Goal: Task Accomplishment & Management: Manage account settings

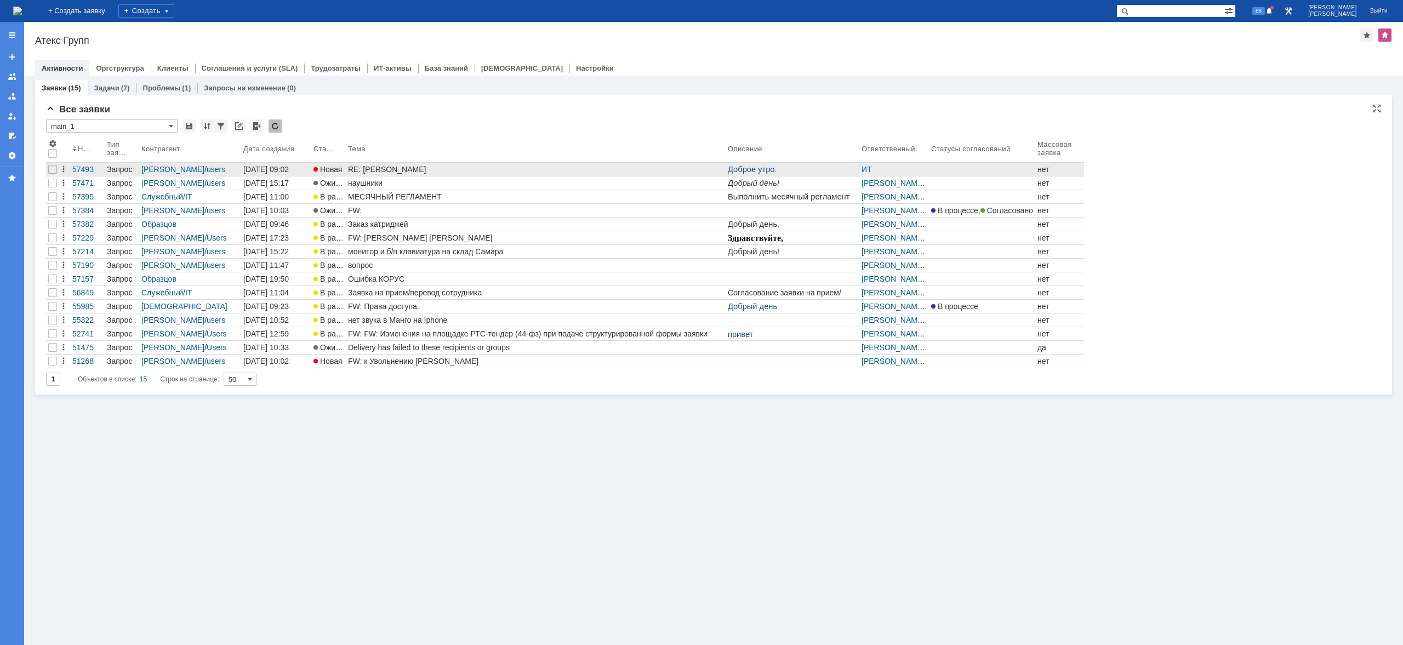
click at [403, 168] on div "RE: [PERSON_NAME]" at bounding box center [535, 169] width 375 height 9
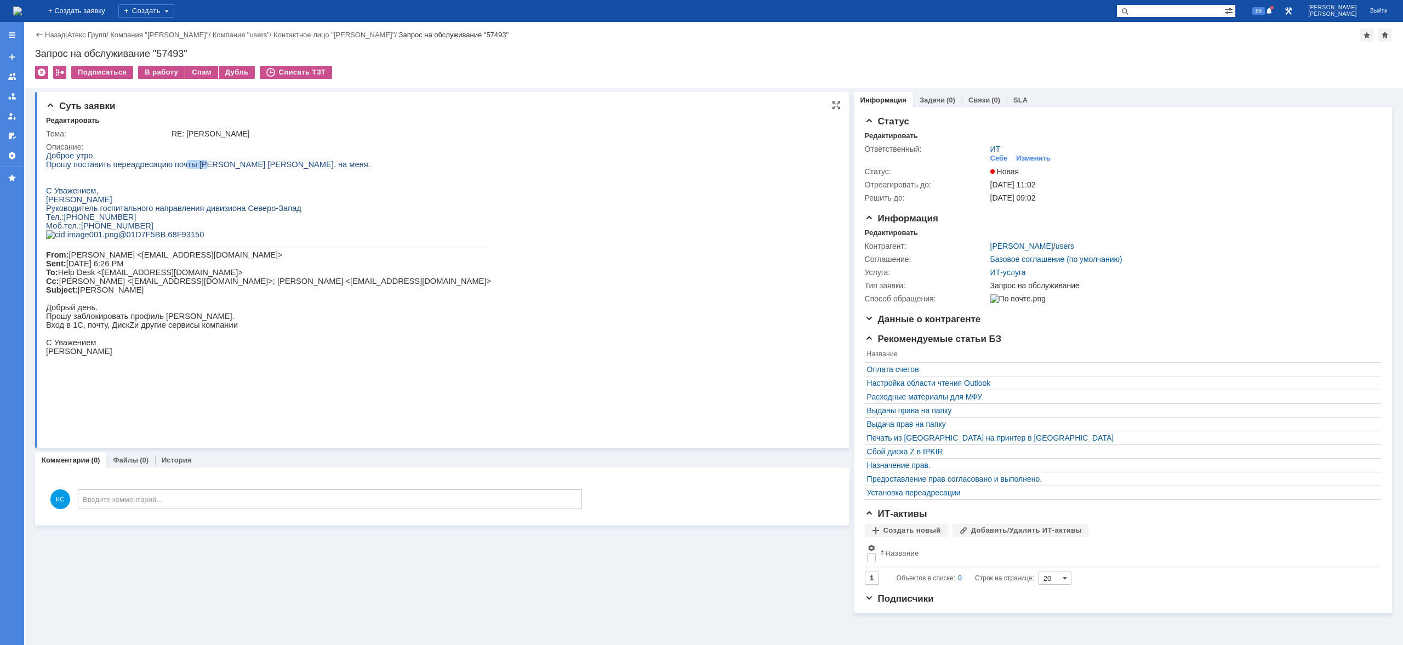
drag, startPoint x: 175, startPoint y: 166, endPoint x: 197, endPoint y: 166, distance: 21.9
click at [197, 166] on span "Прошу поставить переадресацию почты Минашкина Б. на меня." at bounding box center [208, 164] width 324 height 9
click at [206, 167] on span "Прошу поставить переадресацию почты Минашкина Б. на меня." at bounding box center [208, 164] width 324 height 9
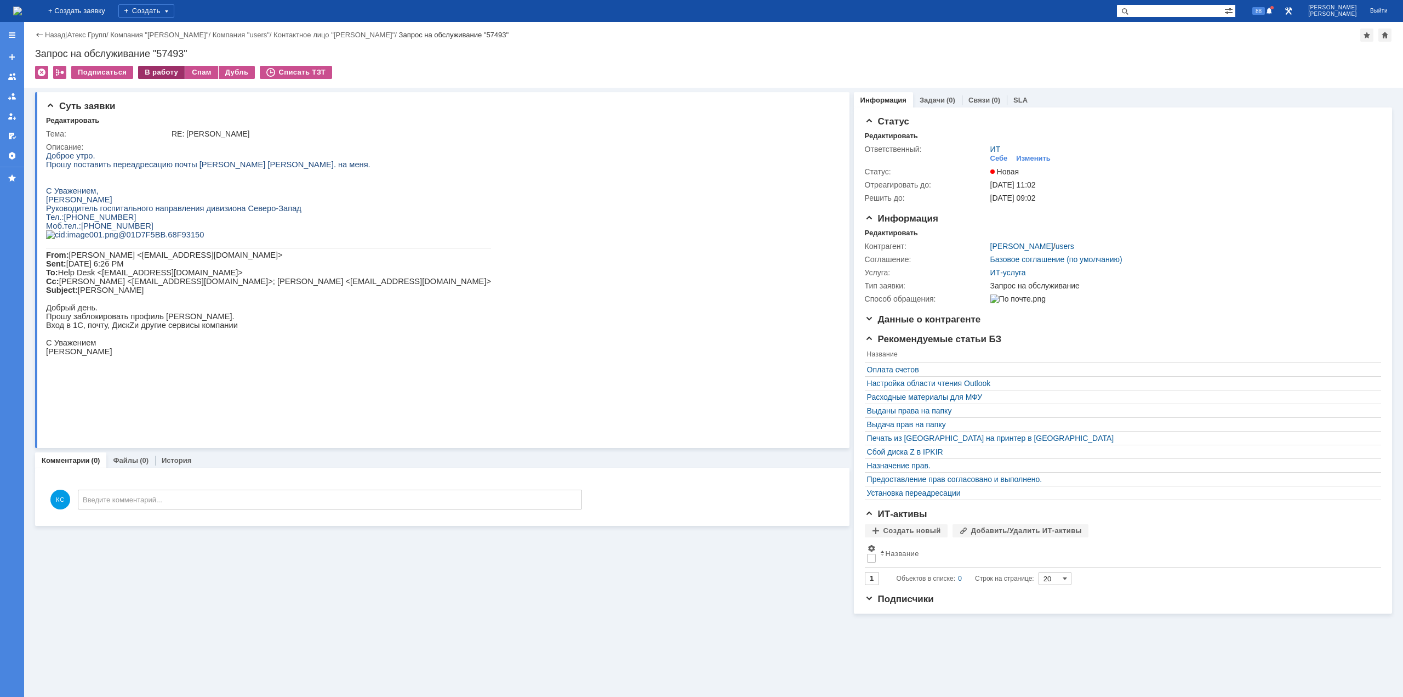
click at [169, 71] on div "В работу" at bounding box center [161, 72] width 47 height 13
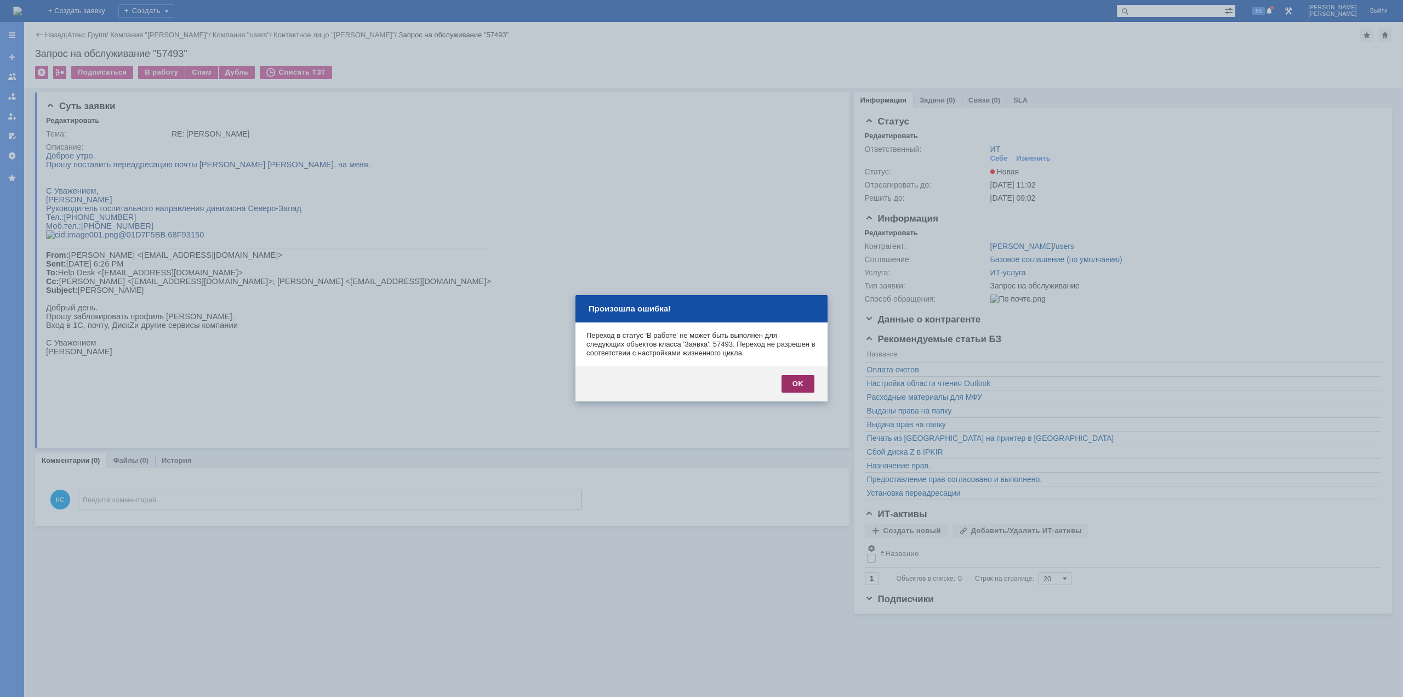
click at [785, 378] on div "OK" at bounding box center [798, 384] width 33 height 18
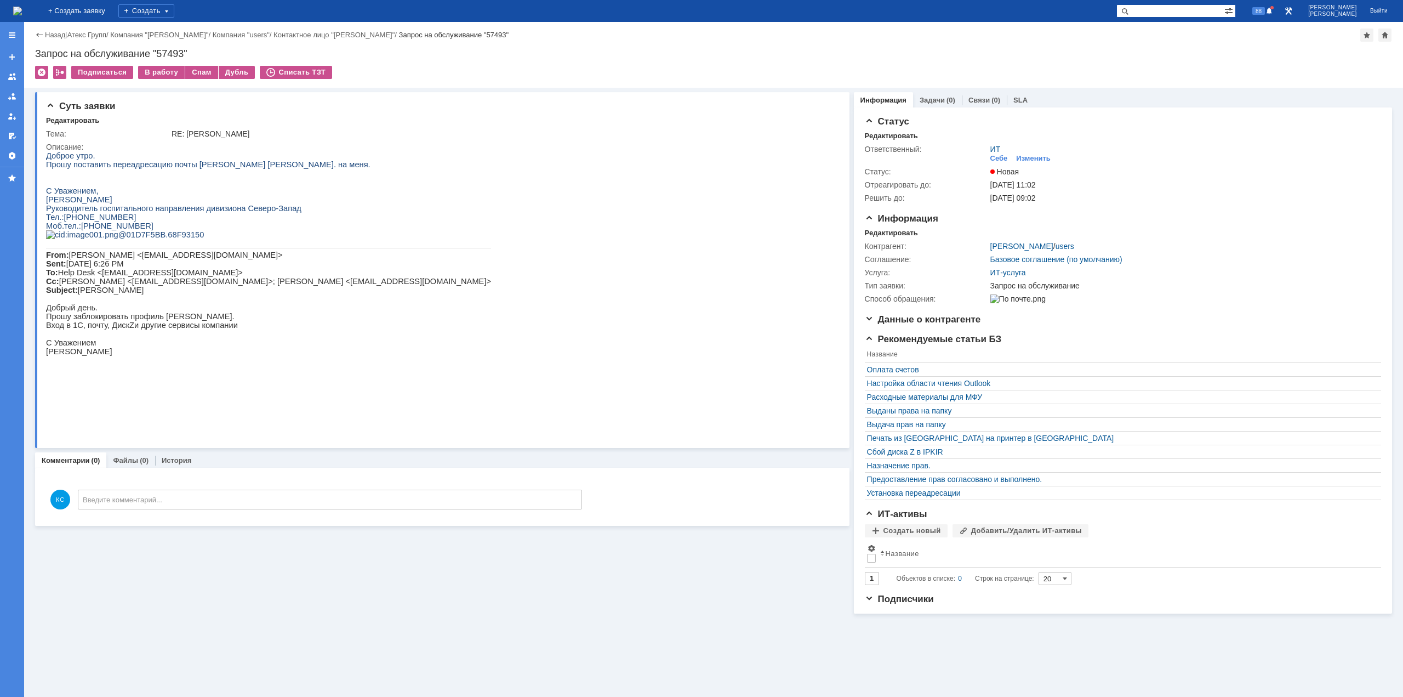
click at [22, 10] on img at bounding box center [17, 11] width 9 height 9
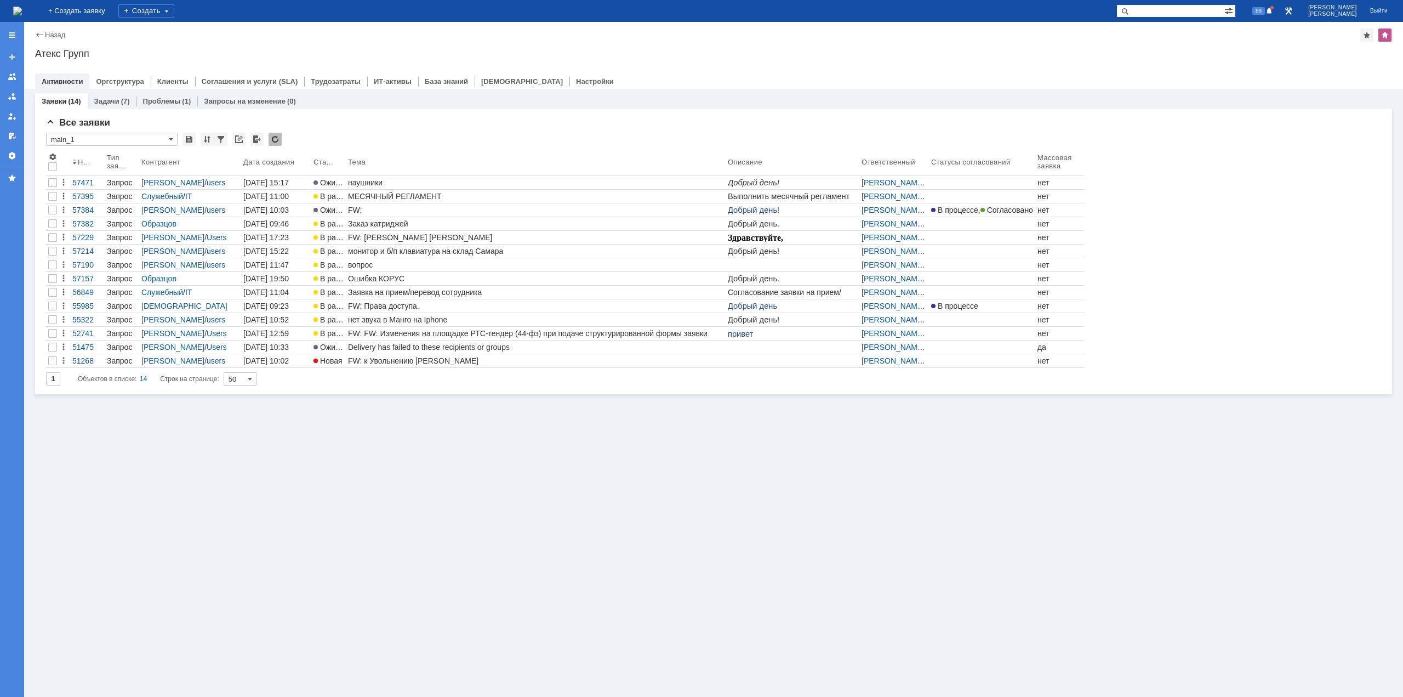
click at [461, 510] on div "Заявки (14) Задачи (7) Проблемы (1) Запросы на изменение (0) Все заявки * main_…" at bounding box center [713, 393] width 1379 height 608
click at [1240, 645] on link "57494" at bounding box center [1233, 669] width 21 height 9
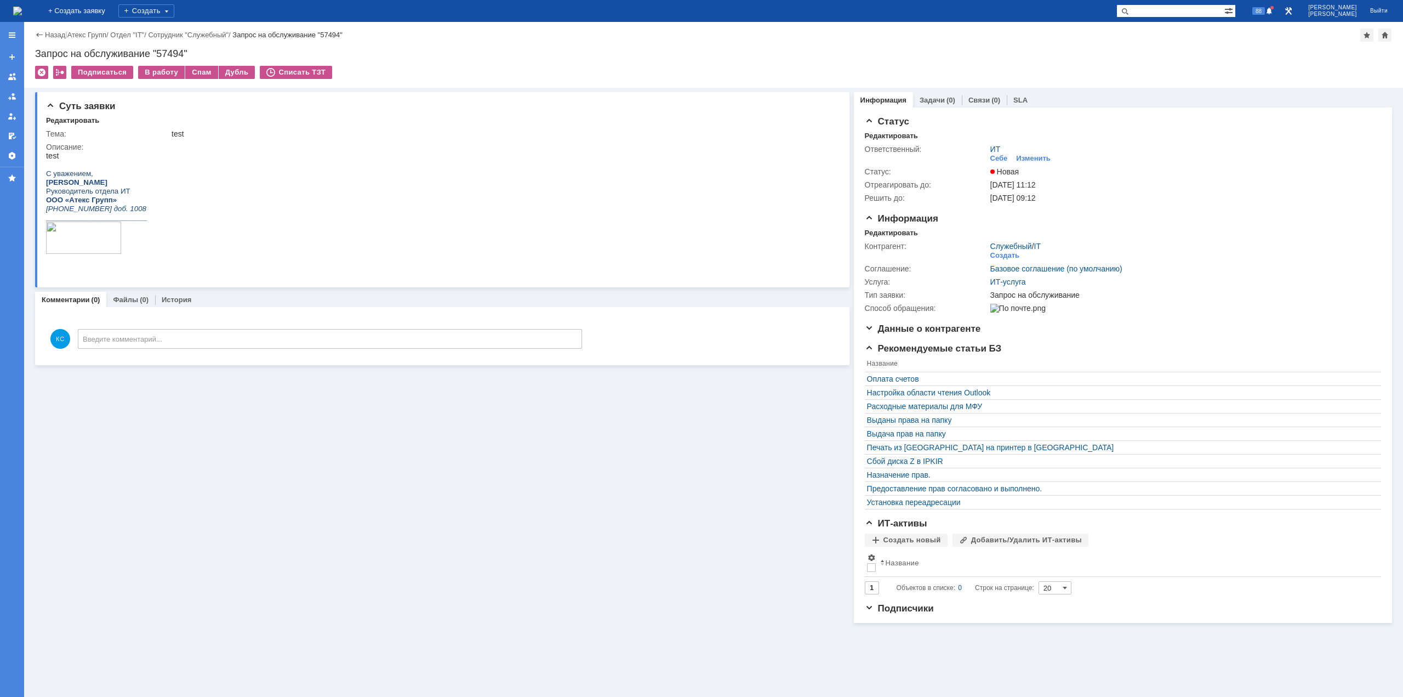
click at [22, 8] on img at bounding box center [17, 11] width 9 height 9
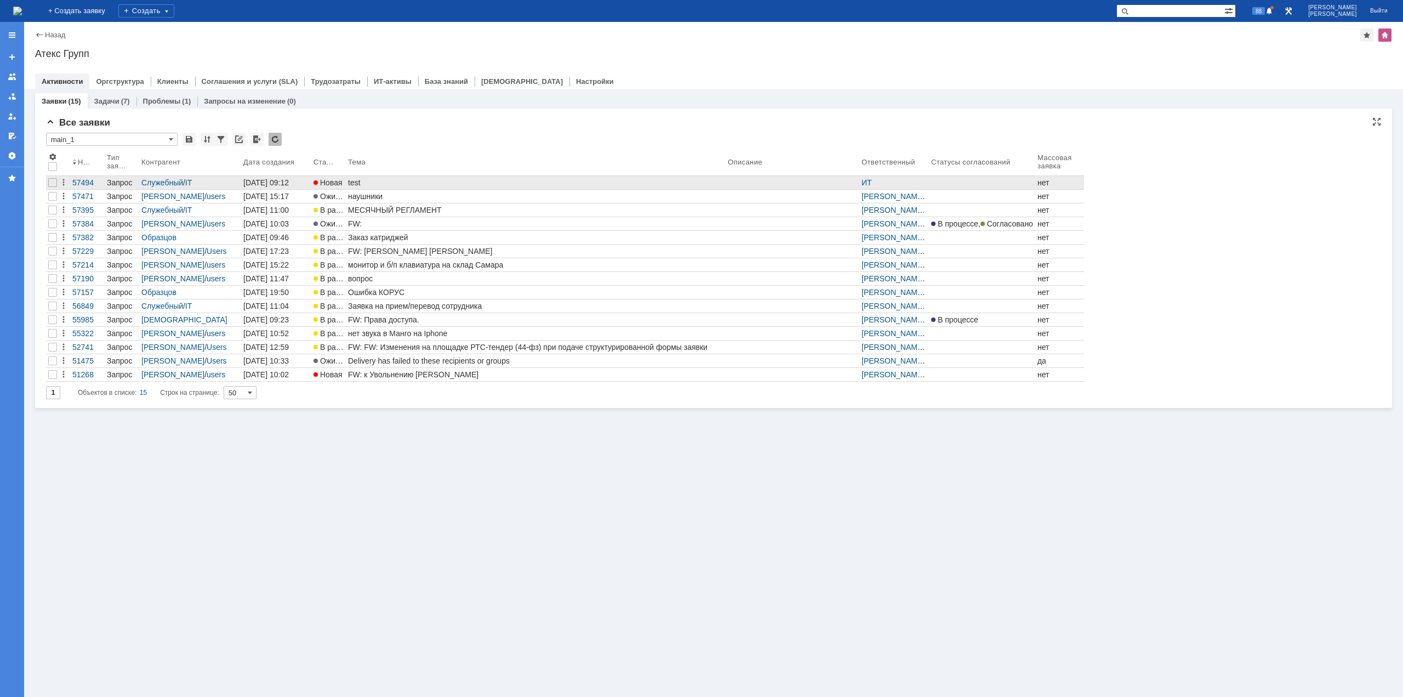
click at [361, 180] on div "test" at bounding box center [535, 182] width 375 height 9
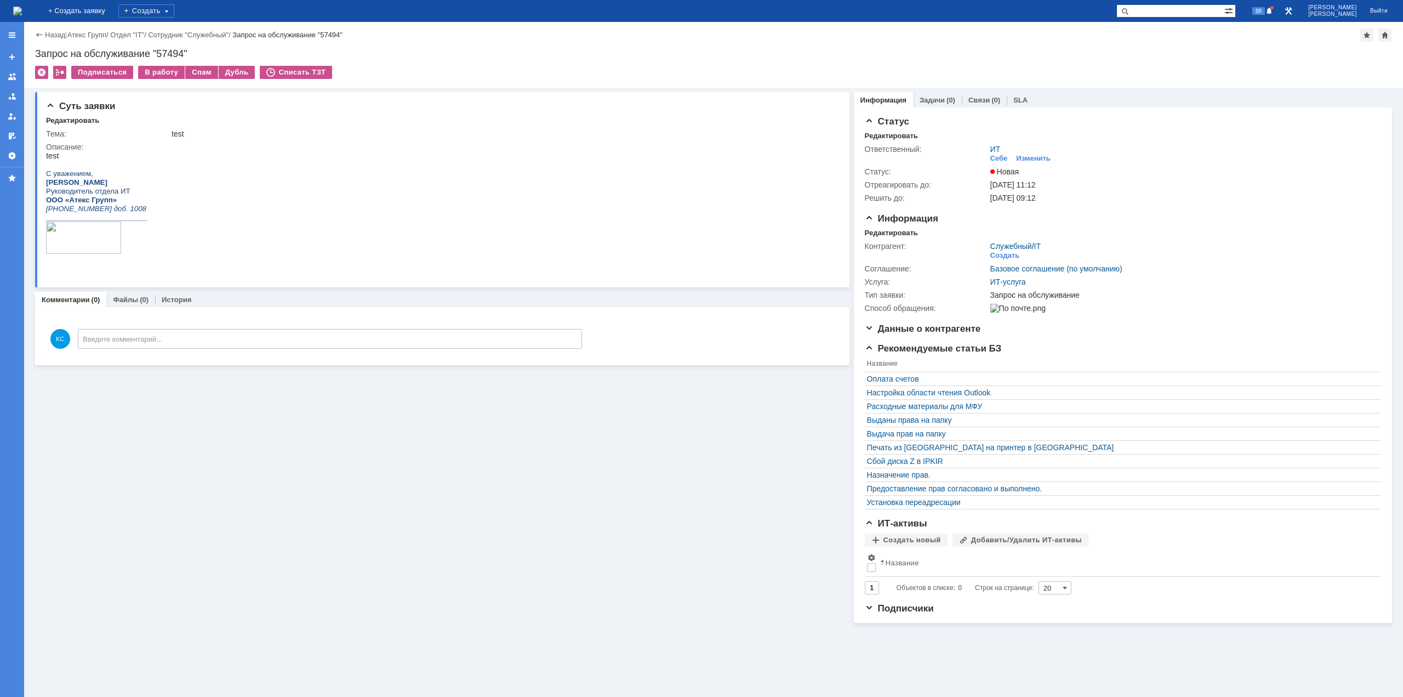
click at [22, 12] on img at bounding box center [17, 11] width 9 height 9
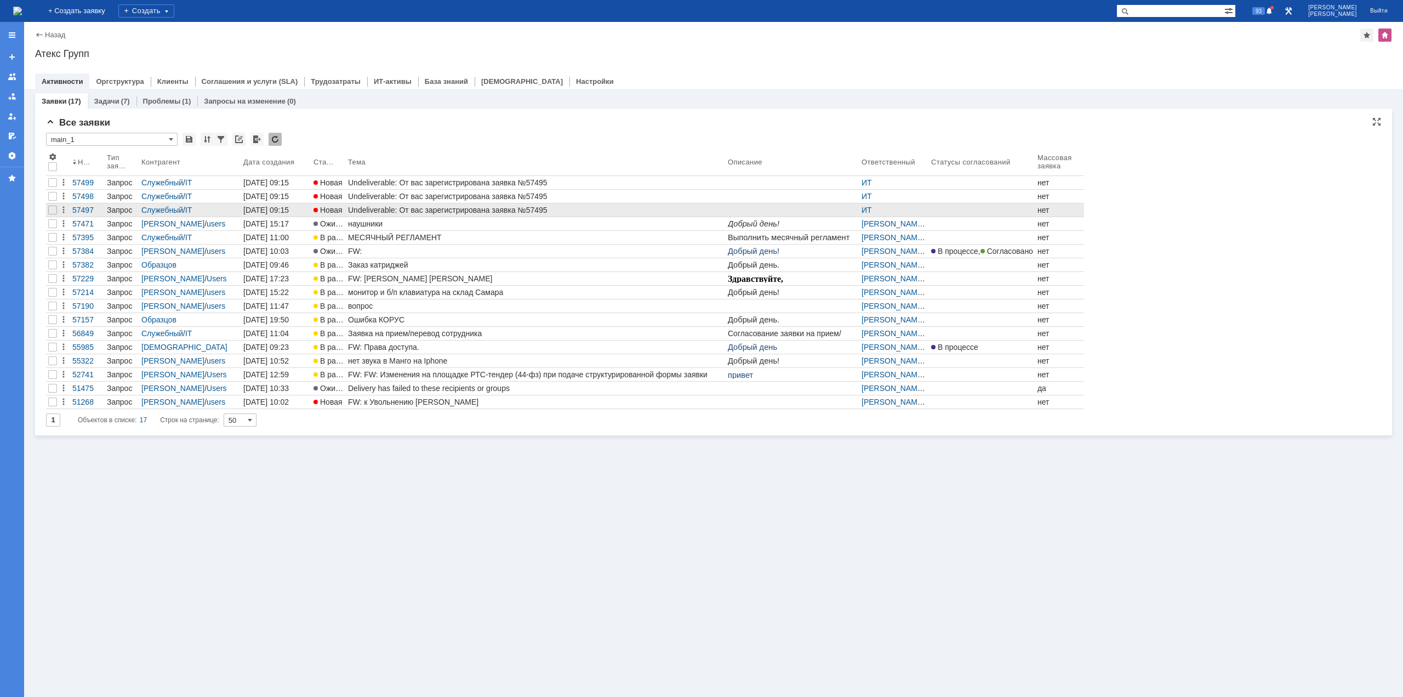
click at [398, 204] on link "Undeliverable: От вас зарегистрирована заявка №57495" at bounding box center [536, 209] width 380 height 13
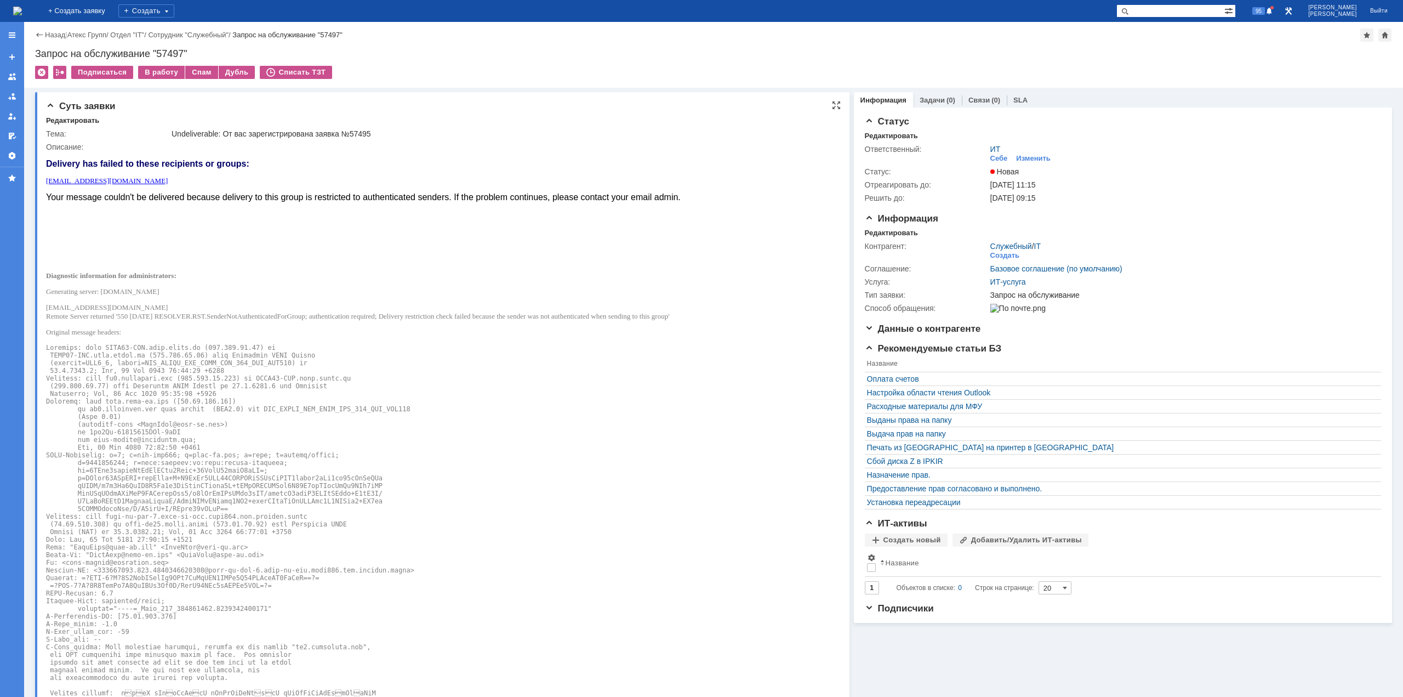
drag, startPoint x: 527, startPoint y: 320, endPoint x: 567, endPoint y: 320, distance: 39.5
drag, startPoint x: 573, startPoint y: 319, endPoint x: 597, endPoint y: 318, distance: 23.6
click at [597, 318] on p "auto-mailer@mangotele.com Remote Server returned '550 5.7.133 RESOLVER.RST.Send…" at bounding box center [363, 312] width 635 height 18
drag, startPoint x: 130, startPoint y: 311, endPoint x: 187, endPoint y: 314, distance: 57.1
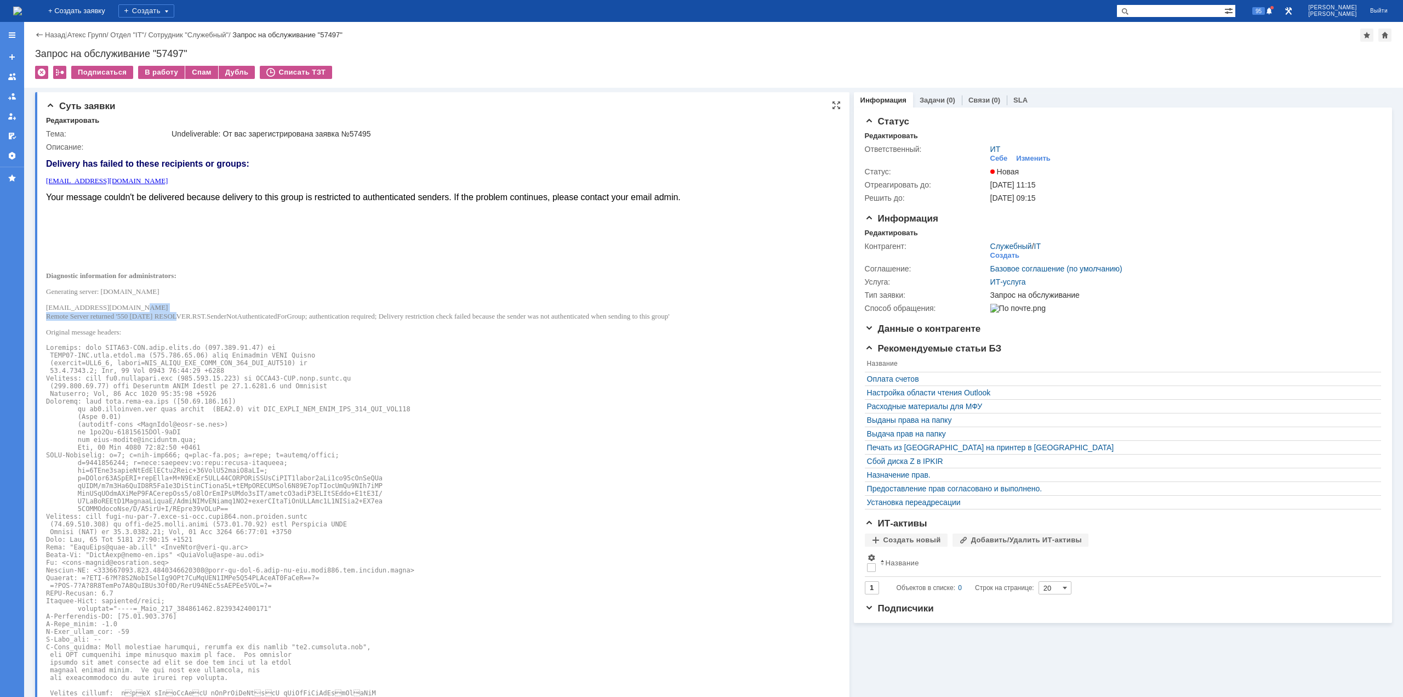
click at [178, 314] on p "auto-mailer@mangotele.com Remote Server returned '550 5.7.133 RESOLVER.RST.Send…" at bounding box center [363, 312] width 635 height 18
click at [205, 313] on p "auto-mailer@mangotele.com Remote Server returned '550 5.7.133 RESOLVER.RST.Send…" at bounding box center [363, 312] width 635 height 18
click at [22, 14] on img at bounding box center [17, 11] width 9 height 9
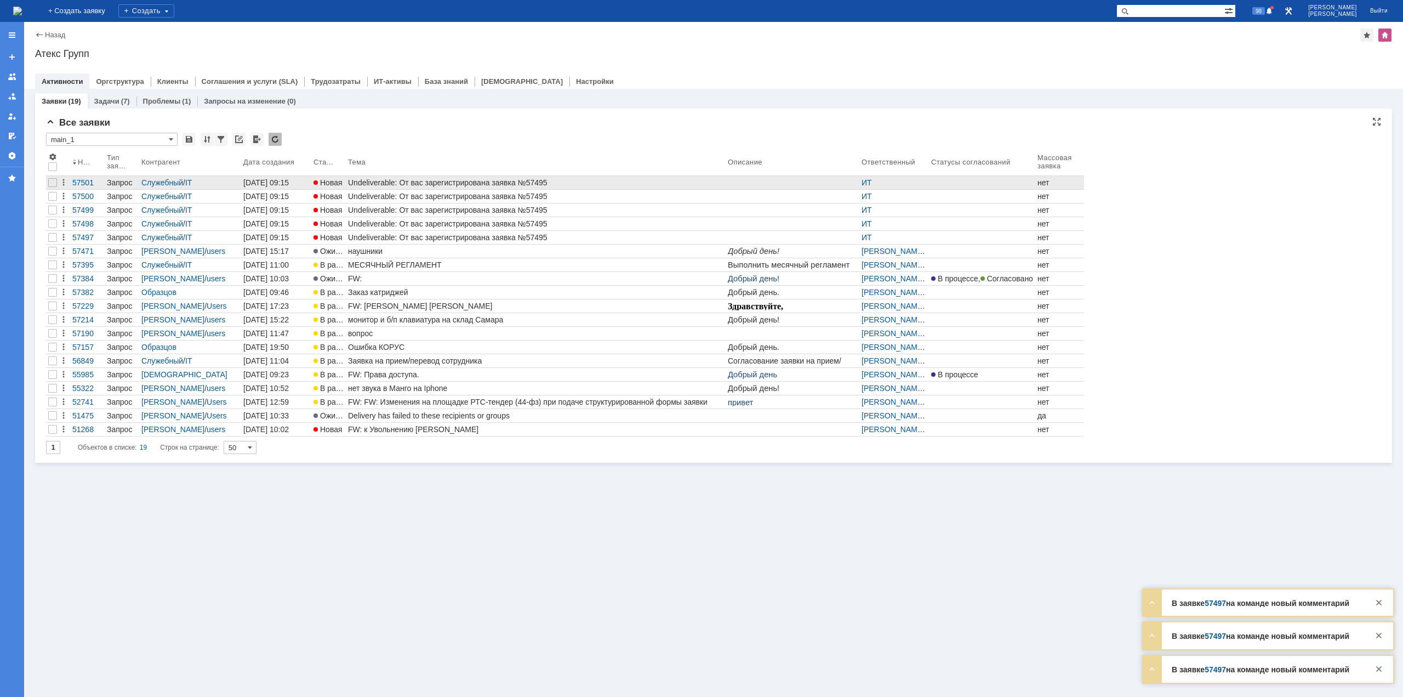
click at [454, 184] on div "Undeliverable: От вас зарегистрирована заявка №57495" at bounding box center [535, 182] width 375 height 9
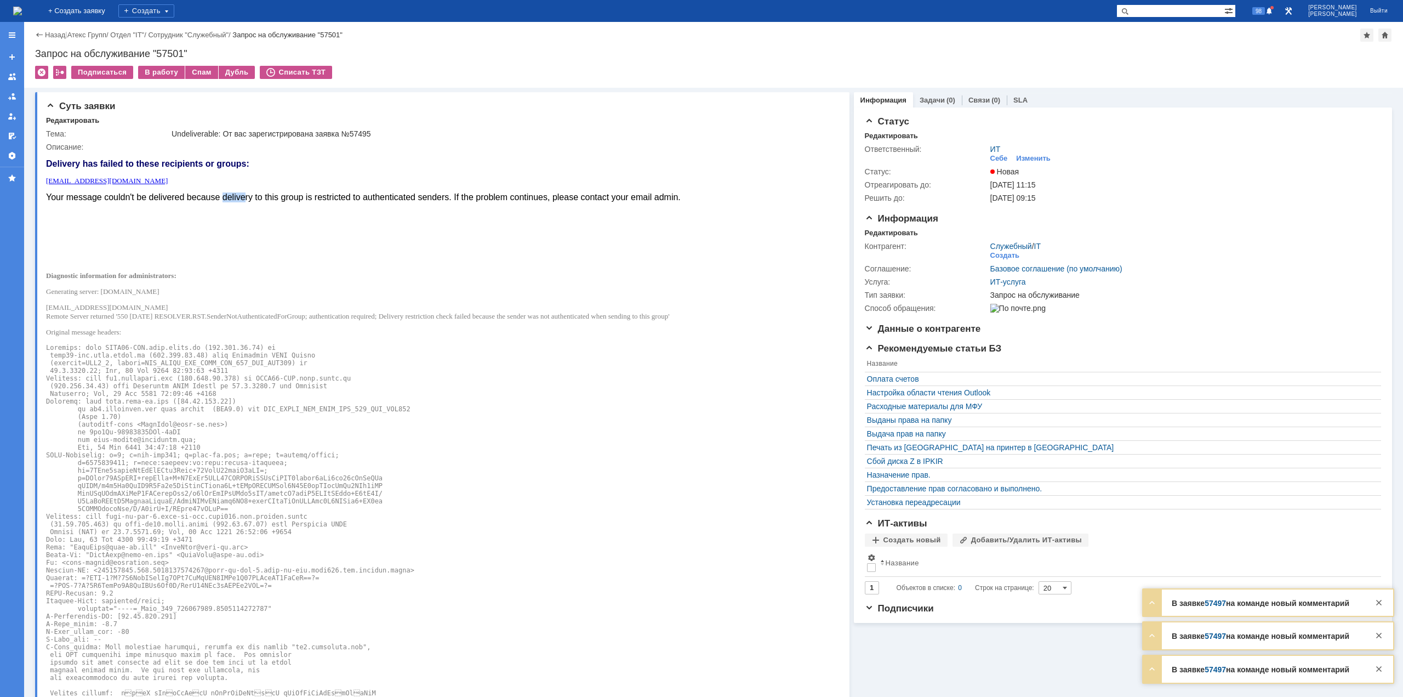
drag, startPoint x: 224, startPoint y: 196, endPoint x: 200, endPoint y: 151, distance: 50.5
click at [246, 196] on font "Your message couldn't be delivered because delivery to this group is restricted…" at bounding box center [363, 196] width 635 height 9
click at [22, 11] on img at bounding box center [17, 11] width 9 height 9
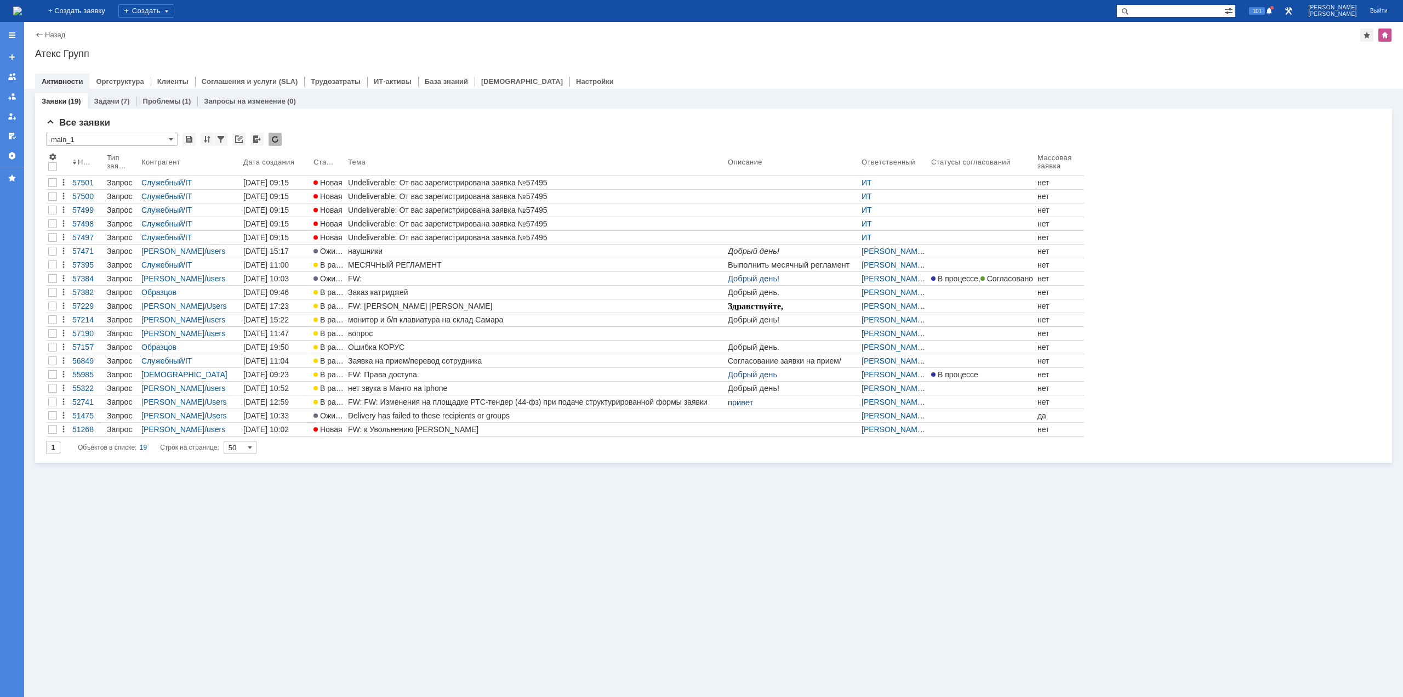
click at [22, 14] on img at bounding box center [17, 11] width 9 height 9
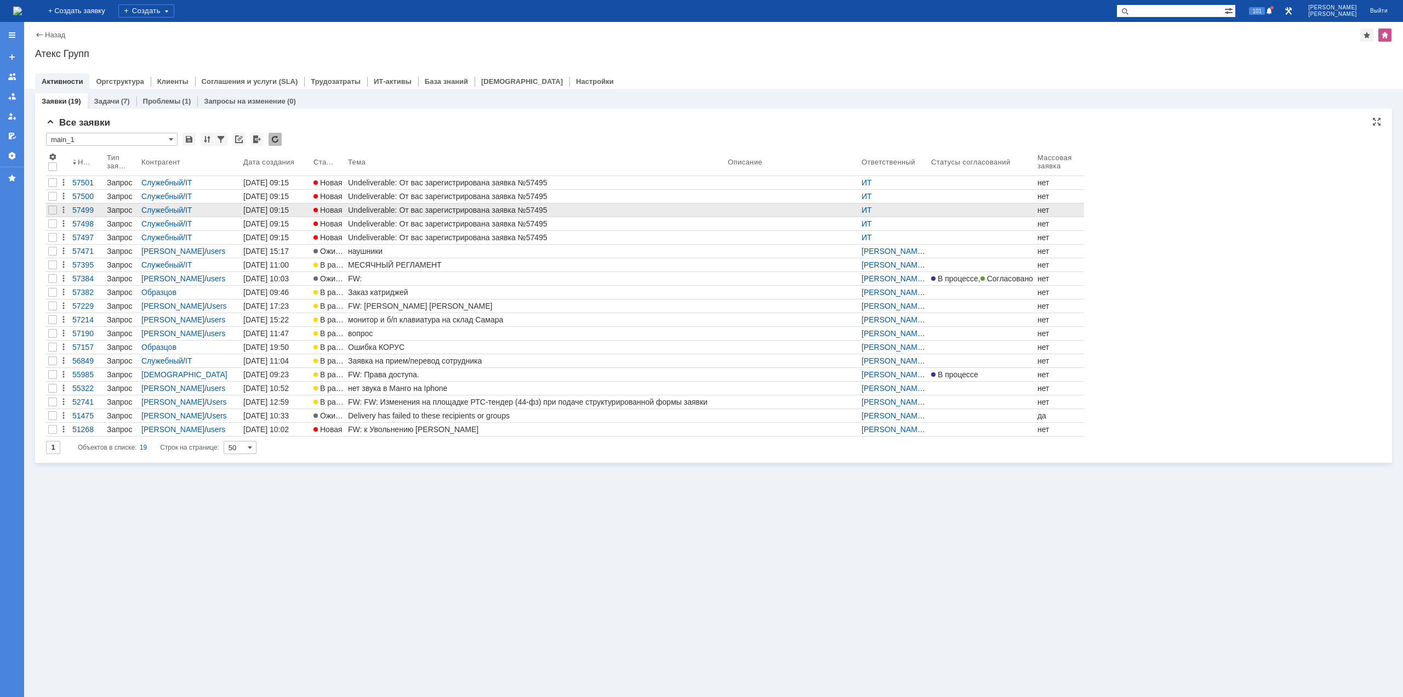
click at [402, 208] on div "Undeliverable: От вас зарегистрирована заявка №57495" at bounding box center [535, 210] width 375 height 9
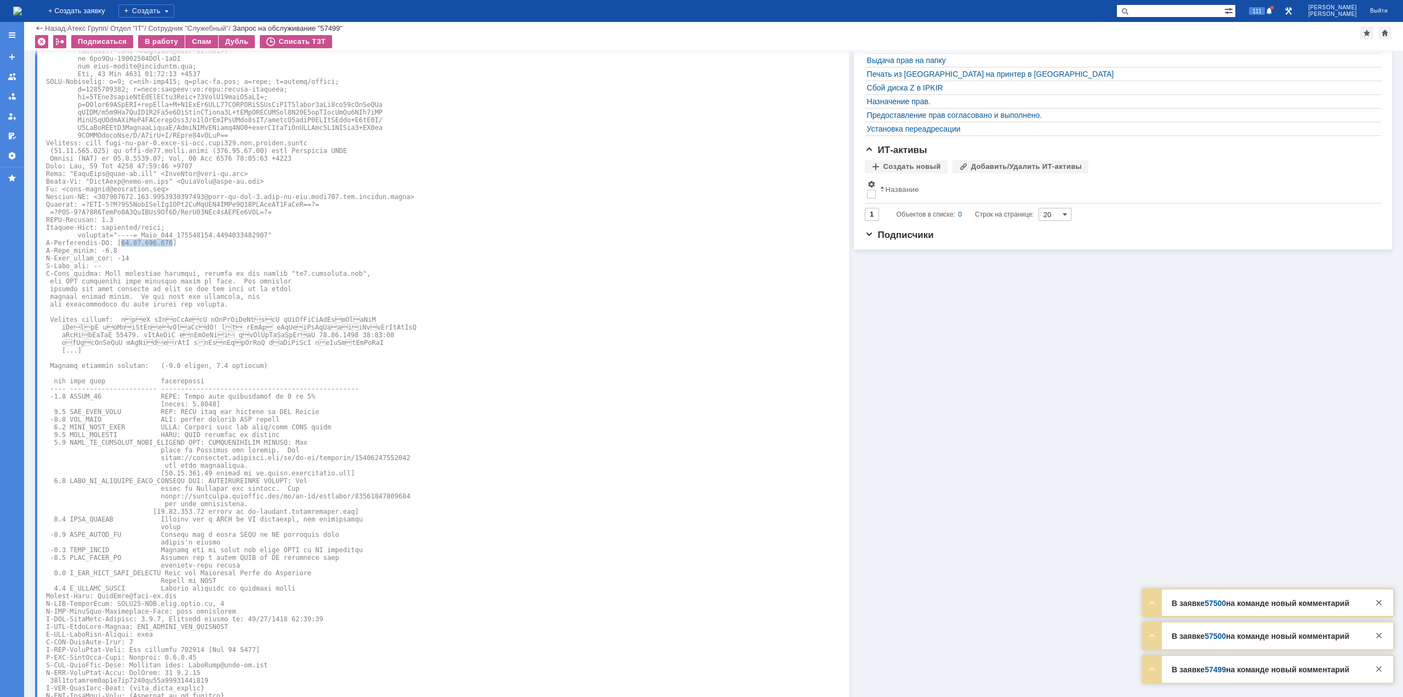
drag, startPoint x: 115, startPoint y: 242, endPoint x: 162, endPoint y: 244, distance: 47.2
click at [162, 244] on pre at bounding box center [363, 392] width 635 height 844
copy pre "62.84.120.236"
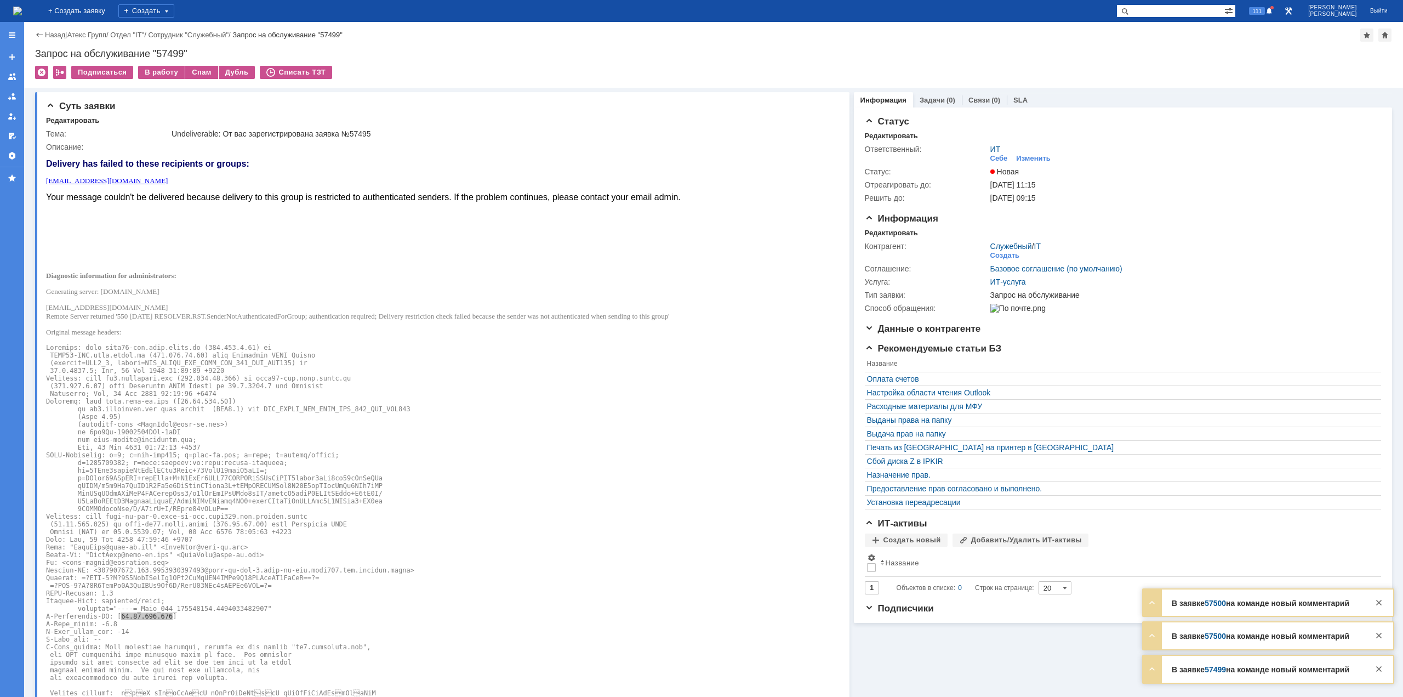
click at [22, 7] on img at bounding box center [17, 11] width 9 height 9
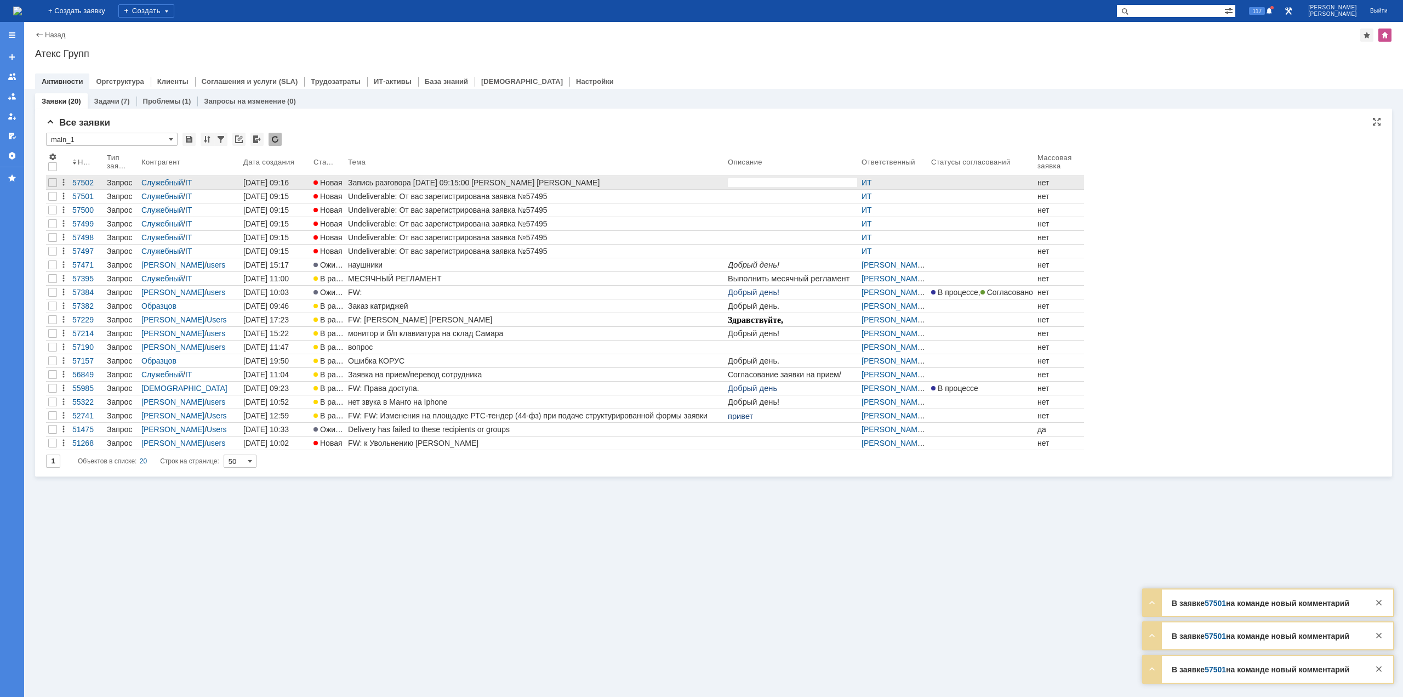
click at [467, 186] on div "Запись разговора 27.08.2025 09:15:00 Корнева Татьяна Моргунов Вадим" at bounding box center [535, 182] width 375 height 9
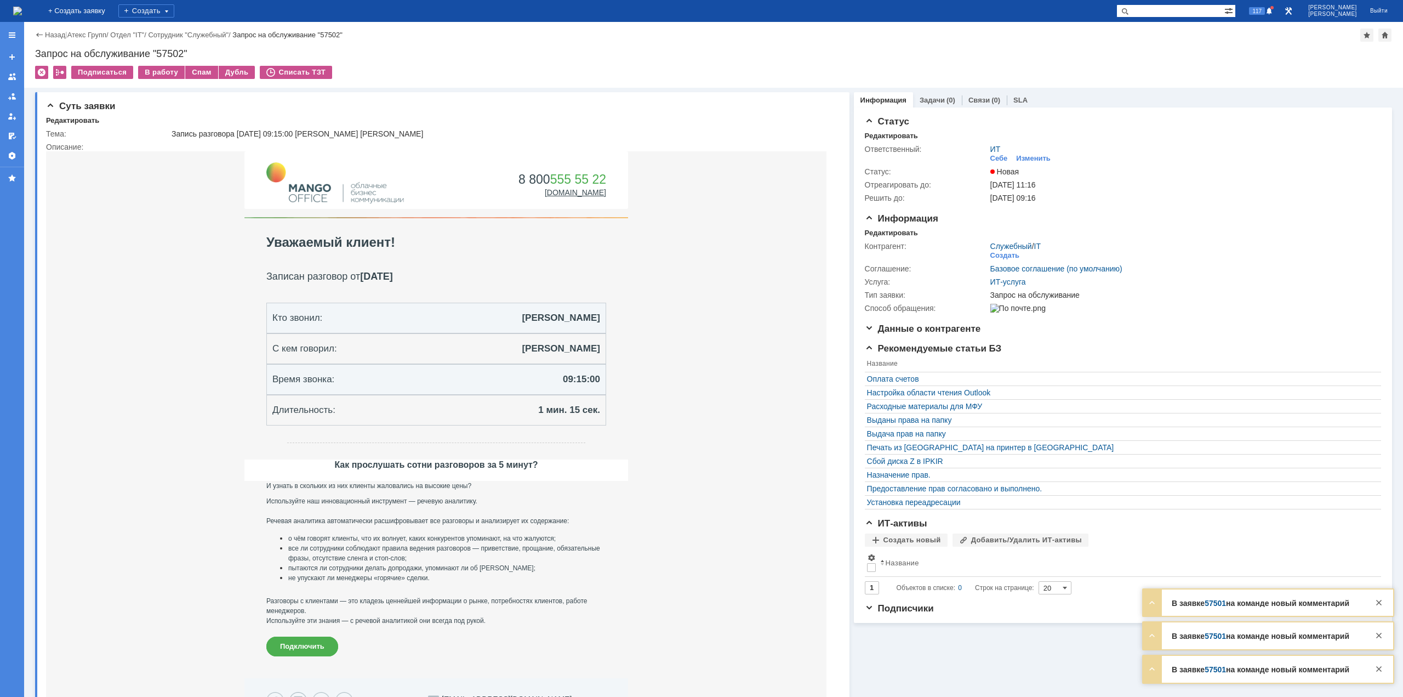
click at [22, 15] on img at bounding box center [17, 11] width 9 height 9
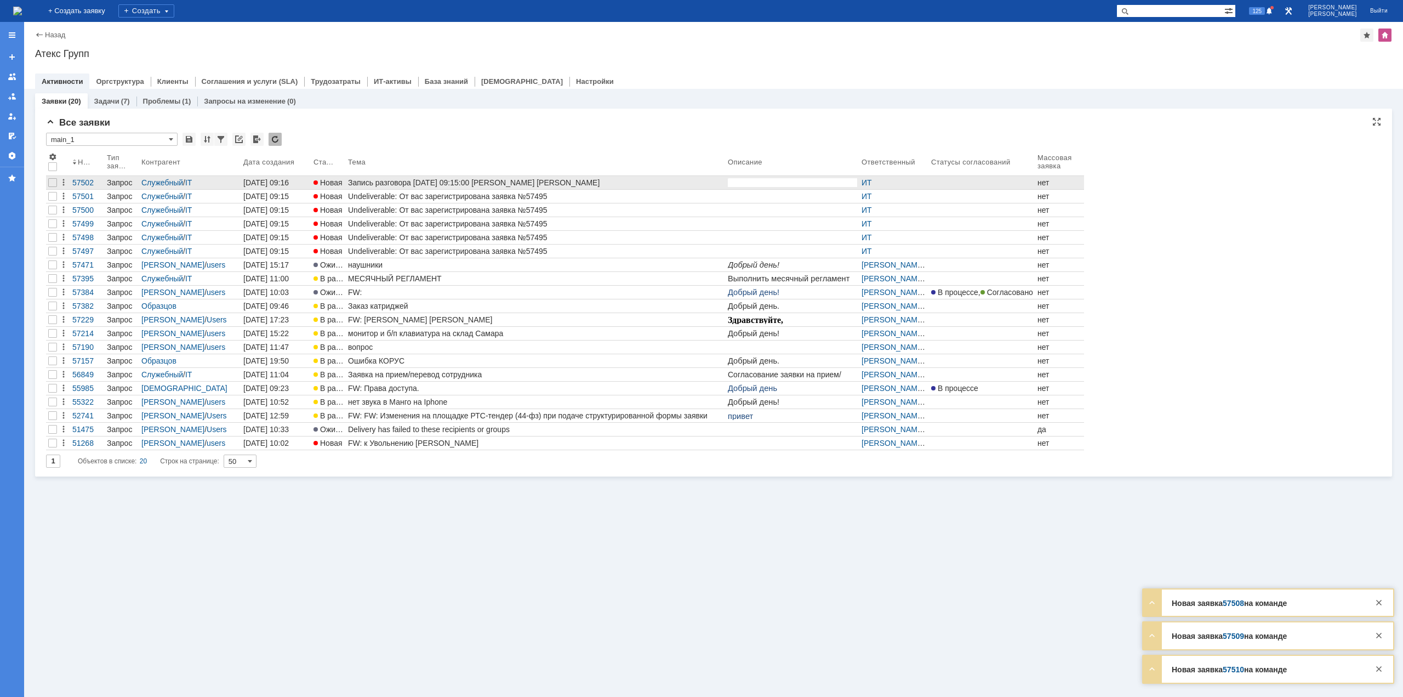
click at [398, 180] on div "Запись разговора 27.08.2025 09:15:00 Корнева Татьяна Моргунов Вадим" at bounding box center [535, 182] width 375 height 9
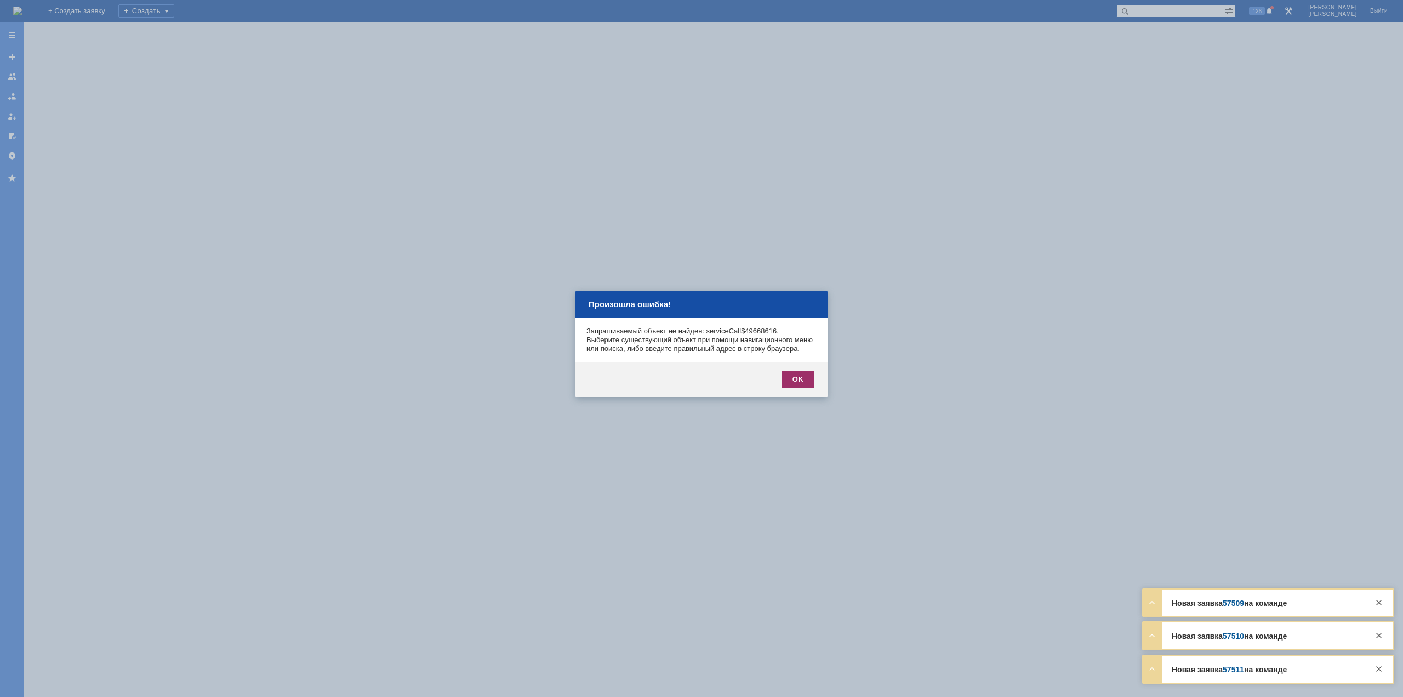
click at [790, 388] on div "OK" at bounding box center [798, 379] width 33 height 18
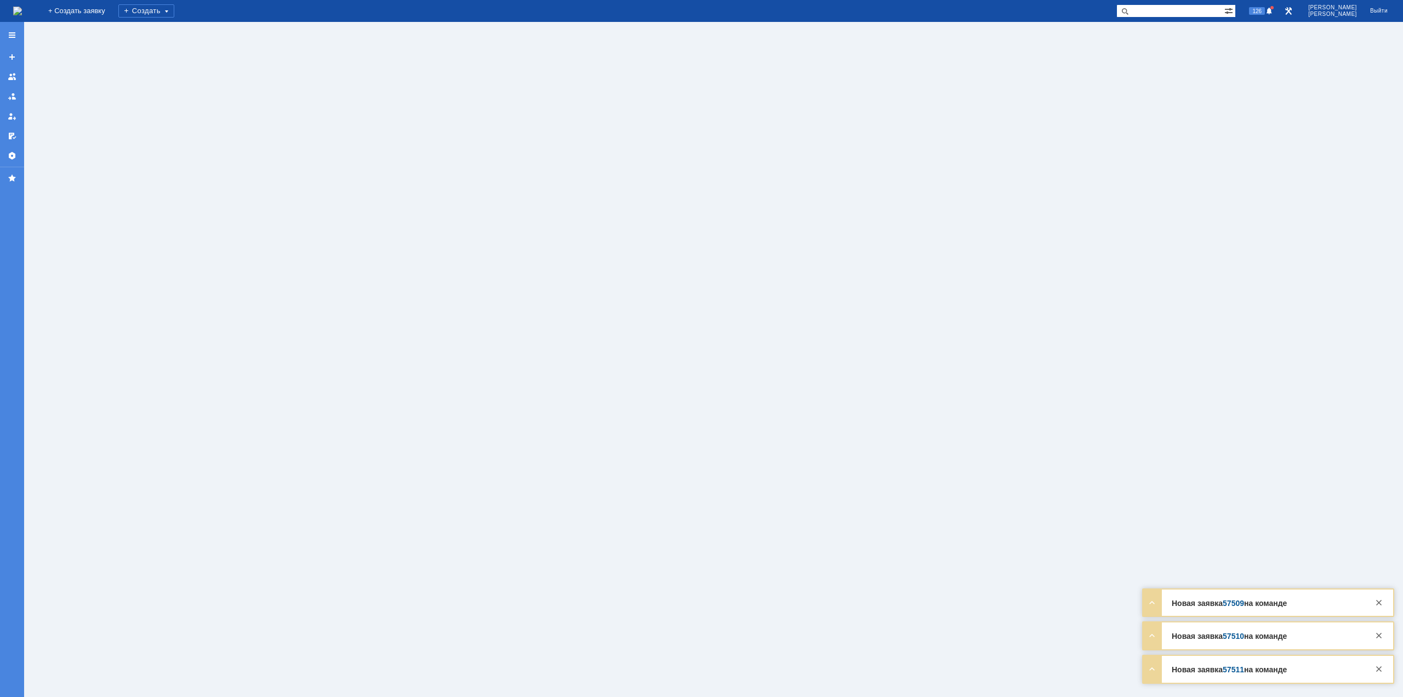
click at [22, 8] on img at bounding box center [17, 11] width 9 height 9
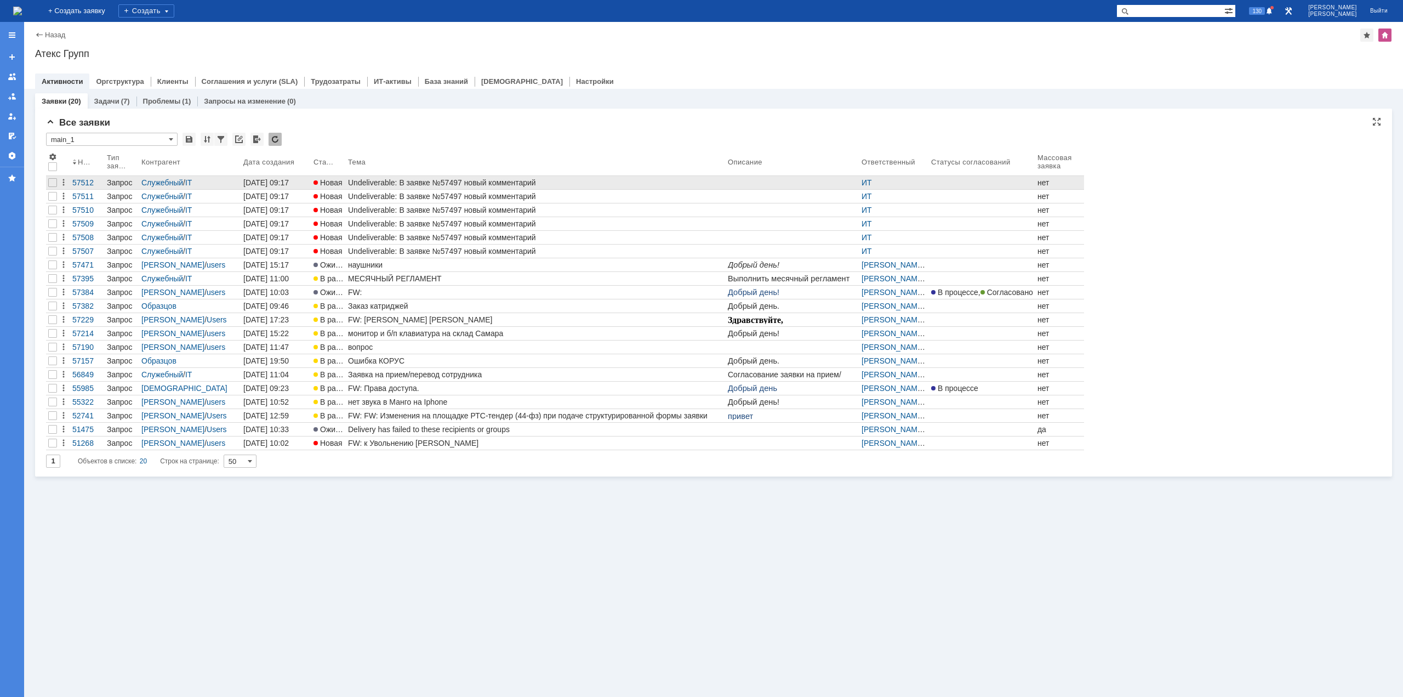
click at [522, 181] on div "Undeliverable: В заявке №57497 новый комментарий" at bounding box center [535, 182] width 375 height 9
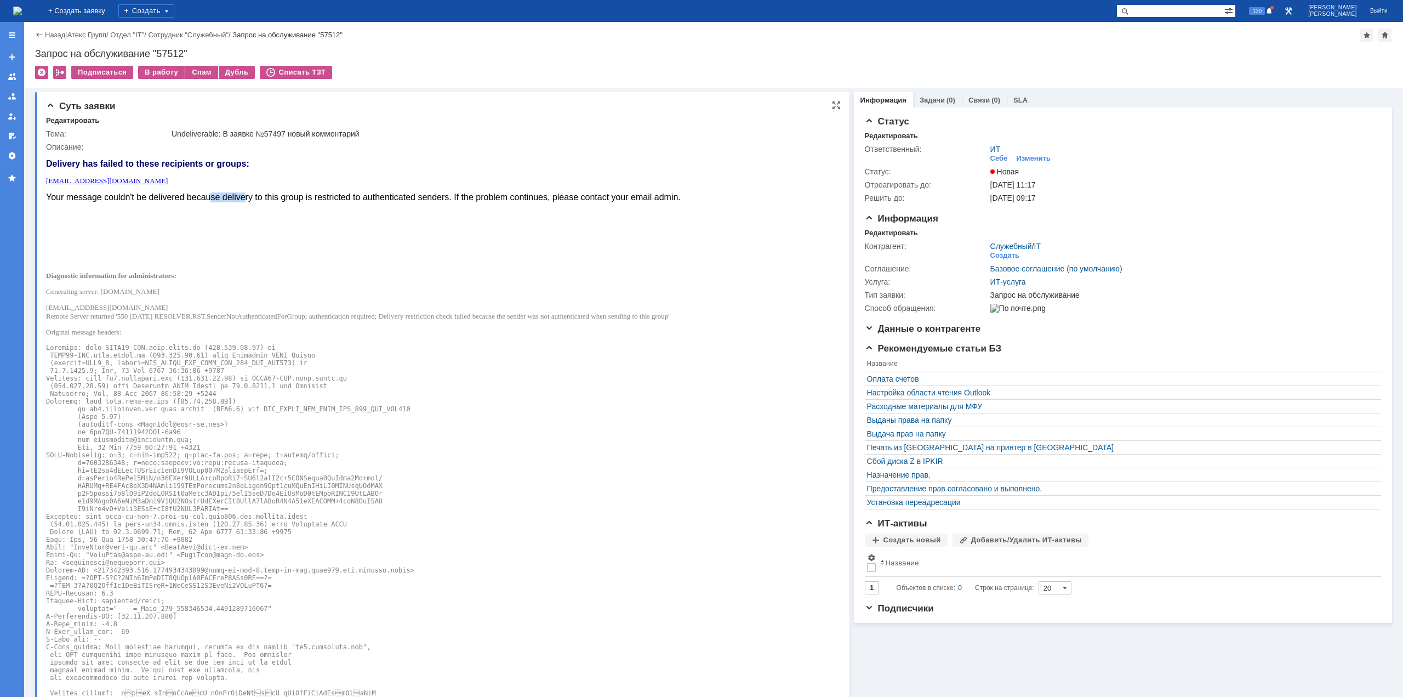
drag, startPoint x: 209, startPoint y: 199, endPoint x: 243, endPoint y: 197, distance: 34.6
click at [243, 197] on font "Your message couldn't be delivered because delivery to this group is restricted…" at bounding box center [363, 196] width 635 height 9
drag, startPoint x: 109, startPoint y: 199, endPoint x: 296, endPoint y: 196, distance: 187.5
click at [296, 196] on font "Your message couldn't be delivered because delivery to this group is restricted…" at bounding box center [363, 196] width 635 height 9
drag, startPoint x: 151, startPoint y: 294, endPoint x: 195, endPoint y: 296, distance: 43.9
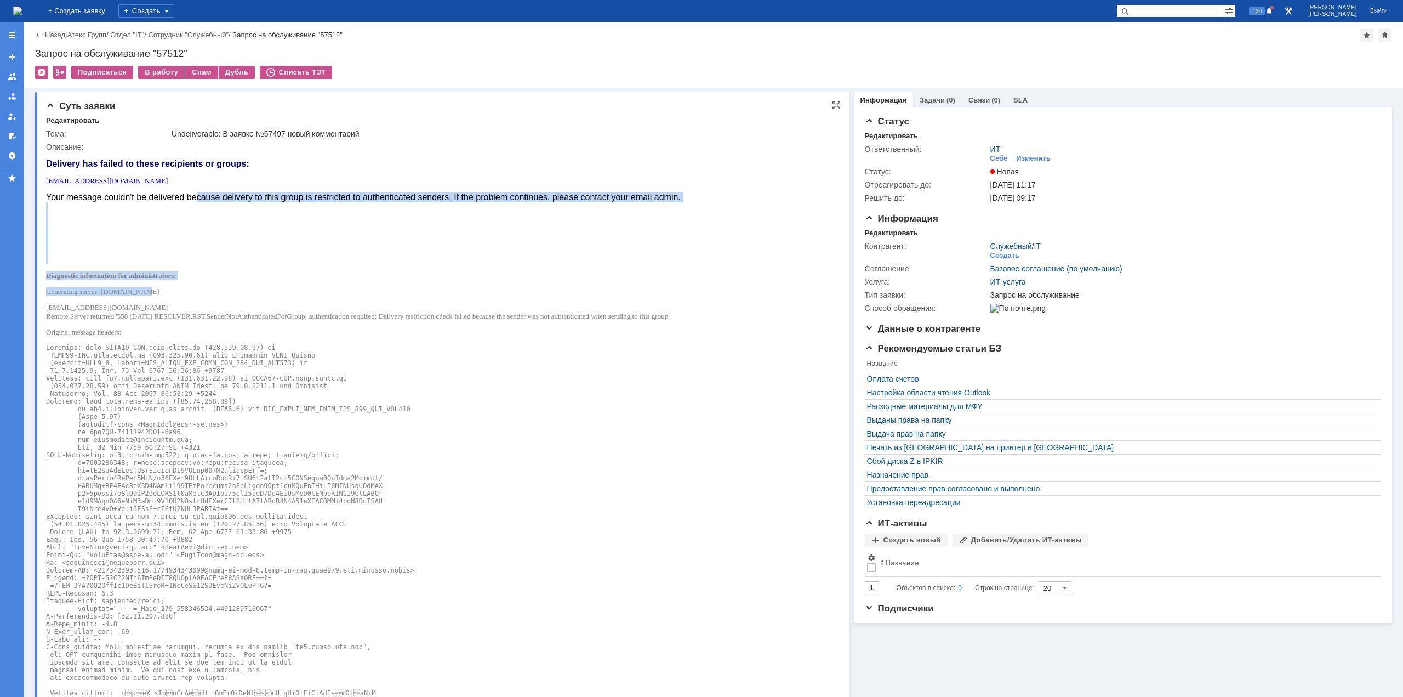
click at [195, 296] on font "Diagnostic information for administrators: Generating server: POST17-MSK.corp.m…" at bounding box center [363, 629] width 635 height 717
click at [132, 322] on font "Diagnostic information for administrators: Generating server: POST17-MSK.corp.m…" at bounding box center [363, 629] width 635 height 717
drag, startPoint x: 124, startPoint y: 317, endPoint x: 184, endPoint y: 318, distance: 60.3
click at [181, 318] on p "postmaster@mangotele.com Remote Server returned '550 5.7.133 RESOLVER.RST.Sende…" at bounding box center [363, 312] width 635 height 18
drag, startPoint x: 198, startPoint y: 318, endPoint x: 241, endPoint y: 317, distance: 43.3
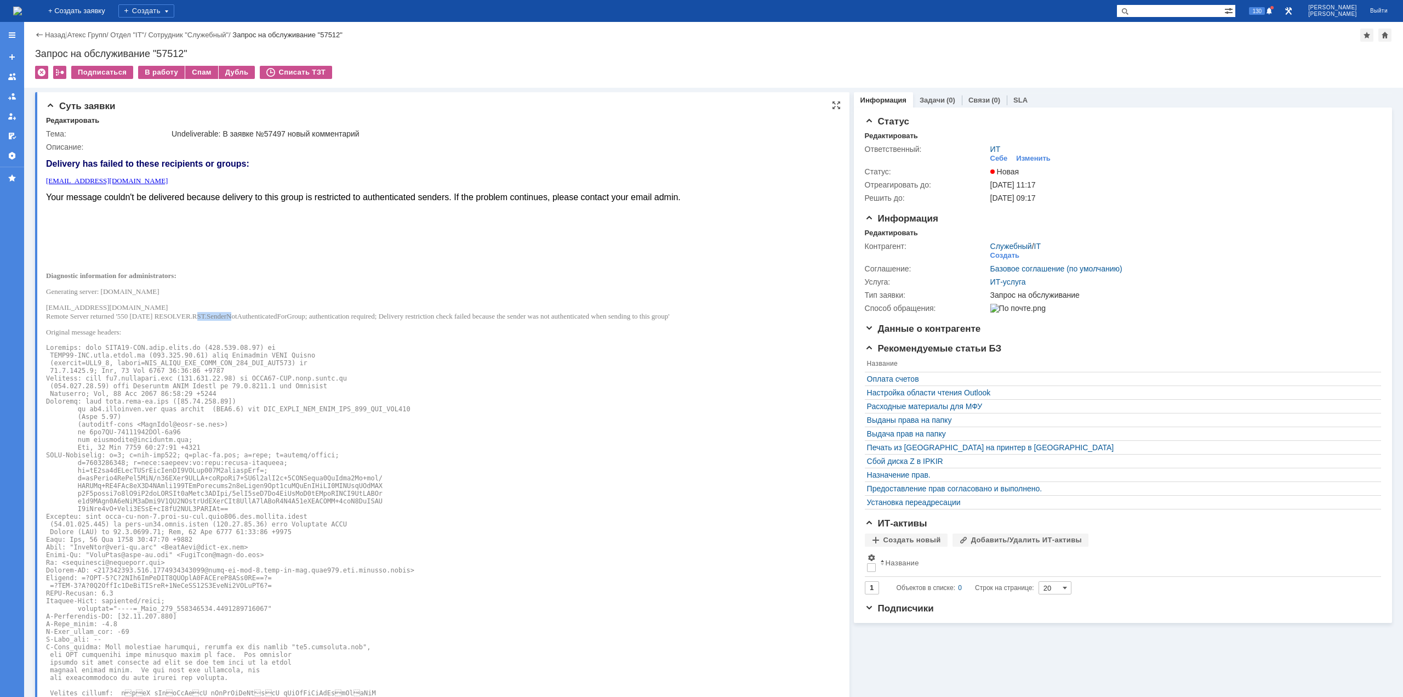
click at [235, 317] on p "postmaster@mangotele.com Remote Server returned '550 5.7.133 RESOLVER.RST.Sende…" at bounding box center [363, 312] width 635 height 18
drag, startPoint x: 255, startPoint y: 316, endPoint x: 321, endPoint y: 316, distance: 65.2
click at [317, 316] on p "postmaster@mangotele.com Remote Server returned '550 5.7.133 RESOLVER.RST.Sende…" at bounding box center [363, 312] width 635 height 18
drag, startPoint x: 325, startPoint y: 318, endPoint x: 423, endPoint y: 317, distance: 98.1
click at [414, 317] on p "postmaster@mangotele.com Remote Server returned '550 5.7.133 RESOLVER.RST.Sende…" at bounding box center [363, 312] width 635 height 18
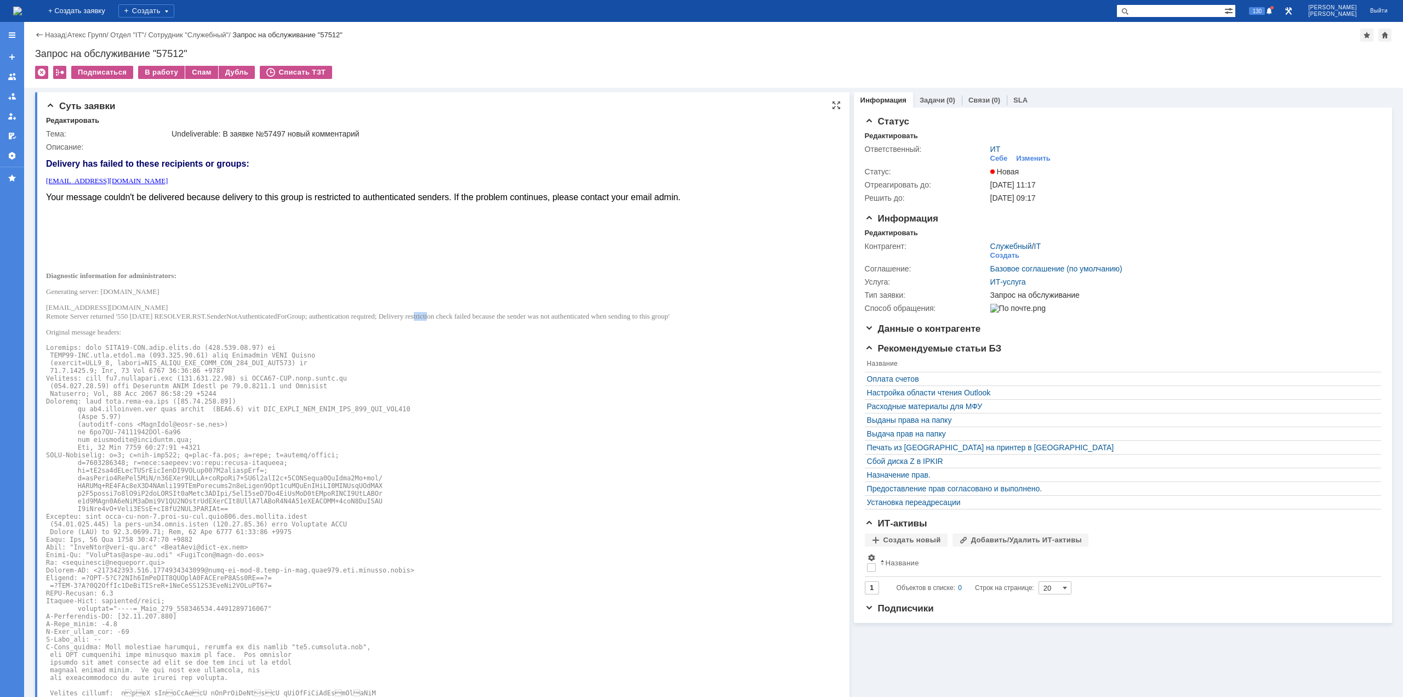
drag, startPoint x: 431, startPoint y: 317, endPoint x: 452, endPoint y: 318, distance: 20.9
click at [452, 318] on p "postmaster@mangotele.com Remote Server returned '550 5.7.133 RESOLVER.RST.Sende…" at bounding box center [363, 312] width 635 height 18
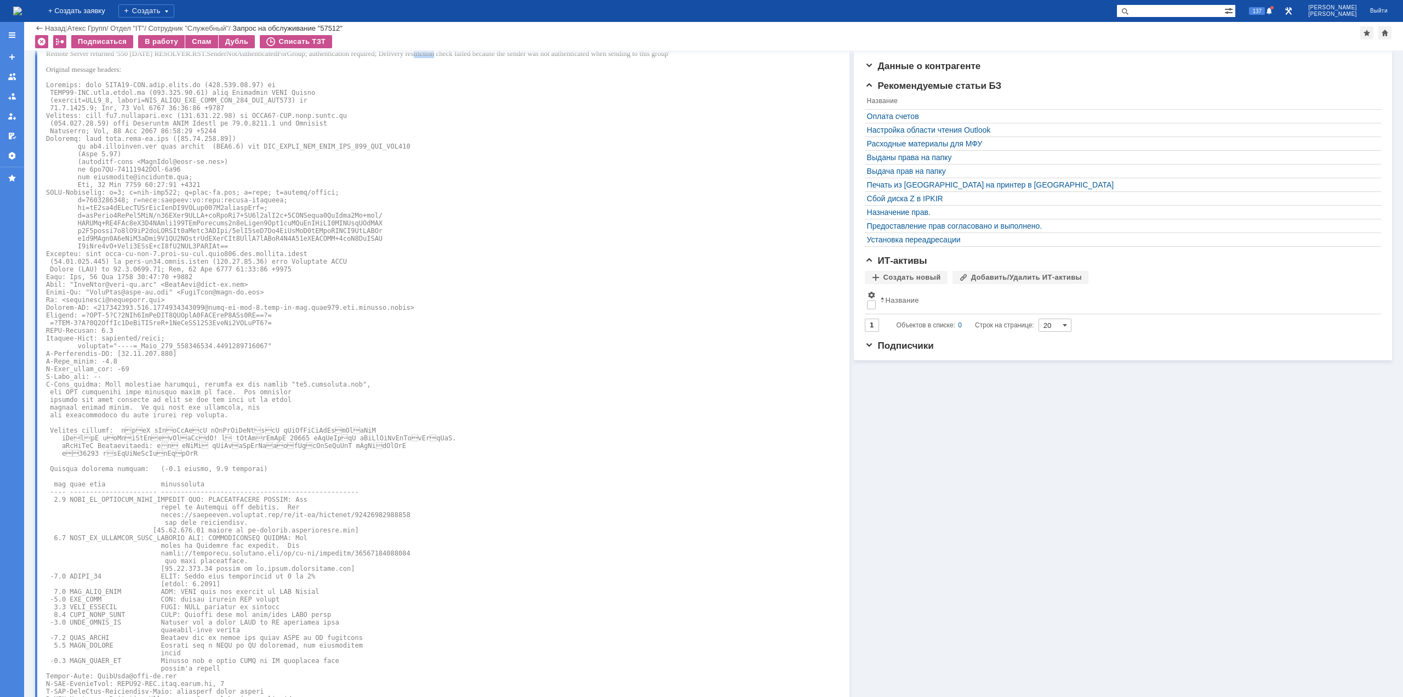
scroll to position [136, 0]
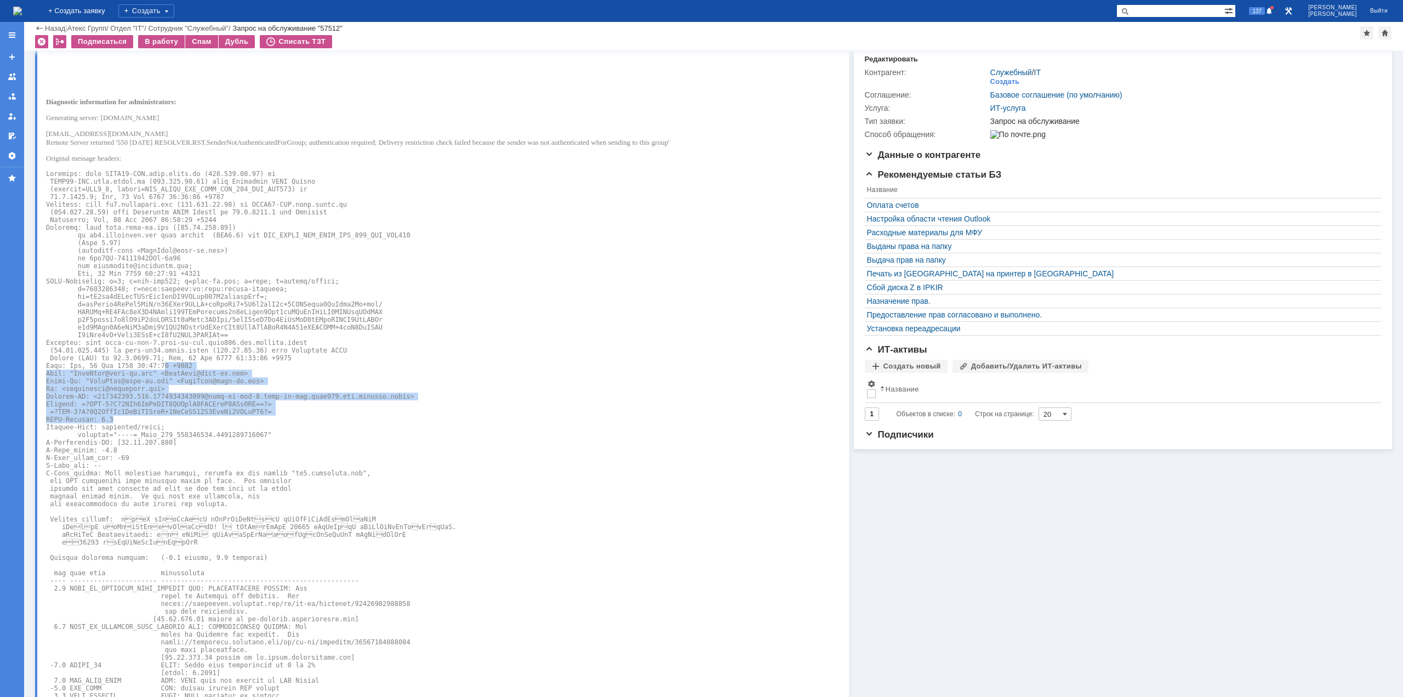
drag, startPoint x: 153, startPoint y: 367, endPoint x: 189, endPoint y: 419, distance: 63.5
click at [189, 418] on pre at bounding box center [363, 492] width 635 height 645
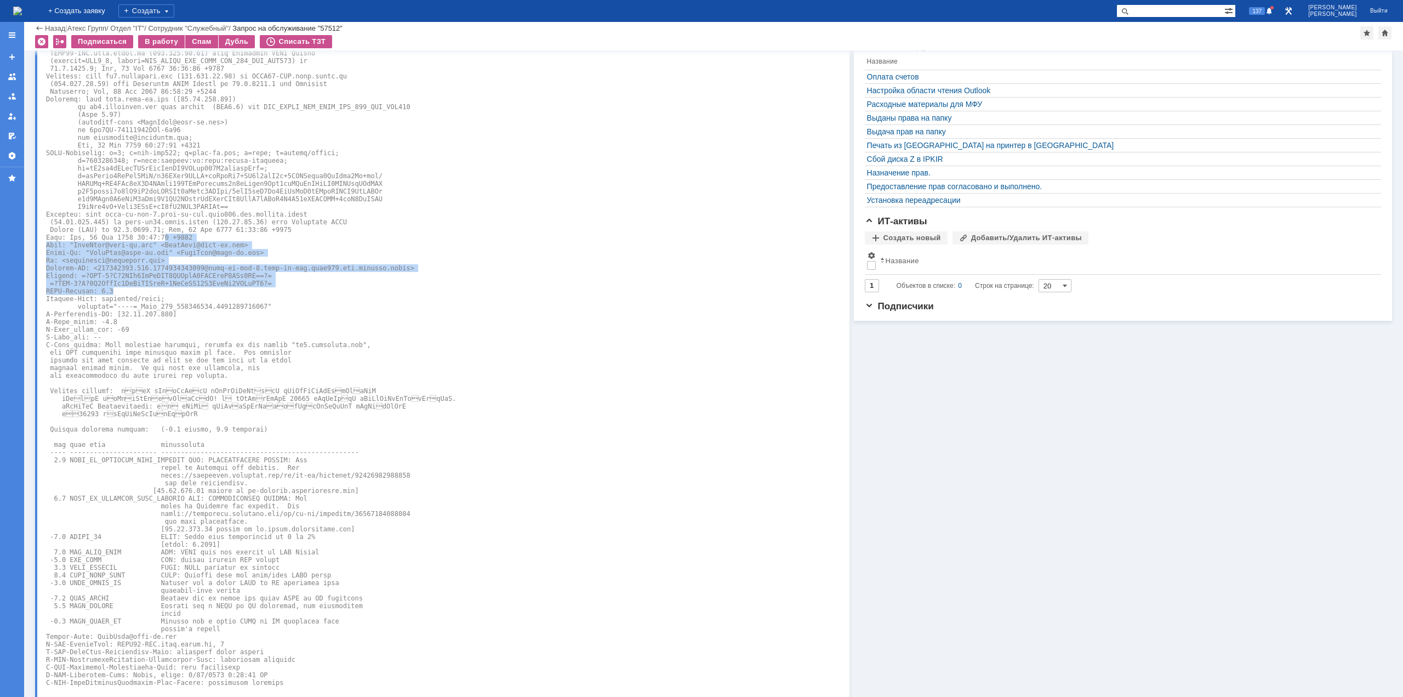
scroll to position [301, 0]
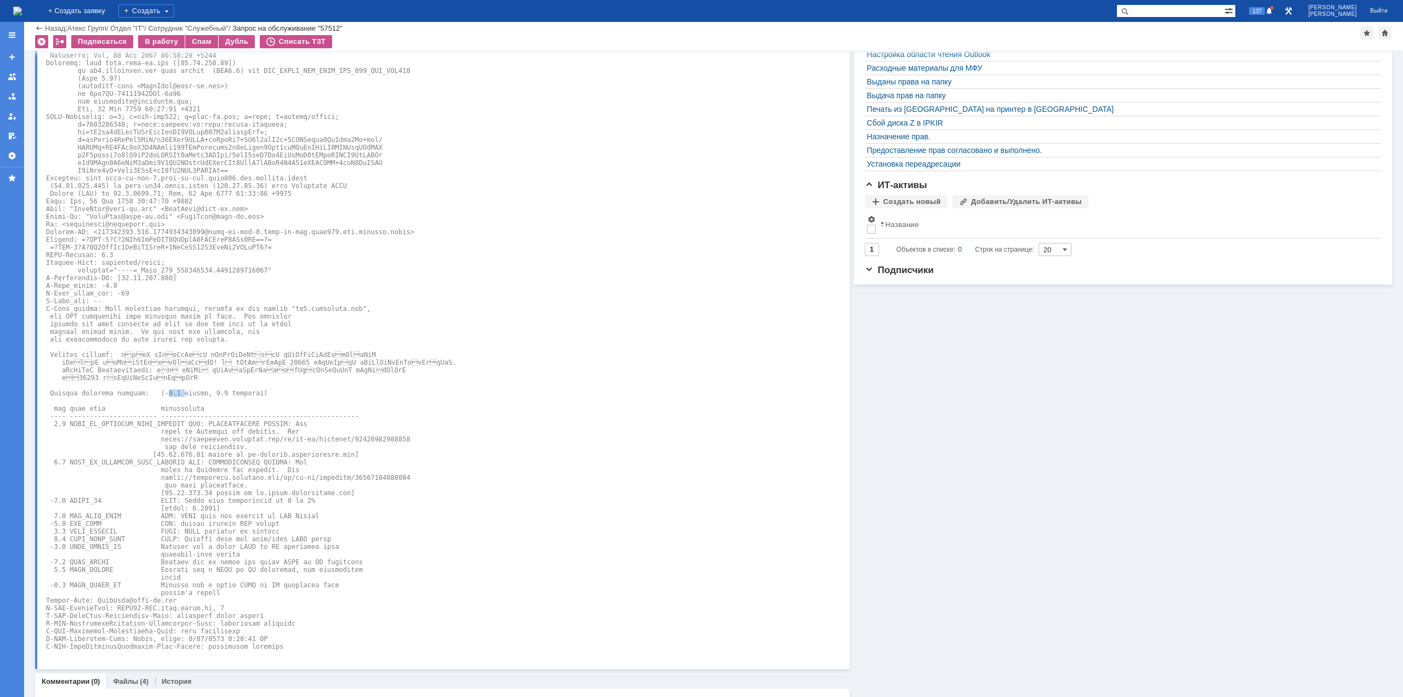
drag, startPoint x: 157, startPoint y: 393, endPoint x: 172, endPoint y: 393, distance: 15.4
click at [172, 393] on pre at bounding box center [363, 327] width 635 height 645
drag, startPoint x: 120, startPoint y: 353, endPoint x: 173, endPoint y: 376, distance: 57.4
click at [173, 376] on pre at bounding box center [363, 327] width 635 height 645
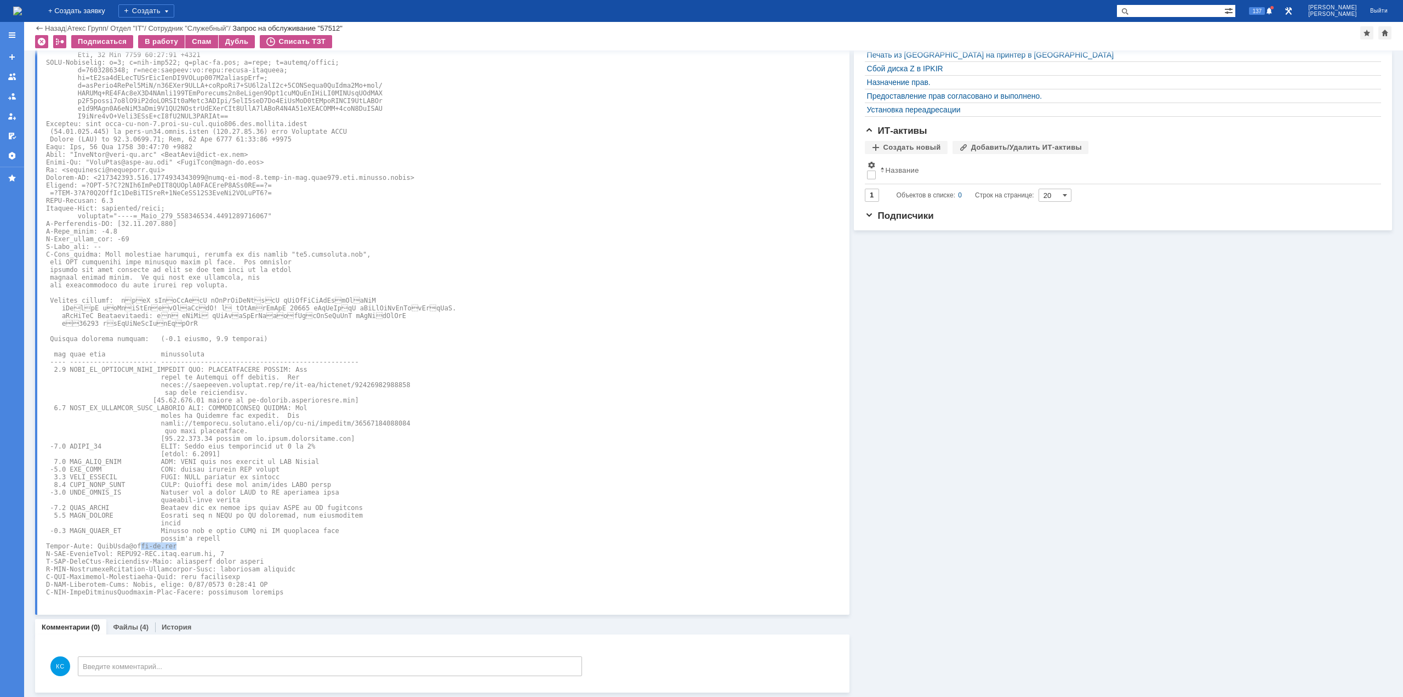
drag, startPoint x: 132, startPoint y: 548, endPoint x: 173, endPoint y: 549, distance: 41.1
click at [169, 546] on pre at bounding box center [363, 273] width 635 height 645
click at [191, 554] on pre at bounding box center [363, 273] width 635 height 645
drag, startPoint x: 152, startPoint y: 554, endPoint x: 214, endPoint y: 555, distance: 62.5
click at [214, 555] on pre at bounding box center [363, 273] width 635 height 645
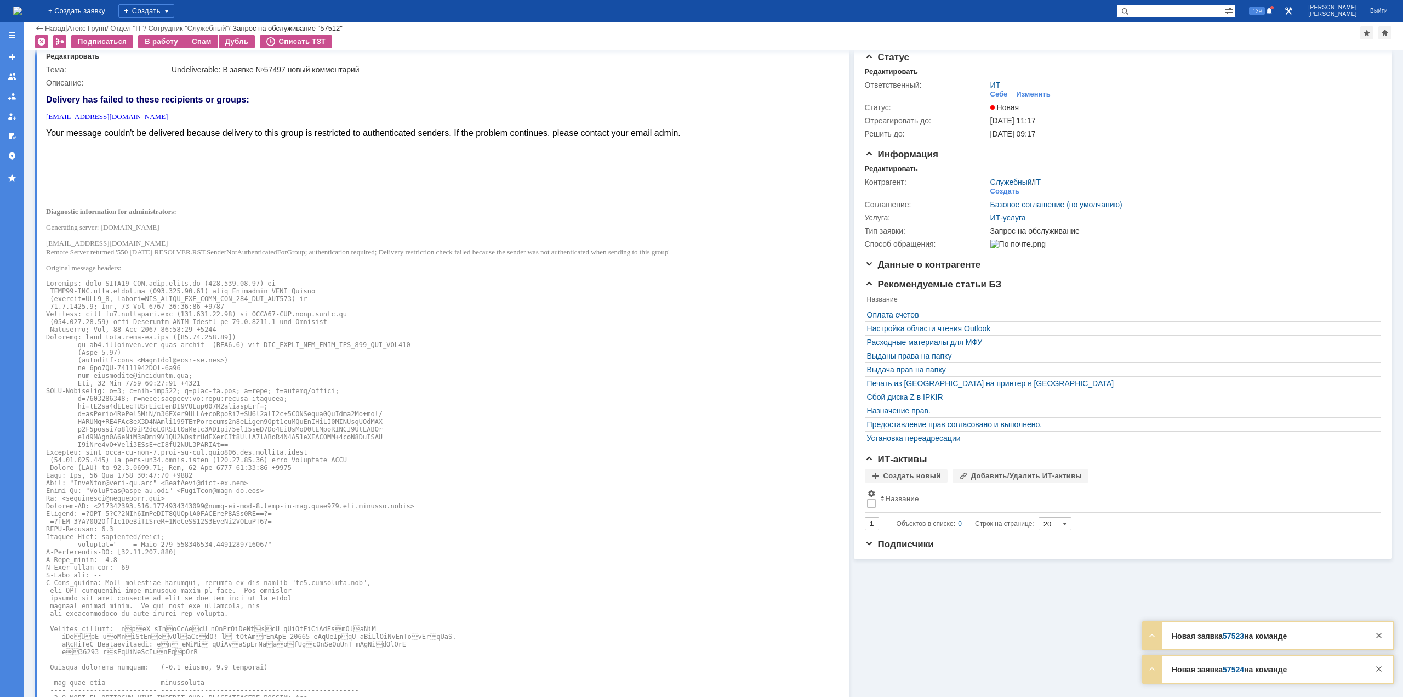
scroll to position [0, 0]
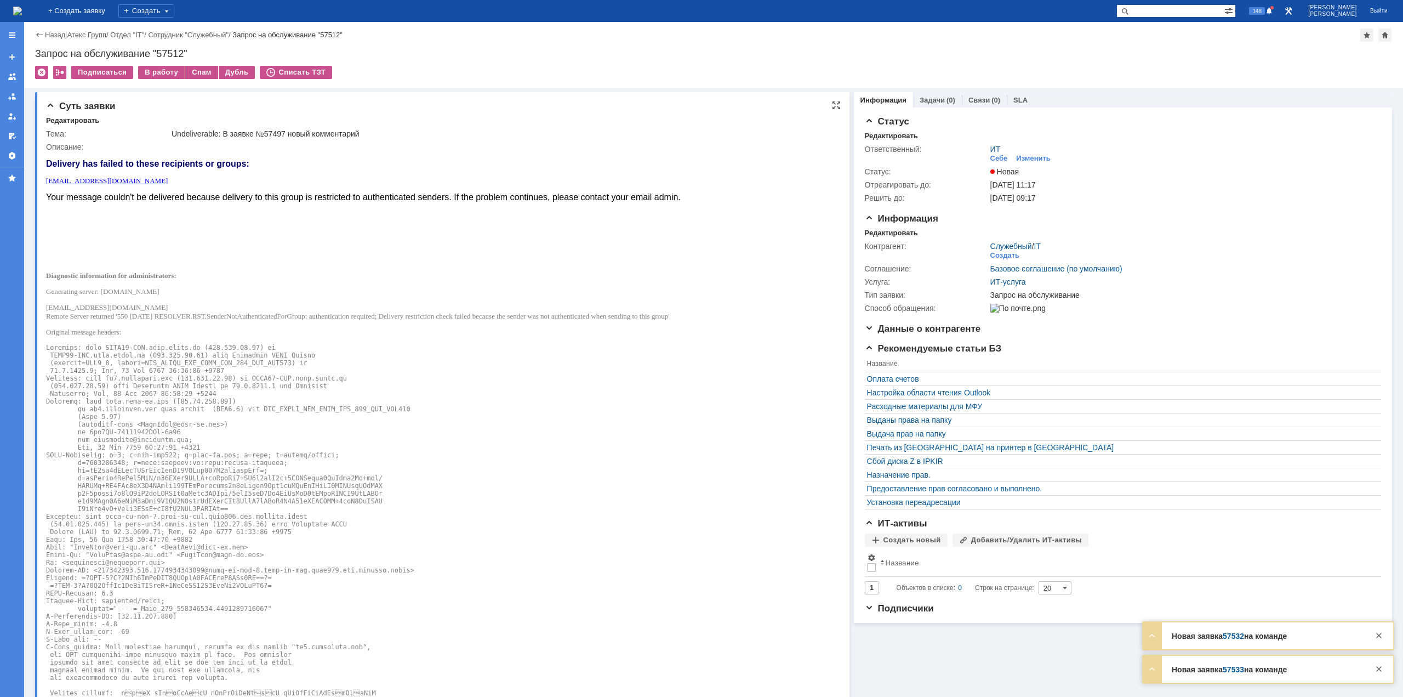
click at [235, 387] on pre at bounding box center [363, 666] width 635 height 645
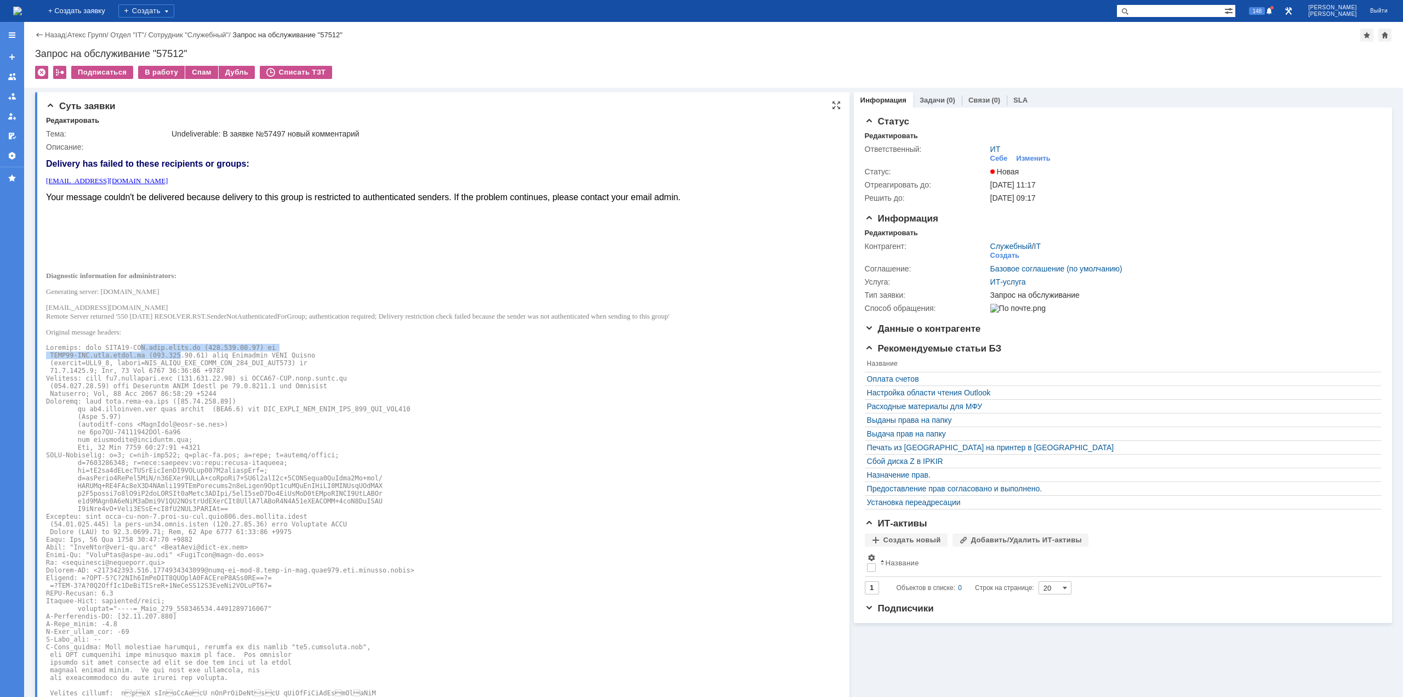
drag, startPoint x: 134, startPoint y: 343, endPoint x: 170, endPoint y: 351, distance: 36.6
click at [170, 351] on pre at bounding box center [363, 666] width 635 height 645
drag, startPoint x: 168, startPoint y: 376, endPoint x: 154, endPoint y: 376, distance: 13.7
click at [167, 376] on pre at bounding box center [363, 666] width 635 height 645
drag, startPoint x: 129, startPoint y: 385, endPoint x: 146, endPoint y: 390, distance: 18.2
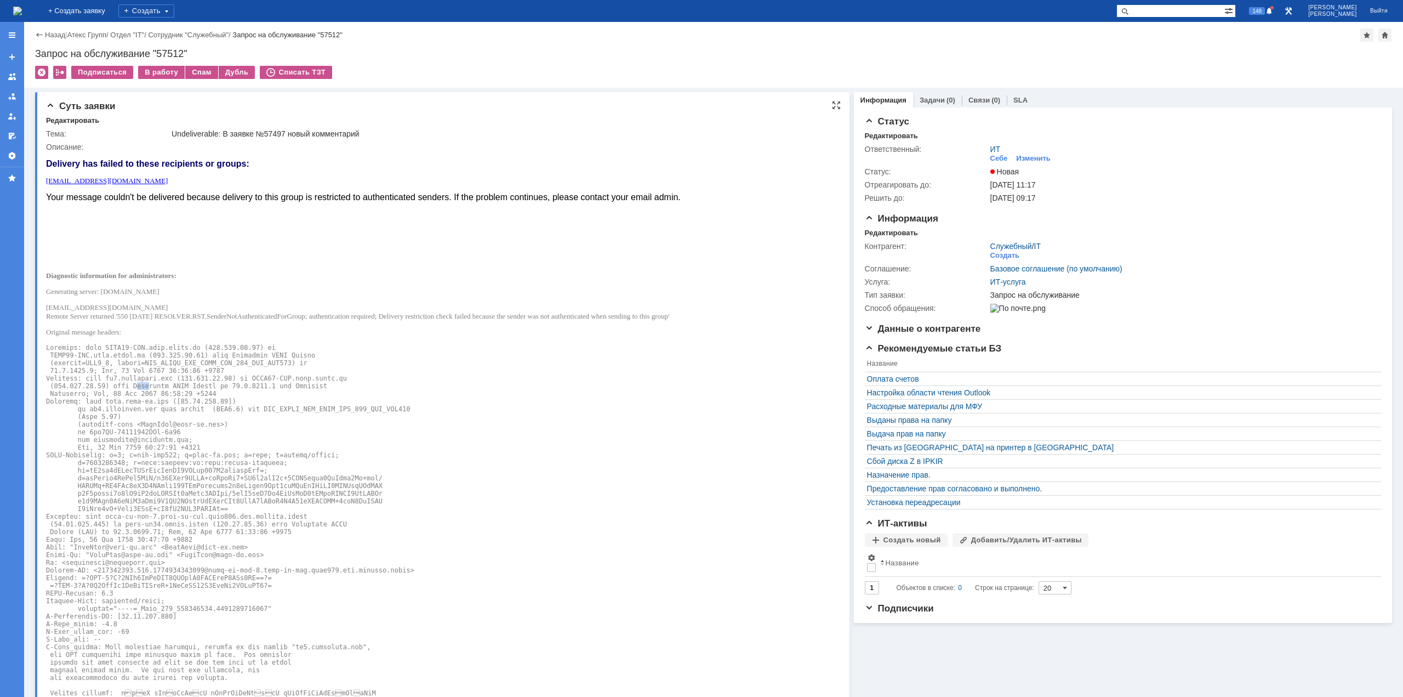
click at [146, 390] on pre at bounding box center [363, 666] width 635 height 645
click at [117, 404] on pre at bounding box center [363, 666] width 635 height 645
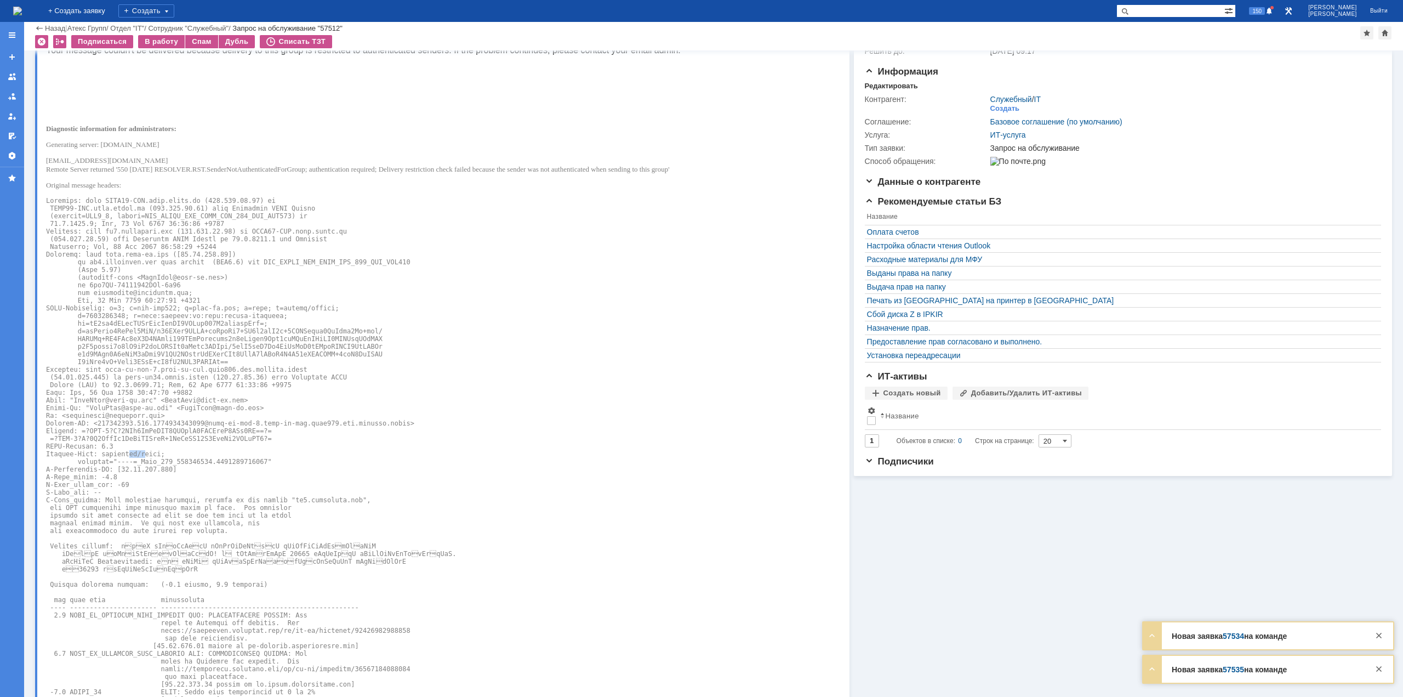
drag, startPoint x: 124, startPoint y: 454, endPoint x: 139, endPoint y: 459, distance: 15.1
click at [138, 456] on pre at bounding box center [363, 519] width 635 height 645
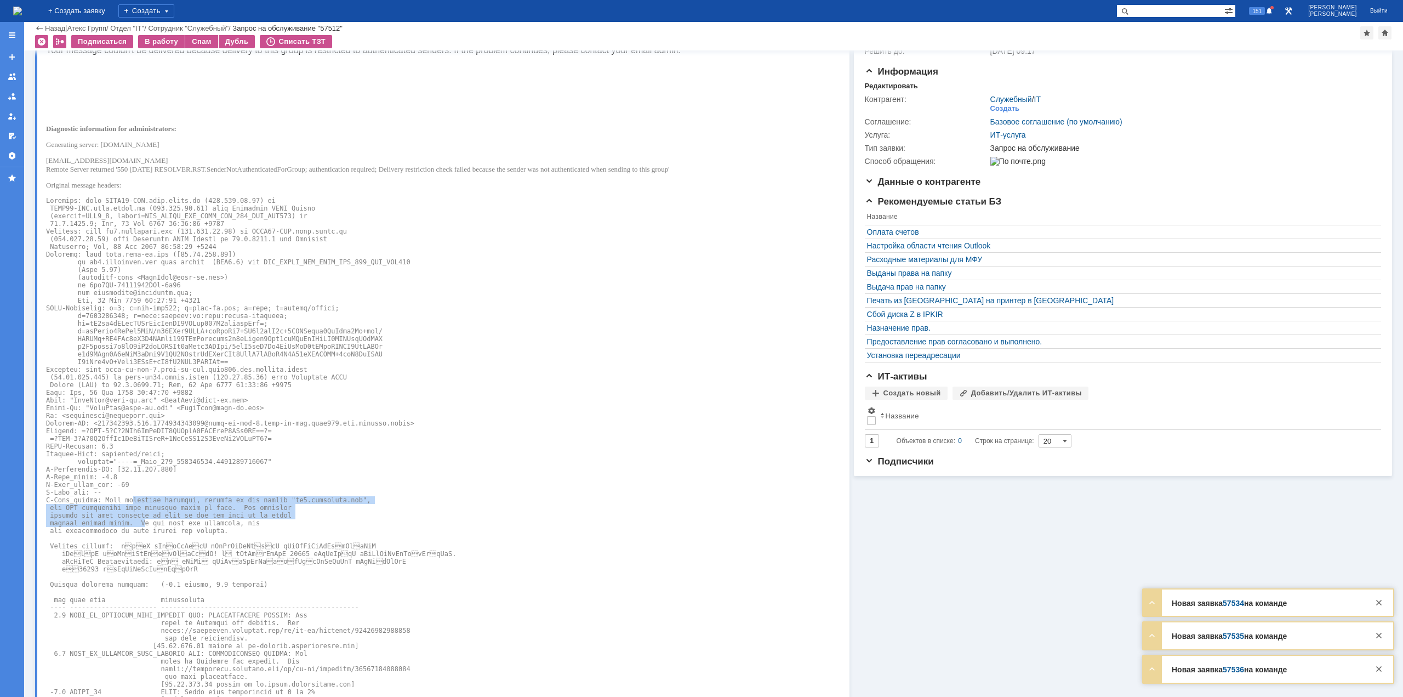
drag, startPoint x: 130, startPoint y: 509, endPoint x: 138, endPoint y: 534, distance: 26.4
click at [137, 526] on pre at bounding box center [363, 519] width 635 height 645
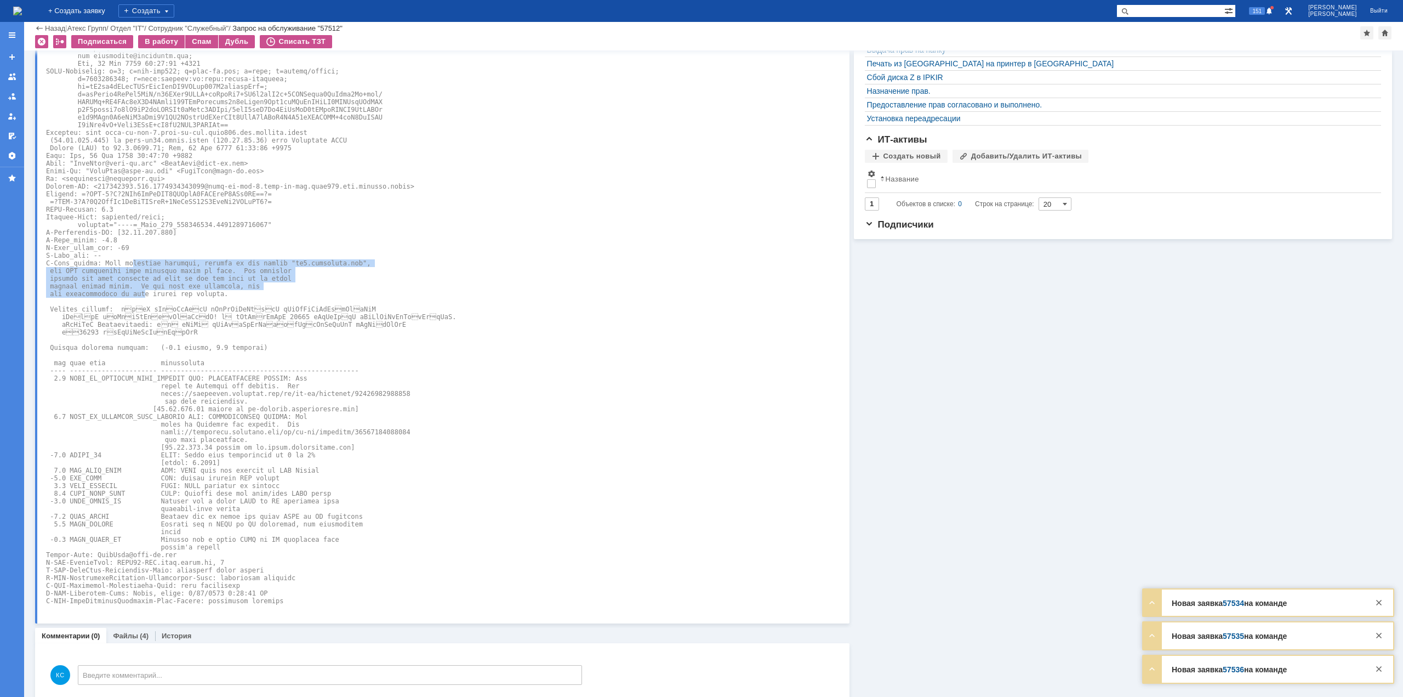
scroll to position [356, 0]
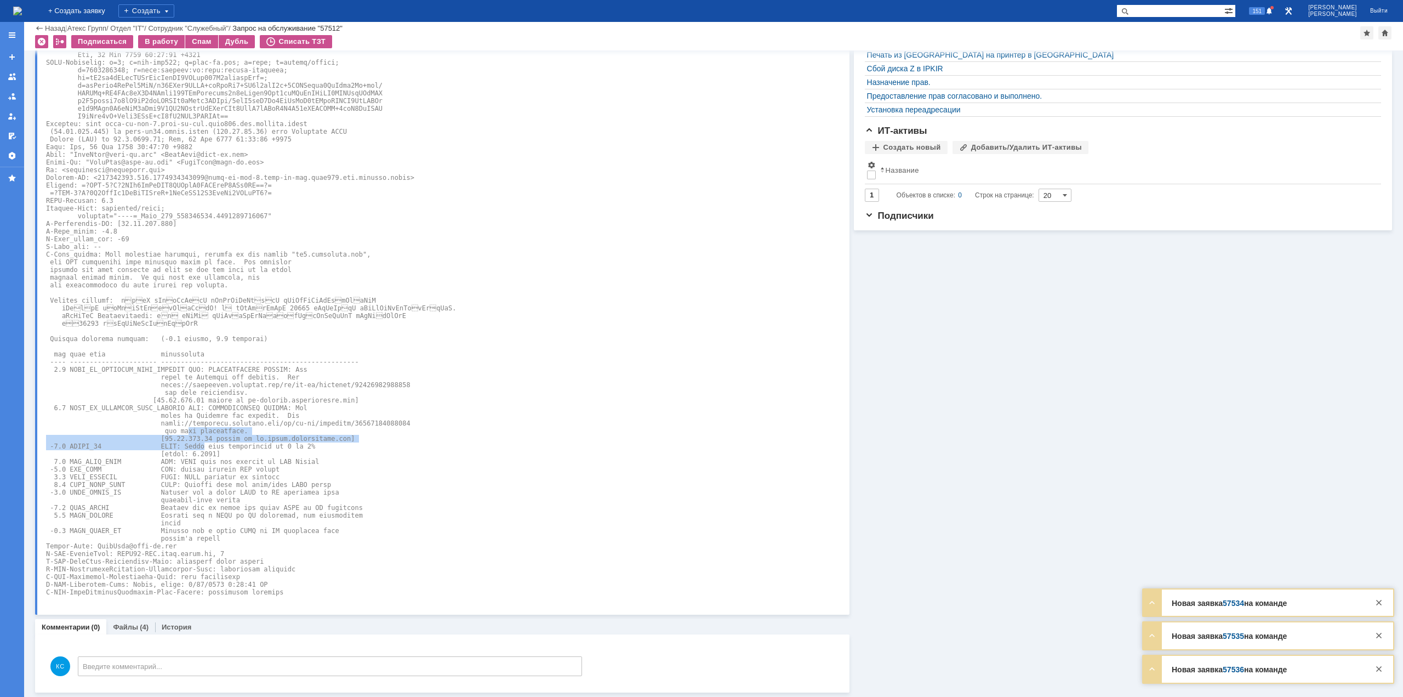
drag, startPoint x: 177, startPoint y: 431, endPoint x: 192, endPoint y: 442, distance: 18.4
click at [192, 442] on pre at bounding box center [363, 273] width 635 height 645
drag, startPoint x: 170, startPoint y: 338, endPoint x: 180, endPoint y: 338, distance: 9.3
click at [180, 338] on pre at bounding box center [363, 273] width 635 height 645
drag, startPoint x: 150, startPoint y: 282, endPoint x: 161, endPoint y: 287, distance: 11.5
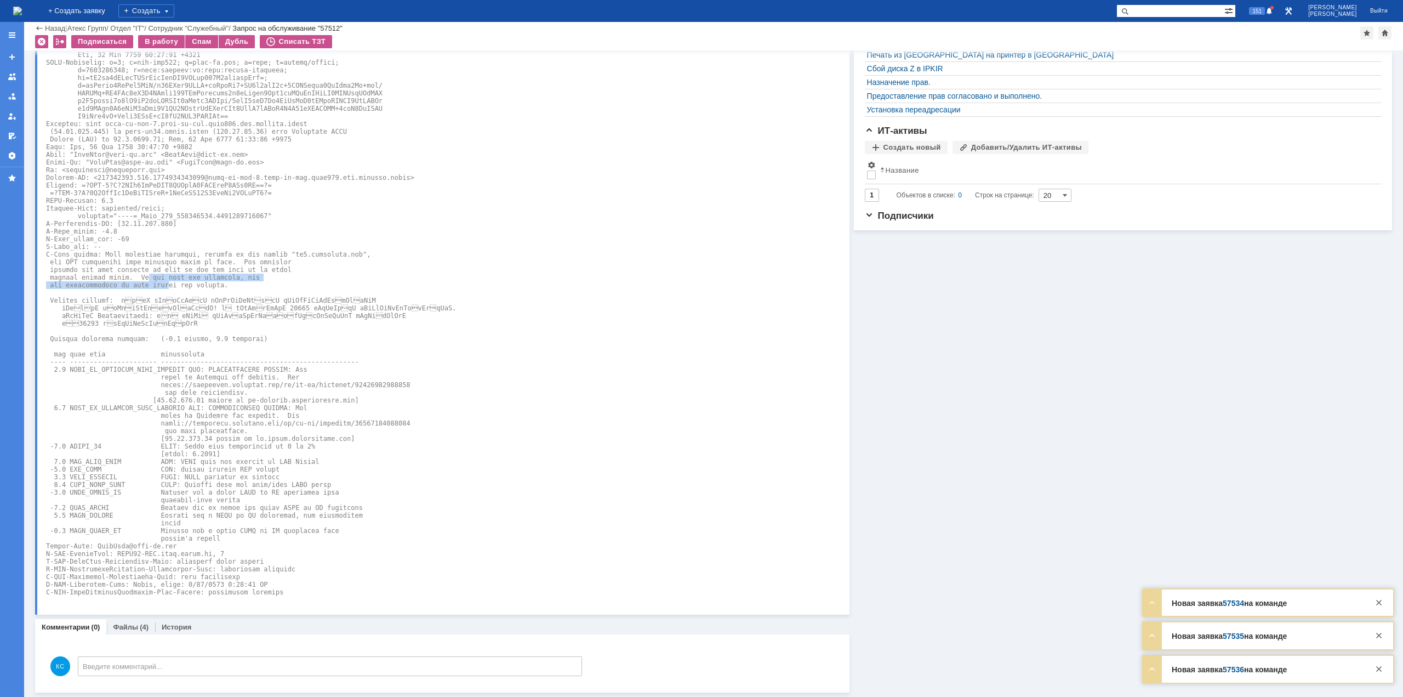
click at [161, 287] on pre at bounding box center [363, 273] width 635 height 645
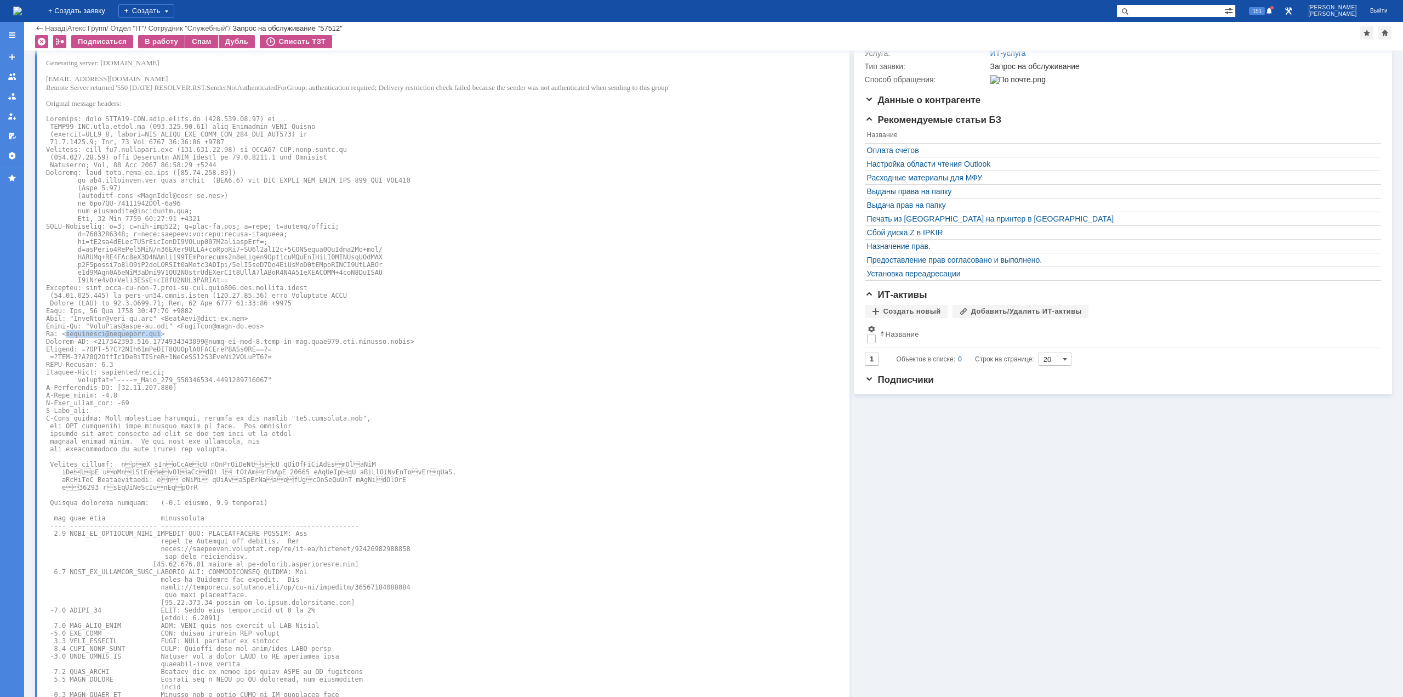
drag, startPoint x: 151, startPoint y: 333, endPoint x: 66, endPoint y: 333, distance: 85.5
click at [66, 333] on pre at bounding box center [363, 437] width 635 height 645
drag, startPoint x: 81, startPoint y: 290, endPoint x: 262, endPoint y: 287, distance: 181.4
click at [262, 287] on pre at bounding box center [363, 437] width 635 height 645
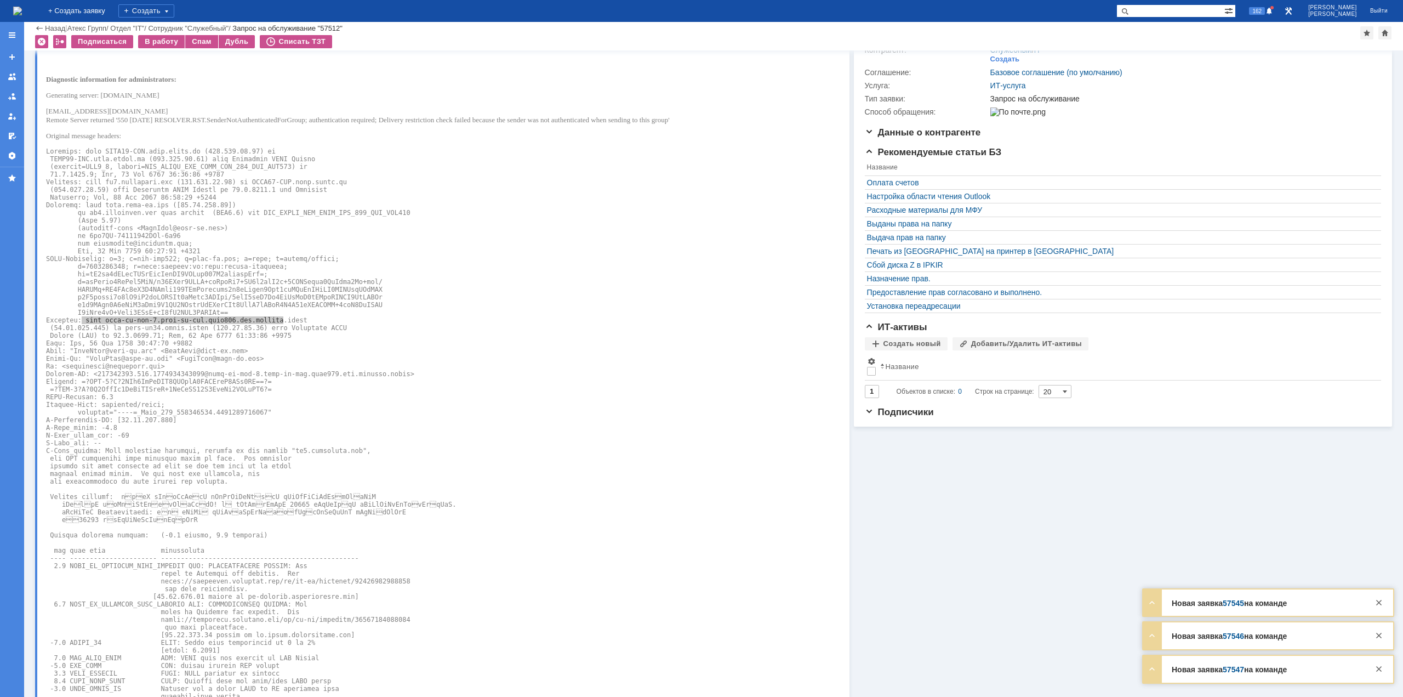
scroll to position [164, 0]
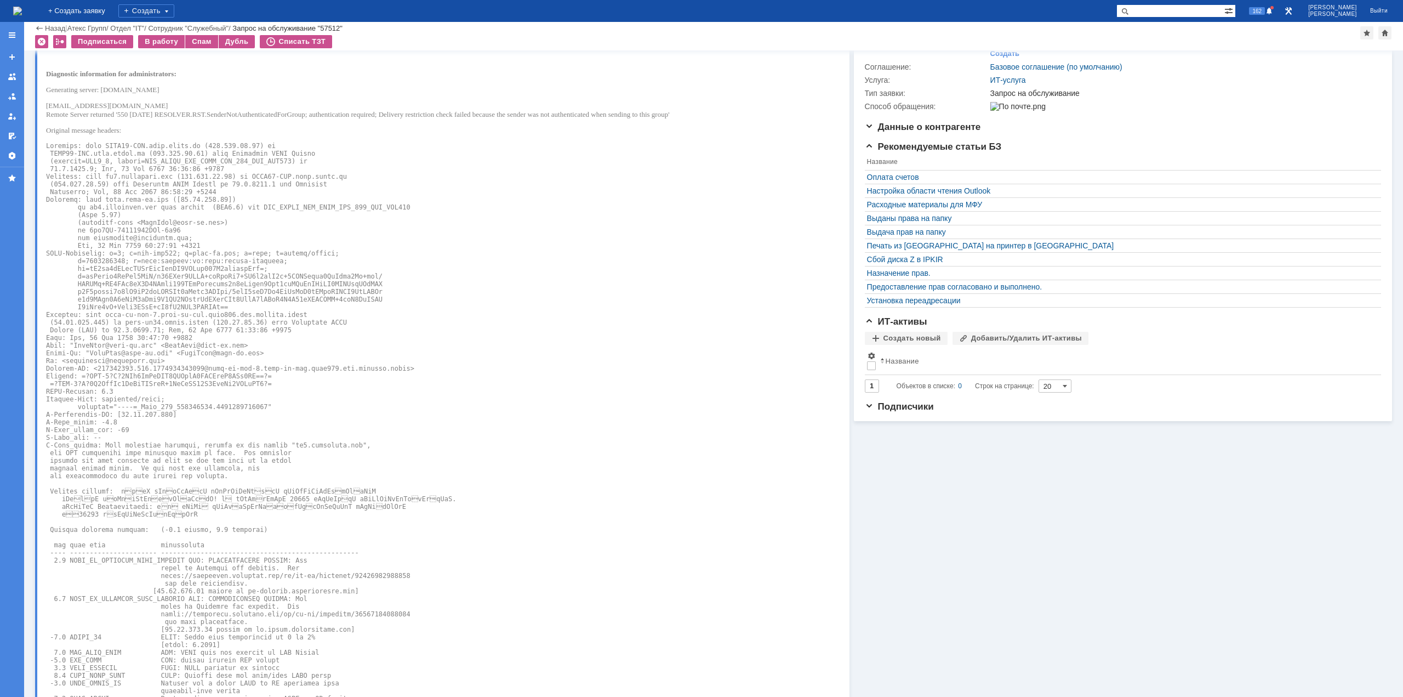
click at [248, 184] on pre at bounding box center [363, 464] width 635 height 645
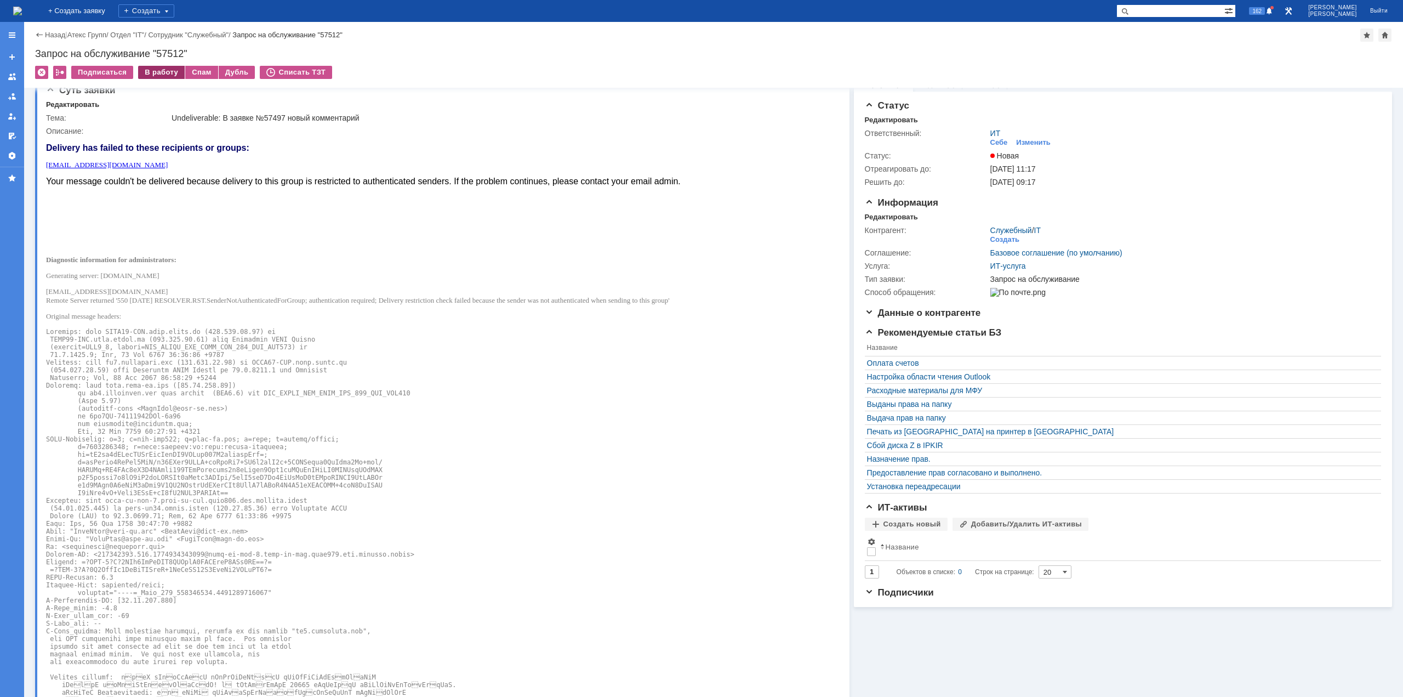
scroll to position [0, 0]
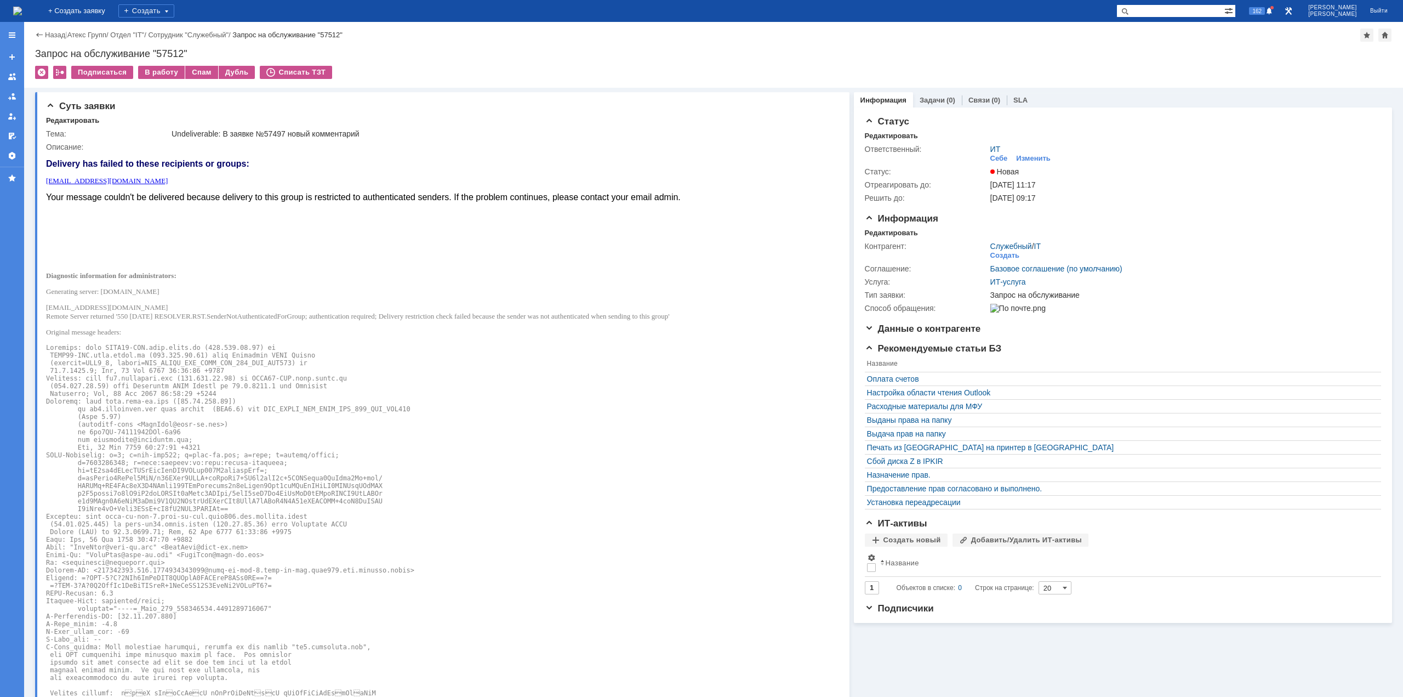
click at [22, 10] on img at bounding box center [17, 11] width 9 height 9
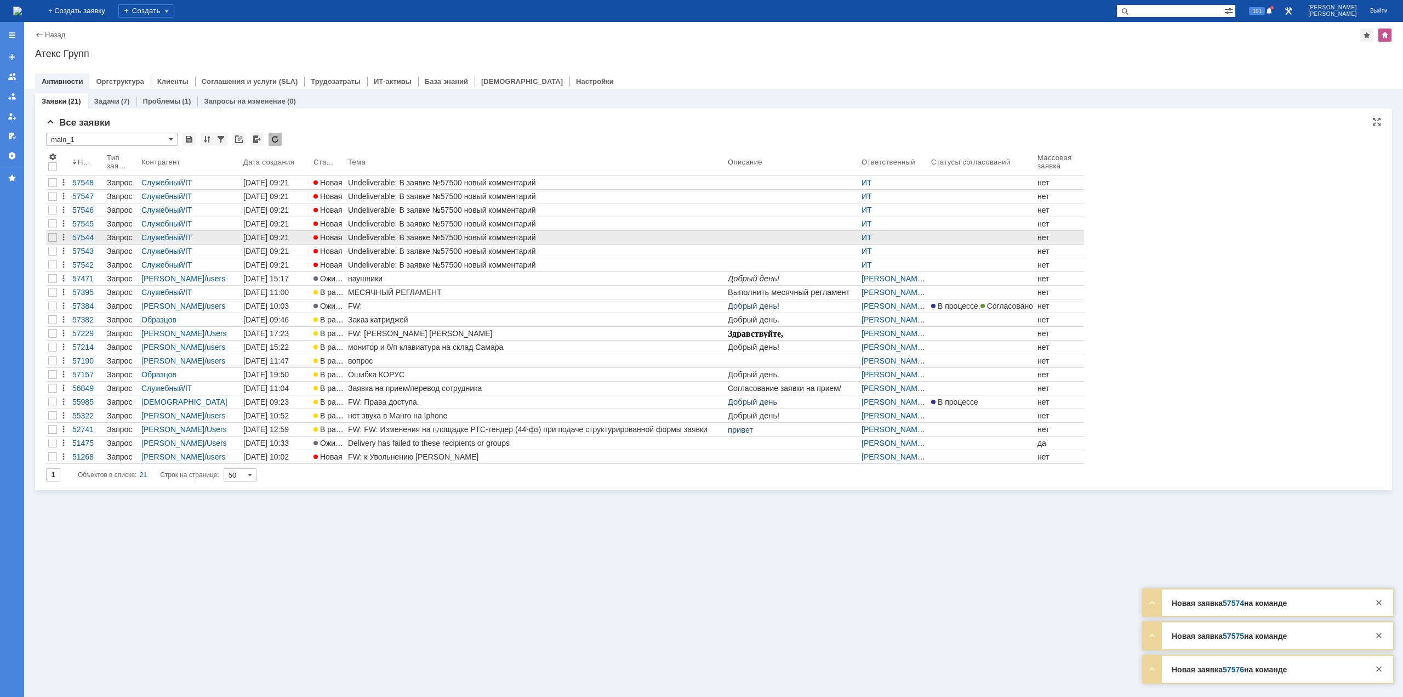
click at [415, 244] on td "Undeliverable: В заявке №57500 новый комментарий" at bounding box center [536, 238] width 380 height 14
click at [419, 237] on div "Undeliverable: В заявке №57500 новый комментарий" at bounding box center [535, 237] width 375 height 9
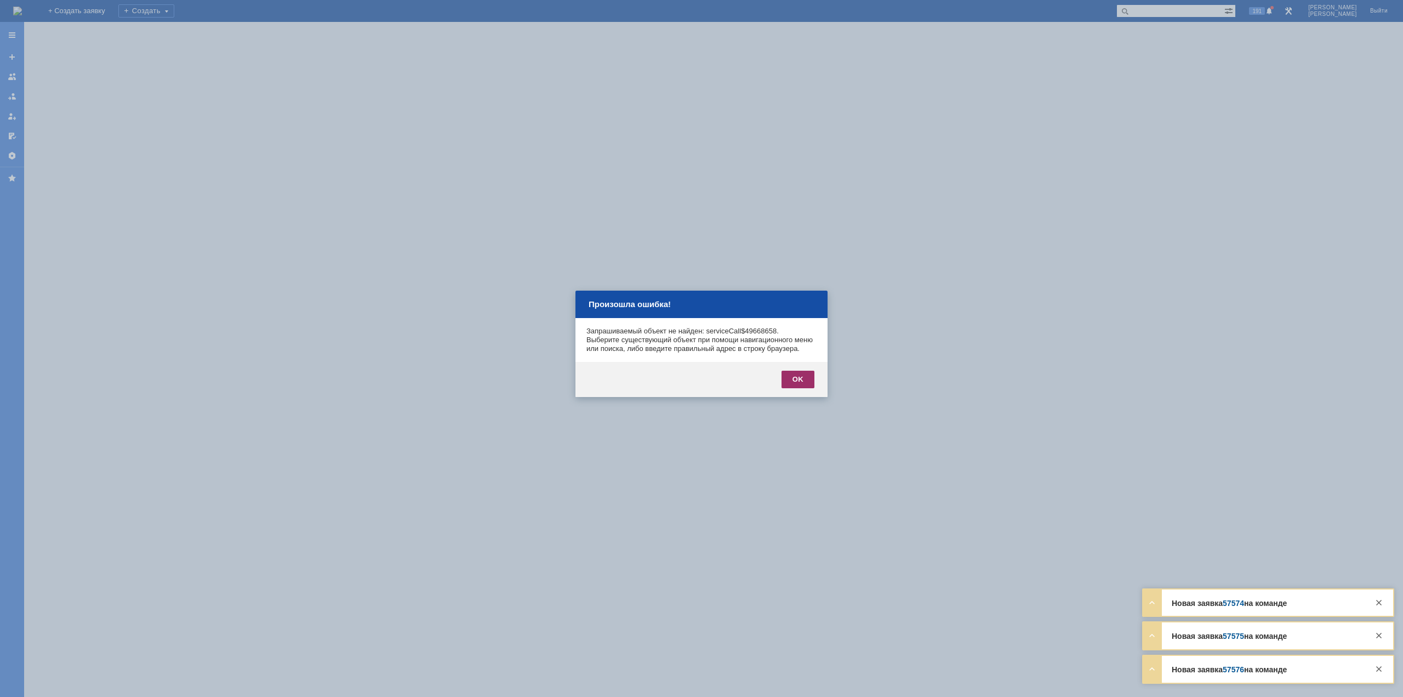
click at [802, 388] on div "OK" at bounding box center [798, 379] width 33 height 18
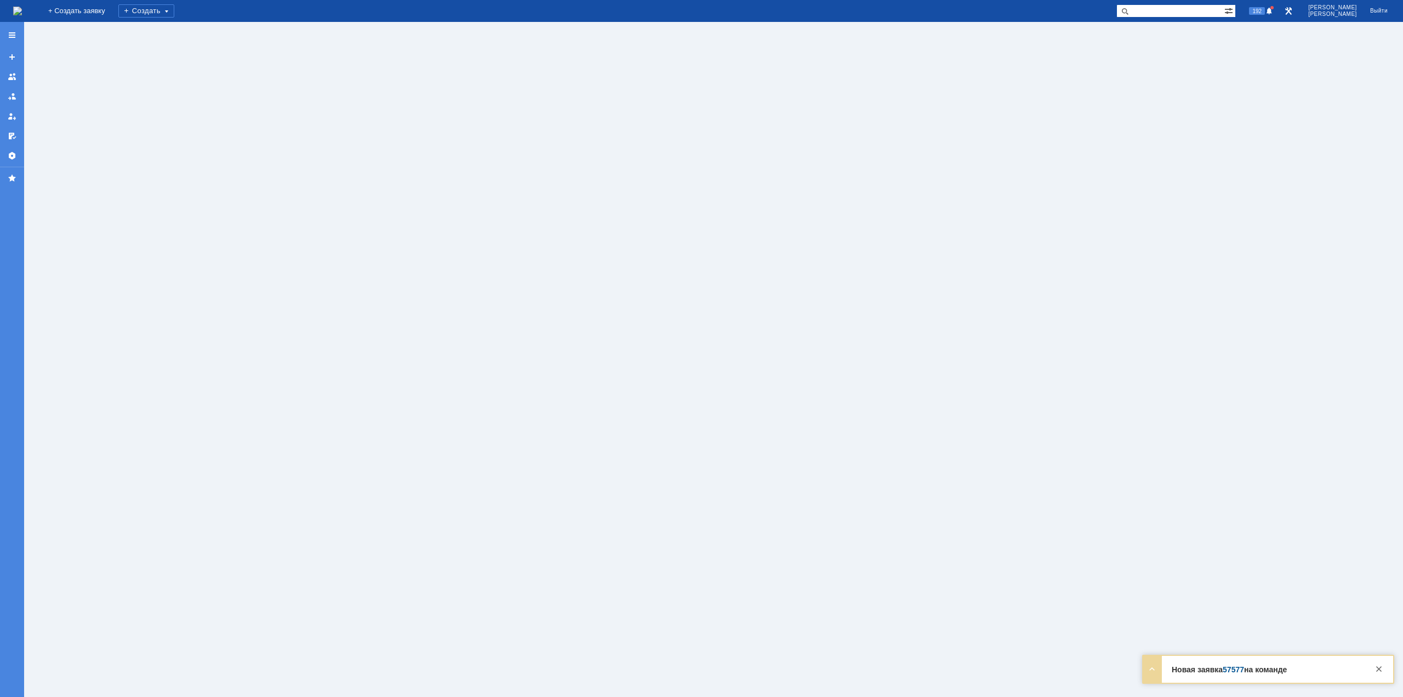
click at [22, 12] on img at bounding box center [17, 11] width 9 height 9
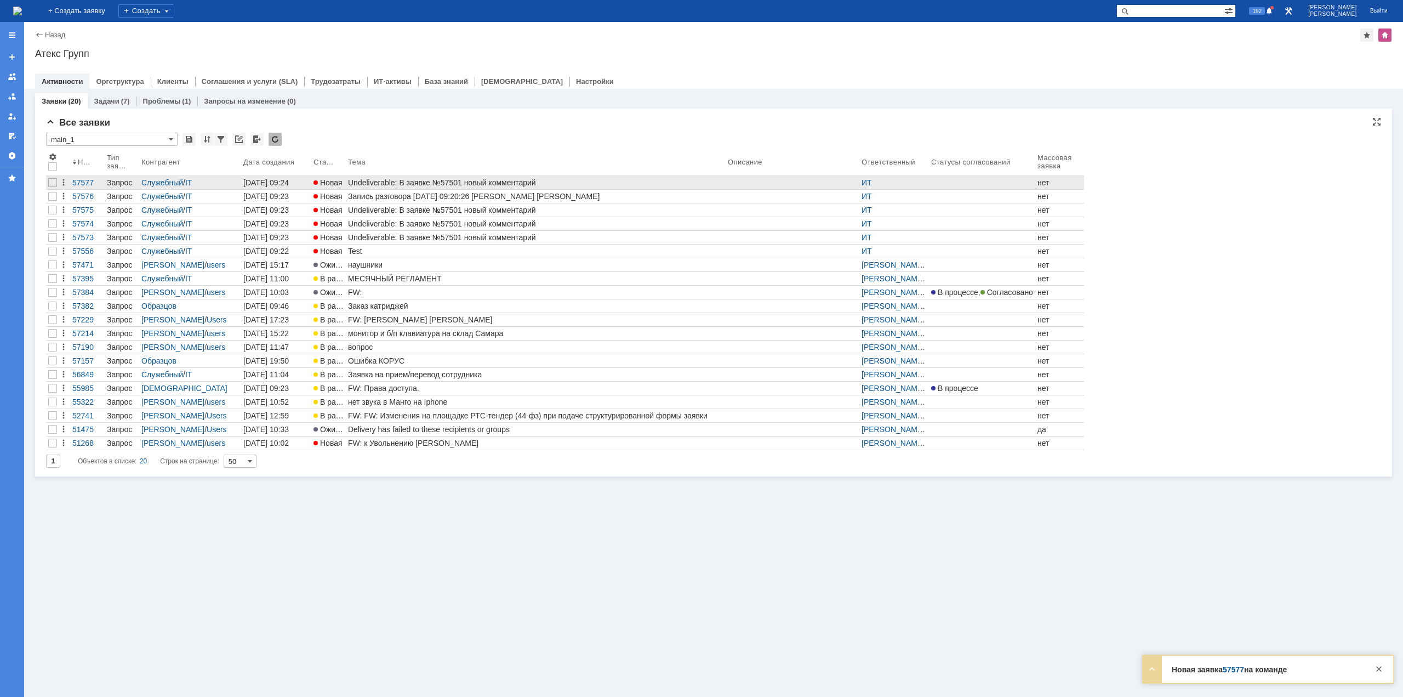
click at [388, 184] on div "Undeliverable: В заявке №57501 новый комментарий" at bounding box center [535, 182] width 375 height 9
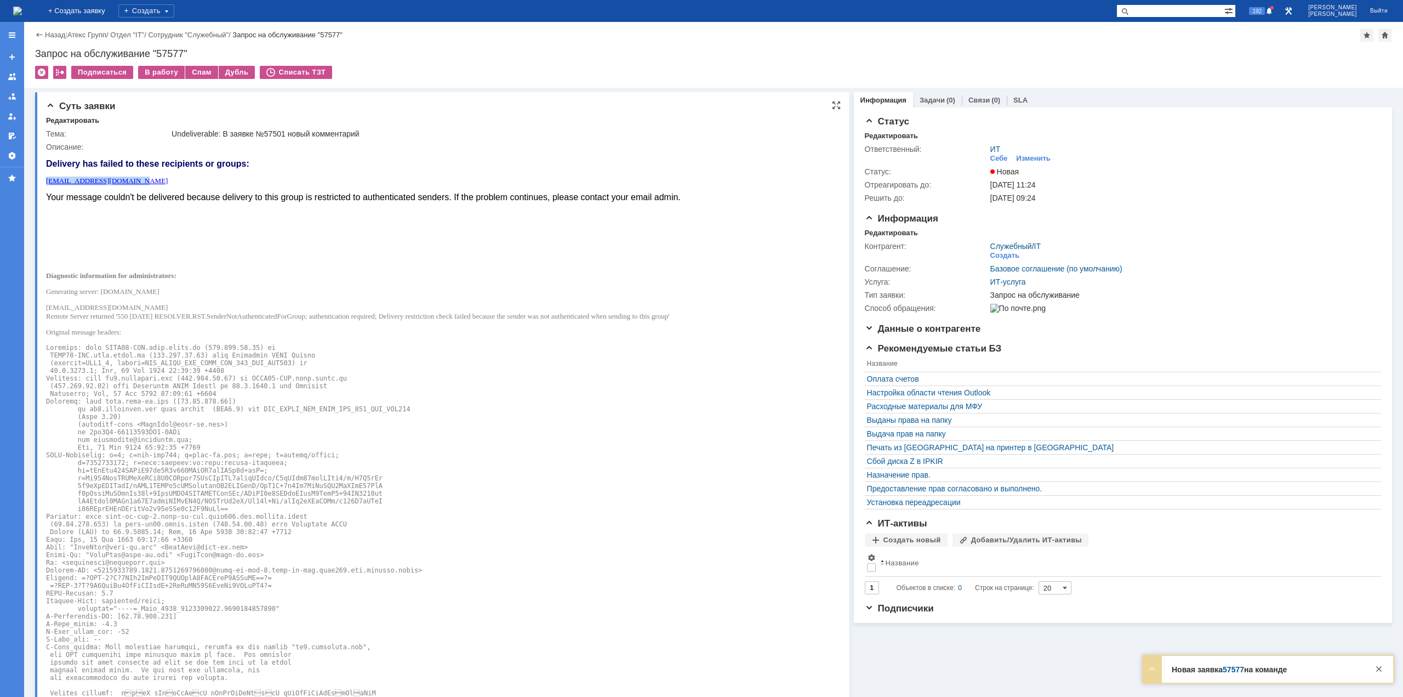
drag, startPoint x: 127, startPoint y: 181, endPoint x: 46, endPoint y: 180, distance: 81.1
click at [46, 180] on p "[EMAIL_ADDRESS][DOMAIN_NAME]" at bounding box center [363, 180] width 635 height 9
copy link "[EMAIL_ADDRESS][DOMAIN_NAME]"
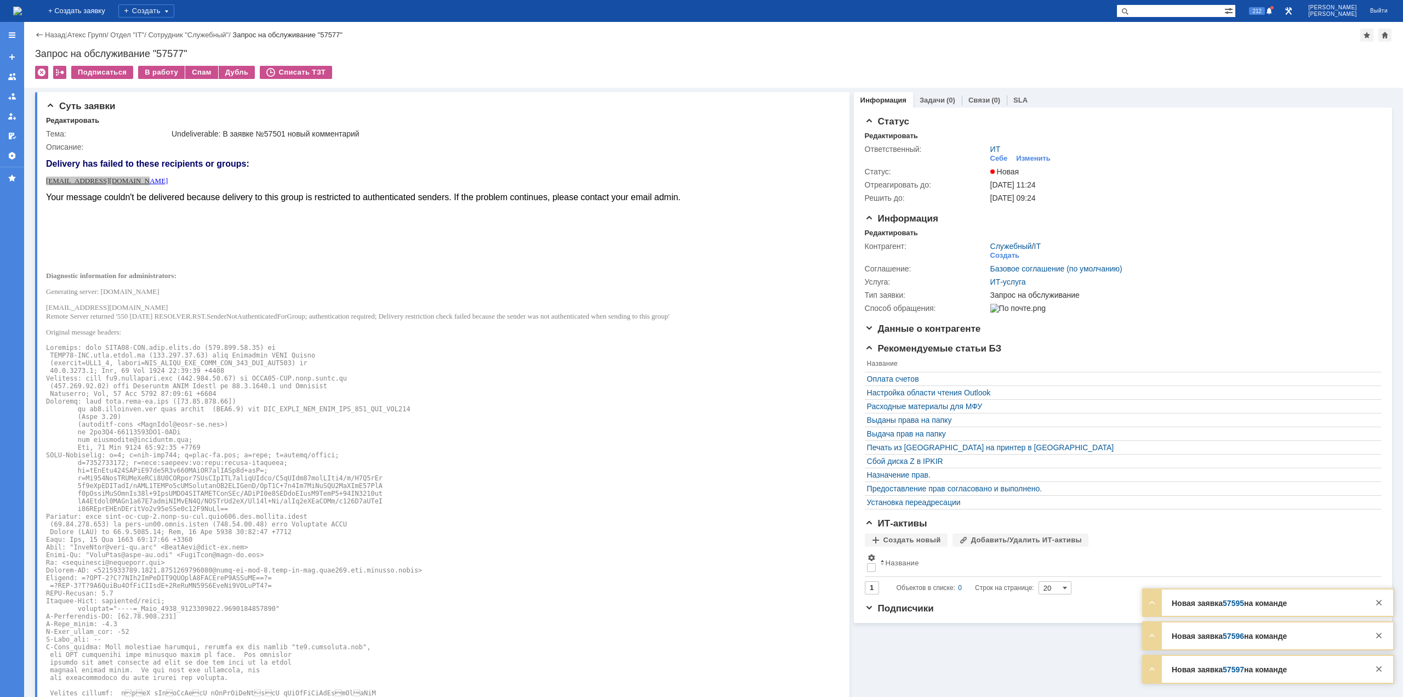
click at [22, 7] on img at bounding box center [17, 11] width 9 height 9
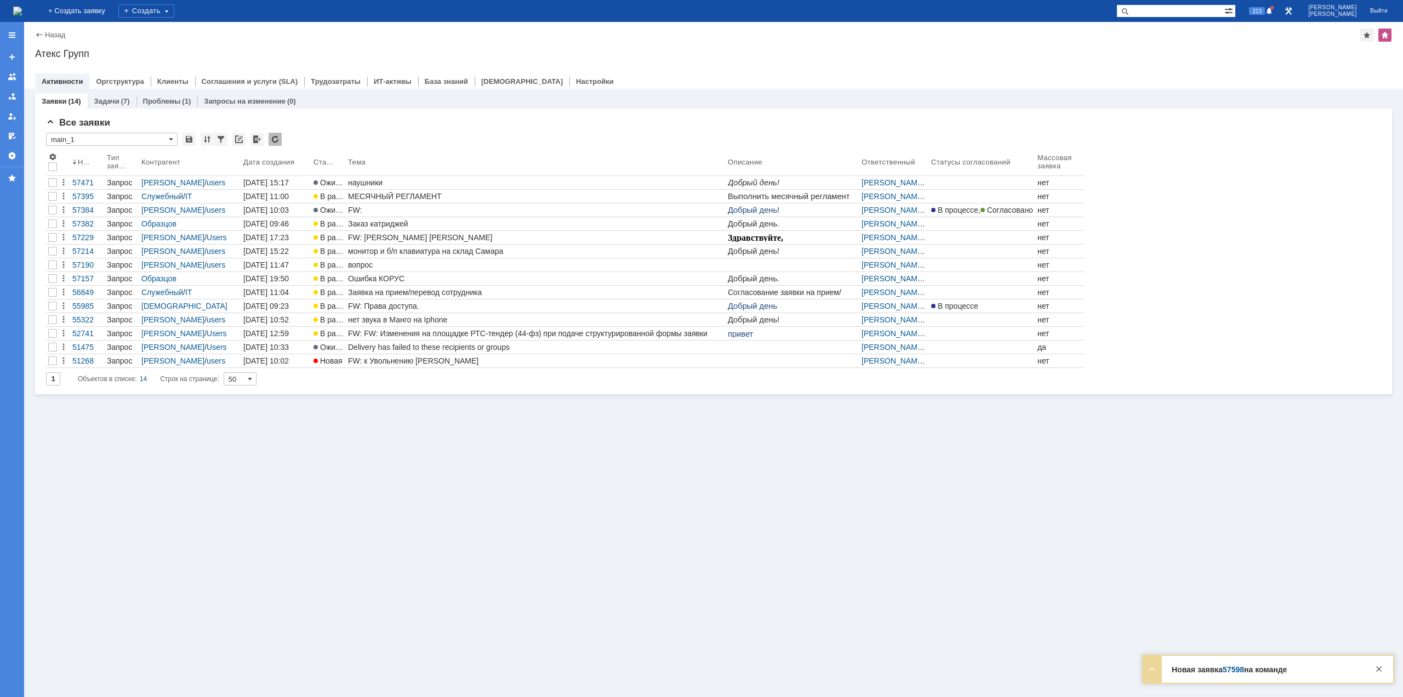
click at [22, 14] on img at bounding box center [17, 11] width 9 height 9
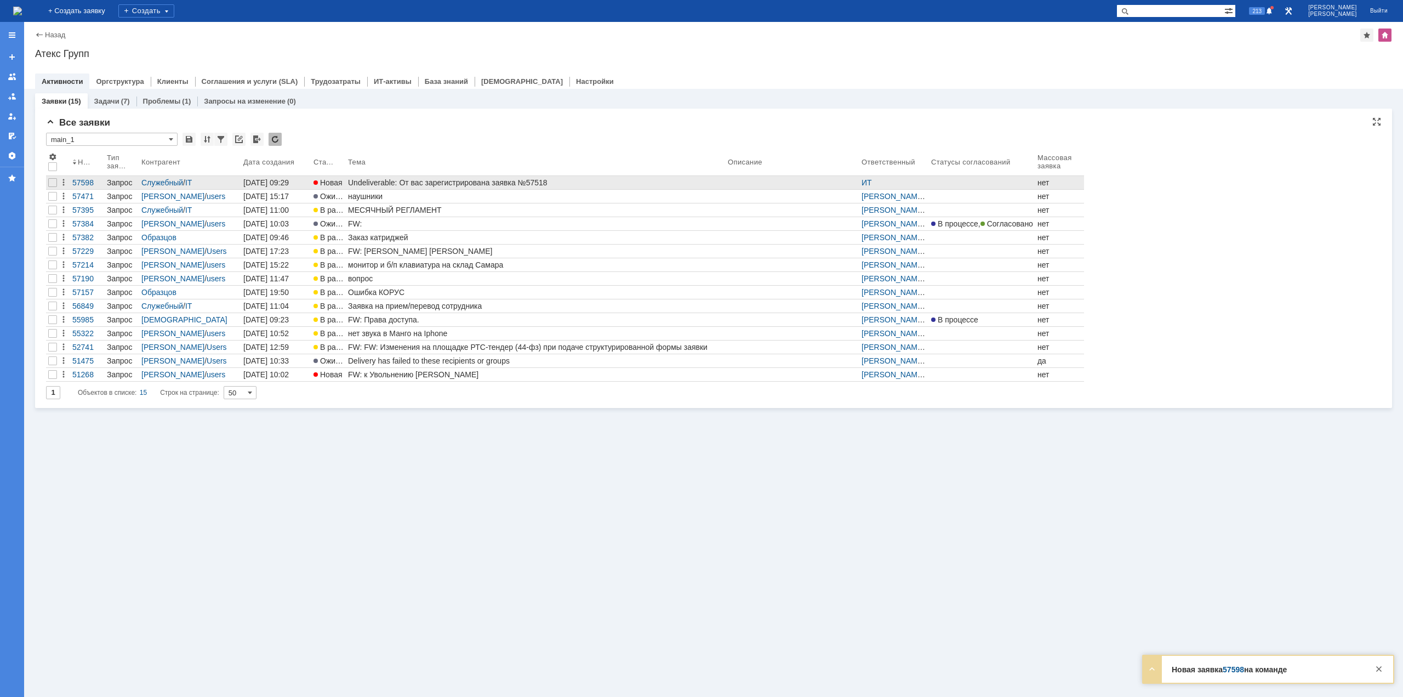
click at [422, 186] on div "Undeliverable: От вас зарегистрирована заявка №57518" at bounding box center [535, 182] width 375 height 9
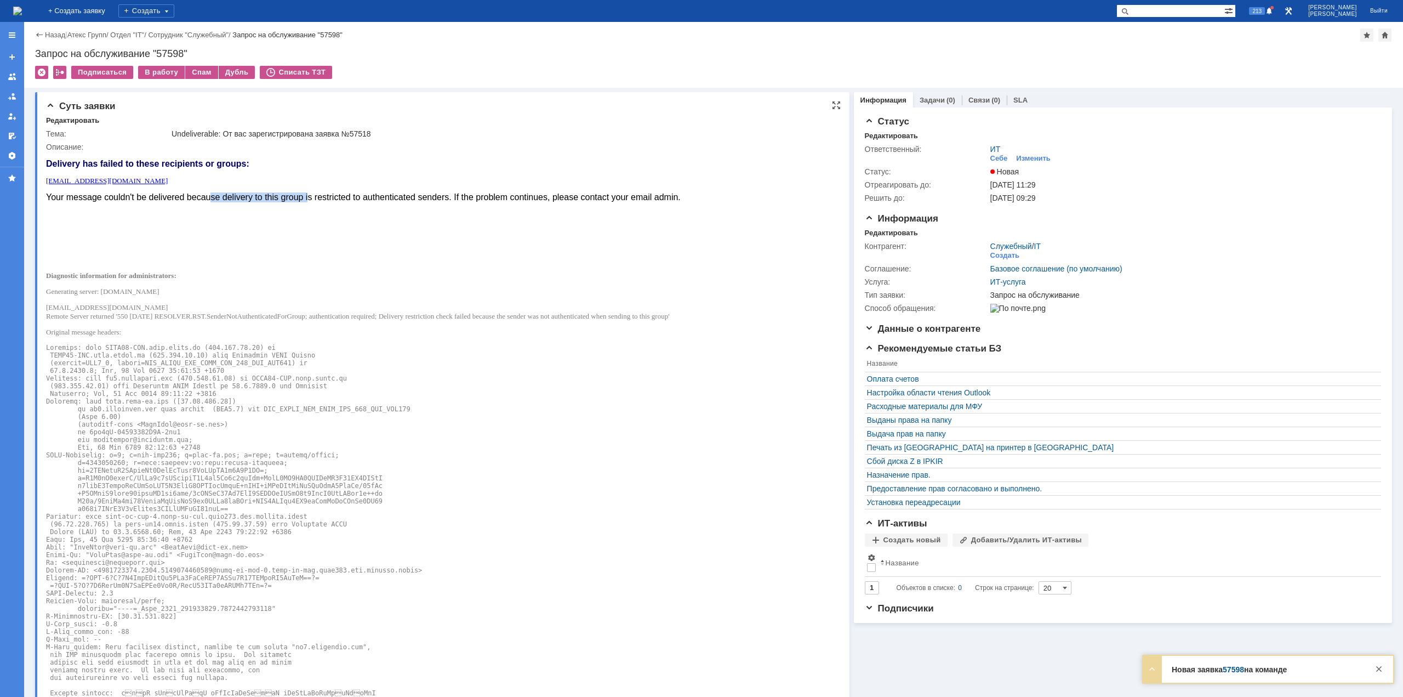
drag, startPoint x: 209, startPoint y: 191, endPoint x: 311, endPoint y: 196, distance: 101.5
click at [310, 196] on body "Delivery has failed to these recipients or groups: postmaster@mangotele.com You…" at bounding box center [363, 572] width 635 height 843
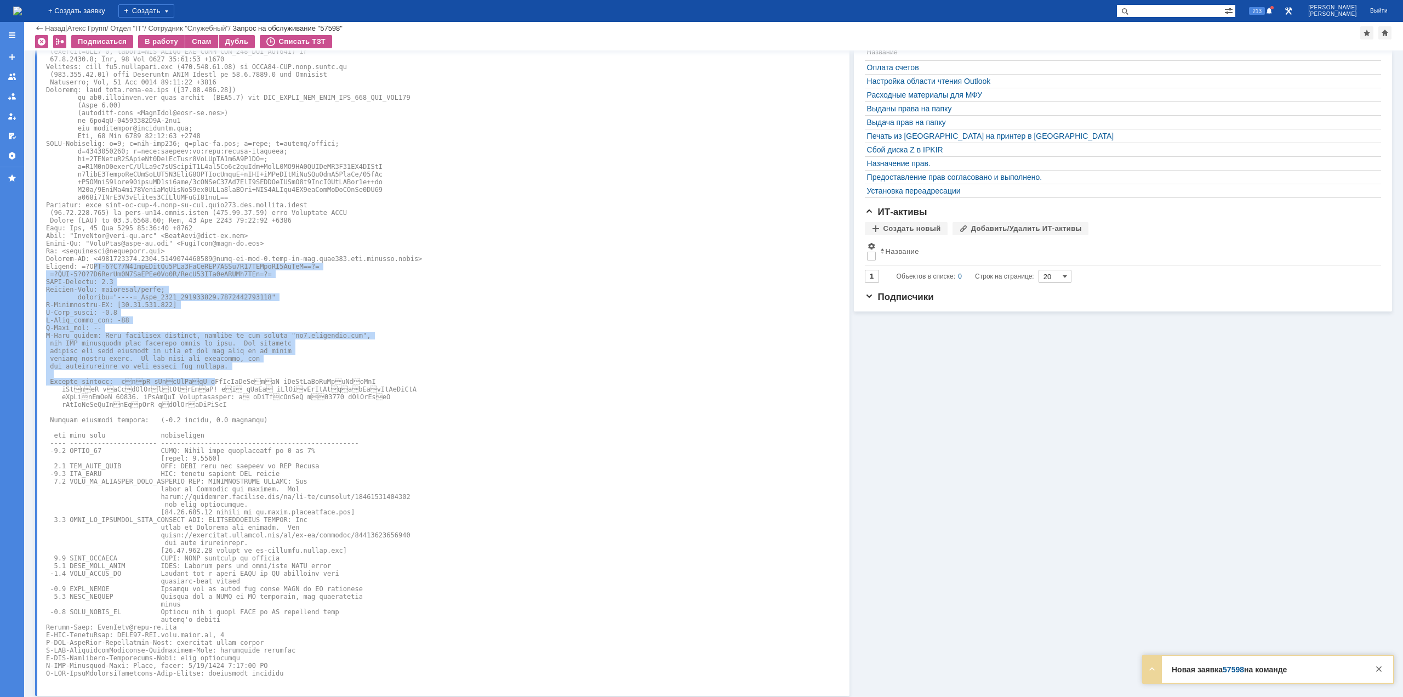
drag, startPoint x: 101, startPoint y: 275, endPoint x: 198, endPoint y: 389, distance: 148.9
click at [198, 389] on pre at bounding box center [363, 354] width 635 height 645
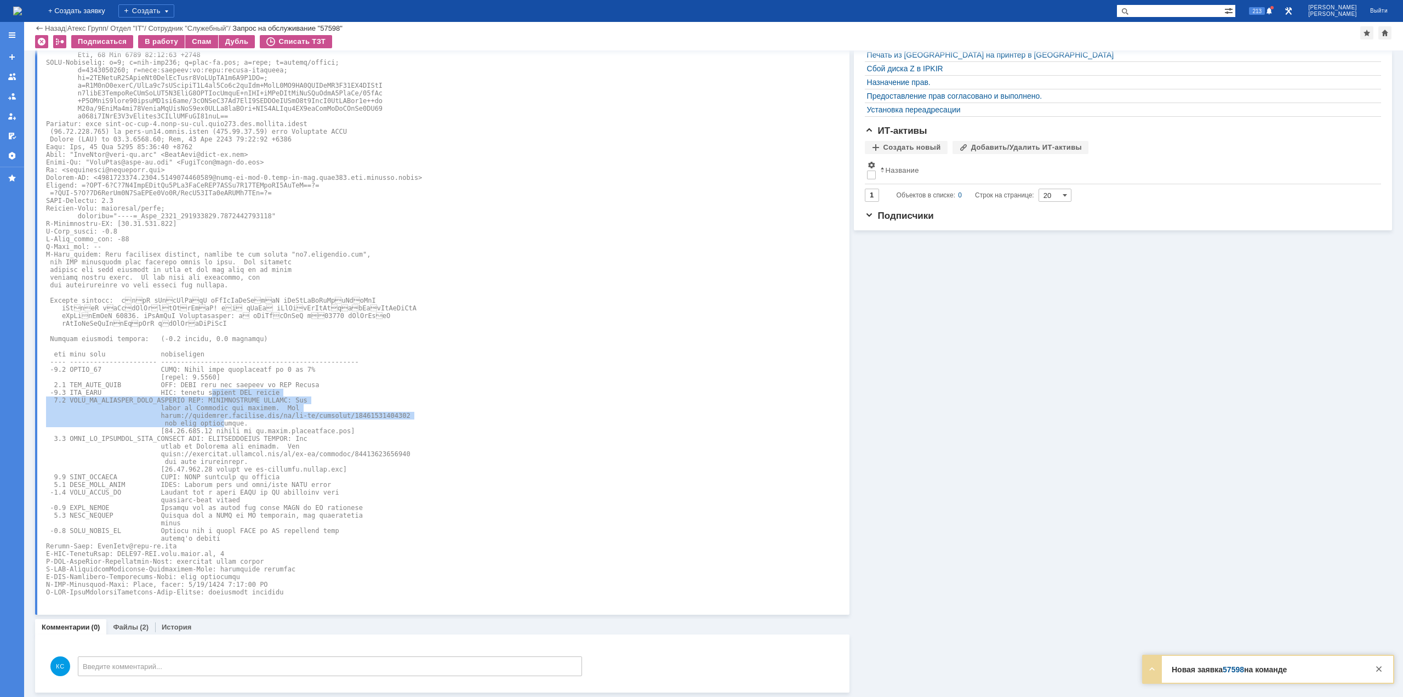
drag, startPoint x: 198, startPoint y: 383, endPoint x: 210, endPoint y: 424, distance: 42.8
click at [210, 424] on pre at bounding box center [363, 273] width 635 height 645
click at [180, 384] on pre at bounding box center [363, 273] width 635 height 645
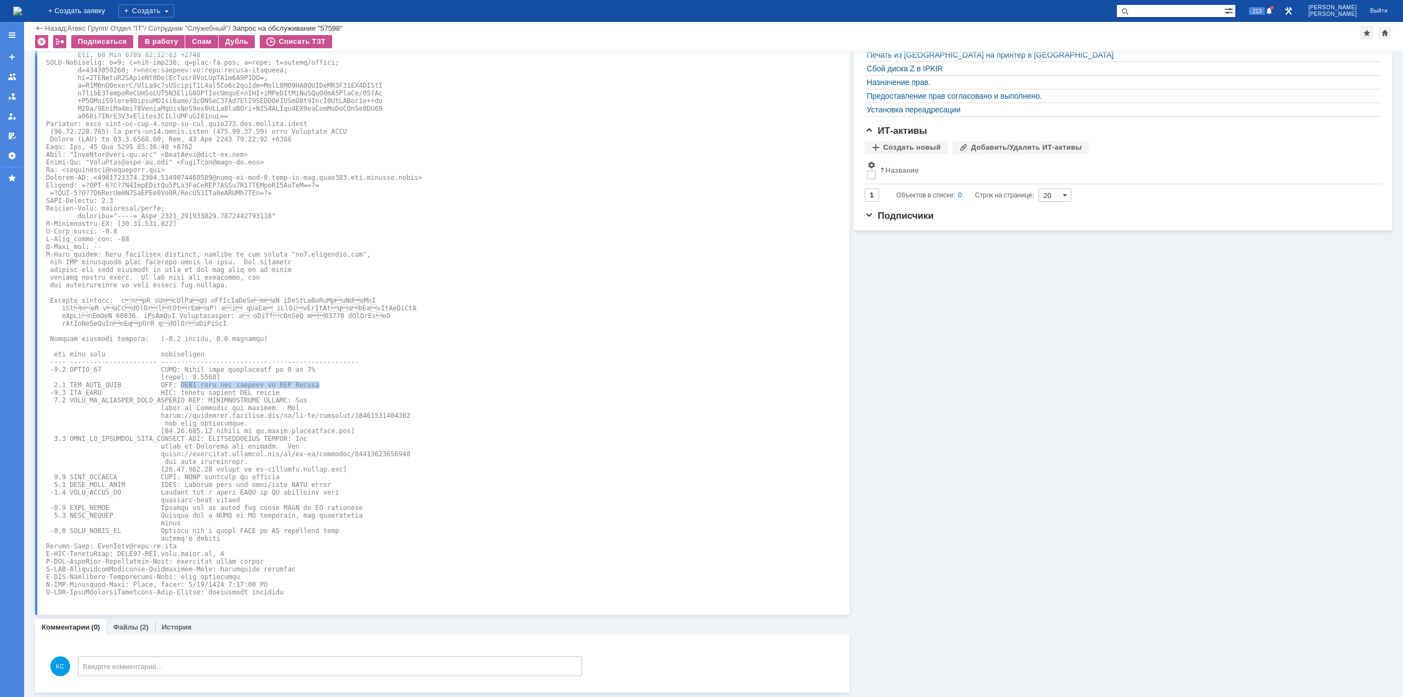
drag, startPoint x: 170, startPoint y: 381, endPoint x: 298, endPoint y: 384, distance: 127.7
click at [298, 384] on pre at bounding box center [363, 273] width 635 height 645
drag, startPoint x: 168, startPoint y: 394, endPoint x: 214, endPoint y: 391, distance: 45.6
click at [214, 391] on pre at bounding box center [363, 273] width 635 height 645
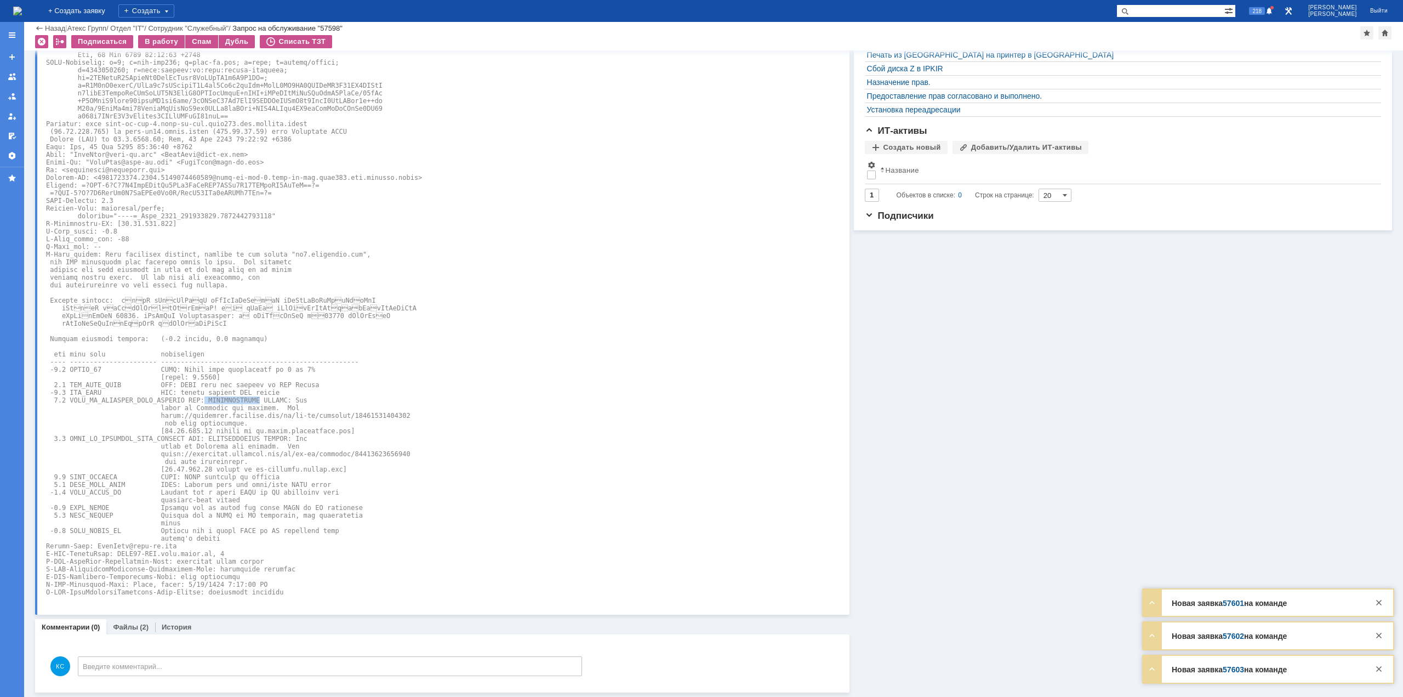
drag, startPoint x: 198, startPoint y: 402, endPoint x: 242, endPoint y: 402, distance: 43.8
click at [242, 402] on pre at bounding box center [363, 273] width 635 height 645
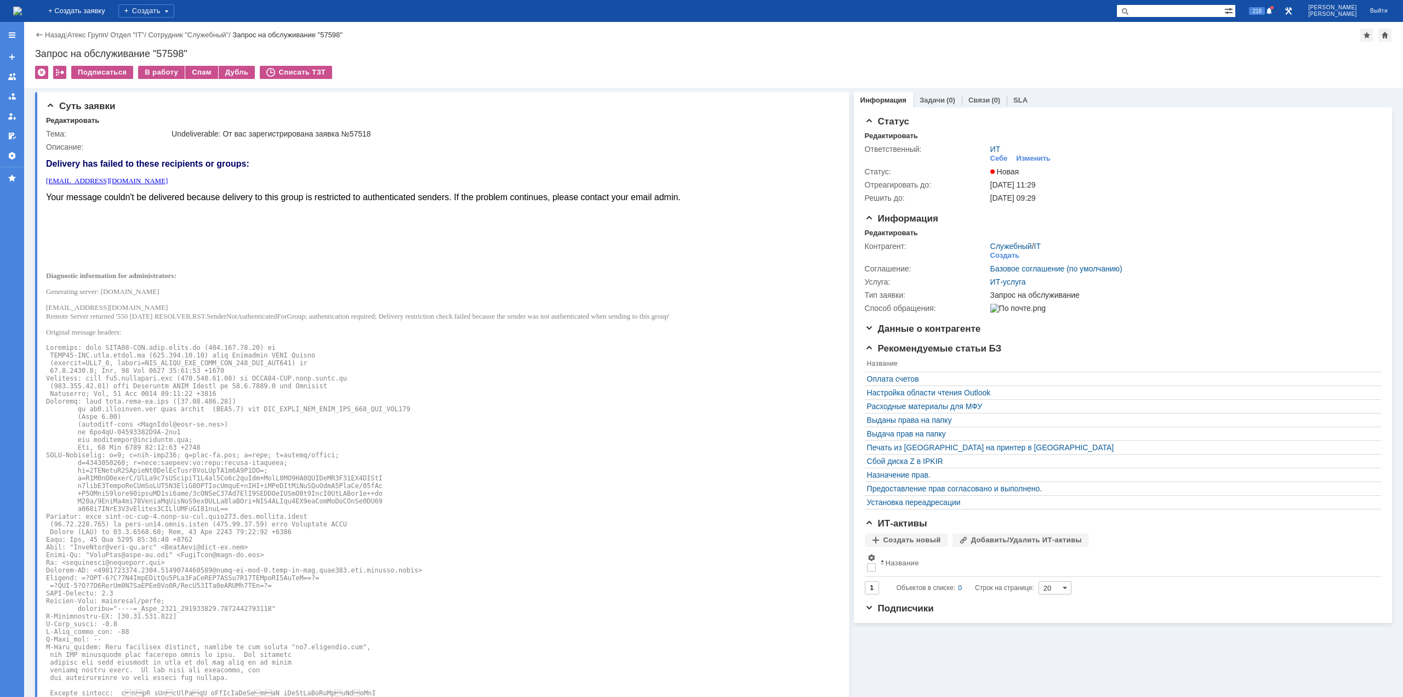
click at [22, 1] on div "На домашнюю" at bounding box center [17, 11] width 9 height 22
click at [22, 7] on img at bounding box center [17, 11] width 9 height 9
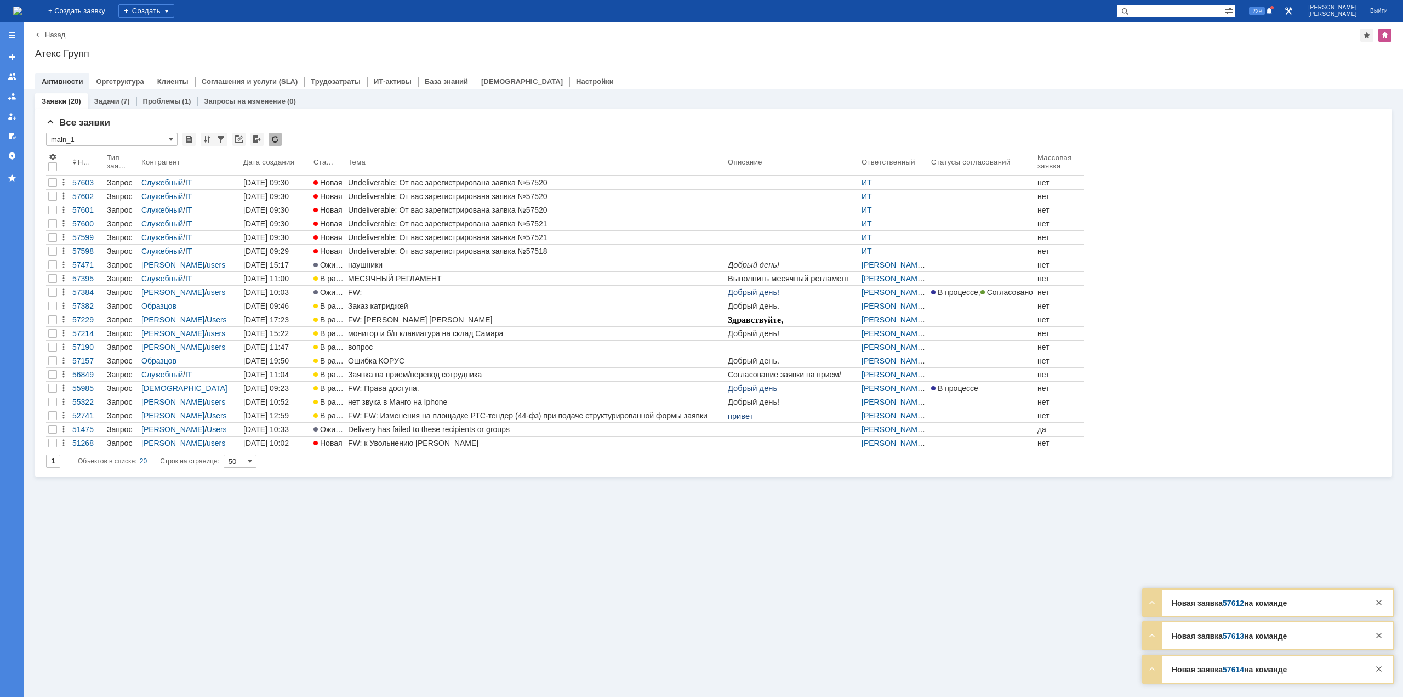
click at [22, 7] on img at bounding box center [17, 11] width 9 height 9
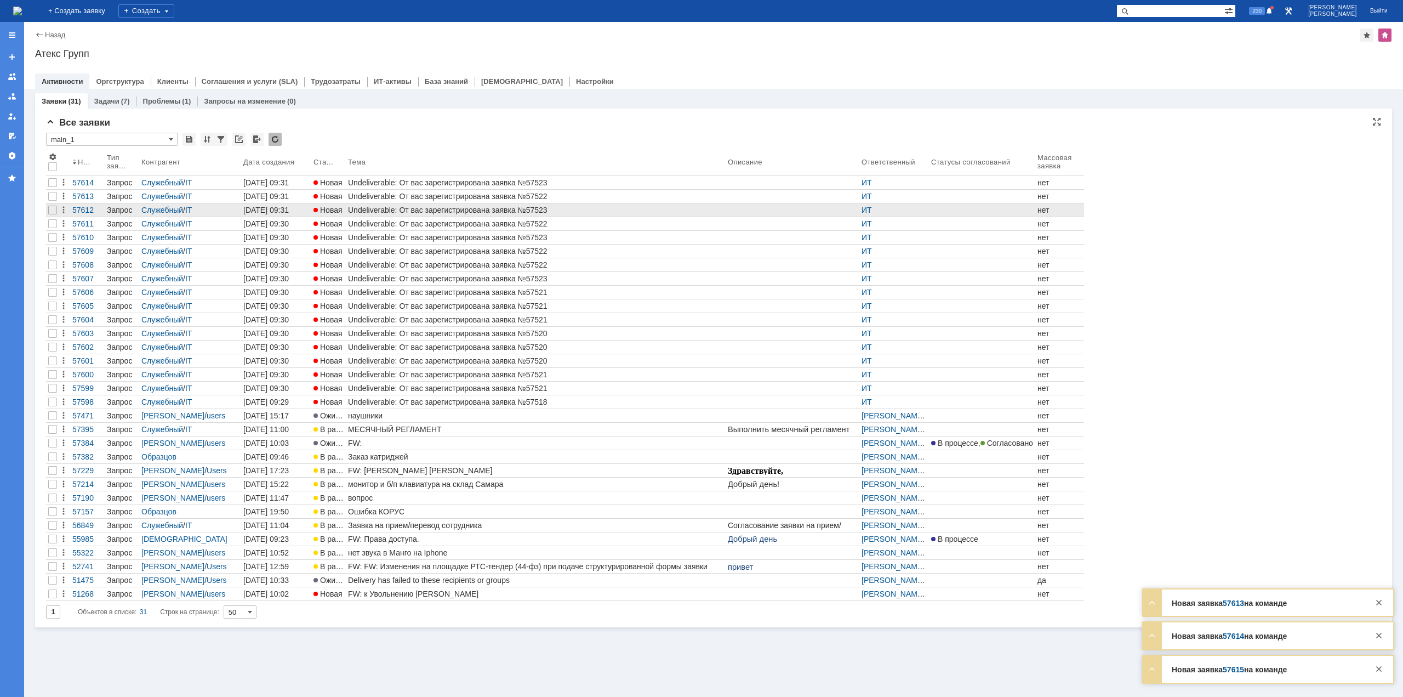
click at [397, 207] on div "Undeliverable: От вас зарегистрирована заявка №57523" at bounding box center [535, 210] width 375 height 9
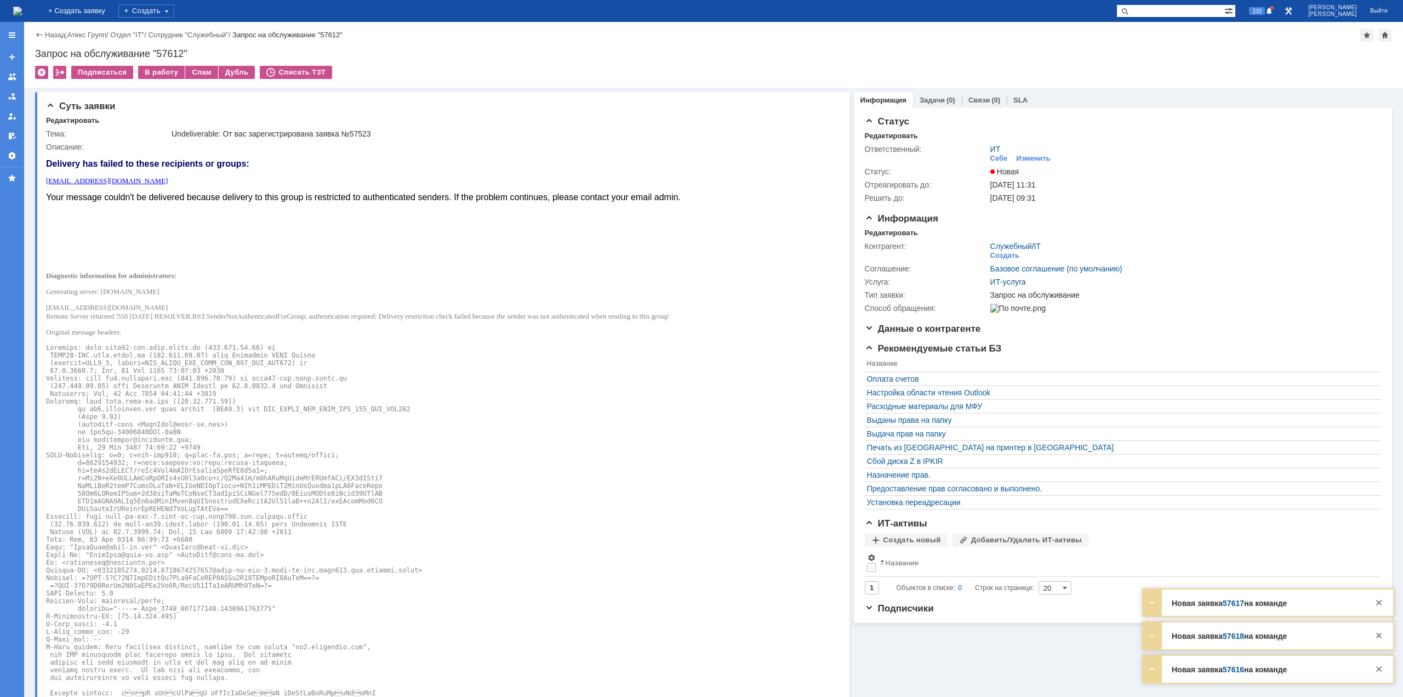
click at [22, 7] on img at bounding box center [17, 11] width 9 height 9
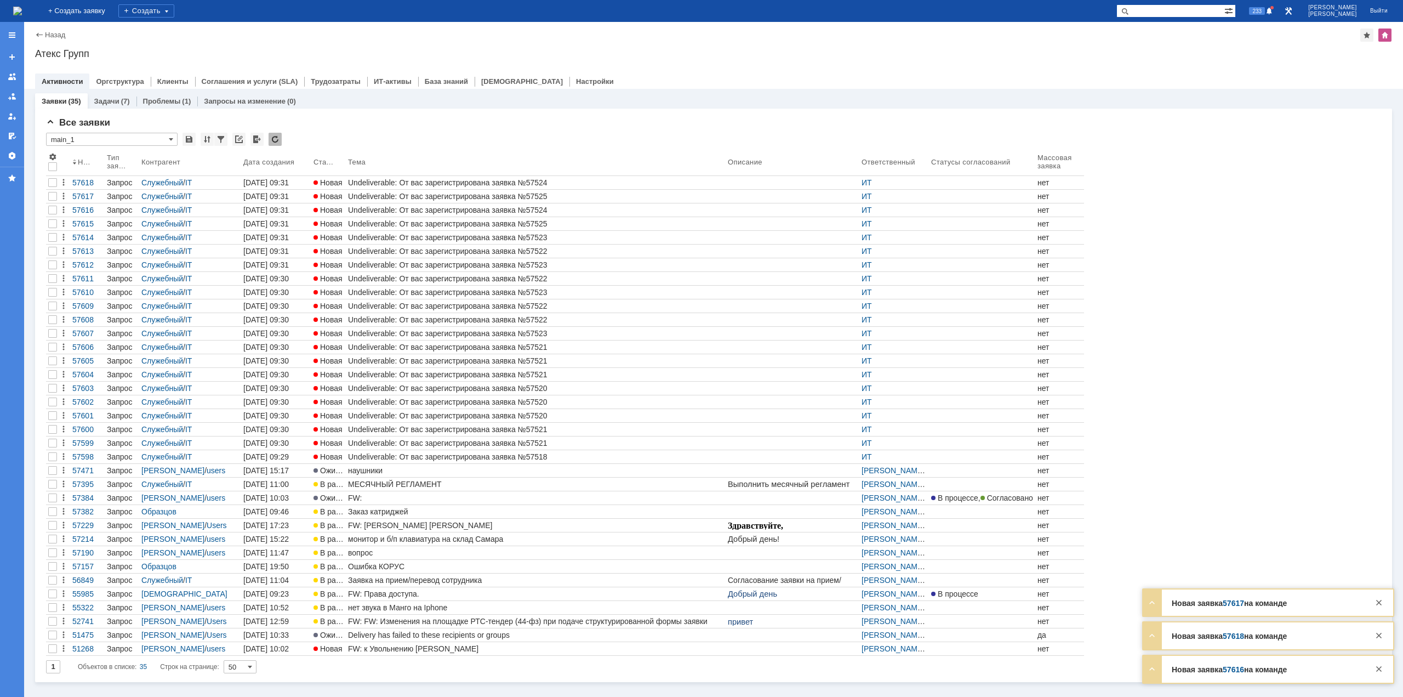
click at [1207, 11] on input "text" at bounding box center [1170, 10] width 108 height 13
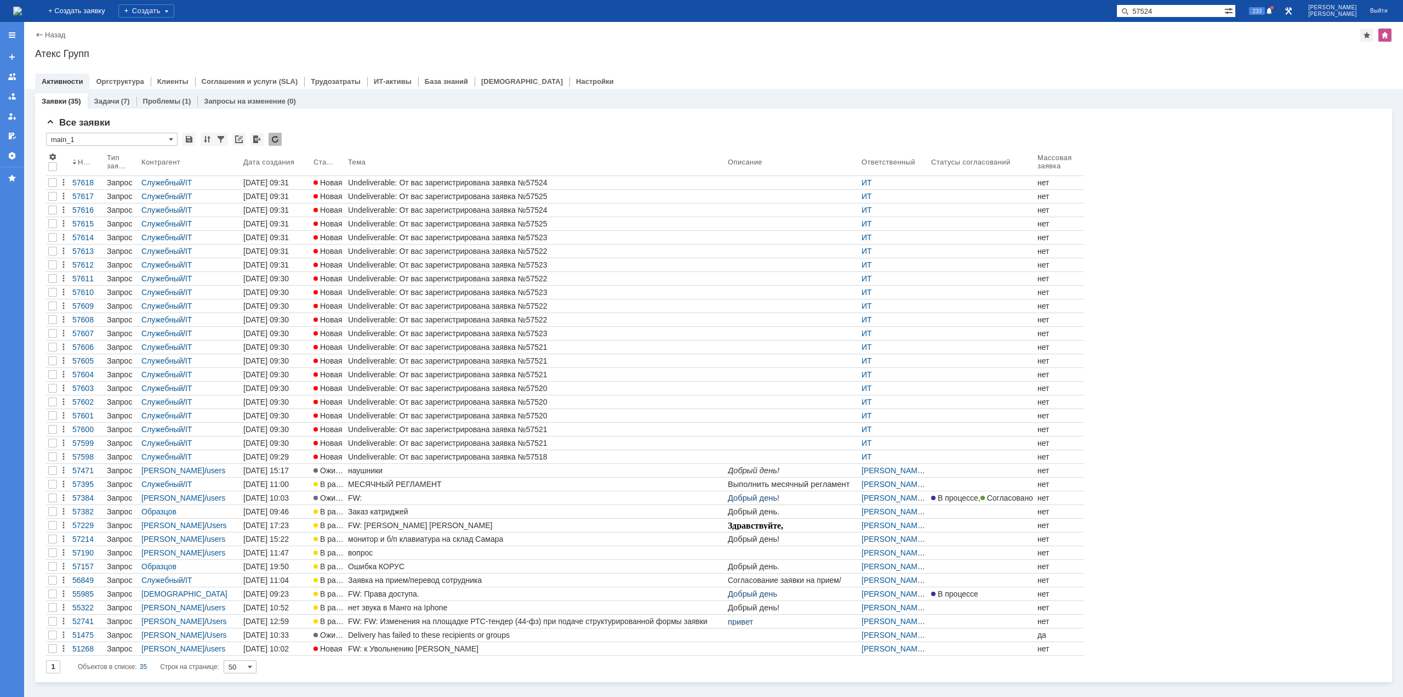
type input "57524"
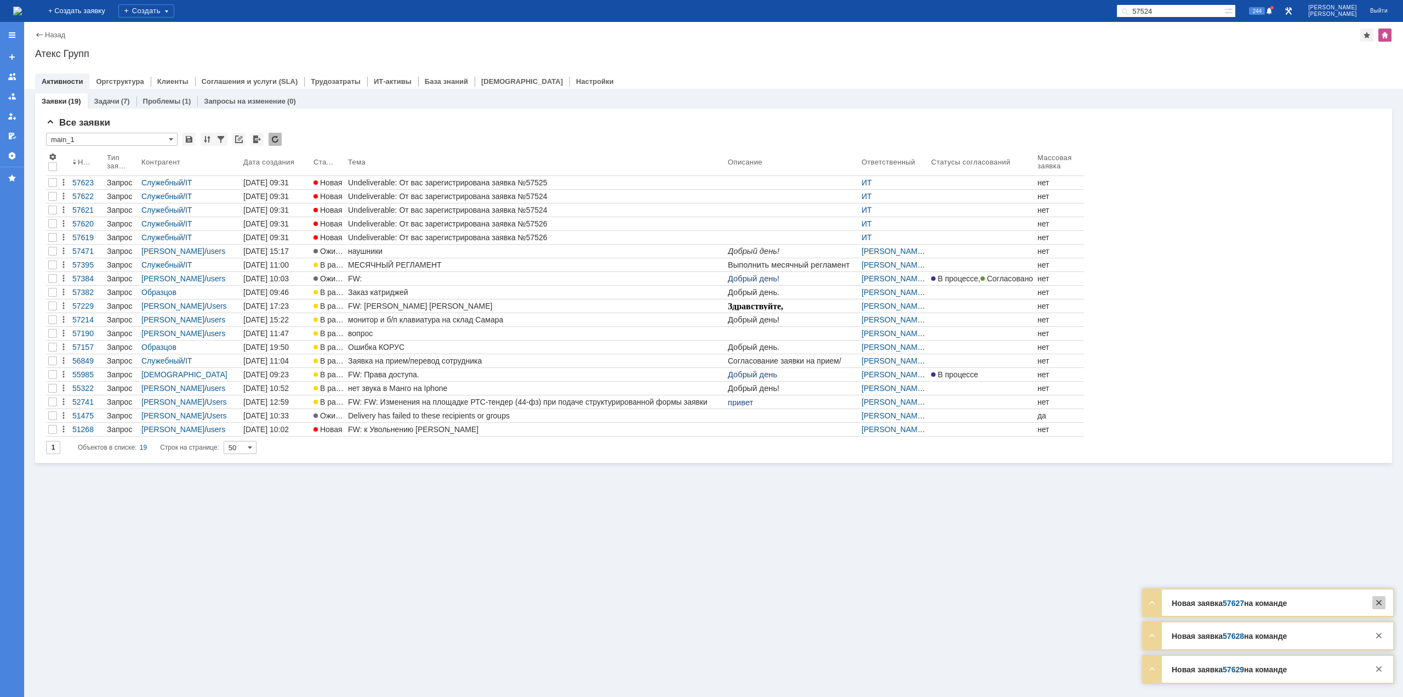
click at [1381, 603] on div at bounding box center [1378, 602] width 13 height 13
click at [1378, 640] on div at bounding box center [1378, 635] width 13 height 13
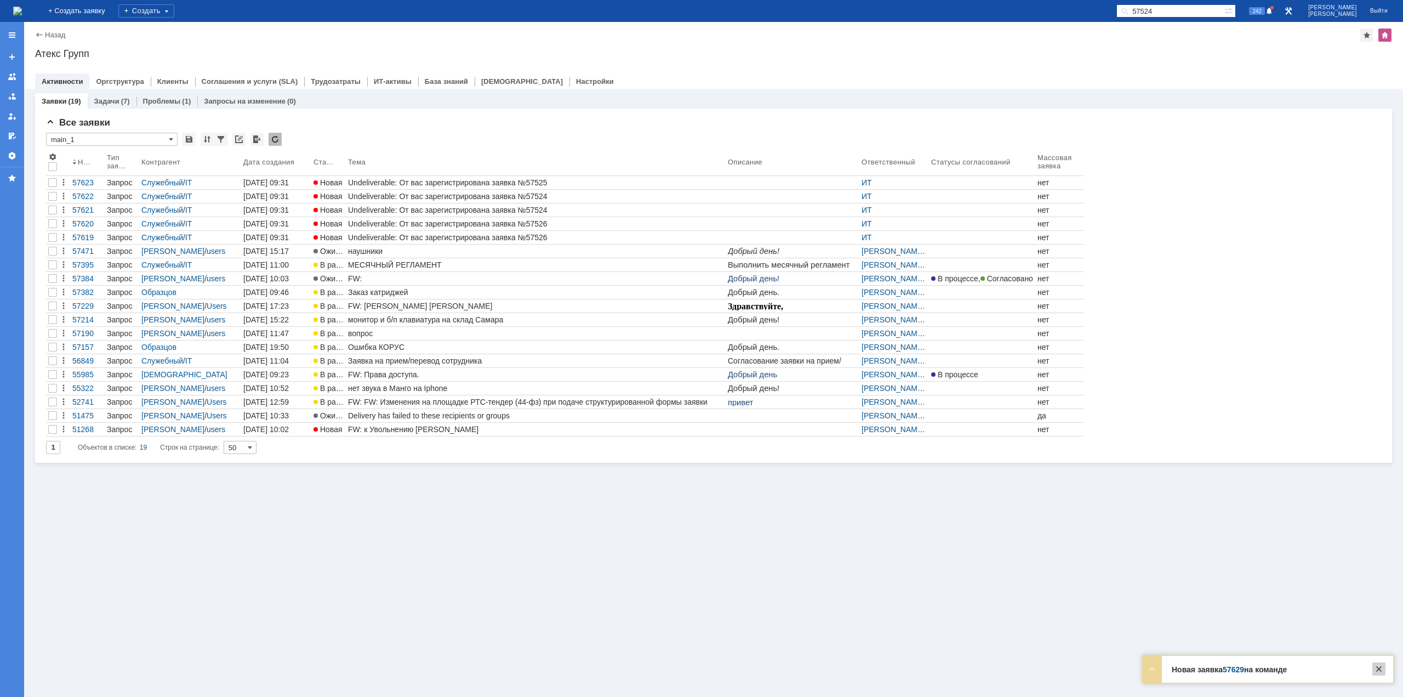
click at [1375, 671] on div at bounding box center [1378, 668] width 13 height 13
click at [1178, 9] on input "57524" at bounding box center [1170, 10] width 108 height 13
click at [1179, 13] on input "57524" at bounding box center [1170, 10] width 108 height 13
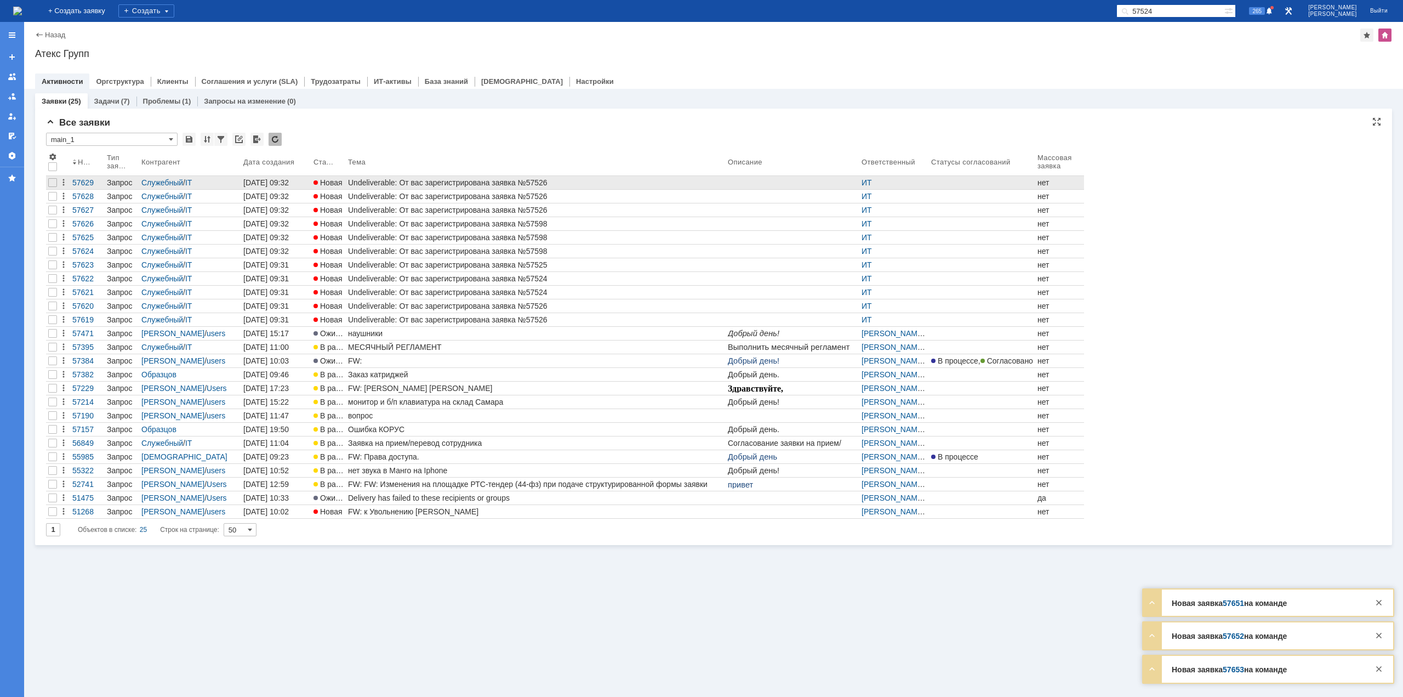
click at [401, 182] on div "Undeliverable: От вас зарегистрирована заявка №57526" at bounding box center [535, 182] width 375 height 9
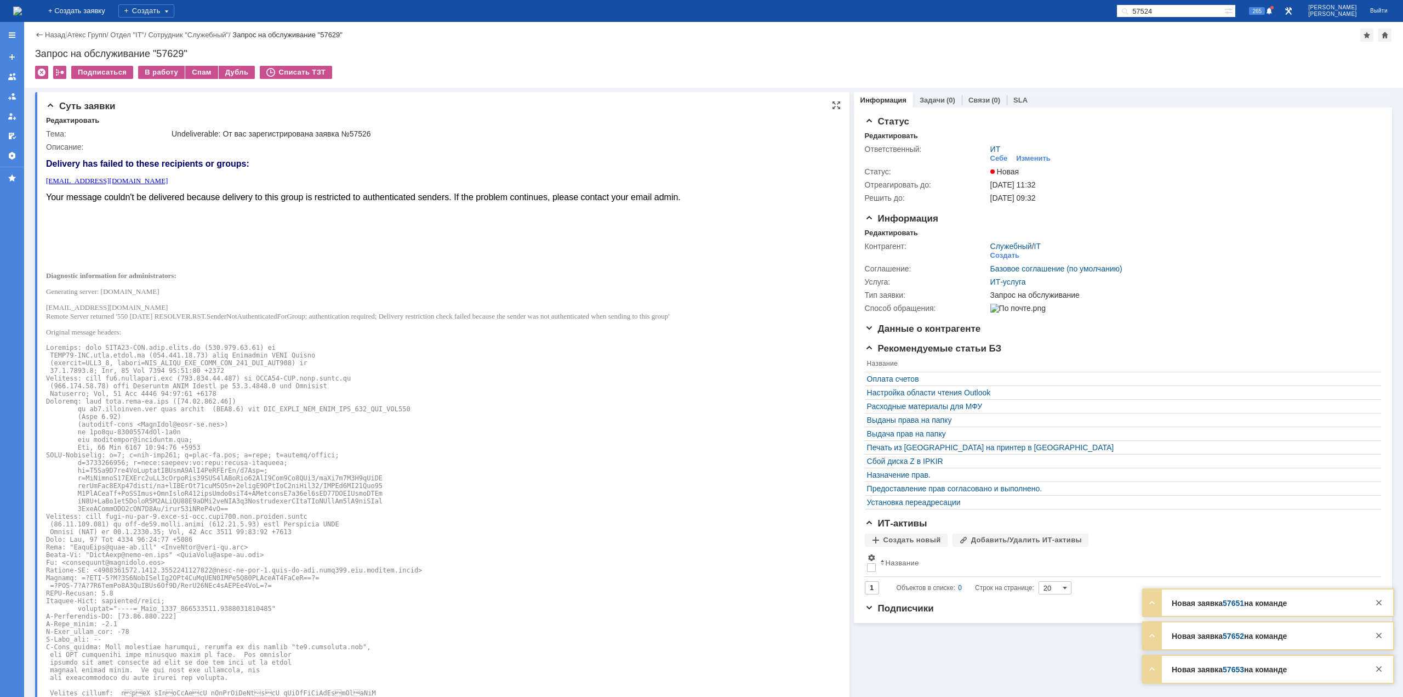
drag, startPoint x: 108, startPoint y: 289, endPoint x: 156, endPoint y: 293, distance: 48.4
click at [158, 293] on p "Generating server: POST16-MSK.corp.mango.ru" at bounding box center [363, 291] width 635 height 9
click at [99, 303] on p "postmaster@mangotele.com Remote Server returned '550 5.7.133 RESOLVER.RST.Sende…" at bounding box center [363, 312] width 635 height 18
drag, startPoint x: 77, startPoint y: 273, endPoint x: 91, endPoint y: 273, distance: 14.2
click at [91, 273] on b "Diagnostic information for administrators:" at bounding box center [111, 275] width 130 height 8
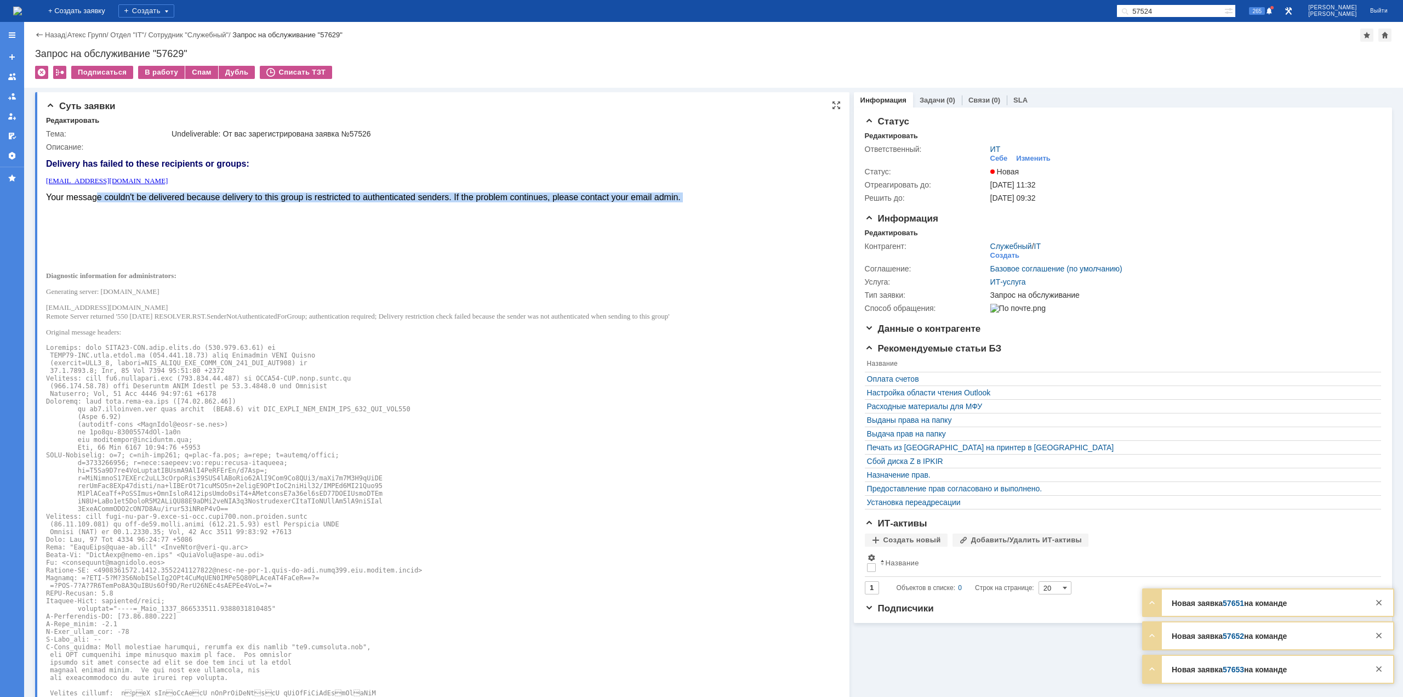
drag, startPoint x: 96, startPoint y: 201, endPoint x: 106, endPoint y: 204, distance: 10.4
click at [106, 204] on body "Delivery has failed to these recipients or groups: postmaster@mangotele.com You…" at bounding box center [363, 572] width 635 height 843
click at [110, 295] on p "Generating server: POST16-MSK.corp.mango.ru" at bounding box center [363, 291] width 635 height 9
drag, startPoint x: 82, startPoint y: 348, endPoint x: 105, endPoint y: 348, distance: 23.6
click at [105, 348] on pre at bounding box center [363, 666] width 635 height 645
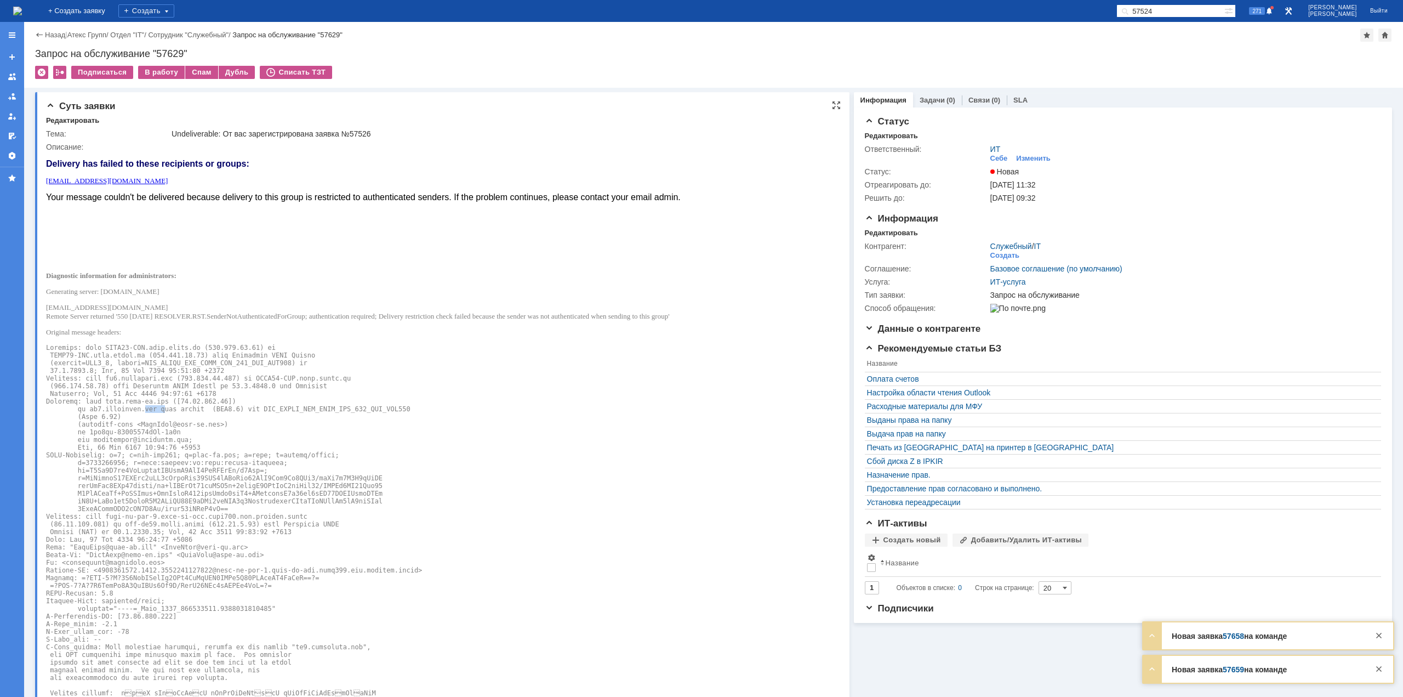
drag, startPoint x: 138, startPoint y: 407, endPoint x: 153, endPoint y: 407, distance: 15.4
click at [153, 407] on pre at bounding box center [363, 666] width 635 height 645
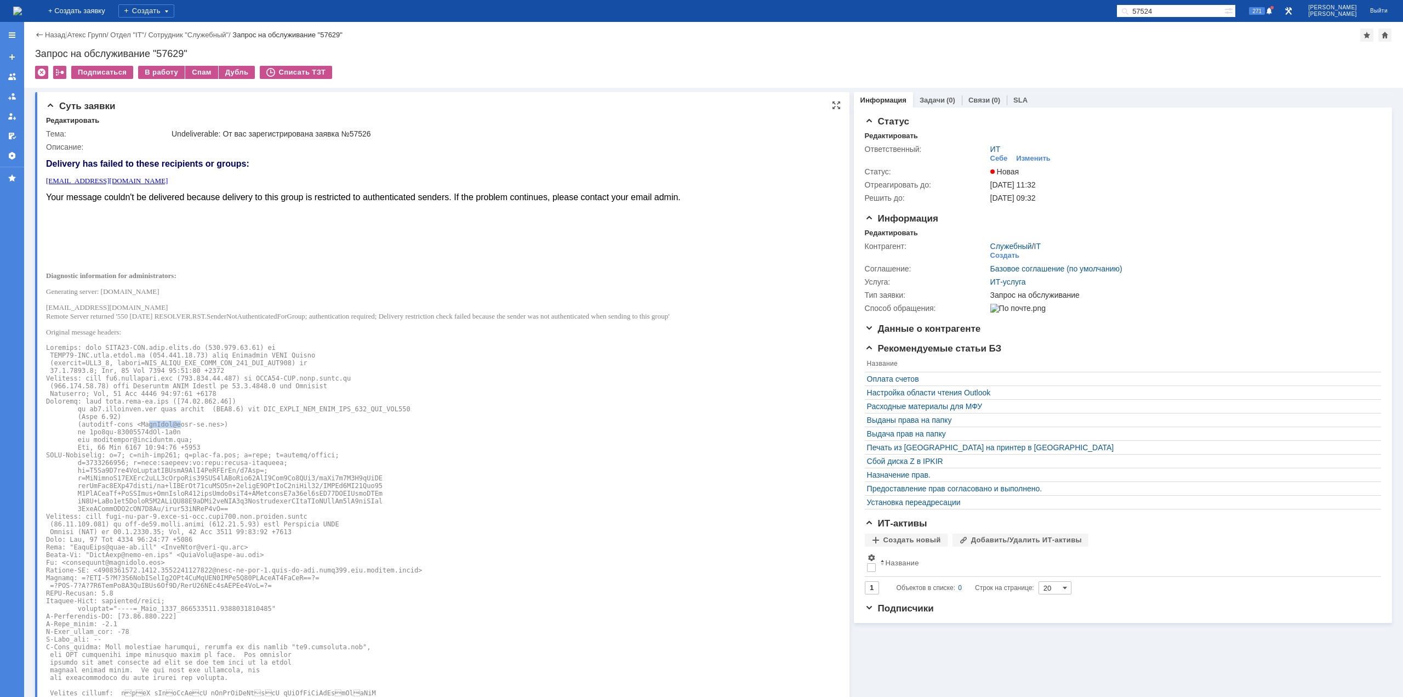
drag, startPoint x: 140, startPoint y: 424, endPoint x: 168, endPoint y: 424, distance: 28.0
click at [168, 424] on pre at bounding box center [363, 666] width 635 height 645
drag, startPoint x: 113, startPoint y: 455, endPoint x: 155, endPoint y: 462, distance: 42.8
click at [156, 458] on pre at bounding box center [363, 666] width 635 height 645
drag, startPoint x: 131, startPoint y: 484, endPoint x: 138, endPoint y: 500, distance: 17.2
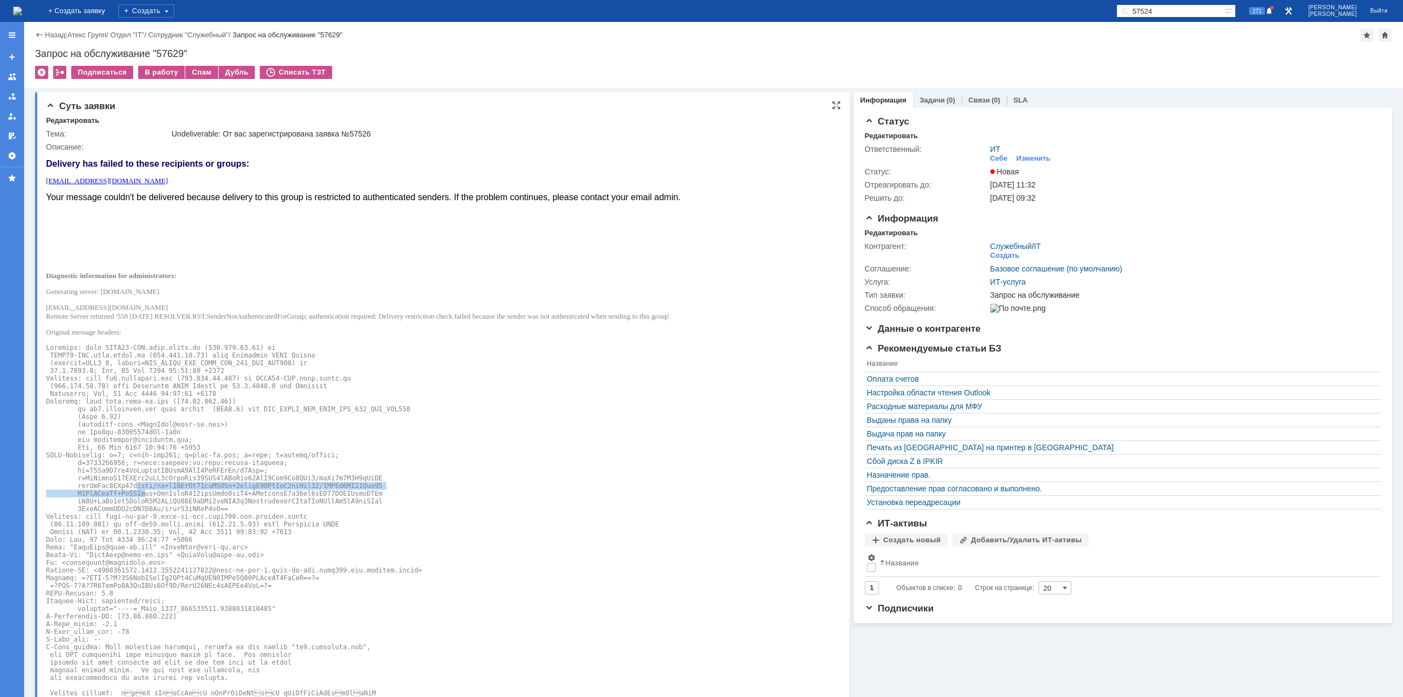
click at [137, 499] on pre at bounding box center [363, 666] width 635 height 645
drag, startPoint x: 130, startPoint y: 525, endPoint x: 133, endPoint y: 539, distance: 14.1
click at [133, 533] on pre at bounding box center [363, 666] width 635 height 645
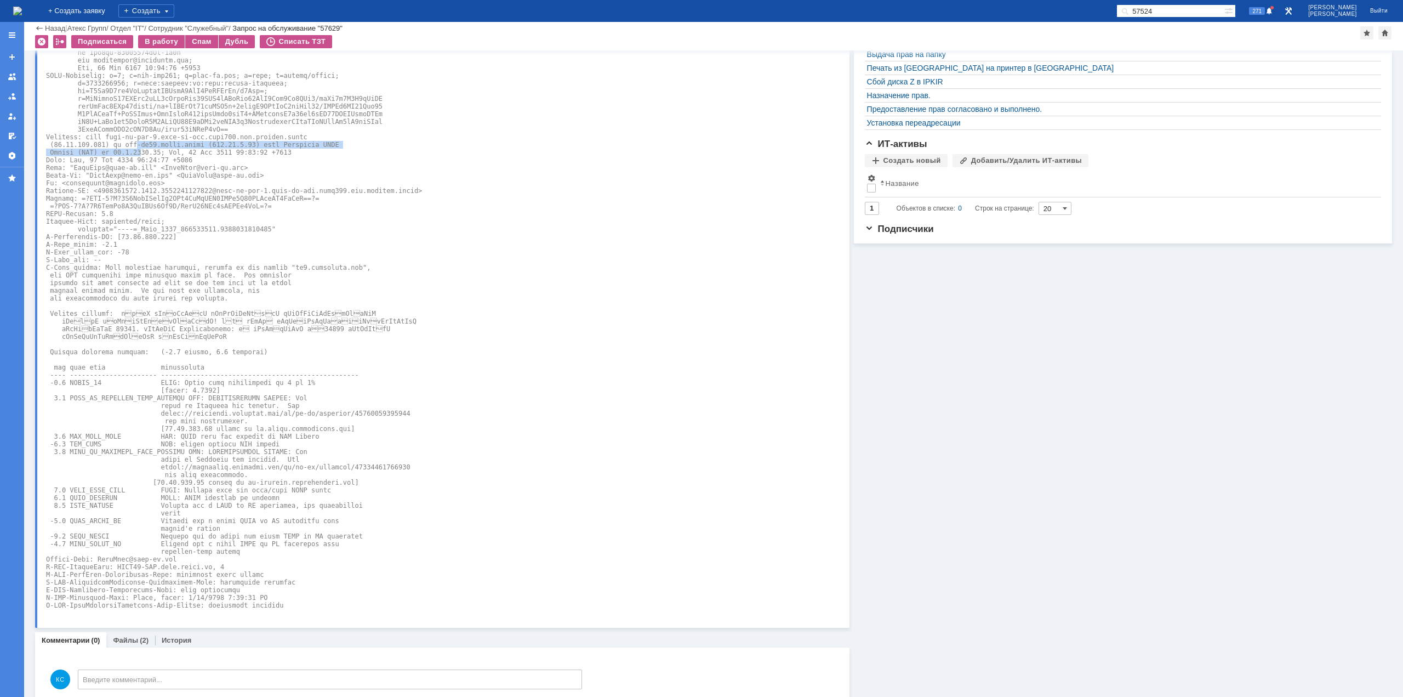
scroll to position [356, 0]
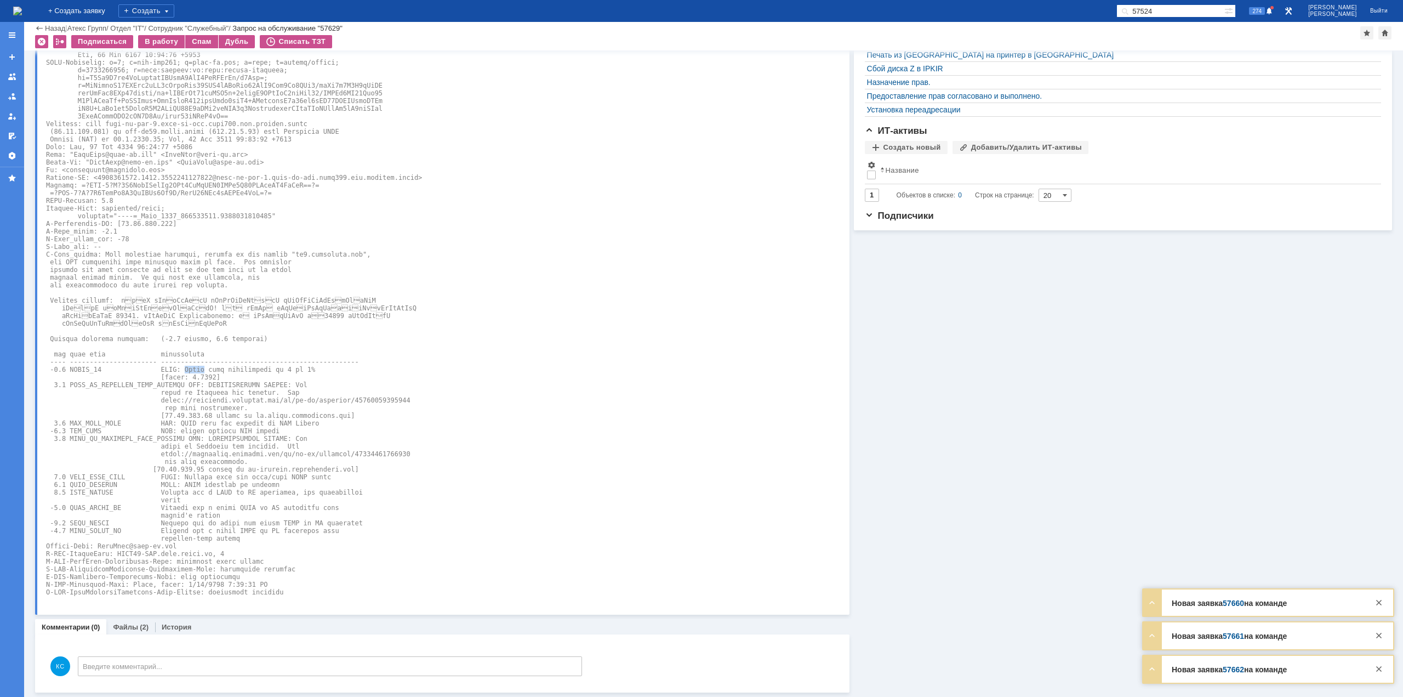
drag, startPoint x: 172, startPoint y: 368, endPoint x: 189, endPoint y: 369, distance: 17.6
click at [189, 369] on pre at bounding box center [363, 273] width 635 height 645
drag, startPoint x: 181, startPoint y: 368, endPoint x: 231, endPoint y: 369, distance: 50.4
click at [231, 369] on pre at bounding box center [363, 273] width 635 height 645
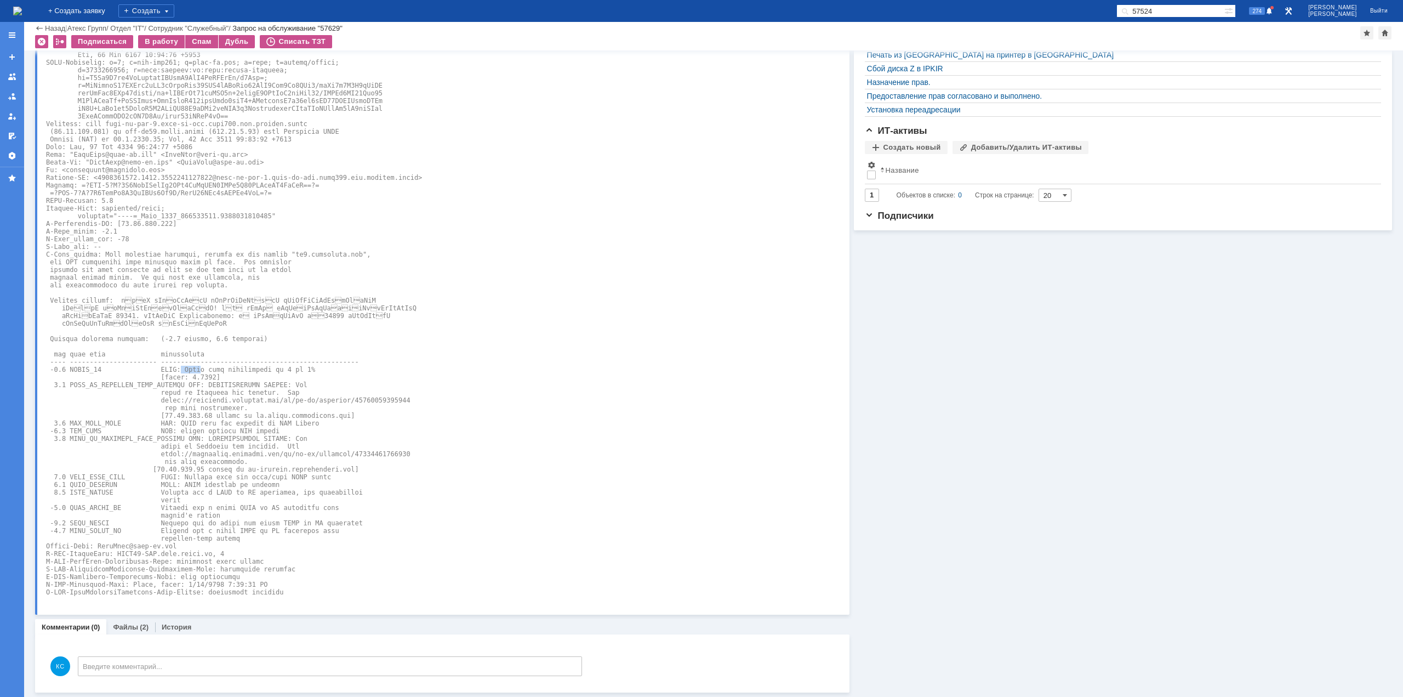
drag, startPoint x: 172, startPoint y: 368, endPoint x: 192, endPoint y: 367, distance: 20.3
click at [189, 367] on pre at bounding box center [363, 273] width 635 height 645
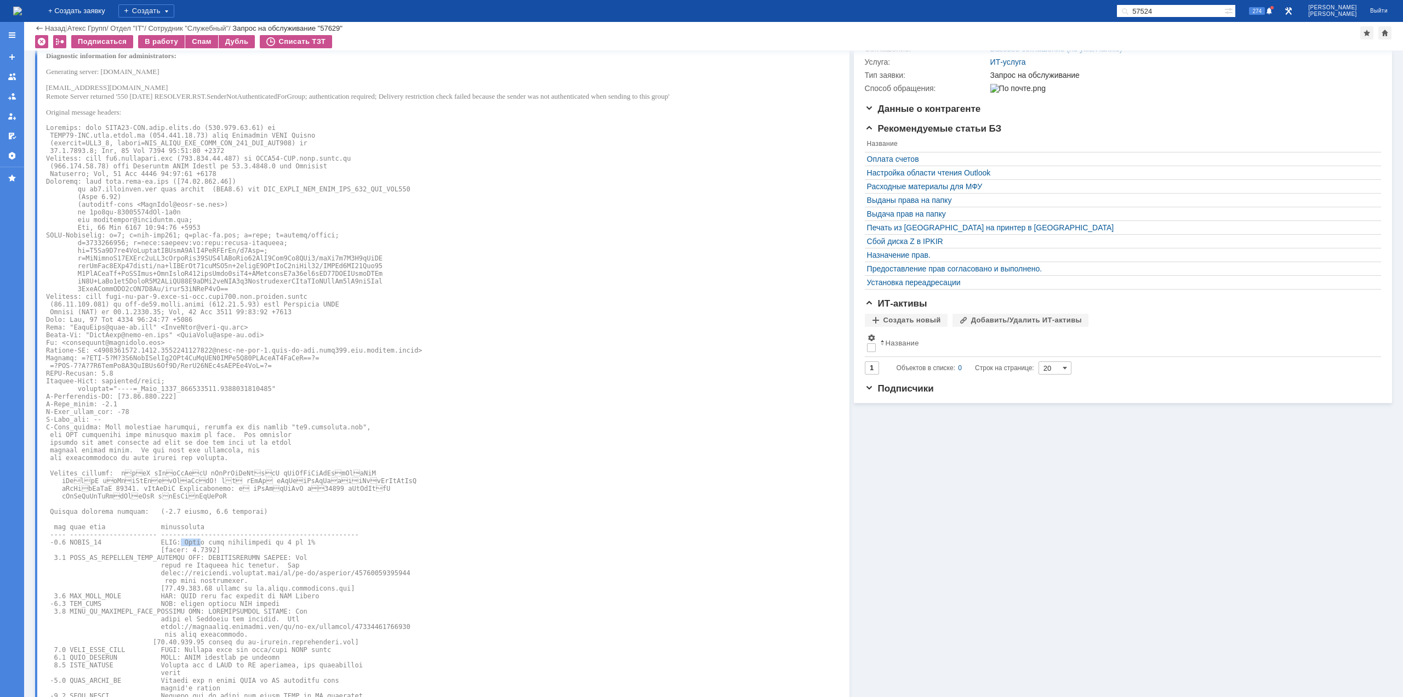
scroll to position [0, 0]
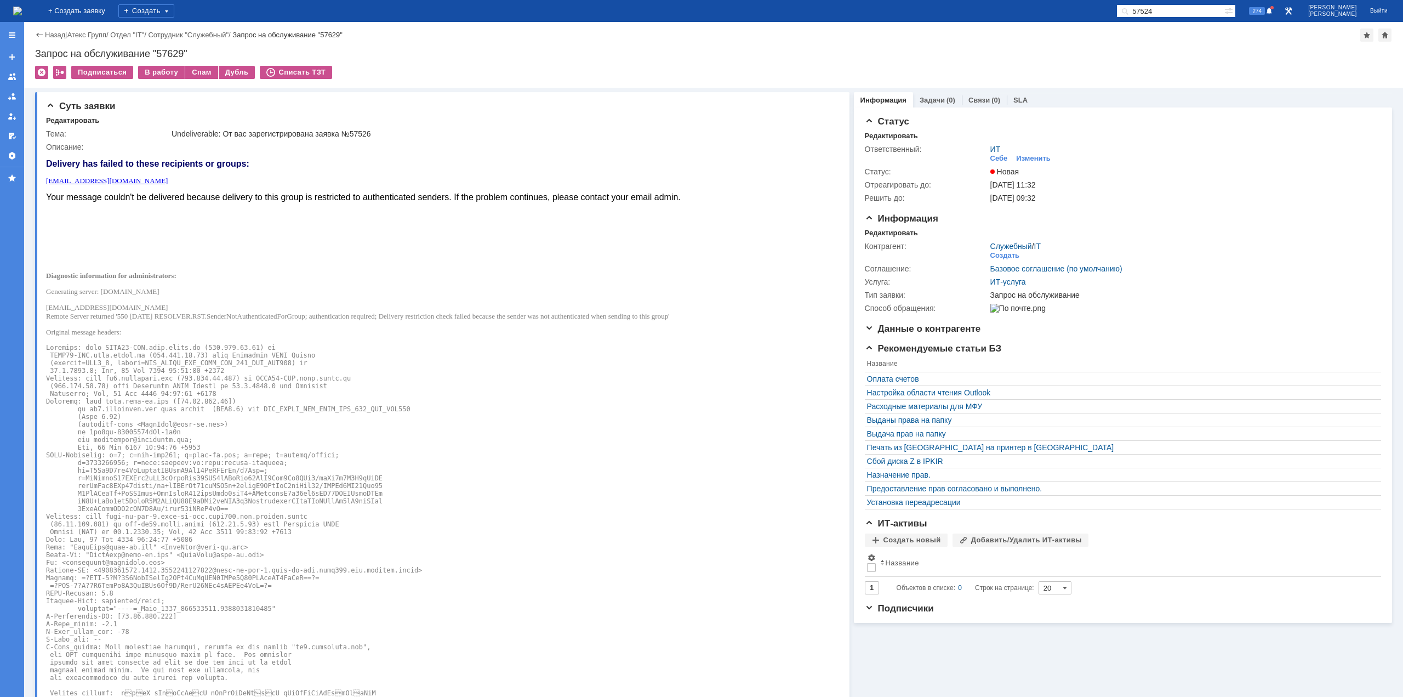
click at [22, 15] on img at bounding box center [17, 11] width 9 height 9
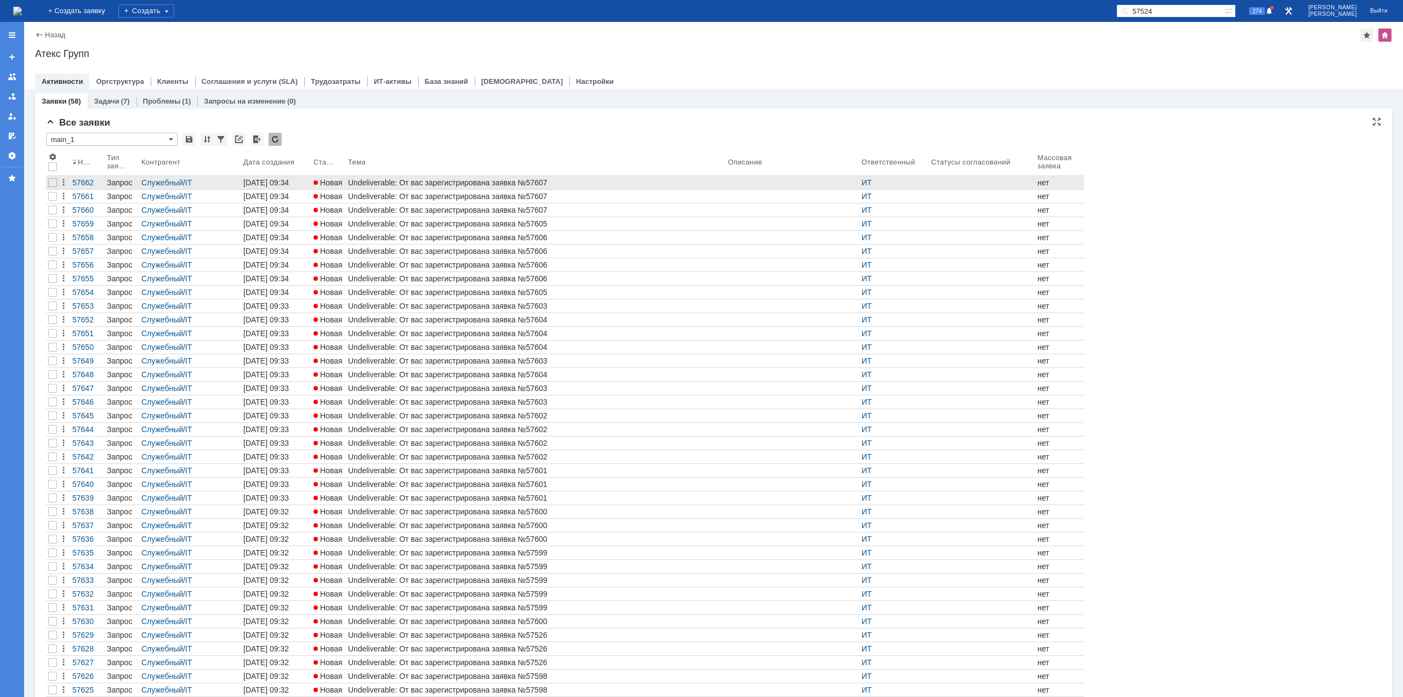
click at [464, 185] on div "Undeliverable: От вас зарегистрирована заявка №57607" at bounding box center [535, 182] width 375 height 9
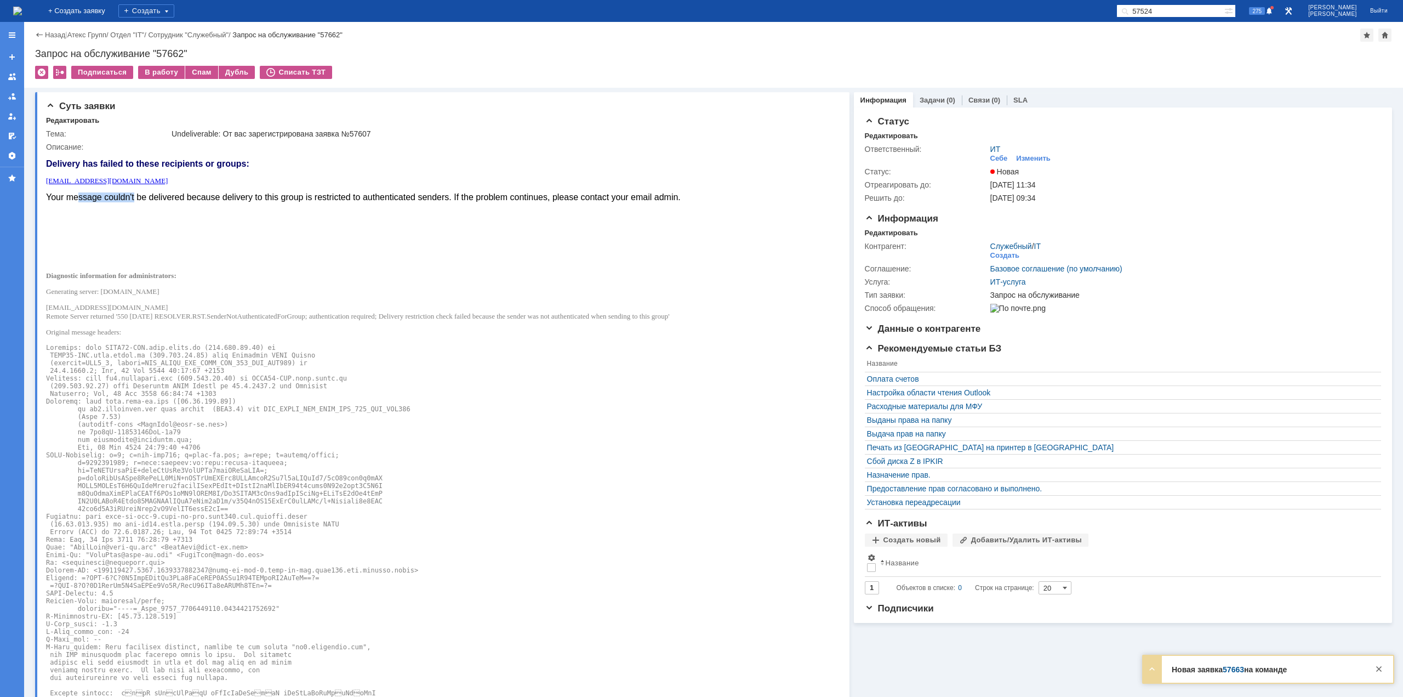
drag, startPoint x: 81, startPoint y: 202, endPoint x: 135, endPoint y: 196, distance: 55.1
click at [135, 196] on body "Delivery has failed to these recipients or groups: postmaster@mangotele.com You…" at bounding box center [363, 572] width 635 height 843
drag, startPoint x: 186, startPoint y: 203, endPoint x: 219, endPoint y: 203, distance: 32.3
click at [218, 203] on body "Delivery has failed to these recipients or groups: postmaster@mangotele.com You…" at bounding box center [363, 572] width 635 height 843
click at [238, 201] on font "Your message couldn't be delivered because delivery to this group is restricted…" at bounding box center [363, 196] width 635 height 9
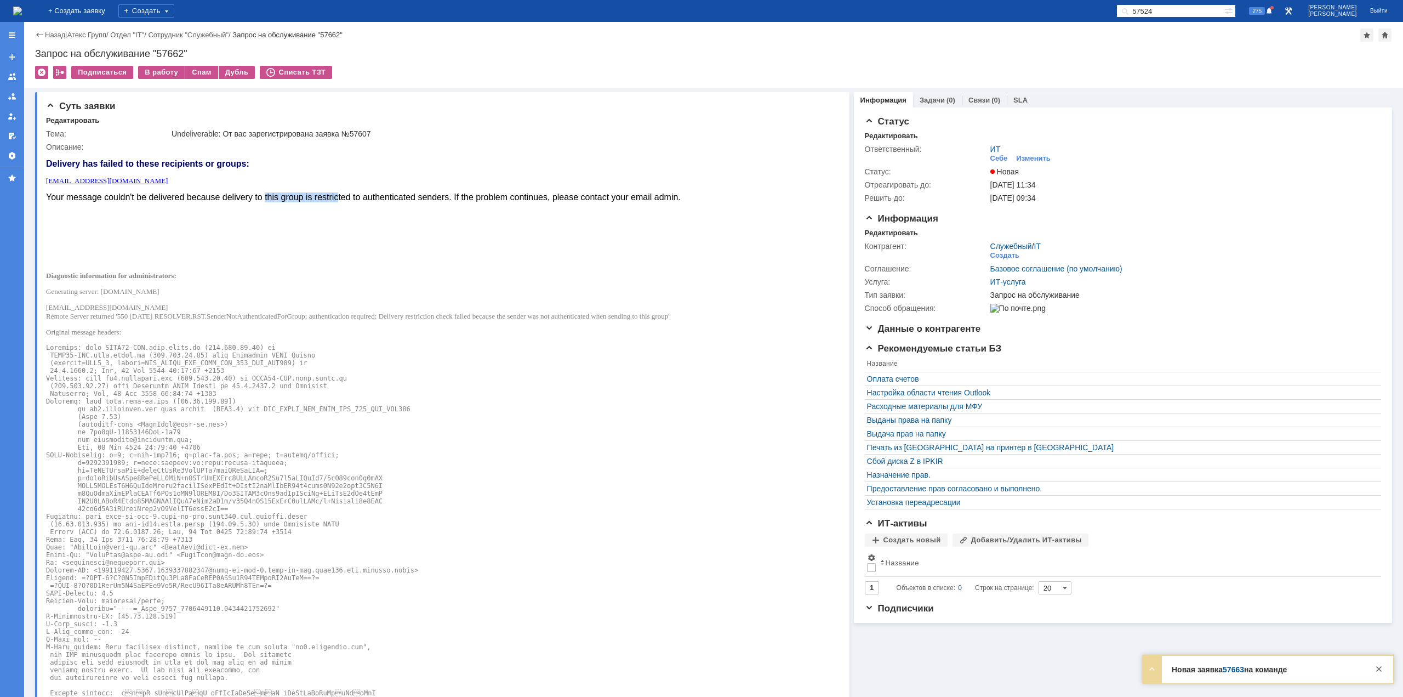
drag, startPoint x: 264, startPoint y: 195, endPoint x: 350, endPoint y: 197, distance: 85.5
click at [340, 196] on font "Your message couldn't be delivered because delivery to this group is restricted…" at bounding box center [363, 196] width 635 height 9
drag, startPoint x: 352, startPoint y: 198, endPoint x: 380, endPoint y: 198, distance: 28.0
click at [377, 198] on font "Your message couldn't be delivered because delivery to this group is restricted…" at bounding box center [363, 196] width 635 height 9
drag, startPoint x: 415, startPoint y: 197, endPoint x: 475, endPoint y: 196, distance: 59.7
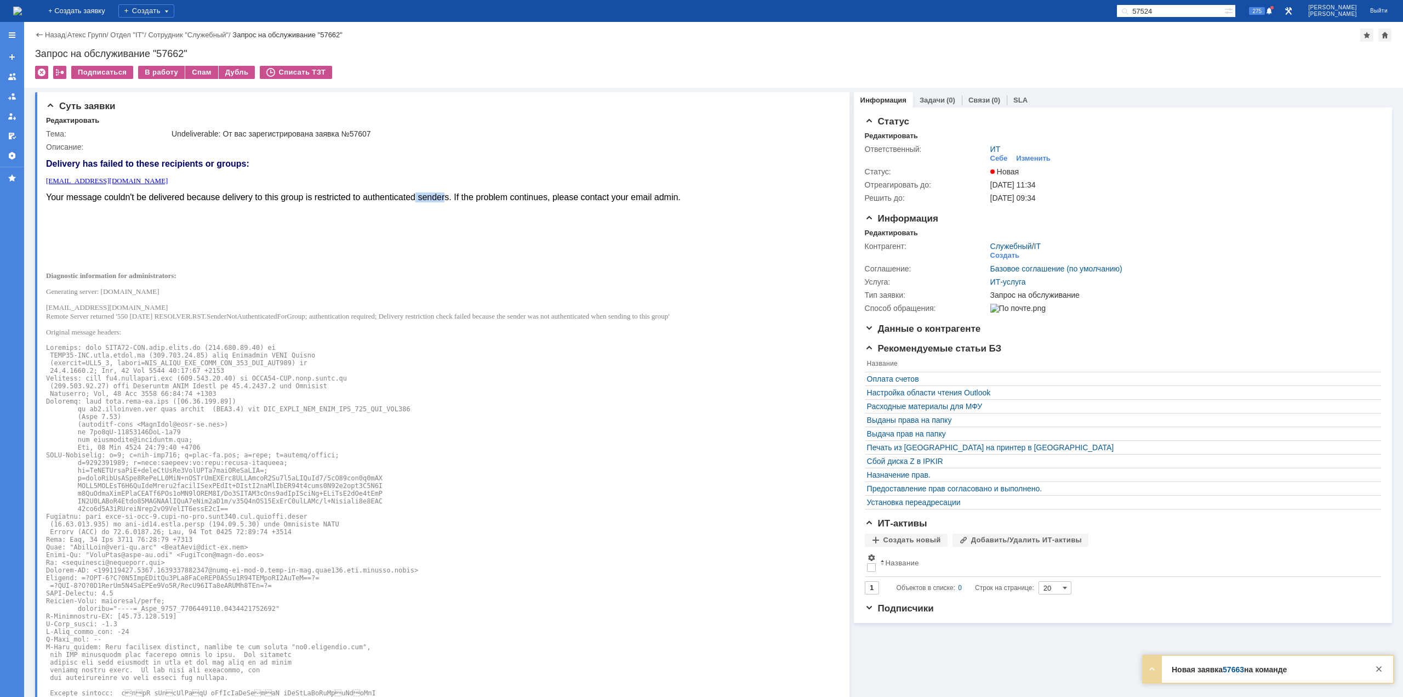
click at [446, 196] on font "Your message couldn't be delivered because delivery to this group is restricted…" at bounding box center [363, 196] width 635 height 9
drag, startPoint x: 489, startPoint y: 194, endPoint x: 501, endPoint y: 194, distance: 12.1
click at [493, 194] on font "Your message couldn't be delivered because delivery to this group is restricted…" at bounding box center [363, 196] width 635 height 9
drag, startPoint x: 506, startPoint y: 194, endPoint x: 527, endPoint y: 194, distance: 20.8
click at [526, 194] on font "Your message couldn't be delivered because delivery to this group is restricted…" at bounding box center [363, 196] width 635 height 9
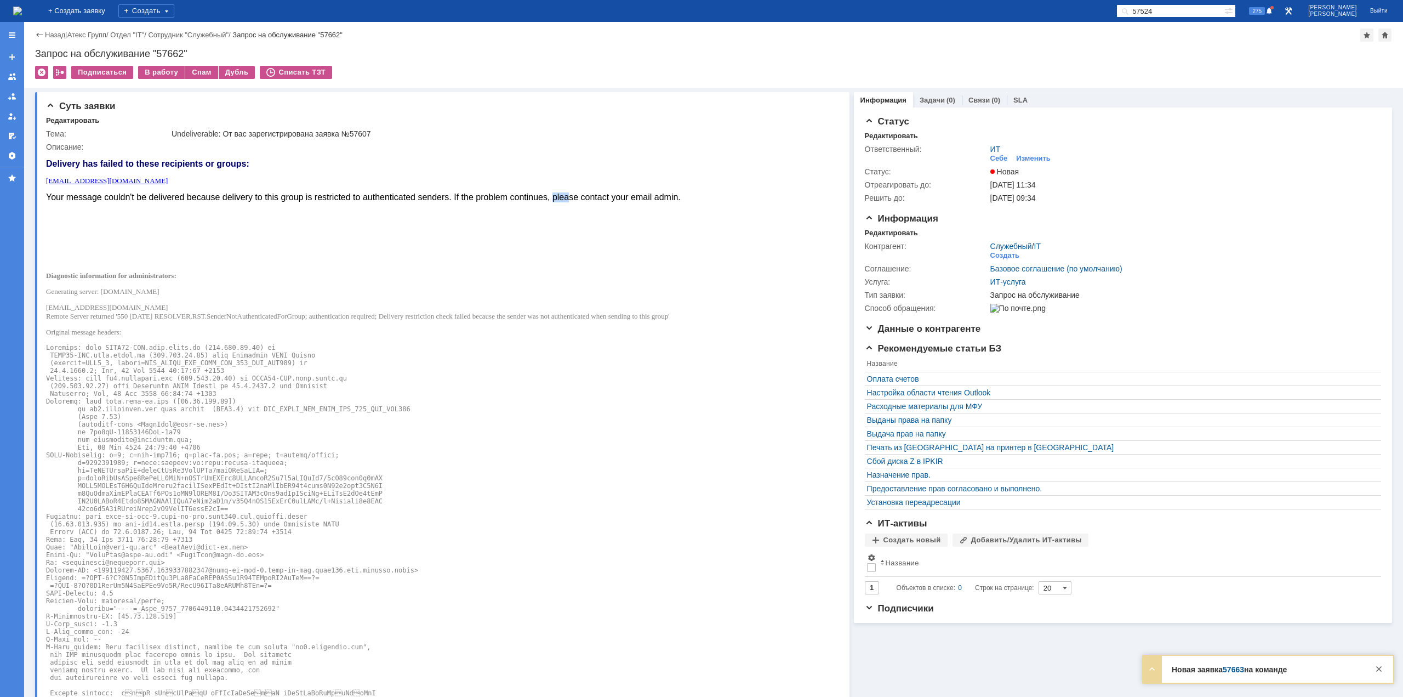
drag, startPoint x: 561, startPoint y: 196, endPoint x: 579, endPoint y: 198, distance: 17.7
click at [573, 196] on font "Your message couldn't be delivered because delivery to this group is restricted…" at bounding box center [363, 196] width 635 height 9
drag, startPoint x: 601, startPoint y: 197, endPoint x: 643, endPoint y: 197, distance: 42.2
click at [624, 196] on font "Your message couldn't be delivered because delivery to this group is restricted…" at bounding box center [363, 196] width 635 height 9
drag, startPoint x: 128, startPoint y: 274, endPoint x: 162, endPoint y: 276, distance: 34.0
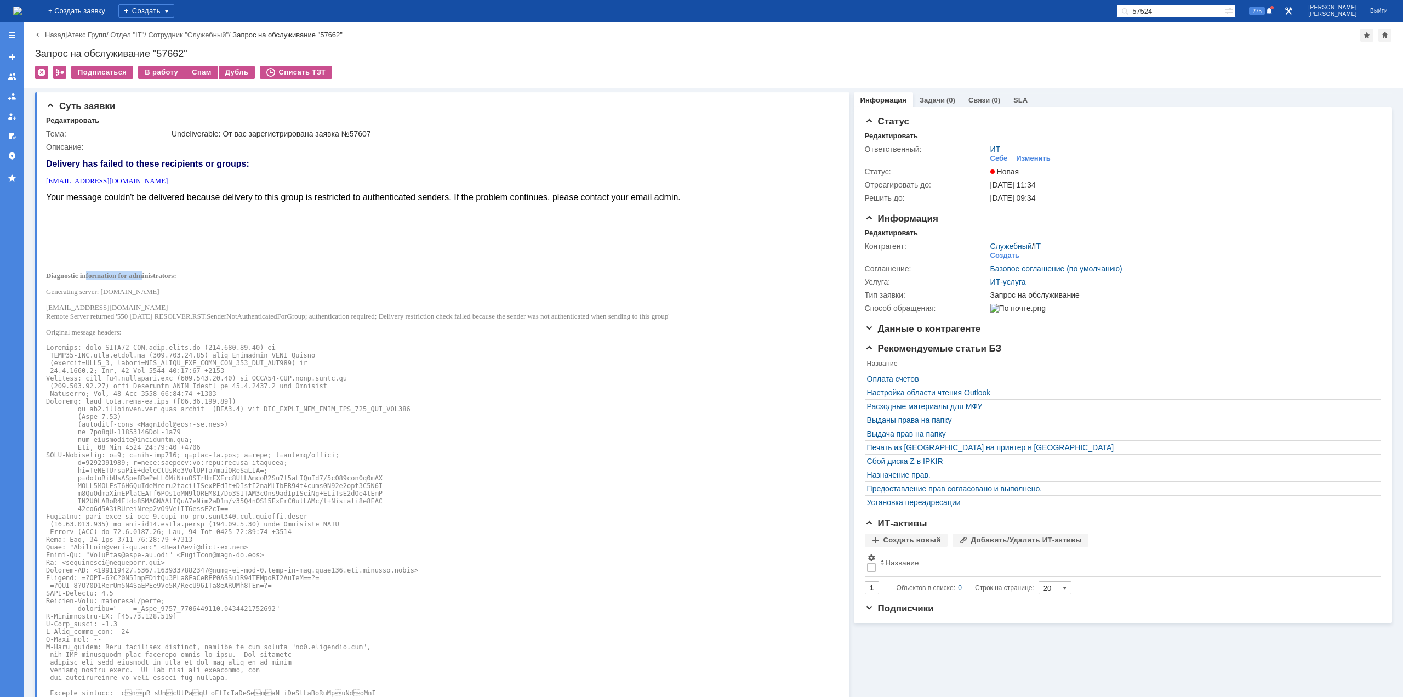
click at [161, 274] on b "Diagnostic information for administrators:" at bounding box center [111, 275] width 130 height 8
drag, startPoint x: 106, startPoint y: 290, endPoint x: 173, endPoint y: 289, distance: 67.4
click at [173, 289] on p "Generating server: POST16-MSK.corp.mango.ru" at bounding box center [363, 291] width 635 height 9
drag, startPoint x: 196, startPoint y: 292, endPoint x: 164, endPoint y: 292, distance: 31.8
click at [164, 292] on p "Generating server: POST16-MSK.corp.mango.ru" at bounding box center [363, 291] width 635 height 9
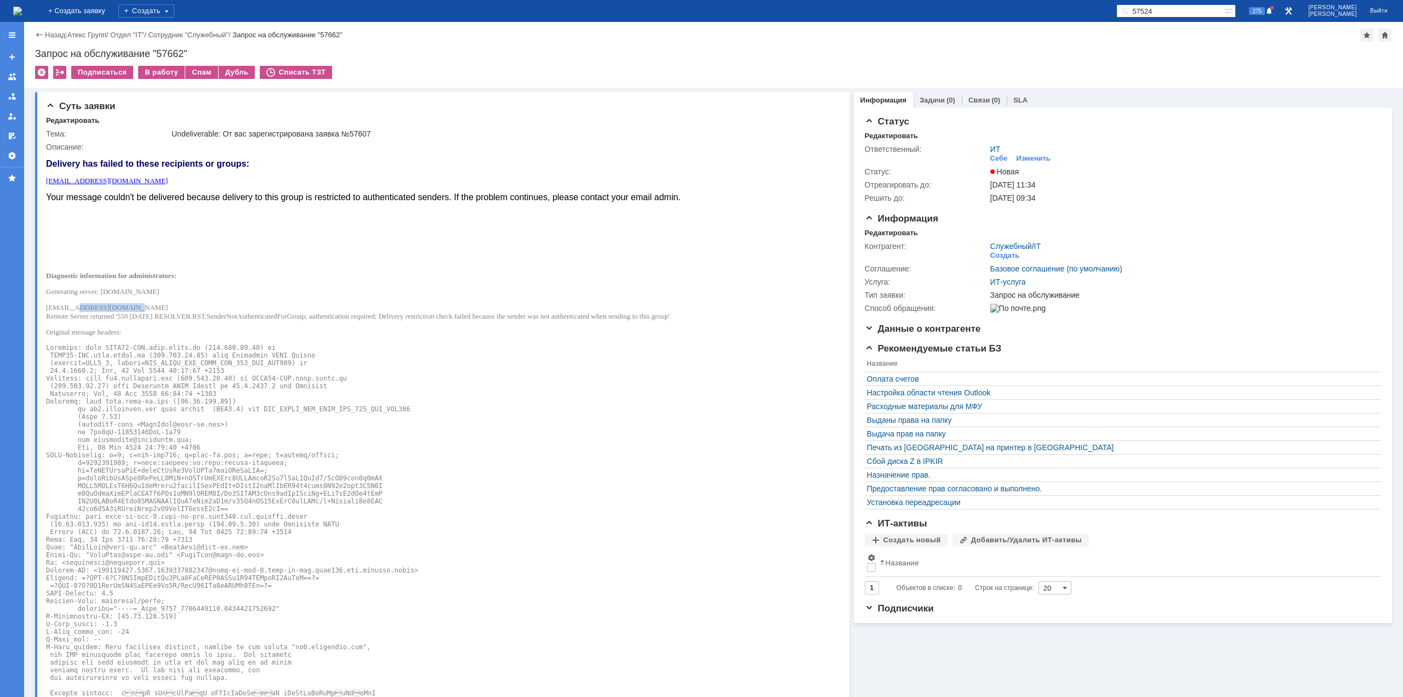
drag, startPoint x: 74, startPoint y: 310, endPoint x: 128, endPoint y: 309, distance: 54.3
click at [128, 309] on p "postmaster@mangotele.com Remote Server returned '550 5.7.133 RESOLVER.RST.Sende…" at bounding box center [363, 312] width 635 height 18
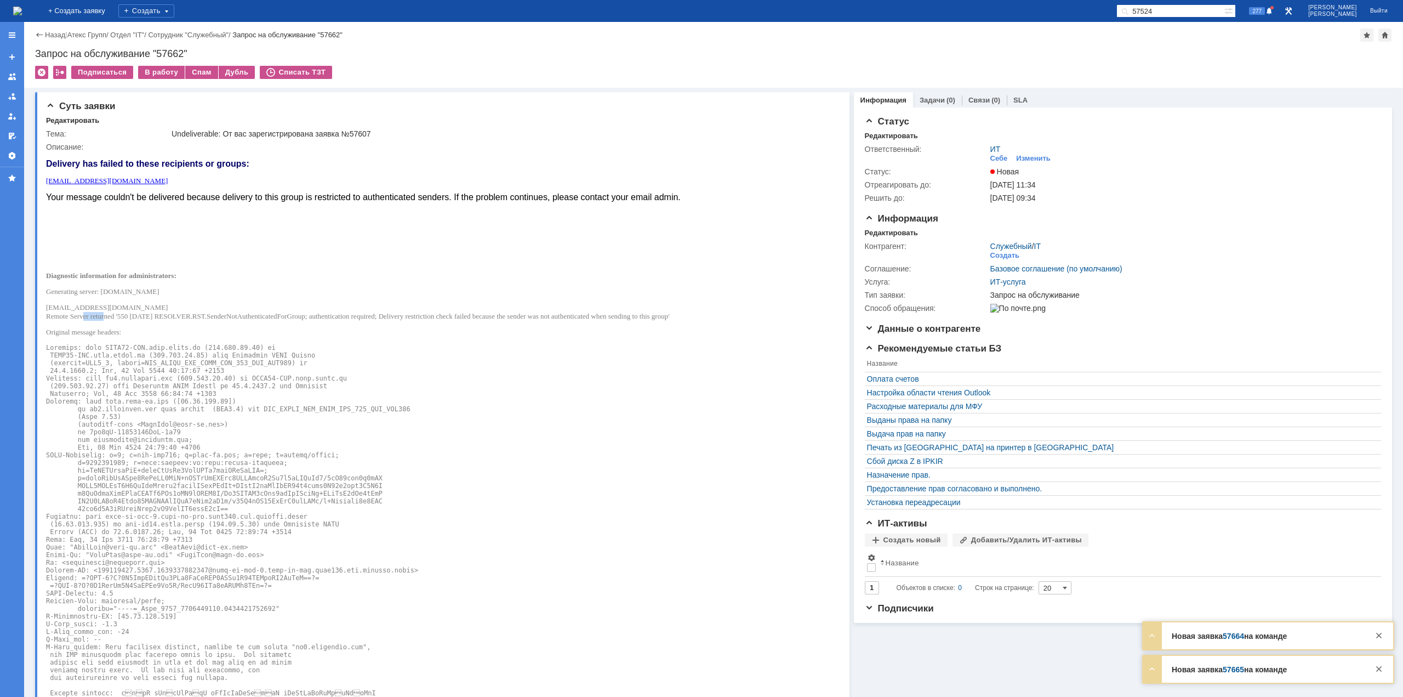
drag, startPoint x: 84, startPoint y: 318, endPoint x: 116, endPoint y: 315, distance: 32.5
click at [108, 316] on p "postmaster@mangotele.com Remote Server returned '550 5.7.133 RESOLVER.RST.Sende…" at bounding box center [363, 312] width 635 height 18
drag, startPoint x: 124, startPoint y: 315, endPoint x: 149, endPoint y: 315, distance: 25.2
click at [146, 315] on p "postmaster@mangotele.com Remote Server returned '550 5.7.133 RESOLVER.RST.Sende…" at bounding box center [363, 312] width 635 height 18
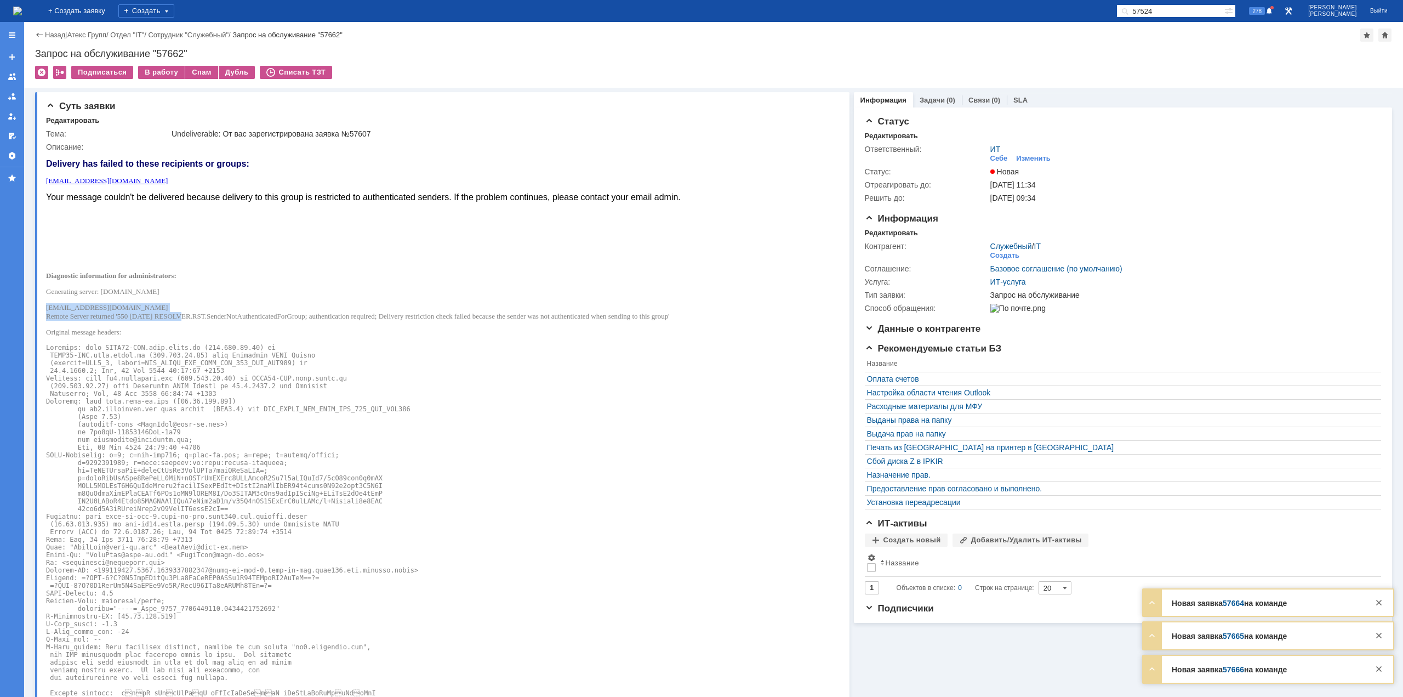
drag, startPoint x: 175, startPoint y: 310, endPoint x: 183, endPoint y: 312, distance: 8.7
click at [183, 312] on p "postmaster@mangotele.com Remote Server returned '550 5.7.133 RESOLVER.RST.Sende…" at bounding box center [363, 312] width 635 height 18
drag, startPoint x: 201, startPoint y: 317, endPoint x: 219, endPoint y: 317, distance: 17.5
click at [211, 317] on p "postmaster@mangotele.com Remote Server returned '550 5.7.133 RESOLVER.RST.Sende…" at bounding box center [363, 312] width 635 height 18
drag, startPoint x: 225, startPoint y: 317, endPoint x: 253, endPoint y: 317, distance: 28.0
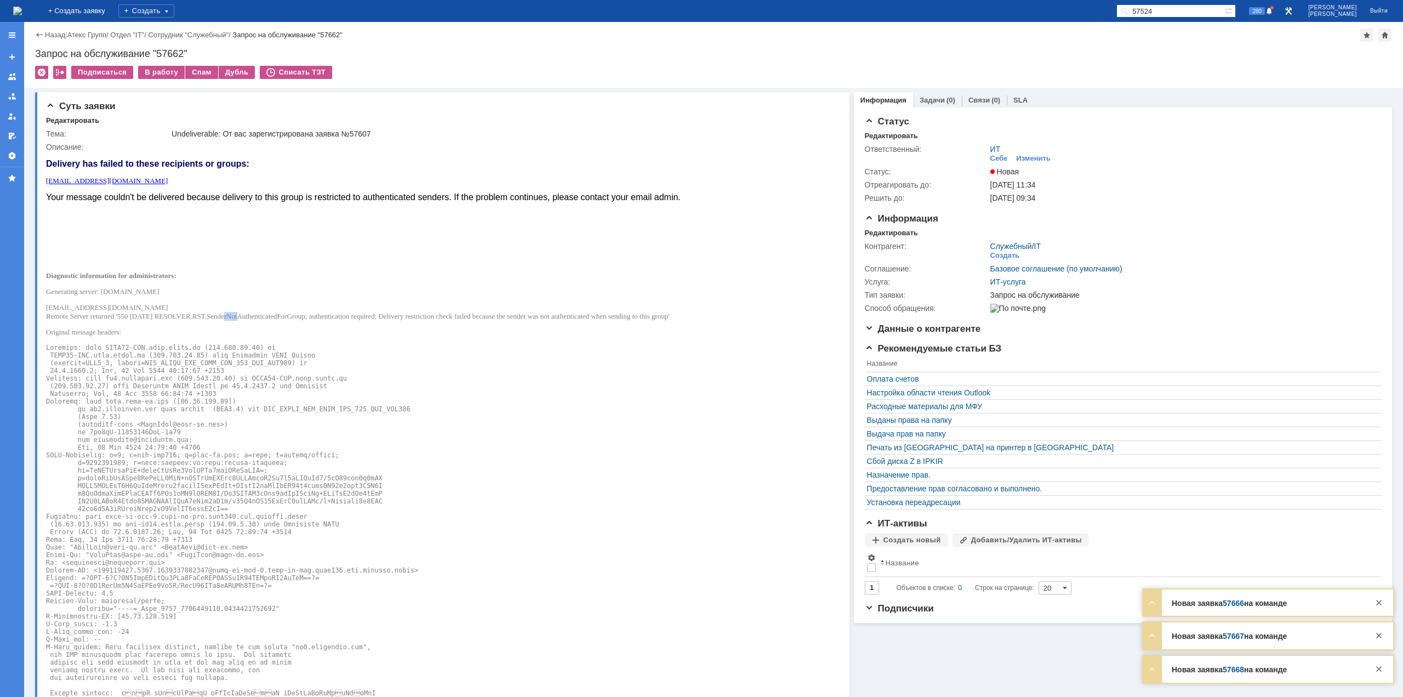
click at [242, 317] on p "postmaster@mangotele.com Remote Server returned '550 5.7.133 RESOLVER.RST.Sende…" at bounding box center [363, 312] width 635 height 18
drag, startPoint x: 263, startPoint y: 318, endPoint x: 289, endPoint y: 318, distance: 26.3
click at [278, 318] on p "postmaster@mangotele.com Remote Server returned '550 5.7.133 RESOLVER.RST.Sende…" at bounding box center [363, 312] width 635 height 18
drag, startPoint x: 317, startPoint y: 317, endPoint x: 213, endPoint y: 315, distance: 104.2
click at [213, 315] on p "postmaster@mangotele.com Remote Server returned '550 5.7.133 RESOLVER.RST.Sende…" at bounding box center [363, 312] width 635 height 18
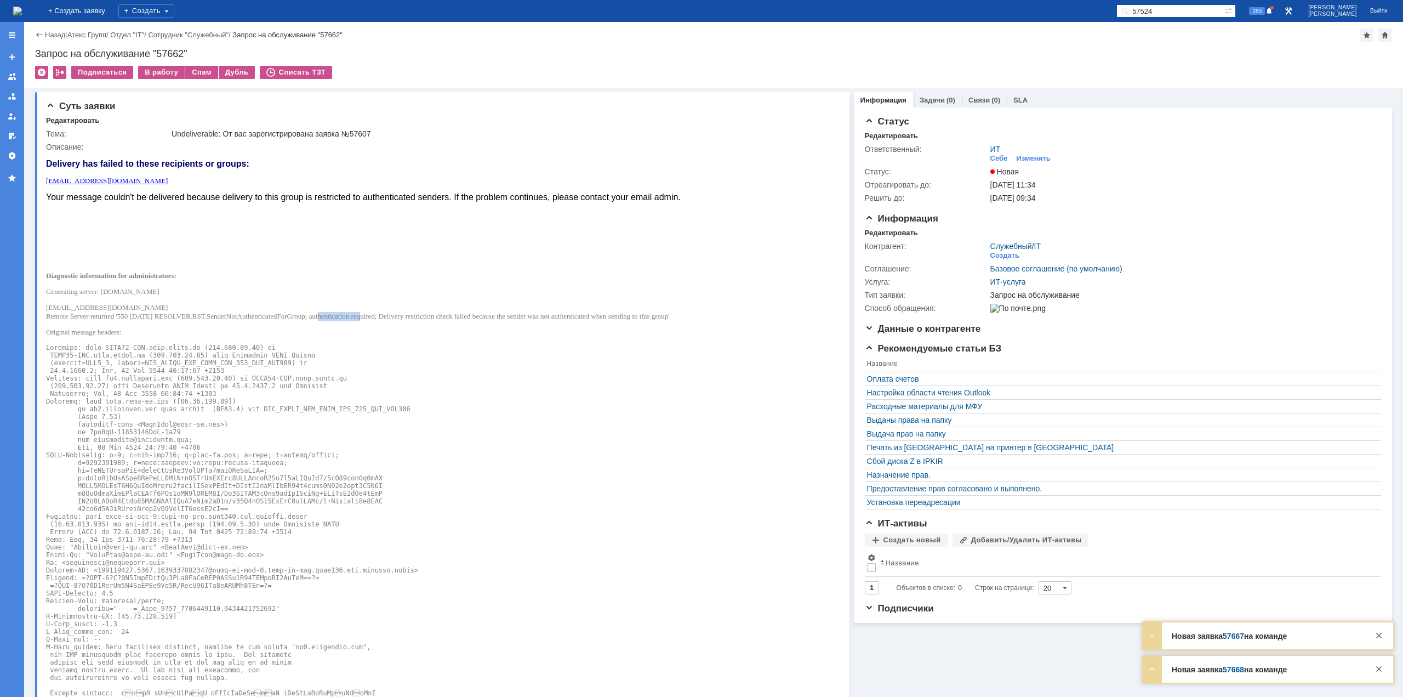
drag, startPoint x: 328, startPoint y: 316, endPoint x: 381, endPoint y: 316, distance: 53.7
click at [377, 316] on p "postmaster@mangotele.com Remote Server returned '550 5.7.133 RESOLVER.RST.Sende…" at bounding box center [363, 312] width 635 height 18
drag, startPoint x: 438, startPoint y: 316, endPoint x: 469, endPoint y: 317, distance: 30.1
click at [467, 317] on p "postmaster@mangotele.com Remote Server returned '550 5.7.133 RESOLVER.RST.Sende…" at bounding box center [363, 312] width 635 height 18
drag, startPoint x: 490, startPoint y: 318, endPoint x: 502, endPoint y: 318, distance: 12.1
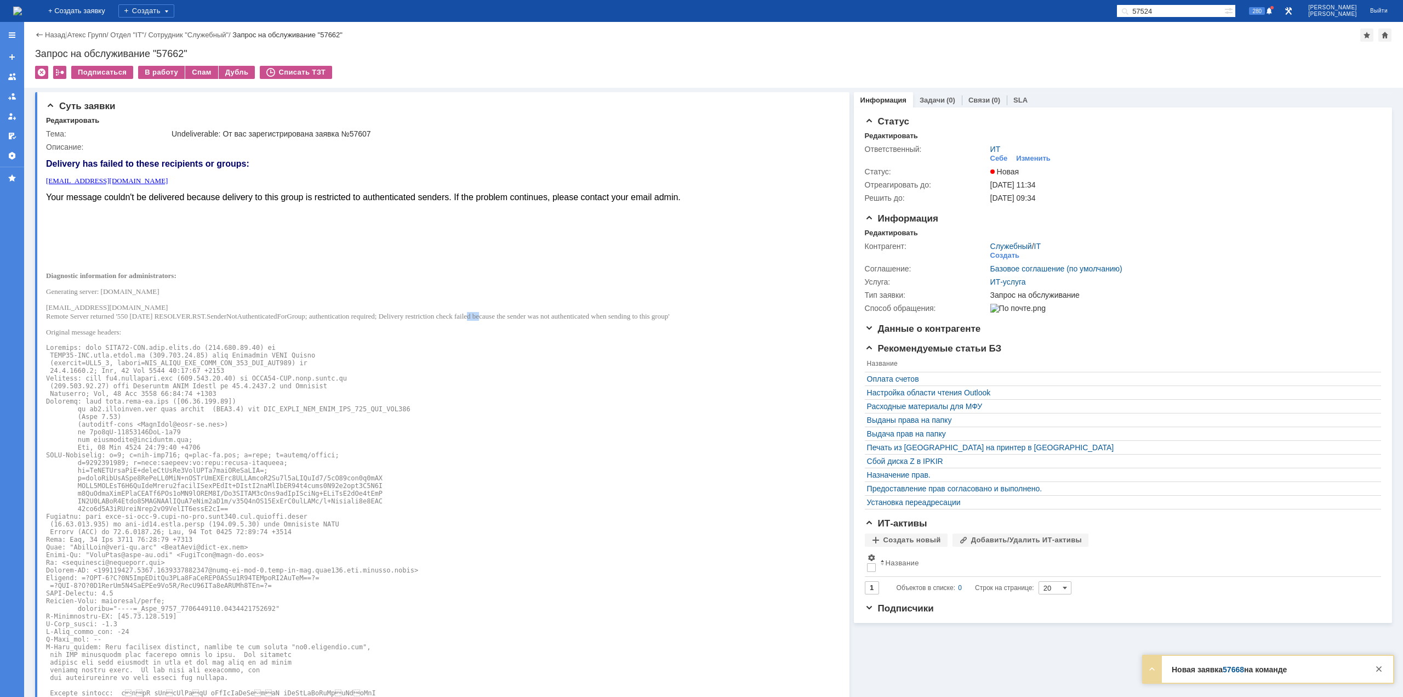
click at [502, 318] on p "postmaster@mangotele.com Remote Server returned '550 5.7.133 RESOLVER.RST.Sende…" at bounding box center [363, 312] width 635 height 18
drag, startPoint x: 403, startPoint y: 316, endPoint x: 453, endPoint y: 317, distance: 50.4
click at [453, 317] on p "postmaster@mangotele.com Remote Server returned '550 5.7.133 RESOLVER.RST.Sende…" at bounding box center [363, 312] width 635 height 18
drag
click at [492, 317] on p "postmaster@mangotele.com Remote Server returned '550 5.7.133 RESOLVER.RST.Sende…" at bounding box center [363, 312] width 635 height 18
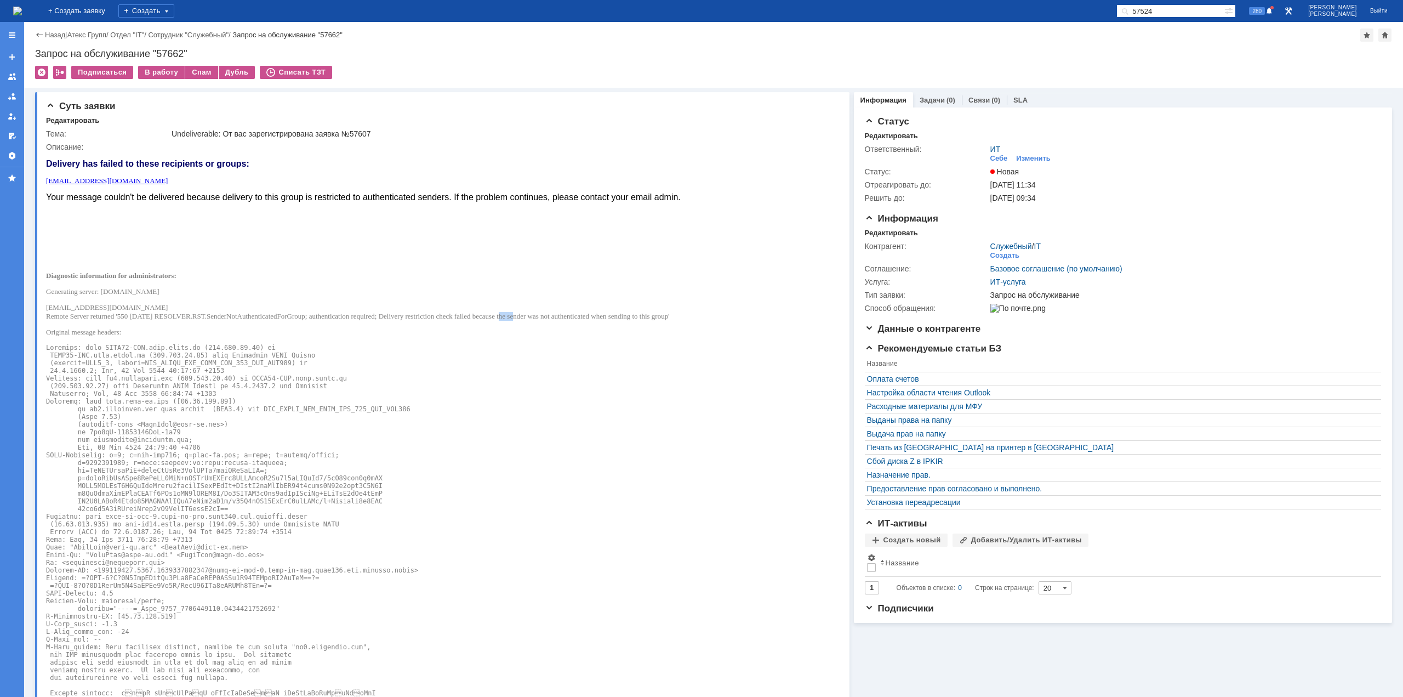
drag, startPoint x: 528, startPoint y: 316, endPoint x: 549, endPoint y: 316, distance: 20.8
click at [546, 316] on p "postmaster@mangotele.com Remote Server returned '550 5.7.133 RESOLVER.RST.Sende…" at bounding box center [363, 312] width 635 height 18
click at [589, 316] on p "postmaster@mangotele.com Remote Server returned '550 5.7.133 RESOLVER.RST.Sende…" at bounding box center [363, 312] width 635 height 18
click at [672, 316] on p "postmaster@mangotele.com Remote Server returned '550 5.7.133 RESOLVER.RST.Sende…" at bounding box center [363, 312] width 635 height 18
click at [681, 315] on p "postmaster@mangotele.com Remote Server returned '550 5.7.133 RESOLVER.RST.Sende…" at bounding box center [363, 312] width 635 height 18
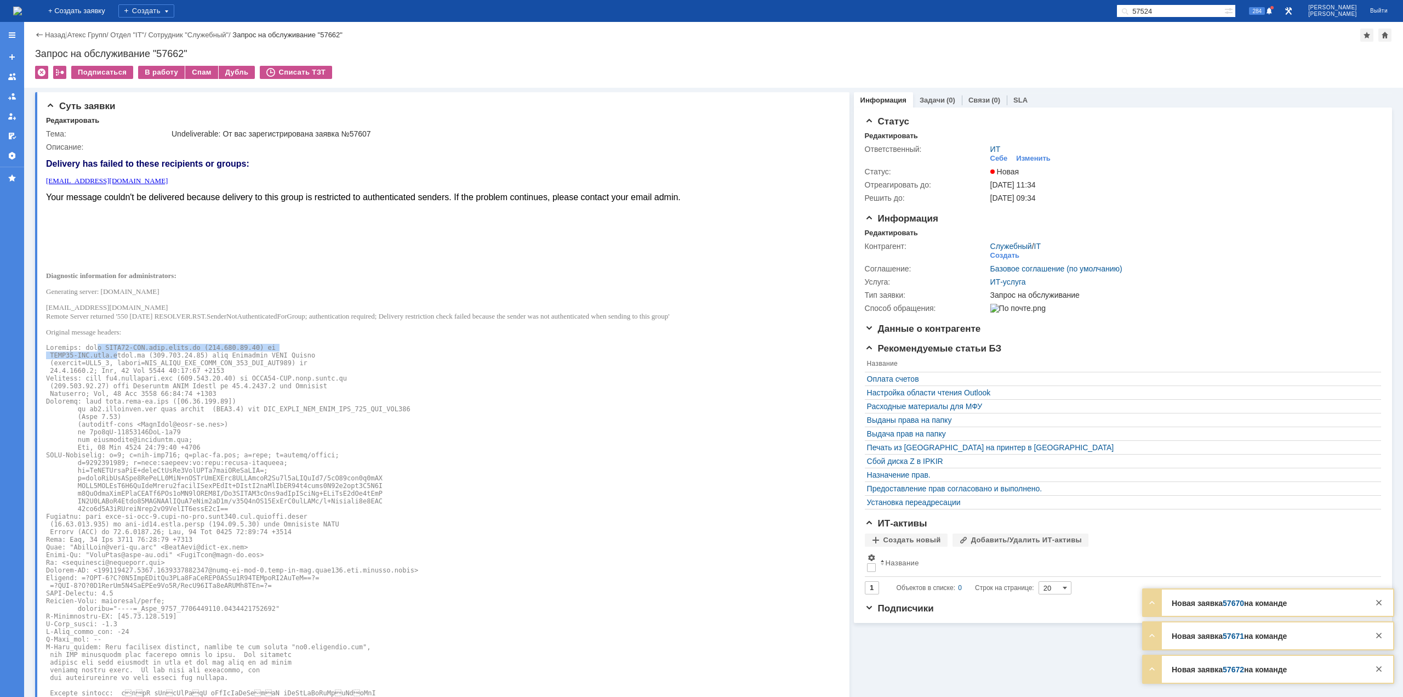
click at [110, 351] on pre at bounding box center [363, 666] width 635 height 645
click at [134, 360] on pre at bounding box center [363, 666] width 635 height 645
click at [110, 347] on pre at bounding box center [363, 666] width 635 height 645
click at [164, 347] on pre at bounding box center [363, 666] width 635 height 645
click at [187, 346] on pre at bounding box center [363, 666] width 635 height 645
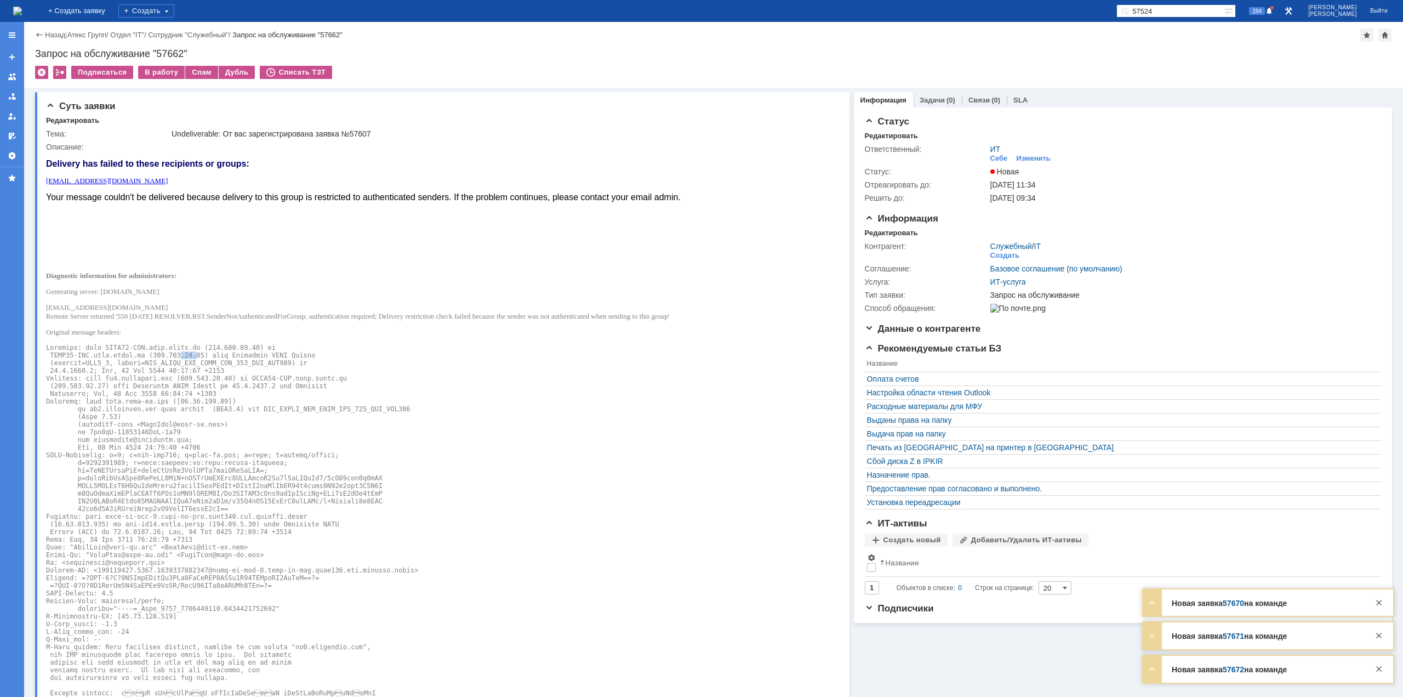
click at [183, 357] on pre at bounding box center [363, 666] width 635 height 645
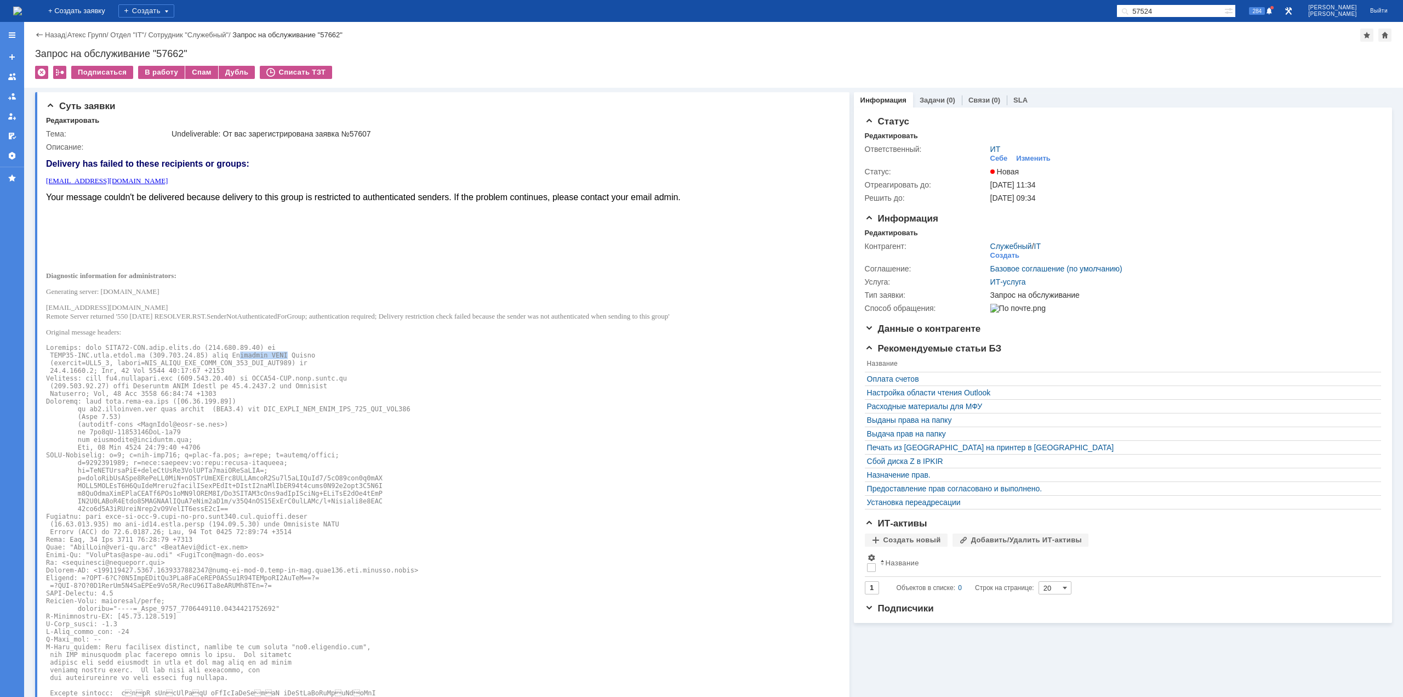
click at [269, 353] on pre at bounding box center [363, 666] width 635 height 645
click at [181, 357] on pre at bounding box center [363, 666] width 635 height 645
click at [170, 370] on pre at bounding box center [363, 666] width 635 height 645
click at [134, 376] on pre at bounding box center [363, 666] width 635 height 645
click at [170, 376] on pre at bounding box center [363, 666] width 635 height 645
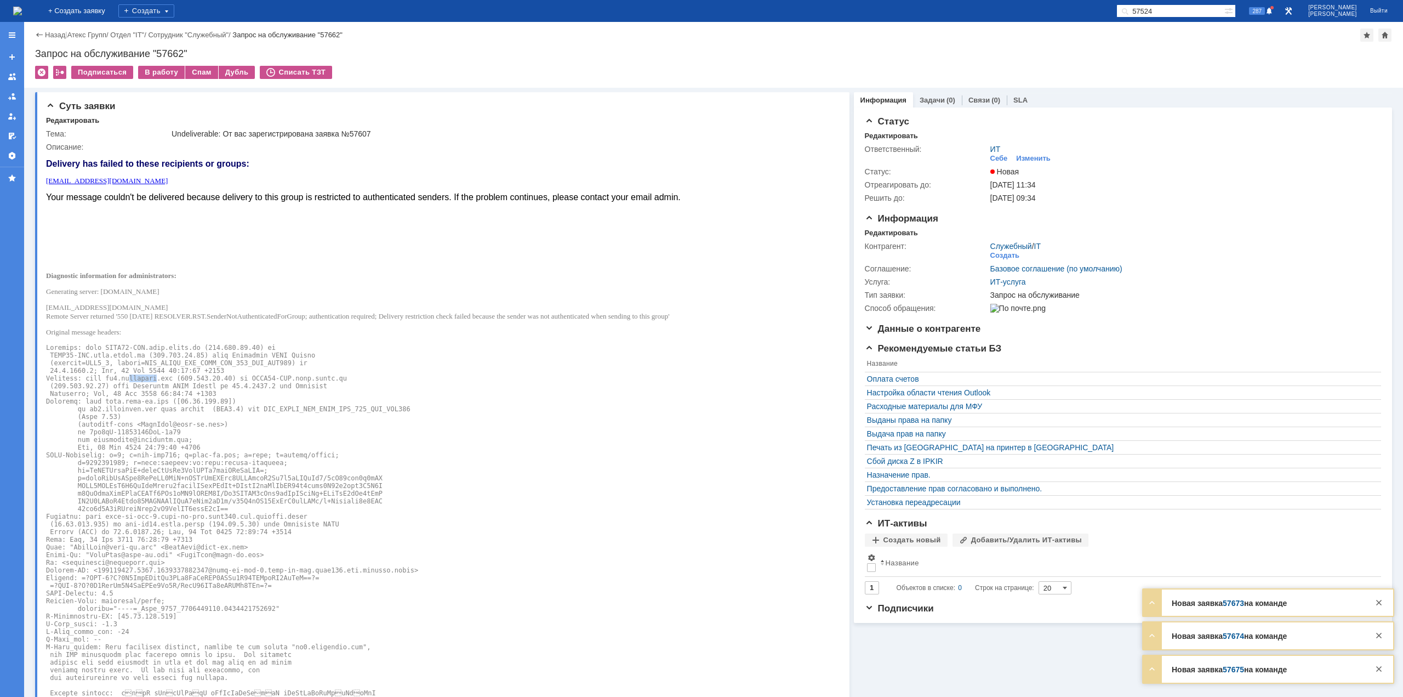
click at [149, 380] on pre at bounding box center [363, 666] width 635 height 645
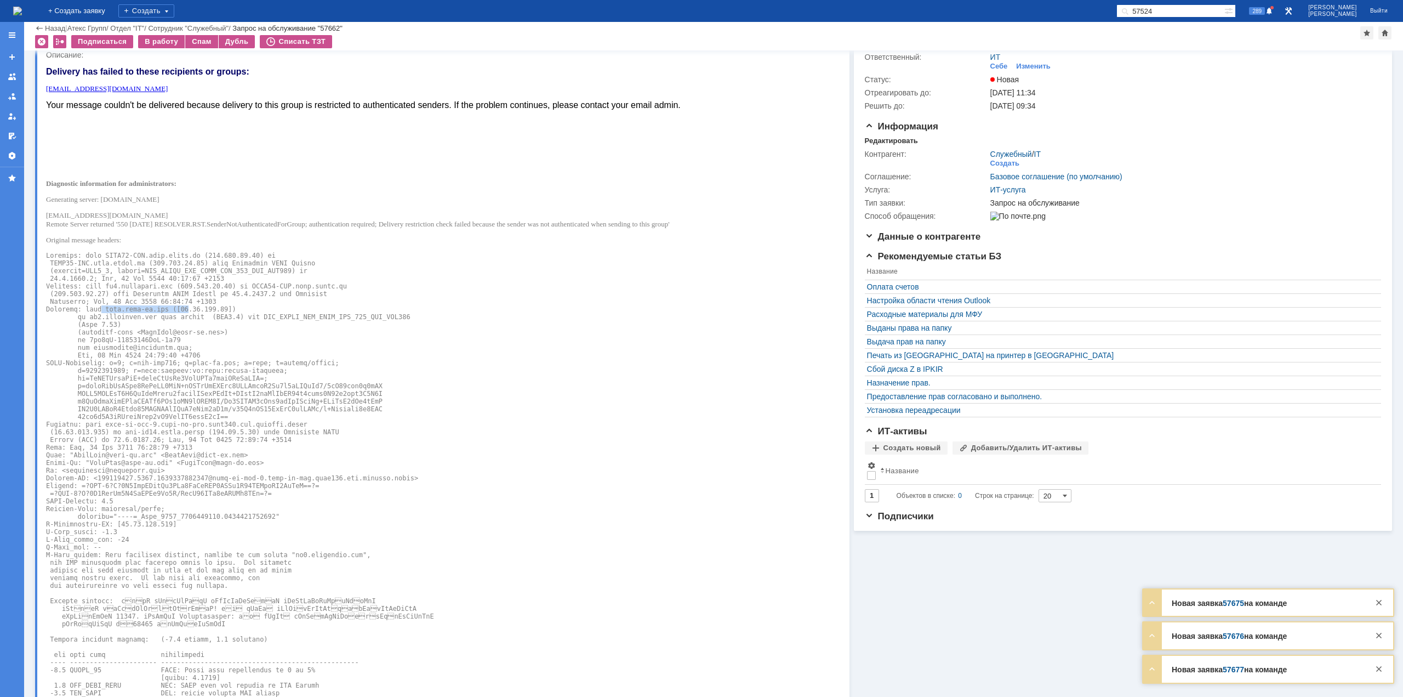
click at [176, 311] on pre at bounding box center [363, 574] width 635 height 645
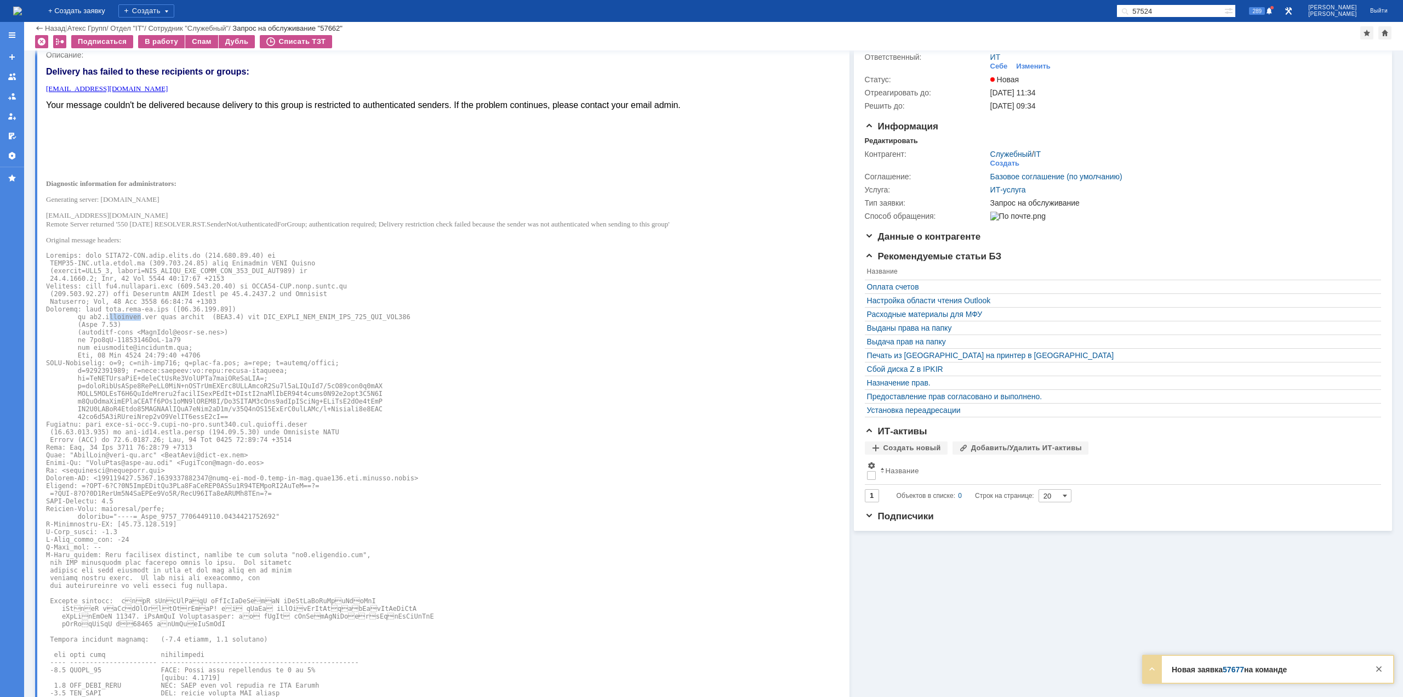
click at [136, 316] on pre at bounding box center [363, 574] width 635 height 645
click at [176, 318] on pre at bounding box center [363, 574] width 635 height 645
click at [240, 316] on pre at bounding box center [363, 574] width 635 height 645
click at [263, 315] on pre at bounding box center [363, 574] width 635 height 645
click at [138, 315] on pre at bounding box center [363, 574] width 635 height 645
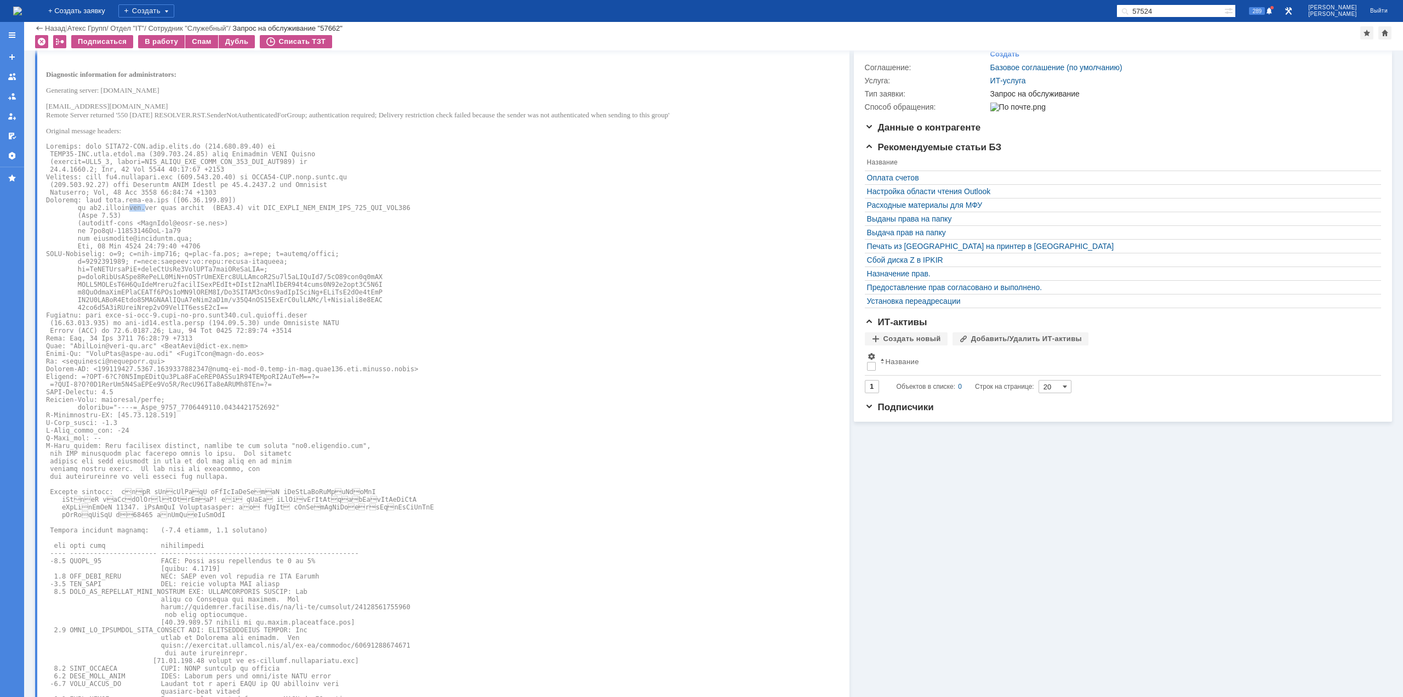
scroll to position [164, 0]
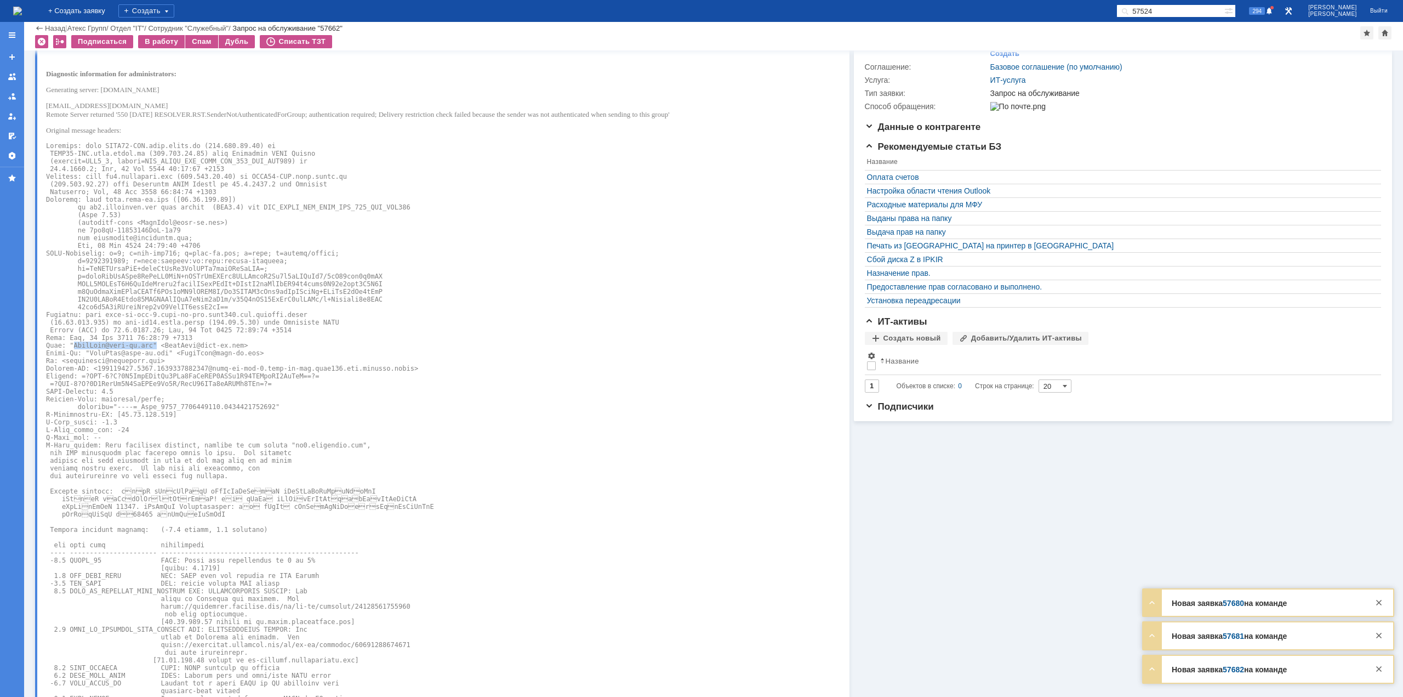
drag, startPoint x: 70, startPoint y: 345, endPoint x: 149, endPoint y: 346, distance: 78.4
click at [149, 346] on pre at bounding box center [363, 464] width 635 height 645
drag, startPoint x: 84, startPoint y: 353, endPoint x: 142, endPoint y: 352, distance: 58.1
click at [142, 352] on pre at bounding box center [363, 464] width 635 height 645
drag, startPoint x: 168, startPoint y: 355, endPoint x: 197, endPoint y: 355, distance: 28.5
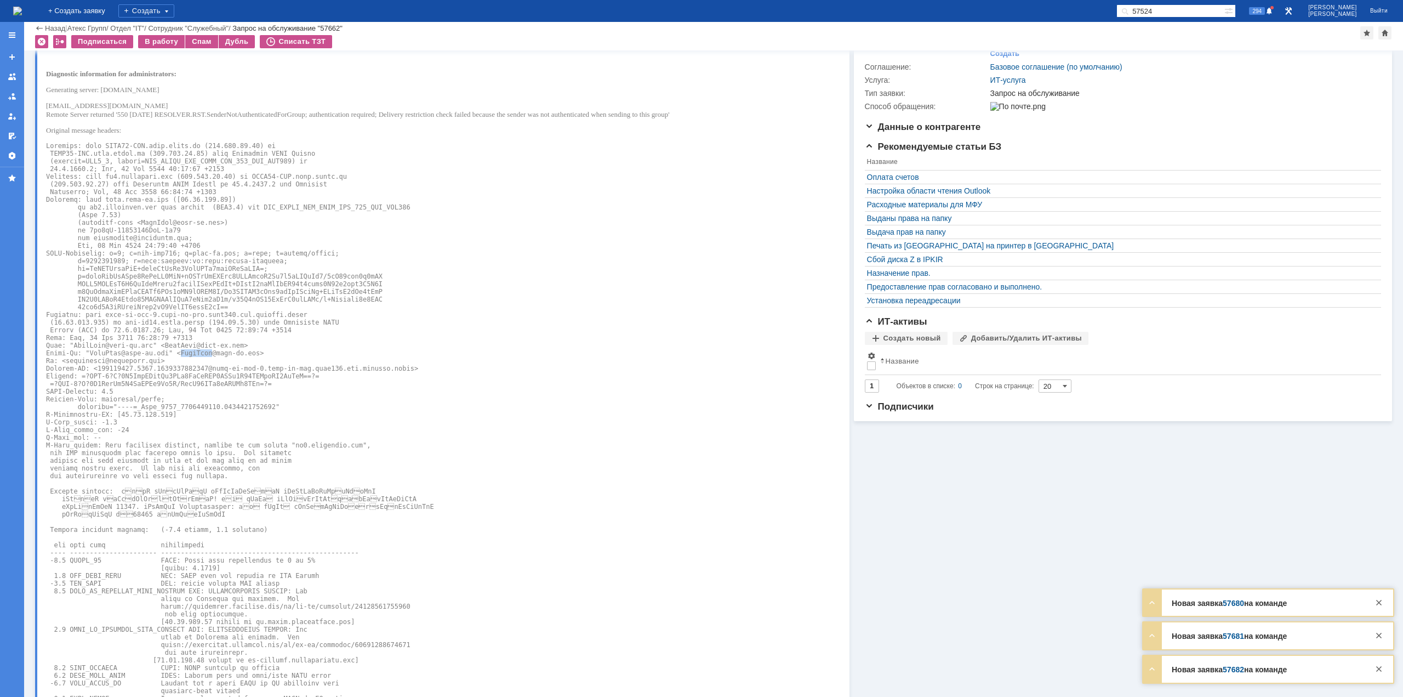
click at [197, 355] on pre at bounding box center [363, 464] width 635 height 645
drag, startPoint x: 62, startPoint y: 360, endPoint x: 132, endPoint y: 360, distance: 70.2
click at [132, 360] on pre at bounding box center [363, 464] width 635 height 645
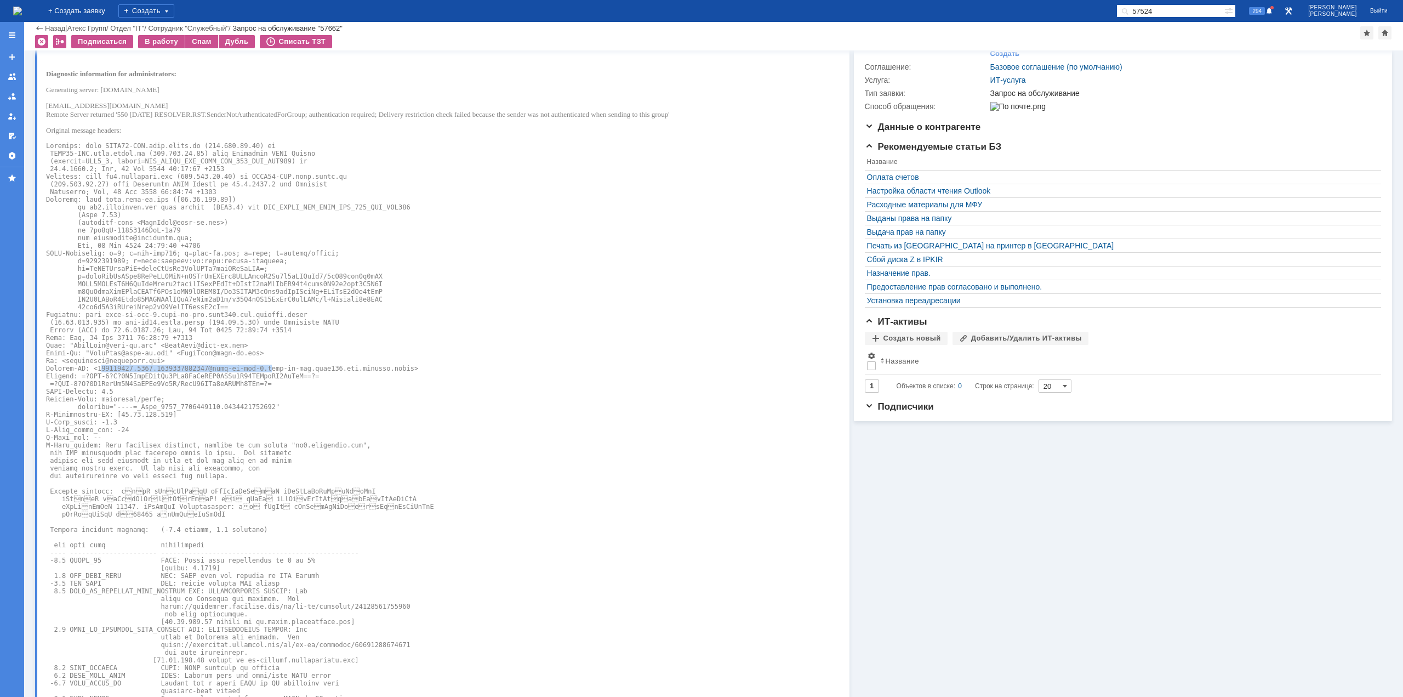
drag, startPoint x: 96, startPoint y: 368, endPoint x: 253, endPoint y: 369, distance: 157.3
click at [253, 369] on pre at bounding box center [363, 464] width 635 height 645
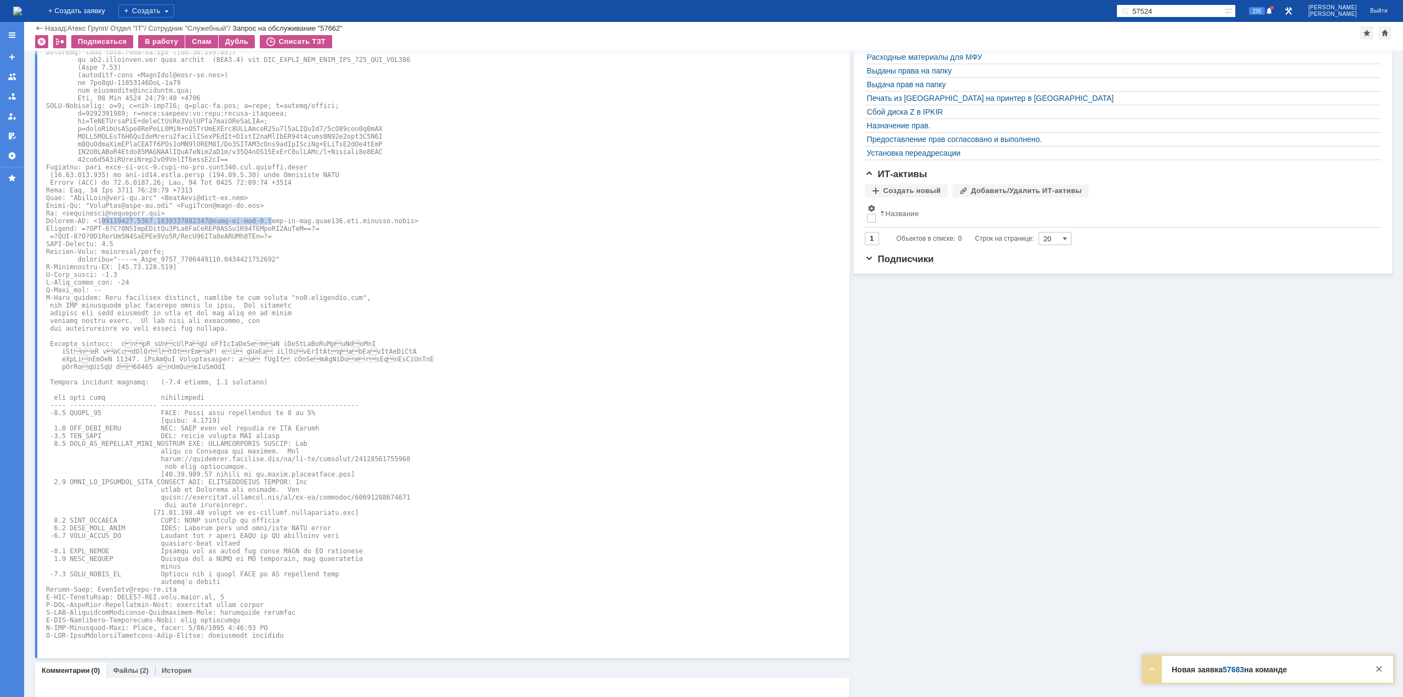
scroll to position [329, 0]
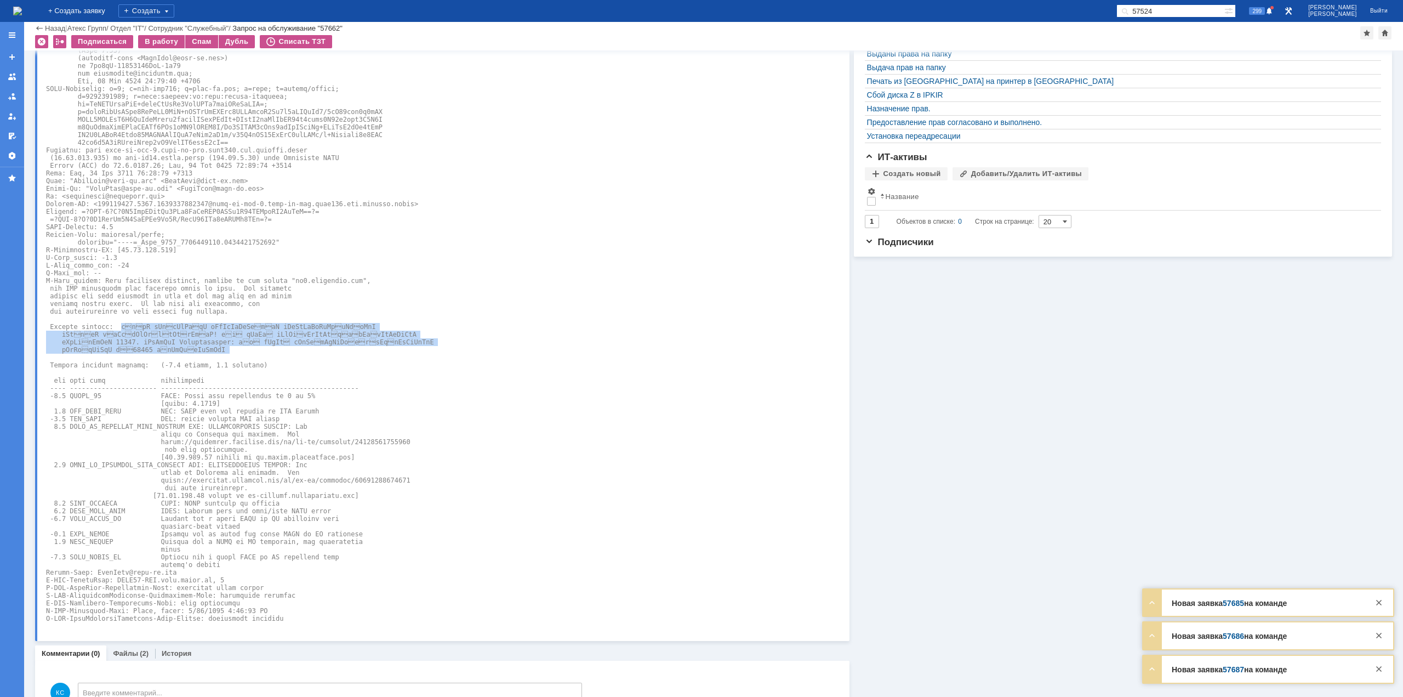
drag, startPoint x: 115, startPoint y: 326, endPoint x: 200, endPoint y: 350, distance: 88.3
click at [200, 350] on pre at bounding box center [363, 300] width 635 height 645
click at [168, 364] on pre at bounding box center [363, 300] width 635 height 645
drag, startPoint x: 150, startPoint y: 397, endPoint x: 167, endPoint y: 397, distance: 17.5
click at [167, 397] on pre at bounding box center [363, 300] width 635 height 645
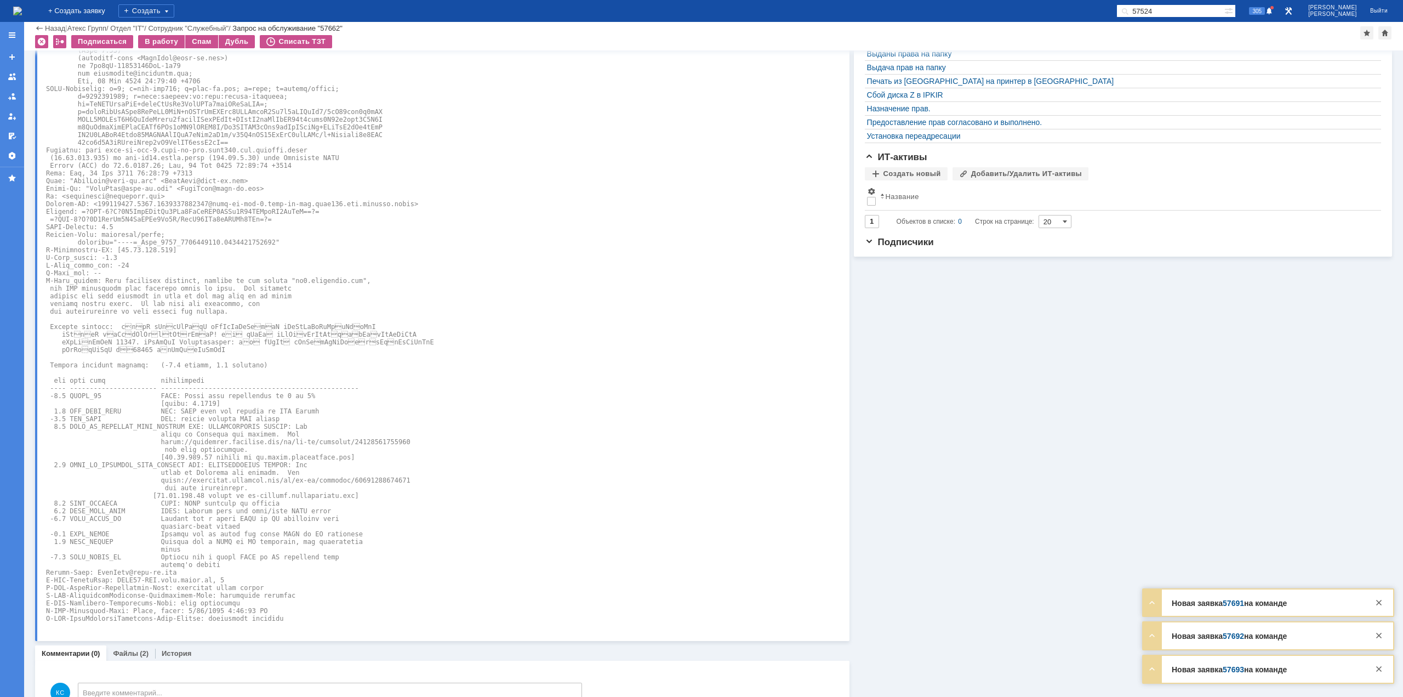
click at [174, 395] on pre at bounding box center [363, 300] width 635 height 645
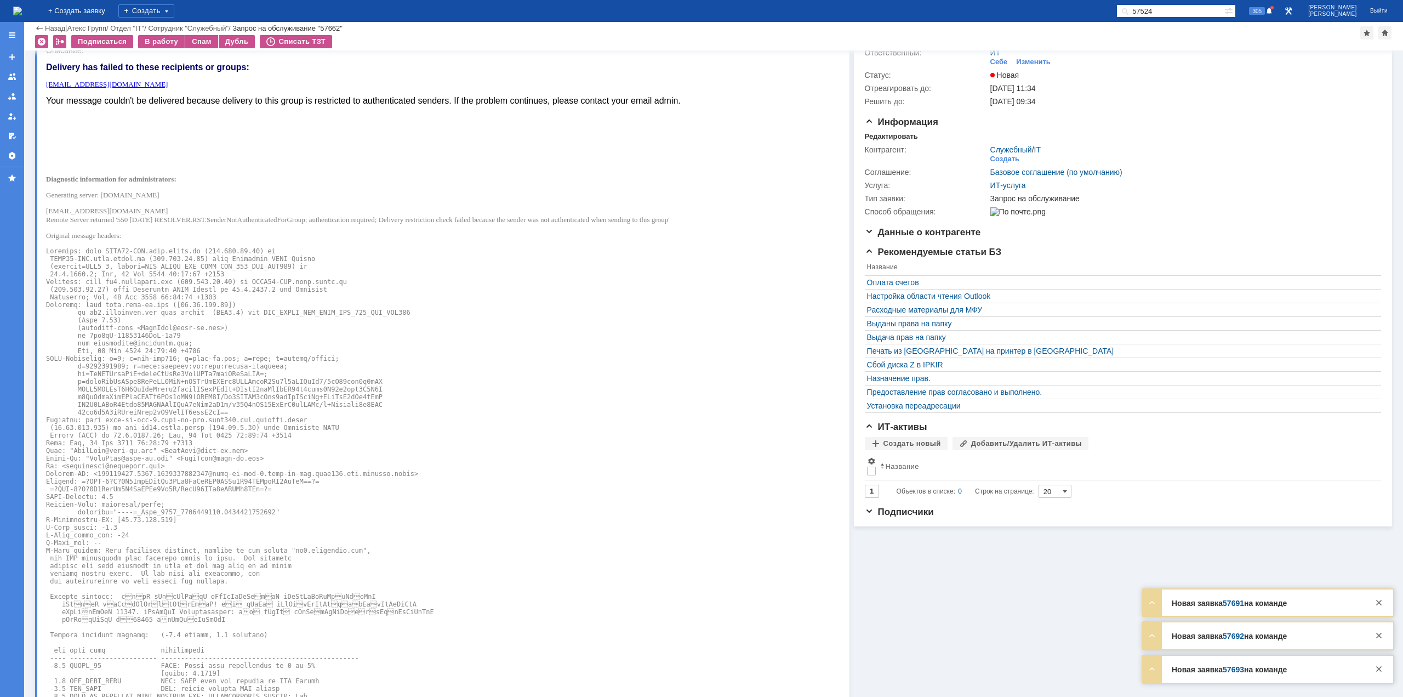
scroll to position [0, 0]
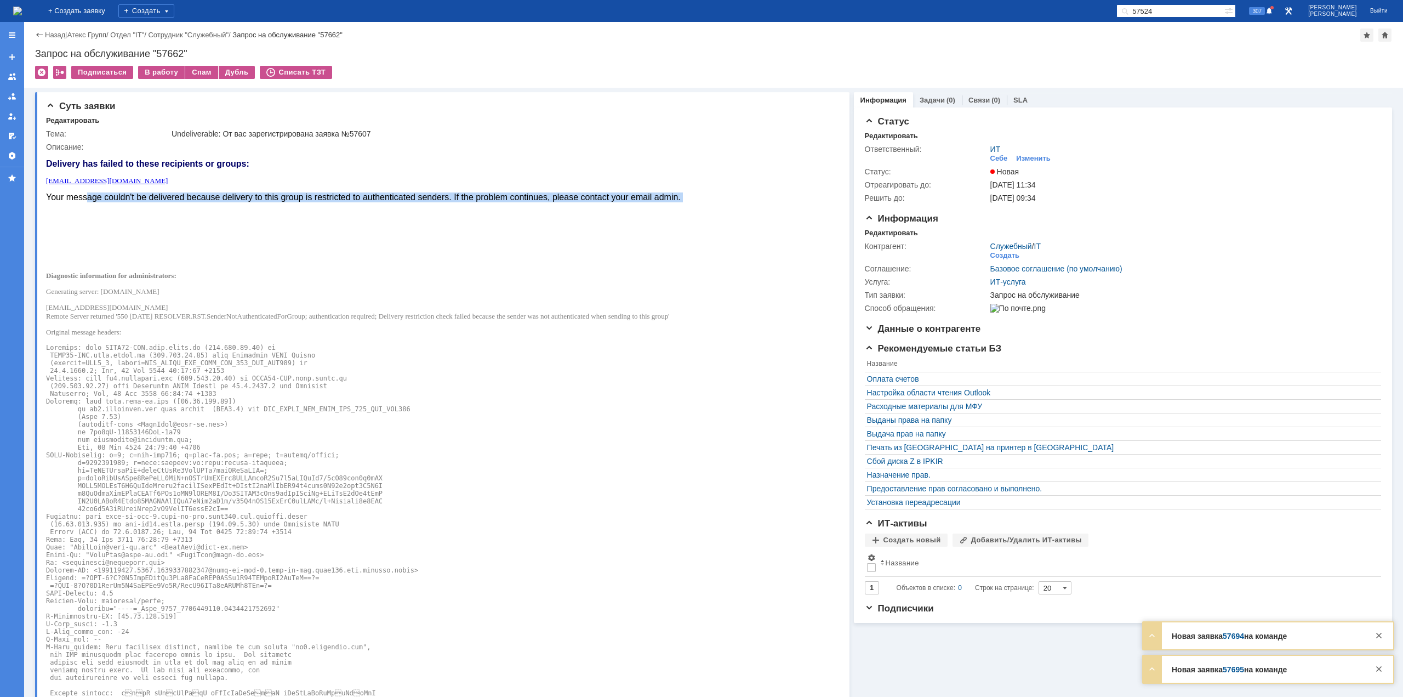
drag, startPoint x: 90, startPoint y: 198, endPoint x: 142, endPoint y: 204, distance: 52.5
click at [138, 204] on body "Delivery has failed to these recipients or groups: postmaster@mangotele.com You…" at bounding box center [363, 572] width 635 height 843
click at [160, 197] on font "Your message couldn't be delivered because delivery to this group is restricted…" at bounding box center [363, 196] width 635 height 9
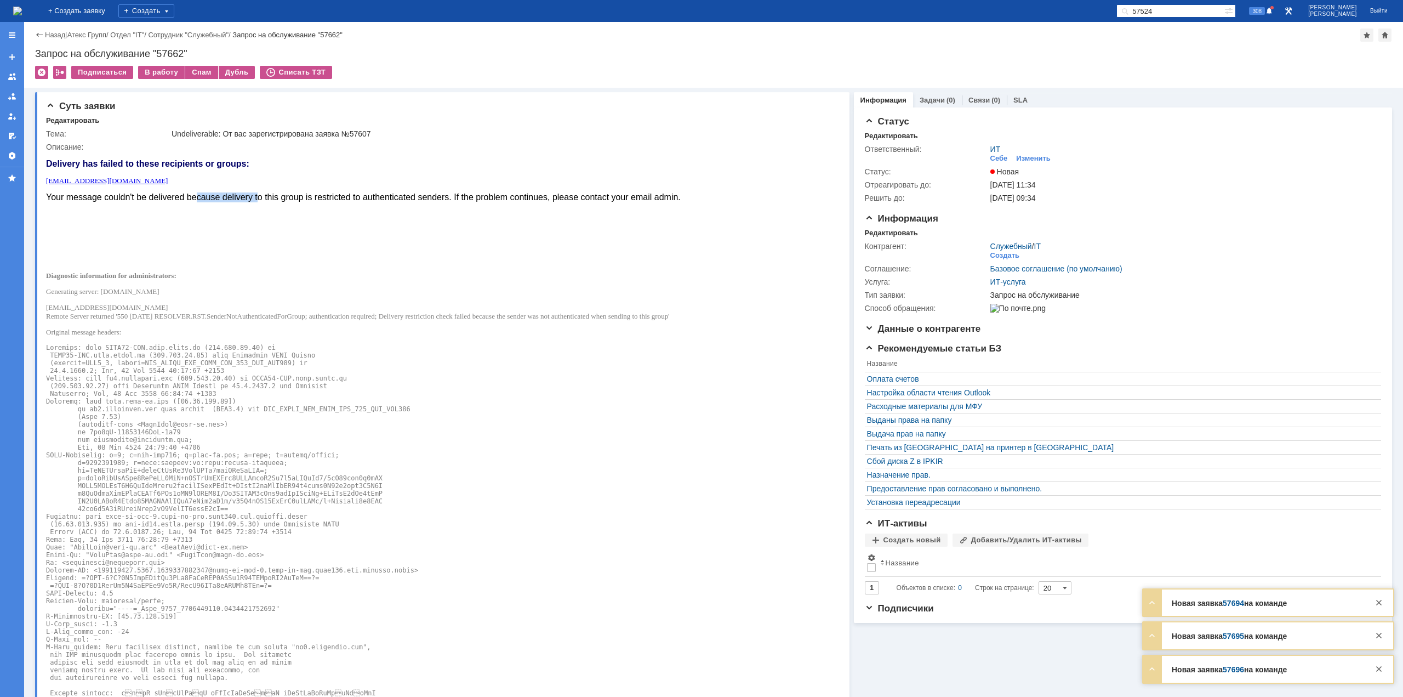
drag, startPoint x: 198, startPoint y: 198, endPoint x: 265, endPoint y: 195, distance: 66.4
click at [264, 195] on font "Your message couldn't be delivered because delivery to this group is restricted…" at bounding box center [363, 196] width 635 height 9
drag, startPoint x: 280, startPoint y: 195, endPoint x: 339, endPoint y: 196, distance: 59.2
click at [328, 195] on font "Your message couldn't be delivered because delivery to this group is restricted…" at bounding box center [363, 196] width 635 height 9
drag, startPoint x: 377, startPoint y: 199, endPoint x: 409, endPoint y: 202, distance: 32.5
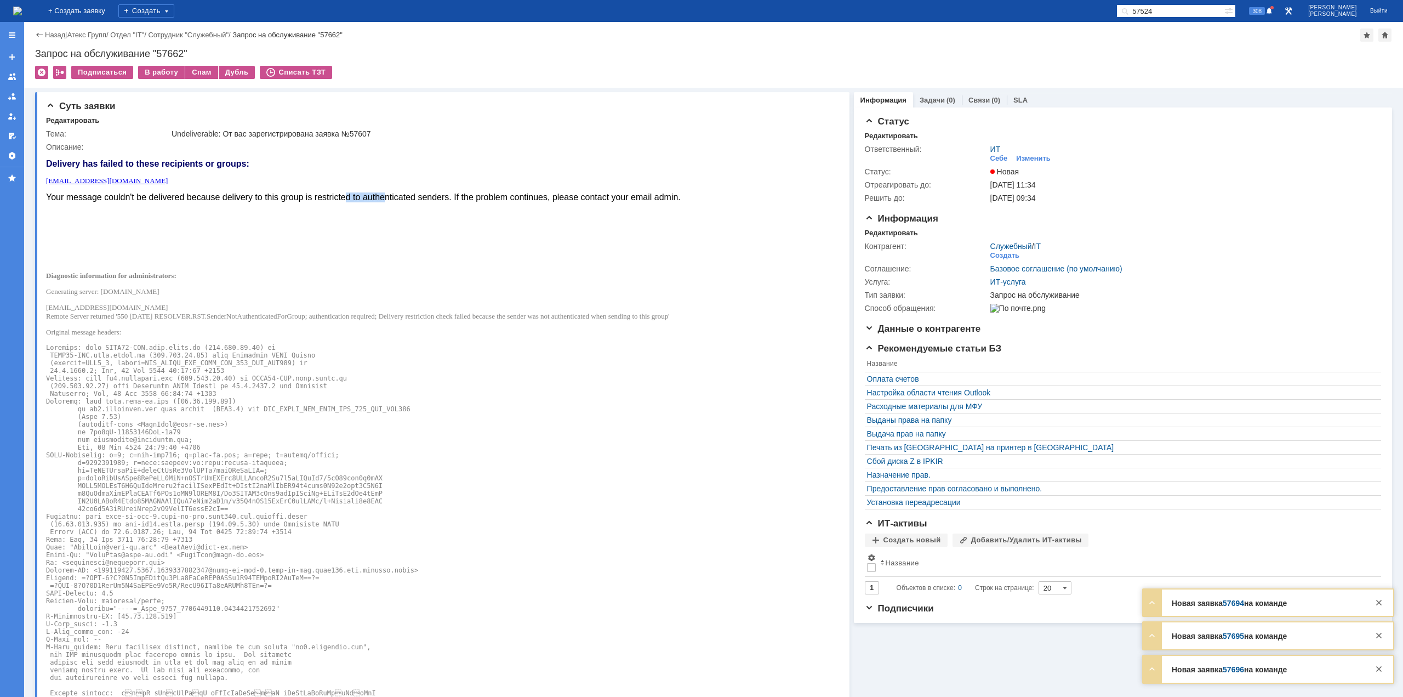
click at [398, 201] on font "Your message couldn't be delivered because delivery to this group is restricted…" at bounding box center [363, 196] width 635 height 9
drag, startPoint x: 450, startPoint y: 197, endPoint x: 109, endPoint y: 190, distance: 341.0
click at [109, 190] on body "Delivery has failed to these recipients or groups: postmaster@mangotele.com You…" at bounding box center [363, 572] width 635 height 843
drag, startPoint x: 101, startPoint y: 198, endPoint x: 369, endPoint y: 170, distance: 269.9
click at [415, 196] on font "Your message couldn't be delivered because delivery to this group is restricted…" at bounding box center [363, 196] width 635 height 9
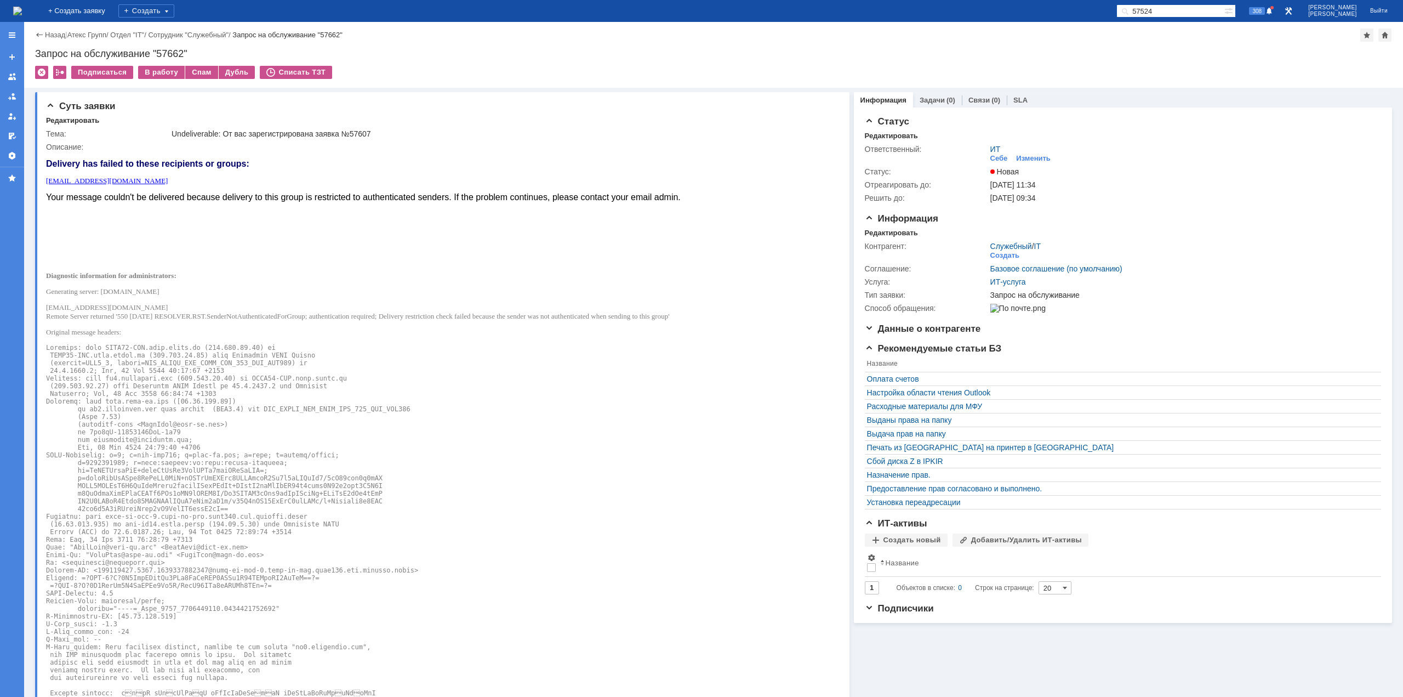
click at [557, 203] on body "Delivery has failed to these recipients or groups: postmaster@mangotele.com You…" at bounding box center [363, 572] width 635 height 843
drag, startPoint x: 569, startPoint y: 197, endPoint x: 602, endPoint y: 196, distance: 32.9
click at [594, 196] on font "Your message couldn't be delivered because delivery to this group is restricted…" at bounding box center [363, 196] width 635 height 9
drag, startPoint x: 616, startPoint y: 196, endPoint x: 634, endPoint y: 197, distance: 18.2
click at [625, 196] on font "Your message couldn't be delivered because delivery to this group is restricted…" at bounding box center [363, 196] width 635 height 9
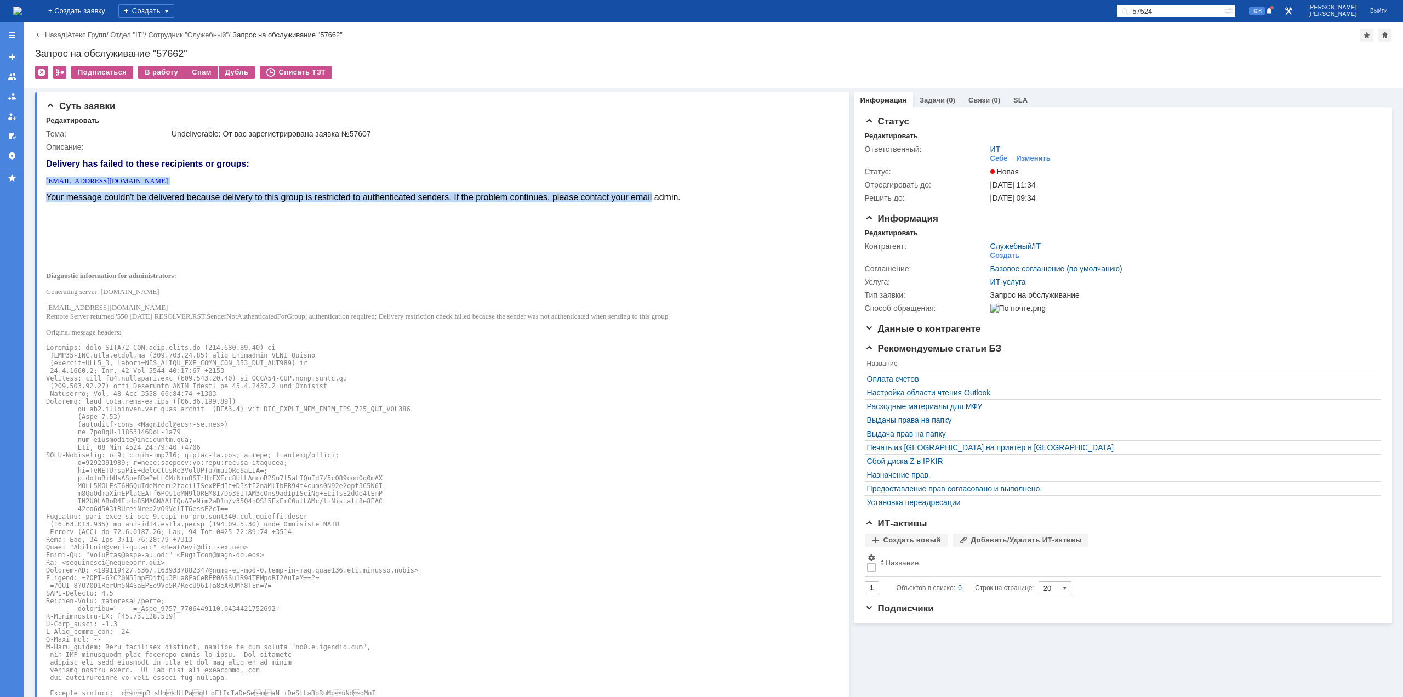
drag, startPoint x: 651, startPoint y: 195, endPoint x: 510, endPoint y: 164, distance: 144.2
click at [579, 183] on body "Delivery has failed to these recipients or groups: postmaster@mangotele.com You…" at bounding box center [363, 572] width 635 height 843
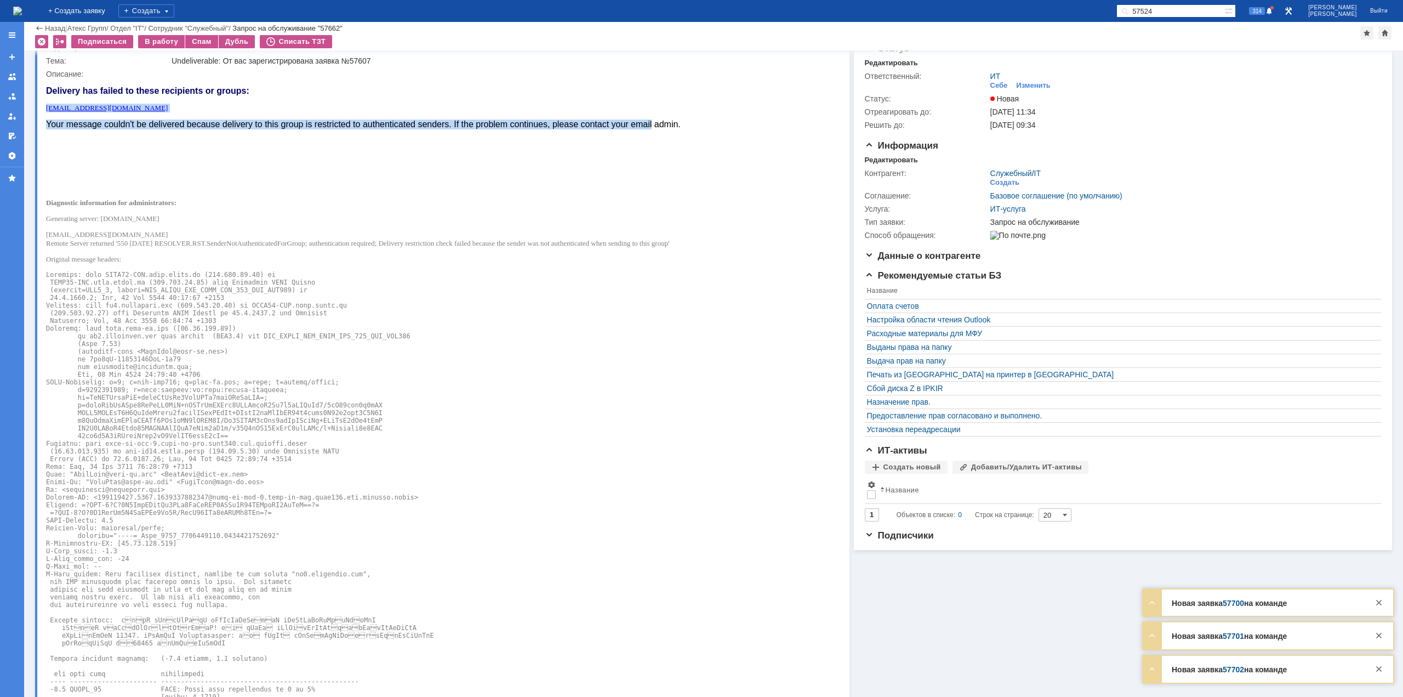
scroll to position [55, 0]
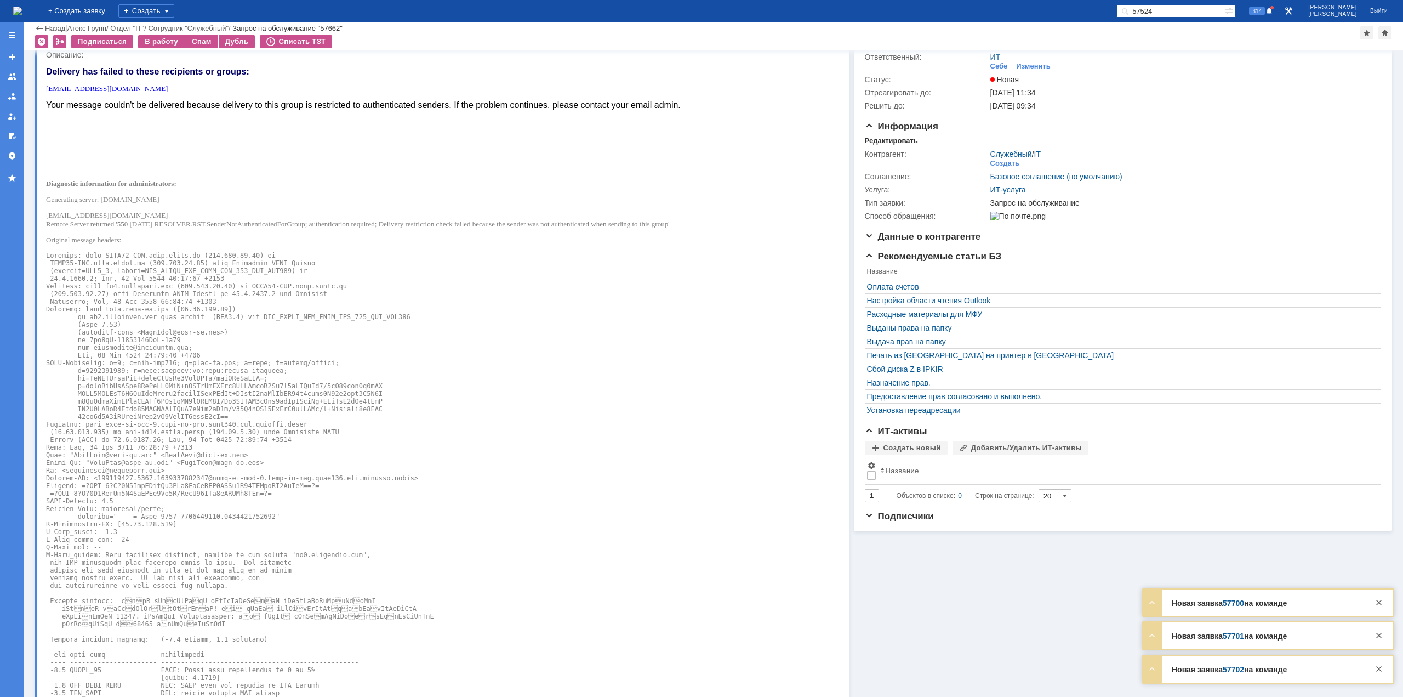
click at [63, 174] on body "Delivery has failed to these recipients or groups: postmaster@mangotele.com You…" at bounding box center [363, 480] width 635 height 843
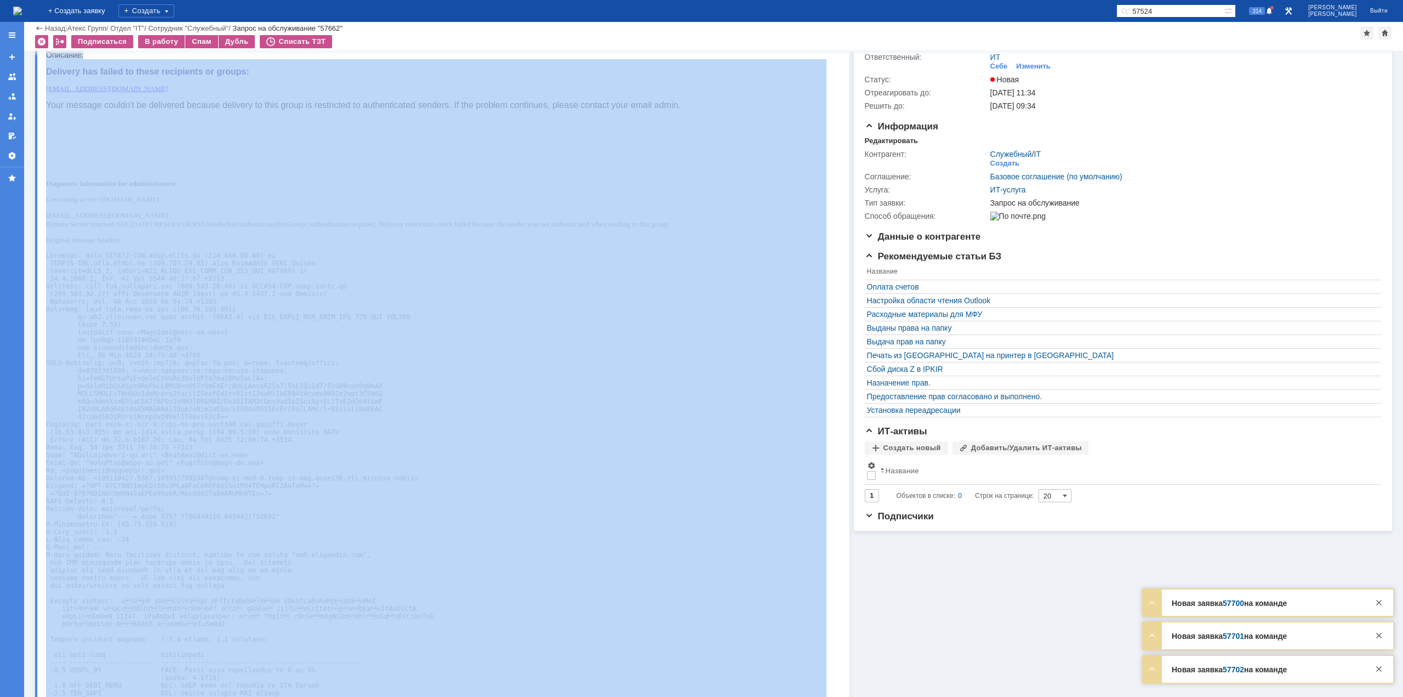
drag, startPoint x: 92, startPoint y: 129, endPoint x: 152, endPoint y: 255, distance: 140.2
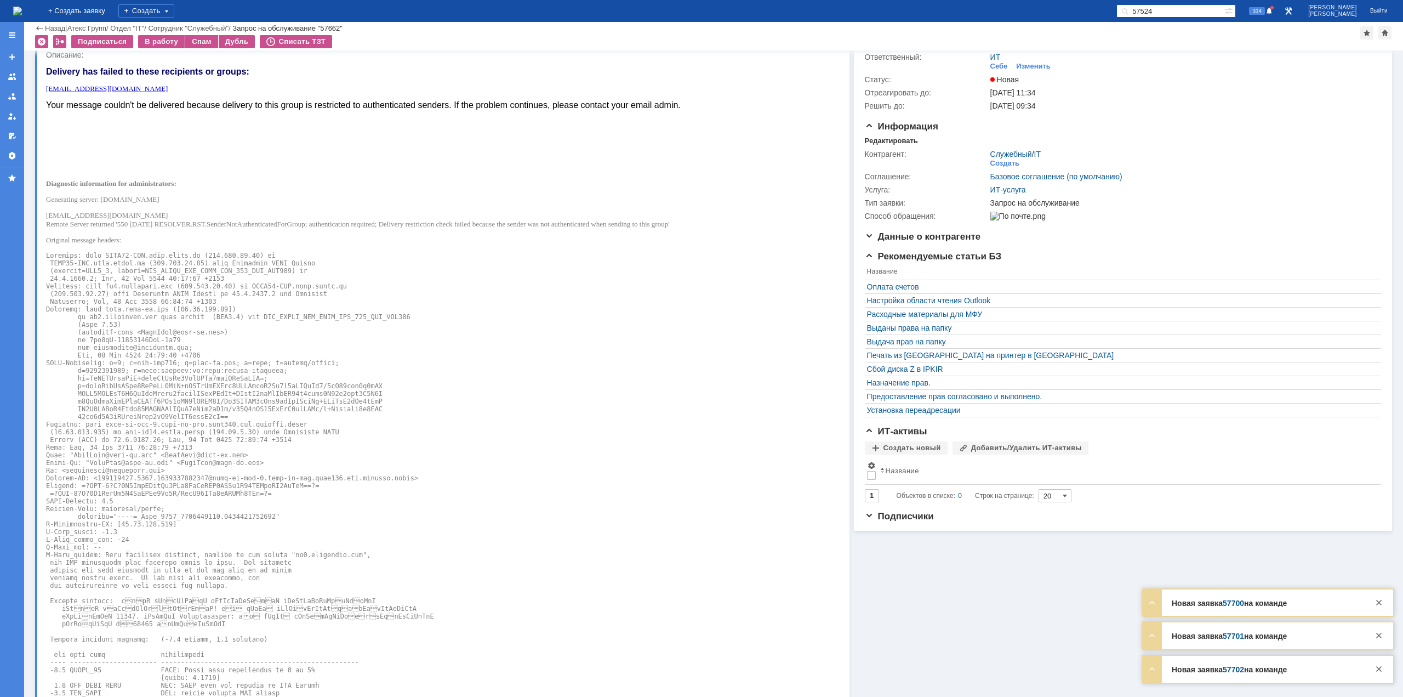
click at [62, 65] on body "Delivery has failed to these recipients or groups: postmaster@mangotele.com You…" at bounding box center [363, 480] width 635 height 843
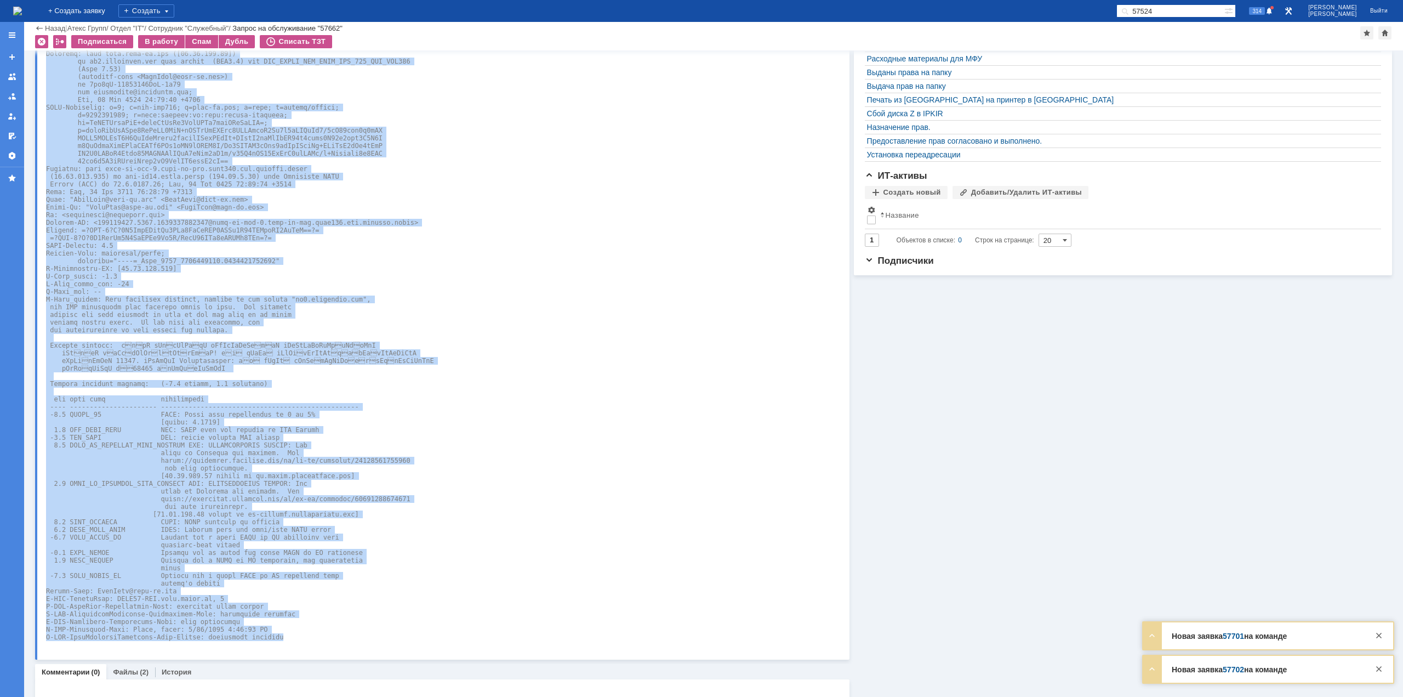
scroll to position [356, 0]
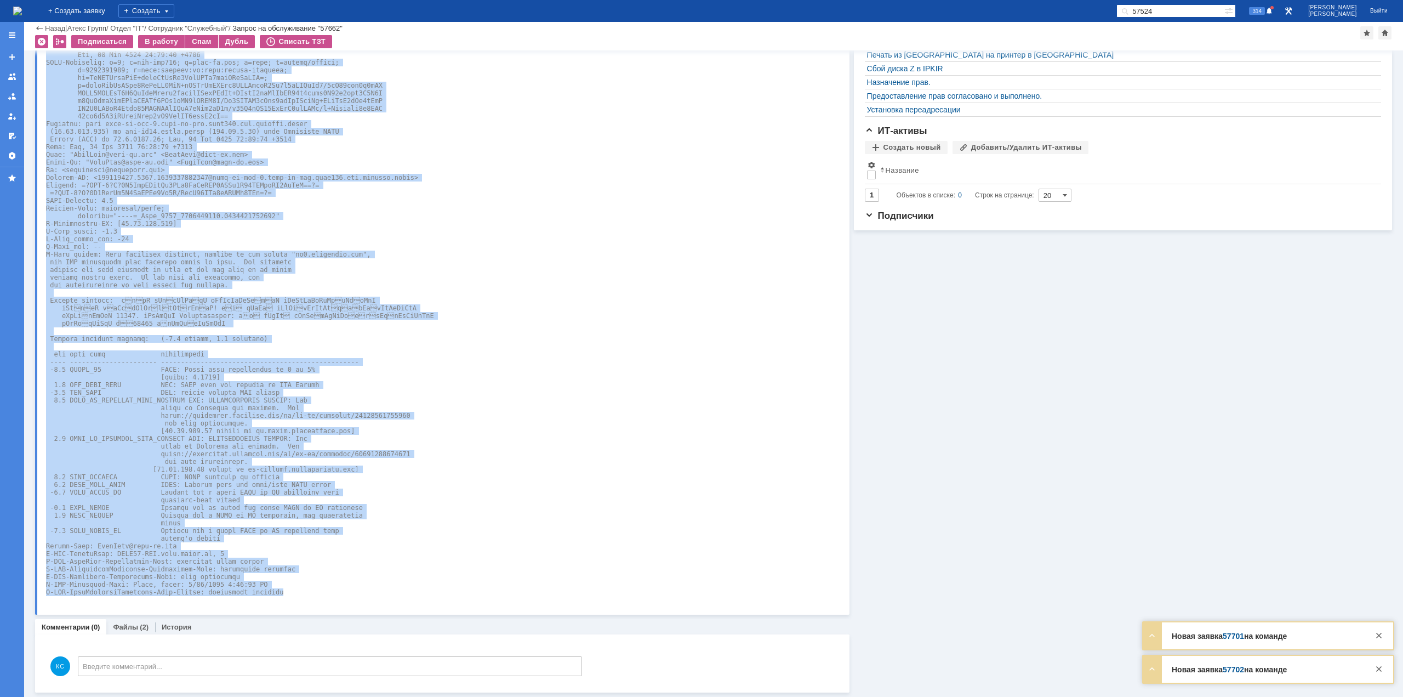
drag, startPoint x: 47, startPoint y: -229, endPoint x: 384, endPoint y: 607, distance: 901.0
click at [384, 602] on html "Delivery has failed to these recipients or groups: postmaster@mangotele.com You…" at bounding box center [436, 180] width 780 height 843
copy body "Delivery has failed to these recipients or groups: postmaster@mangotele.com You…"
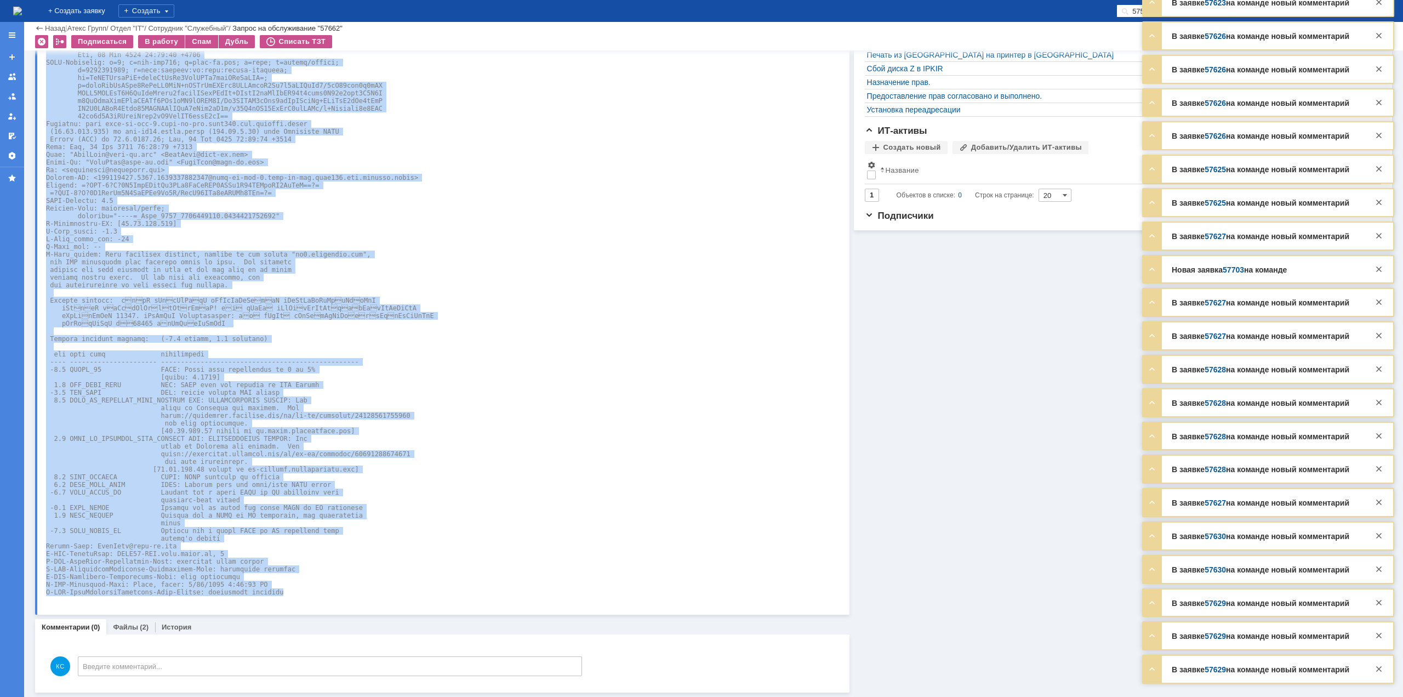
click at [253, 481] on pre at bounding box center [363, 273] width 635 height 645
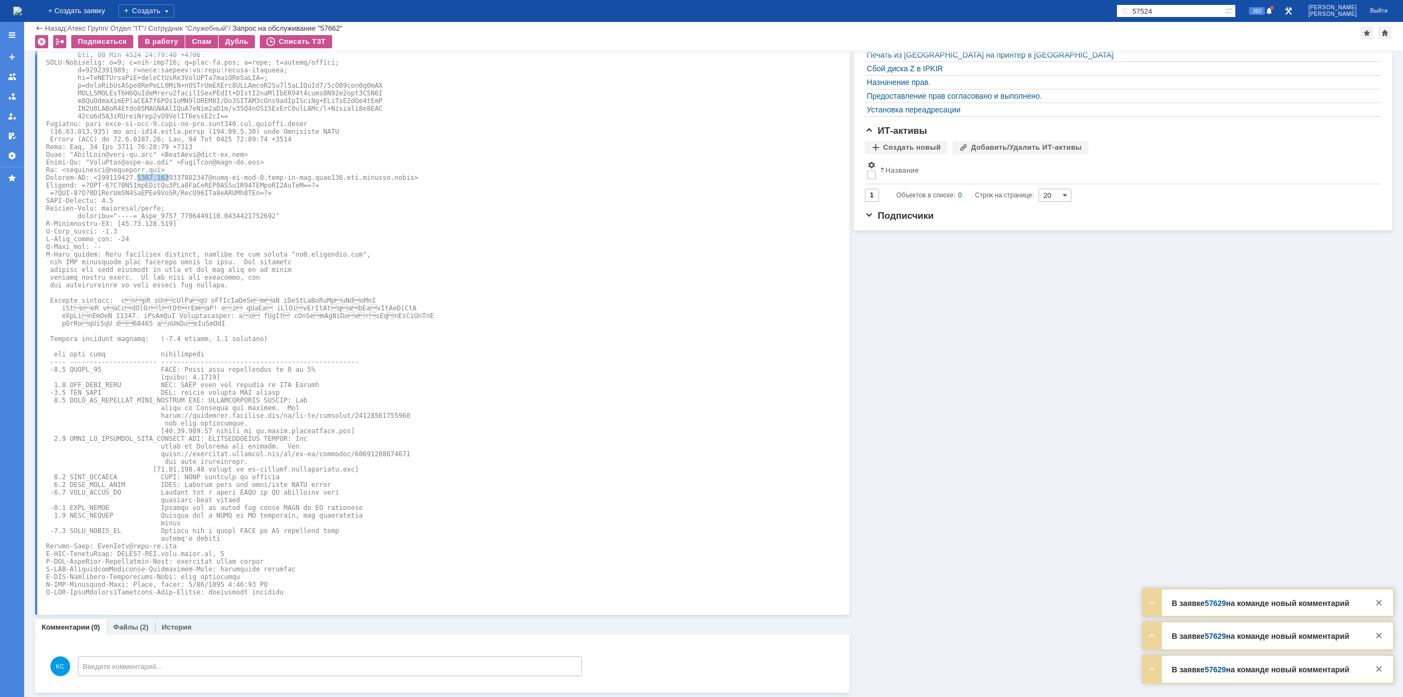
drag, startPoint x: 144, startPoint y: 176, endPoint x: 157, endPoint y: 180, distance: 14.2
click at [157, 180] on pre at bounding box center [363, 273] width 635 height 645
drag, startPoint x: 152, startPoint y: 170, endPoint x: 65, endPoint y: 170, distance: 87.7
click at [65, 170] on pre at bounding box center [363, 273] width 635 height 645
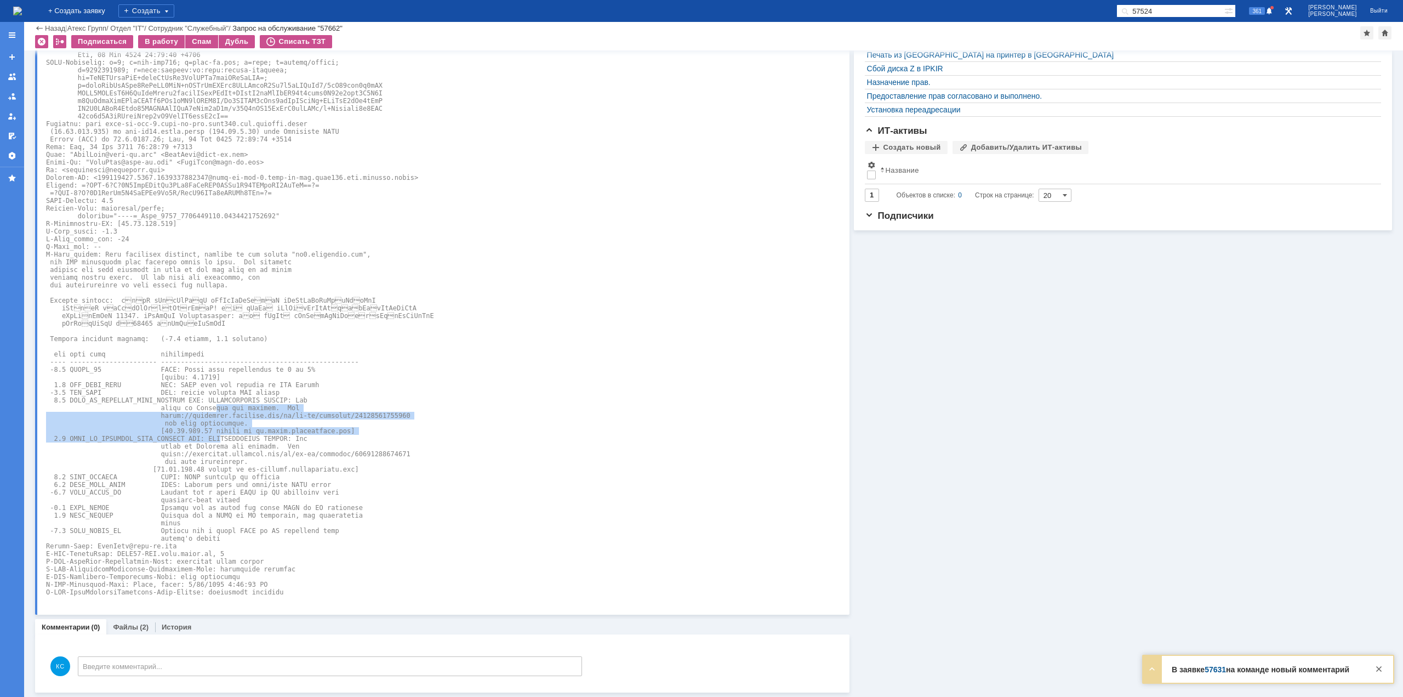
drag, startPoint x: 201, startPoint y: 410, endPoint x: 205, endPoint y: 435, distance: 25.0
click at [205, 435] on pre at bounding box center [363, 273] width 635 height 645
click at [193, 483] on pre at bounding box center [363, 273] width 635 height 645
click at [181, 367] on pre at bounding box center [363, 273] width 635 height 645
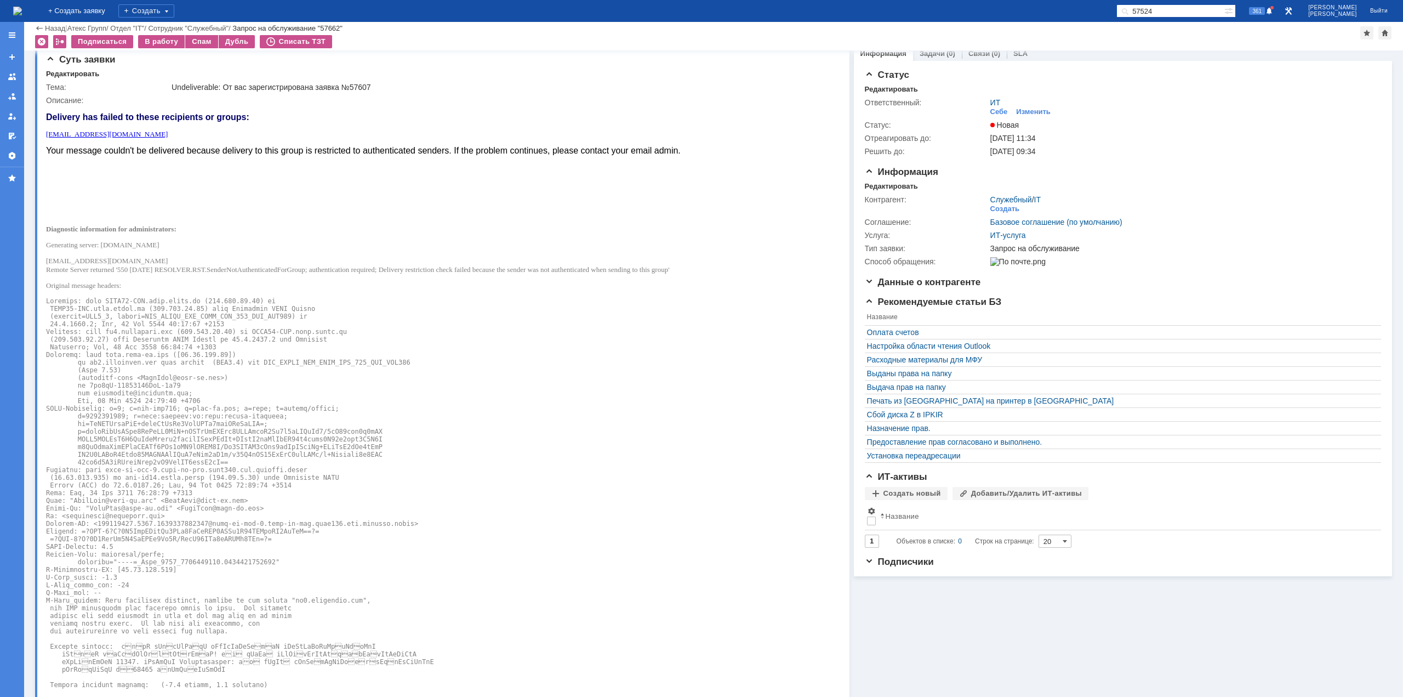
scroll to position [0, 0]
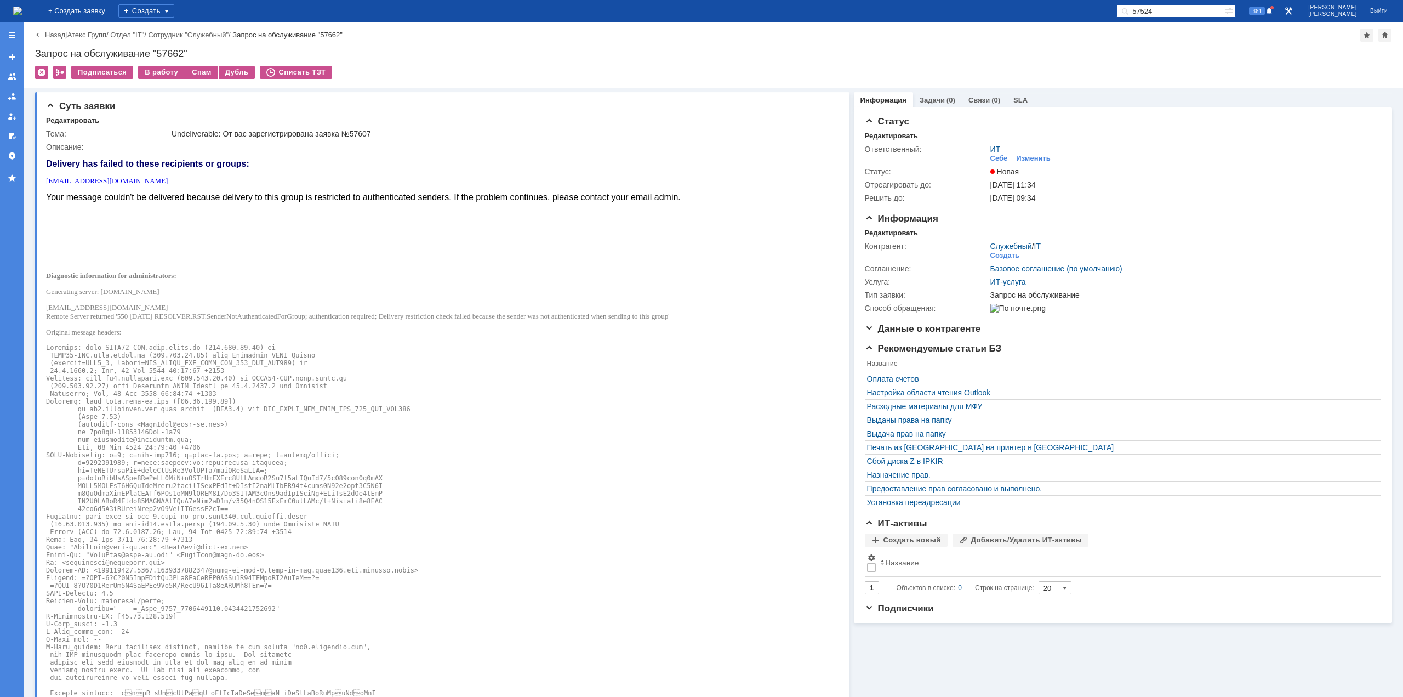
click at [22, 1] on div "На домашнюю" at bounding box center [17, 11] width 9 height 22
click at [22, 12] on img at bounding box center [17, 11] width 9 height 9
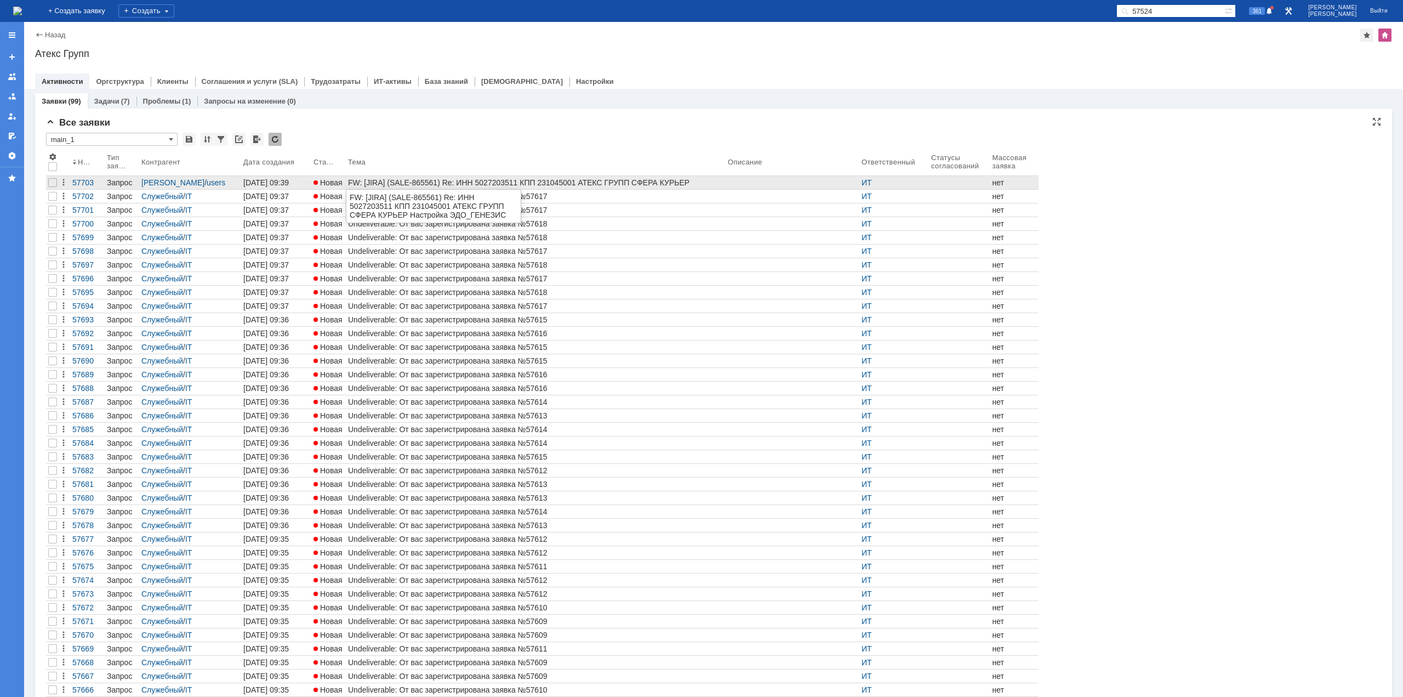
click at [527, 179] on div "FW: [JIRA] (SALE-865561) Re: ИНН 5027203511 КПП 231045001 АТЕКС ГРУПП СФЕРА КУР…" at bounding box center [535, 182] width 375 height 9
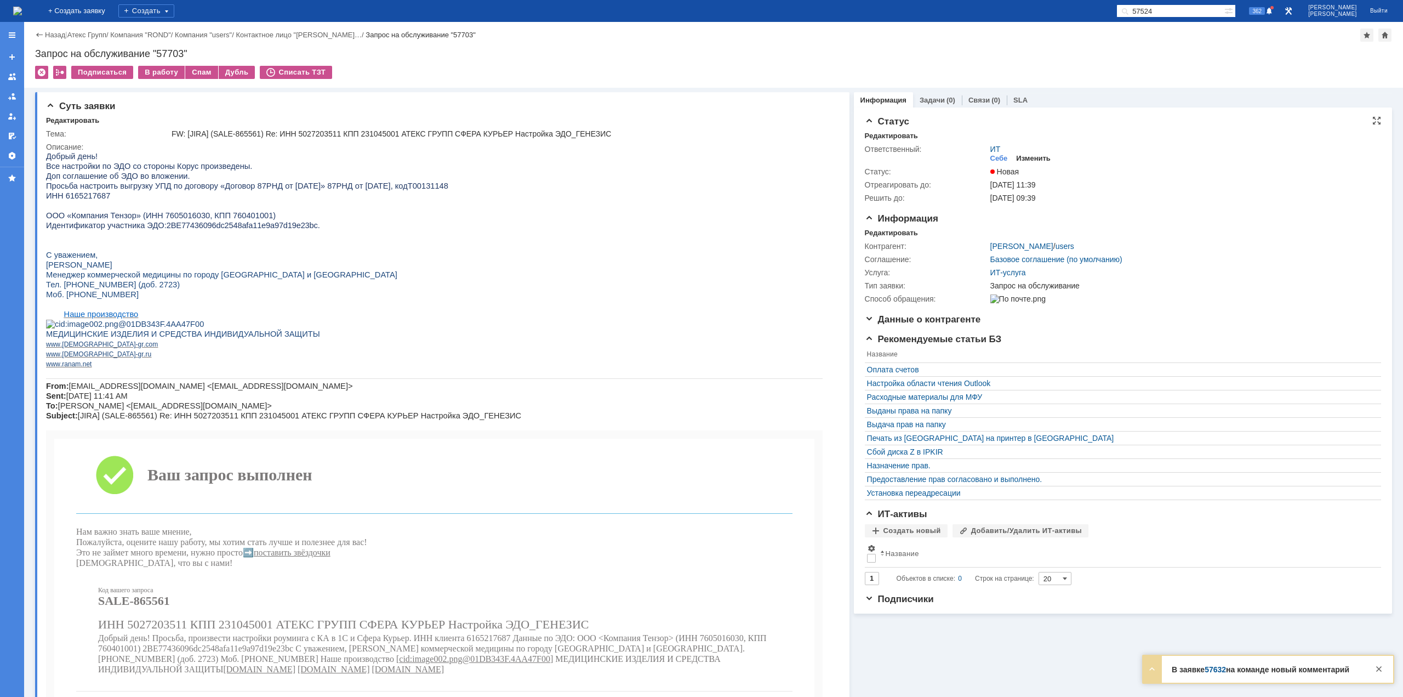
click at [1027, 157] on div "Изменить" at bounding box center [1033, 158] width 35 height 9
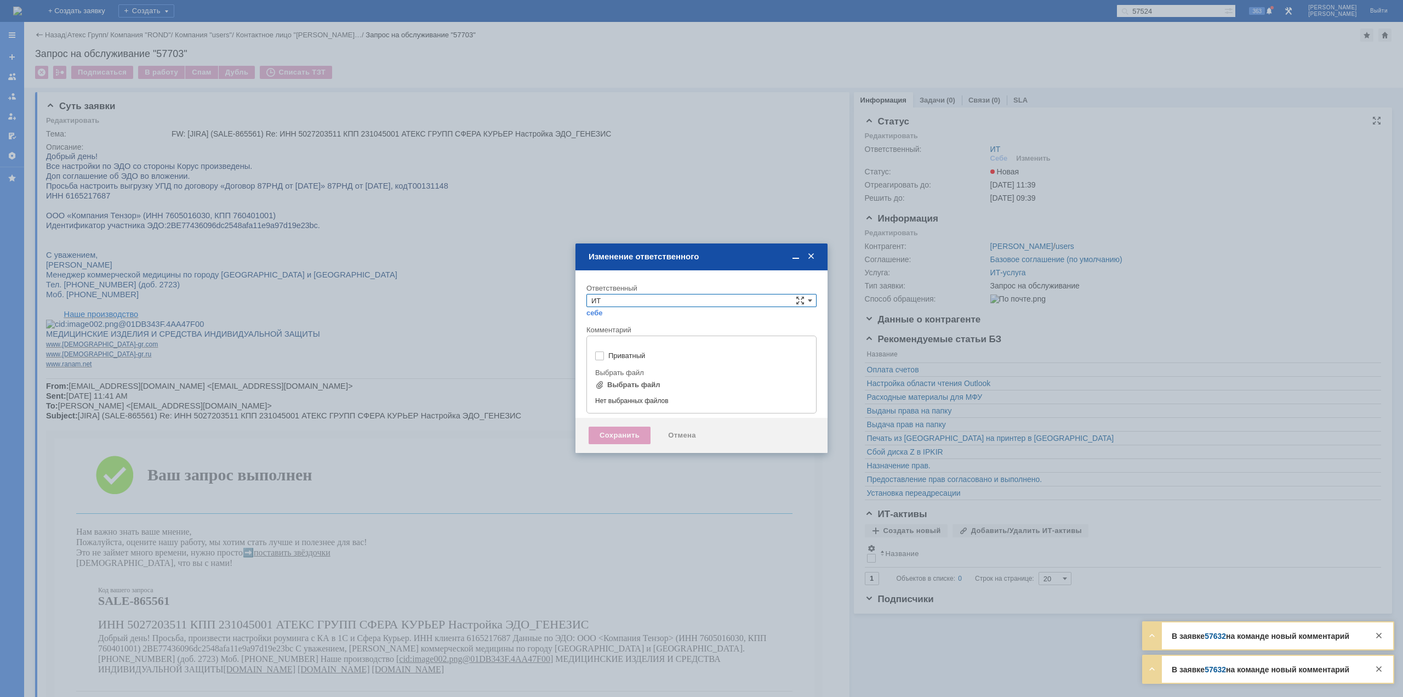
type input "[не указано]"
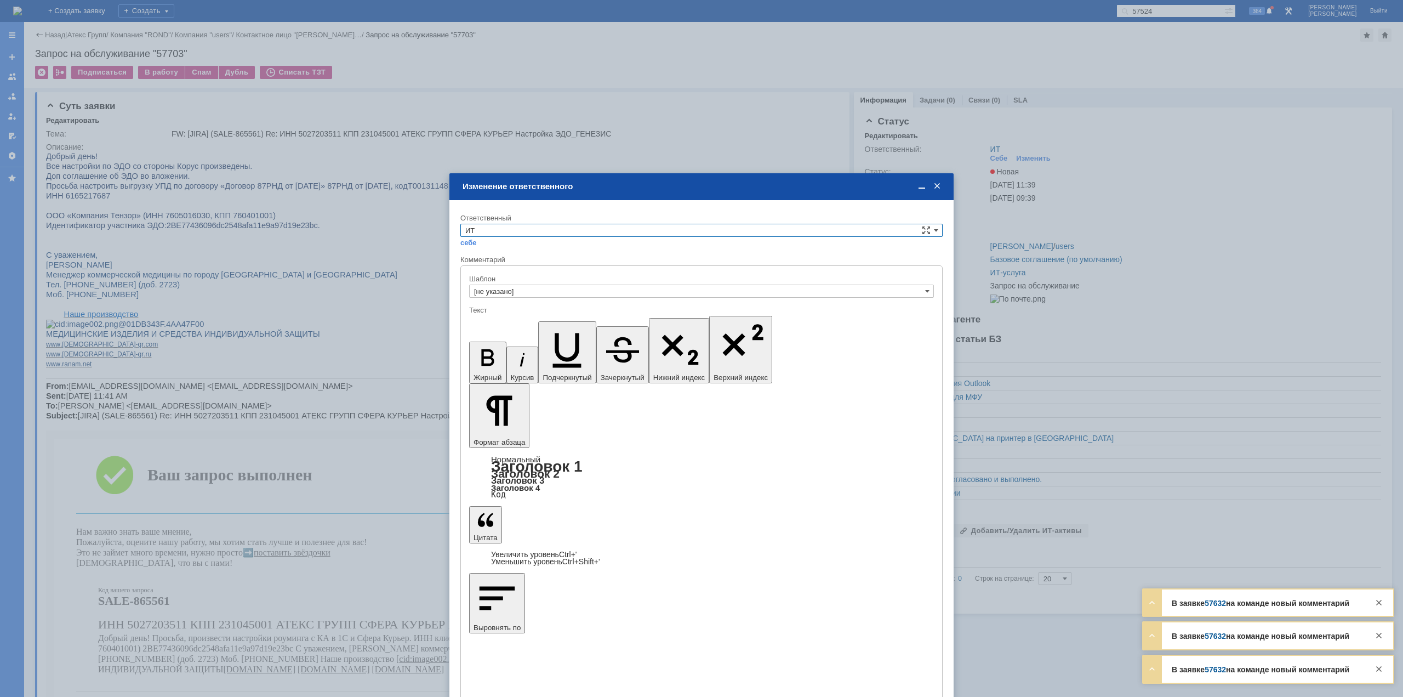
click at [553, 229] on input "ИТ" at bounding box center [701, 230] width 482 height 13
click at [495, 322] on span "АСУ" at bounding box center [701, 321] width 472 height 9
type input "АСУ"
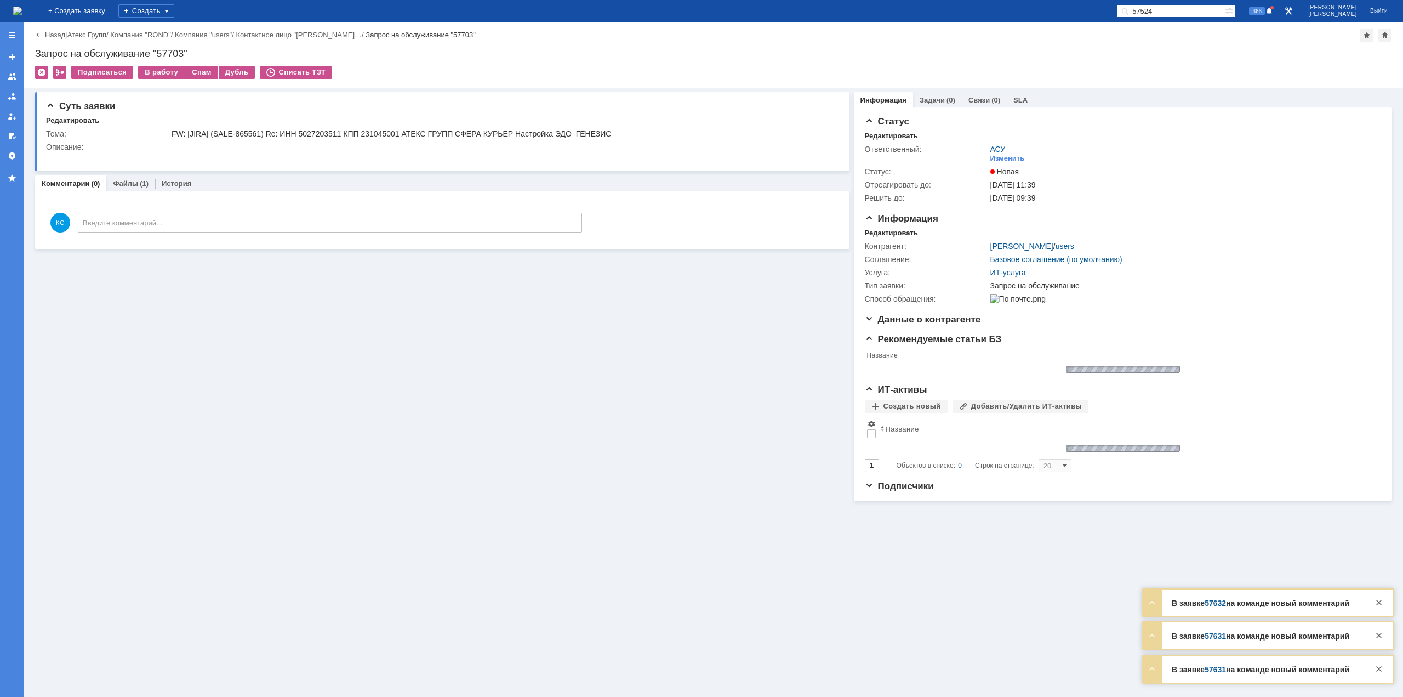
click at [22, 13] on img at bounding box center [17, 11] width 9 height 9
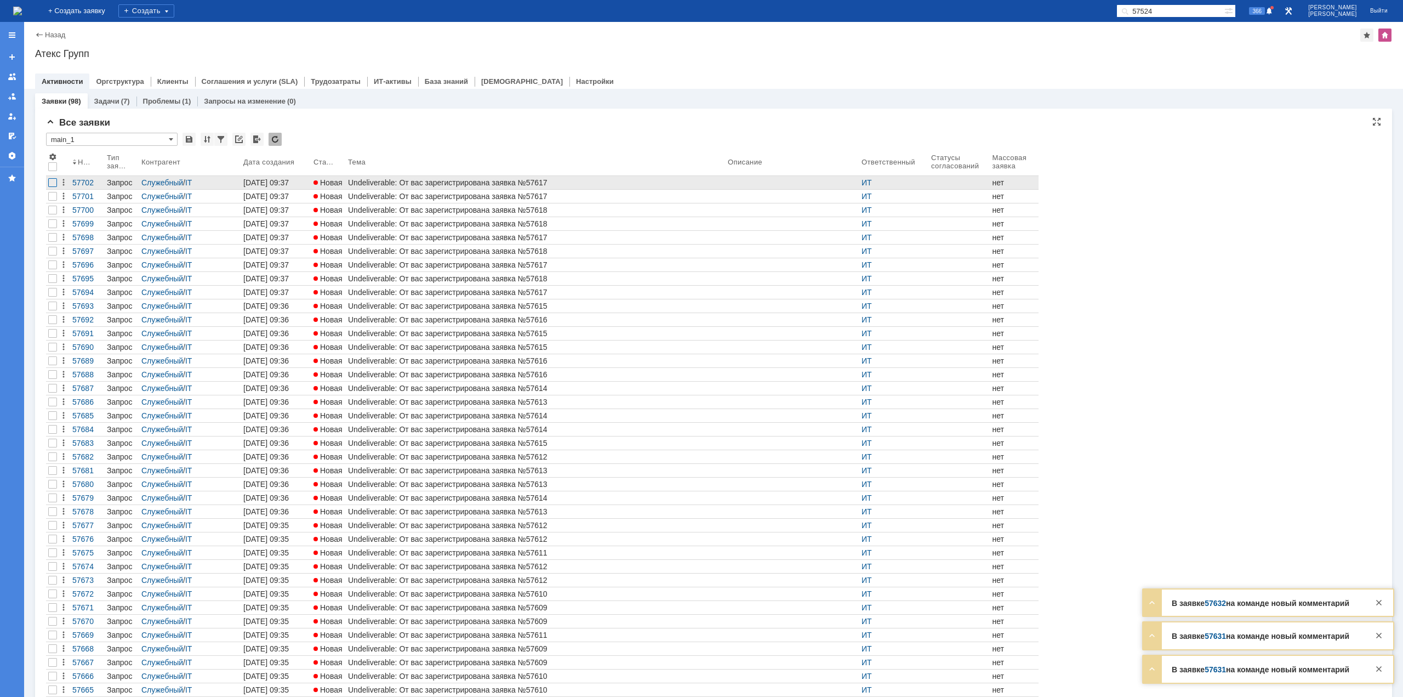
click at [52, 186] on div at bounding box center [52, 182] width 9 height 9
click at [52, 201] on div at bounding box center [52, 196] width 13 height 13
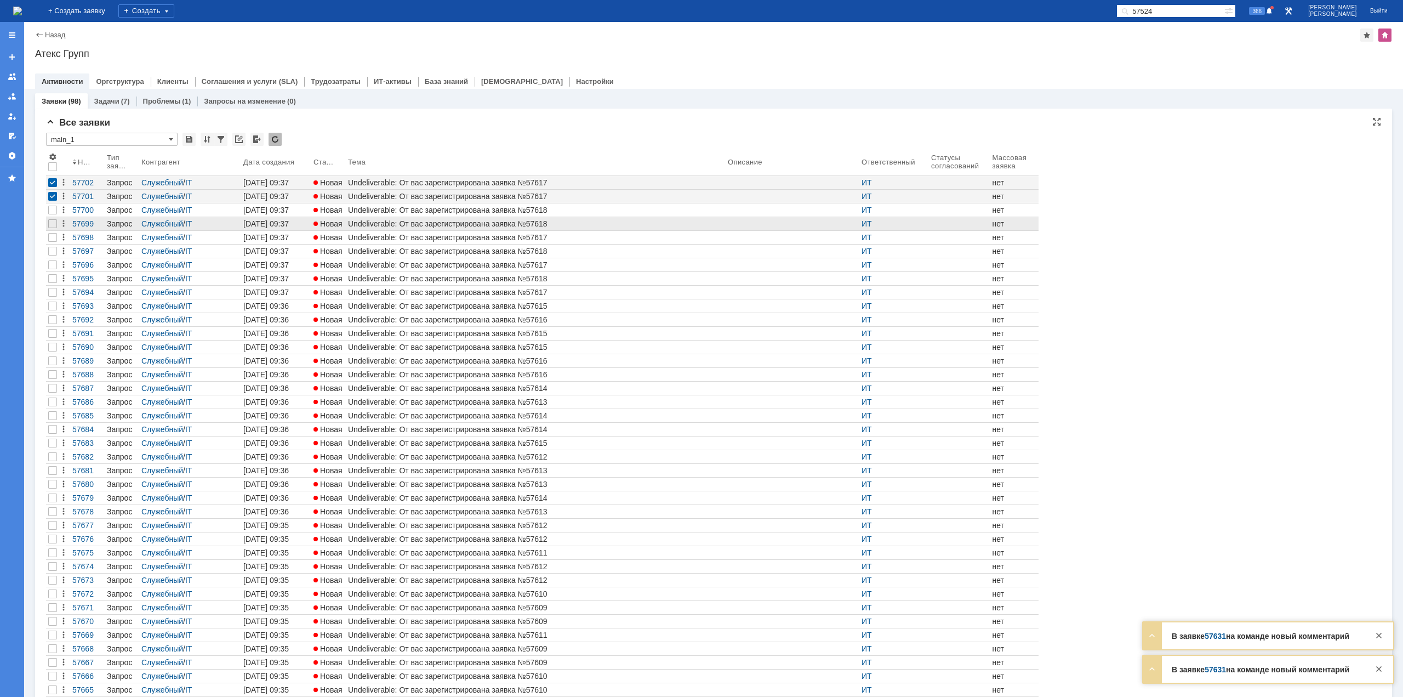
click at [52, 218] on div at bounding box center [52, 223] width 13 height 13
click at [52, 225] on div at bounding box center [52, 223] width 9 height 9
click at [51, 214] on div at bounding box center [52, 210] width 9 height 9
click at [51, 218] on div at bounding box center [52, 223] width 13 height 13
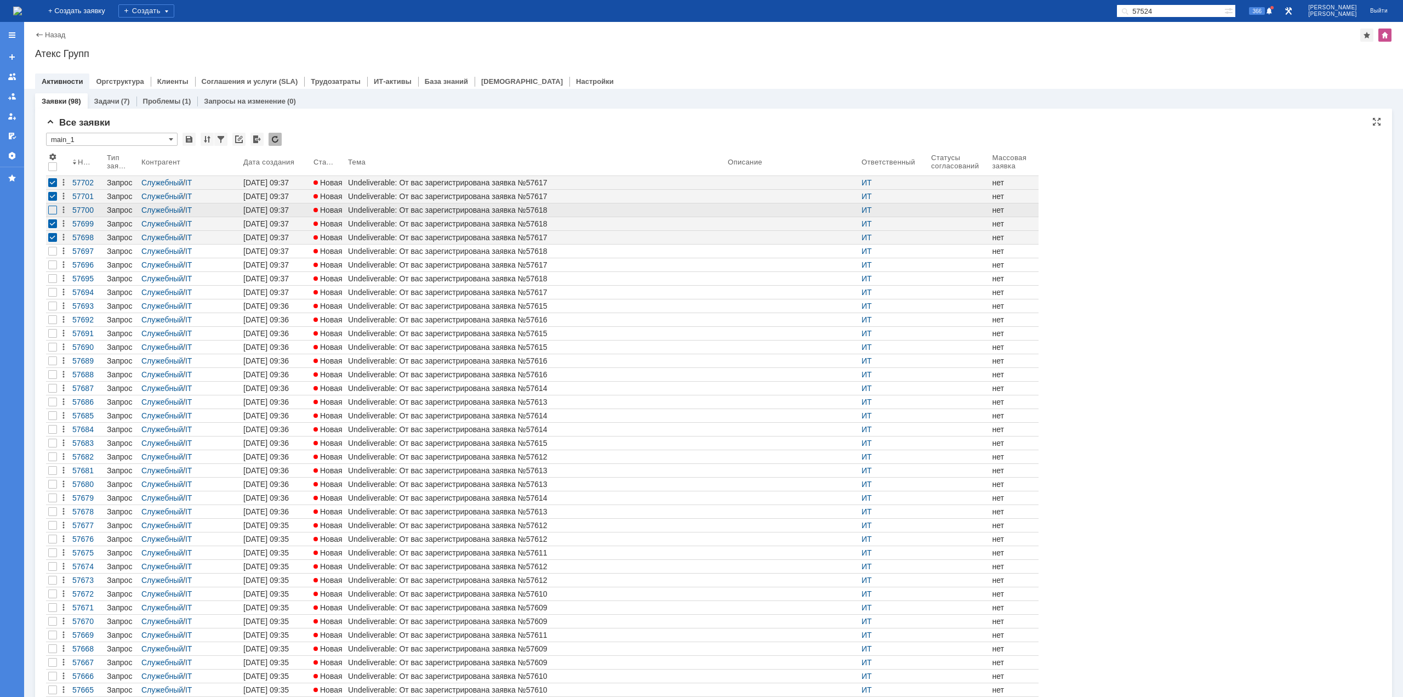
click at [51, 209] on div at bounding box center [52, 210] width 9 height 9
drag, startPoint x: 53, startPoint y: 247, endPoint x: 53, endPoint y: 264, distance: 17.0
click at [53, 247] on div at bounding box center [52, 251] width 9 height 9
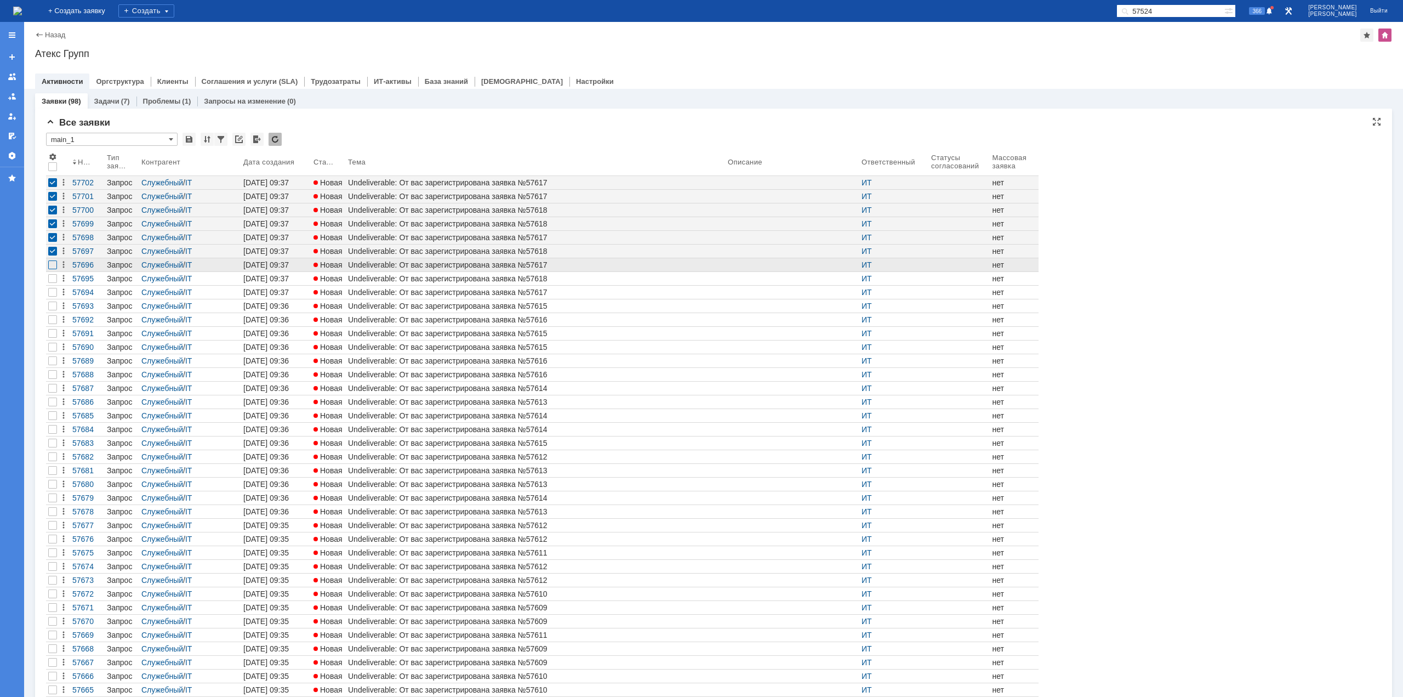
click at [53, 264] on div at bounding box center [52, 264] width 9 height 9
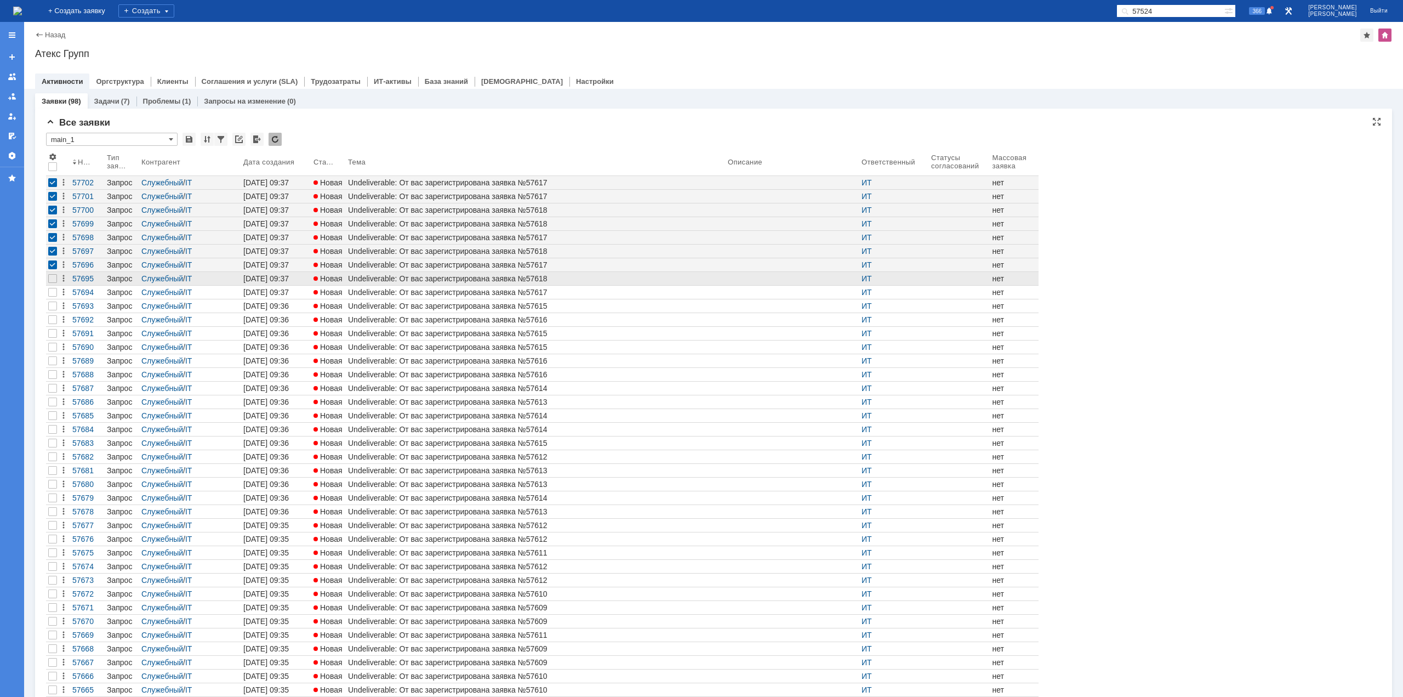
click at [53, 283] on div at bounding box center [52, 278] width 13 height 13
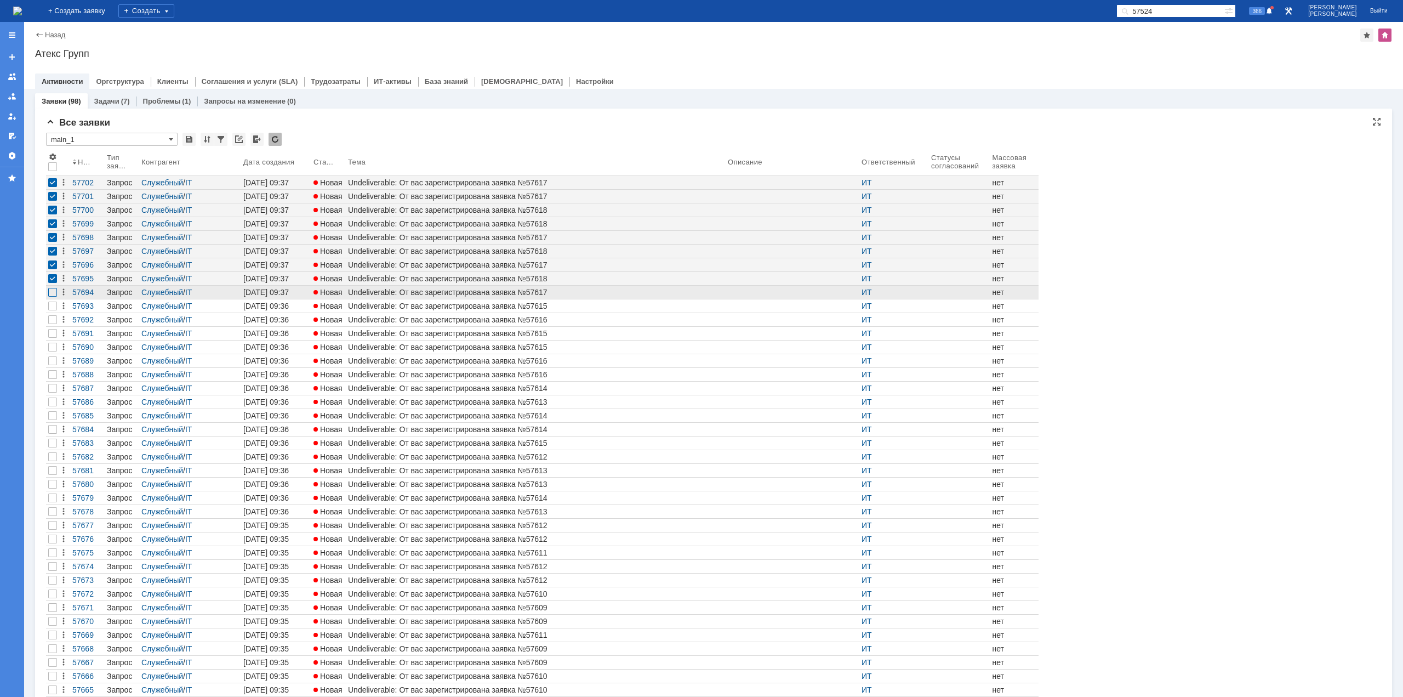
click at [52, 293] on div at bounding box center [52, 292] width 9 height 9
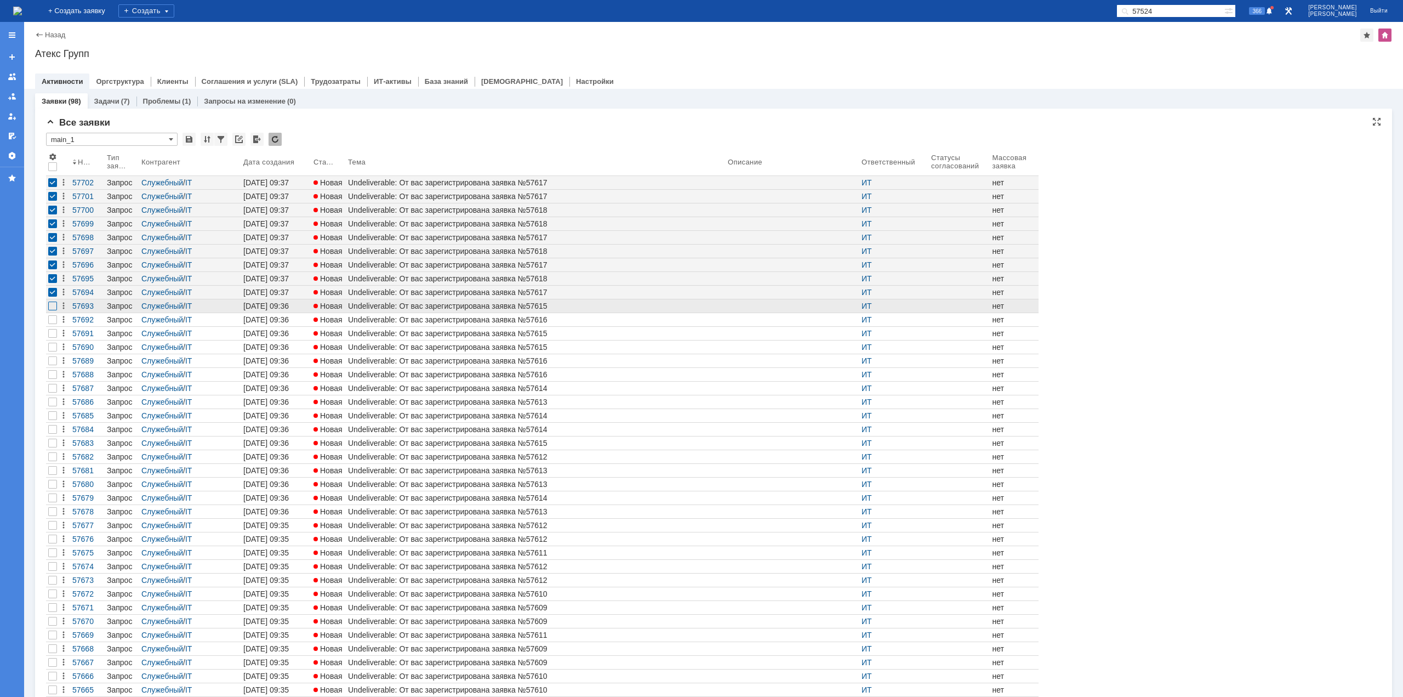
click at [52, 304] on div at bounding box center [52, 305] width 9 height 9
click at [52, 322] on div at bounding box center [52, 319] width 9 height 9
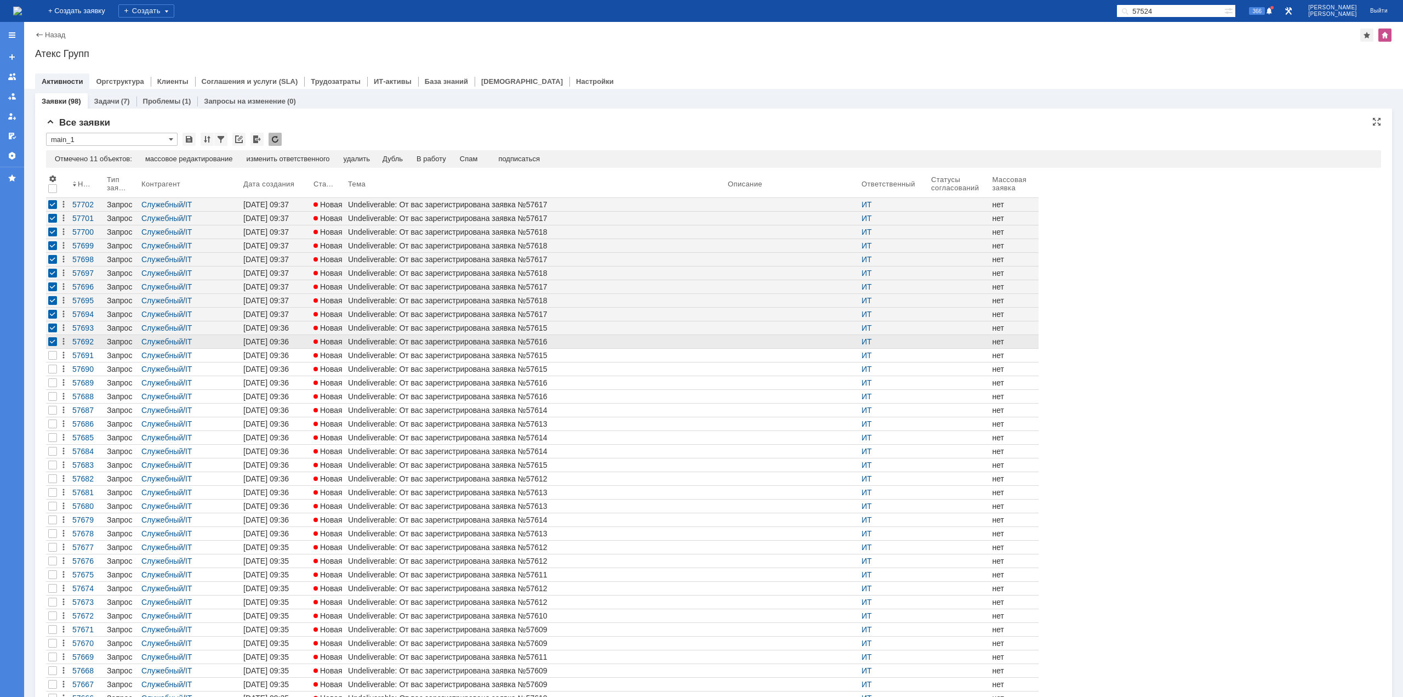
click at [52, 336] on div at bounding box center [52, 341] width 13 height 13
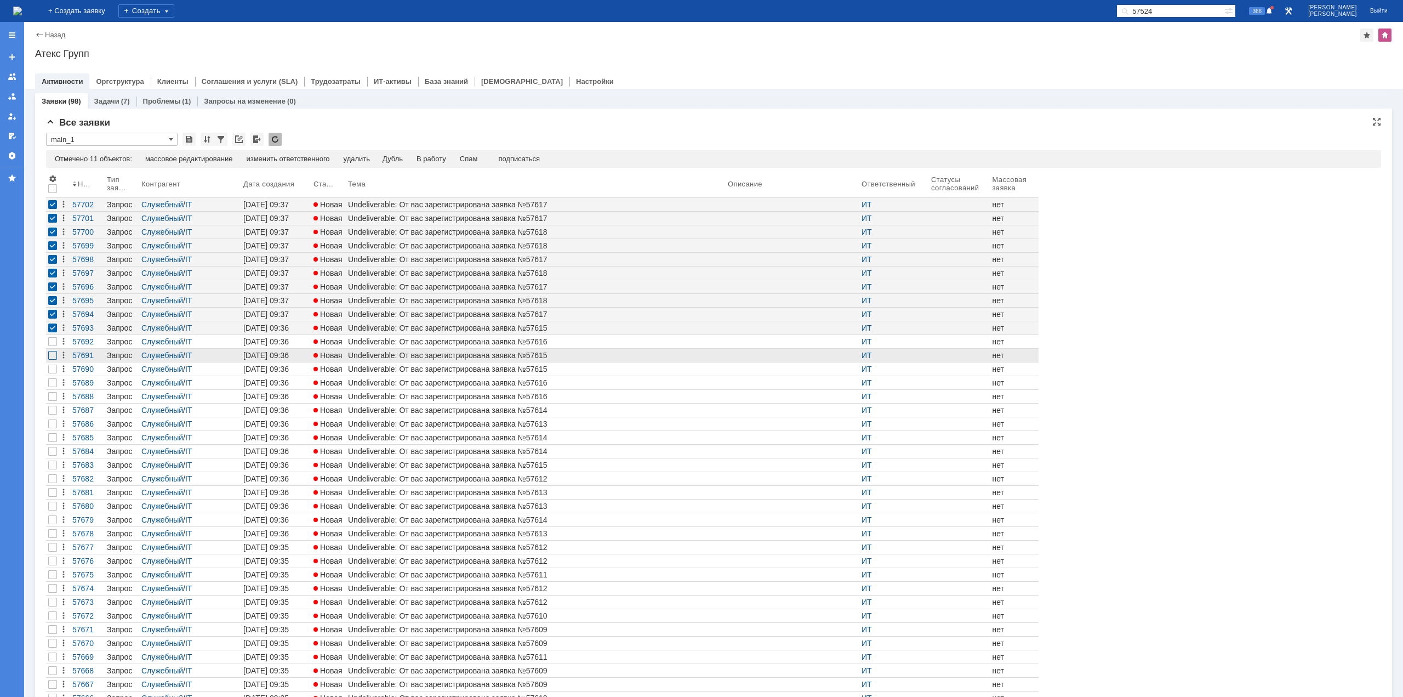
drag, startPoint x: 50, startPoint y: 344, endPoint x: 54, endPoint y: 352, distance: 9.8
click at [50, 343] on div at bounding box center [52, 341] width 9 height 9
click at [54, 354] on div at bounding box center [52, 355] width 9 height 9
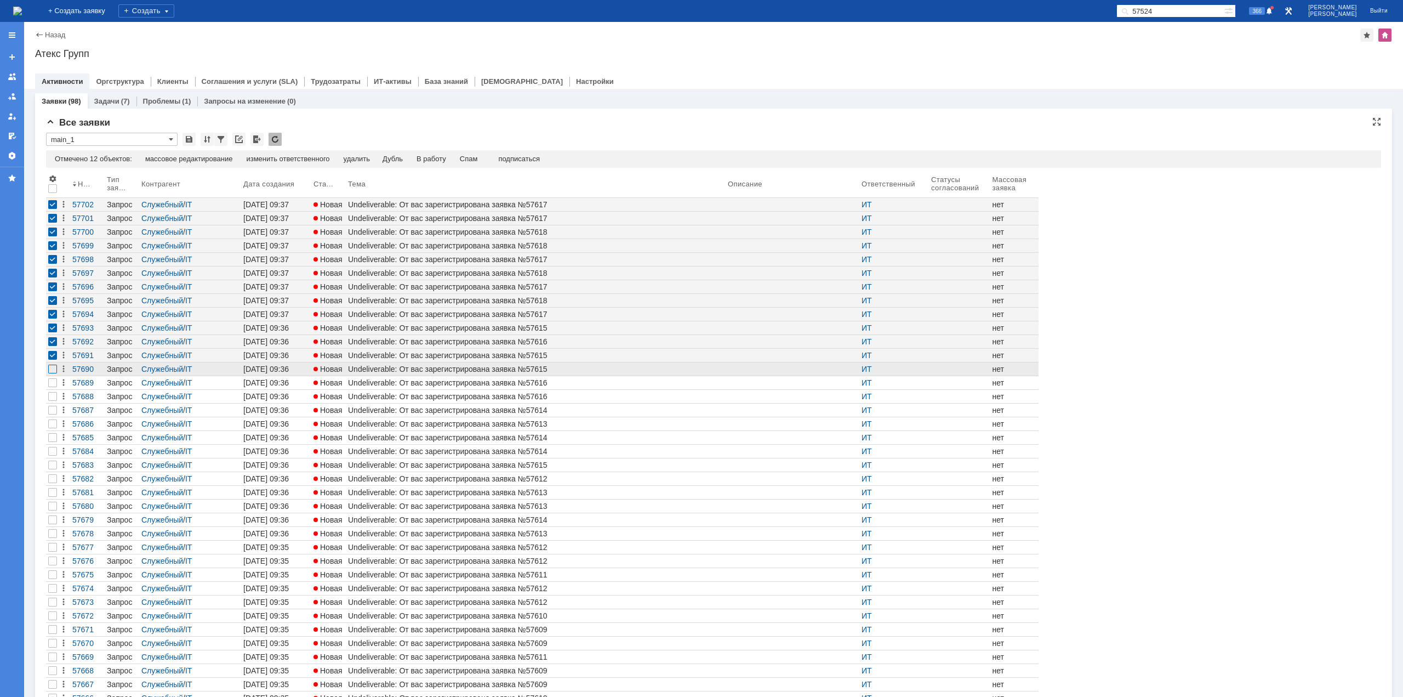
click at [55, 369] on div at bounding box center [52, 368] width 9 height 9
click at [55, 384] on div at bounding box center [52, 382] width 9 height 9
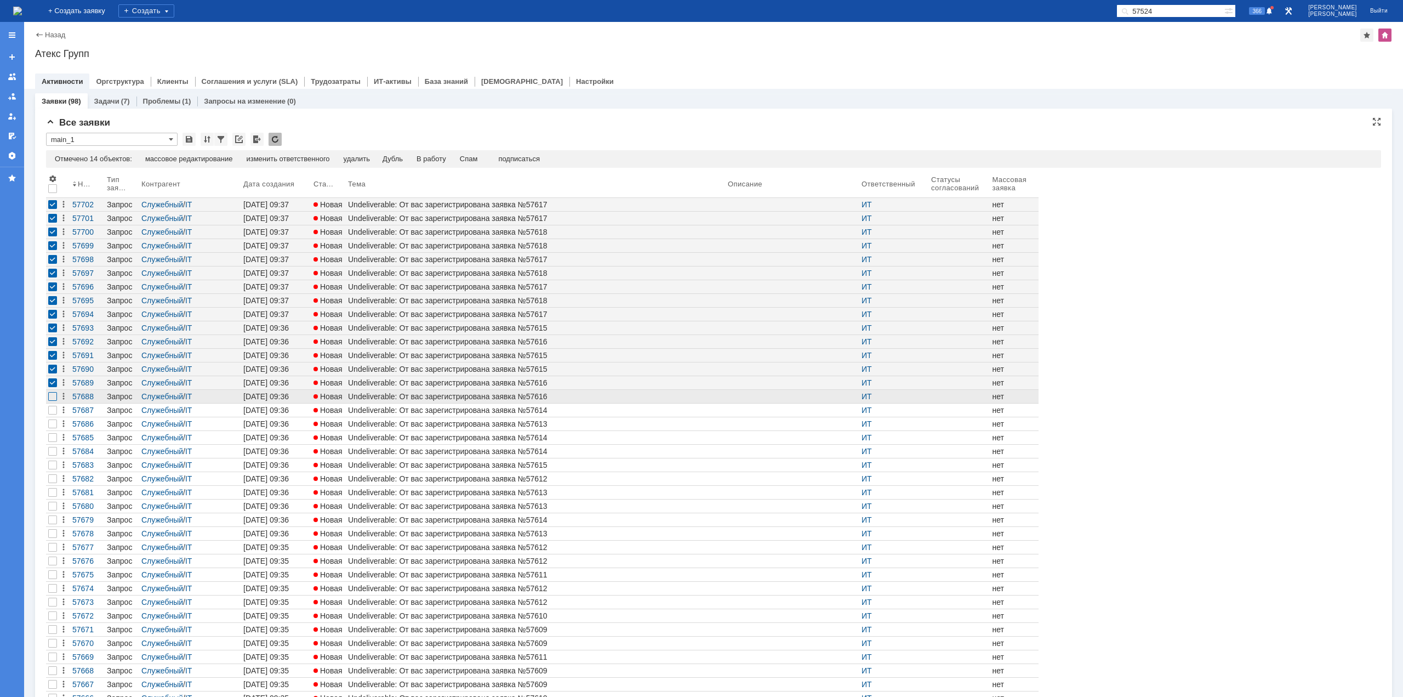
click at [55, 398] on div at bounding box center [52, 396] width 9 height 9
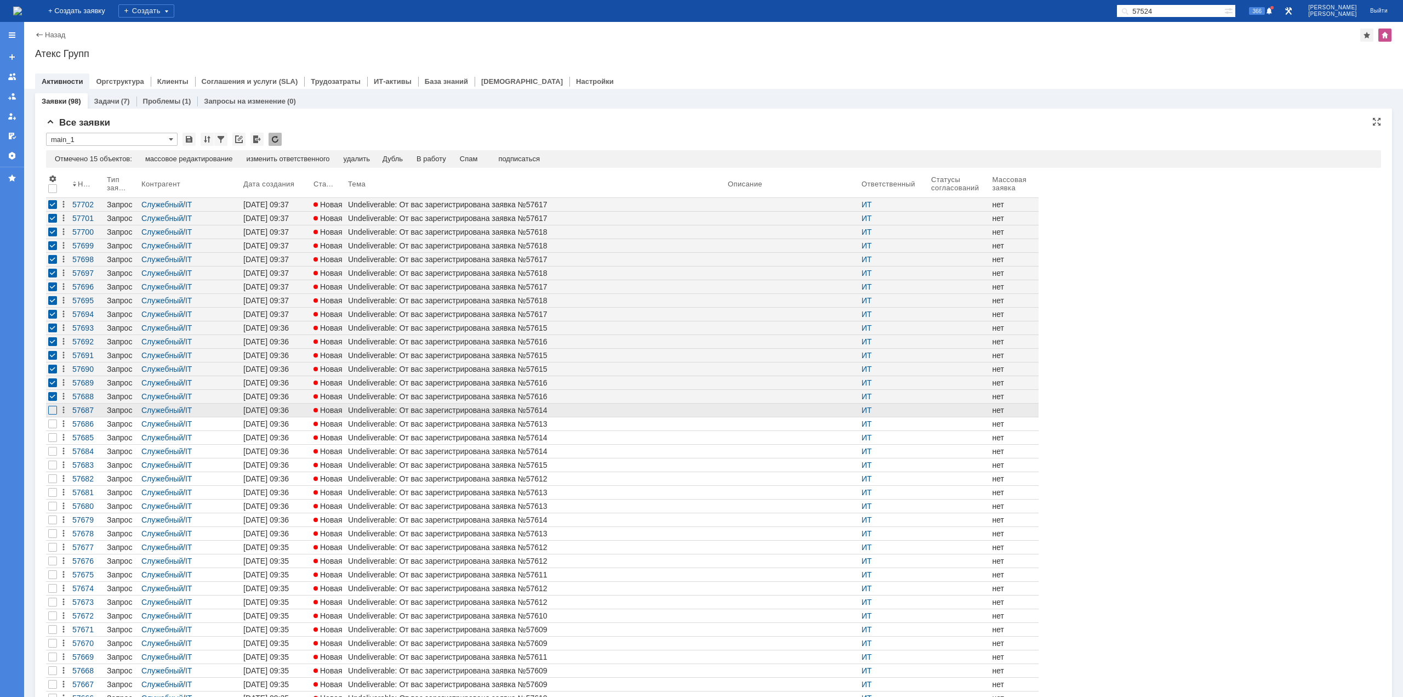
click at [54, 407] on div at bounding box center [52, 410] width 9 height 9
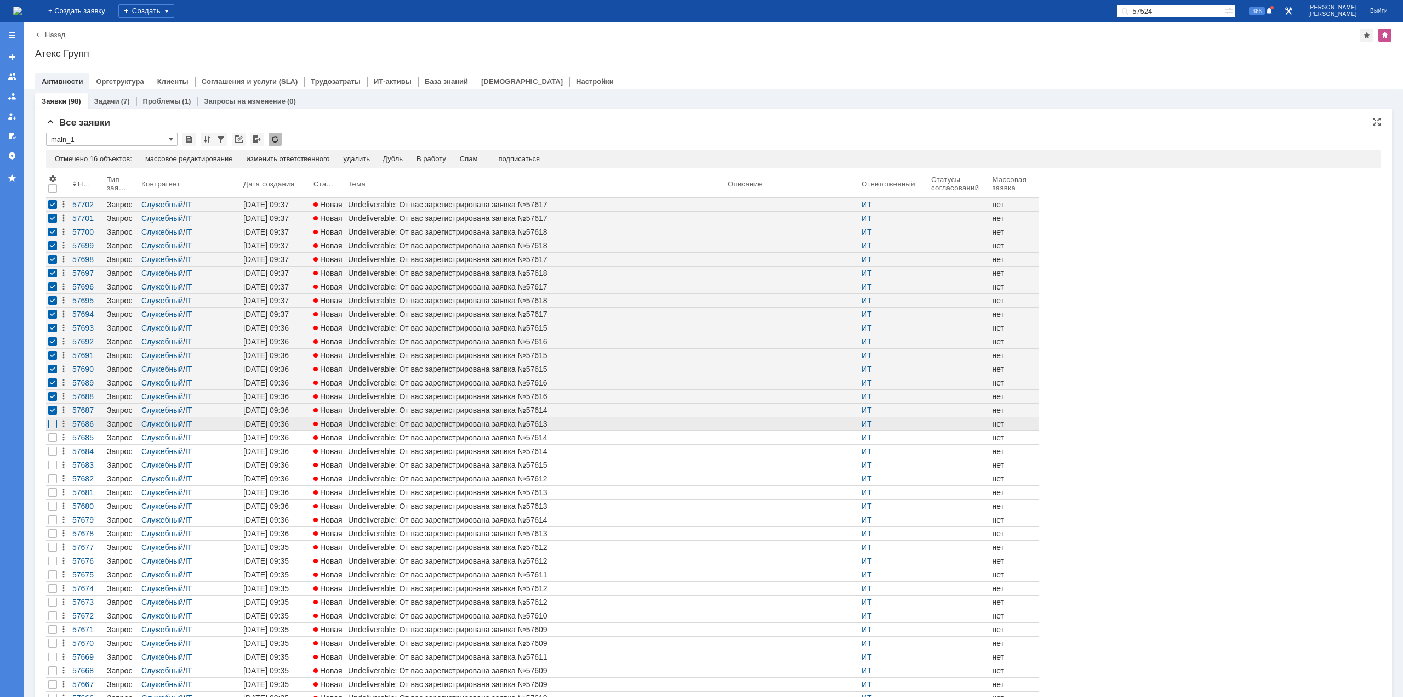
click at [53, 423] on div at bounding box center [52, 423] width 9 height 9
click at [54, 442] on div at bounding box center [52, 437] width 13 height 13
click at [476, 155] on div "Спам" at bounding box center [469, 159] width 18 height 9
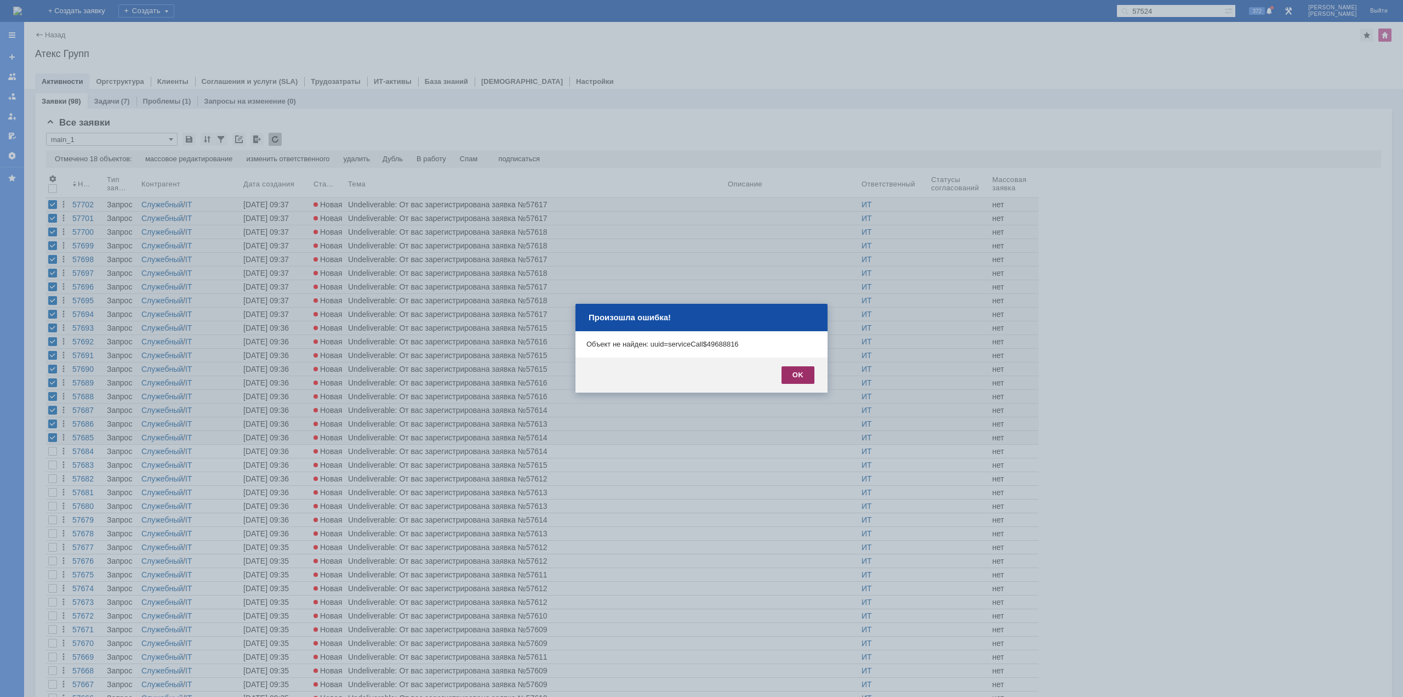
click at [801, 370] on div "OK" at bounding box center [798, 375] width 33 height 18
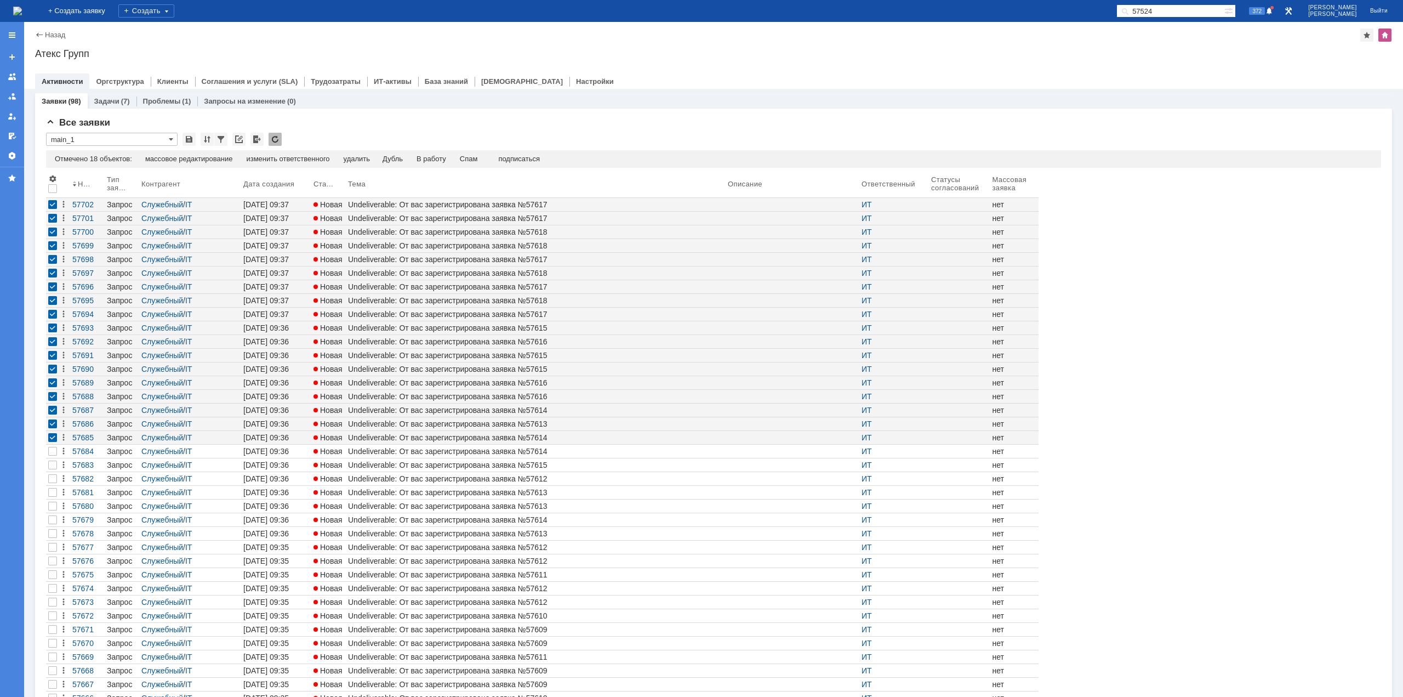
click at [22, 13] on img at bounding box center [17, 11] width 9 height 9
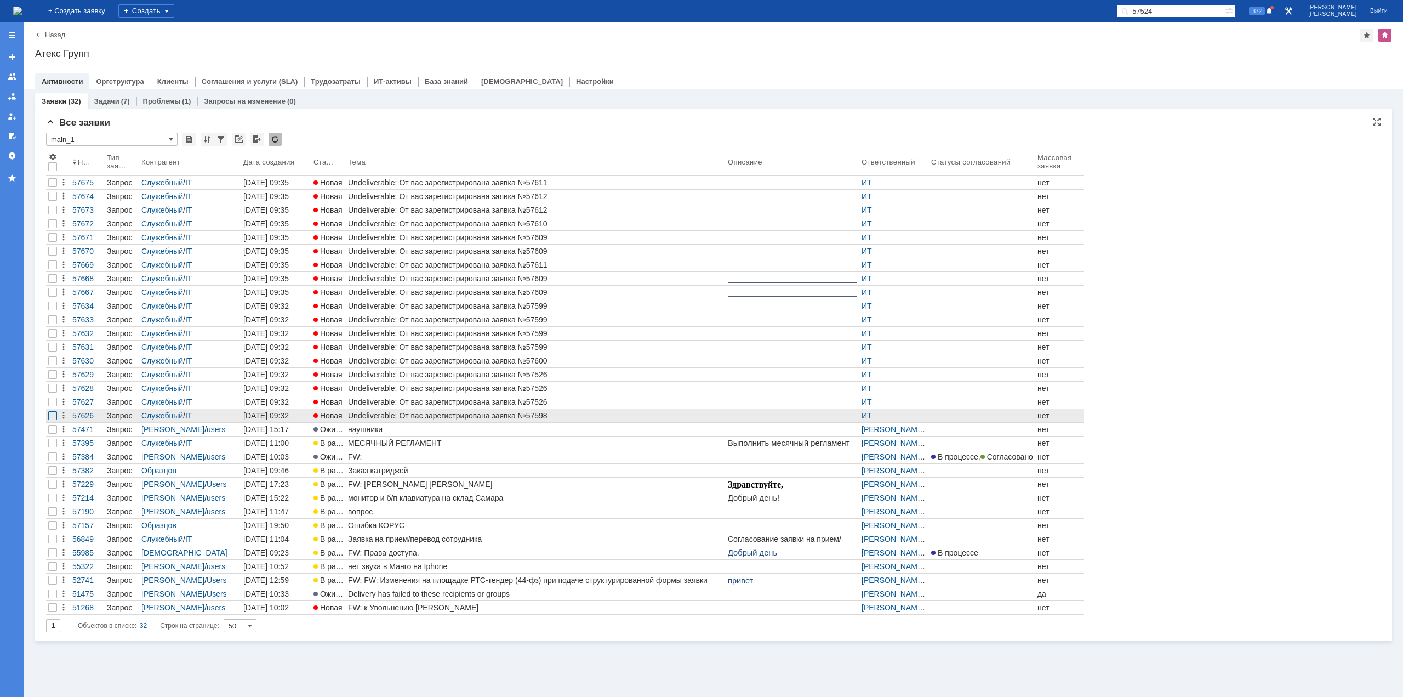
click at [55, 201] on div at bounding box center [52, 196] width 9 height 9
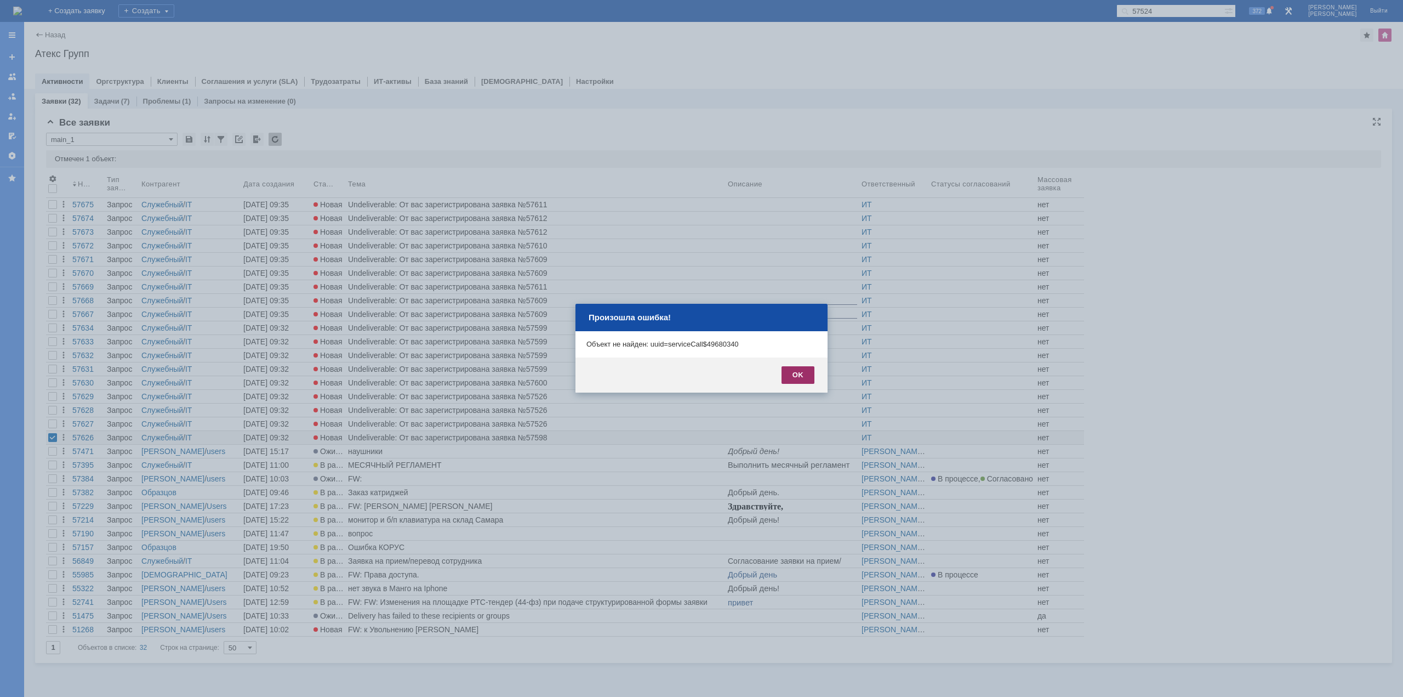
drag, startPoint x: 805, startPoint y: 372, endPoint x: 69, endPoint y: 3, distance: 823.3
click at [805, 372] on div "OK" at bounding box center [798, 375] width 33 height 18
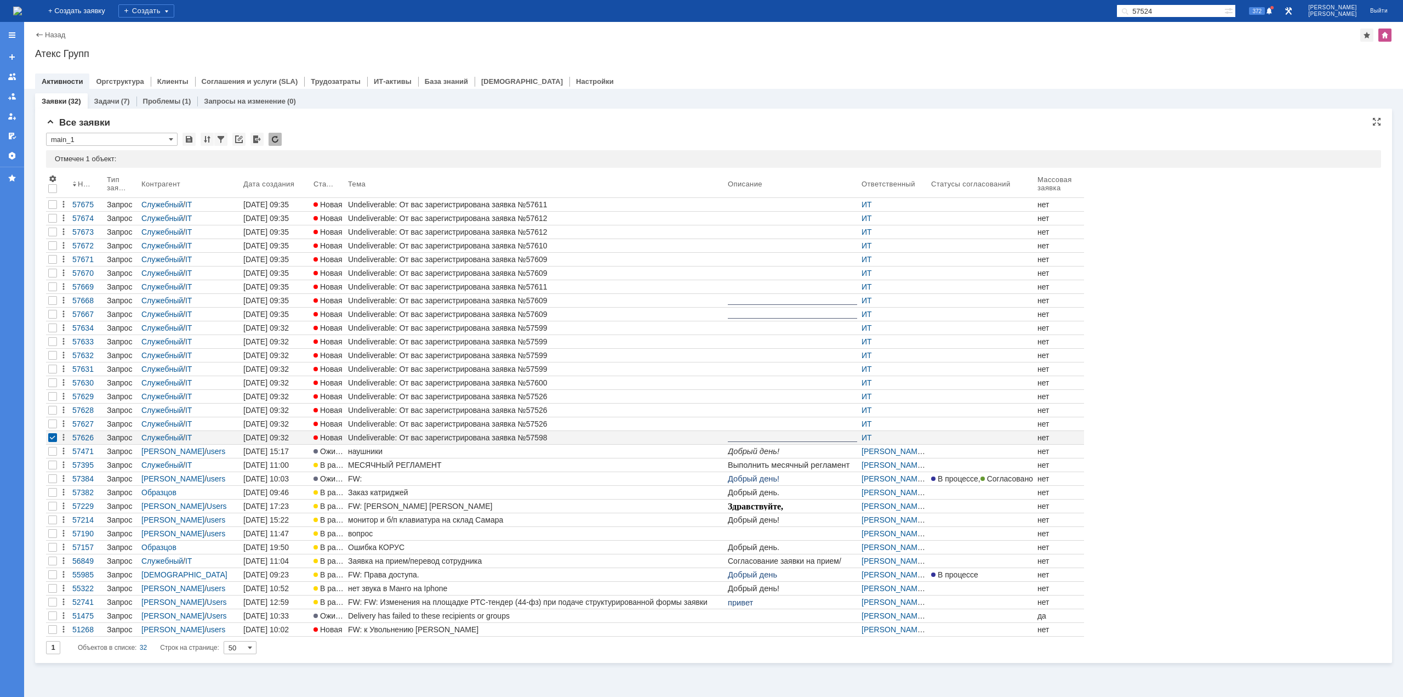
click at [22, 14] on img at bounding box center [17, 11] width 9 height 9
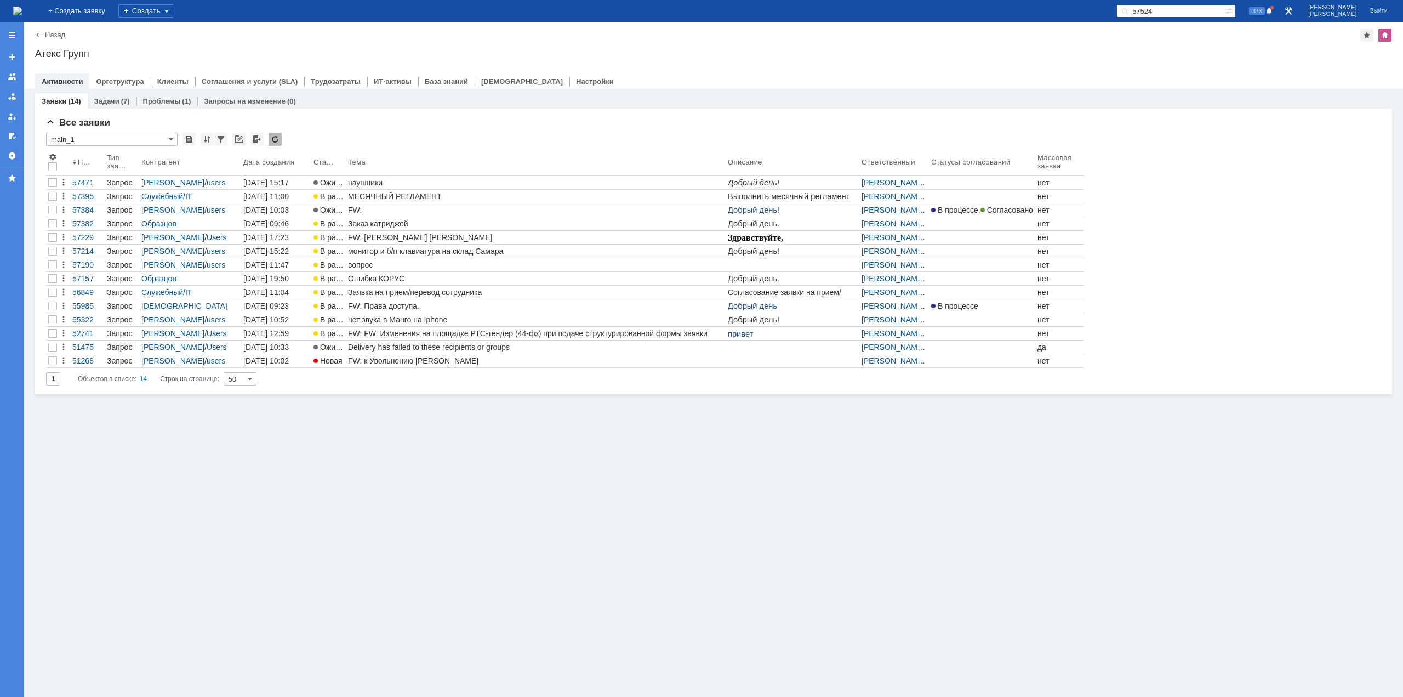
click at [22, 8] on img at bounding box center [17, 11] width 9 height 9
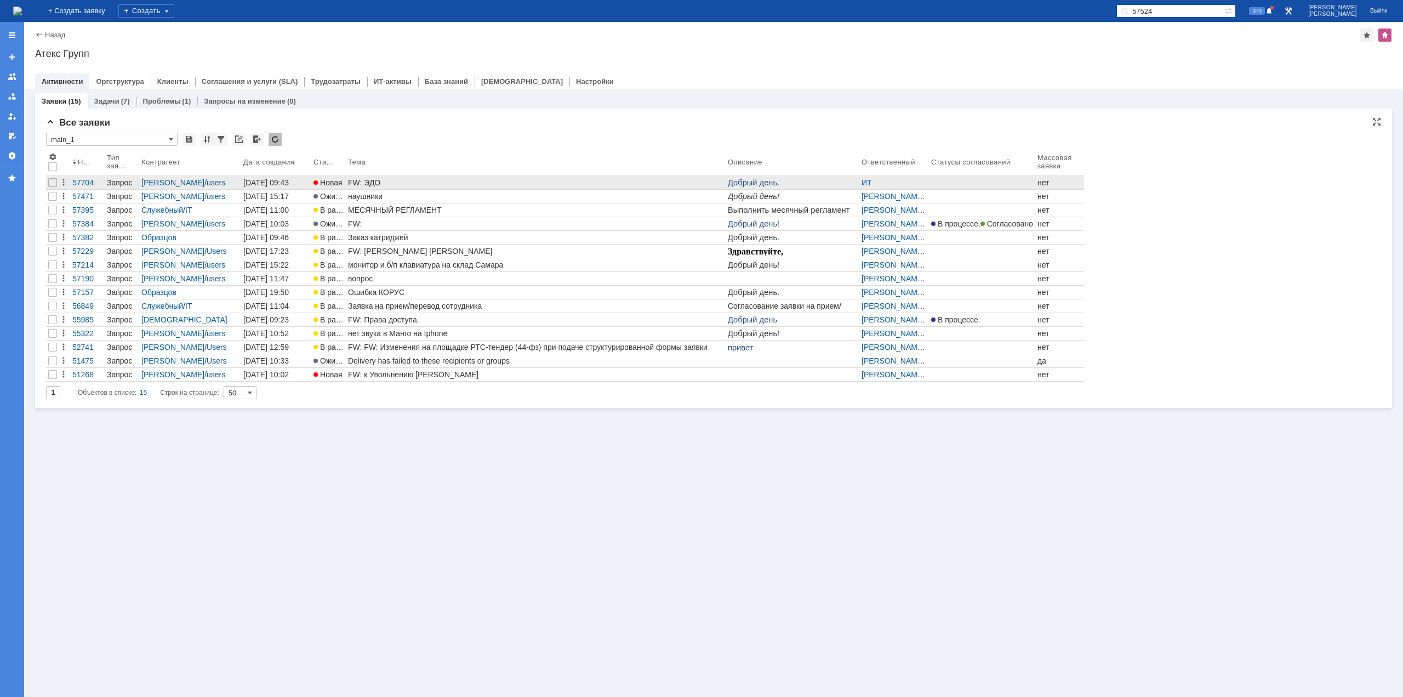
click at [372, 184] on div "FW: ЭДО" at bounding box center [535, 182] width 375 height 9
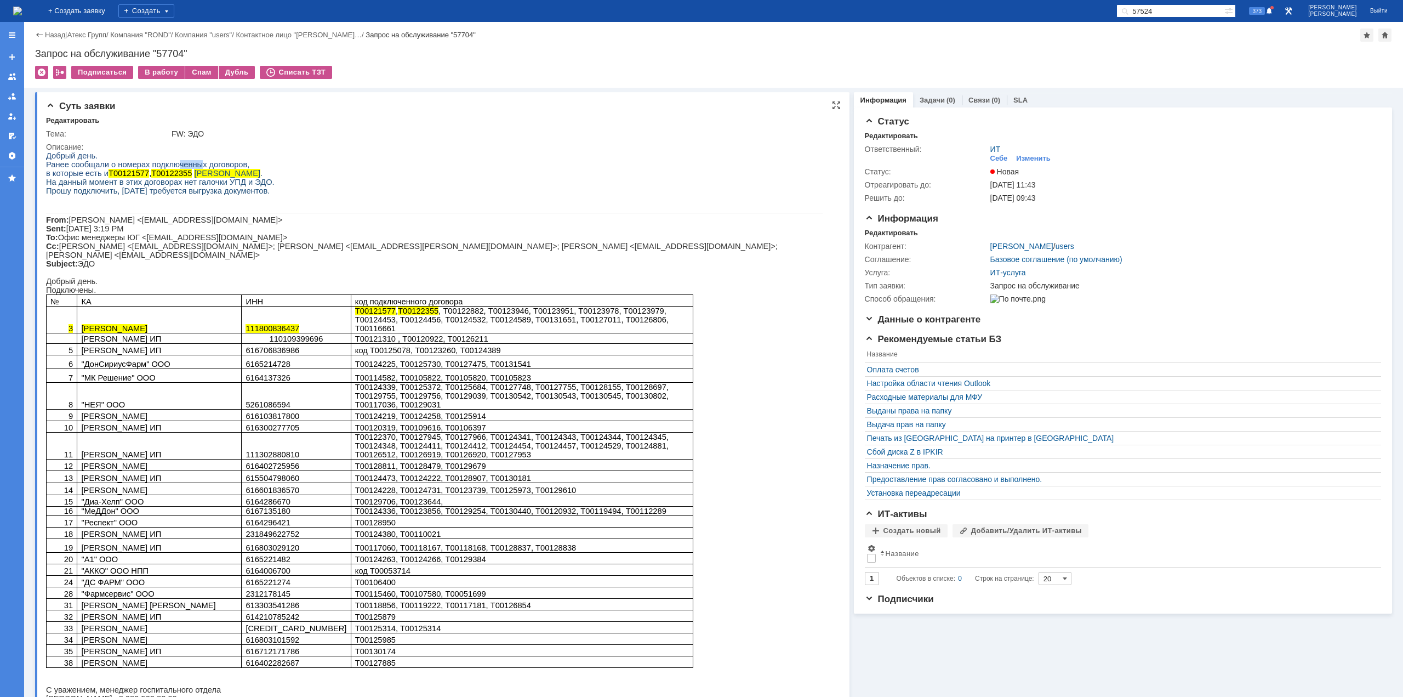
drag, startPoint x: 170, startPoint y: 170, endPoint x: 187, endPoint y: 167, distance: 17.8
click at [187, 167] on span "Ранее сообщали о номерах подключенных договоров," at bounding box center [147, 164] width 203 height 9
drag, startPoint x: 102, startPoint y: 179, endPoint x: 137, endPoint y: 179, distance: 35.1
click at [137, 178] on p "в которые есть и Т00121577 , Т00122355 Акиньшина ." at bounding box center [434, 173] width 777 height 9
drag, startPoint x: 107, startPoint y: 191, endPoint x: 145, endPoint y: 187, distance: 38.0
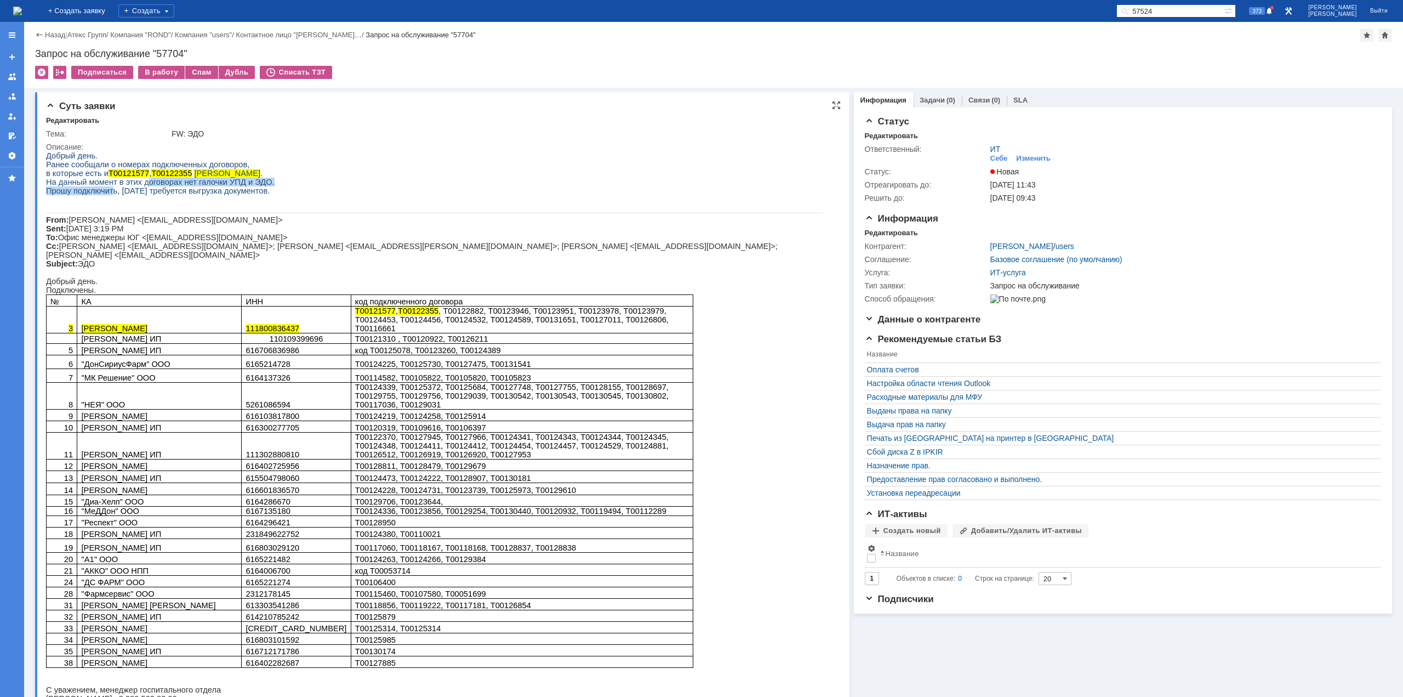
click at [141, 187] on div "Добрый день. Ранее сообщали о номерах подключенных договоров, в которые есть и …" at bounding box center [434, 466] width 777 height 630
drag, startPoint x: 102, startPoint y: 184, endPoint x: 132, endPoint y: 182, distance: 29.6
click at [132, 182] on span "На данный момент в этих договорах нет галочки УПД и ЭДО." at bounding box center [160, 182] width 229 height 9
drag, startPoint x: 102, startPoint y: 192, endPoint x: 157, endPoint y: 196, distance: 54.4
click at [150, 195] on span "Прошу подключить, сегодня требуется выгрузка документов." at bounding box center [158, 190] width 224 height 9
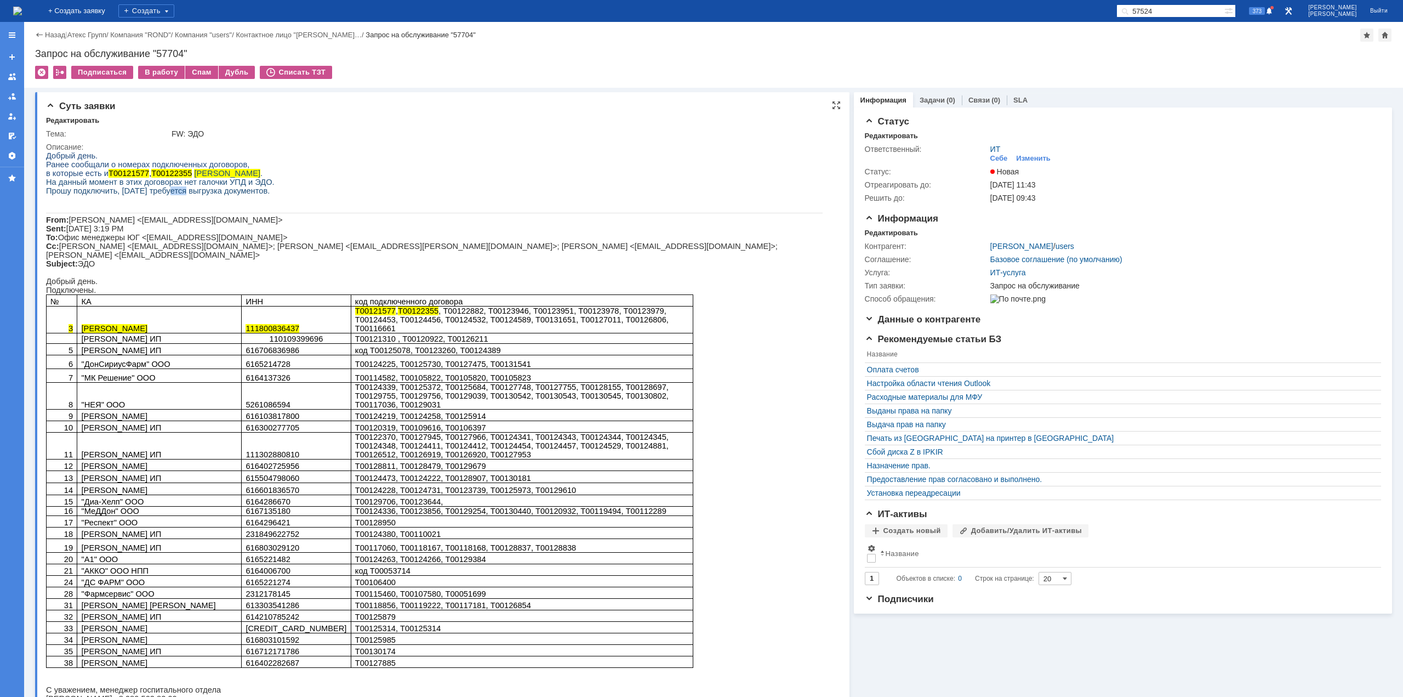
drag, startPoint x: 160, startPoint y: 196, endPoint x: 192, endPoint y: 196, distance: 31.8
click at [182, 195] on span "Прошу подключить, сегодня требуется выгрузка документов." at bounding box center [158, 190] width 224 height 9
click at [1024, 155] on div "Изменить" at bounding box center [1033, 158] width 35 height 9
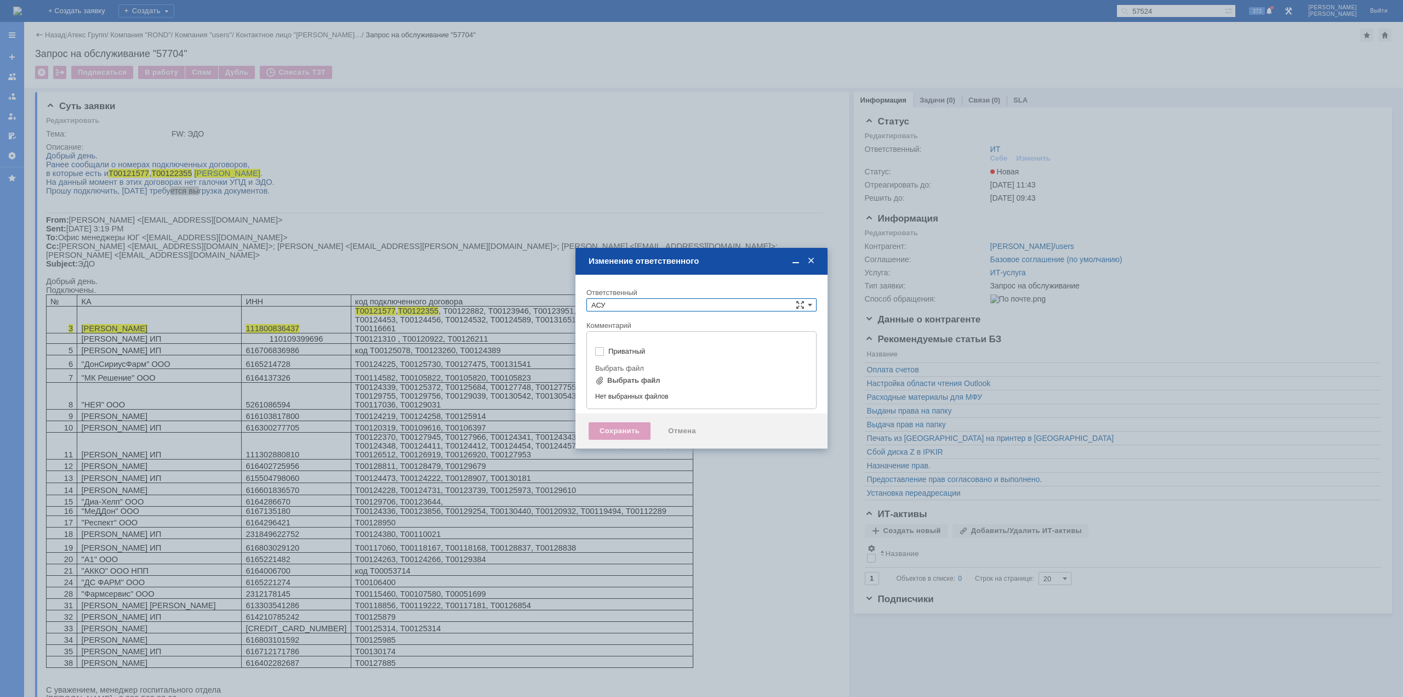
type input "[не указано]"
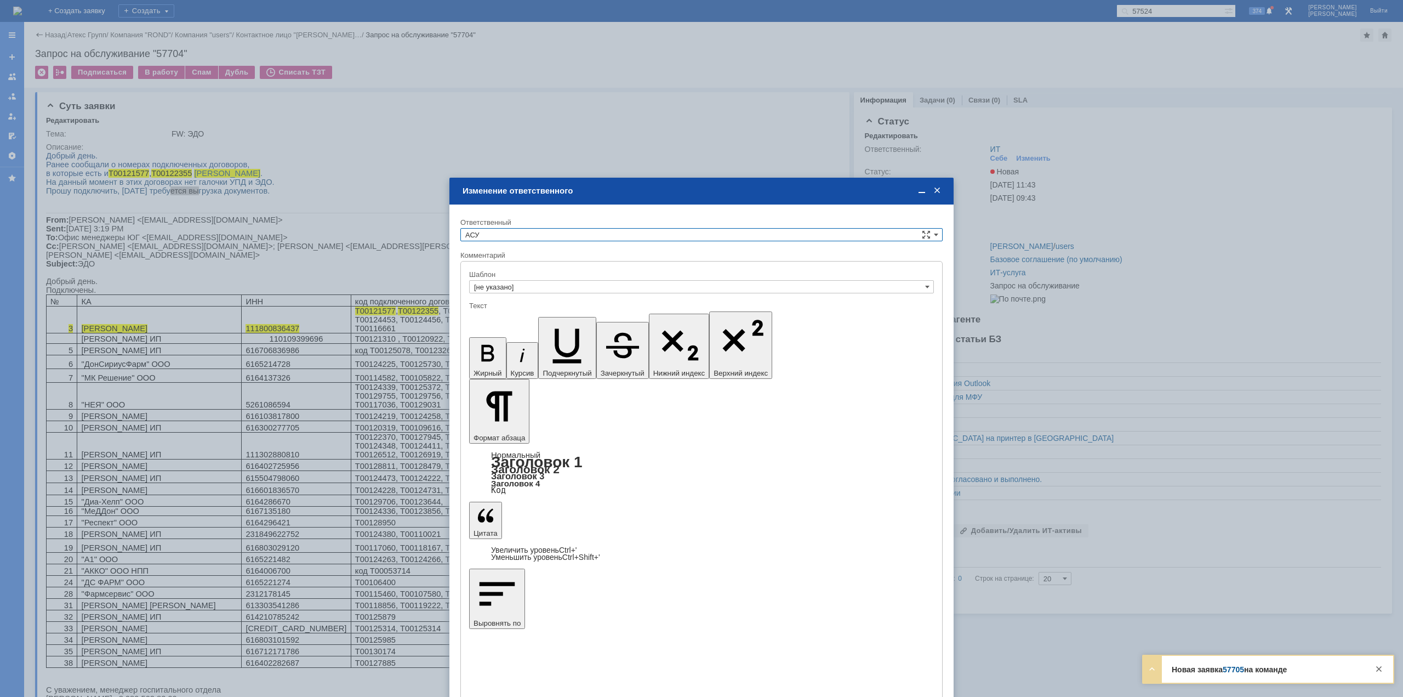
click at [551, 234] on input "АСУ" at bounding box center [701, 234] width 482 height 13
click at [510, 259] on span "АСУ" at bounding box center [701, 262] width 472 height 9
type input "АСУ"
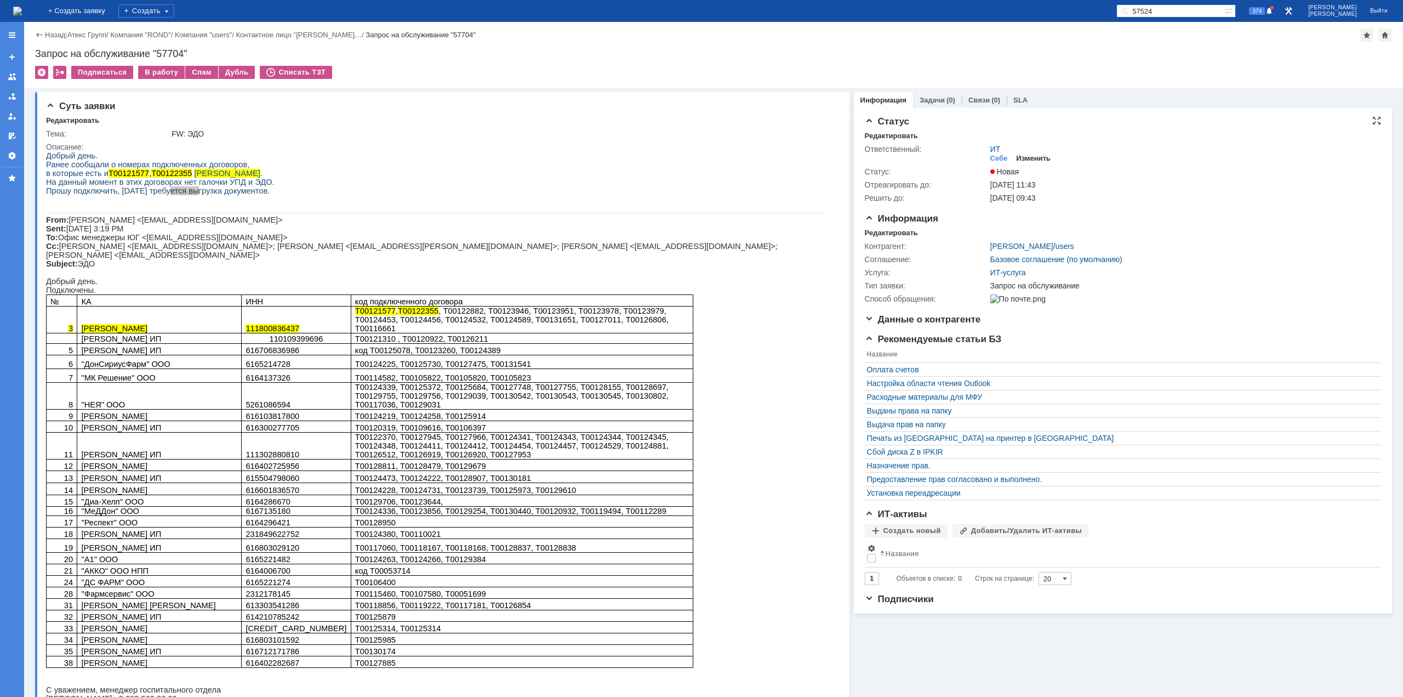
click at [1022, 161] on div "Изменить" at bounding box center [1033, 158] width 35 height 9
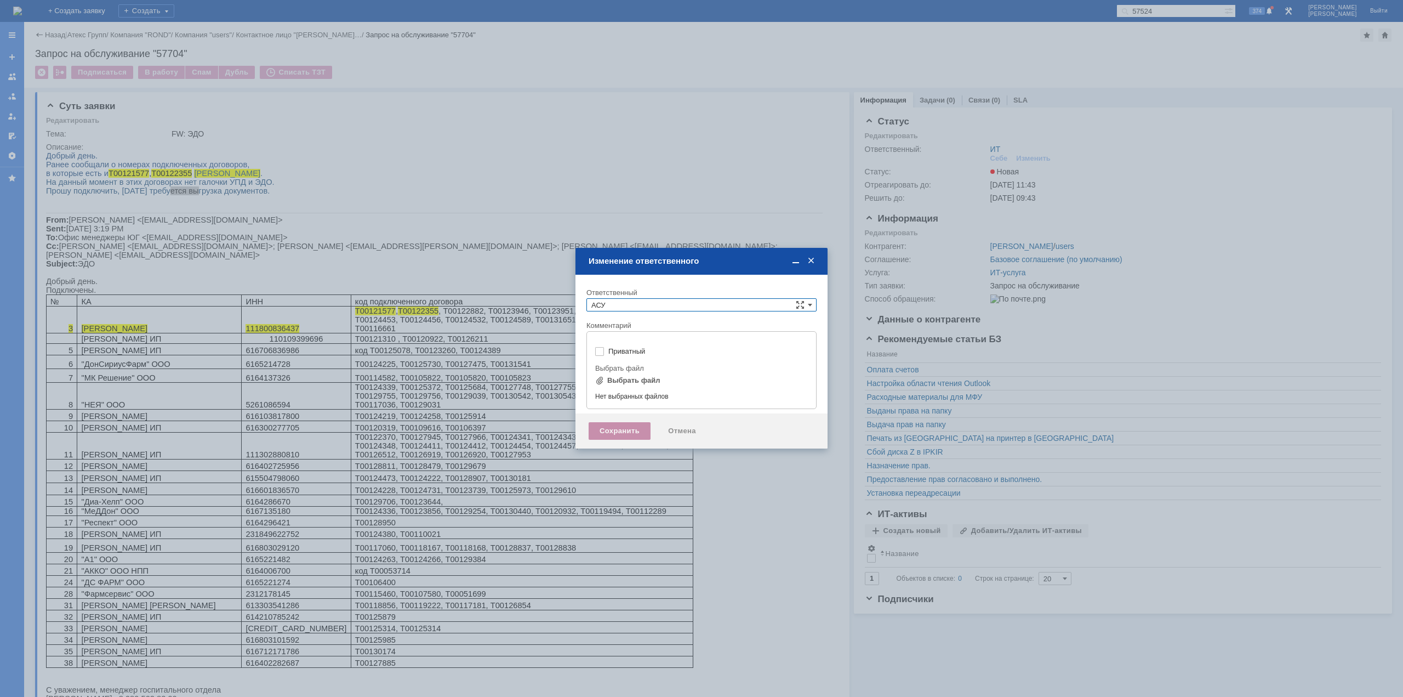
click at [595, 426] on div "Сохранить" at bounding box center [620, 431] width 62 height 18
click at [596, 429] on div "Сохранить" at bounding box center [620, 431] width 62 height 18
type input "[не указано]"
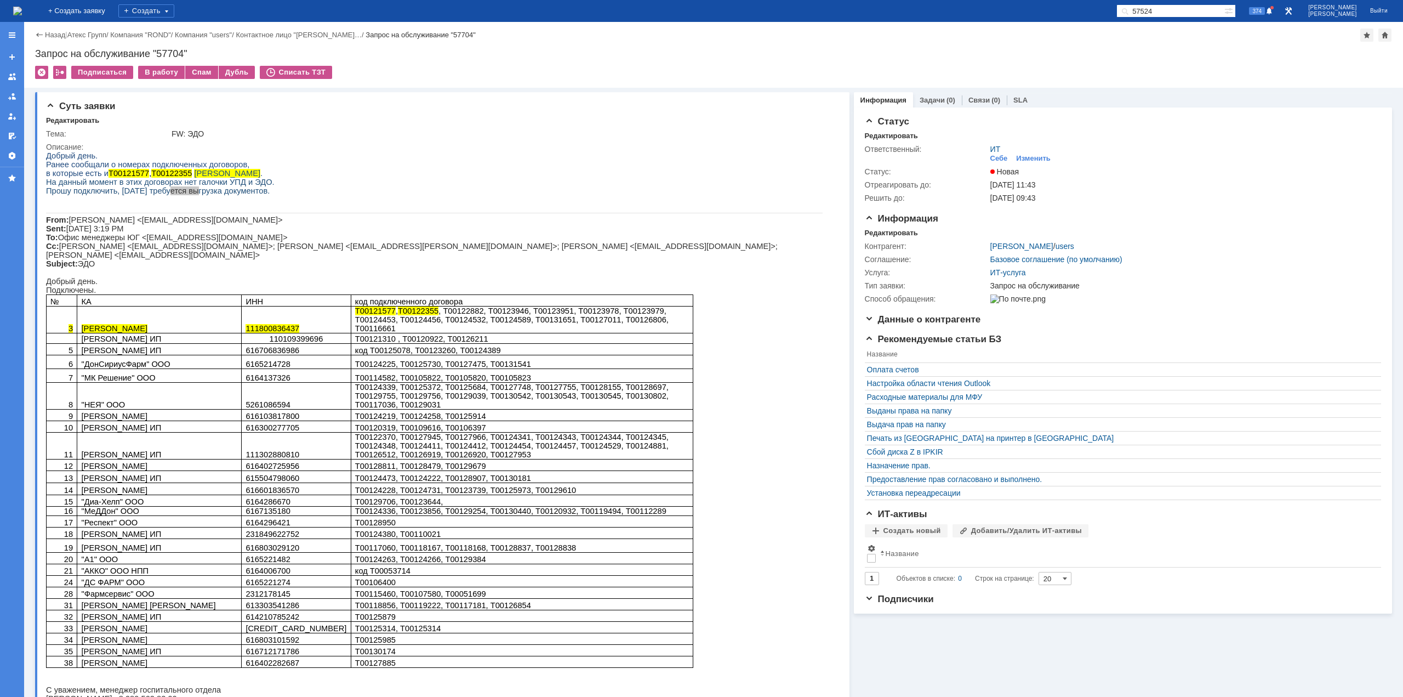
click at [107, 7] on div "На домашнюю + Создать заявку Создать 57524 374 Кондратенко Сергей Выйти" at bounding box center [701, 11] width 1403 height 22
click at [22, 8] on img at bounding box center [17, 11] width 9 height 9
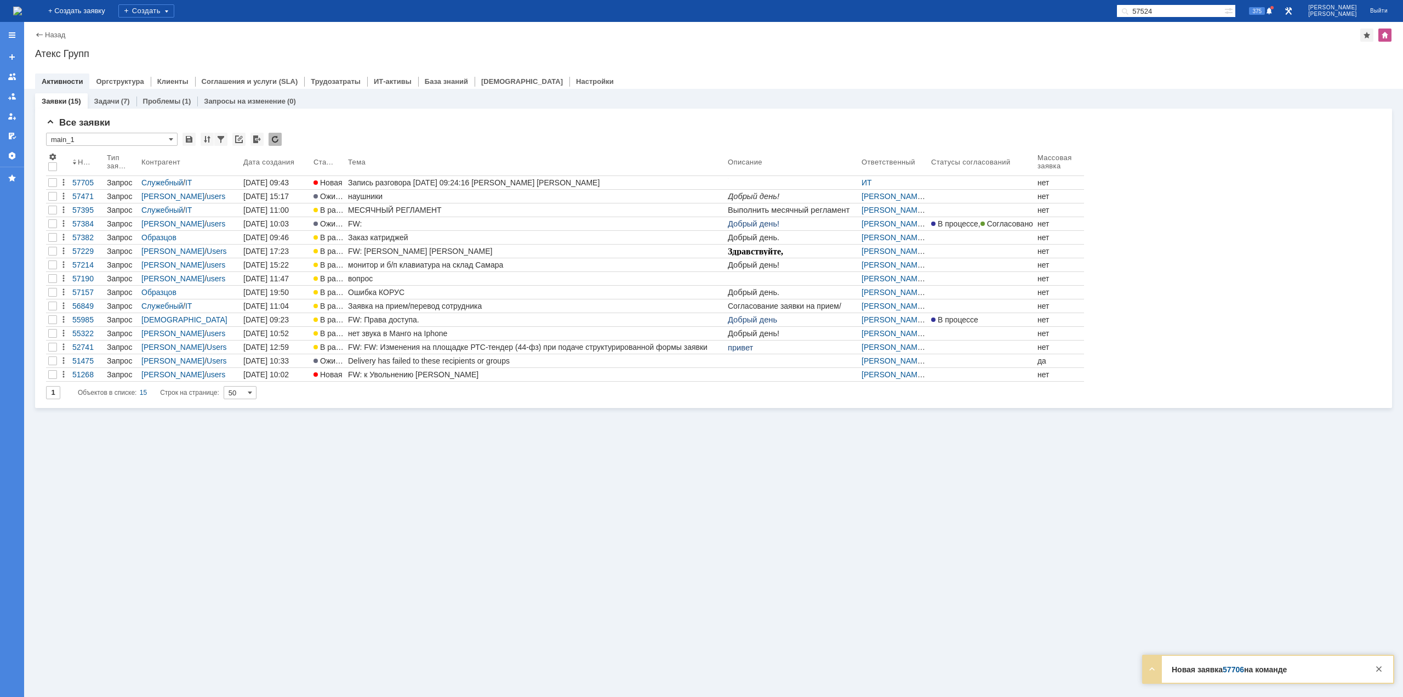
click at [1233, 671] on link "57706" at bounding box center [1233, 669] width 21 height 9
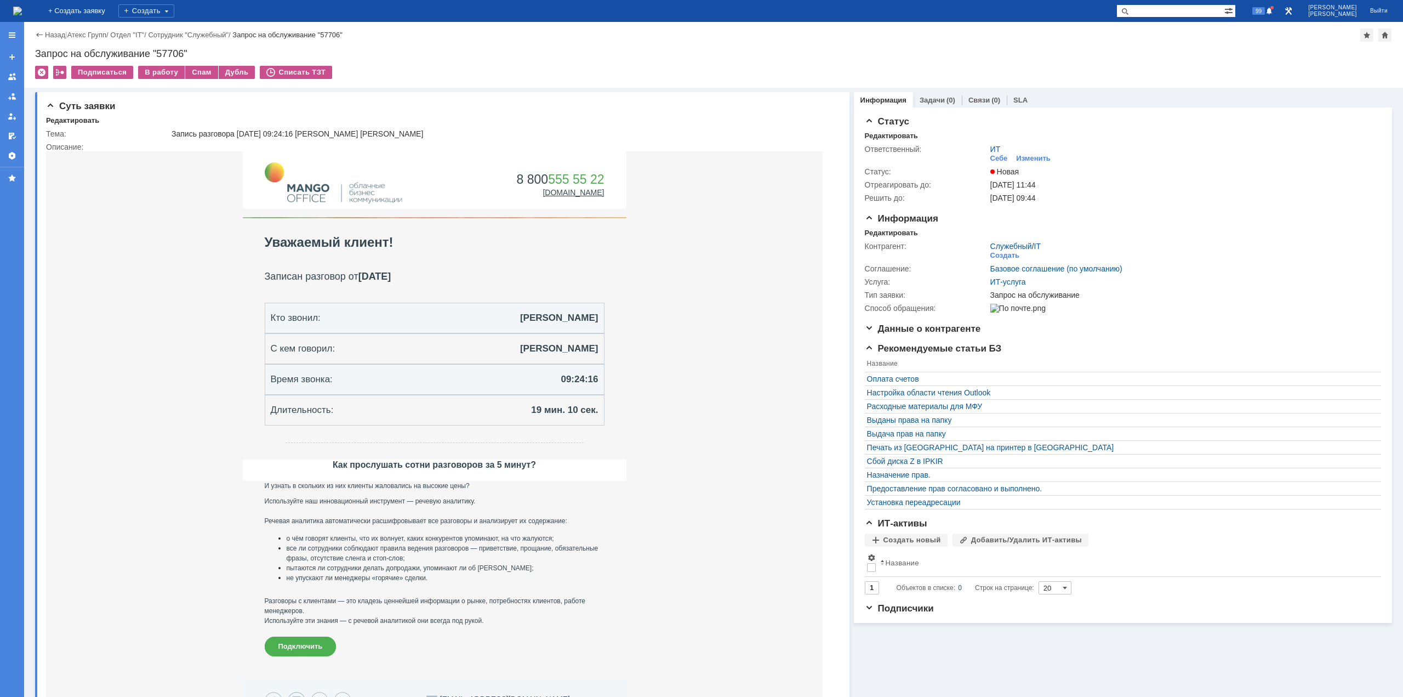
click at [22, 10] on img at bounding box center [17, 11] width 9 height 9
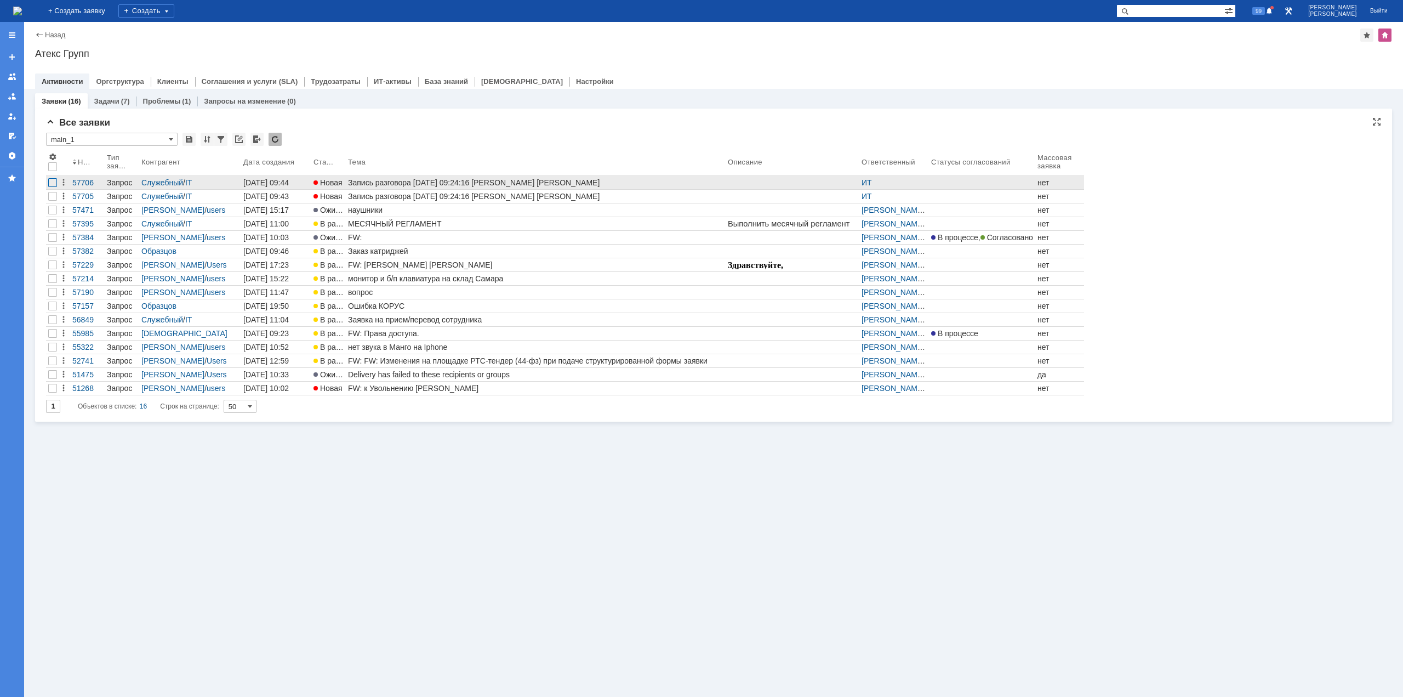
click at [51, 180] on div at bounding box center [52, 182] width 9 height 9
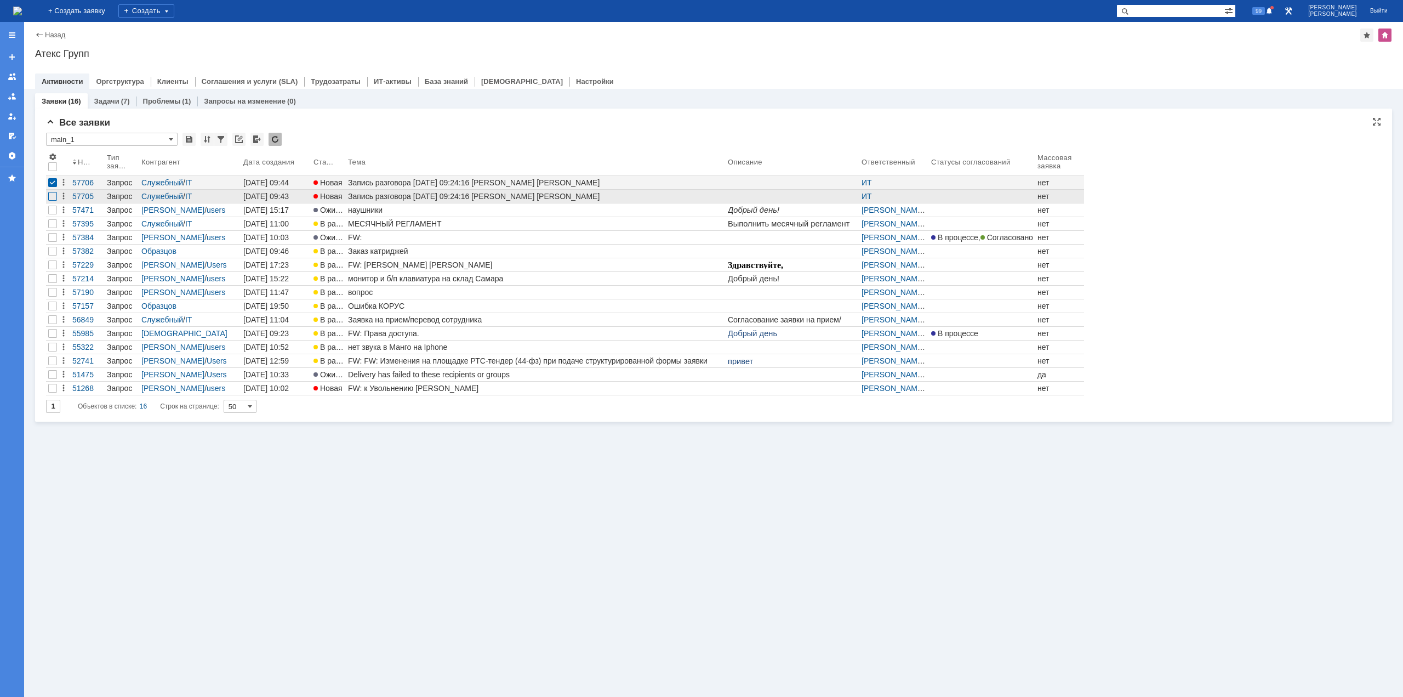
click at [52, 197] on div at bounding box center [52, 196] width 9 height 9
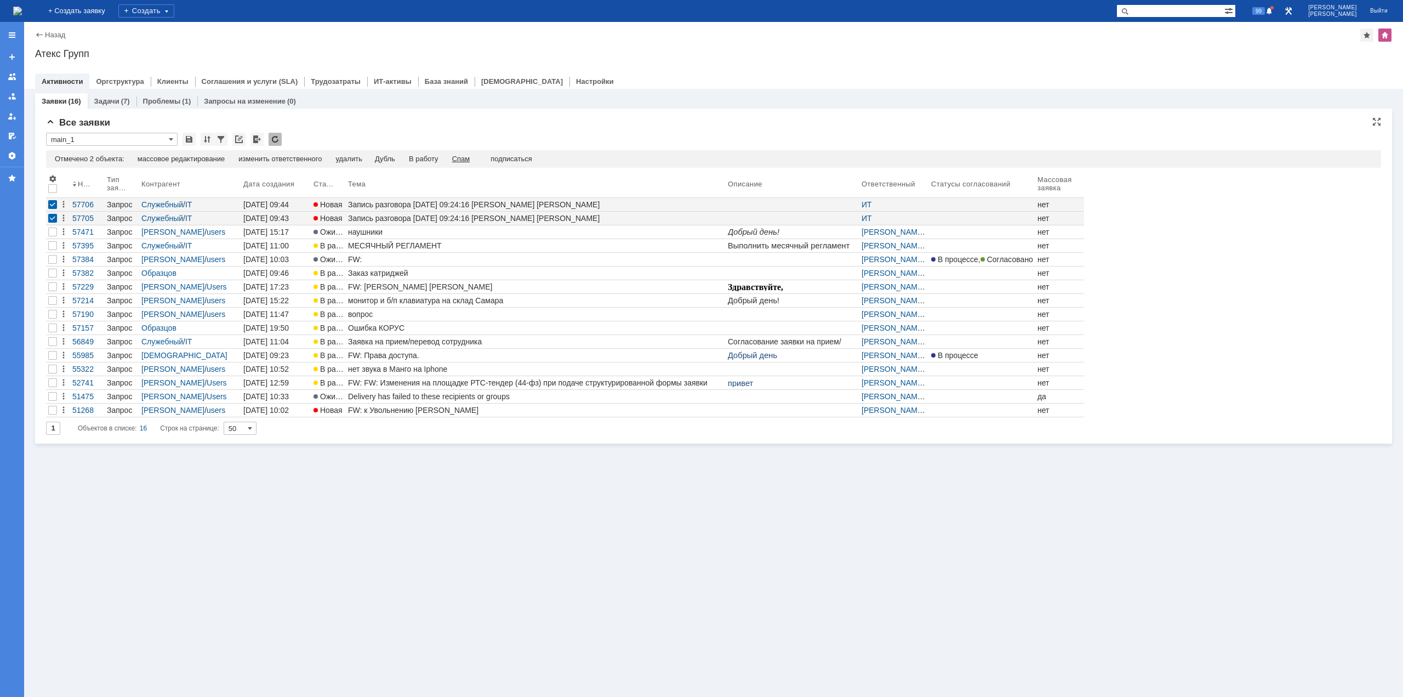
click at [462, 157] on div "Спам" at bounding box center [461, 159] width 18 height 9
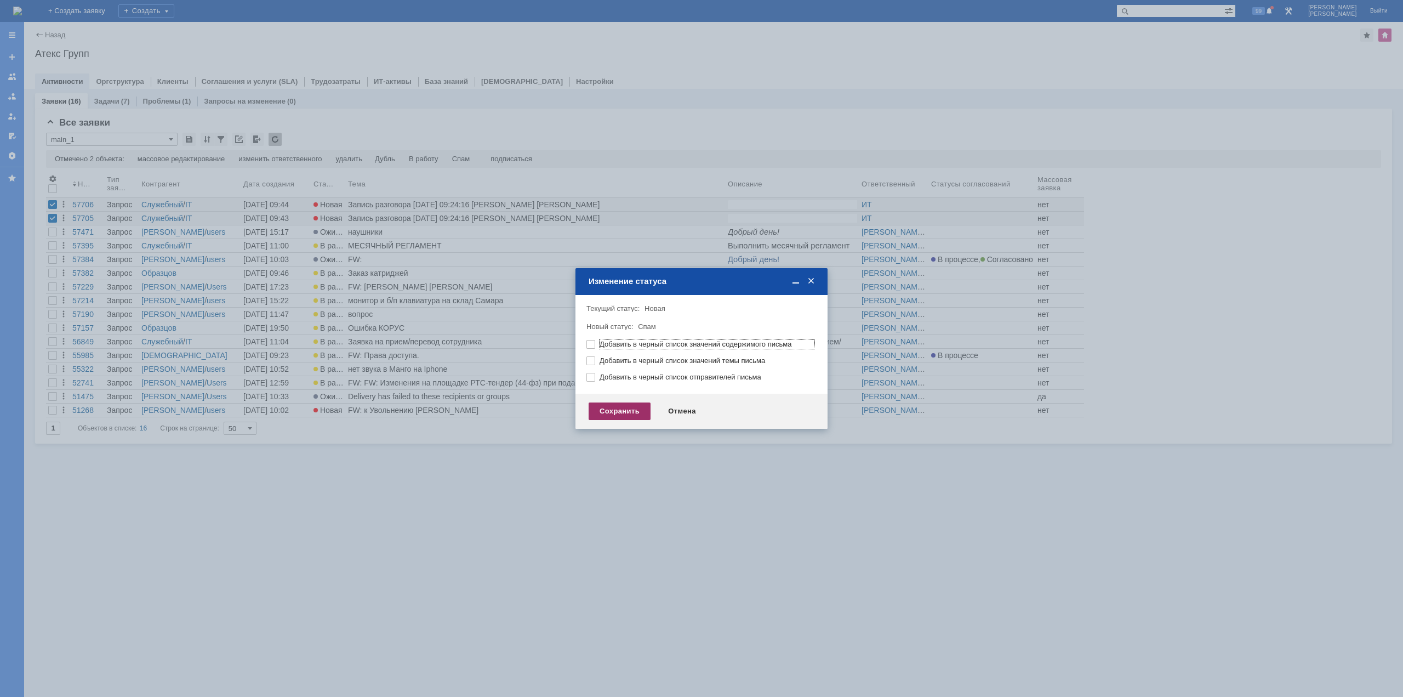
click at [596, 407] on div "Сохранить" at bounding box center [620, 411] width 62 height 18
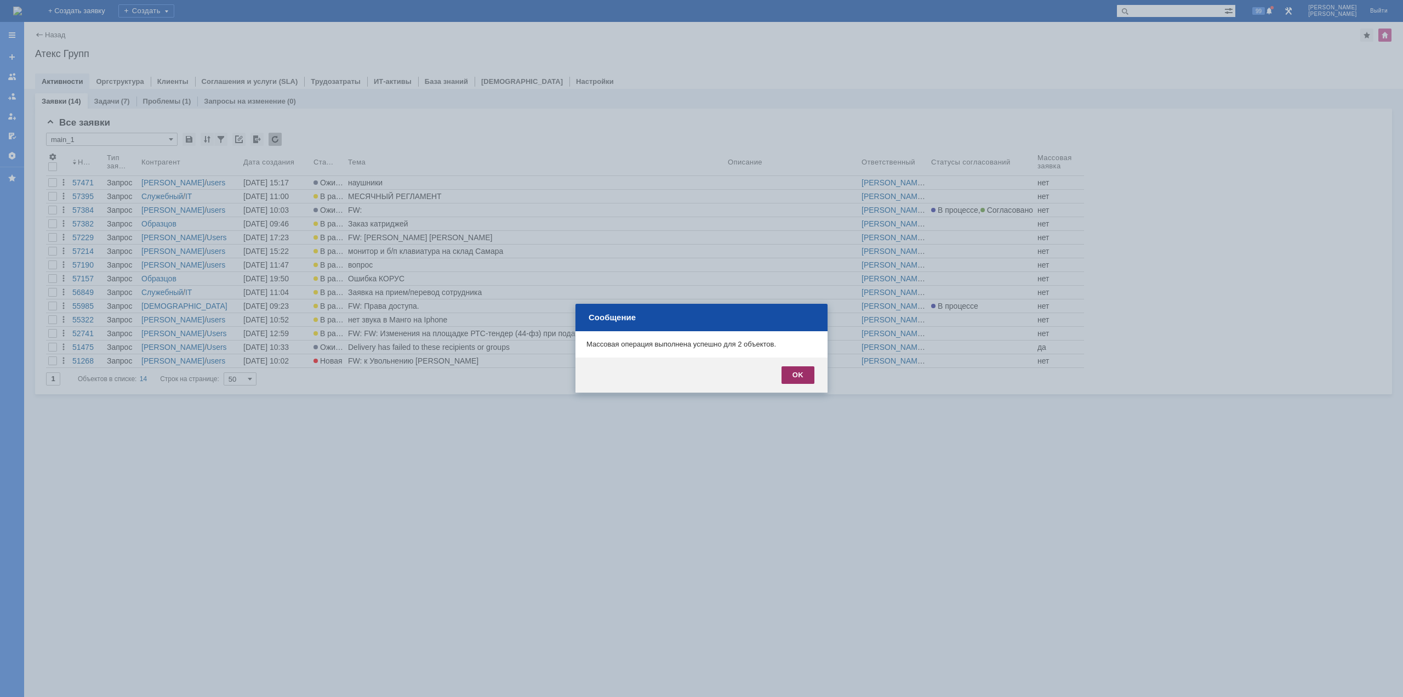
click at [799, 373] on div "OK" at bounding box center [798, 375] width 33 height 18
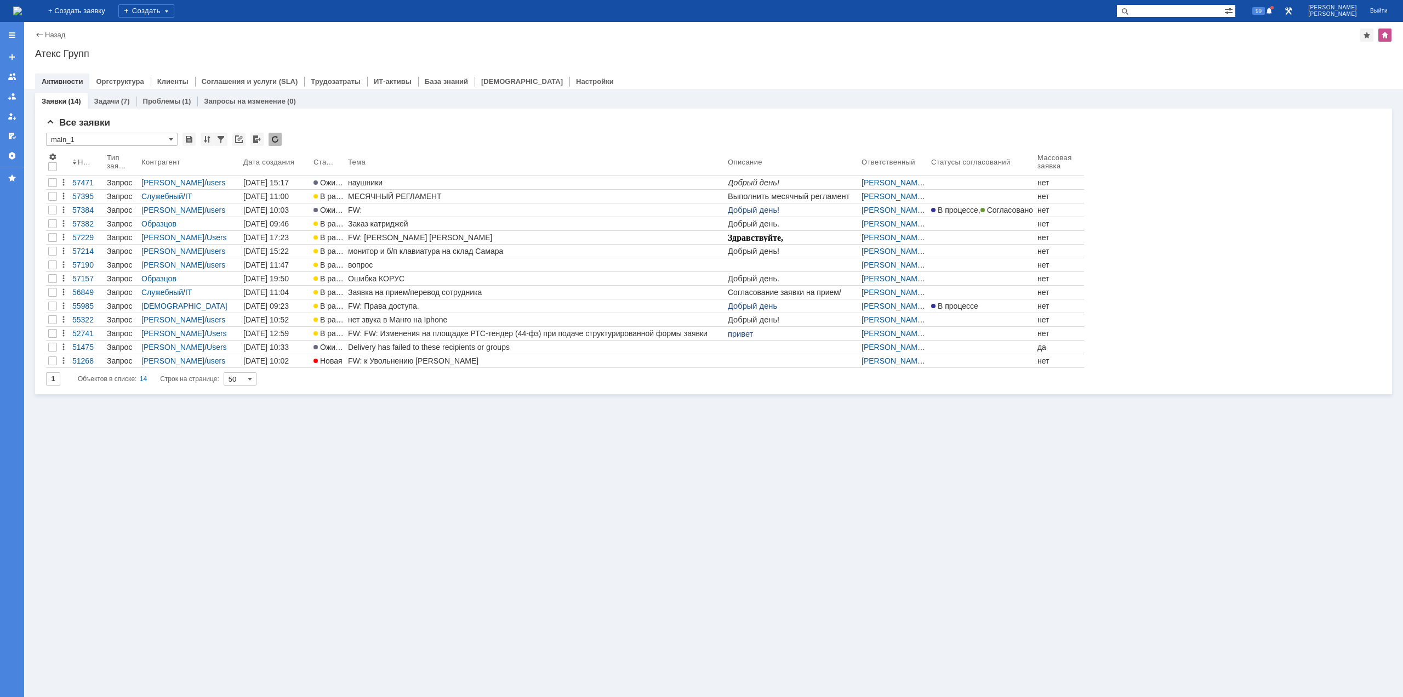
click at [603, 453] on div "Заявки (14) Задачи (7) Проблемы (1) Запросы на изменение (0) Все заявки * main_…" at bounding box center [713, 393] width 1379 height 608
click at [22, 15] on img at bounding box center [17, 11] width 9 height 9
click at [22, 12] on img at bounding box center [17, 11] width 9 height 9
click at [22, 7] on img at bounding box center [17, 11] width 9 height 9
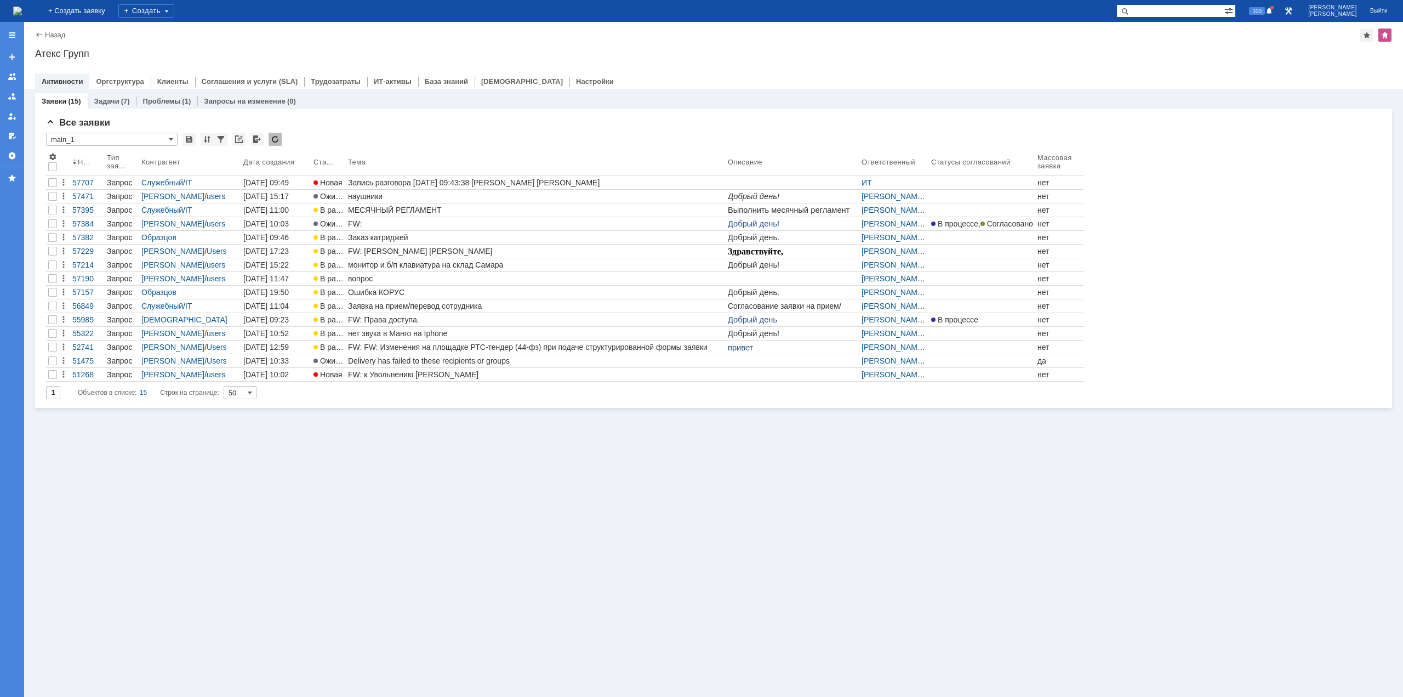
click at [1187, 21] on div "На домашнюю + Создать заявку Создать 100 Кондратенко Сергей Выйти" at bounding box center [701, 11] width 1403 height 22
click at [1179, 10] on input "text" at bounding box center [1170, 10] width 108 height 13
type input "57664"
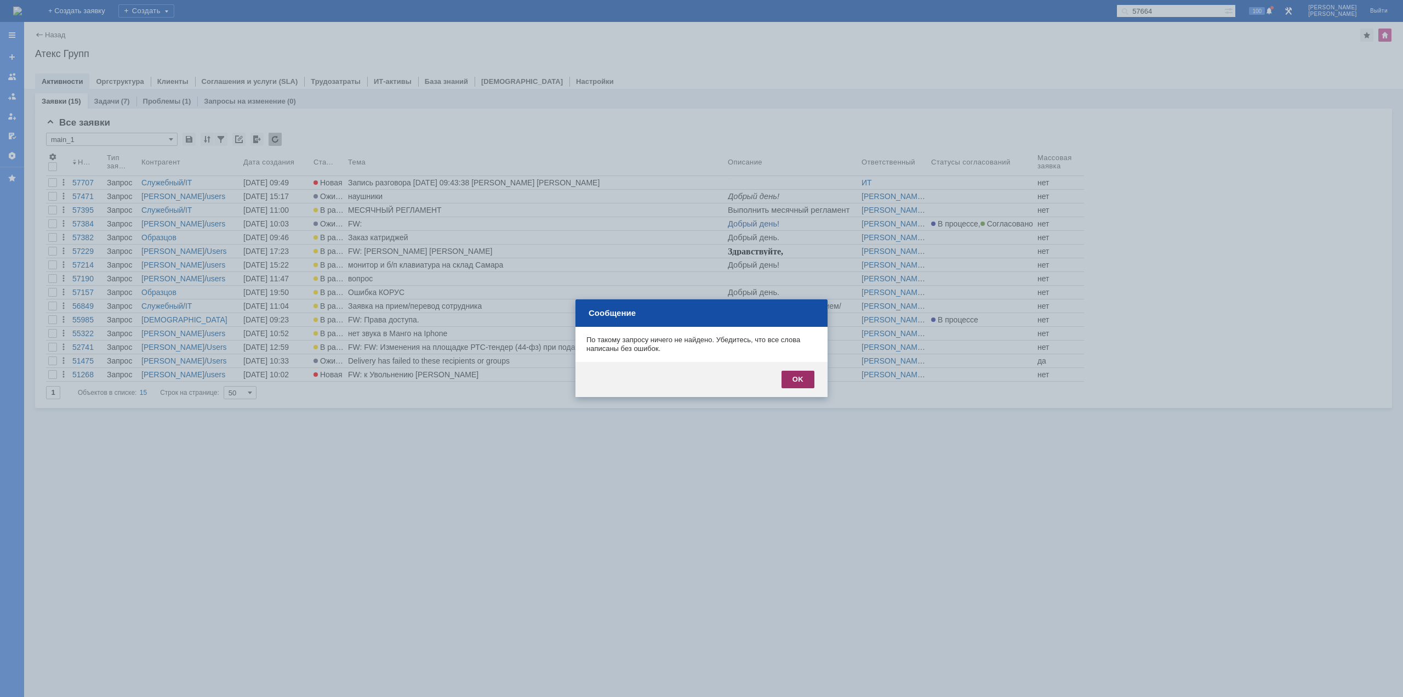
click at [809, 381] on div "OK" at bounding box center [798, 379] width 33 height 18
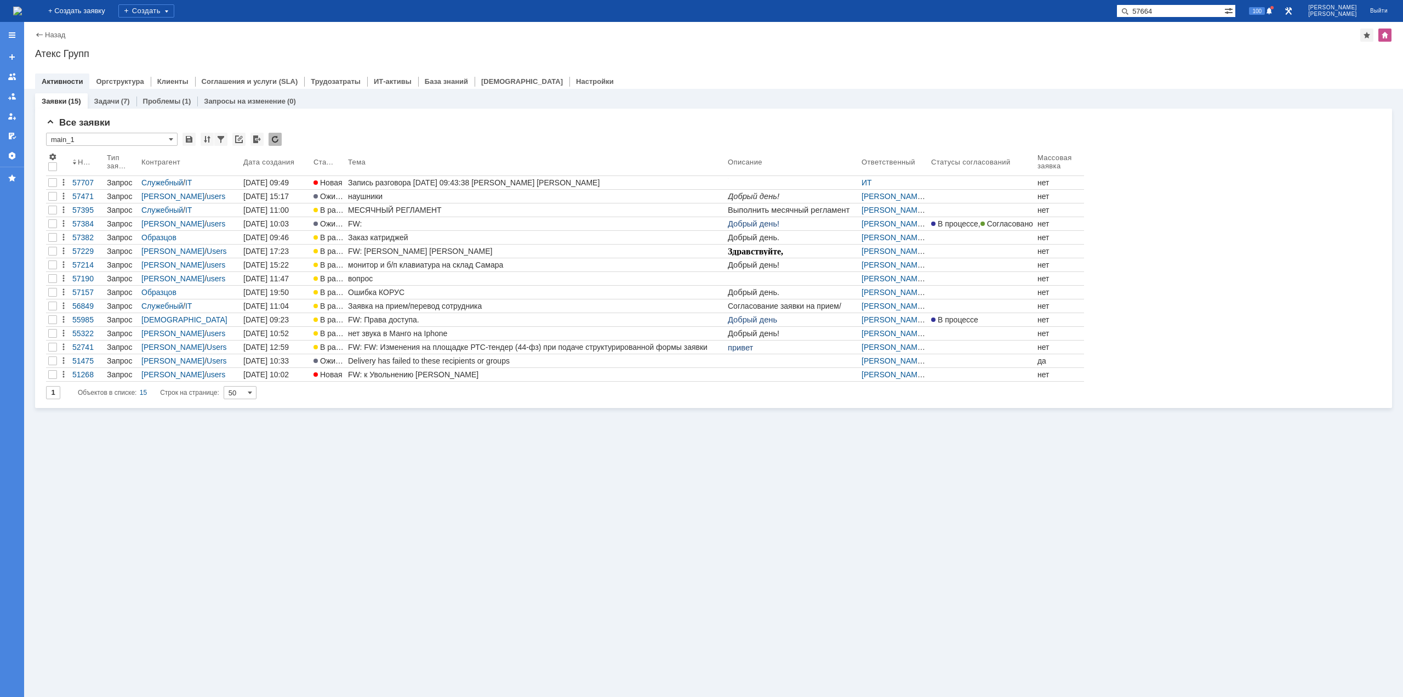
click at [745, 460] on div "Заявки (15) Задачи (7) Проблемы (1) Запросы на изменение (0) Все заявки * main_…" at bounding box center [713, 393] width 1379 height 608
click at [105, 97] on link "Задачи" at bounding box center [106, 101] width 25 height 8
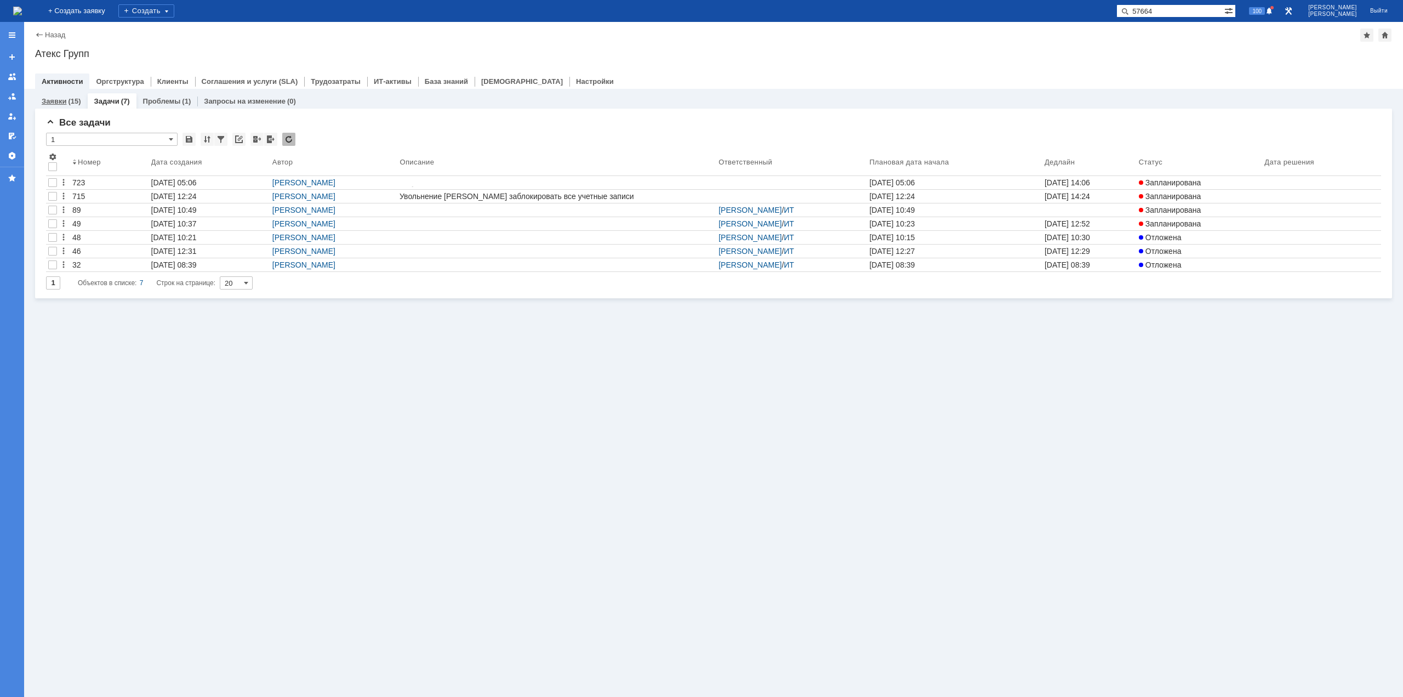
click at [69, 100] on div "(15)" at bounding box center [74, 101] width 13 height 8
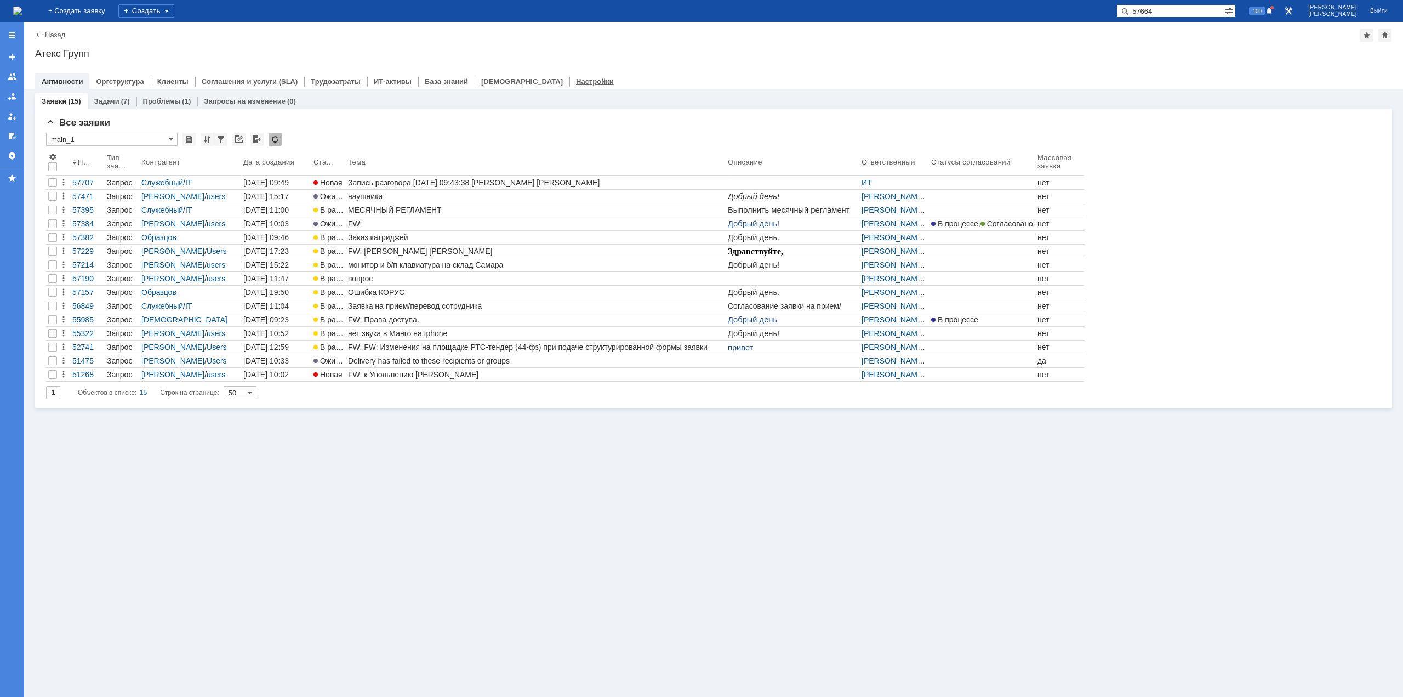
click at [576, 79] on link "Настройки" at bounding box center [595, 81] width 38 height 8
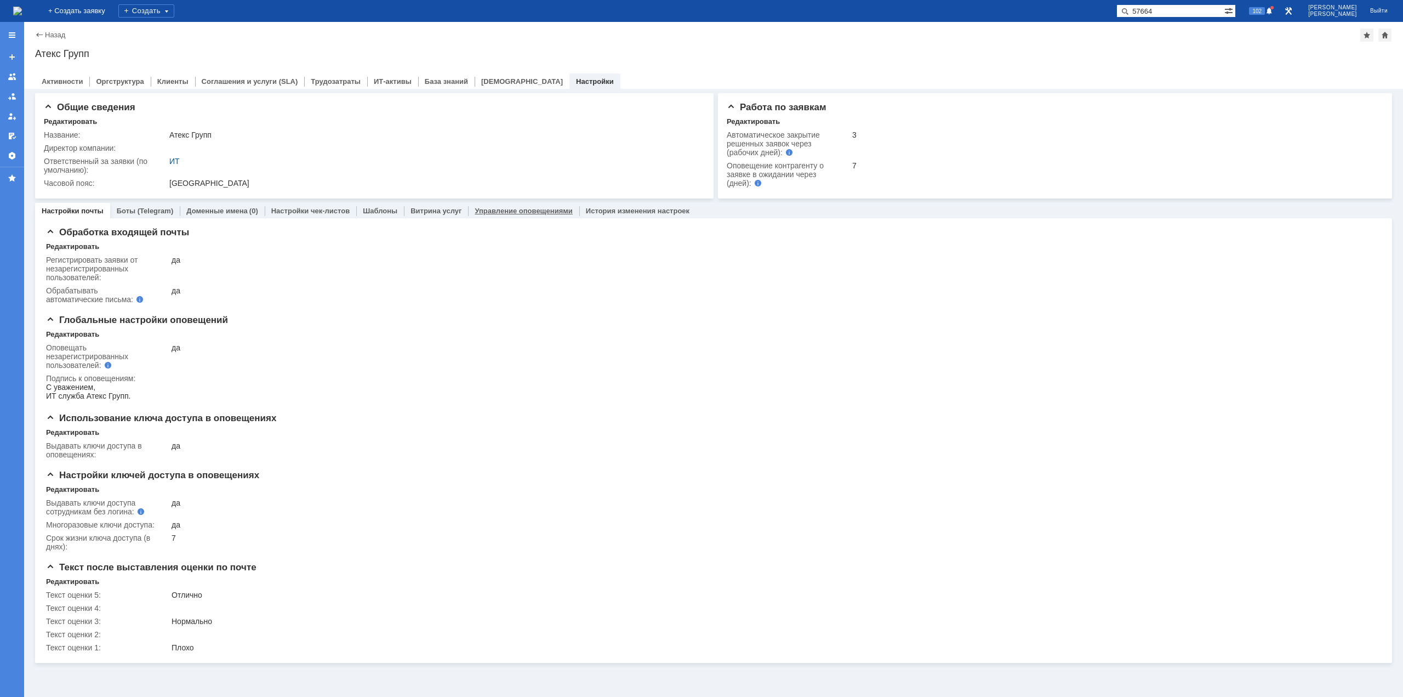
click at [501, 213] on link "Управление оповещениями" at bounding box center [524, 211] width 98 height 8
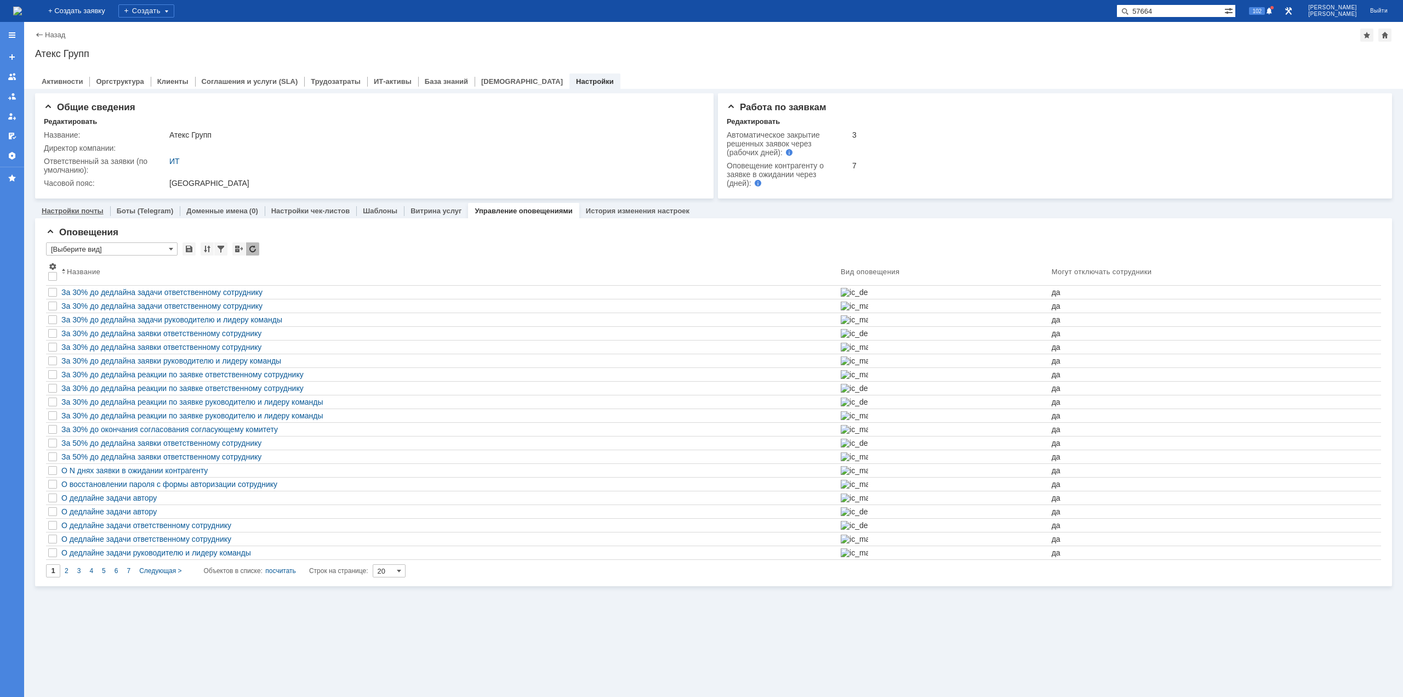
click at [82, 209] on link "Настройки почты" at bounding box center [73, 211] width 62 height 8
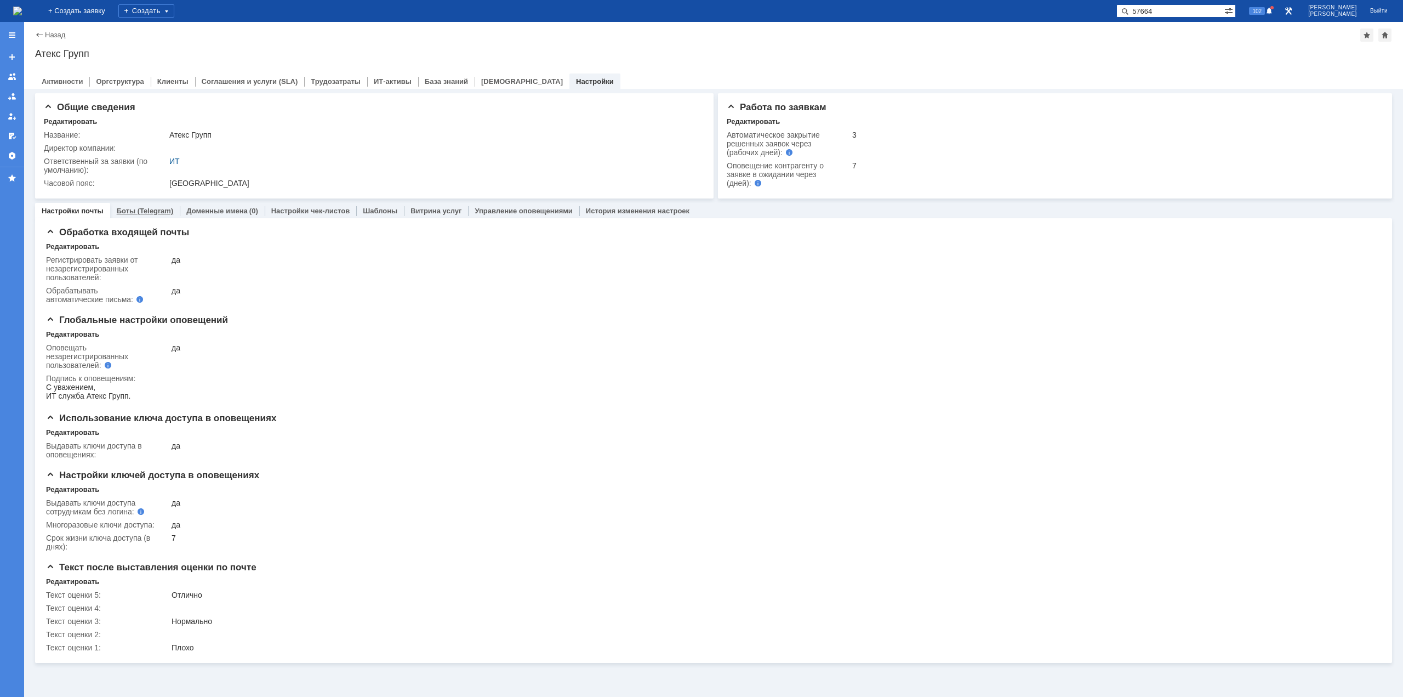
click at [146, 211] on link "Боты (Telegram)" at bounding box center [145, 211] width 57 height 8
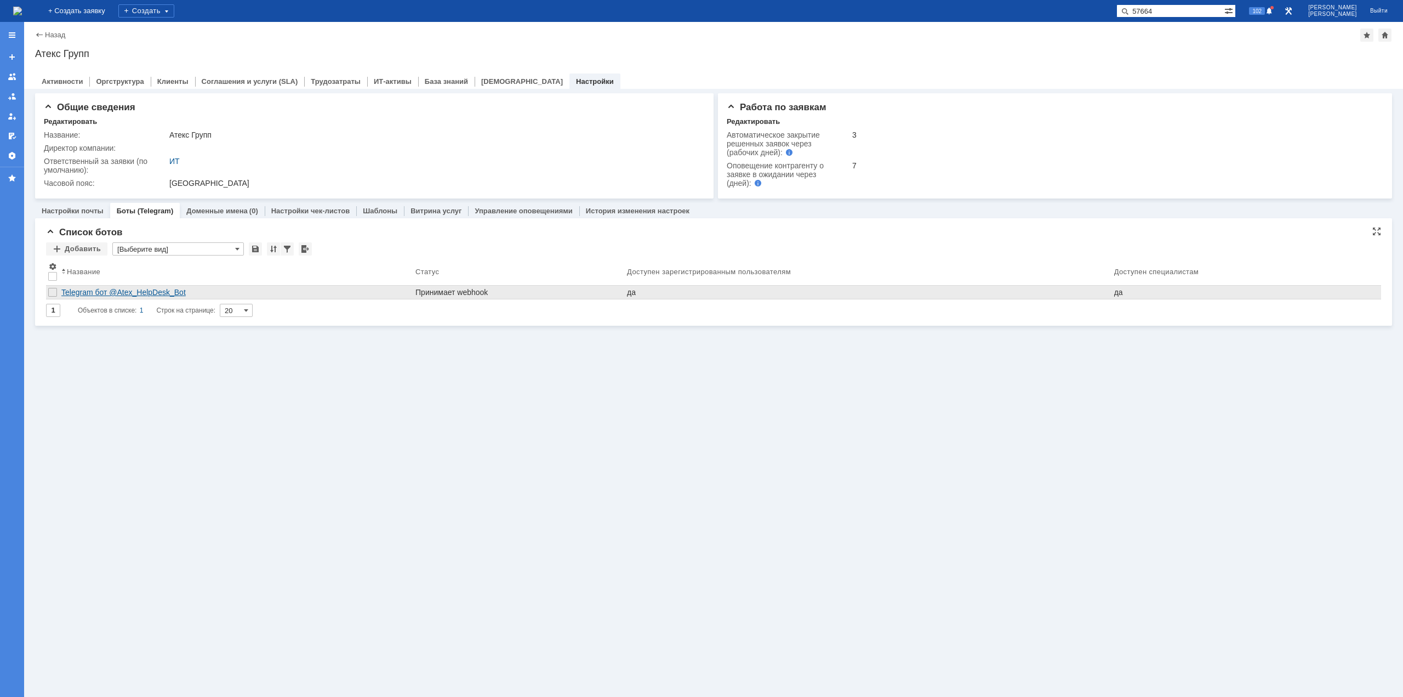
click at [146, 288] on div "Telegram бот @Atex_HelpDesk_Bot" at bounding box center [236, 292] width 350 height 9
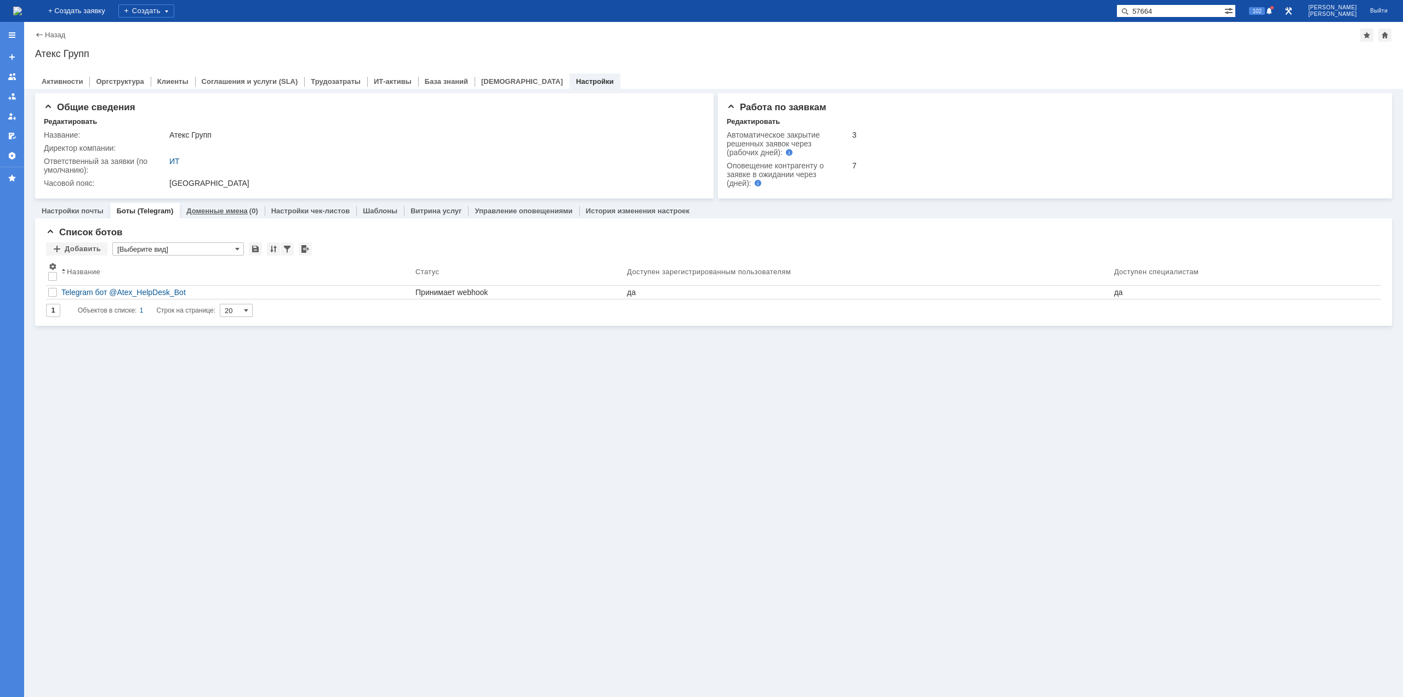
click at [196, 209] on link "Доменные имена" at bounding box center [216, 211] width 61 height 8
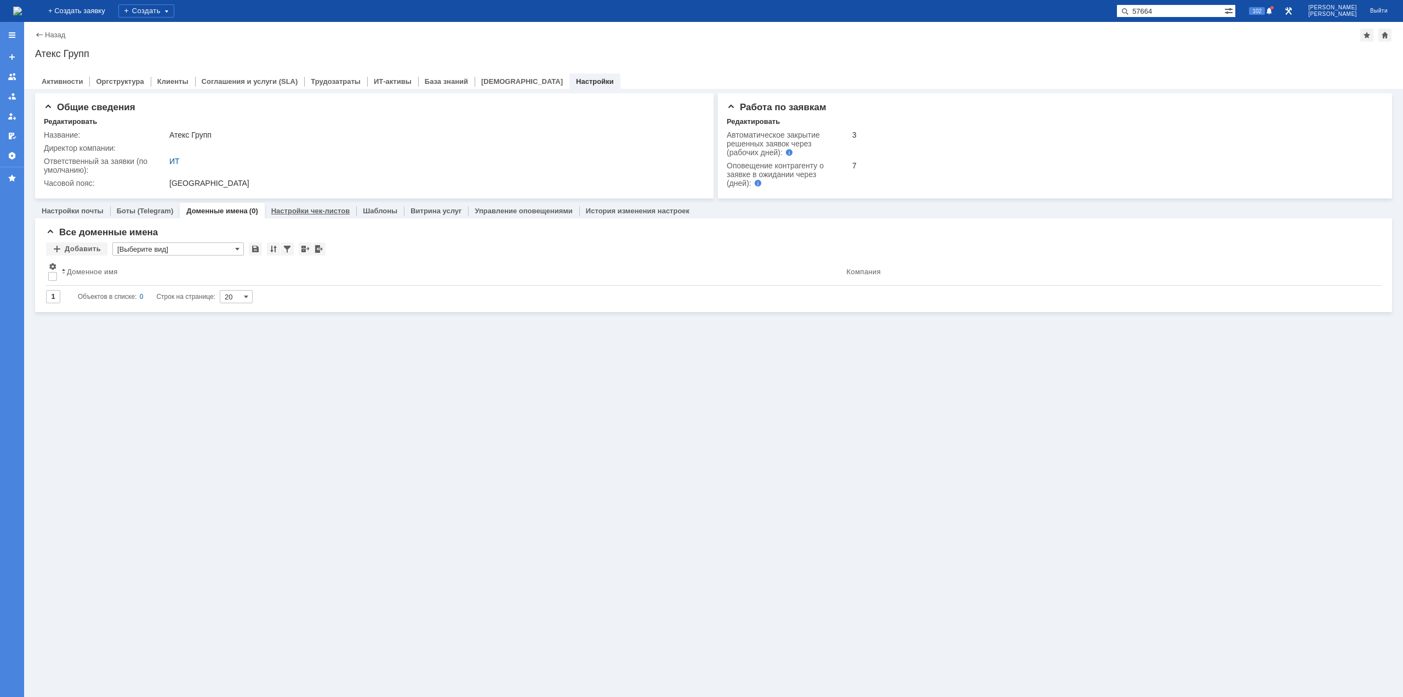
click at [299, 207] on link "Настройки чек-листов" at bounding box center [310, 211] width 78 height 8
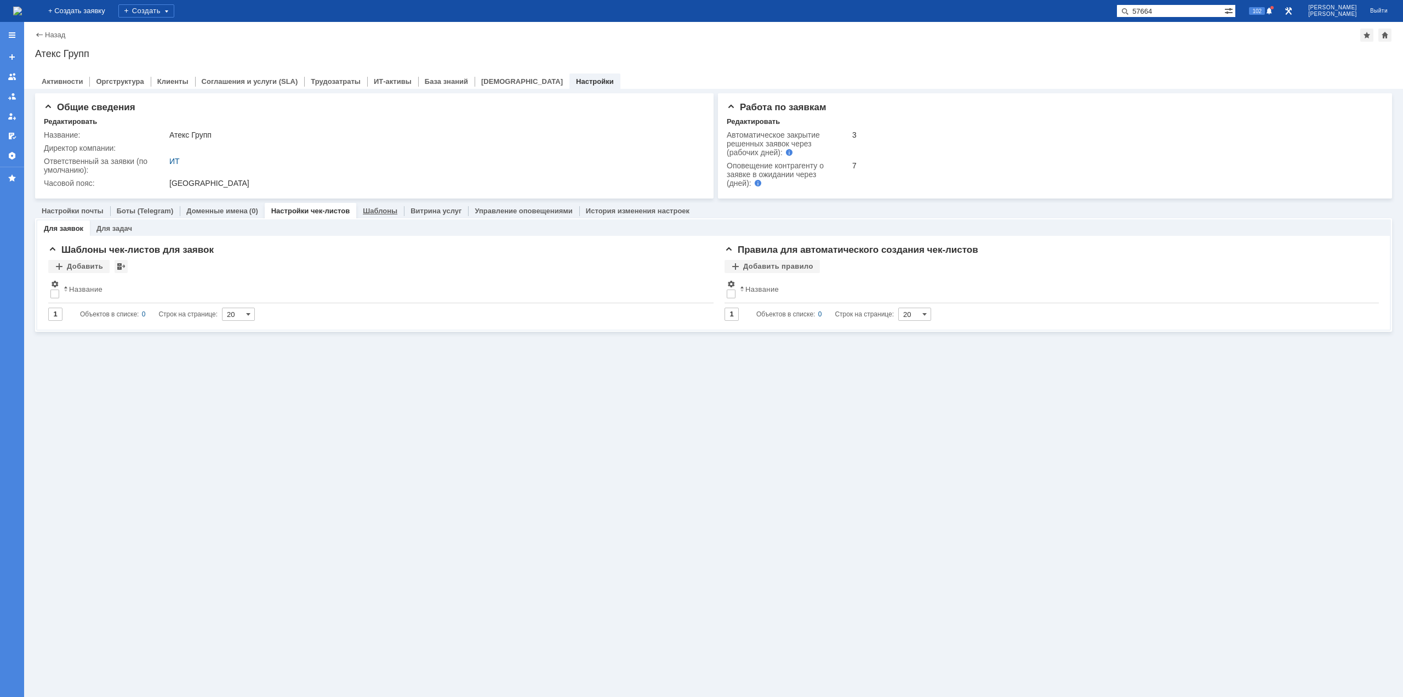
click at [368, 210] on link "Шаблоны" at bounding box center [380, 211] width 35 height 8
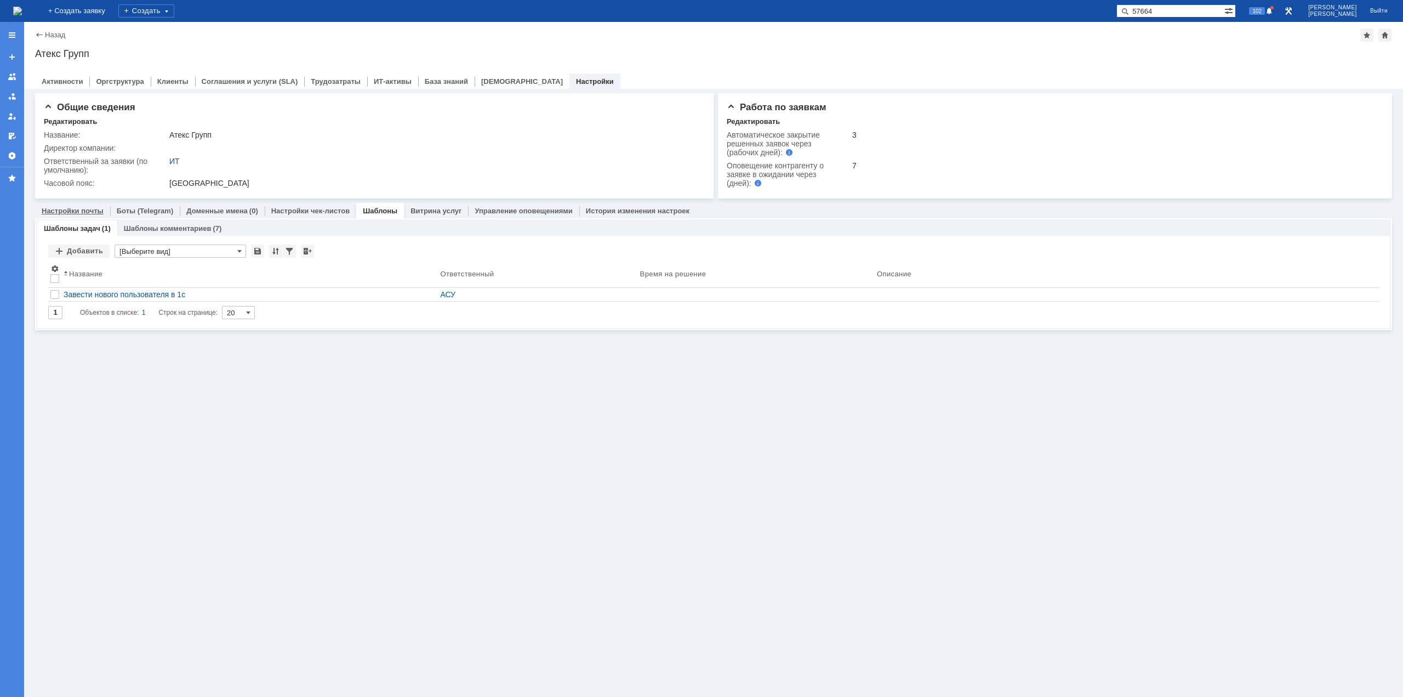
click at [69, 214] on link "Настройки почты" at bounding box center [73, 211] width 62 height 8
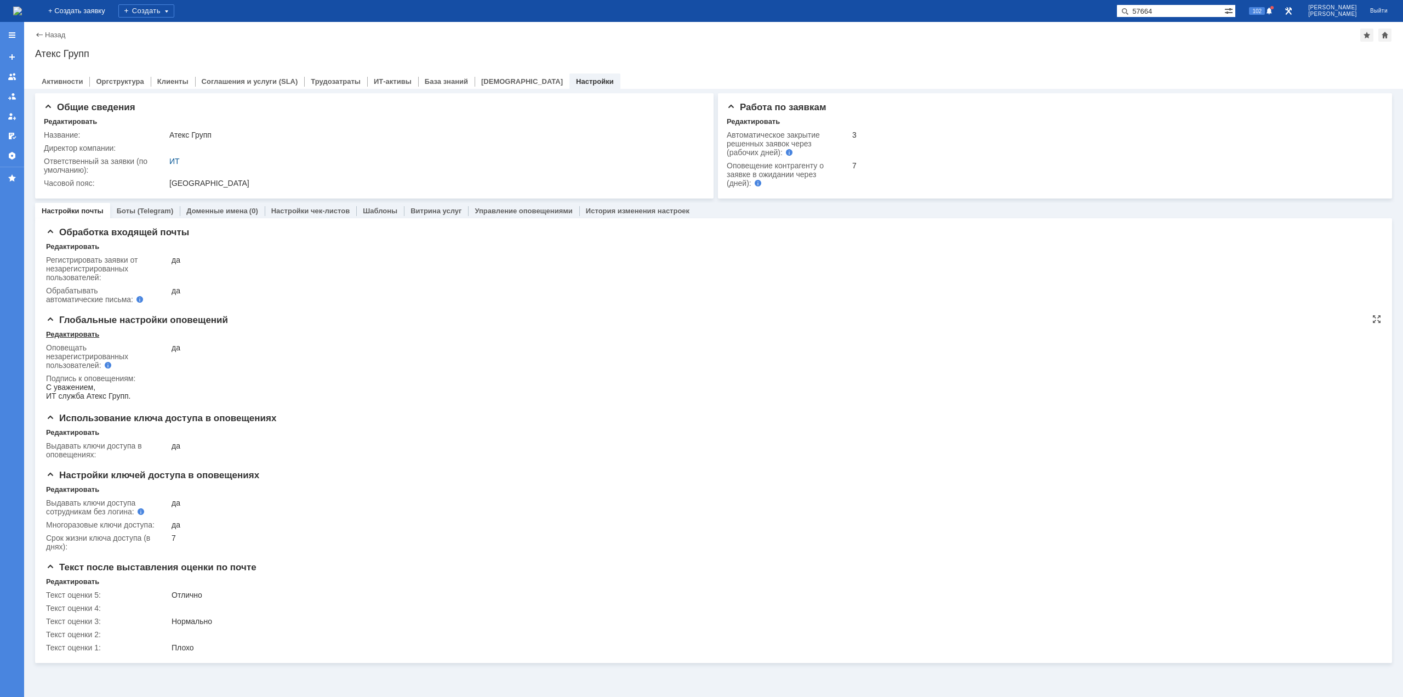
click at [80, 334] on div "Редактировать" at bounding box center [72, 334] width 53 height 9
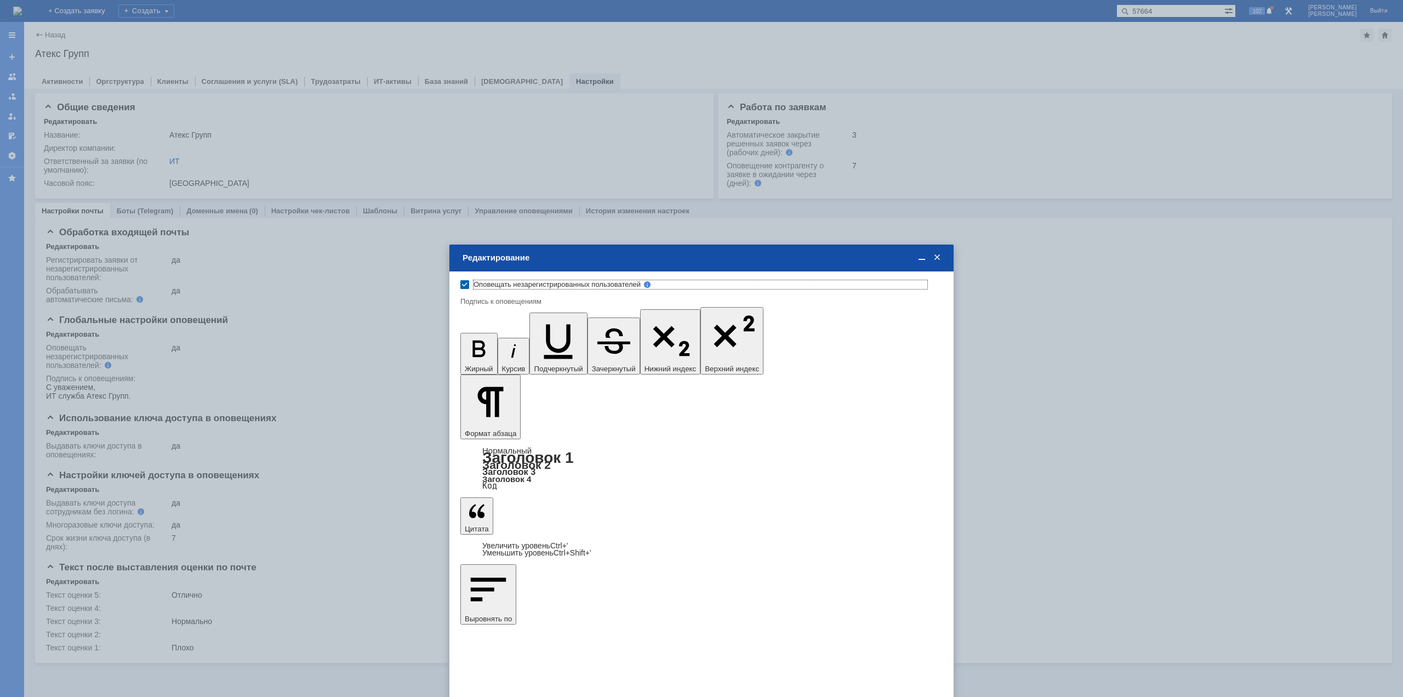
click at [474, 285] on label "Оповещать незарегистрированных пользователей" at bounding box center [701, 284] width 454 height 9
checkbox input "false"
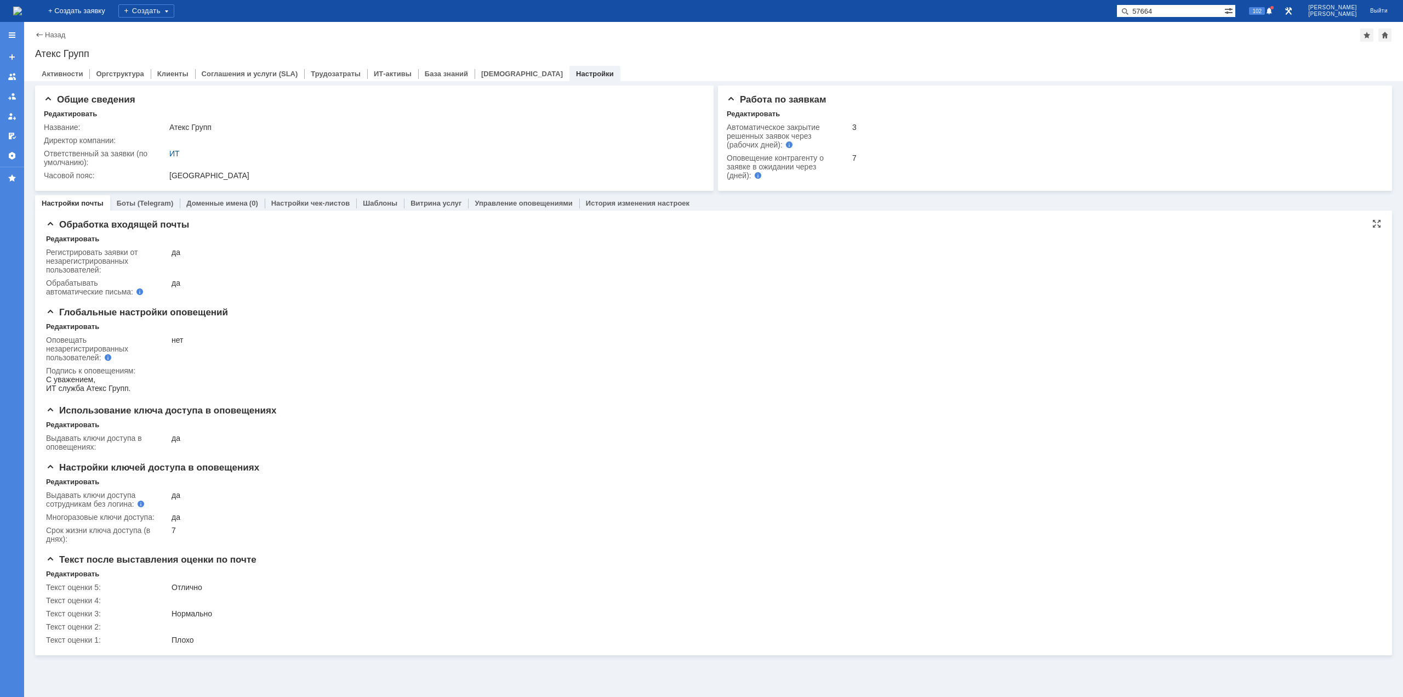
click at [83, 245] on div "Регистрировать заявки от незарегистрированных пользователей: да Обрабатывать ав…" at bounding box center [713, 270] width 1335 height 55
click at [87, 237] on div "Редактировать" at bounding box center [72, 239] width 53 height 9
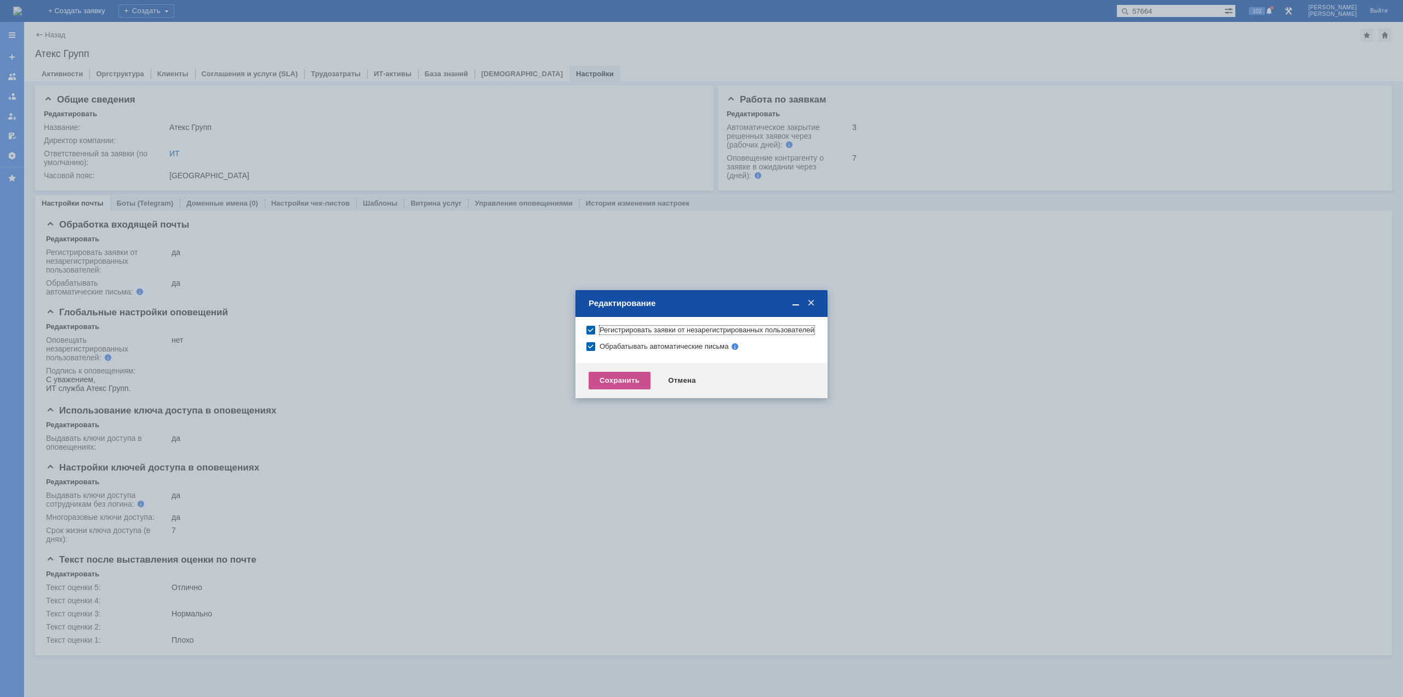
click at [590, 334] on span "Регистрировать заявки от незарегистрированных пользователей" at bounding box center [701, 330] width 230 height 9
click at [600, 351] on label "Обрабатывать автоматические письма" at bounding box center [701, 346] width 202 height 9
checkbox input "false"
click at [600, 334] on label "Регистрировать заявки от незарегистрированных пользователей" at bounding box center [707, 330] width 215 height 9
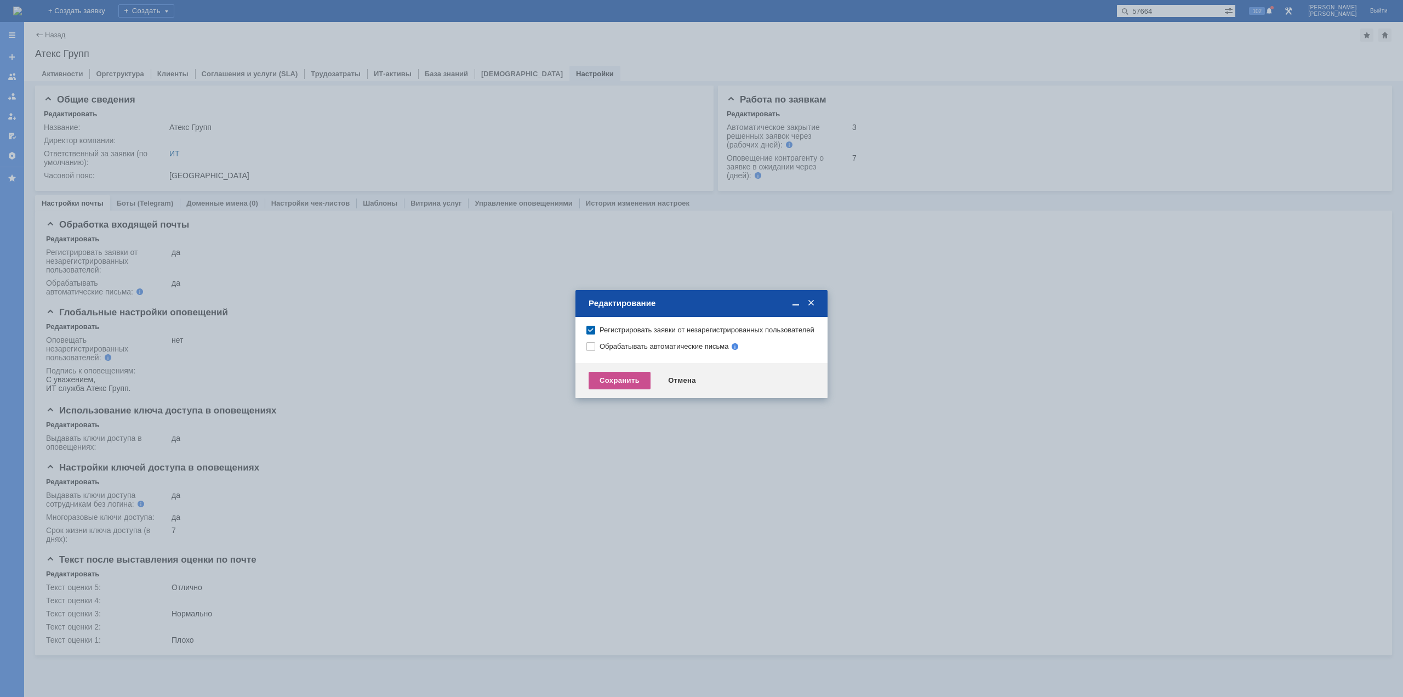
checkbox input "false"
click at [607, 384] on div "Сохранить" at bounding box center [620, 381] width 62 height 18
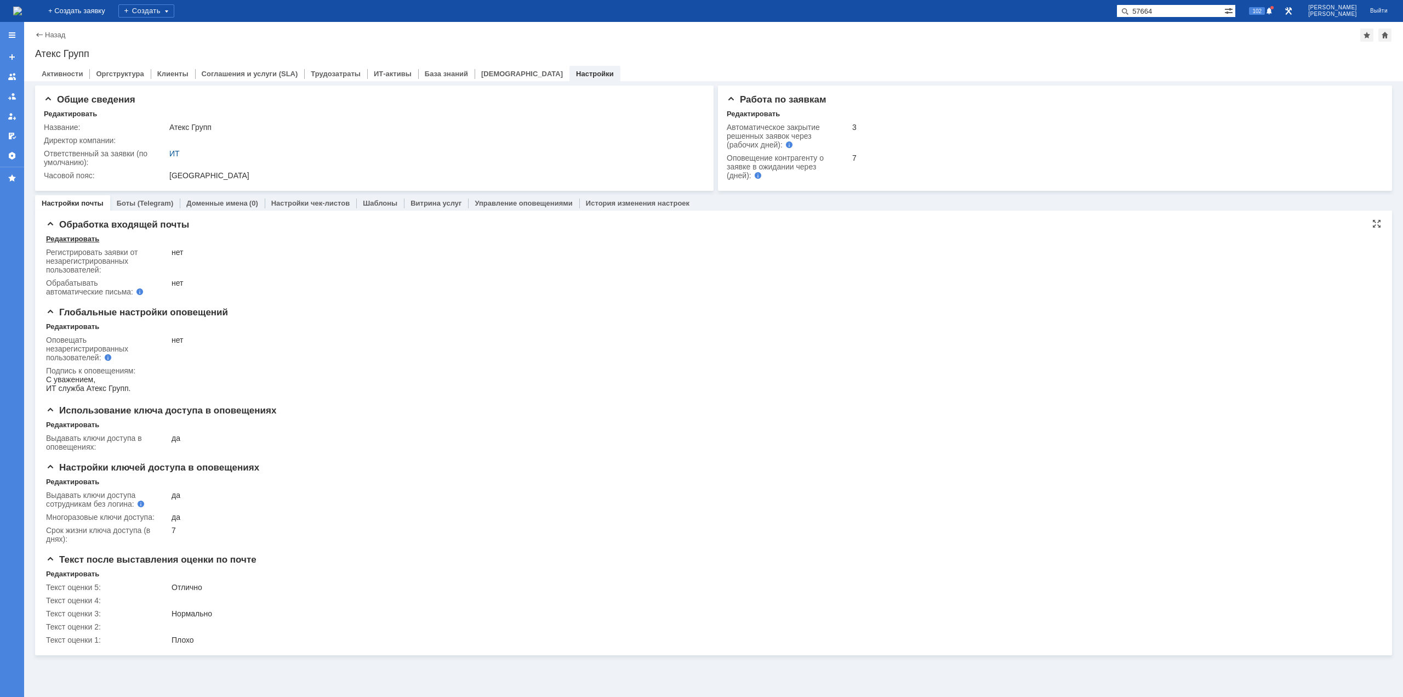
click at [89, 238] on div "Редактировать" at bounding box center [72, 239] width 53 height 9
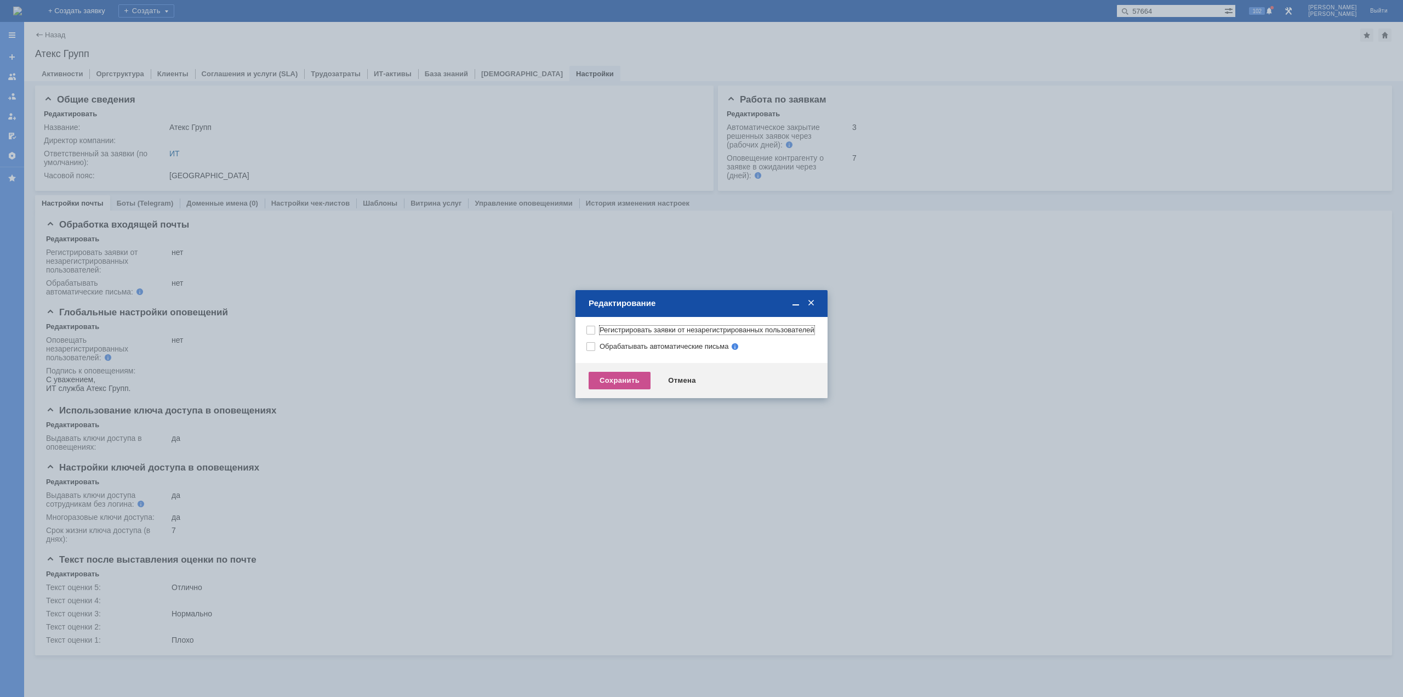
click at [600, 332] on label "Регистрировать заявки от незарегистрированных пользователей" at bounding box center [707, 330] width 215 height 9
checkbox input "true"
click at [595, 351] on span "Обрабатывать автоматические письма" at bounding box center [694, 346] width 217 height 9
click at [600, 351] on label "Обрабатывать автоматические письма" at bounding box center [701, 346] width 202 height 9
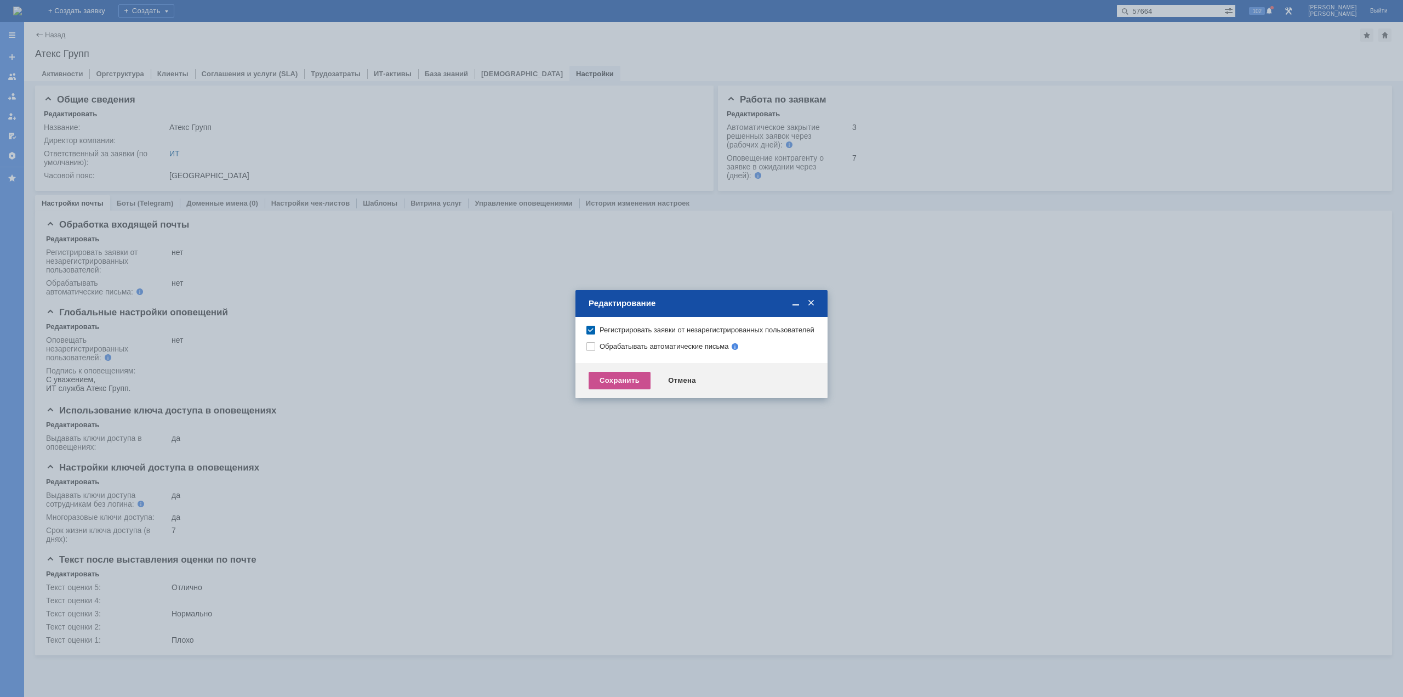
checkbox input "true"
click at [605, 387] on div "Сохранить" at bounding box center [620, 381] width 62 height 18
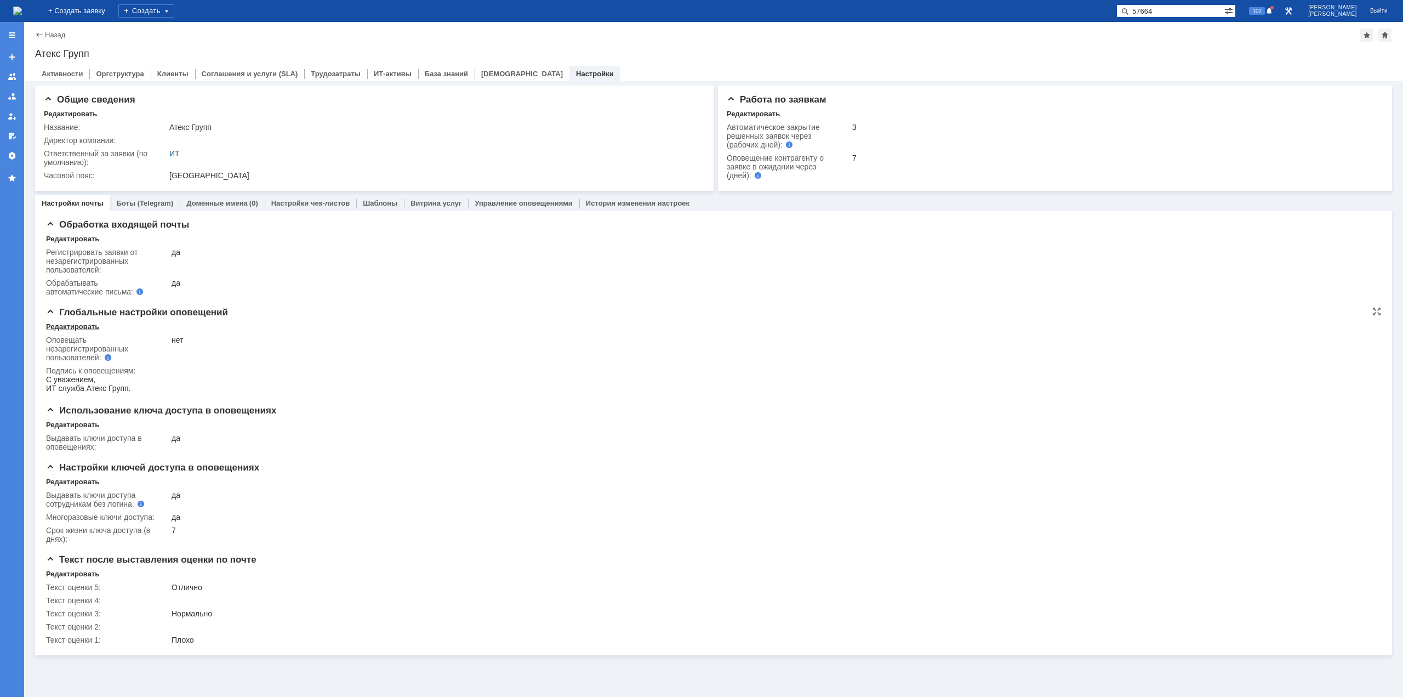
click at [80, 330] on div "Редактировать" at bounding box center [72, 326] width 53 height 9
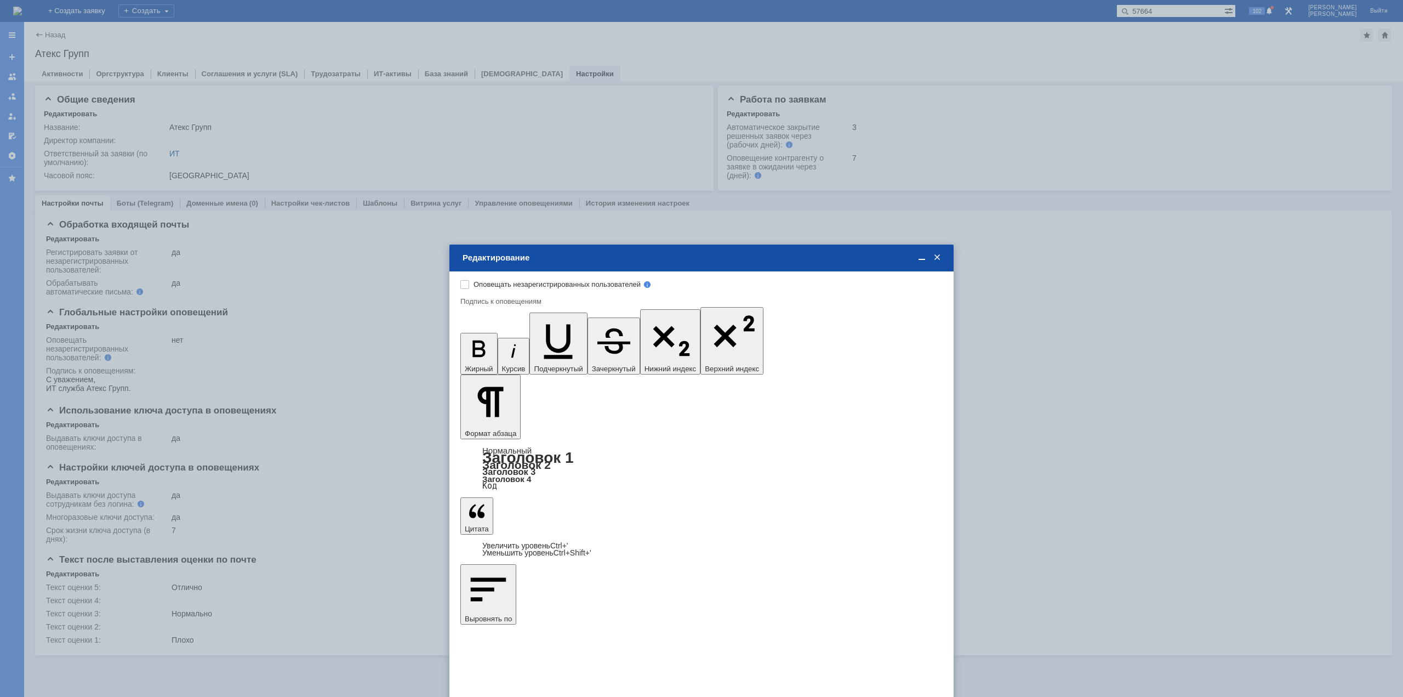
click at [474, 284] on label "Оповещать незарегистрированных пользователей" at bounding box center [701, 284] width 454 height 9
checkbox input "true"
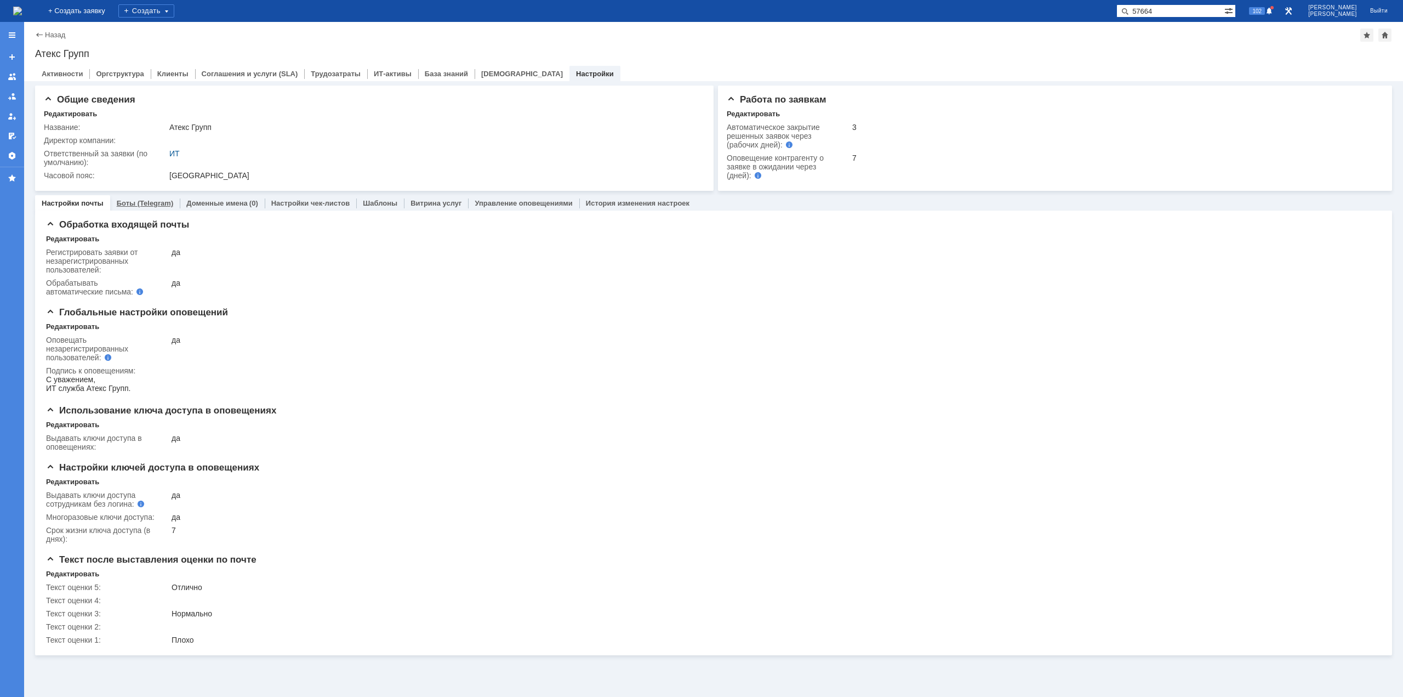
click at [139, 198] on div "Боты (Telegram)" at bounding box center [145, 203] width 70 height 16
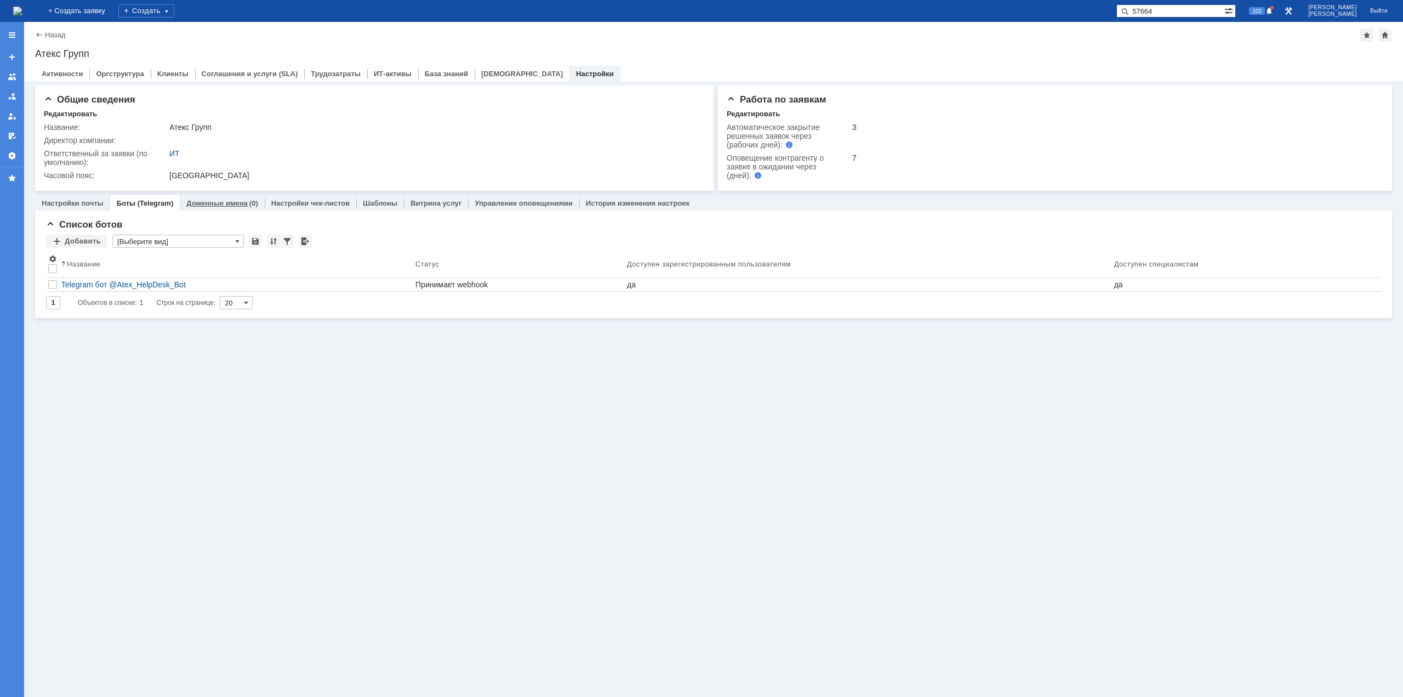
click at [203, 206] on link "Доменные имена" at bounding box center [216, 203] width 61 height 8
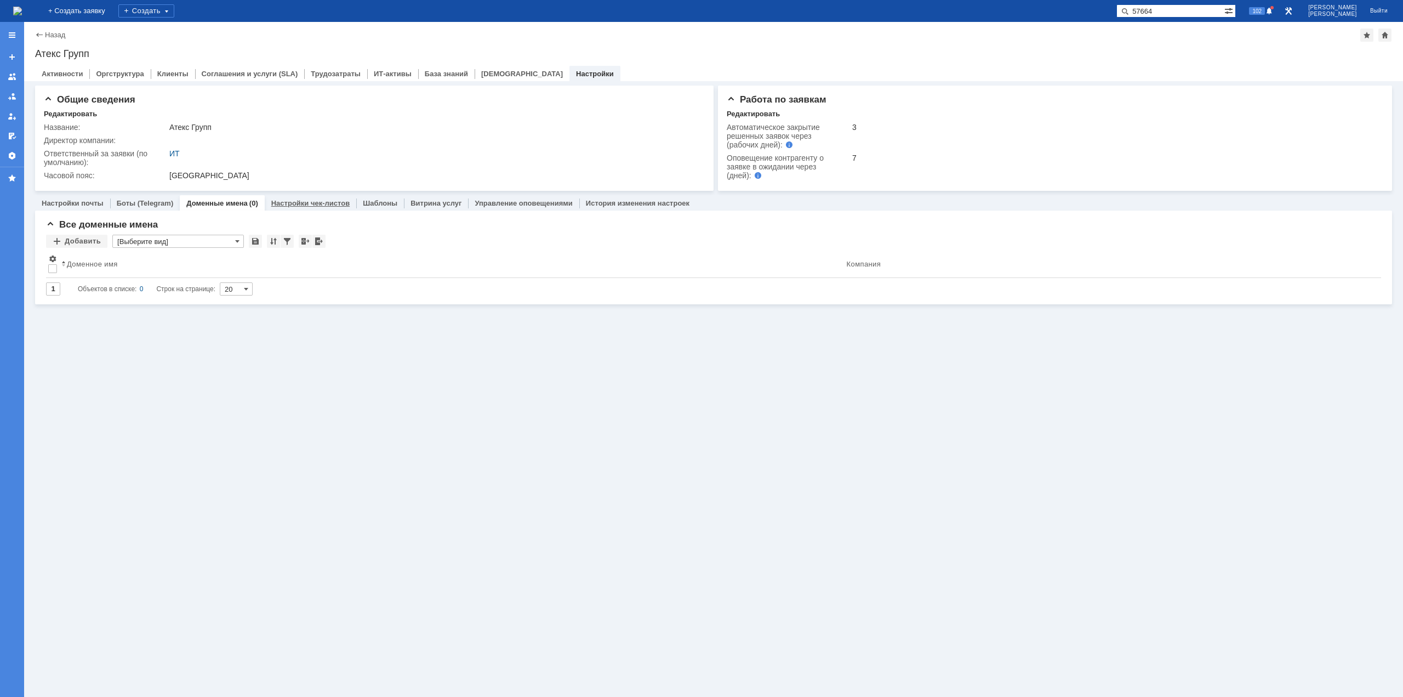
click at [275, 204] on link "Настройки чек-листов" at bounding box center [310, 203] width 78 height 8
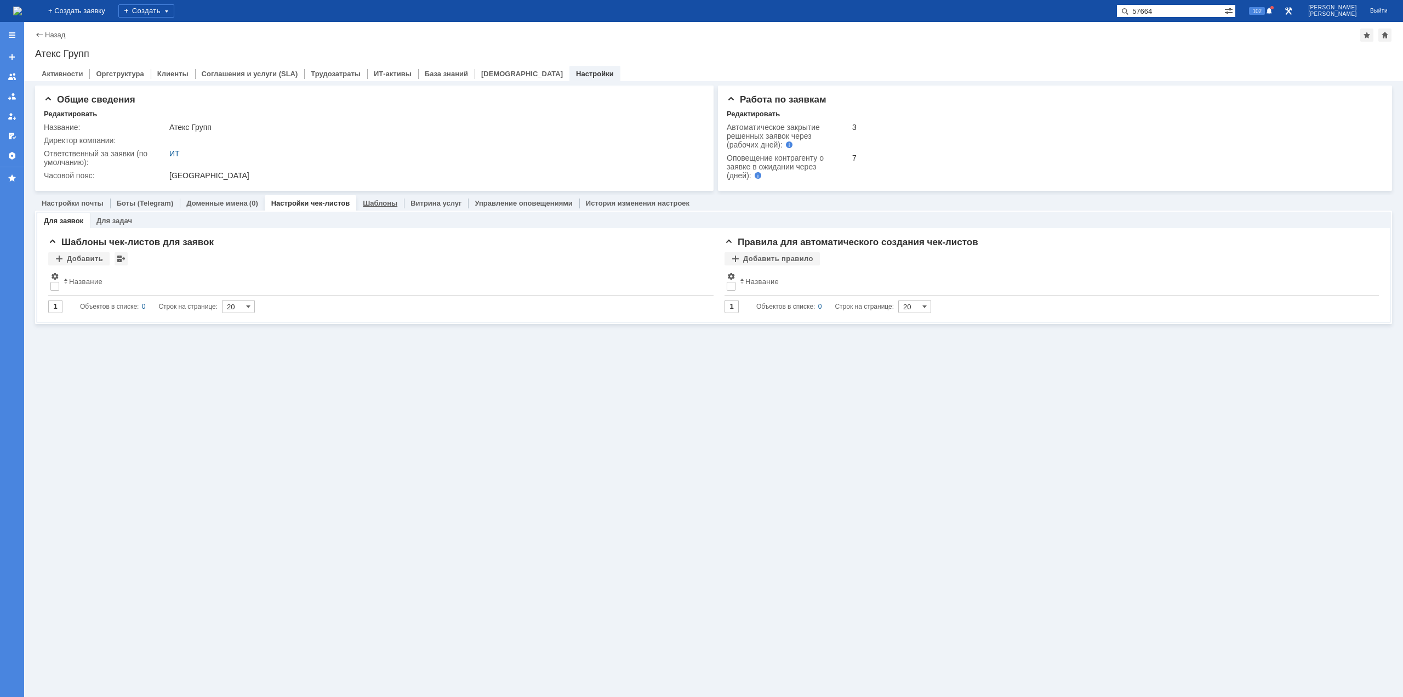
click at [383, 201] on link "Шаблоны" at bounding box center [380, 203] width 35 height 8
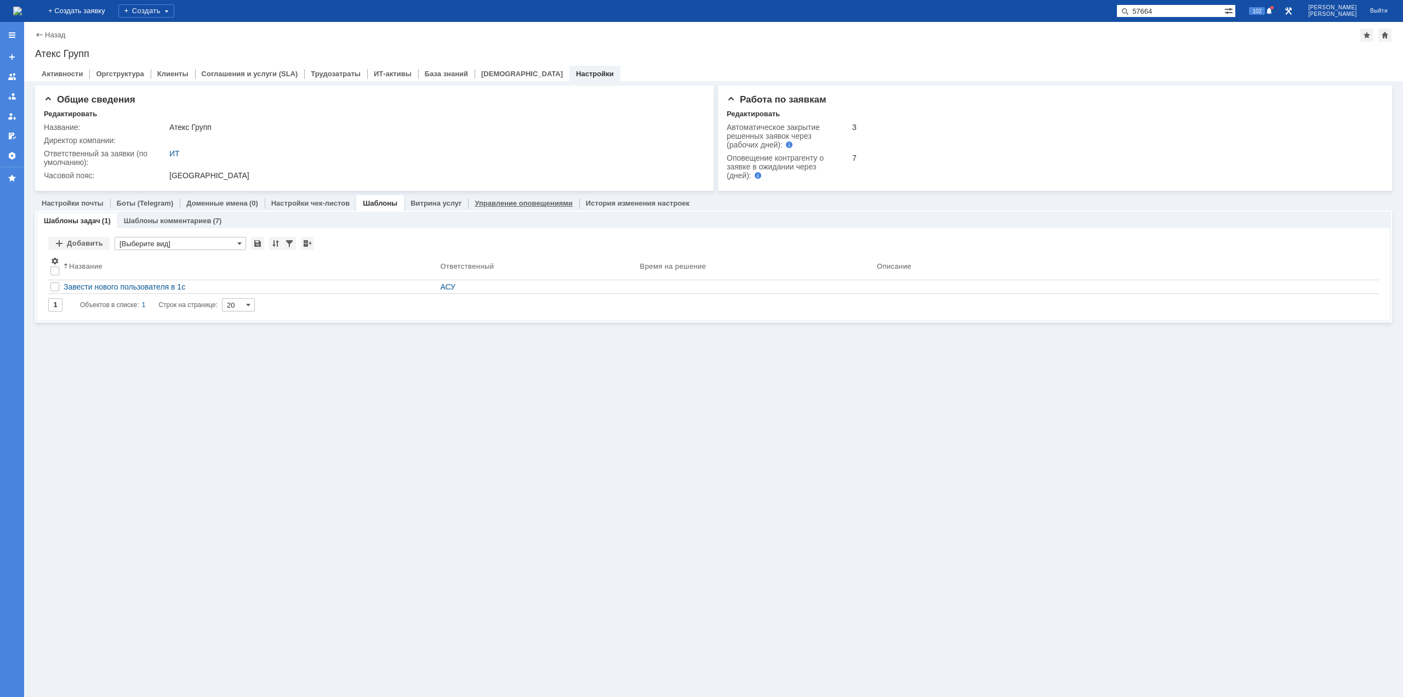
click at [475, 201] on link "Управление оповещениями" at bounding box center [524, 203] width 98 height 8
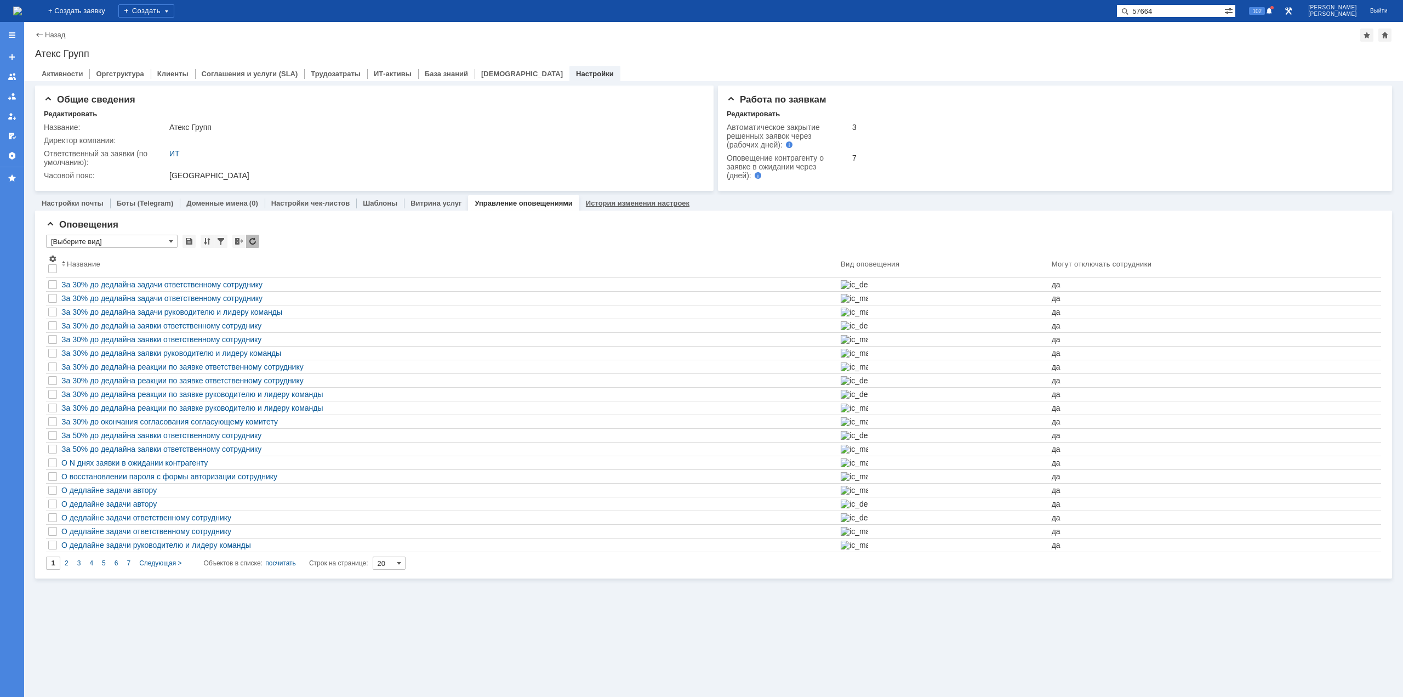
click at [586, 201] on link "История изменения настроек" at bounding box center [638, 203] width 104 height 8
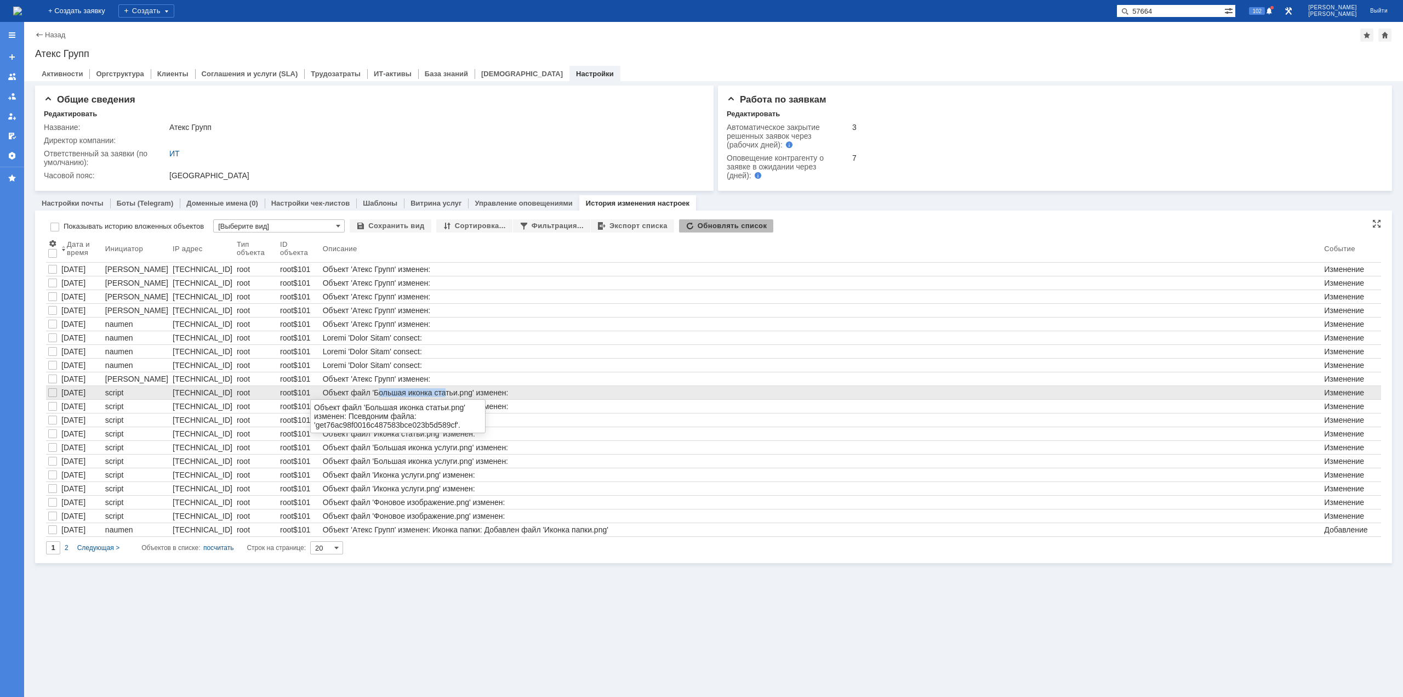
drag, startPoint x: 367, startPoint y: 395, endPoint x: 436, endPoint y: 394, distance: 69.1
click at [436, 394] on div "Объект файл 'Большая иконка статьи.png' изменен: Псевдоним файла: 'get76ac98f00…" at bounding box center [821, 392] width 997 height 9
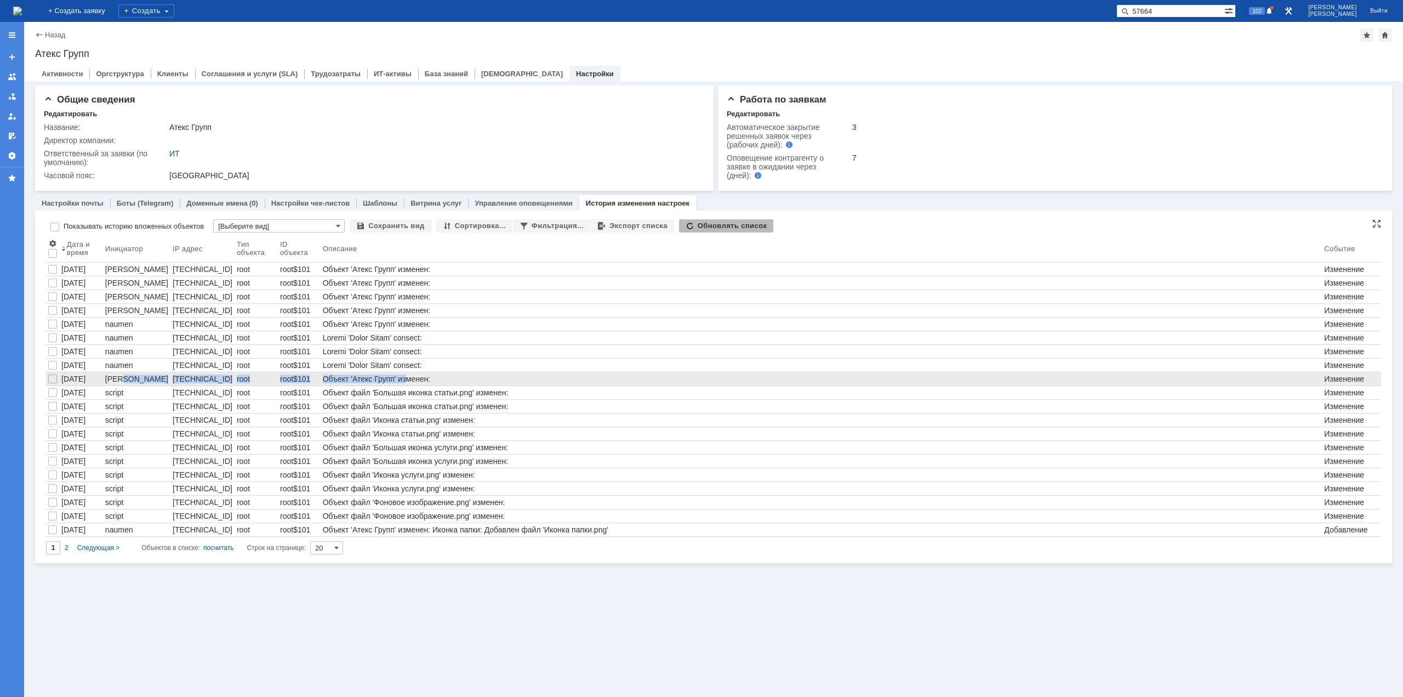
drag, startPoint x: 126, startPoint y: 375, endPoint x: 396, endPoint y: 375, distance: 270.2
click at [396, 375] on tr "08.12.2021 12:48 Кондратенко Сергей 5.167.48.208 root root$101 Объект 'Атекс Гр…" at bounding box center [713, 379] width 1335 height 14
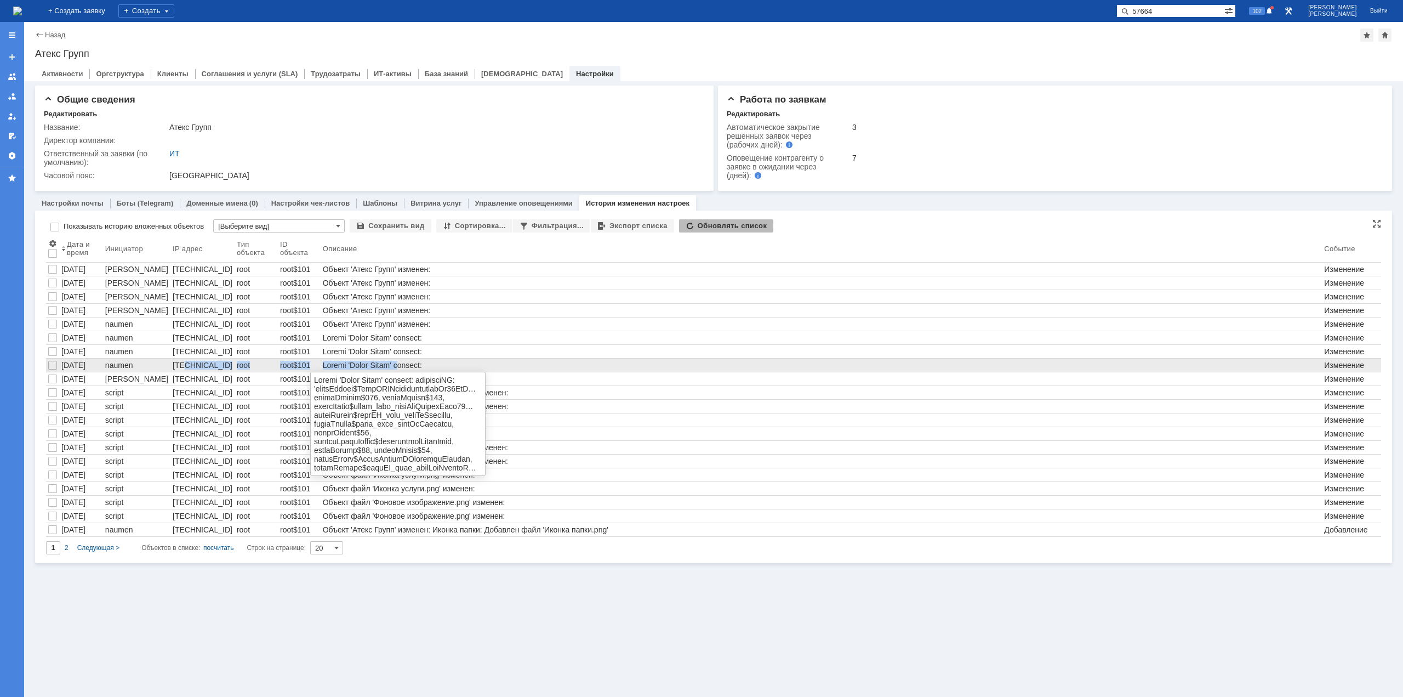
drag, startPoint x: 175, startPoint y: 363, endPoint x: 391, endPoint y: 367, distance: 215.4
click at [391, 367] on tr "15.03.2022 07:35 naumen 88.212.241.26 root root$101 Изменение объекта" at bounding box center [713, 365] width 1335 height 14
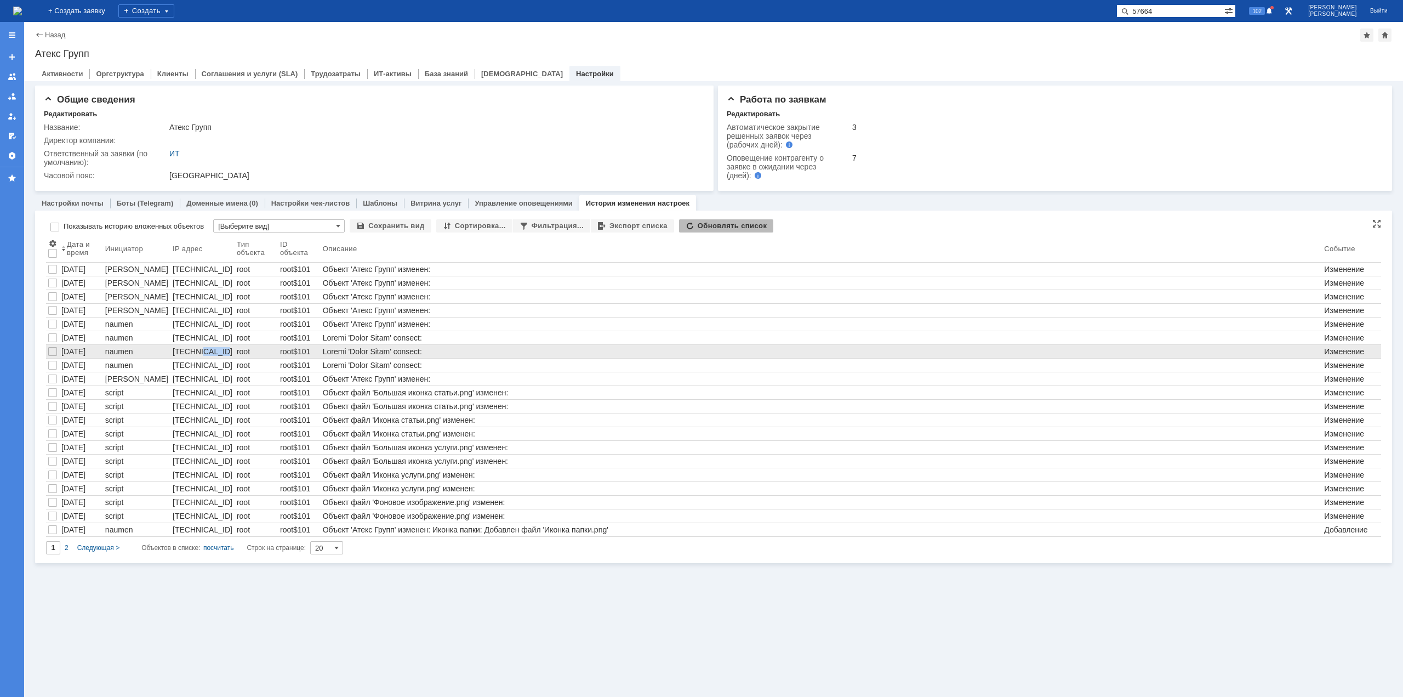
drag, startPoint x: 189, startPoint y: 349, endPoint x: 219, endPoint y: 349, distance: 30.7
click at [219, 349] on div "88.212.241.19" at bounding box center [203, 351] width 60 height 9
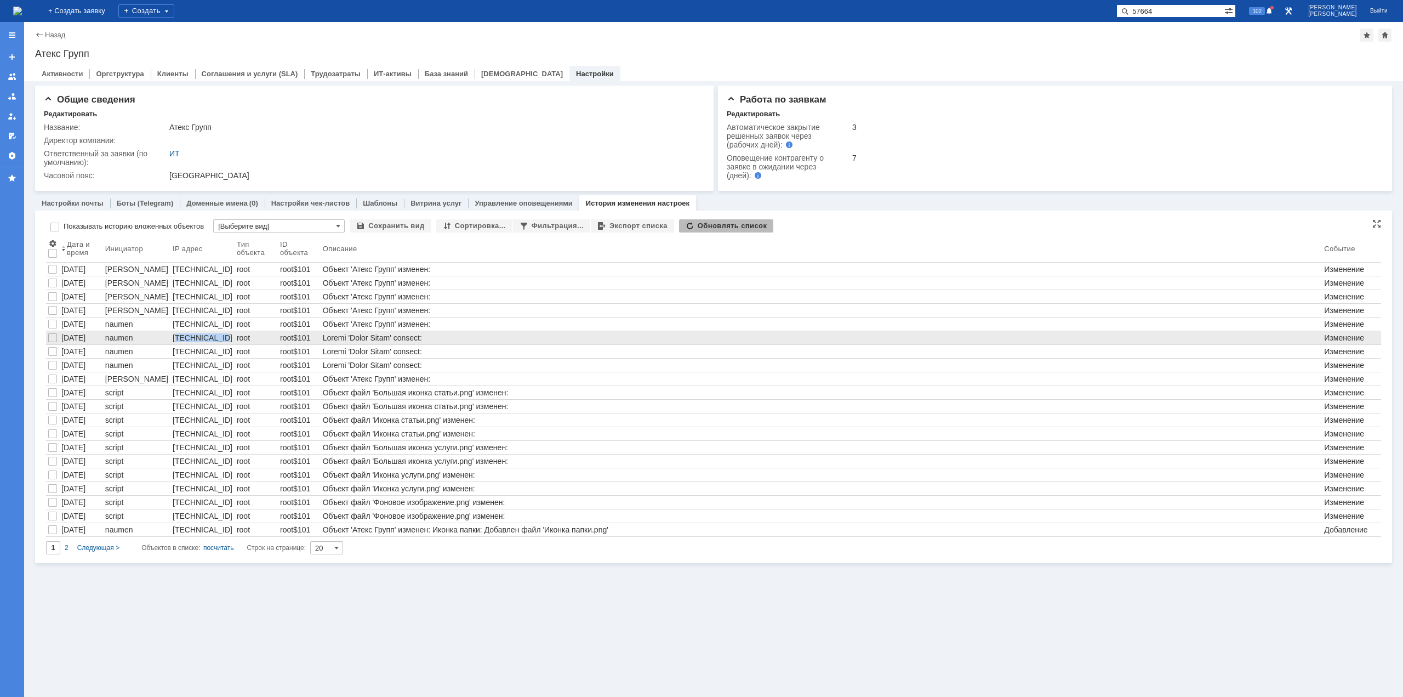
drag, startPoint x: 168, startPoint y: 336, endPoint x: 211, endPoint y: 339, distance: 43.4
click at [211, 339] on div "88.212.241.19" at bounding box center [203, 337] width 60 height 9
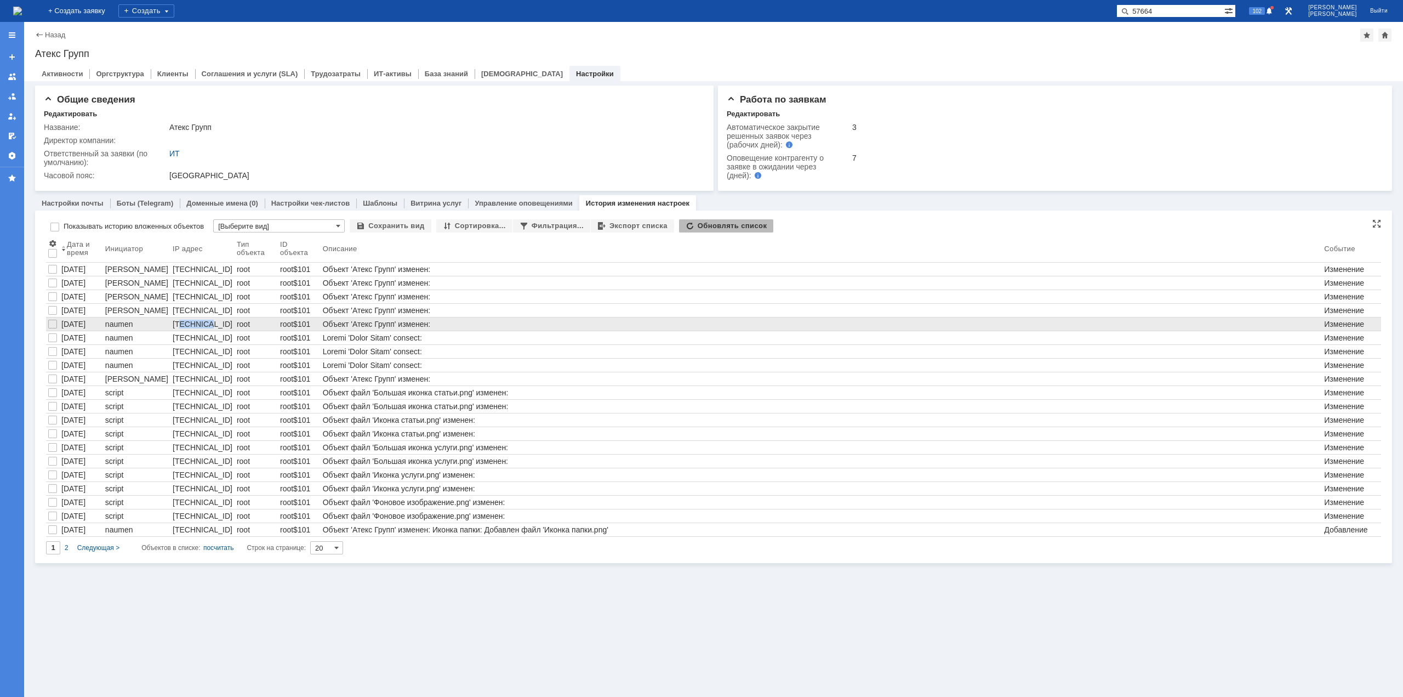
drag, startPoint x: 172, startPoint y: 327, endPoint x: 198, endPoint y: 326, distance: 26.3
click at [198, 326] on div "88.212.241.19" at bounding box center [203, 324] width 60 height 9
drag, startPoint x: 292, startPoint y: 325, endPoint x: 339, endPoint y: 325, distance: 47.7
click at [339, 325] on tr "17.07.2023 07:30 naumen 88.212.241.19 root root$101 Объект 'Атекс Групп' измене…" at bounding box center [713, 324] width 1335 height 14
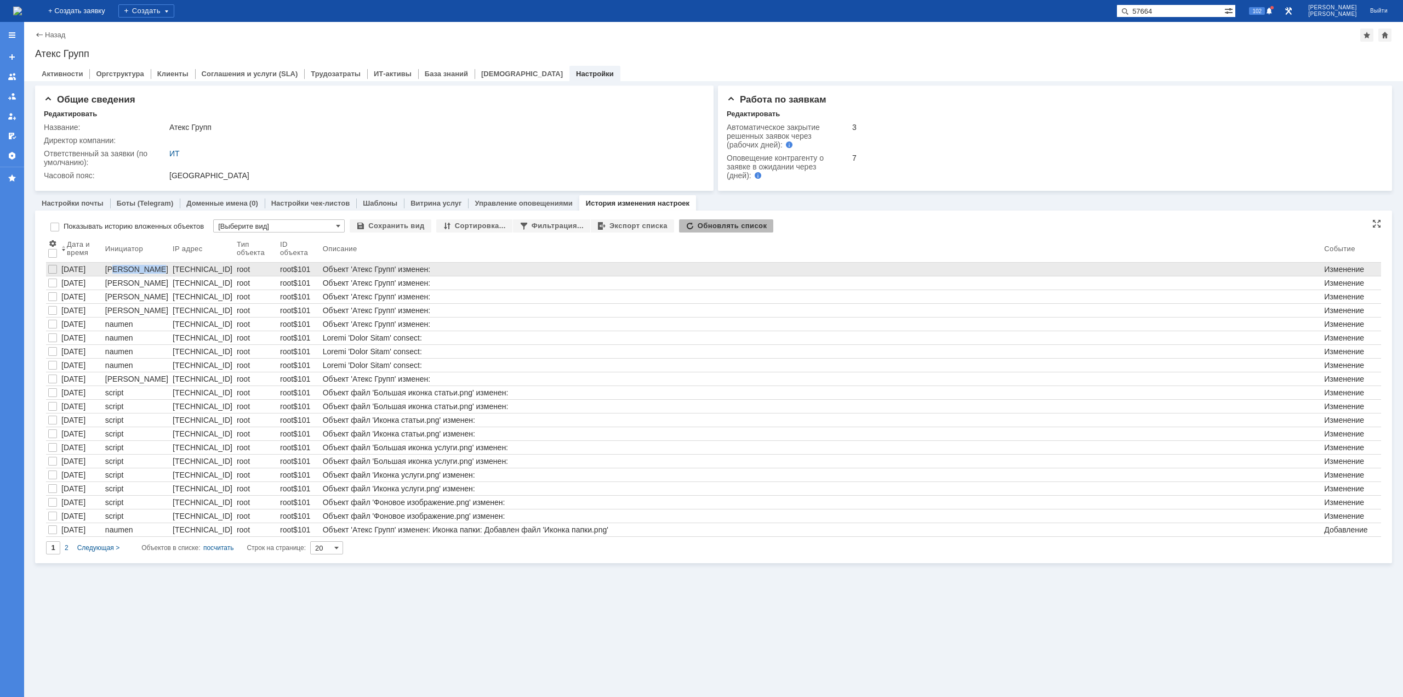
drag, startPoint x: 119, startPoint y: 270, endPoint x: 169, endPoint y: 271, distance: 50.4
click at [158, 271] on div "[PERSON_NAME]" at bounding box center [136, 269] width 63 height 9
drag, startPoint x: 195, startPoint y: 268, endPoint x: 250, endPoint y: 267, distance: 54.8
click at [239, 268] on tr "27.08.2025 09:54 Кондратенко Сергей 176.211.113.220 root root$101 Объект 'Атекс…" at bounding box center [713, 270] width 1335 height 14
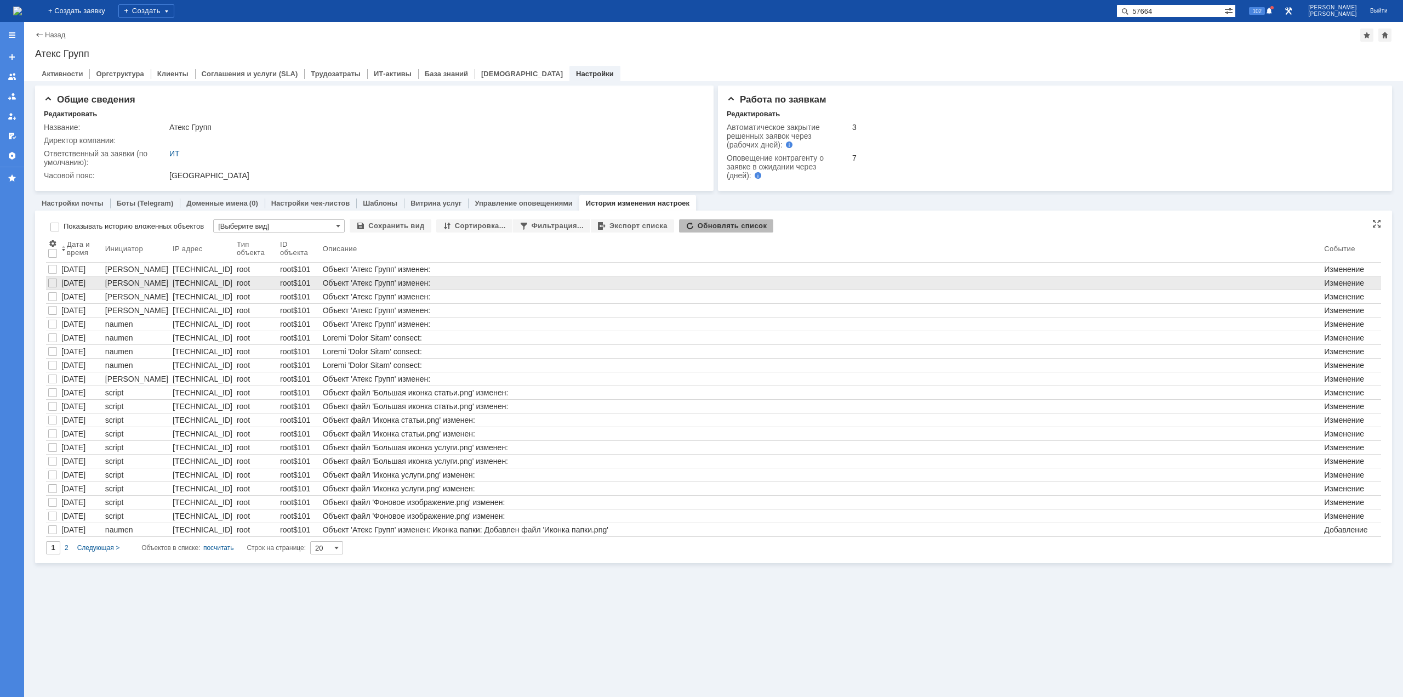
click at [191, 283] on div "176.211.113.220" at bounding box center [203, 282] width 60 height 9
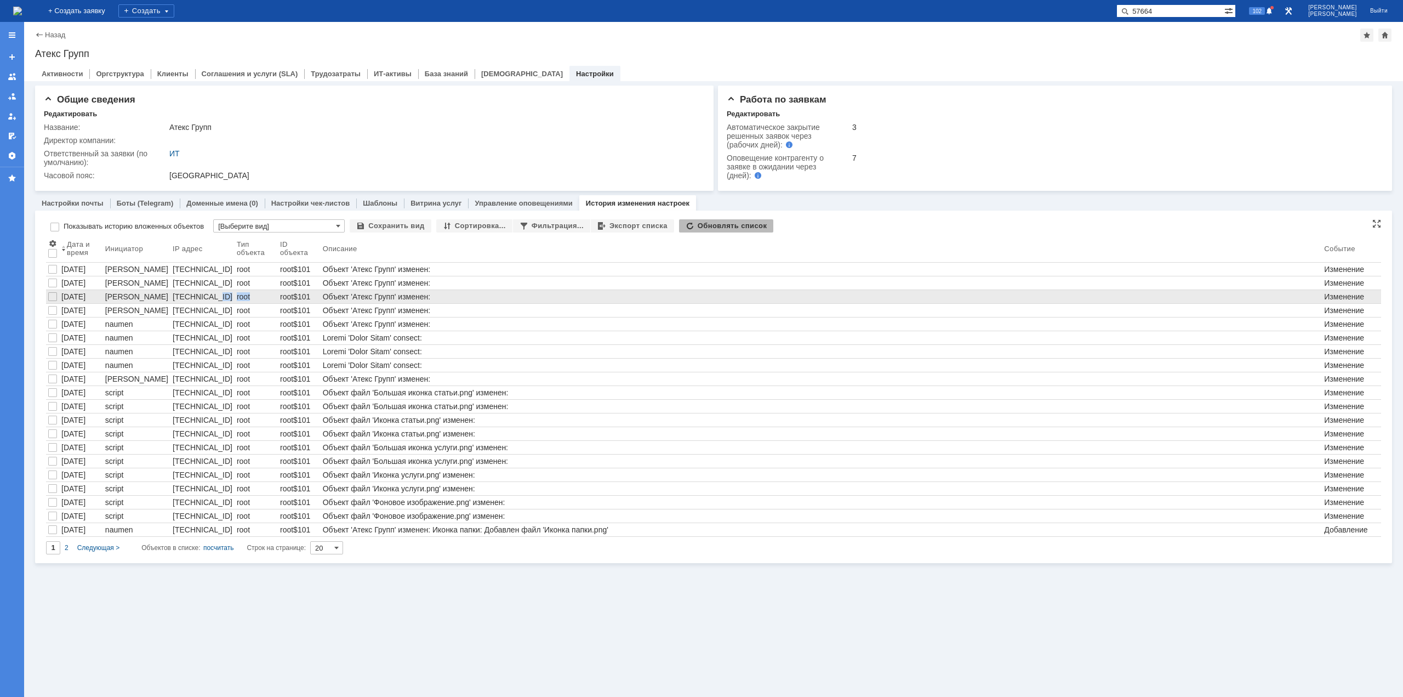
drag, startPoint x: 218, startPoint y: 294, endPoint x: 266, endPoint y: 294, distance: 48.2
click at [243, 294] on tr "27.08.2025 09:54 Кондратенко Сергей 176.211.113.220 root root$101 Объект 'Атекс…" at bounding box center [713, 297] width 1335 height 14
drag, startPoint x: 308, startPoint y: 294, endPoint x: 351, endPoint y: 293, distance: 43.3
click at [339, 292] on tr "27.08.2025 09:54 Кондратенко Сергей 176.211.113.220 root root$101 Объект 'Атекс…" at bounding box center [713, 297] width 1335 height 14
drag, startPoint x: 369, startPoint y: 296, endPoint x: 397, endPoint y: 297, distance: 28.0
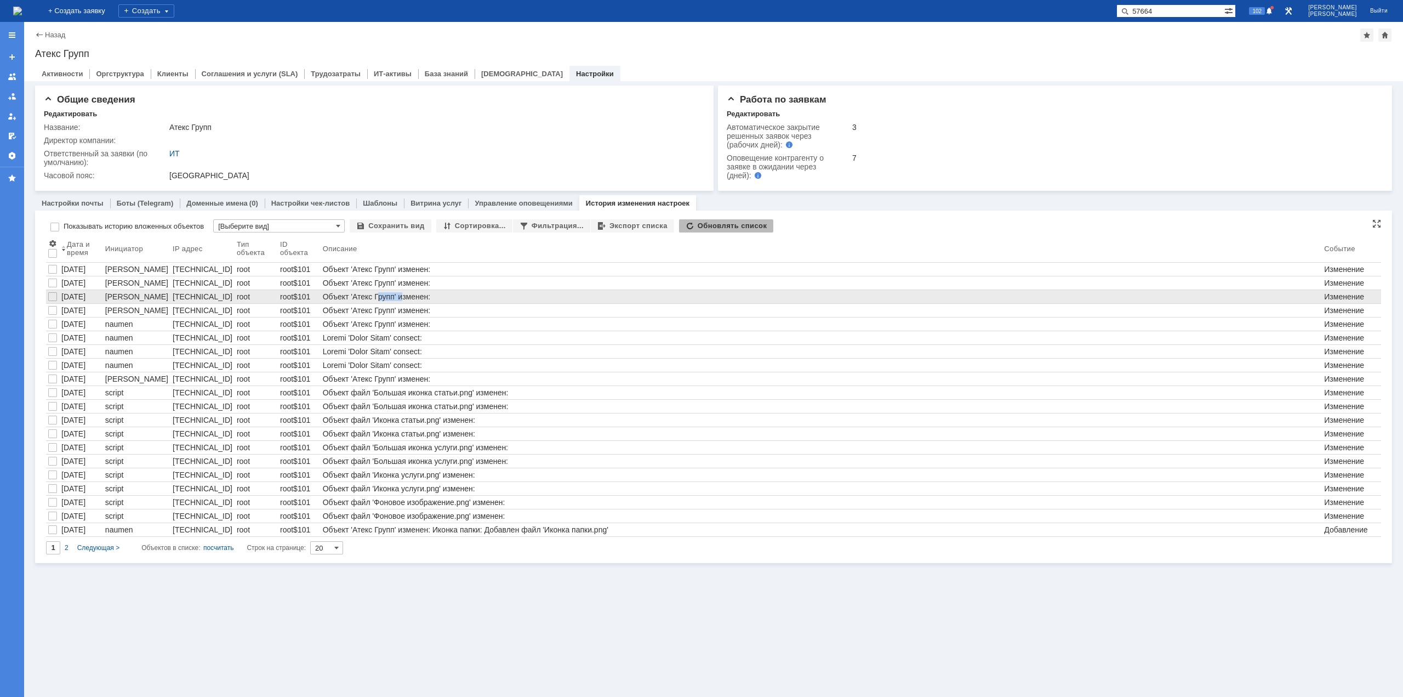
click at [396, 296] on div "Объект 'Атекс Групп' изменен: Регистрировать заявки от незарегистрированных пол…" at bounding box center [821, 296] width 997 height 9
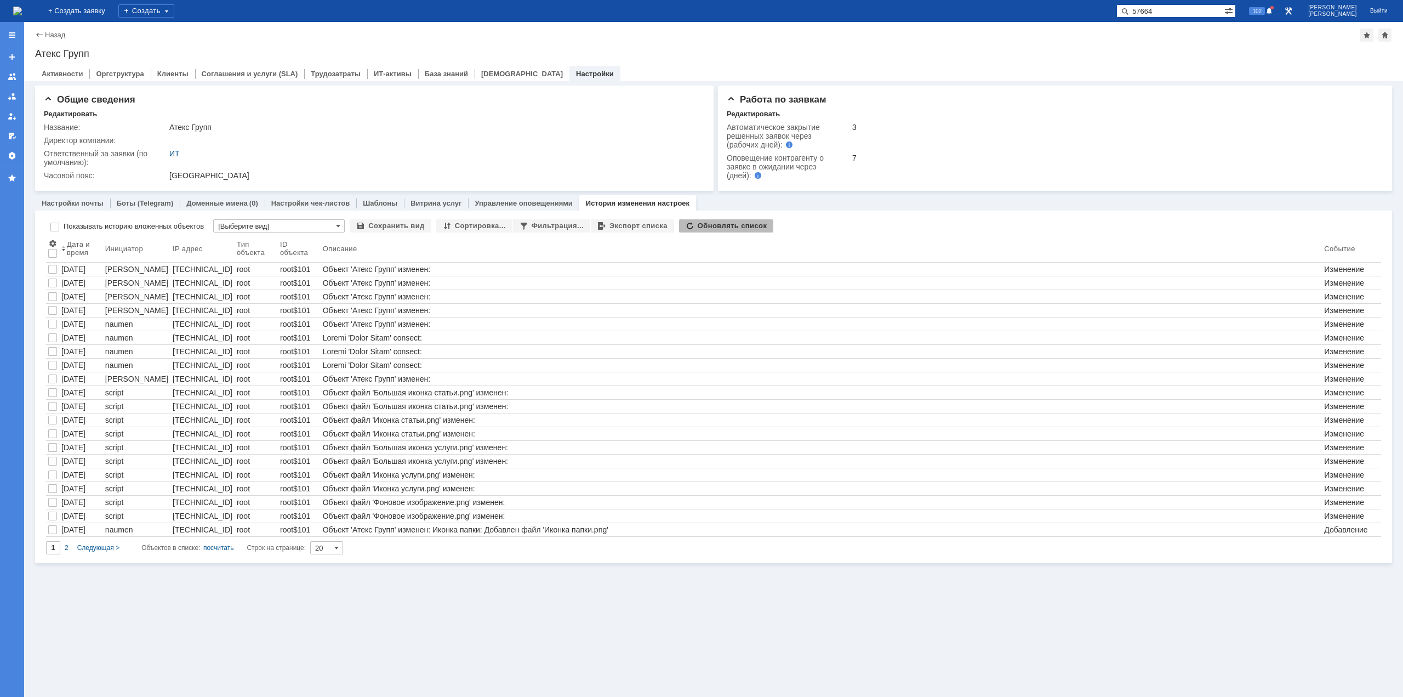
click at [71, 195] on div "Настройки почты Боты (Telegram) Доменные имена (0) Настройки чек-листов Шаблоны…" at bounding box center [713, 377] width 1357 height 372
click at [69, 199] on link "Настройки почты" at bounding box center [73, 203] width 62 height 8
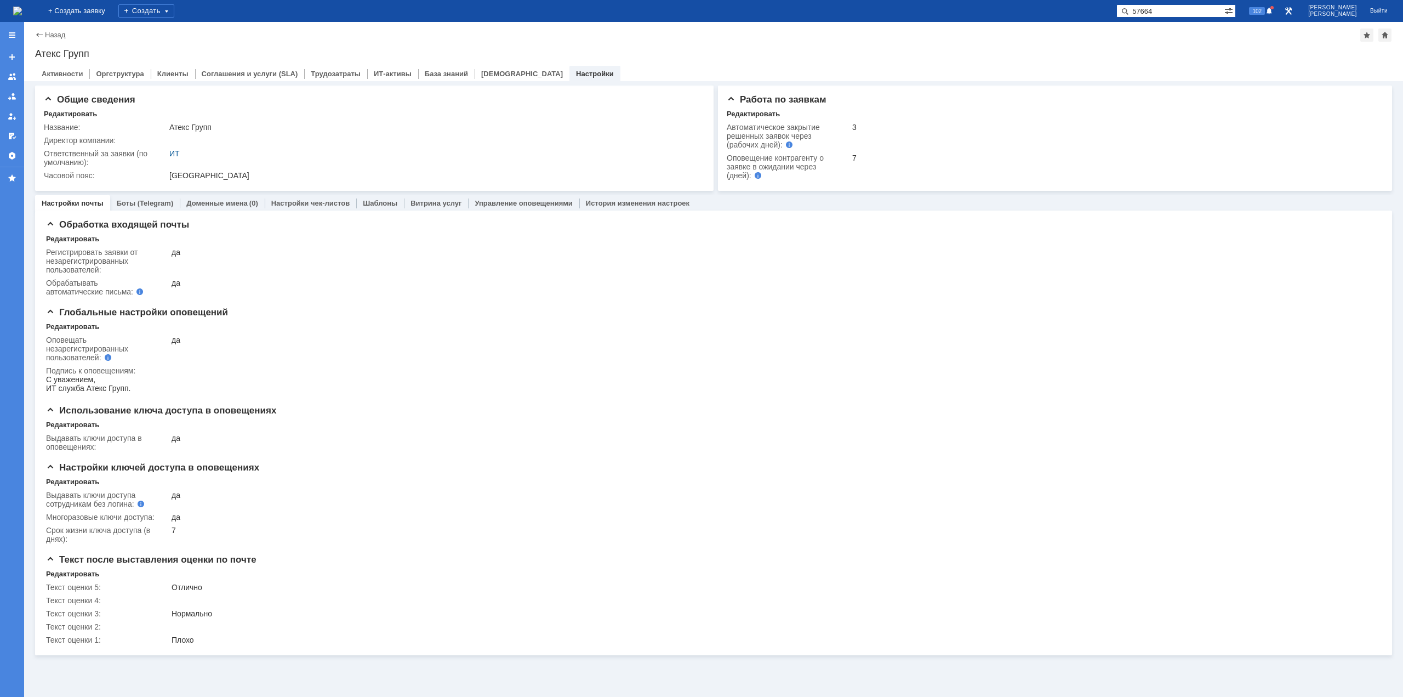
click at [22, 9] on img at bounding box center [17, 11] width 9 height 9
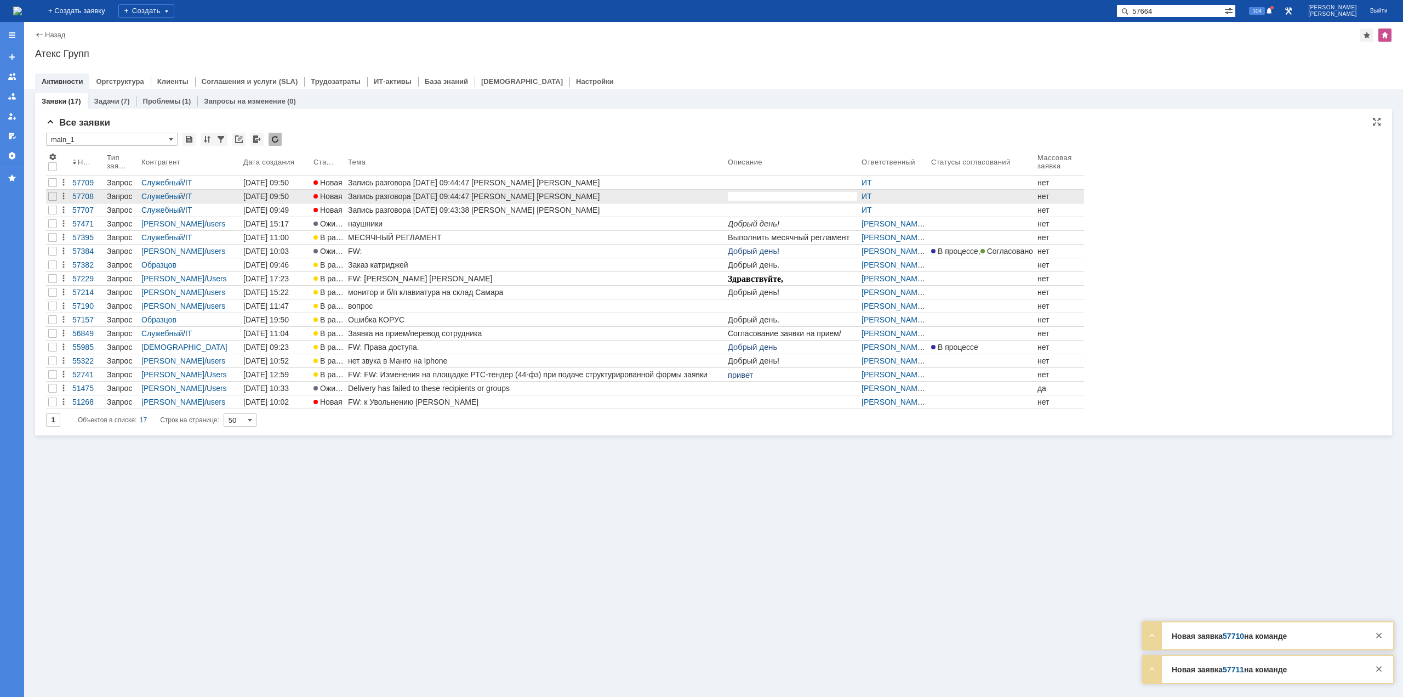
drag, startPoint x: 50, startPoint y: 185, endPoint x: 54, endPoint y: 191, distance: 6.9
click at [52, 185] on div at bounding box center [52, 182] width 9 height 9
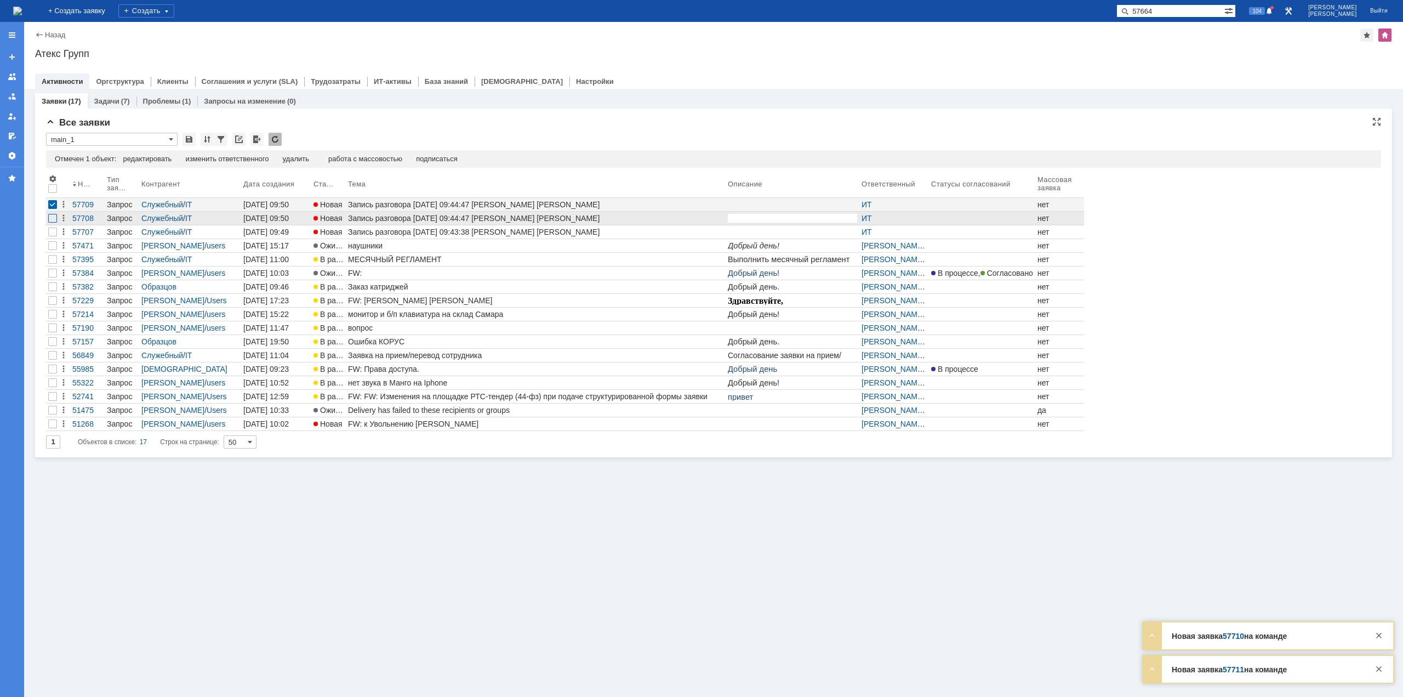
click at [53, 219] on div at bounding box center [52, 218] width 9 height 9
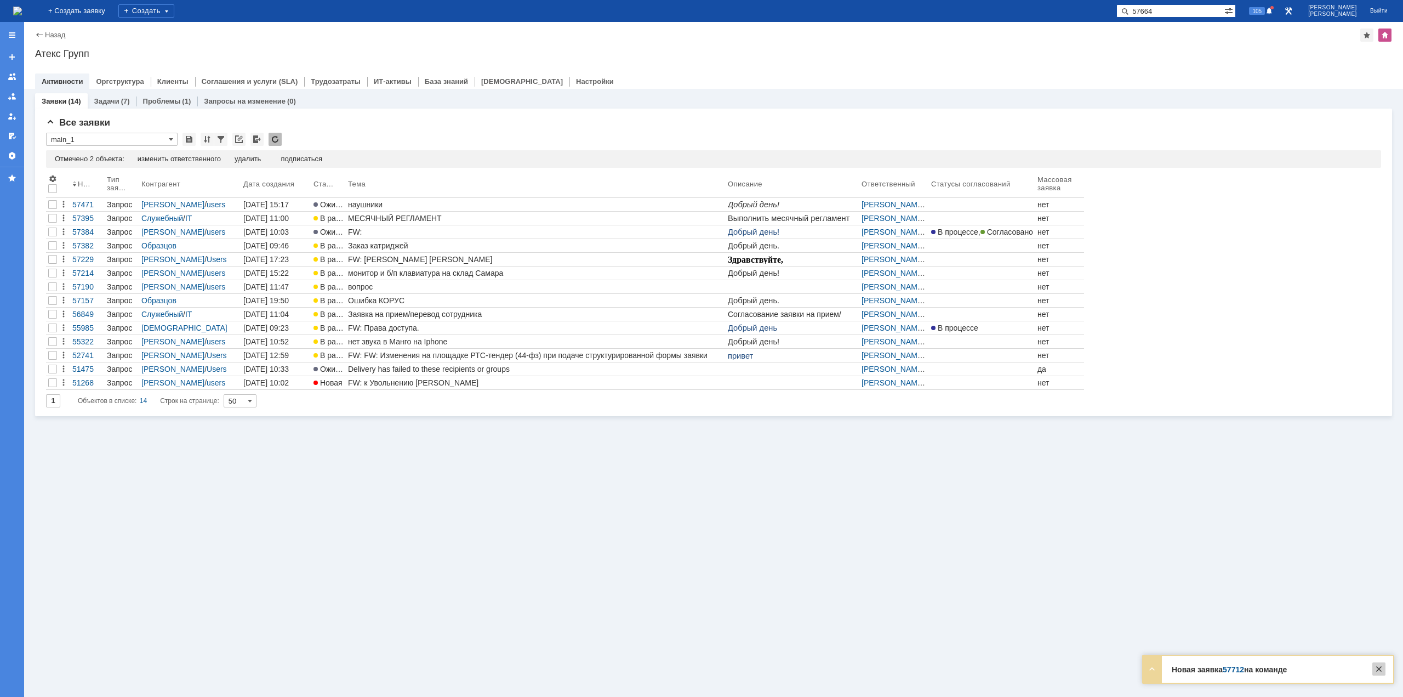
click at [1377, 668] on div at bounding box center [1378, 668] width 13 height 13
click at [22, 7] on img at bounding box center [17, 11] width 9 height 9
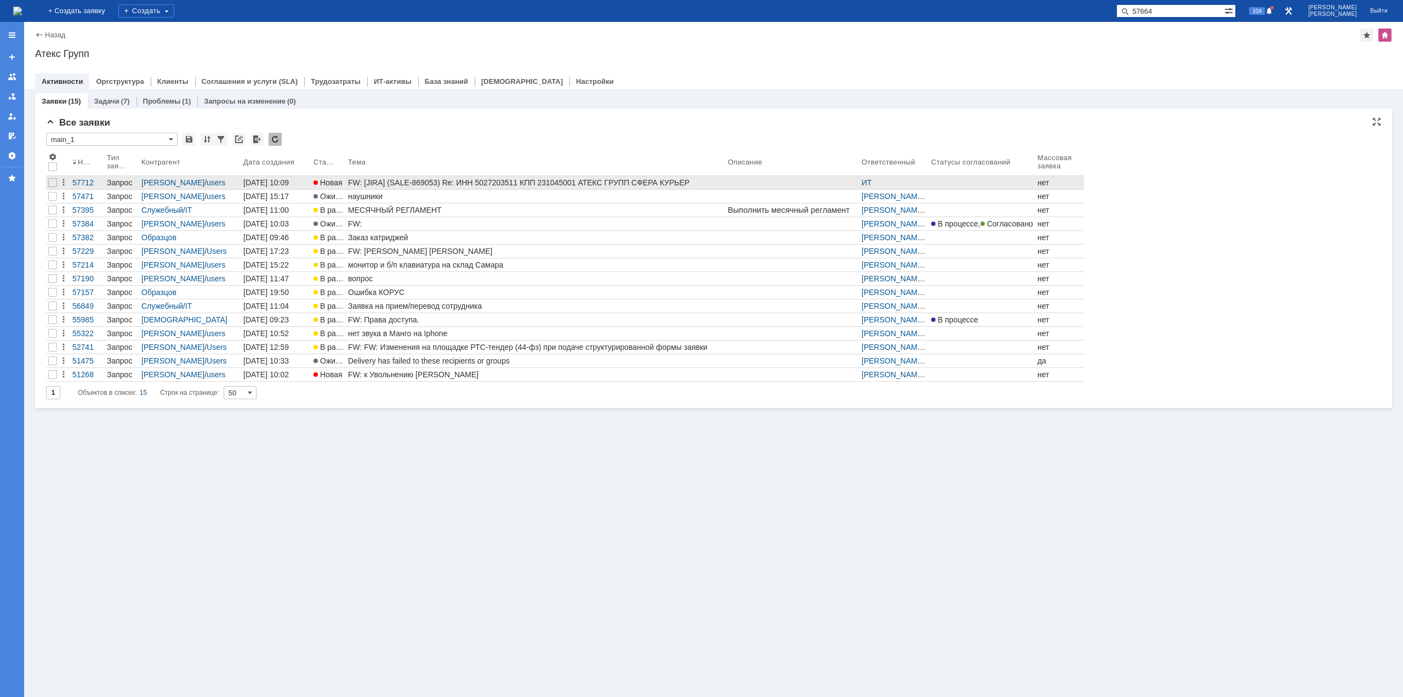
click at [511, 177] on link "FW: [JIRA] (SALE-869053) Re: ИНН 5027203511 КПП 231045001 АТЕКС ГРУПП СФЕРА КУР…" at bounding box center [536, 182] width 380 height 13
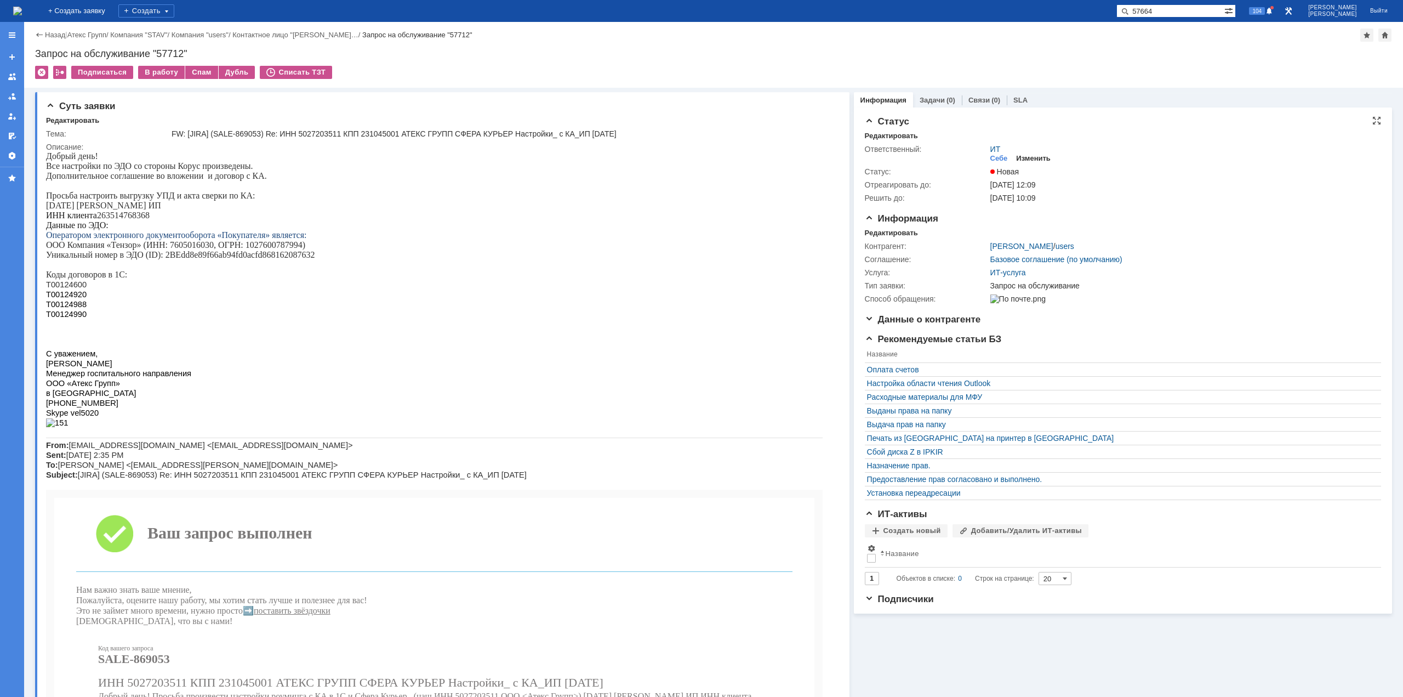
click at [1029, 157] on div "Изменить" at bounding box center [1033, 158] width 35 height 9
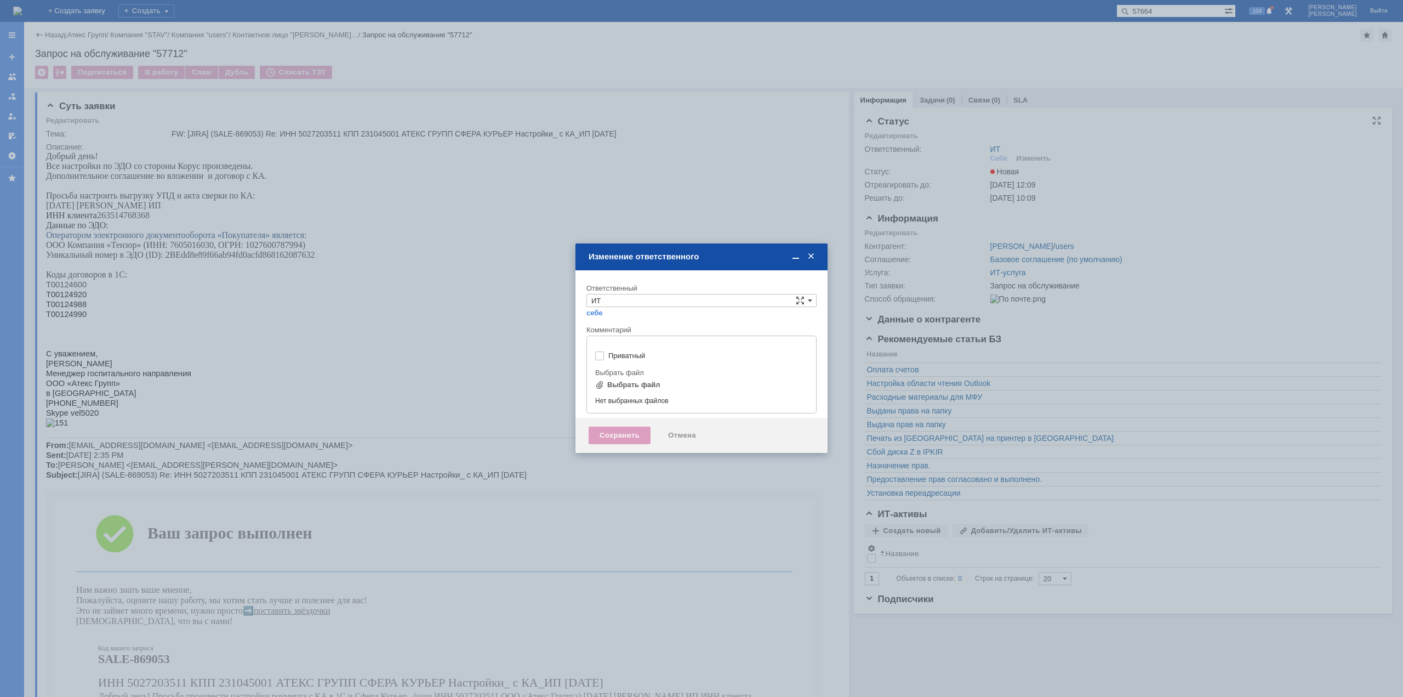
type input "[не указано]"
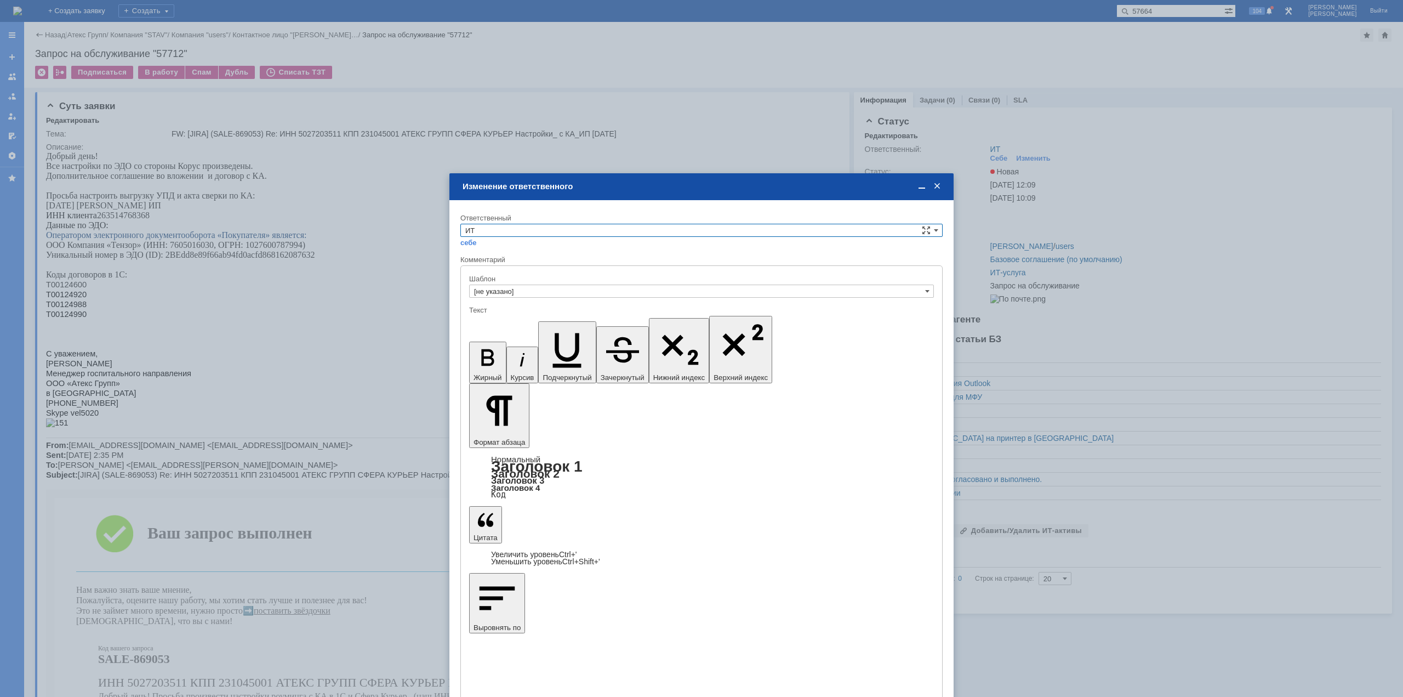
click at [521, 228] on input "ИТ" at bounding box center [701, 230] width 482 height 13
click at [492, 318] on span "АСУ" at bounding box center [701, 321] width 472 height 9
type input "АСУ"
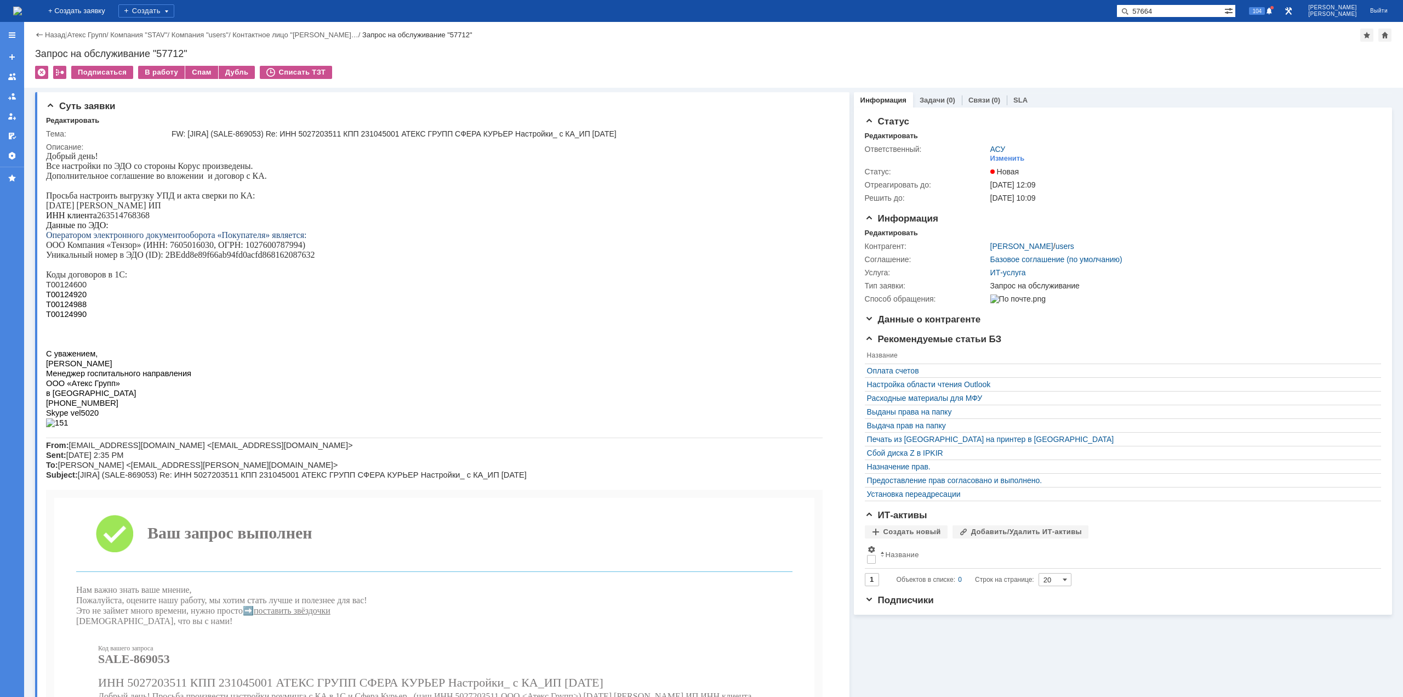
click at [22, 12] on img at bounding box center [17, 11] width 9 height 9
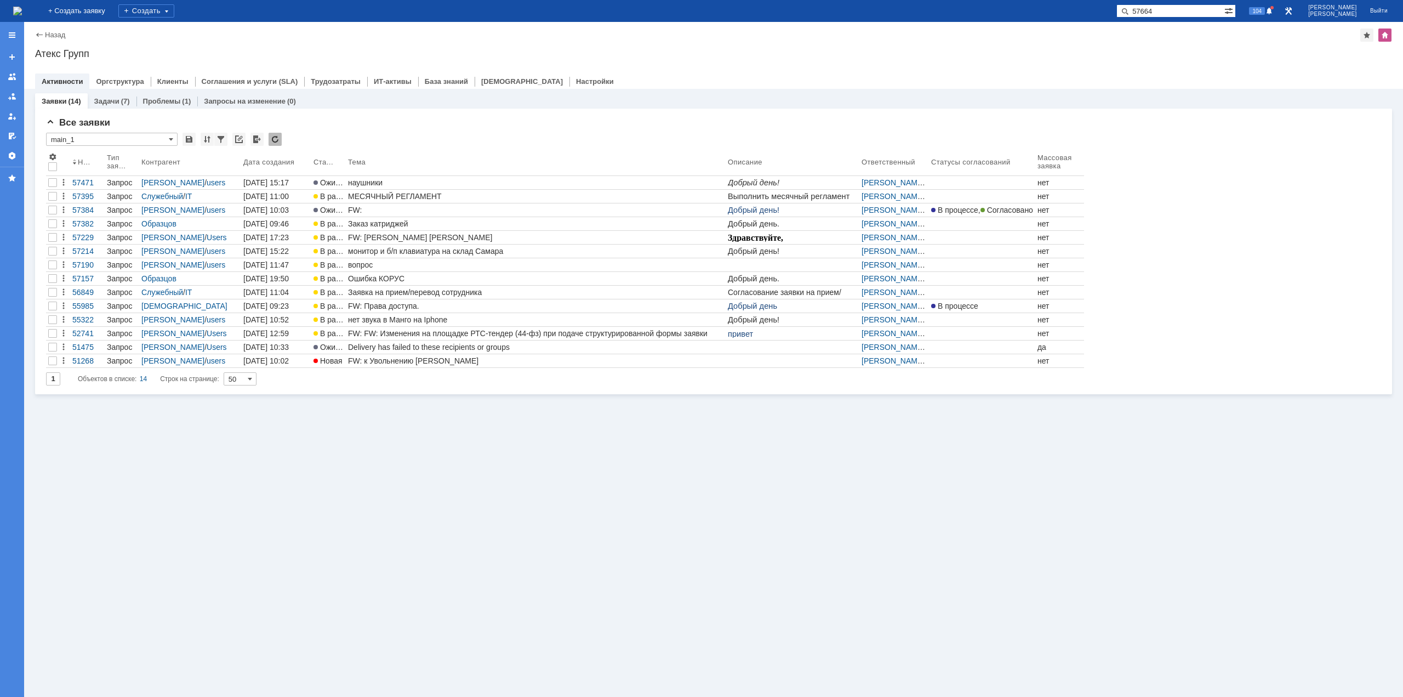
click at [22, 8] on img at bounding box center [17, 11] width 9 height 9
click at [22, 9] on img at bounding box center [17, 11] width 9 height 9
click at [569, 87] on div "Настройки" at bounding box center [594, 81] width 51 height 16
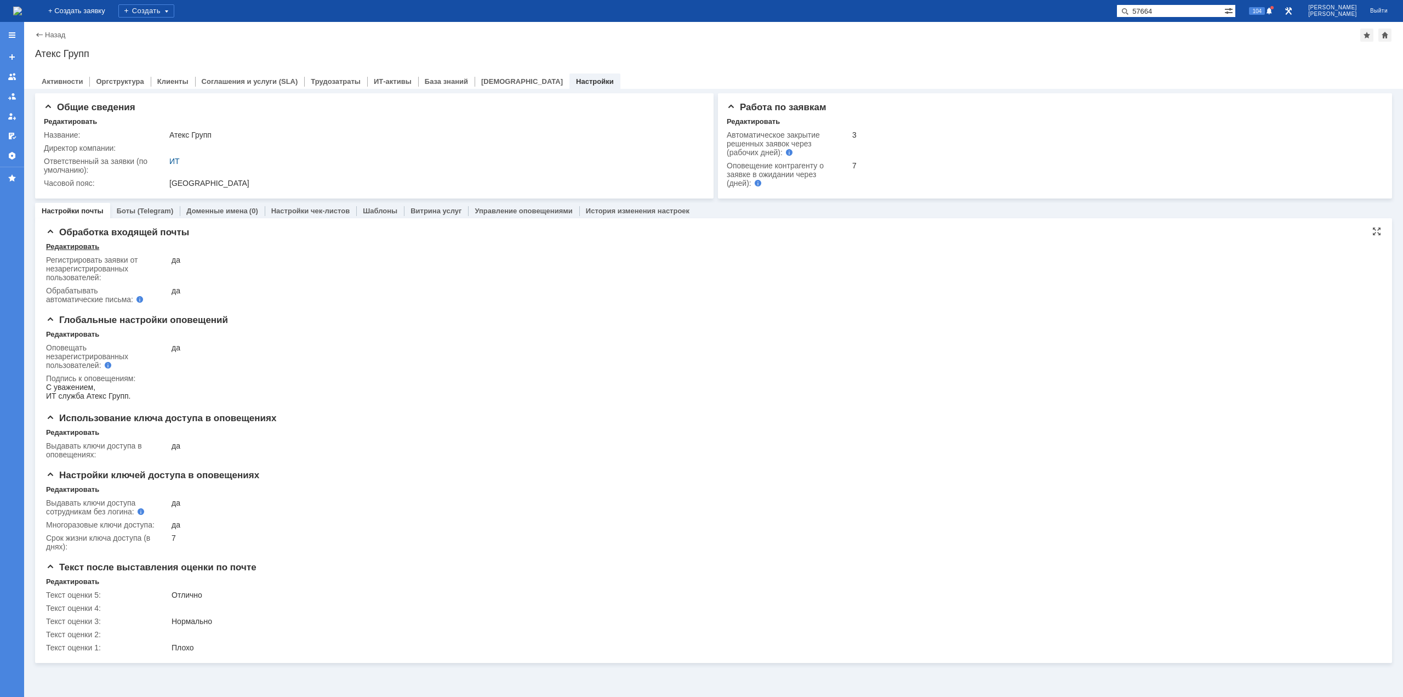
click at [62, 246] on div "Редактировать" at bounding box center [72, 246] width 53 height 9
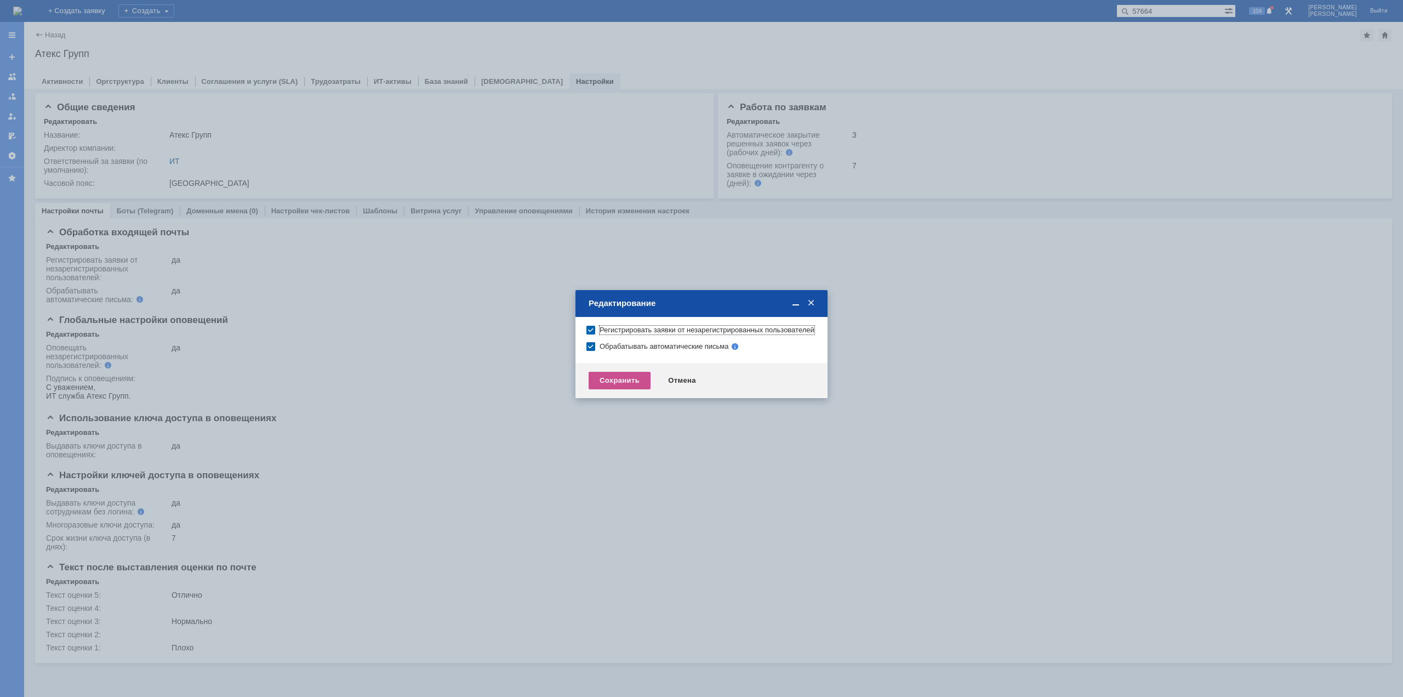
click at [600, 330] on label "Регистрировать заявки от незарегистрированных пользователей" at bounding box center [707, 330] width 215 height 9
checkbox input "false"
click at [608, 386] on div "Сохранить" at bounding box center [620, 381] width 62 height 18
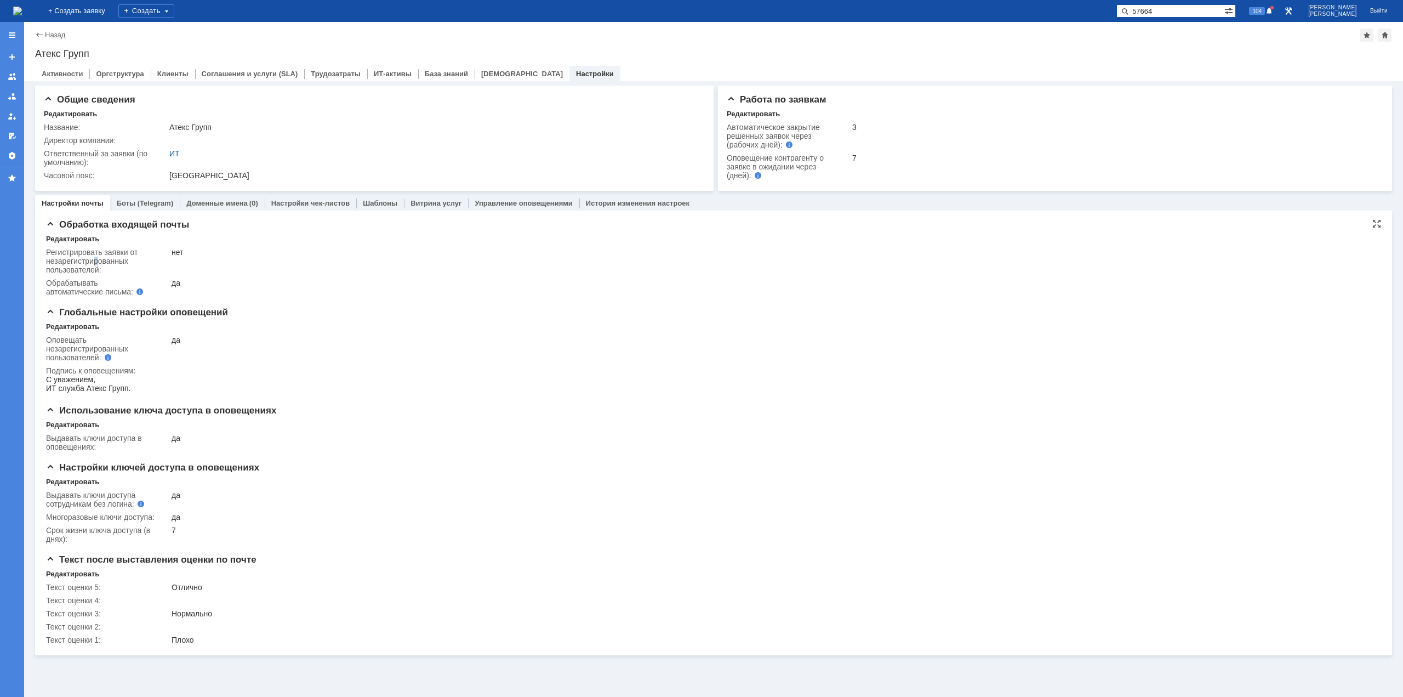
drag, startPoint x: 96, startPoint y: 257, endPoint x: 100, endPoint y: 263, distance: 7.0
click at [100, 263] on div "Регистрировать заявки от незарегистрированных пользователей:" at bounding box center [107, 261] width 123 height 26
click at [69, 267] on div "Регистрировать заявки от незарегистрированных пользователей:" at bounding box center [107, 261] width 123 height 26
click at [81, 330] on div "Редактировать" at bounding box center [72, 326] width 53 height 9
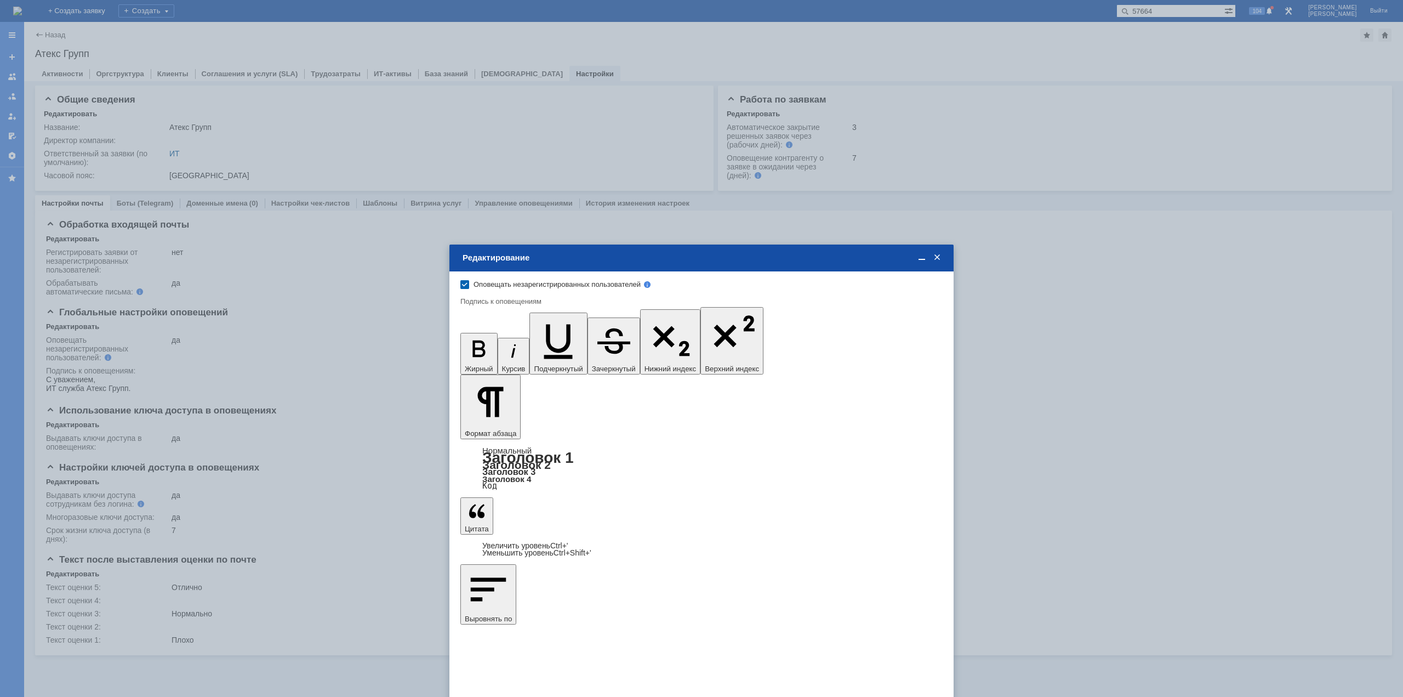
click at [474, 283] on label "Оповещать незарегистрированных пользователей" at bounding box center [701, 284] width 454 height 9
checkbox input "false"
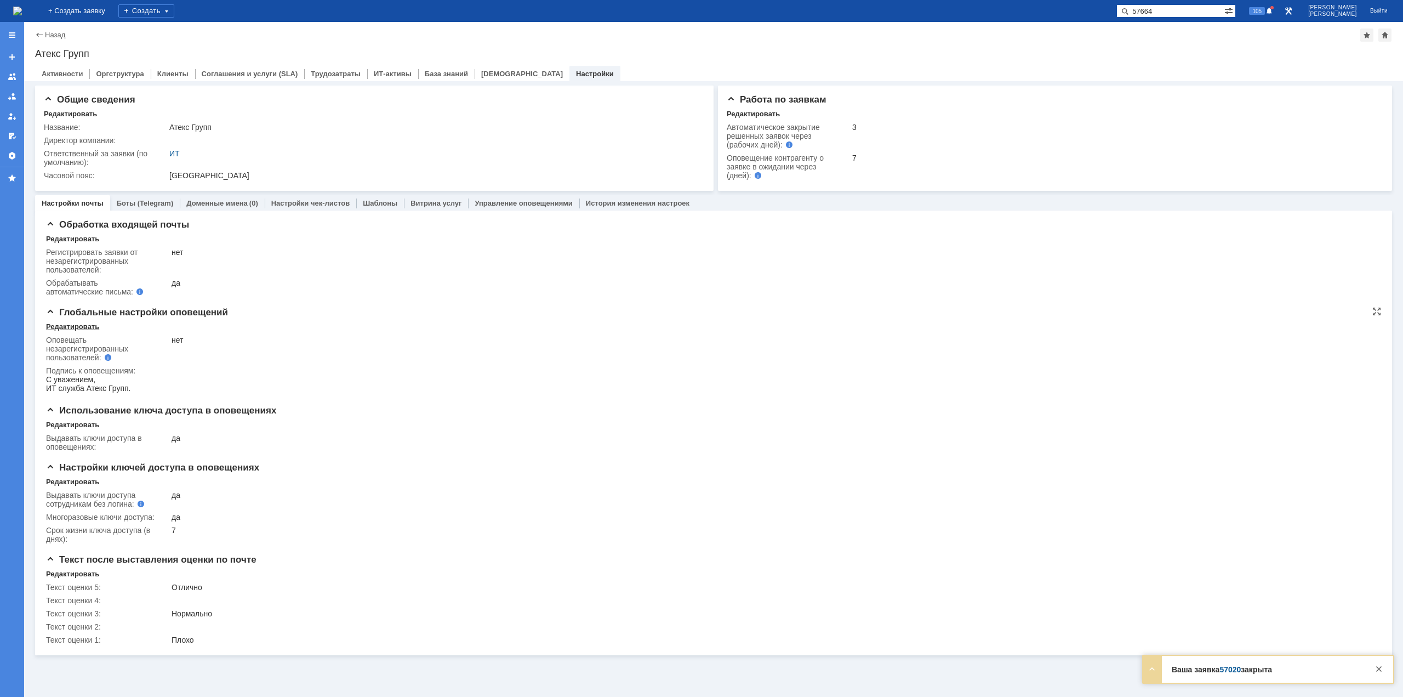
click at [78, 327] on div "Редактировать" at bounding box center [72, 326] width 53 height 9
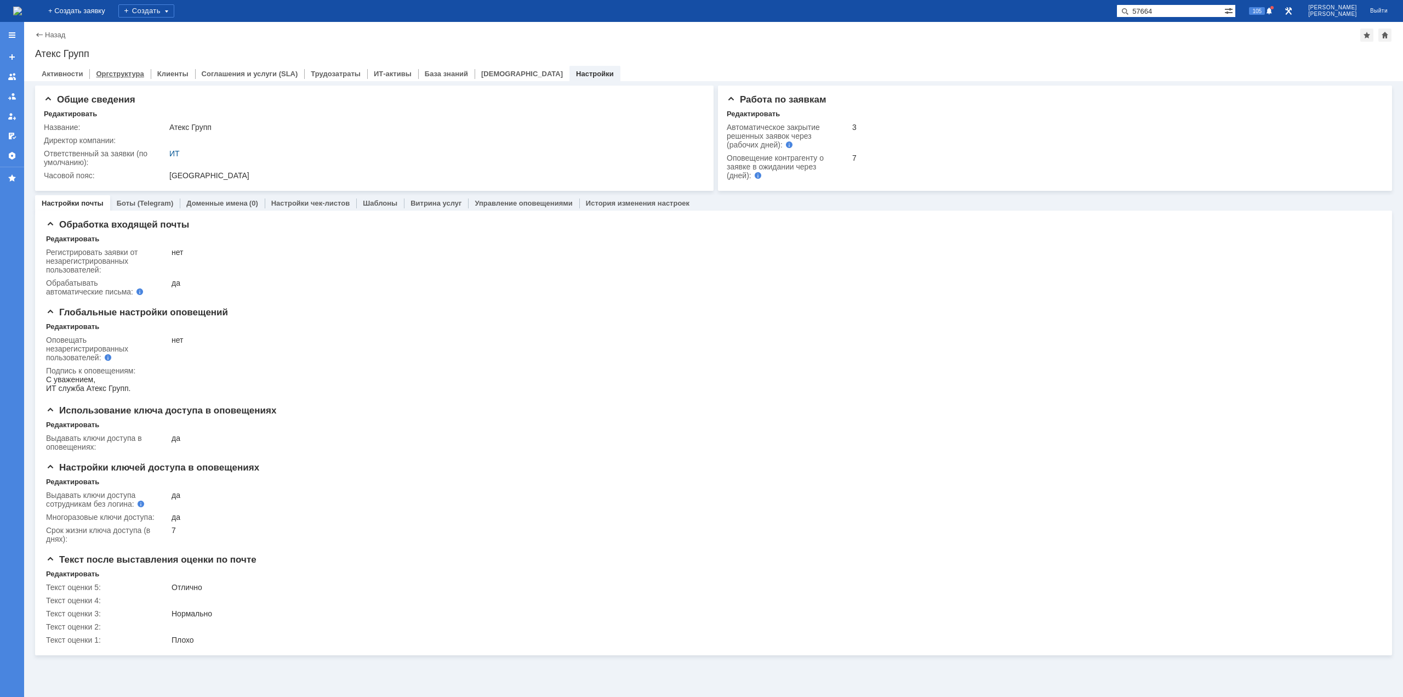
click at [115, 73] on link "Оргструктура" at bounding box center [120, 74] width 48 height 8
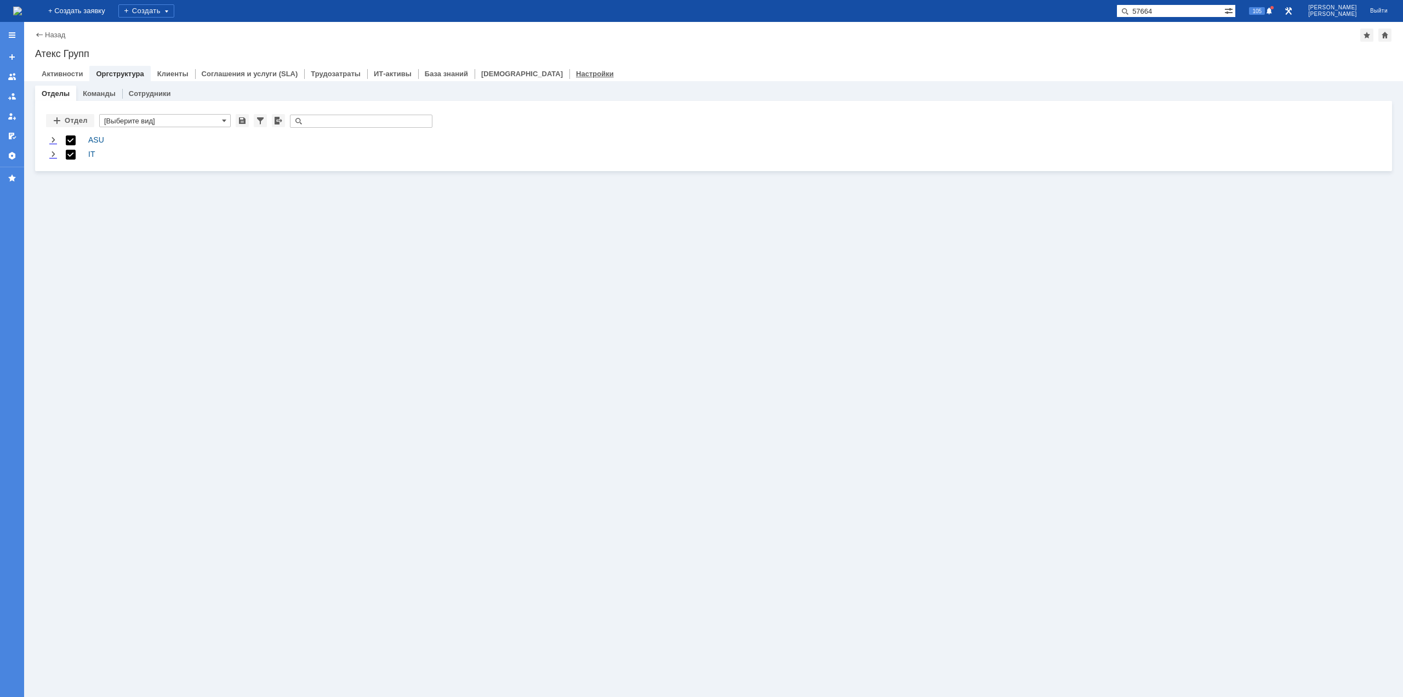
click at [576, 72] on link "Настройки" at bounding box center [595, 74] width 38 height 8
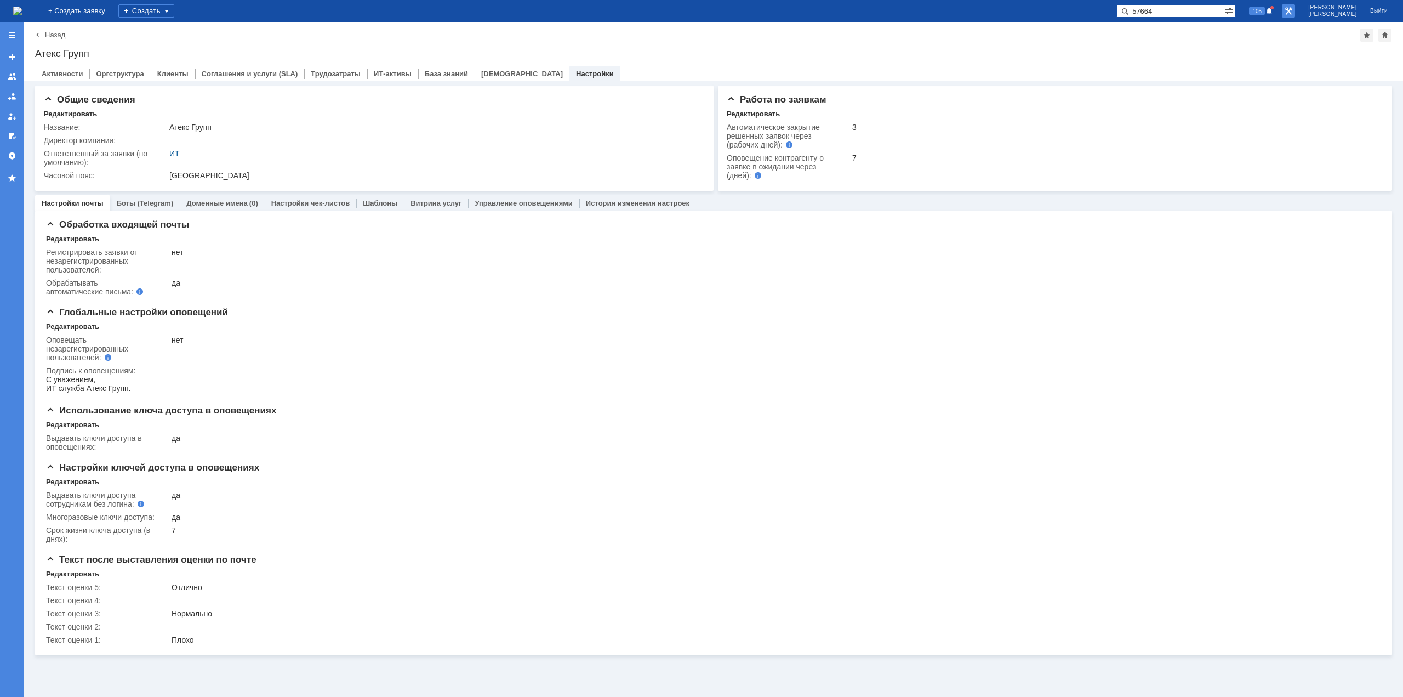
click at [1295, 9] on link at bounding box center [1288, 10] width 13 height 13
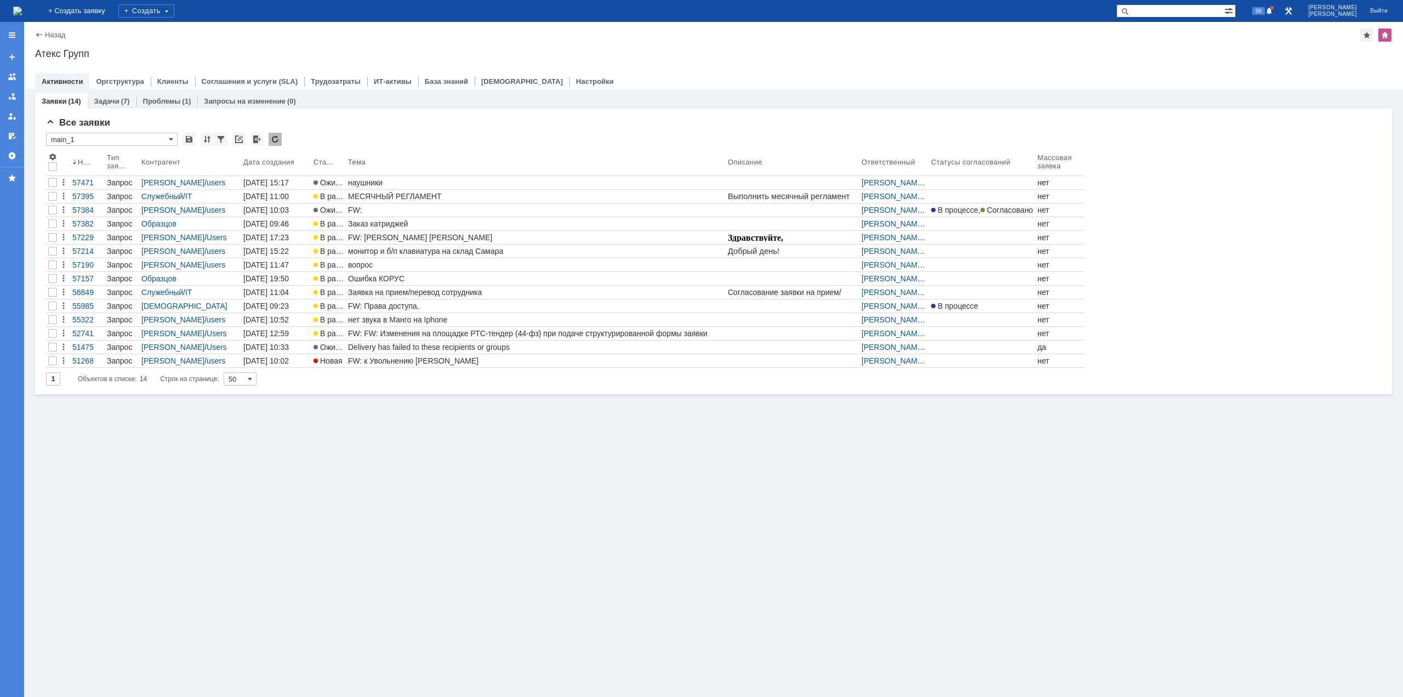
click at [22, 14] on img at bounding box center [17, 11] width 9 height 9
click at [22, 7] on img at bounding box center [17, 11] width 9 height 9
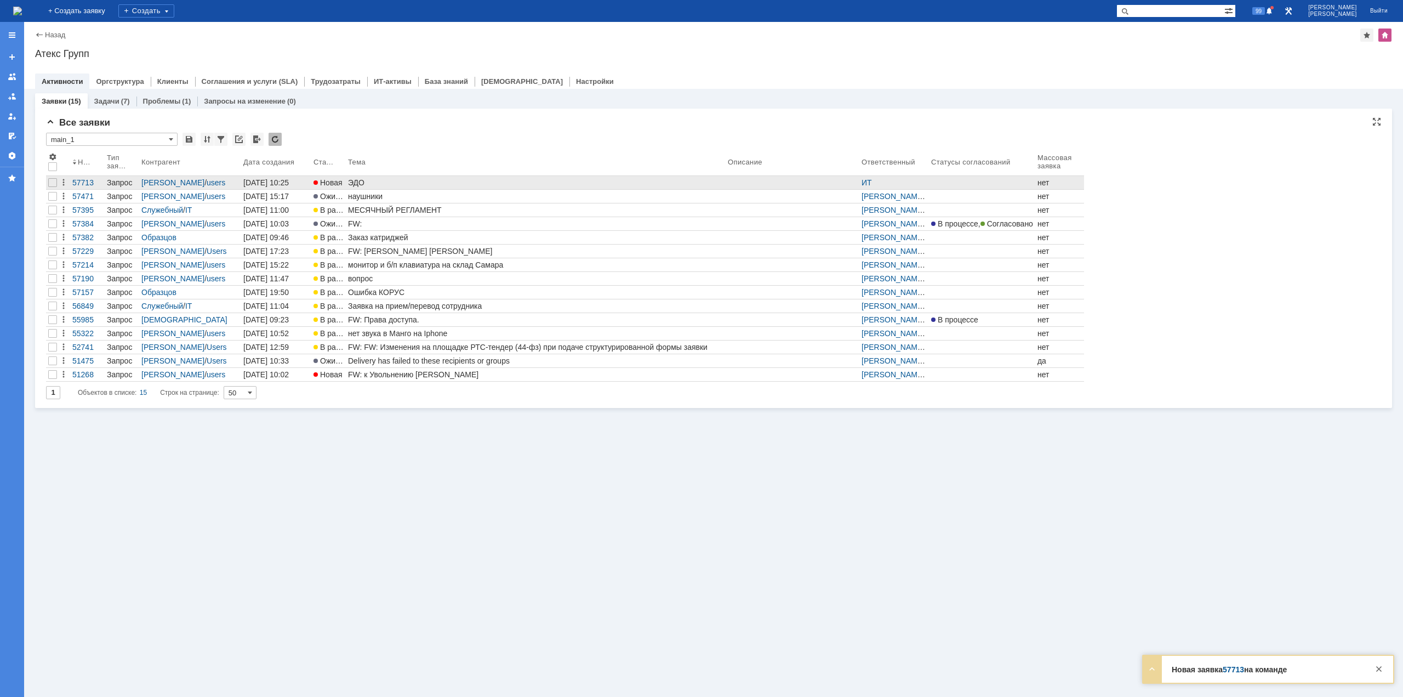
click at [418, 181] on div "ЭДО" at bounding box center [535, 182] width 375 height 9
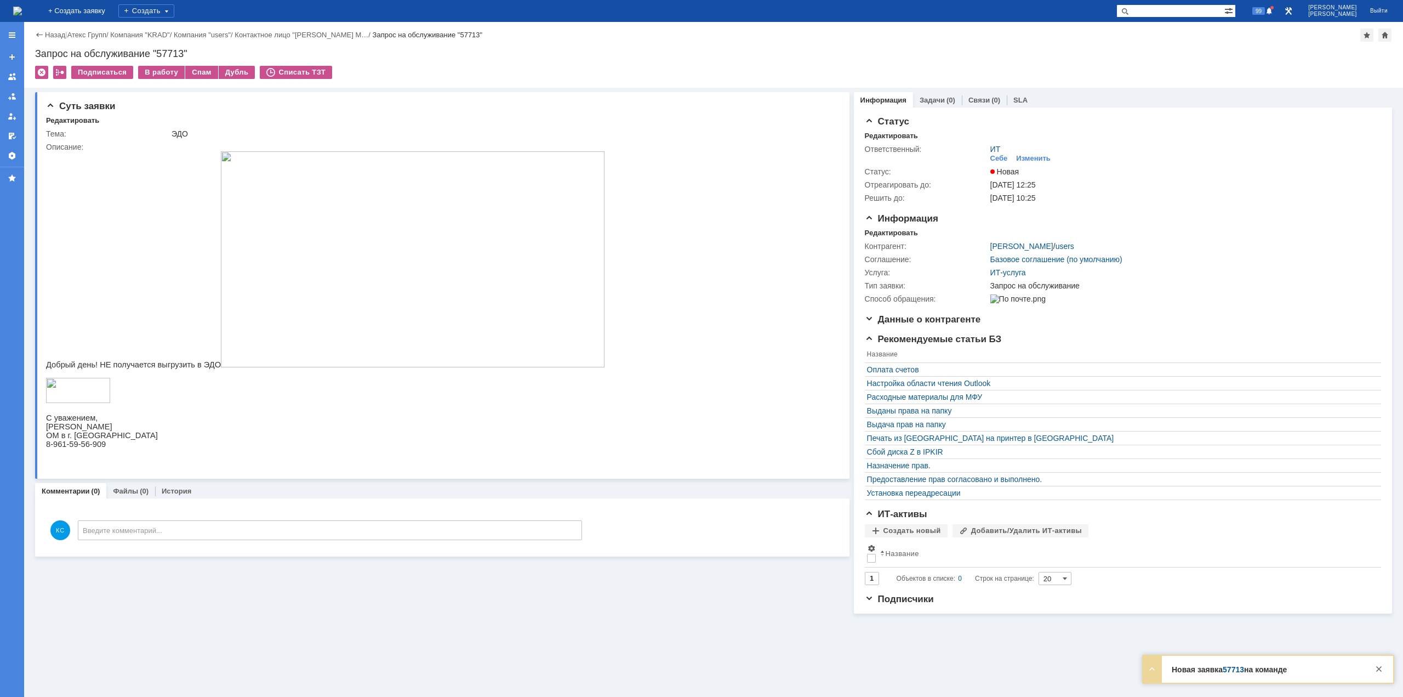
click at [317, 218] on img at bounding box center [413, 259] width 384 height 216
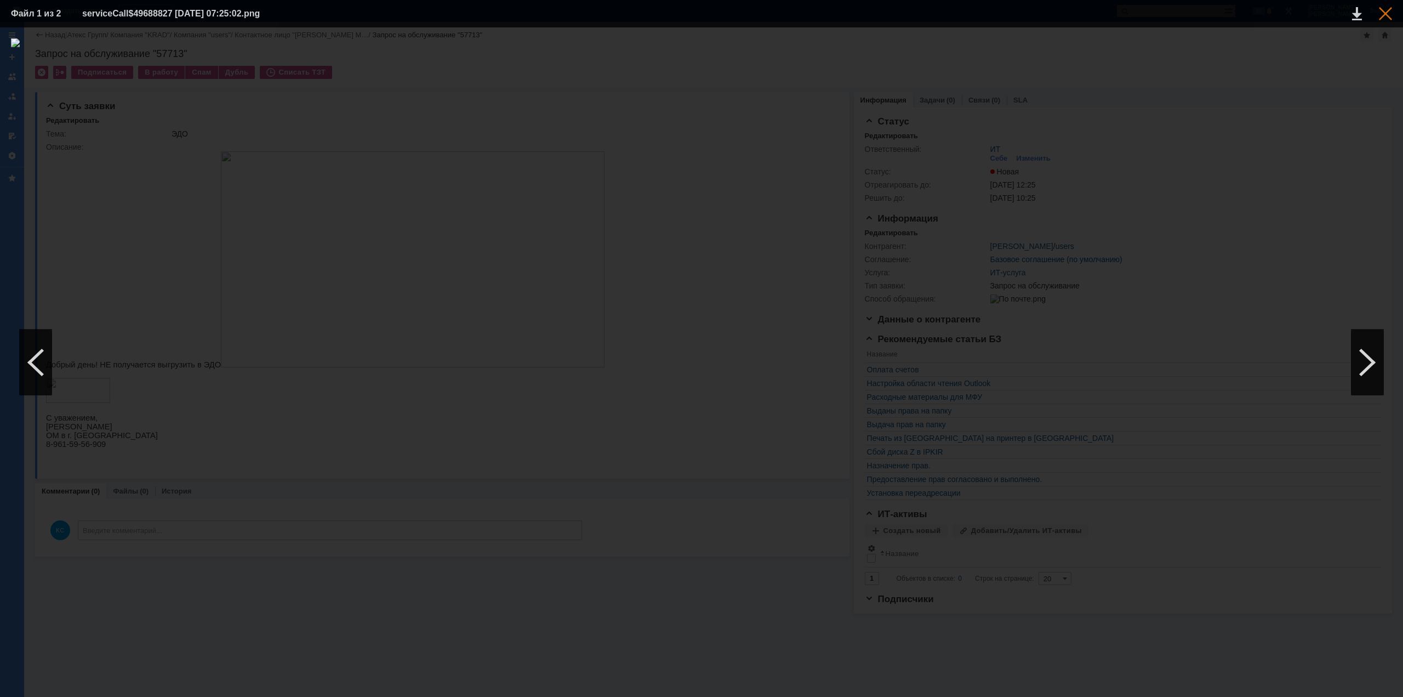
click at [1387, 17] on div at bounding box center [1385, 13] width 13 height 13
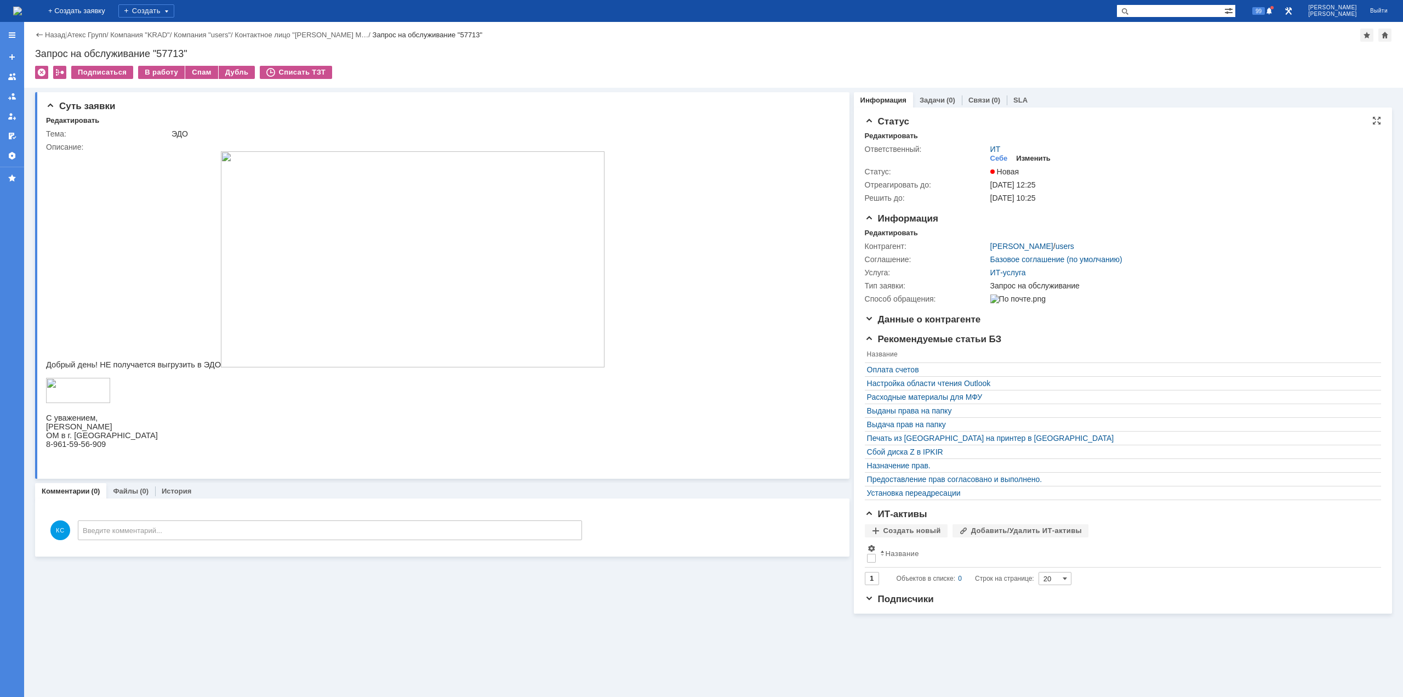
click at [1031, 156] on div "Изменить" at bounding box center [1033, 158] width 35 height 9
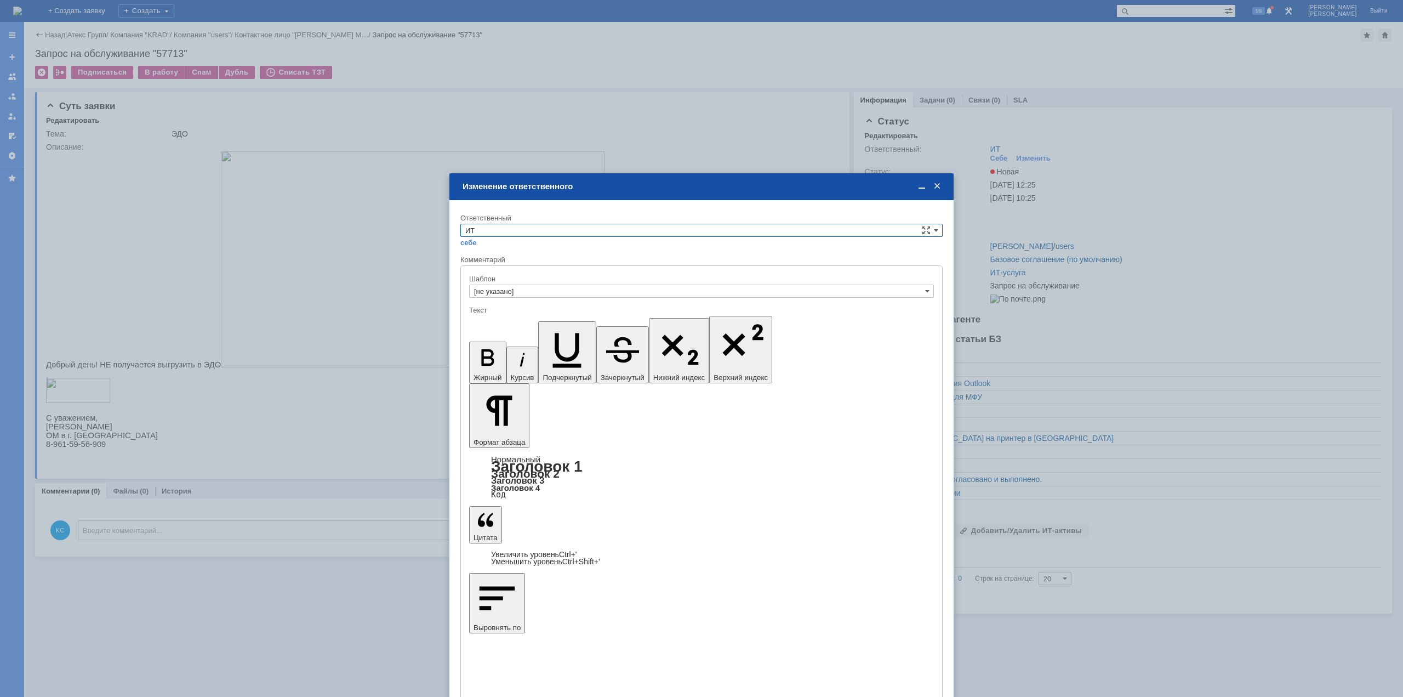
click at [557, 232] on input "ИТ" at bounding box center [701, 230] width 482 height 13
click at [488, 321] on span "АСУ" at bounding box center [701, 321] width 472 height 9
type input "АСУ"
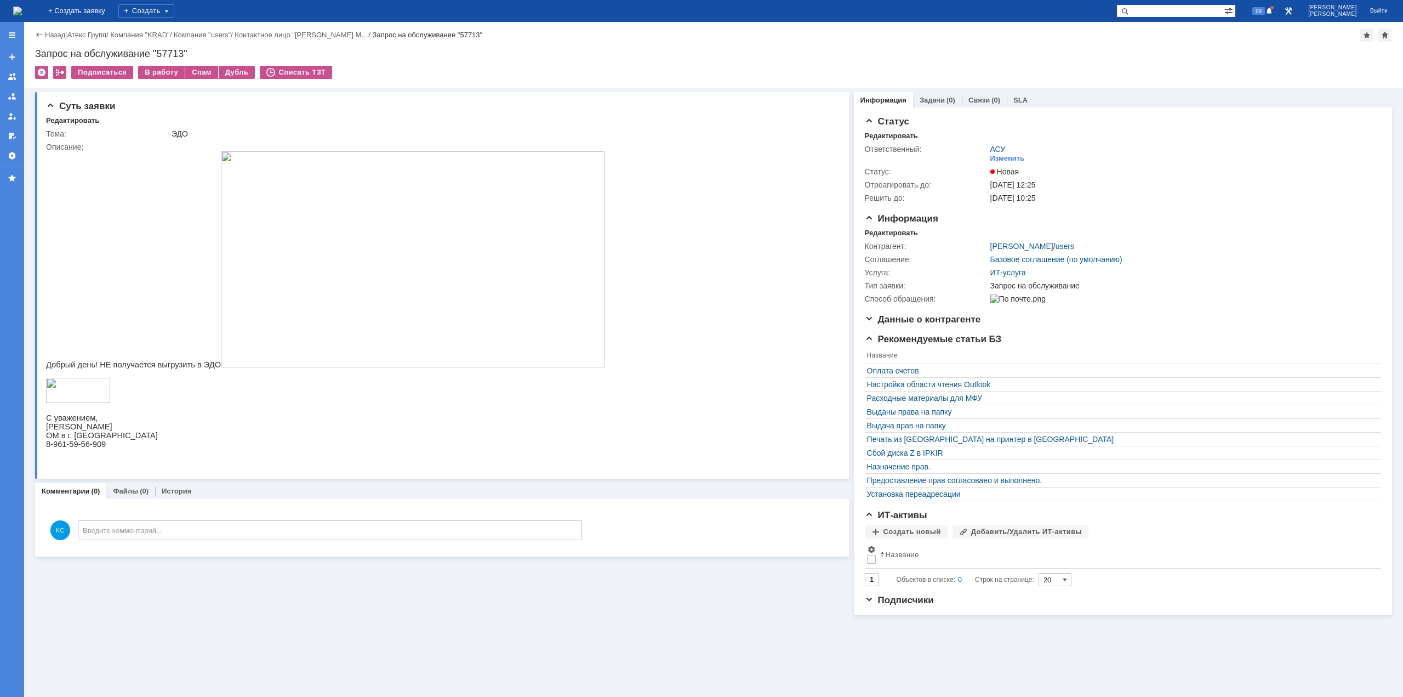
click at [22, 12] on img at bounding box center [17, 11] width 9 height 9
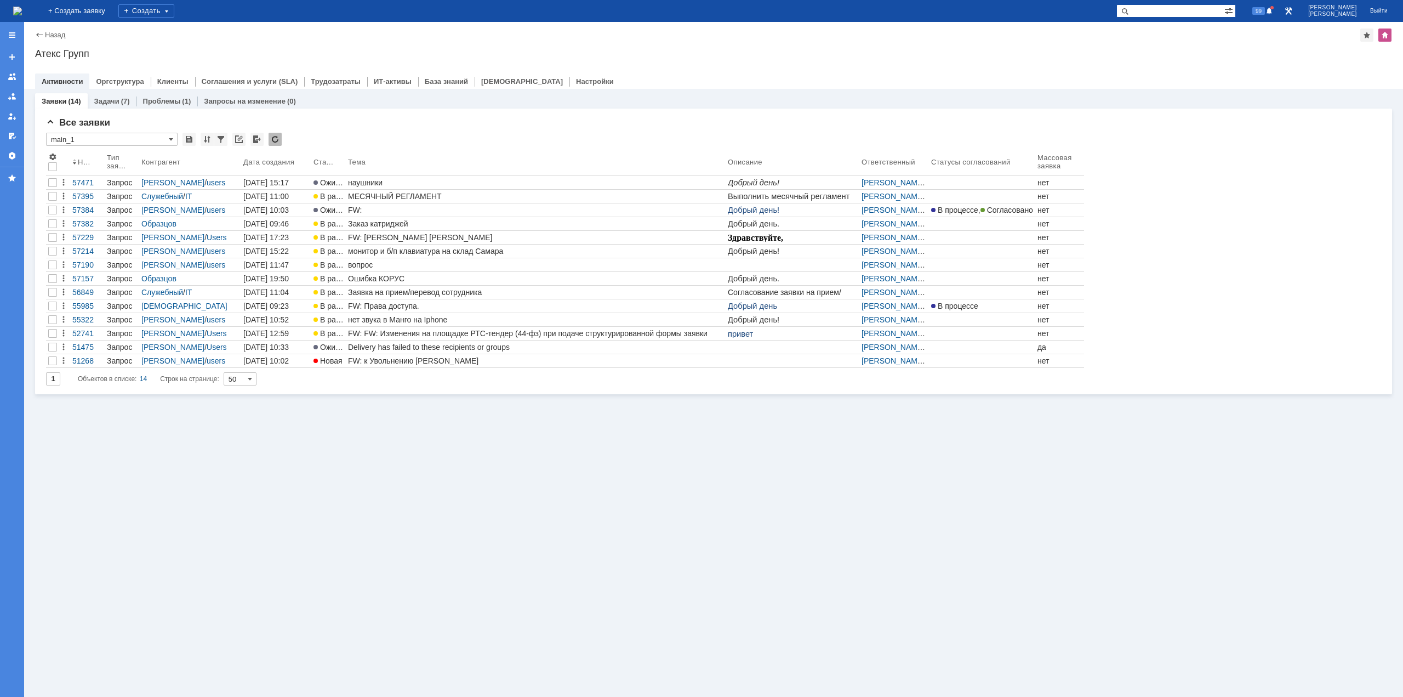
click at [22, 8] on img at bounding box center [17, 11] width 9 height 9
click at [576, 81] on link "Настройки" at bounding box center [595, 81] width 38 height 8
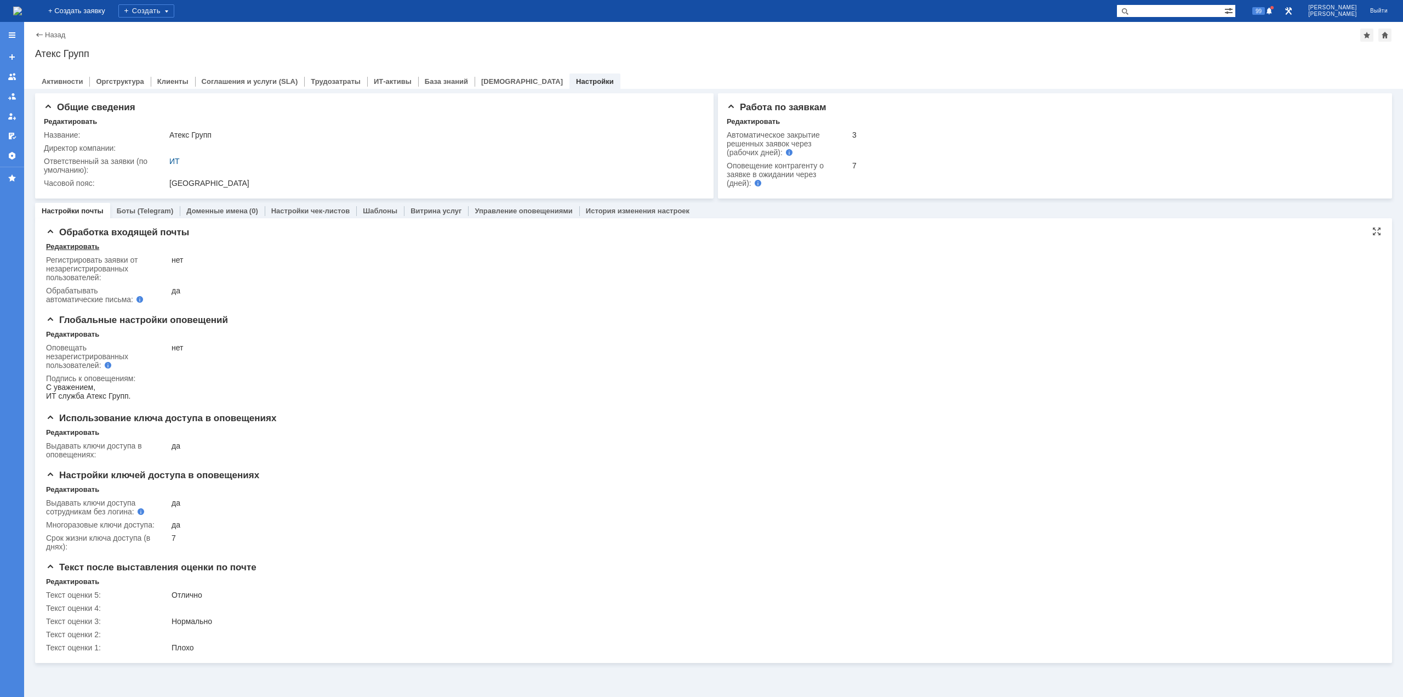
click at [77, 246] on div "Редактировать" at bounding box center [72, 246] width 53 height 9
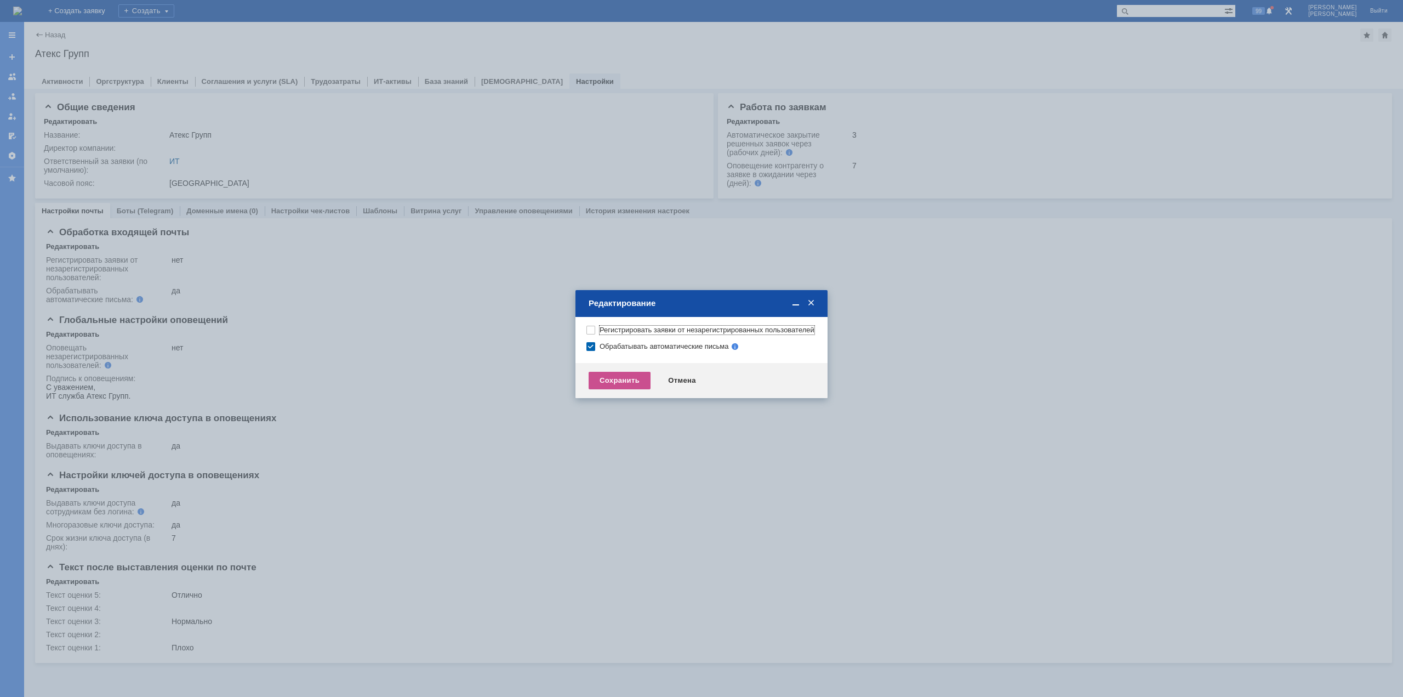
click at [600, 331] on label "Регистрировать заявки от незарегистрированных пользователей" at bounding box center [707, 330] width 215 height 9
checkbox input "true"
click at [623, 389] on div "Сохранить" at bounding box center [620, 381] width 62 height 18
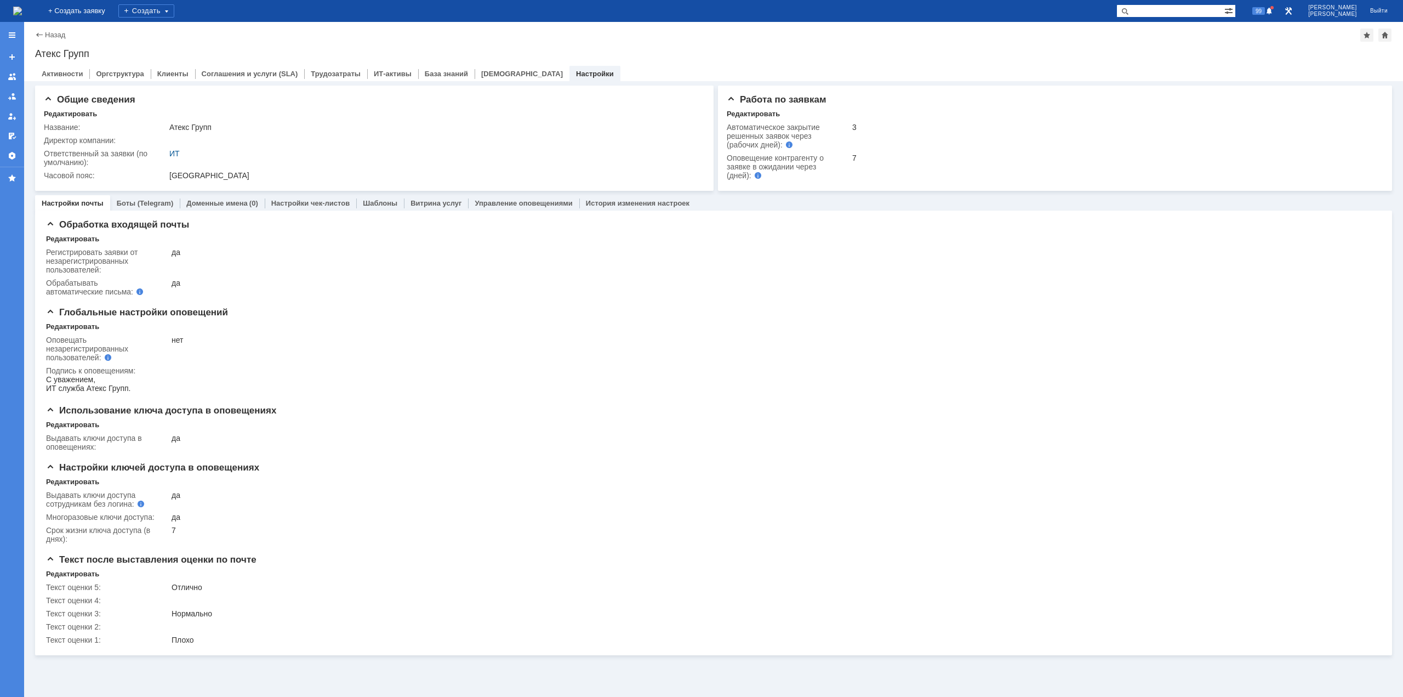
click at [22, 15] on img at bounding box center [17, 11] width 9 height 9
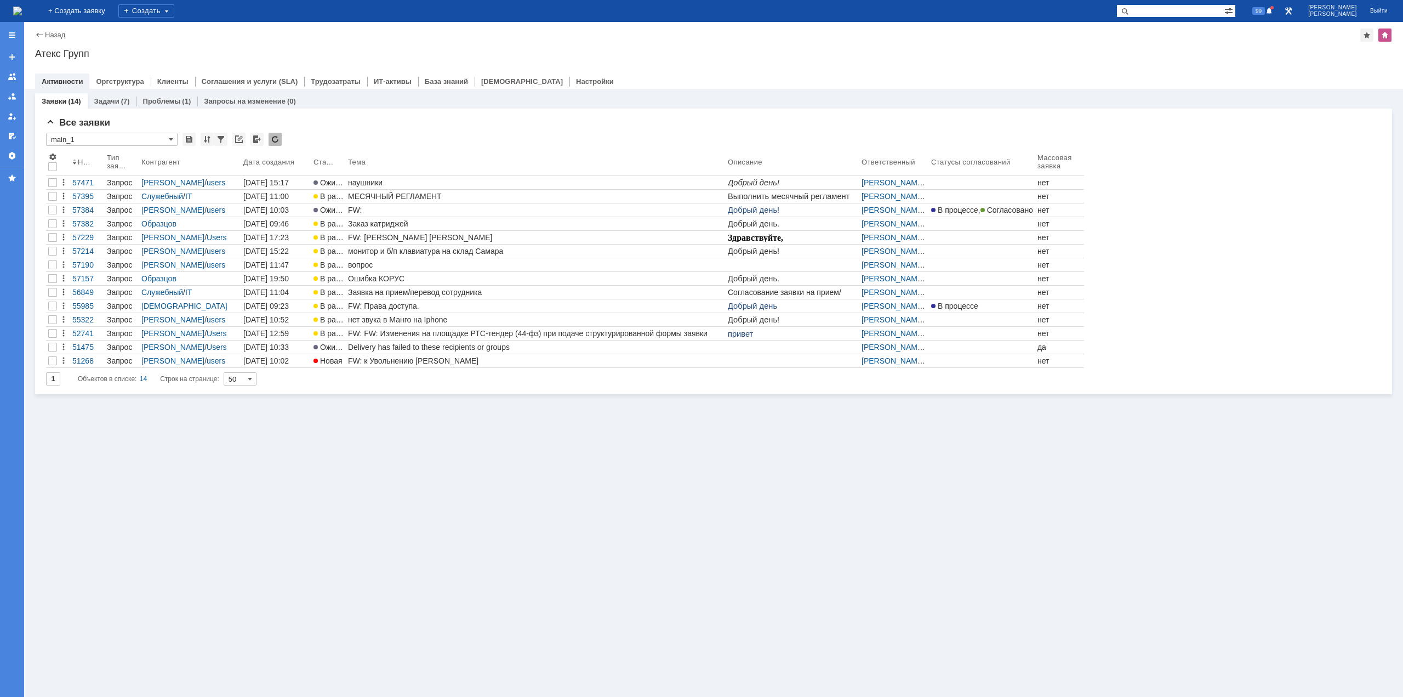
click at [22, 10] on img at bounding box center [17, 11] width 9 height 9
click at [169, 138] on span at bounding box center [171, 139] width 4 height 9
click at [191, 141] on div at bounding box center [188, 139] width 13 height 13
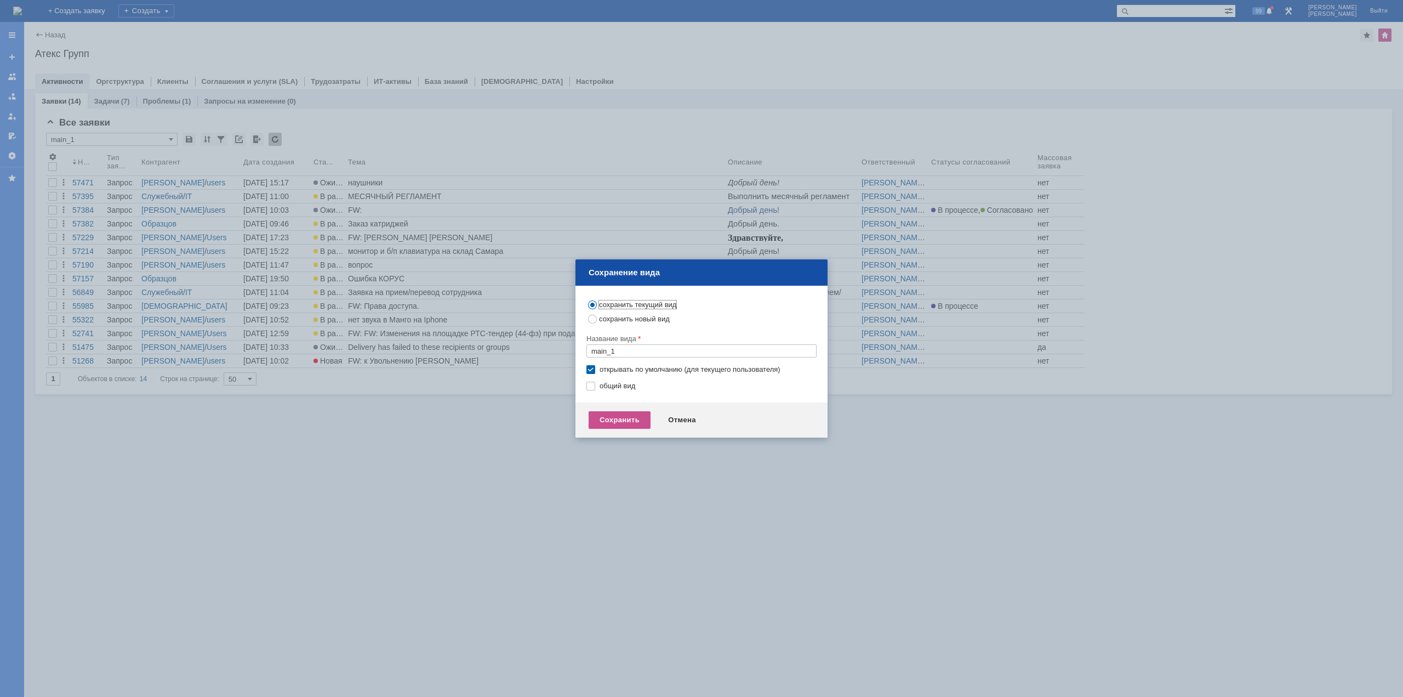
type input "main_1"
click at [676, 425] on div "Отмена" at bounding box center [682, 420] width 50 height 18
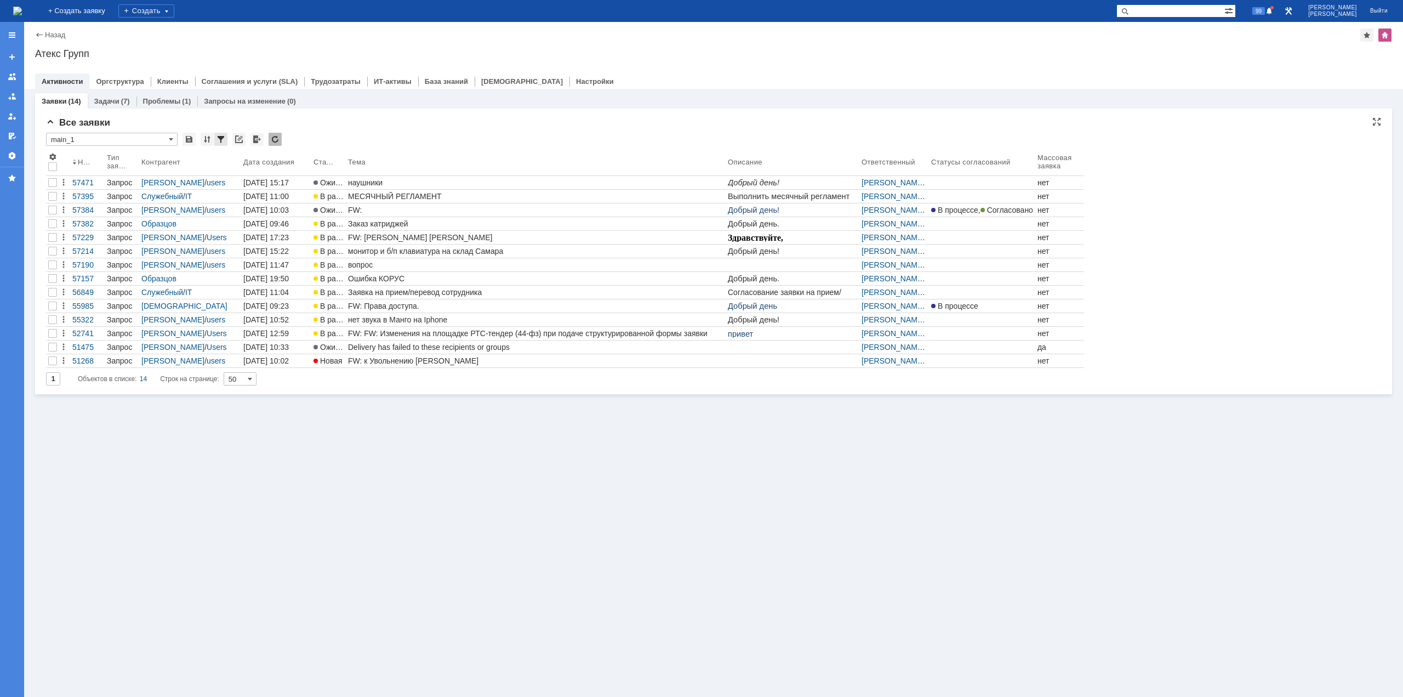
click at [218, 142] on div at bounding box center [220, 139] width 13 height 13
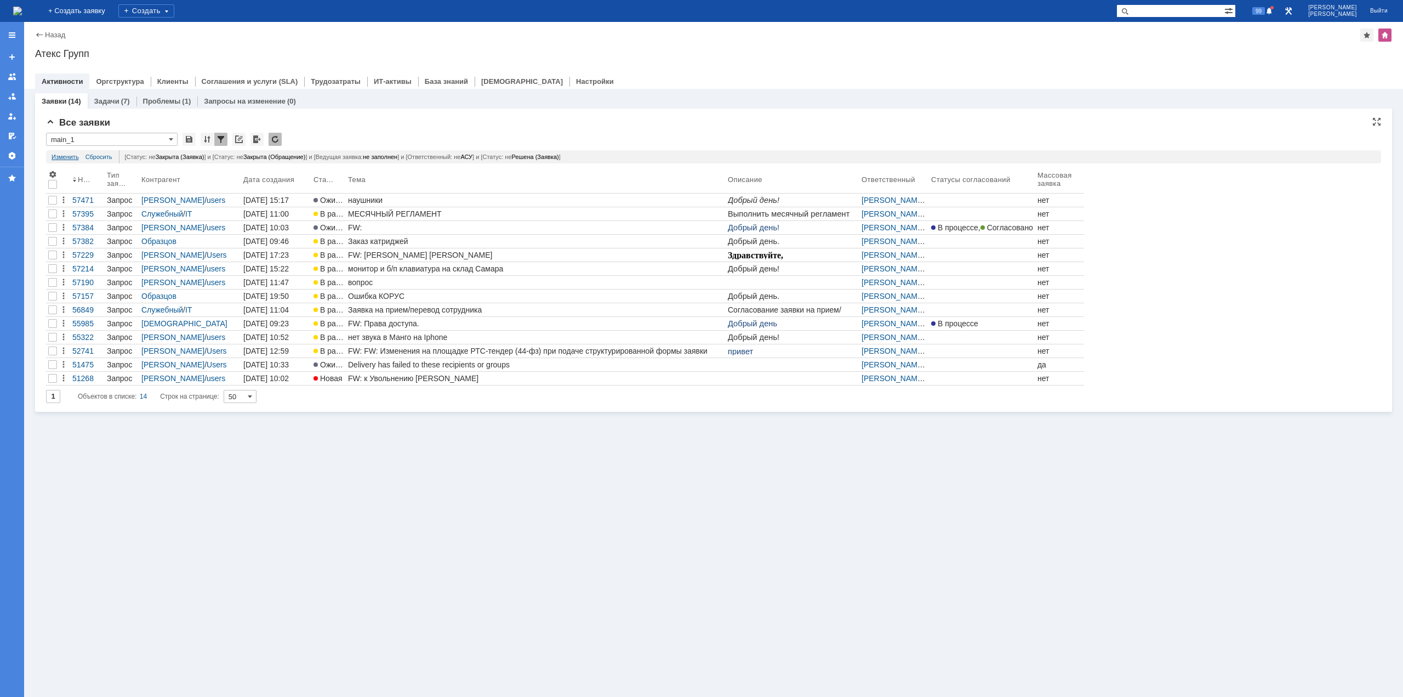
click at [69, 153] on link "Изменить" at bounding box center [65, 156] width 27 height 13
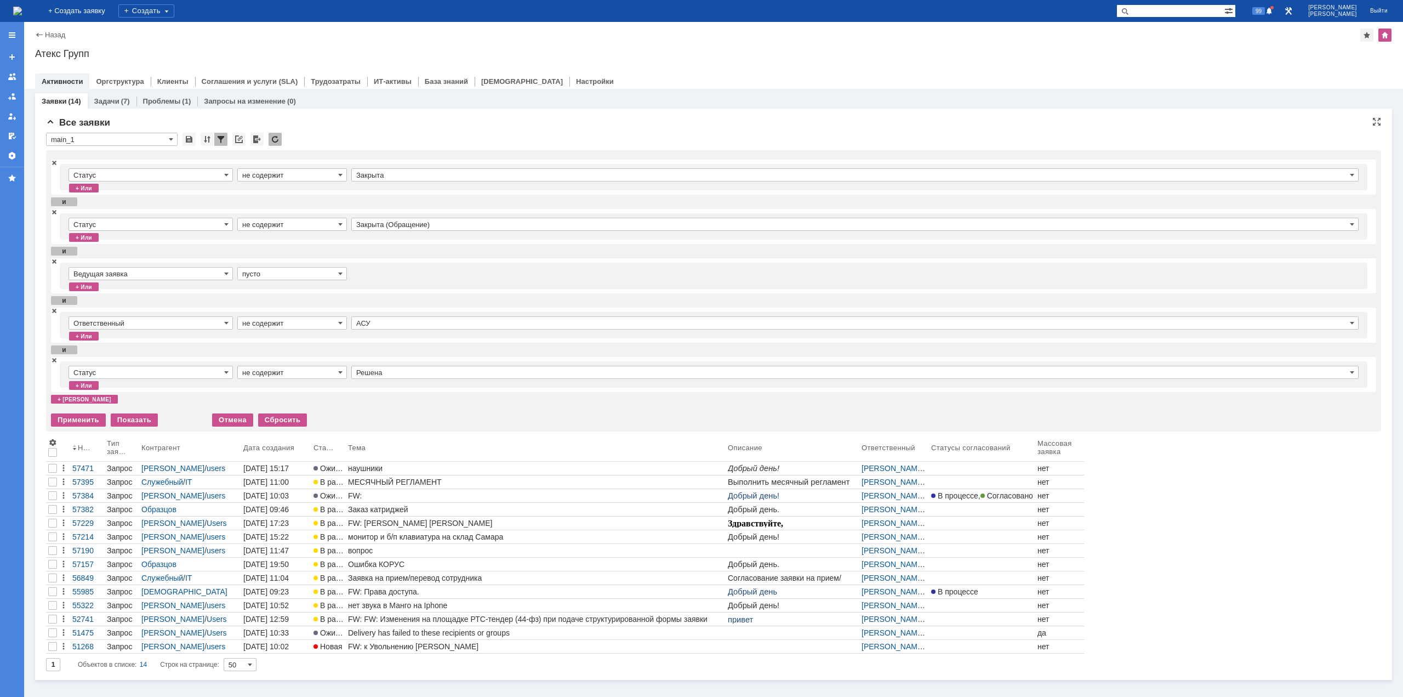
click at [379, 373] on input "Решена" at bounding box center [854, 372] width 1007 height 13
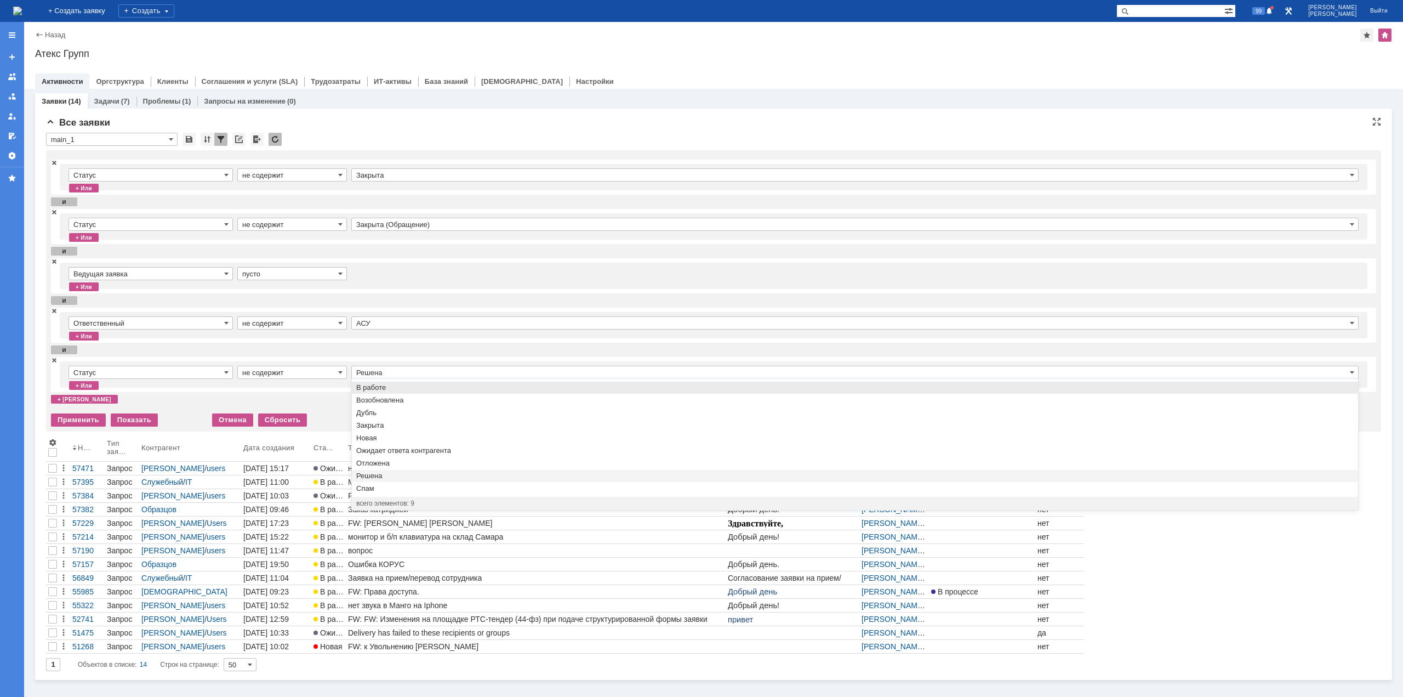
click at [379, 373] on input "Решена" at bounding box center [854, 372] width 1007 height 13
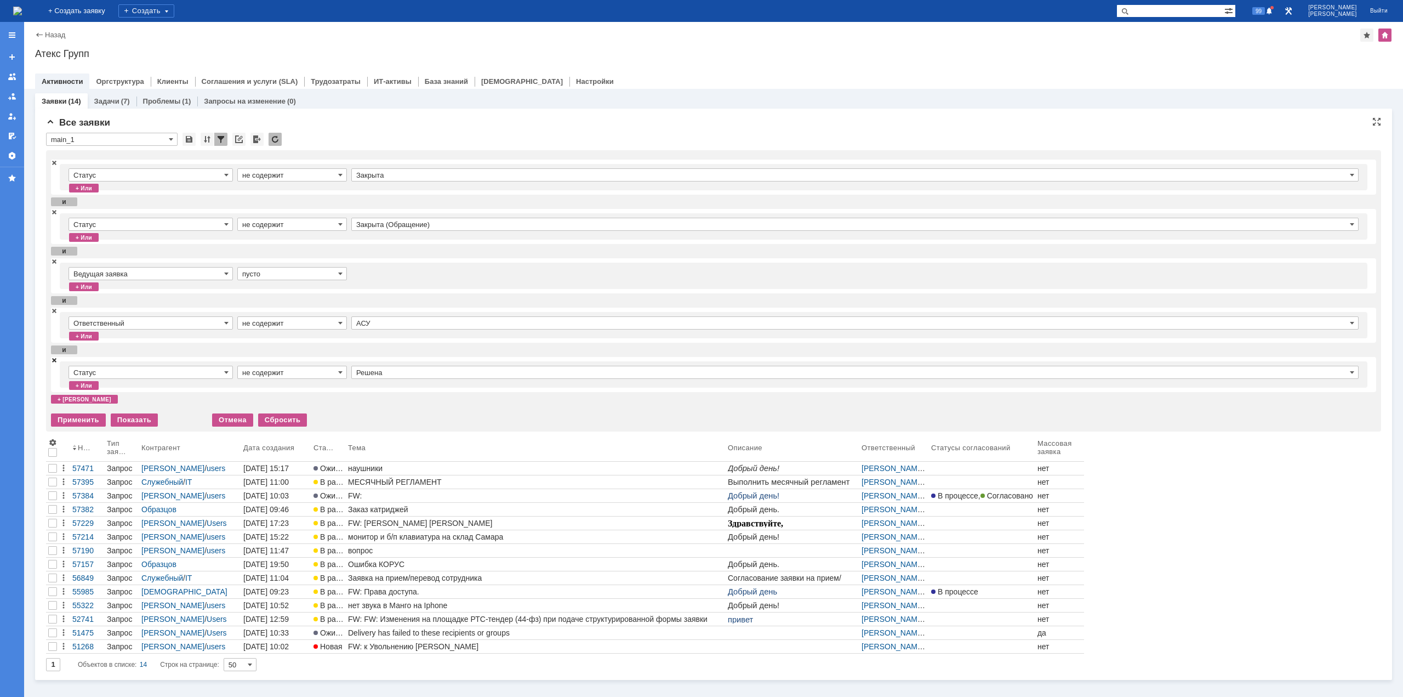
click at [54, 361] on span at bounding box center [54, 360] width 7 height 8
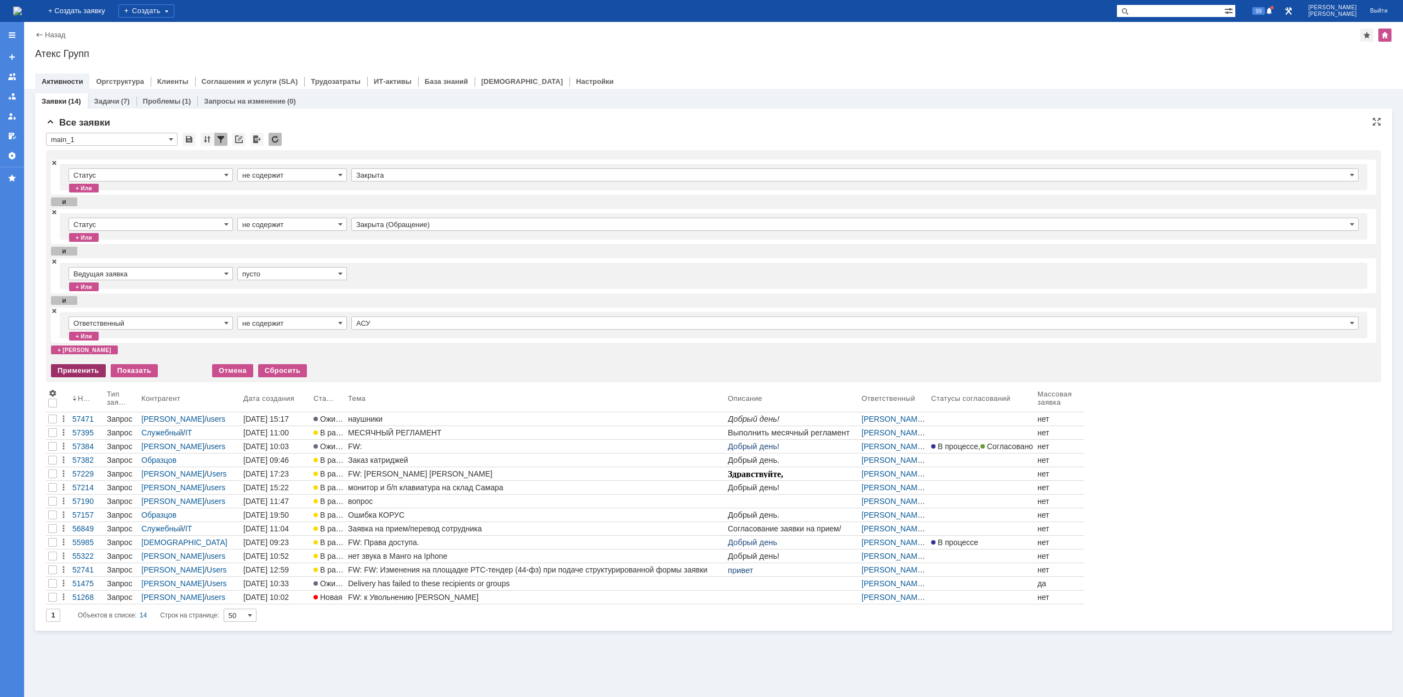
click at [81, 372] on div "Применить" at bounding box center [78, 370] width 55 height 13
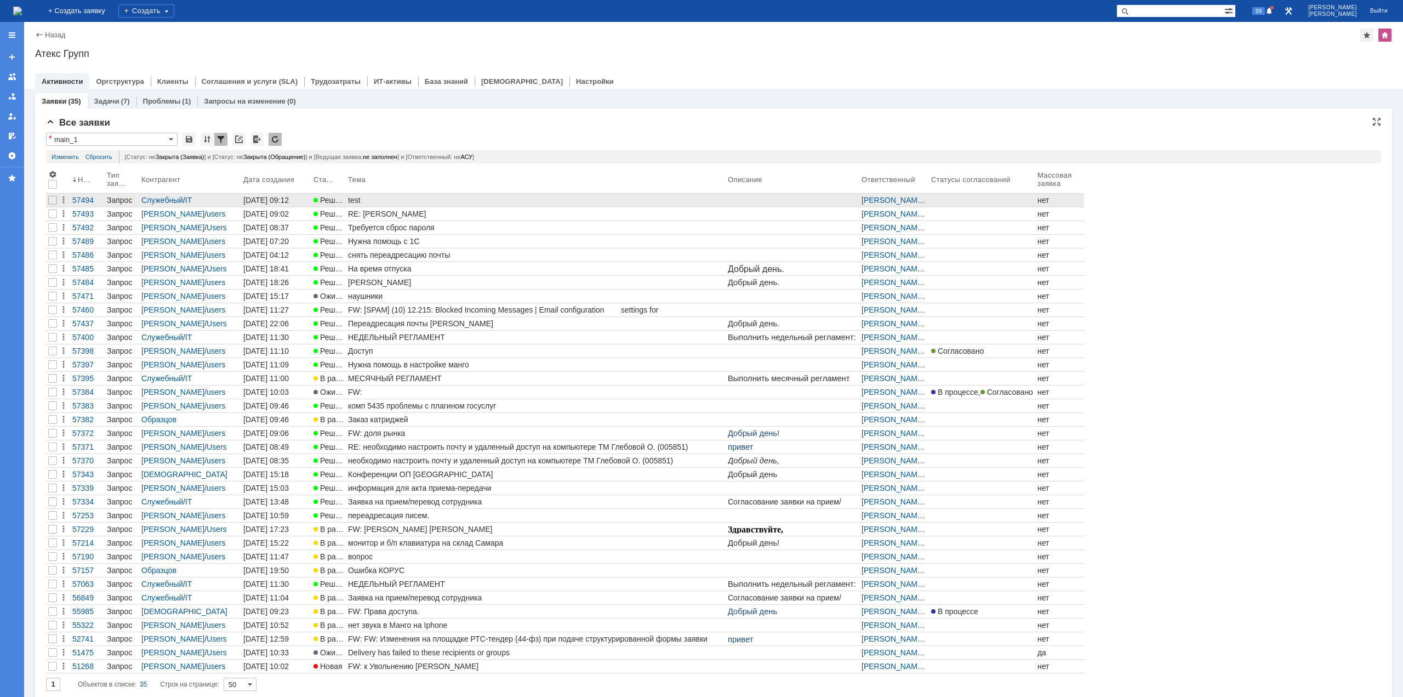
click at [365, 197] on div "test" at bounding box center [535, 200] width 375 height 9
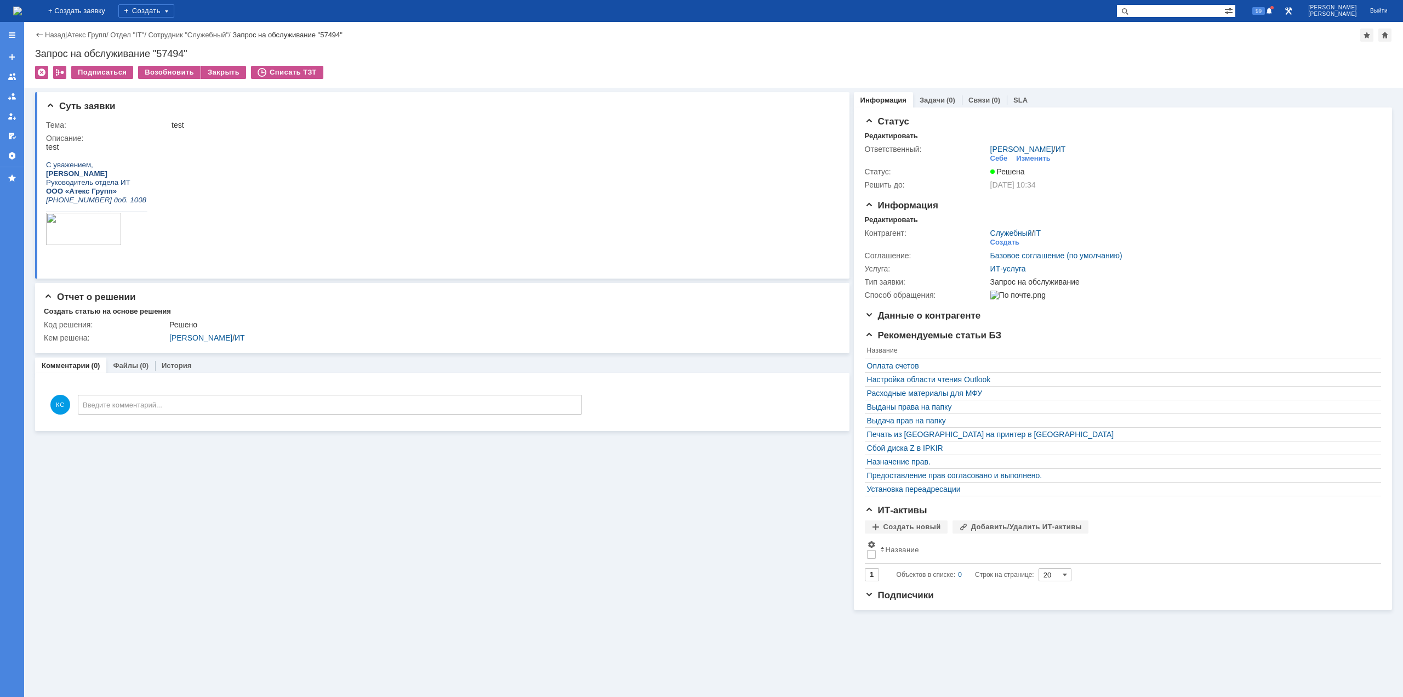
click at [22, 7] on img at bounding box center [17, 11] width 9 height 9
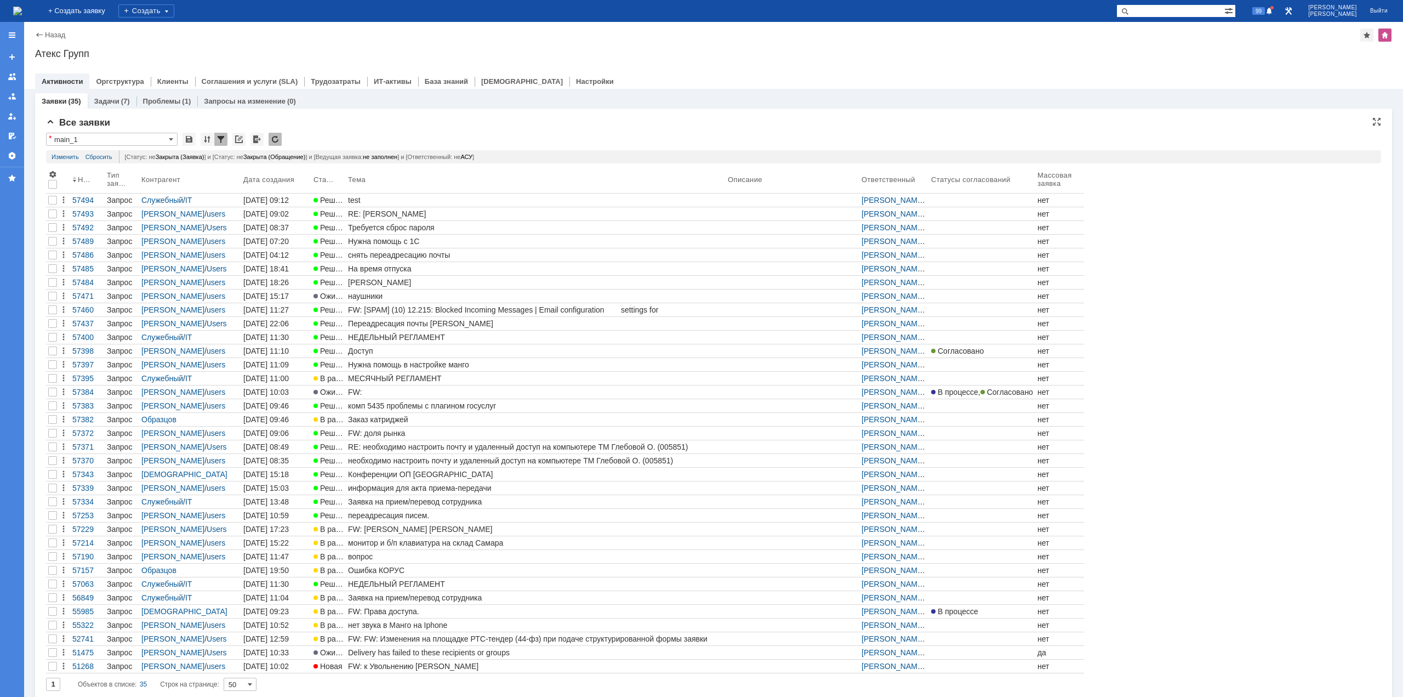
click at [178, 142] on div "* main_1" at bounding box center [114, 139] width 136 height 13
drag, startPoint x: 169, startPoint y: 140, endPoint x: 157, endPoint y: 164, distance: 27.5
click at [169, 140] on div "* main_1" at bounding box center [112, 139] width 132 height 13
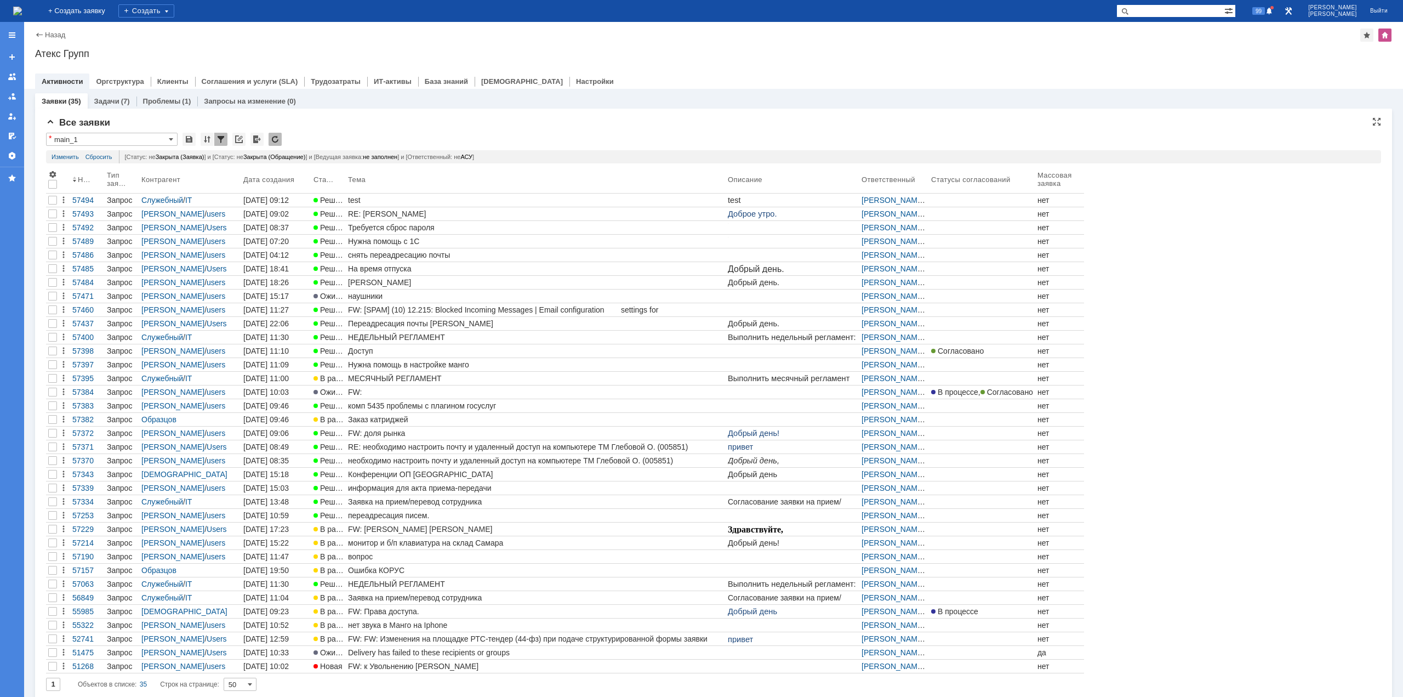
click at [219, 138] on div at bounding box center [220, 139] width 13 height 13
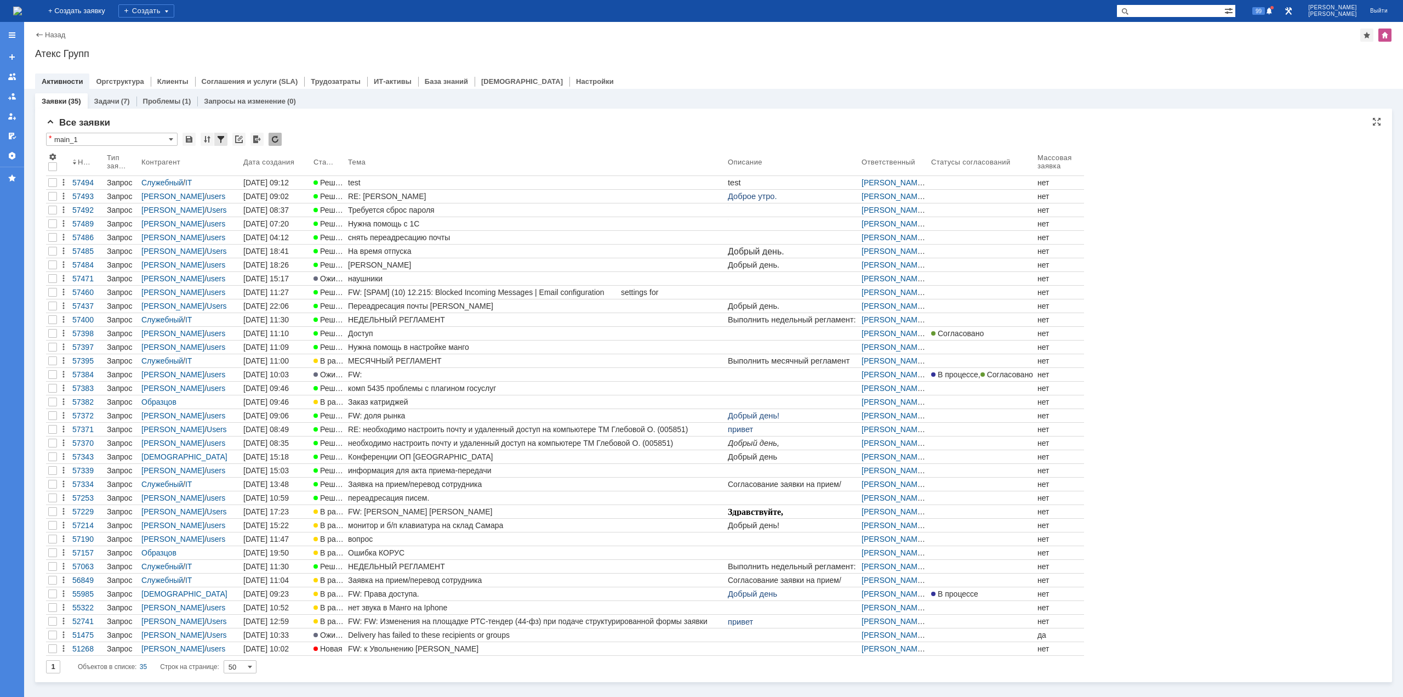
click at [218, 135] on div at bounding box center [220, 139] width 13 height 13
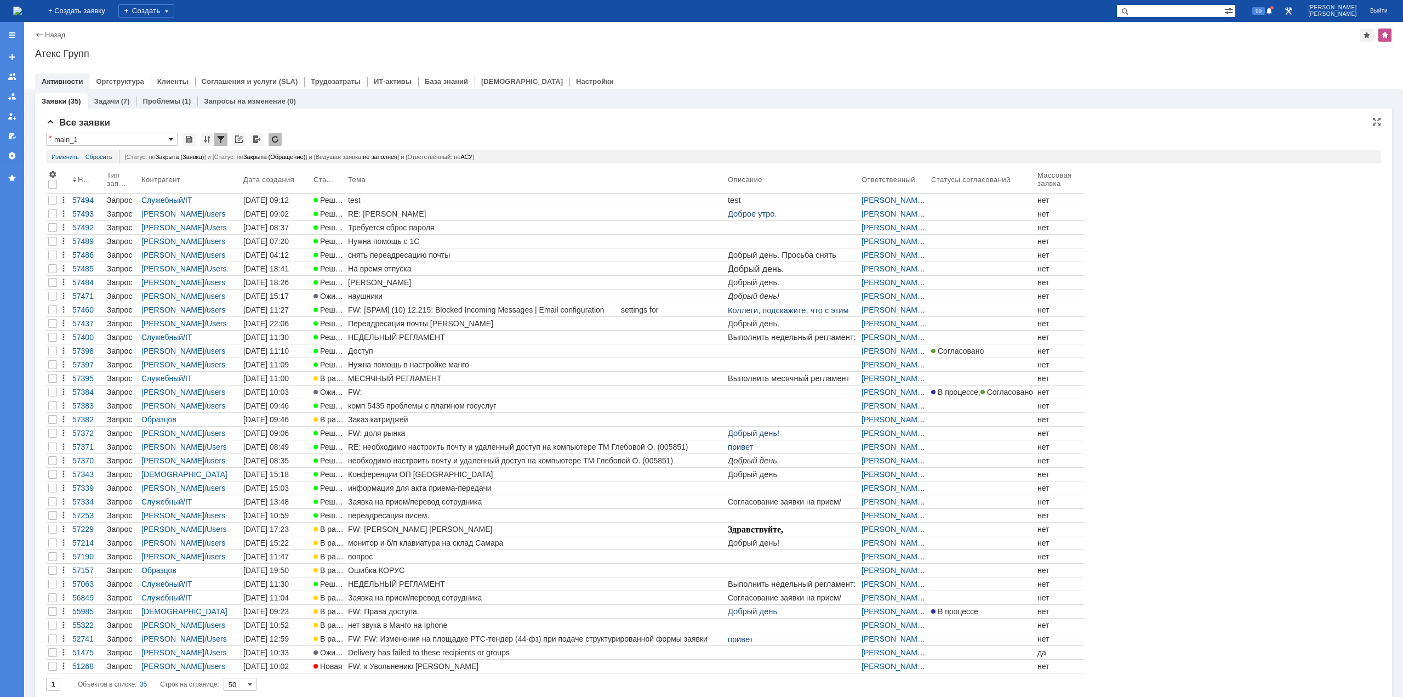
click at [172, 139] on span at bounding box center [171, 139] width 4 height 9
click at [76, 217] on span "мои заявки в и з" at bounding box center [112, 217] width 122 height 9
type input "мои заявки в и з"
type input "20"
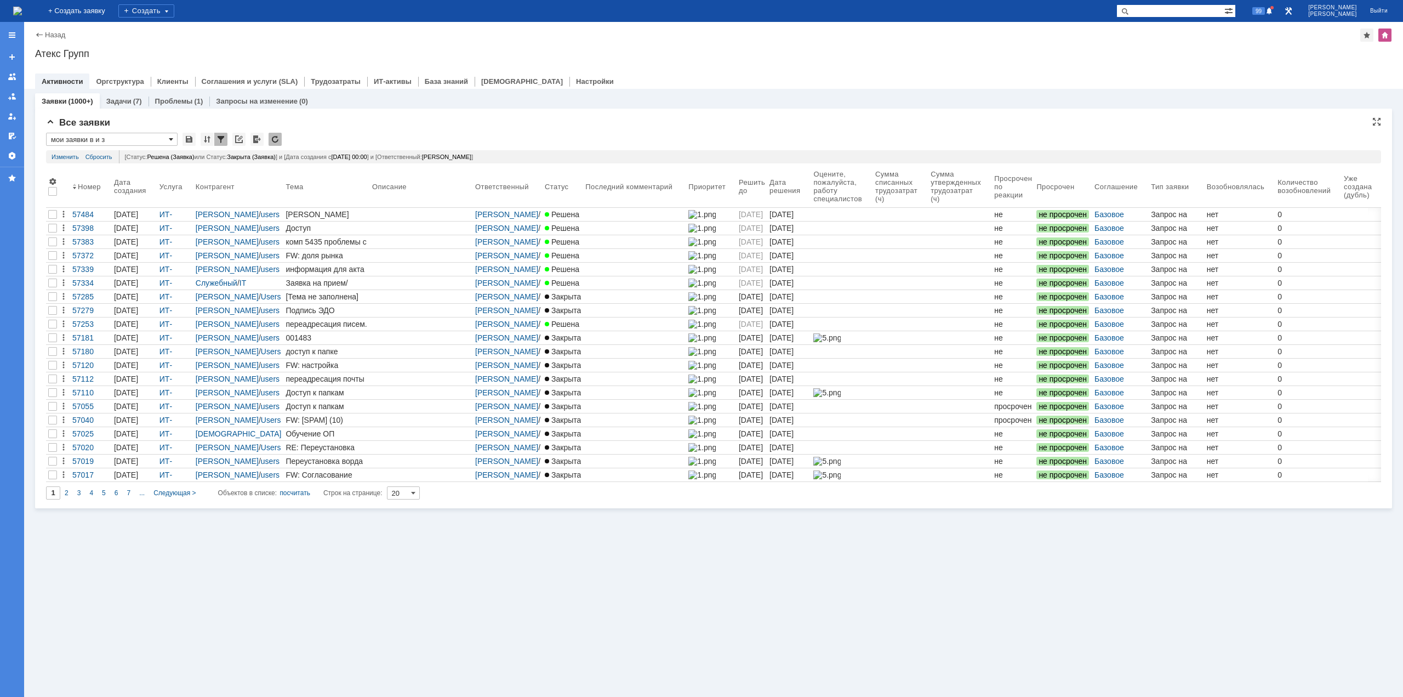
click at [171, 140] on span at bounding box center [171, 139] width 4 height 9
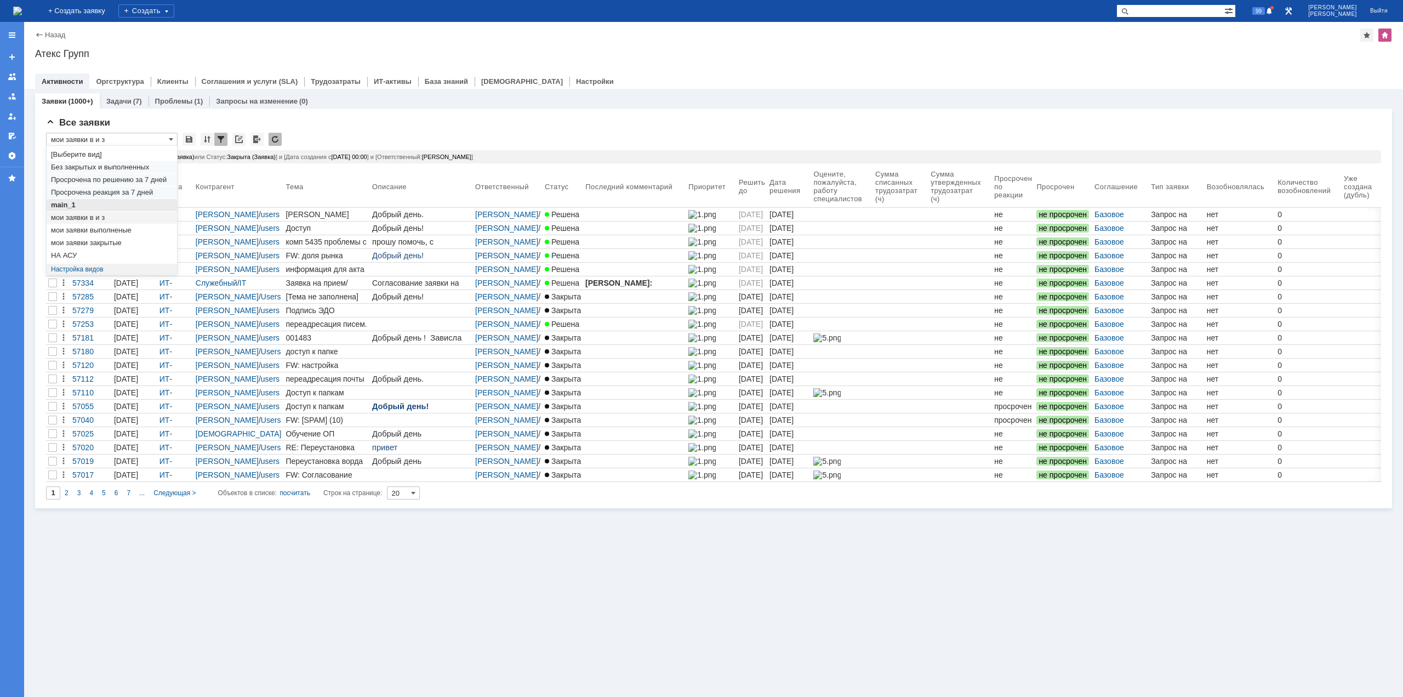
click at [98, 206] on span "main_1" at bounding box center [112, 205] width 122 height 9
type input "main_1"
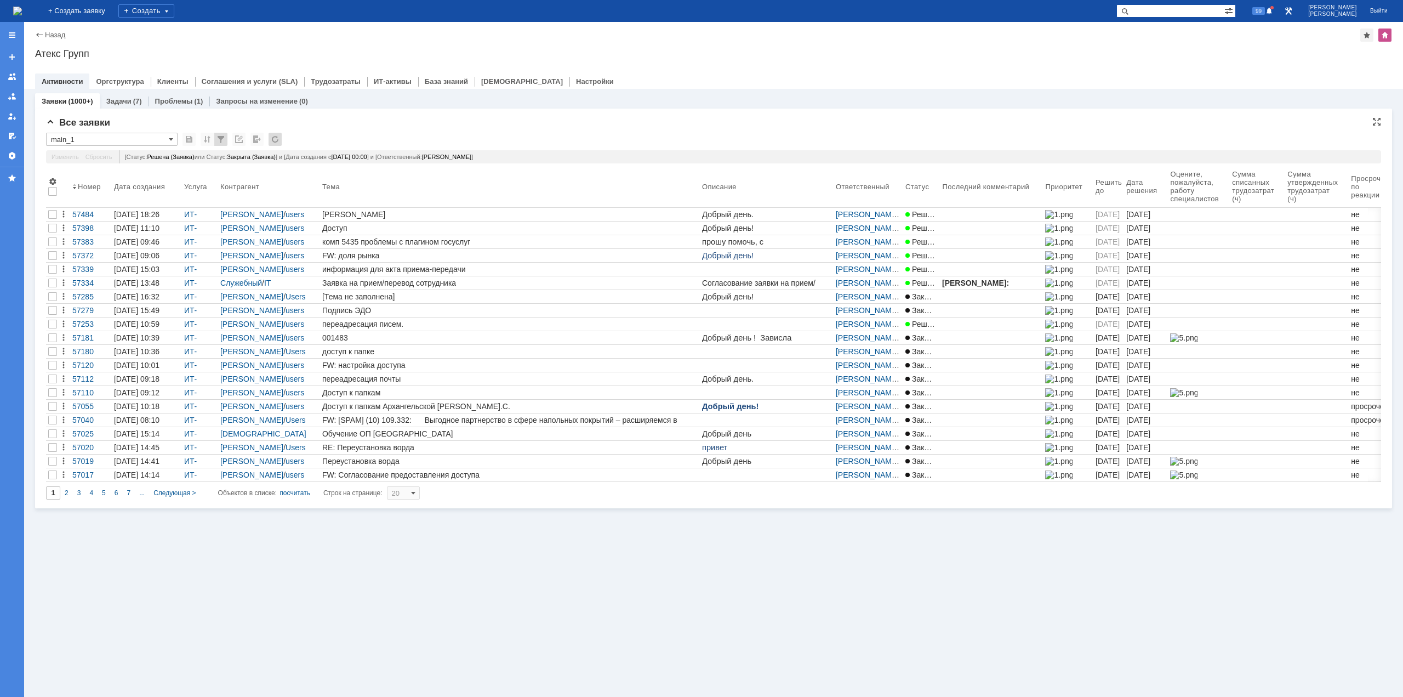
type input "50"
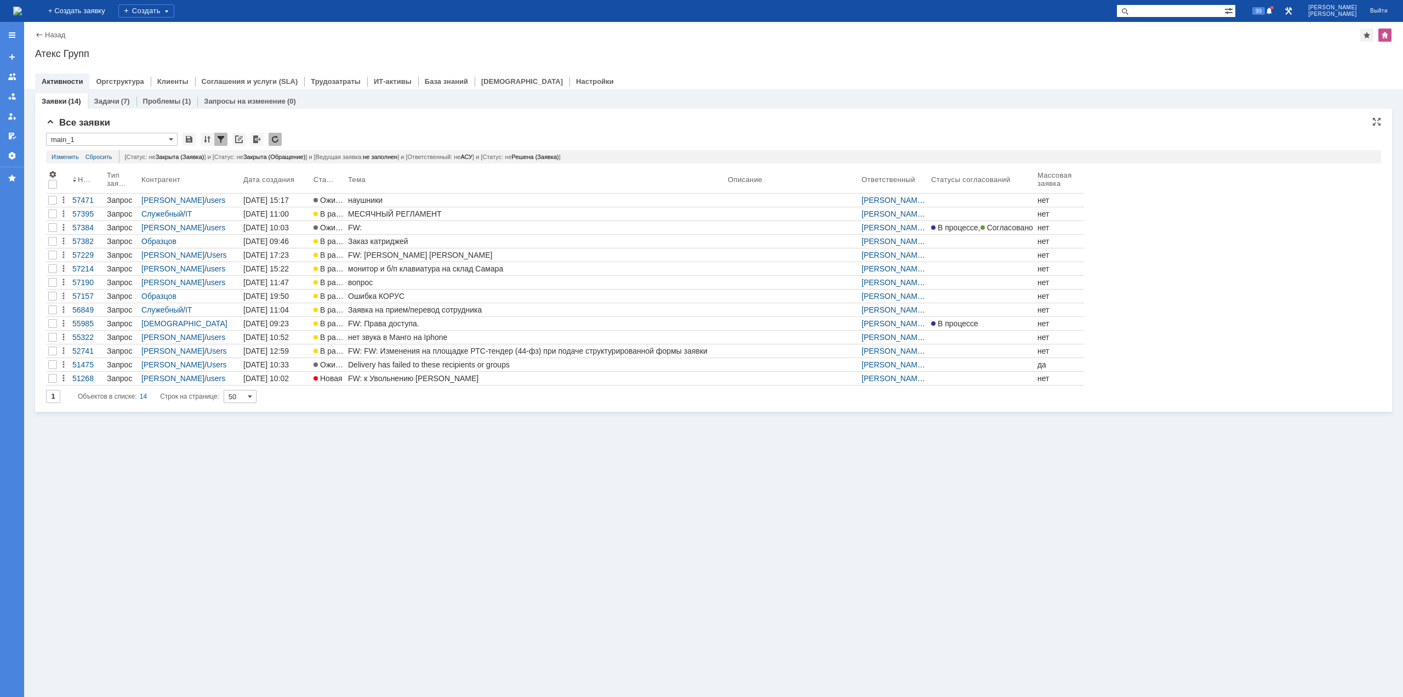
click at [219, 139] on div at bounding box center [220, 139] width 13 height 13
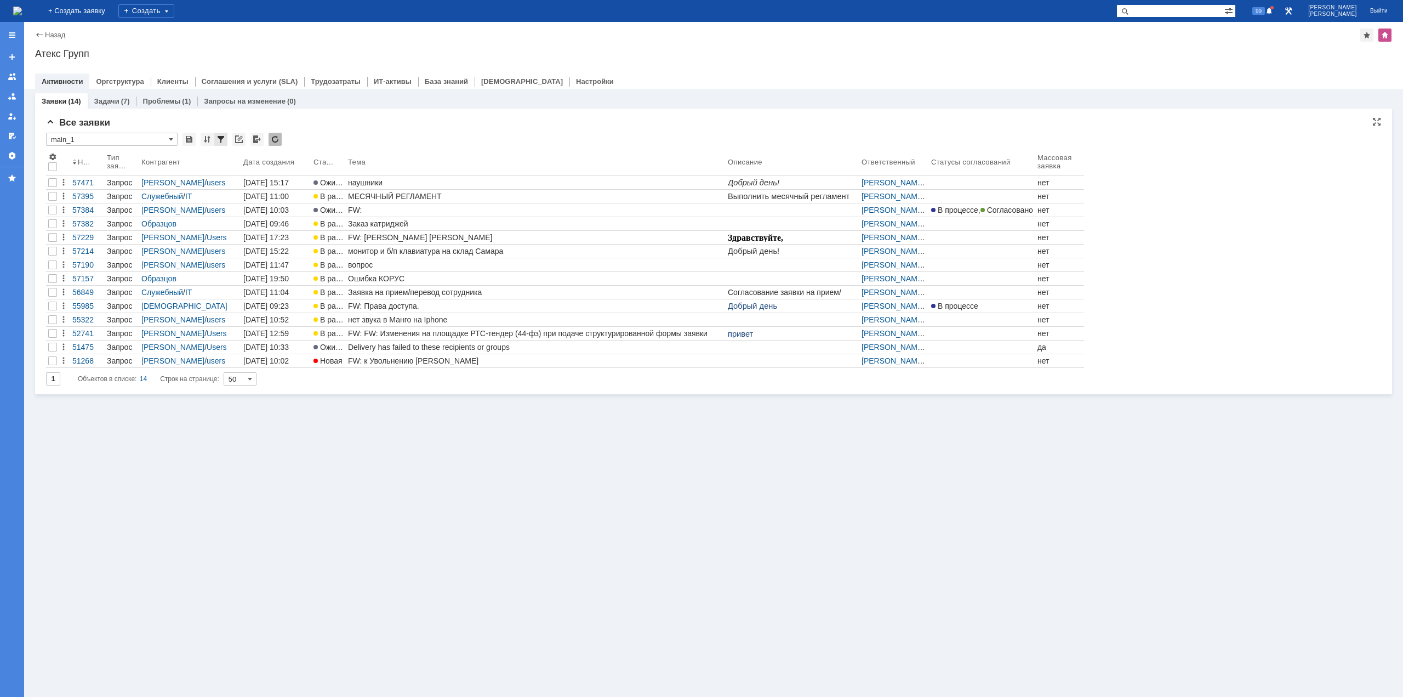
click at [219, 139] on div at bounding box center [220, 139] width 13 height 13
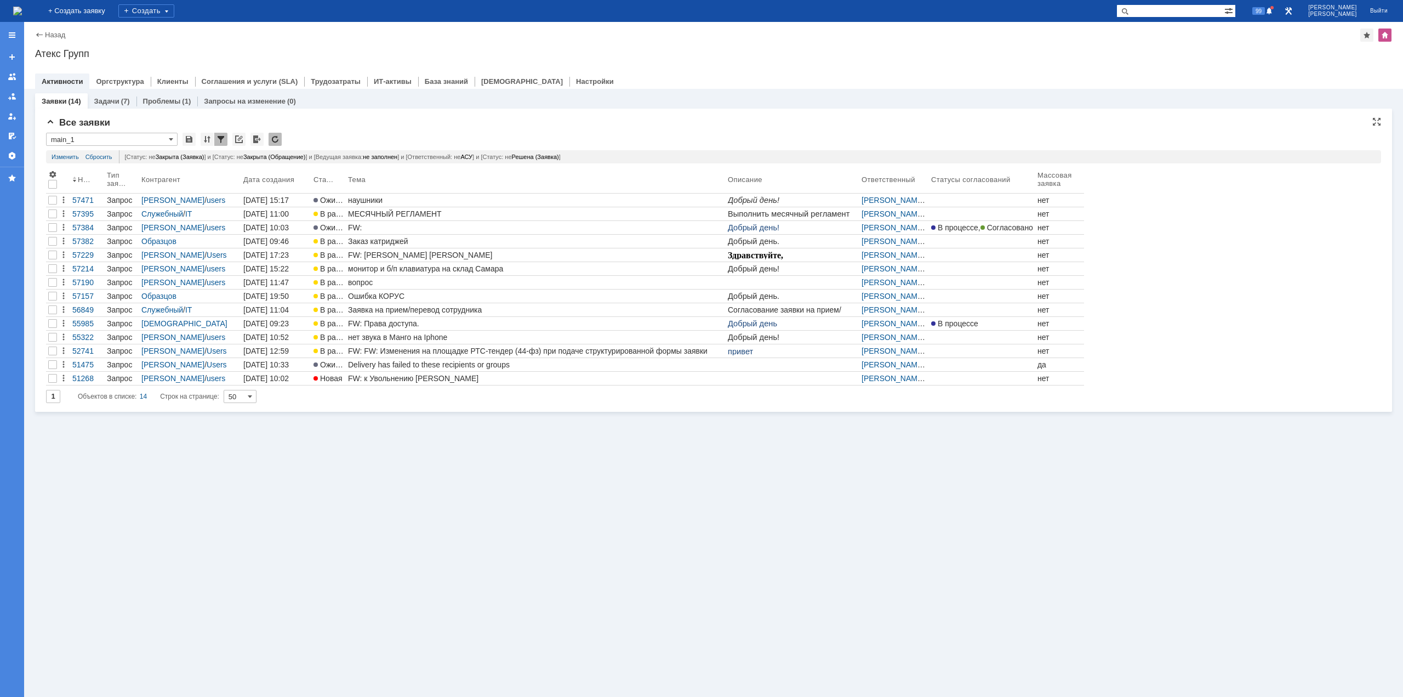
click at [219, 139] on div at bounding box center [220, 139] width 13 height 13
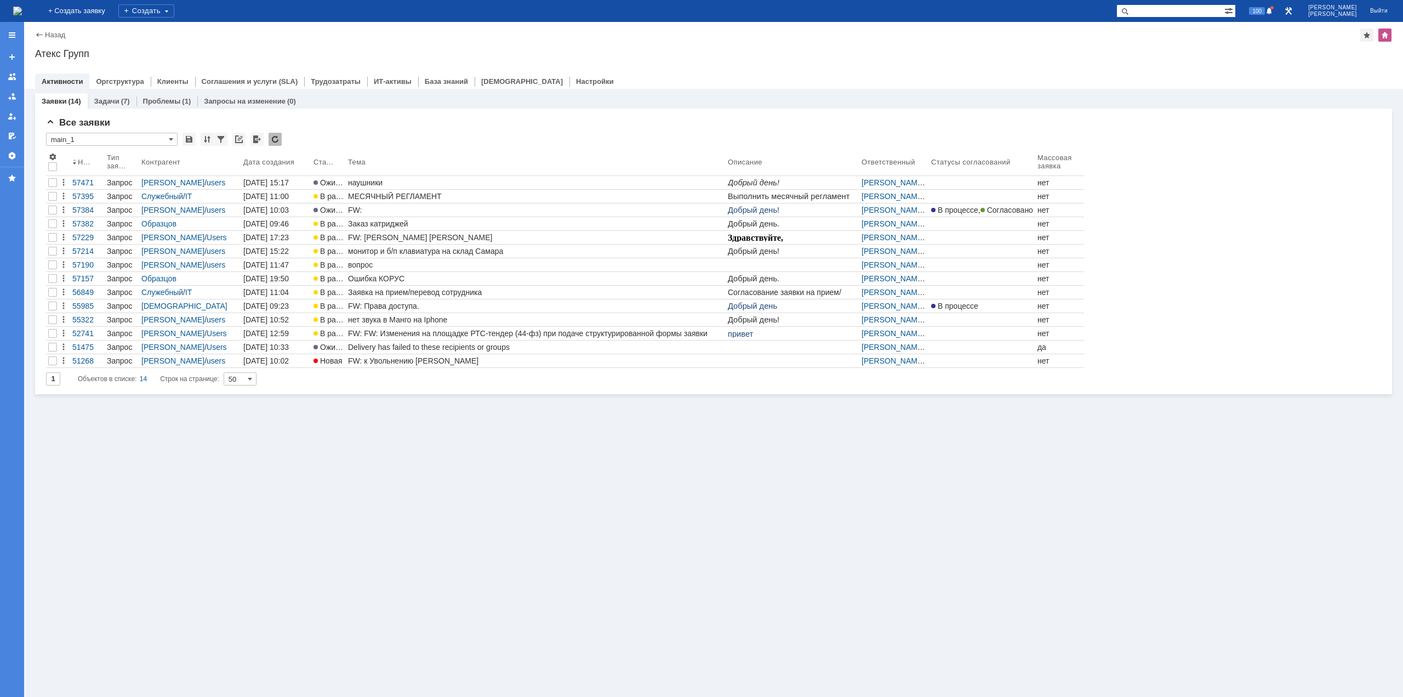
click at [22, 7] on img at bounding box center [17, 11] width 9 height 9
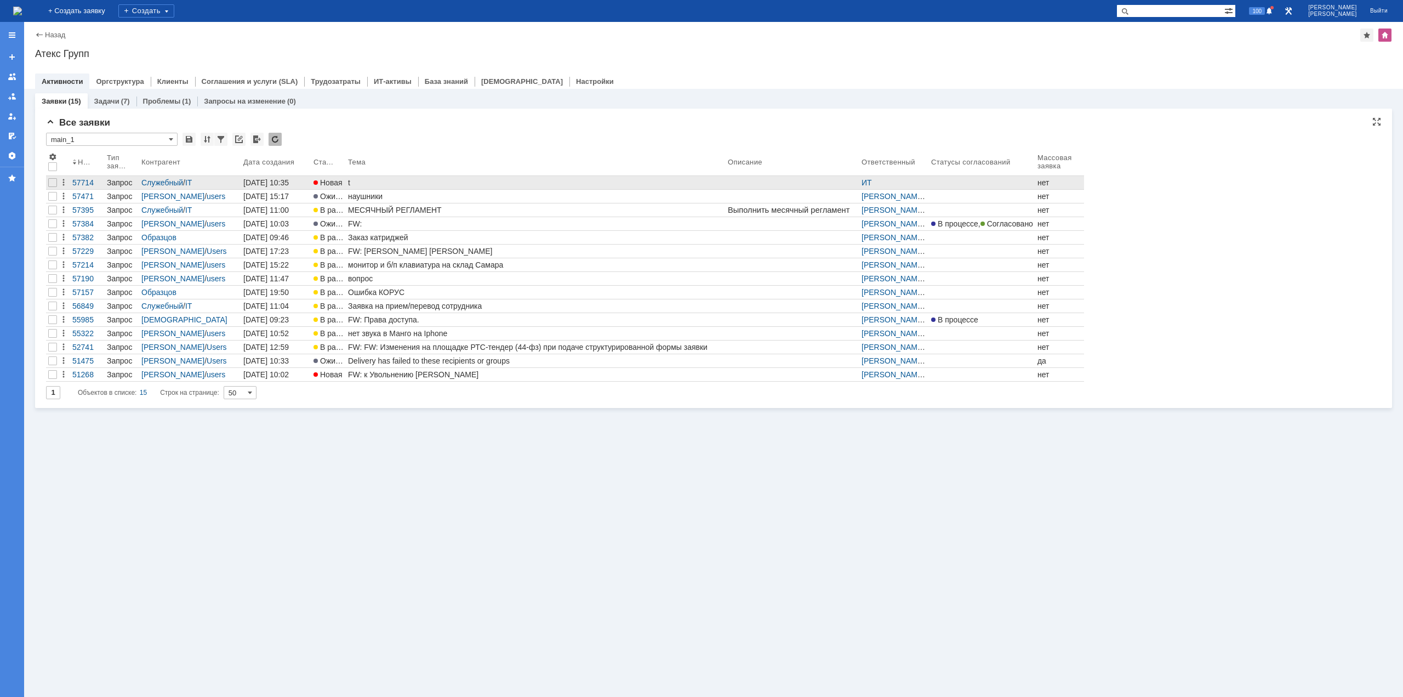
click at [347, 180] on link "t" at bounding box center [536, 182] width 380 height 13
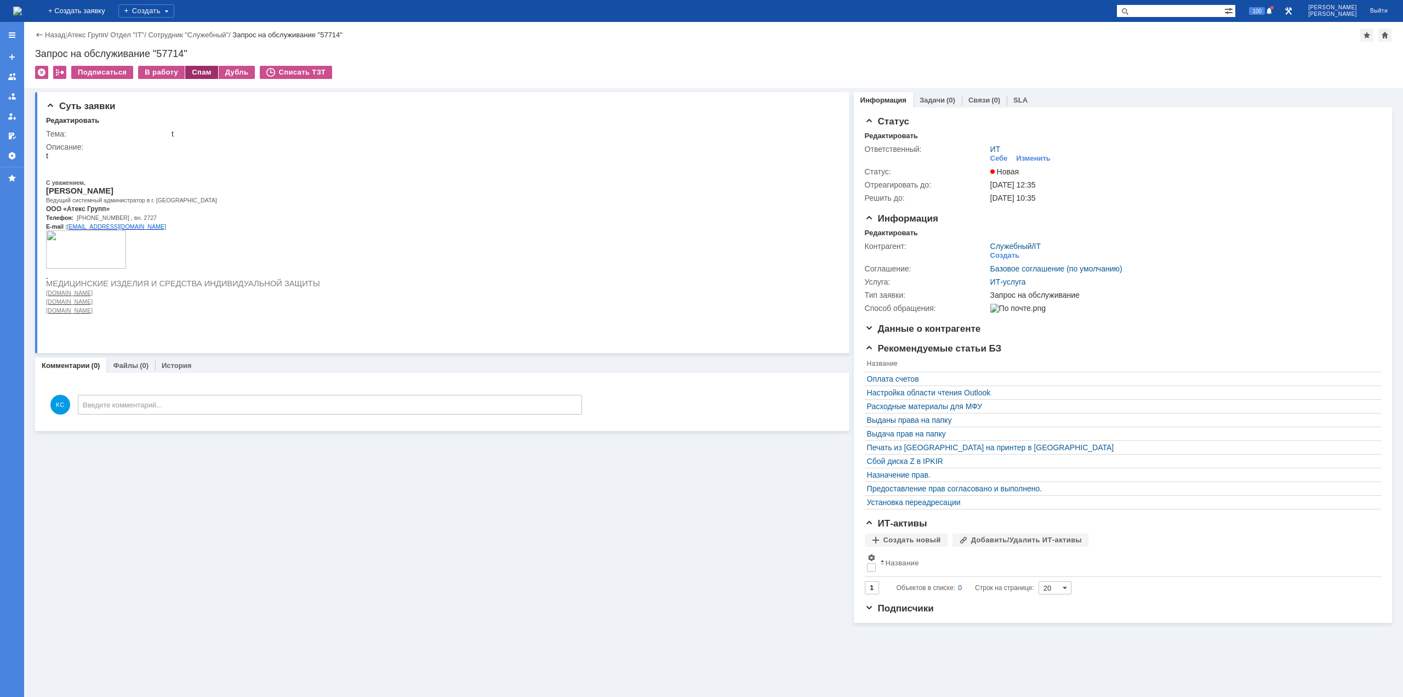
click at [197, 71] on div "Спам" at bounding box center [201, 72] width 33 height 13
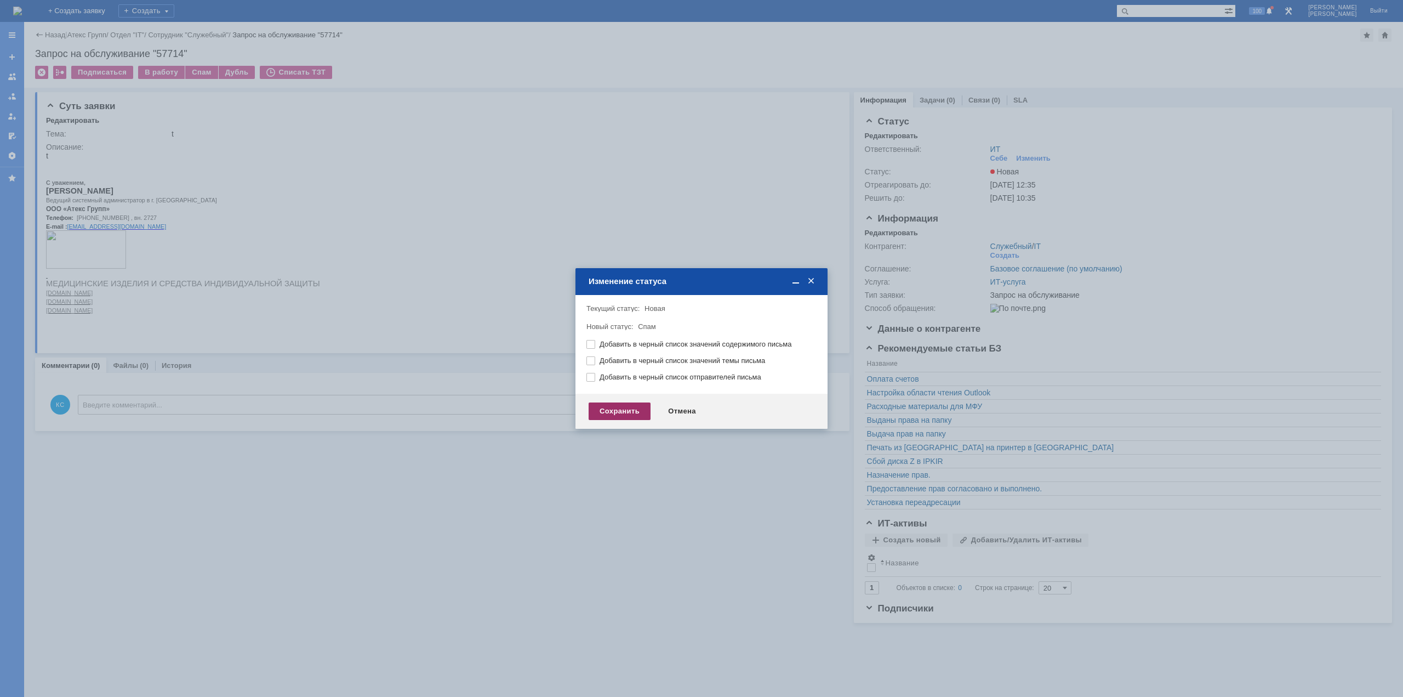
click at [601, 411] on div "Сохранить" at bounding box center [620, 411] width 62 height 18
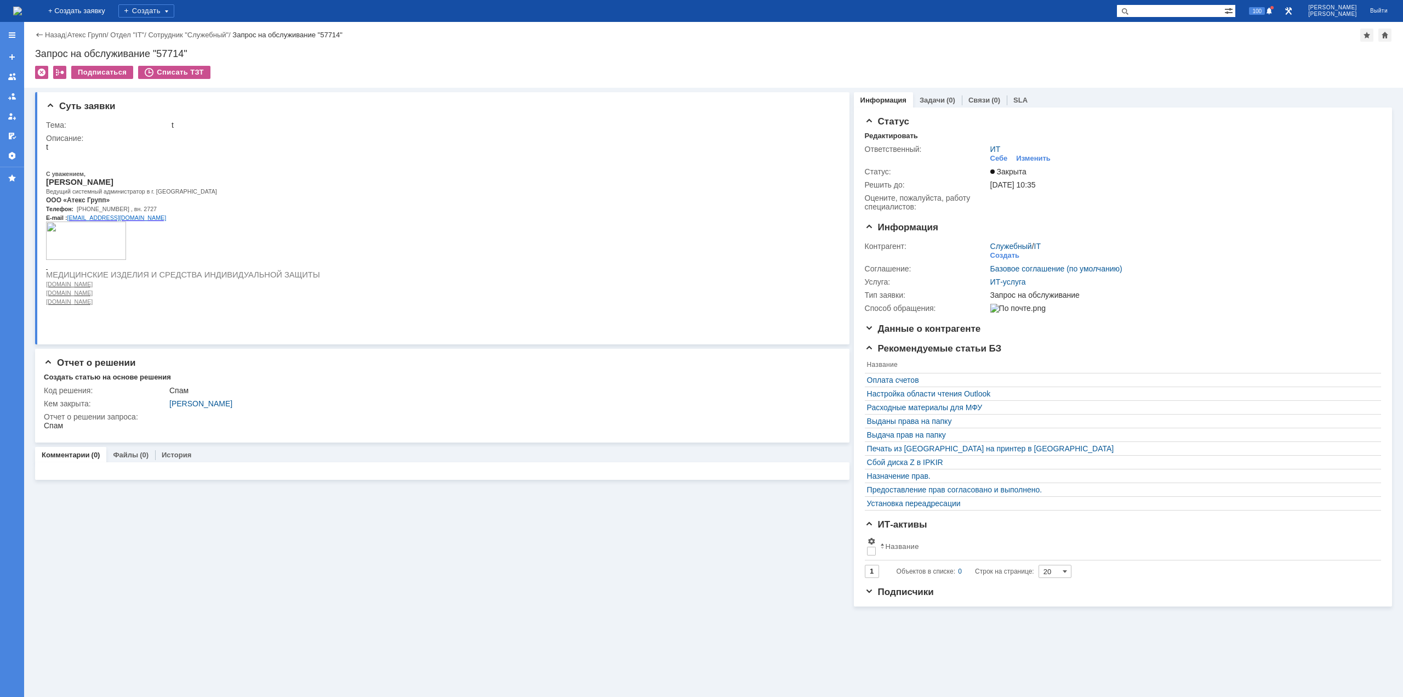
click at [22, 10] on img at bounding box center [17, 11] width 9 height 9
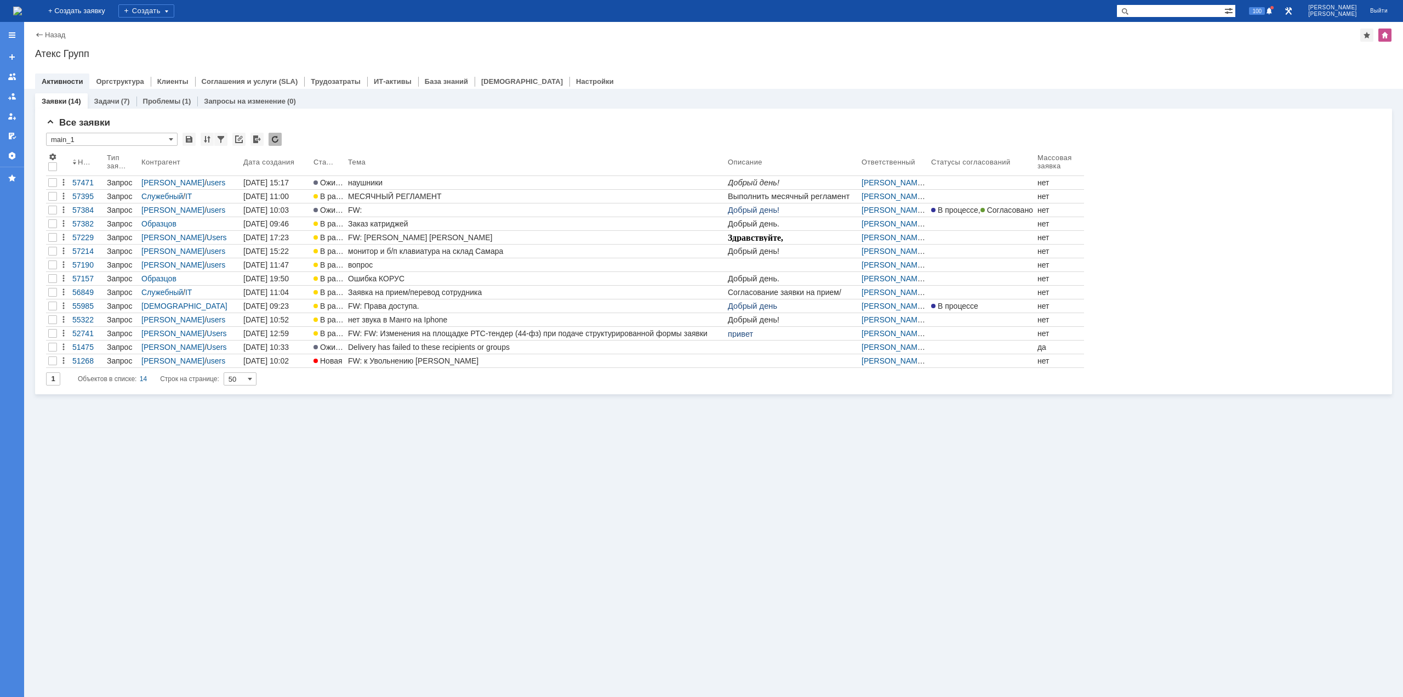
click at [22, 15] on img at bounding box center [17, 11] width 9 height 9
click at [1203, 607] on div "Заявки (14) Задачи (7) Проблемы (1) Запросы на изменение (0) Все заявки * main_…" at bounding box center [713, 393] width 1379 height 608
click at [447, 463] on div "Заявки (14) Задачи (7) Проблемы (1) Запросы на изменение (0) Все заявки * main_…" at bounding box center [713, 393] width 1379 height 608
click at [22, 13] on img at bounding box center [17, 11] width 9 height 9
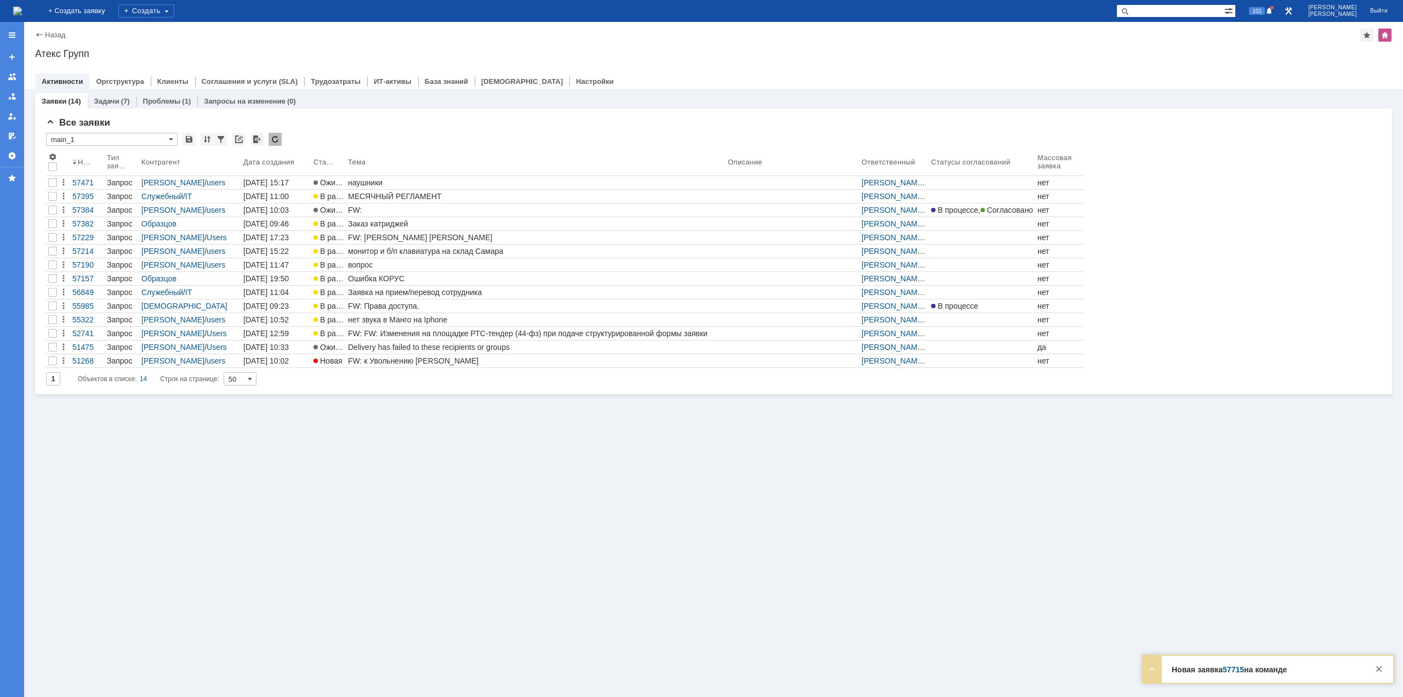
click at [22, 13] on img at bounding box center [17, 11] width 9 height 9
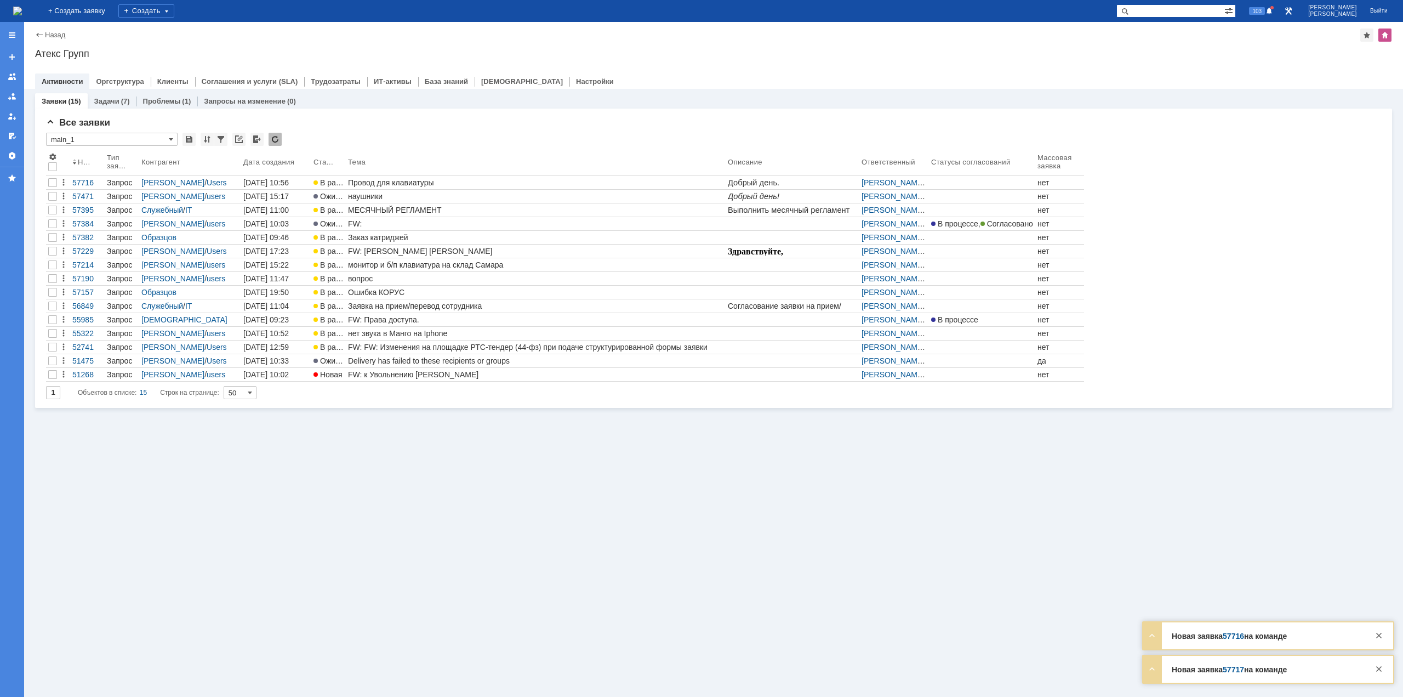
click at [22, 15] on img at bounding box center [17, 11] width 9 height 9
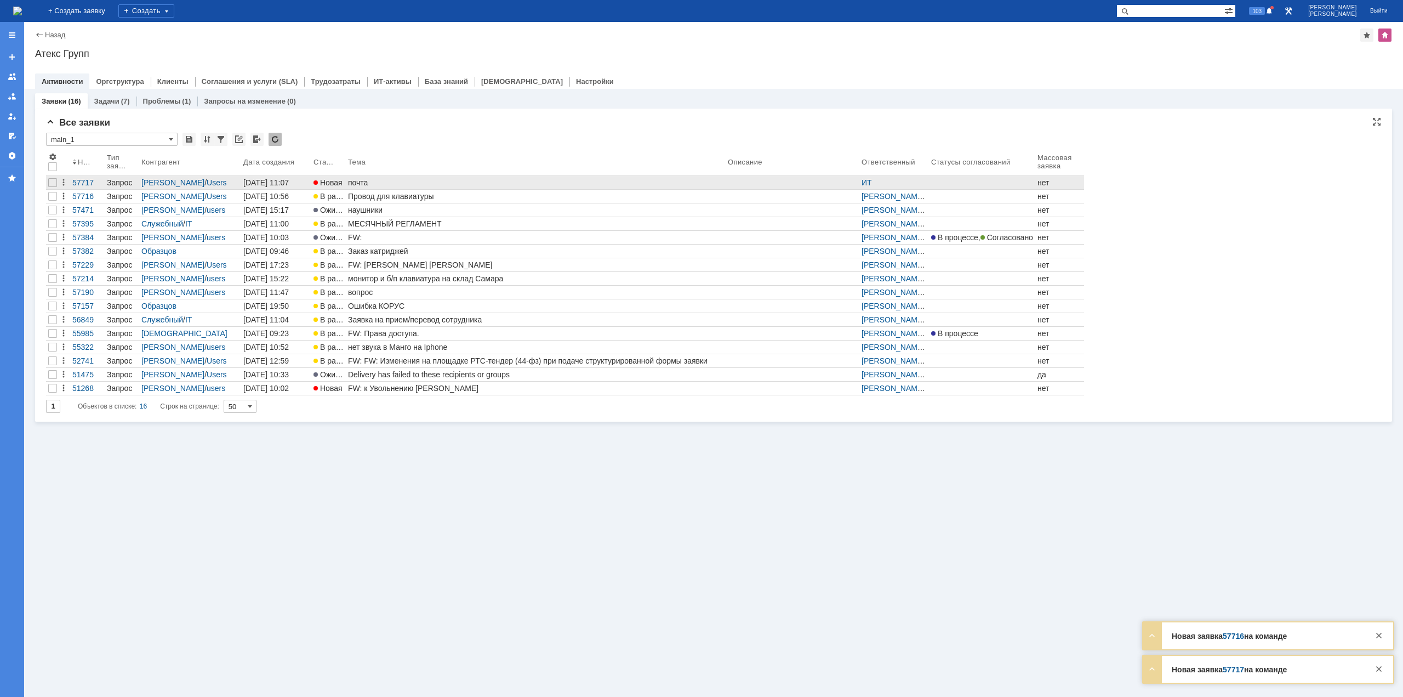
click at [384, 184] on div "почта" at bounding box center [535, 182] width 375 height 9
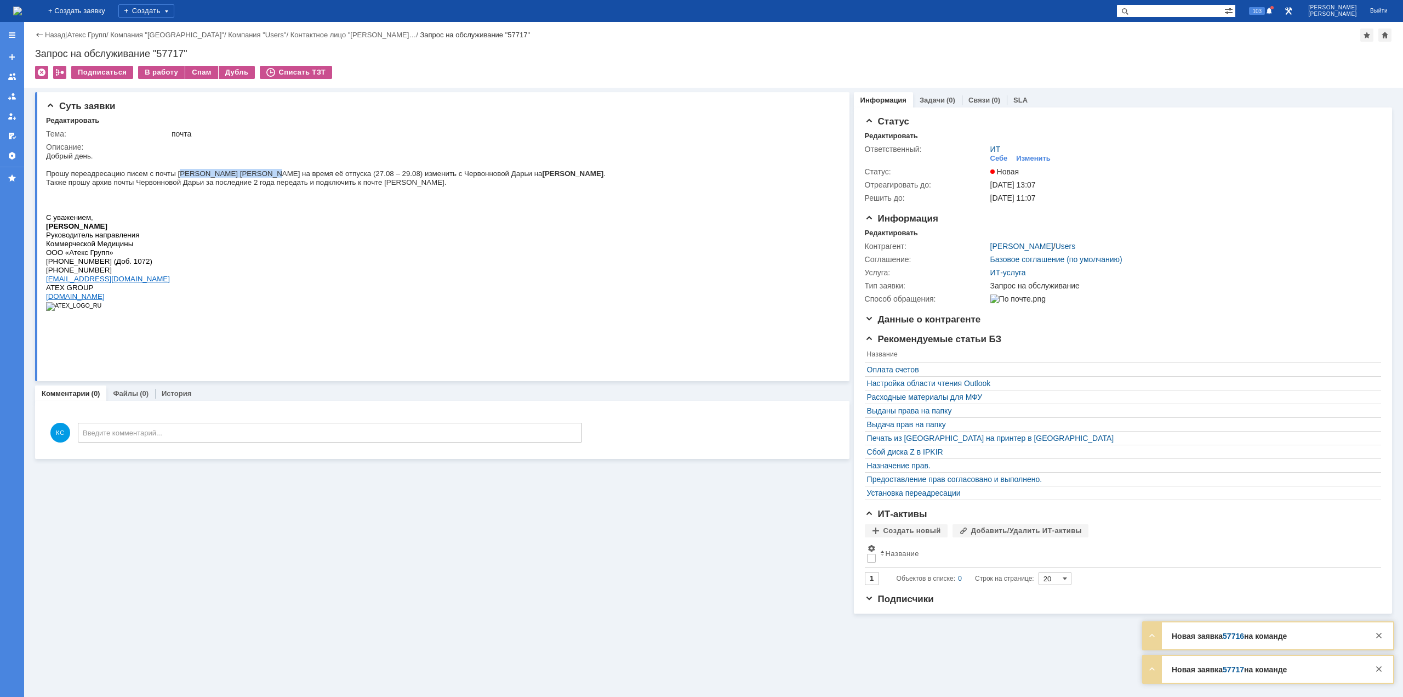
drag, startPoint x: 169, startPoint y: 179, endPoint x: 271, endPoint y: 179, distance: 102.5
click at [255, 178] on span "Прошу переадресацию писем с почты Аршининой Ксении на время её отпуска (27.08 –…" at bounding box center [326, 173] width 560 height 8
click at [277, 178] on span "Прошу переадресацию писем с почты Аршининой Ксении на время её отпуска (27.08 –…" at bounding box center [326, 173] width 560 height 8
drag, startPoint x: 307, startPoint y: 176, endPoint x: 362, endPoint y: 175, distance: 55.4
click at [362, 175] on span "Прошу переадресацию писем с почты Аршининой Ксении на время её отпуска (27.08 –…" at bounding box center [326, 173] width 560 height 8
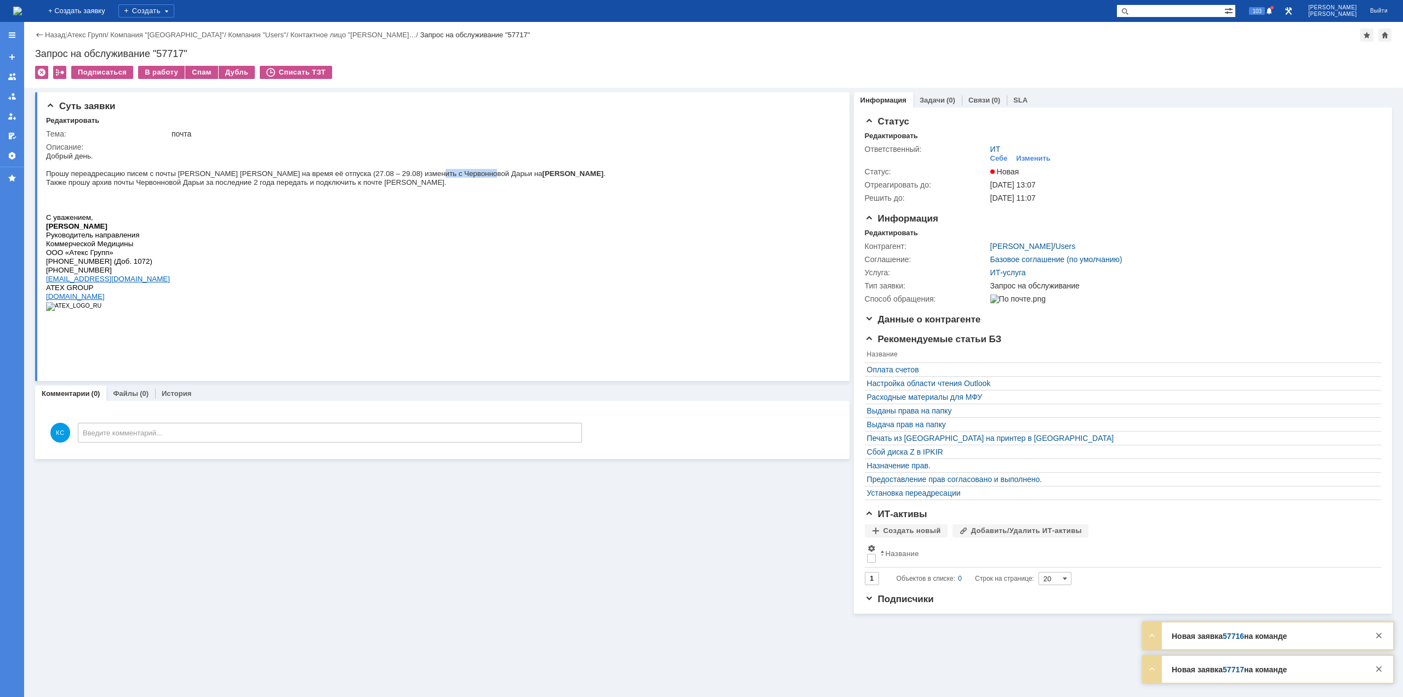
drag, startPoint x: 410, startPoint y: 175, endPoint x: 461, endPoint y: 175, distance: 51.5
click at [458, 175] on span "Прошу переадресацию писем с почты Аршининой Ксении на время её отпуска (27.08 –…" at bounding box center [326, 173] width 560 height 8
drag, startPoint x: 481, startPoint y: 174, endPoint x: 508, endPoint y: 174, distance: 26.9
click at [508, 174] on span "Прошу переадресацию писем с почты Аршининой Ксении на время её отпуска (27.08 –…" at bounding box center [326, 173] width 560 height 8
drag, startPoint x: 112, startPoint y: 174, endPoint x: 154, endPoint y: 174, distance: 42.2
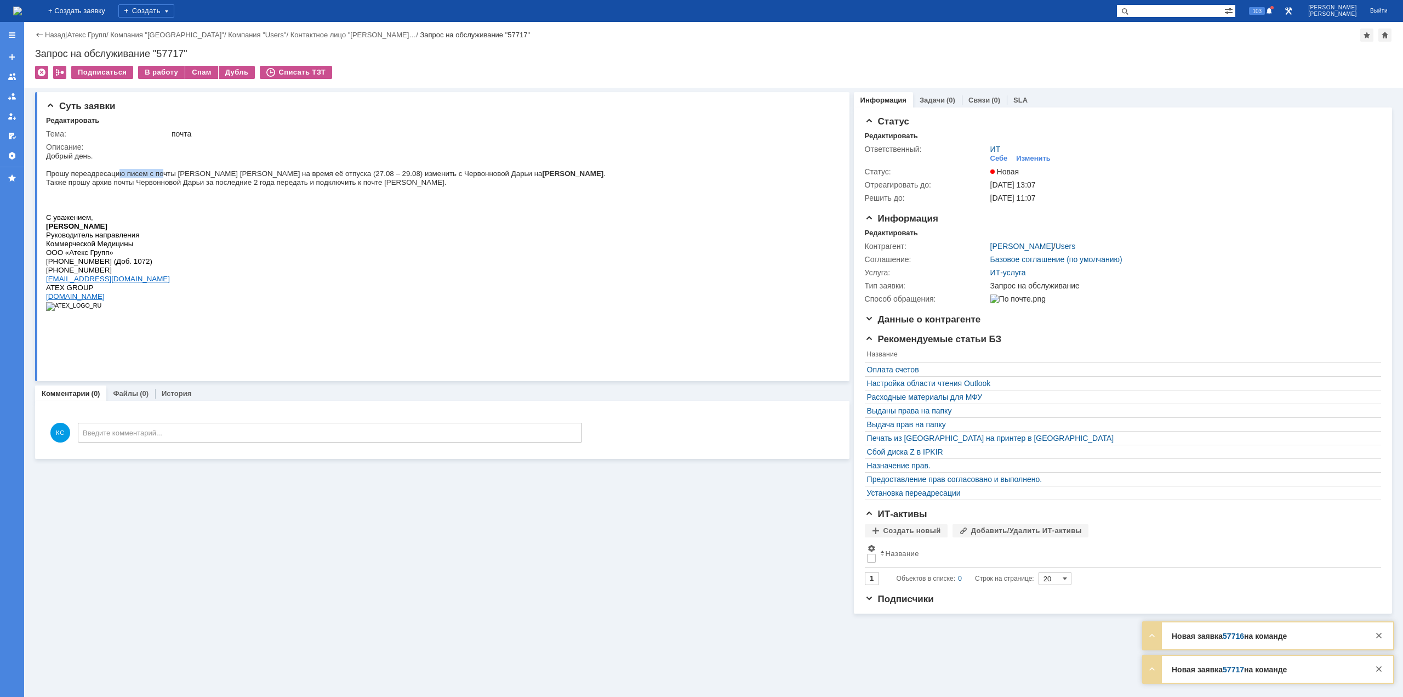
click at [154, 174] on span "Прошу переадресацию писем с почты Аршининой Ксении на время её отпуска (27.08 –…" at bounding box center [326, 173] width 560 height 8
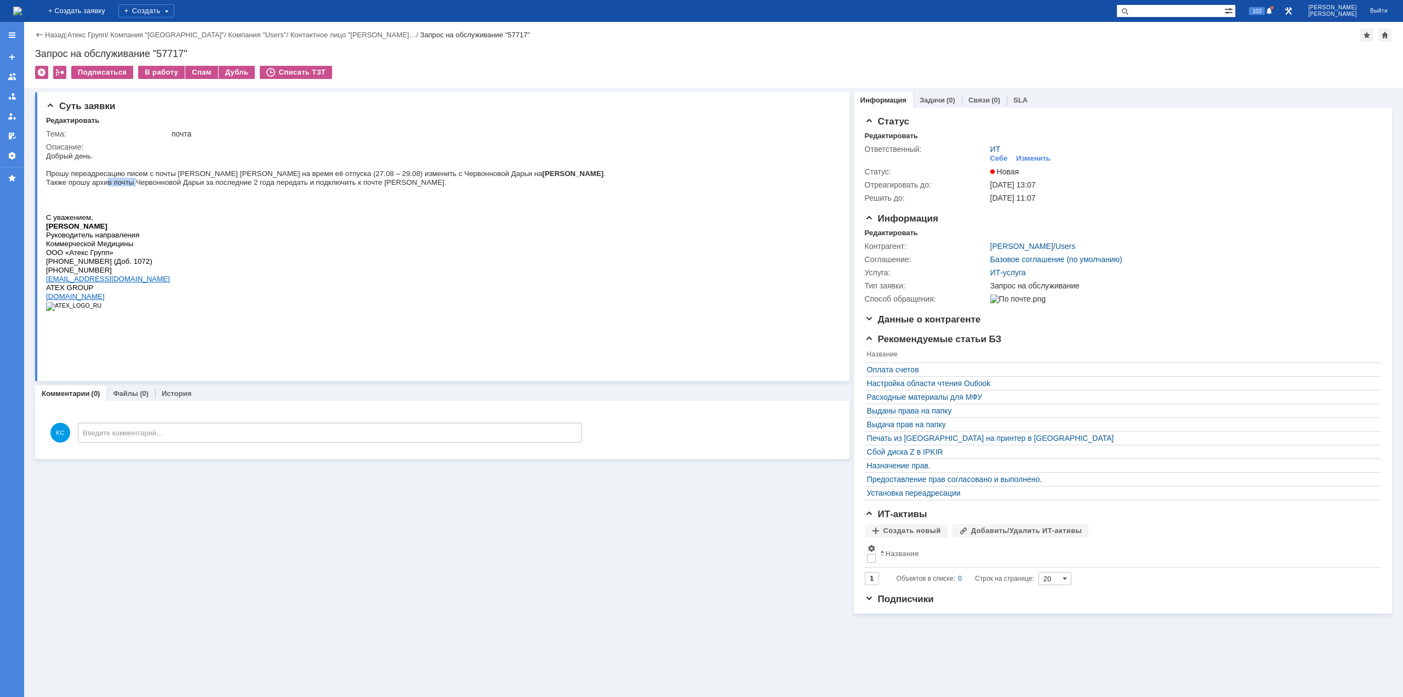
drag, startPoint x: 110, startPoint y: 184, endPoint x: 175, endPoint y: 186, distance: 65.2
click at [145, 186] on span "Также прошу архив почты Червонновой Дарьи за последние 2 года передать и подклю…" at bounding box center [246, 182] width 400 height 8
drag, startPoint x: 175, startPoint y: 186, endPoint x: 236, endPoint y: 186, distance: 60.8
click at [195, 185] on span "Также прошу архив почты Червонновой Дарьи за последние 2 года передать и подклю…" at bounding box center [246, 182] width 400 height 8
drag, startPoint x: 249, startPoint y: 186, endPoint x: 294, endPoint y: 186, distance: 44.9
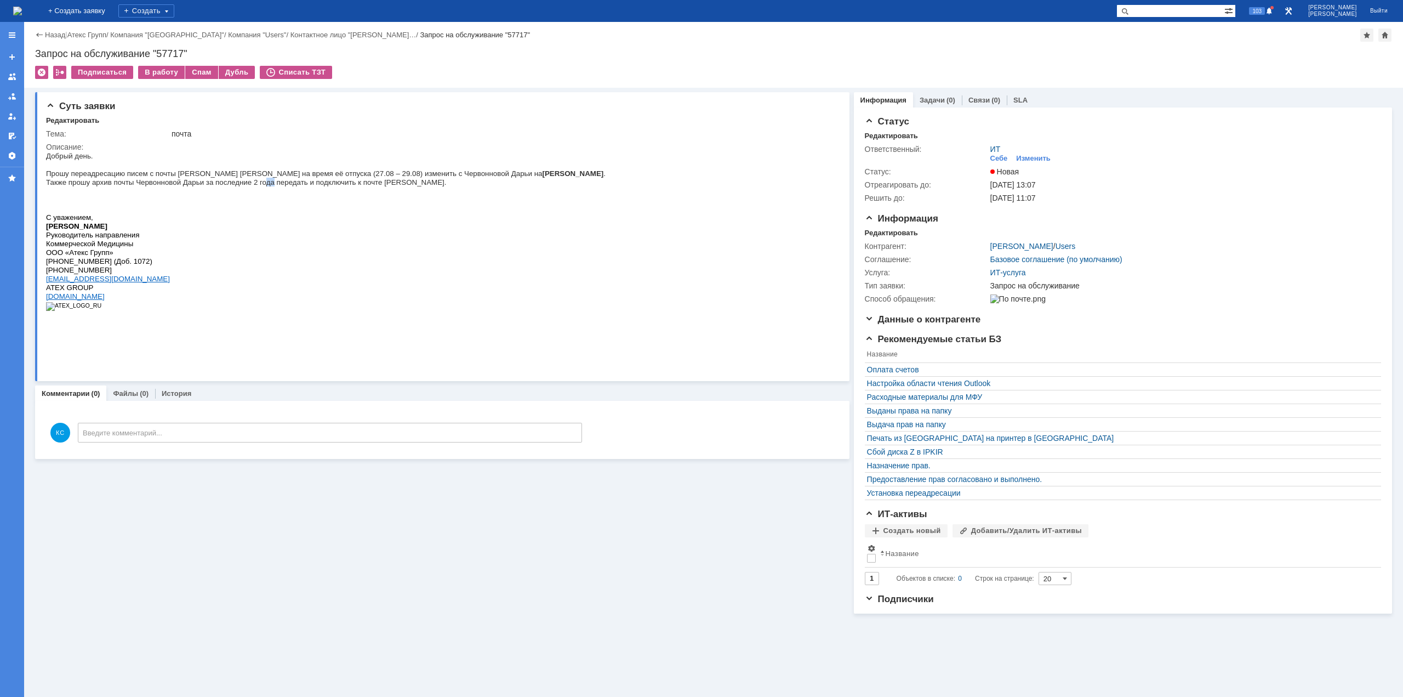
click at [273, 186] on span "Также прошу архив почты Червонновой Дарьи за последние 2 года передать и подклю…" at bounding box center [246, 182] width 400 height 8
click at [296, 186] on span "Также прошу архив почты Червонновой Дарьи за последние 2 года передать и подклю…" at bounding box center [246, 182] width 400 height 8
drag, startPoint x: 305, startPoint y: 186, endPoint x: 379, endPoint y: 187, distance: 73.4
click at [369, 186] on span "Также прошу архив почты Червонновой Дарьи за последние 2 года передать и подклю…" at bounding box center [246, 182] width 400 height 8
click at [379, 186] on span "Также прошу архив почты Червонновой Дарьи за последние 2 года передать и подклю…" at bounding box center [246, 182] width 400 height 8
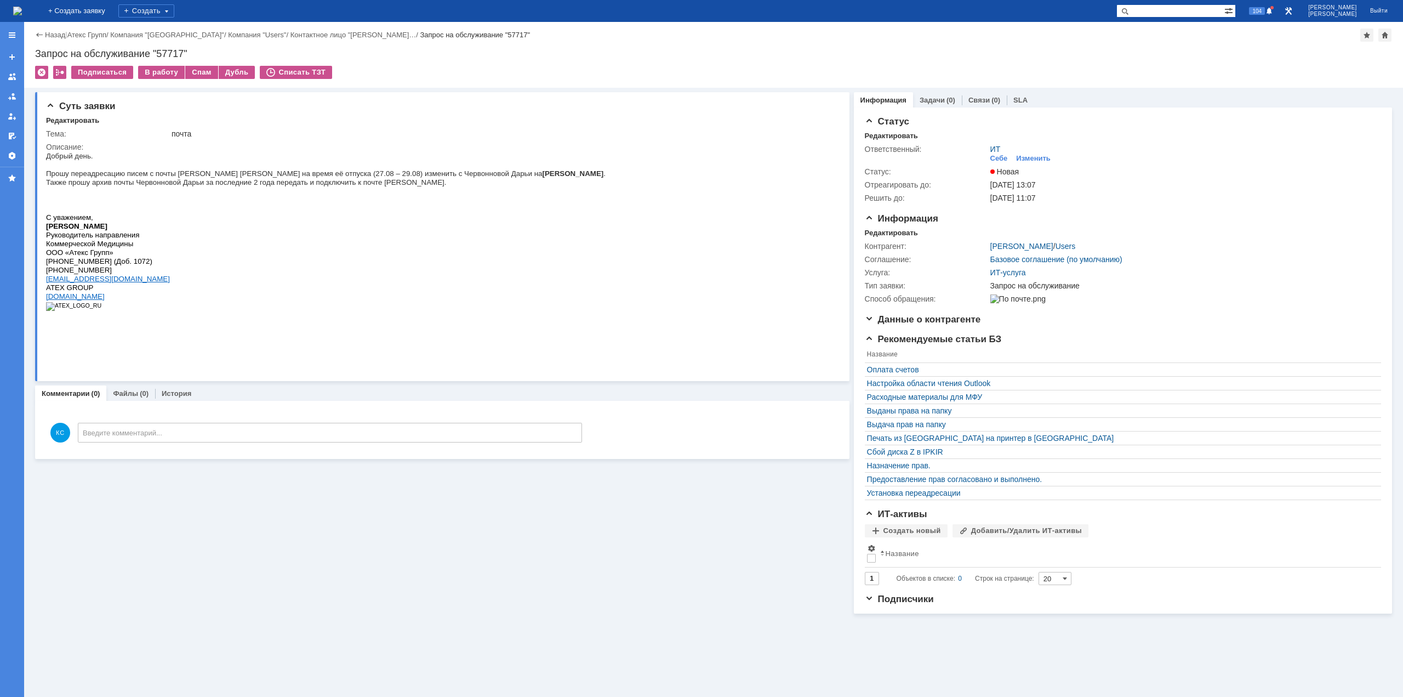
click at [22, 7] on img at bounding box center [17, 11] width 9 height 9
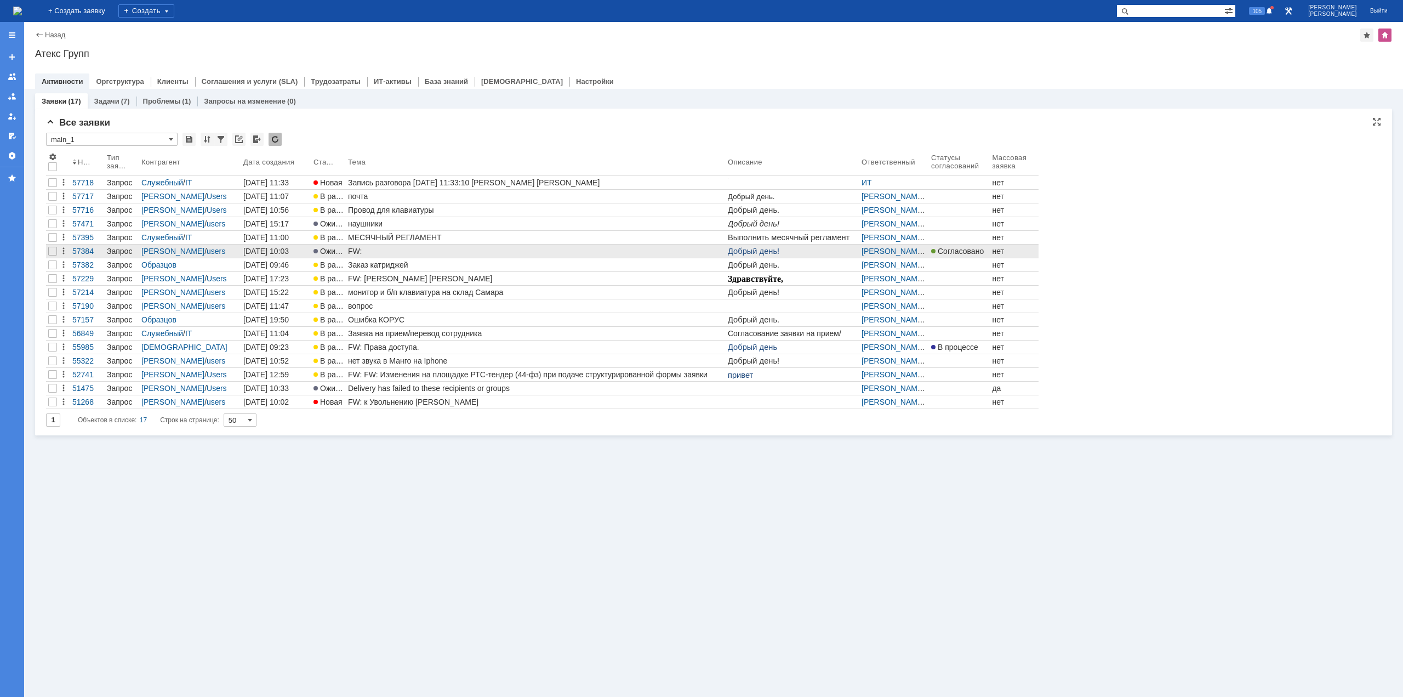
click at [635, 249] on div "FW:" at bounding box center [535, 251] width 375 height 9
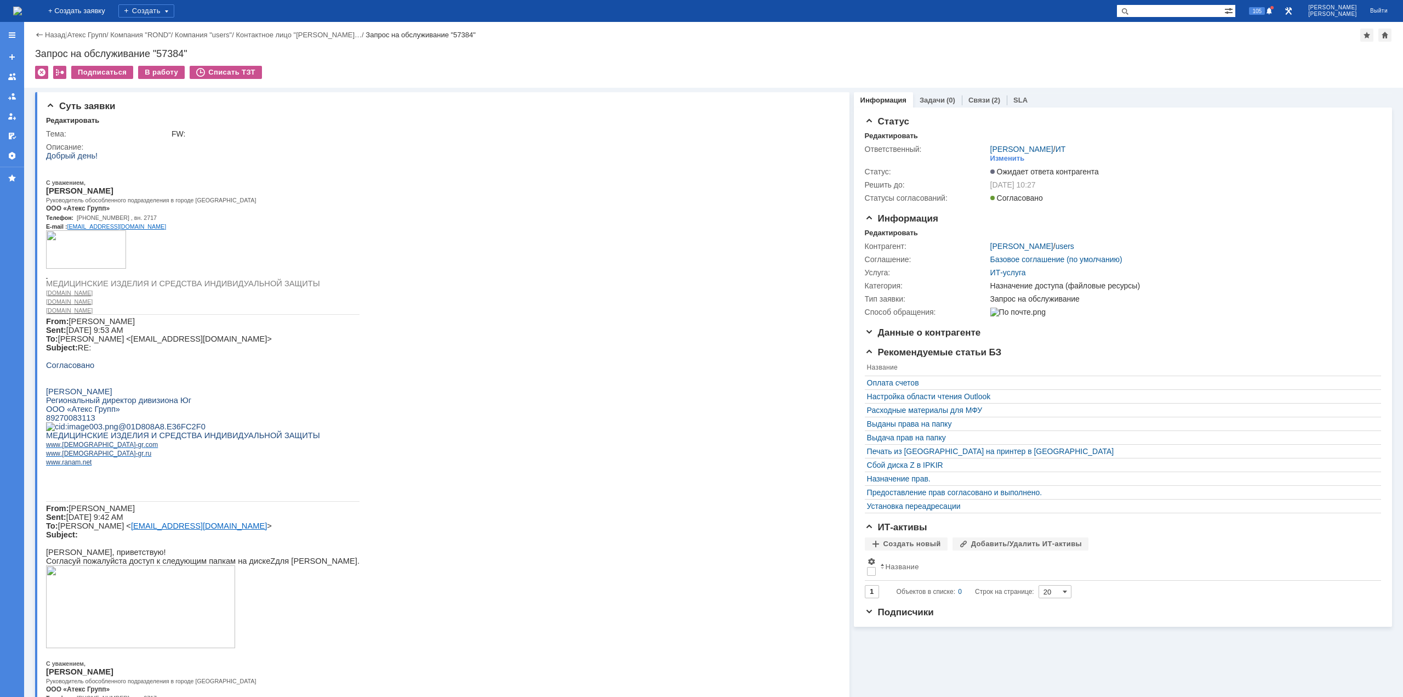
click at [22, 7] on img at bounding box center [17, 11] width 9 height 9
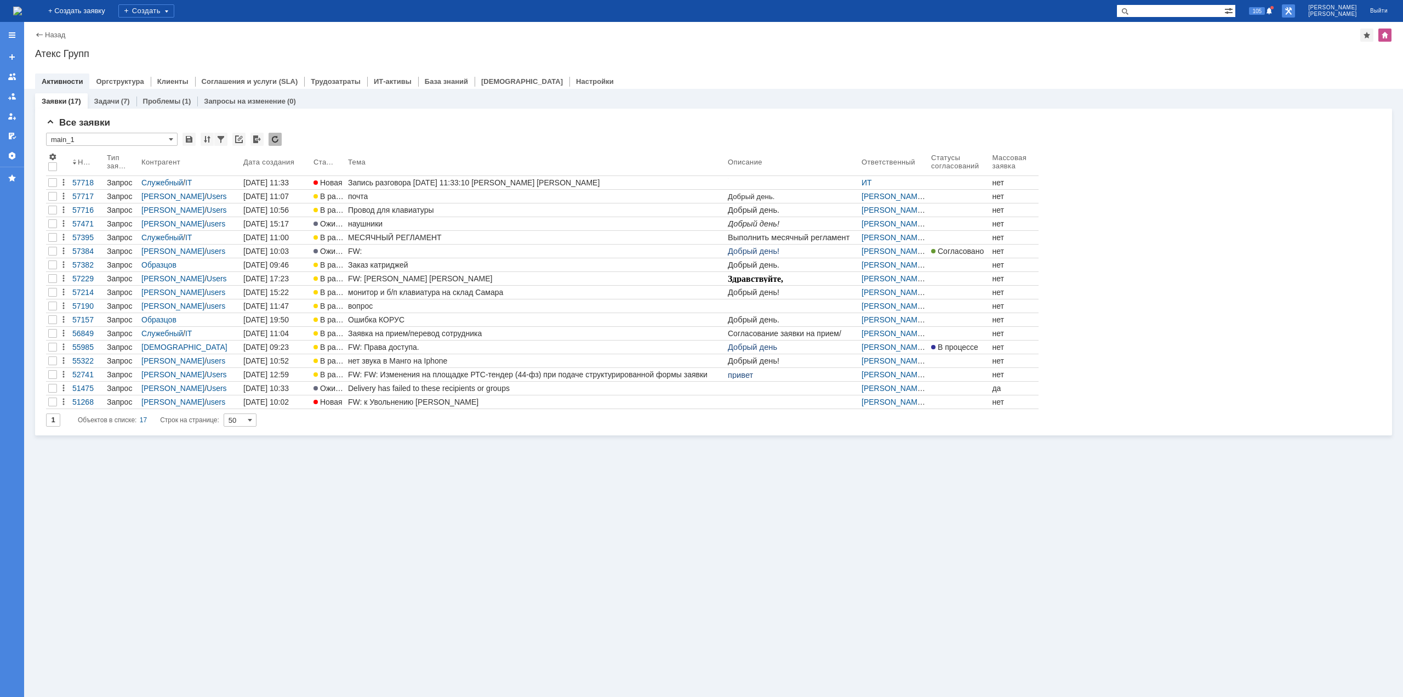
click at [1295, 13] on link at bounding box center [1288, 10] width 13 height 13
click at [1295, 12] on link at bounding box center [1288, 10] width 13 height 13
click at [576, 78] on link "Настройки" at bounding box center [595, 81] width 38 height 8
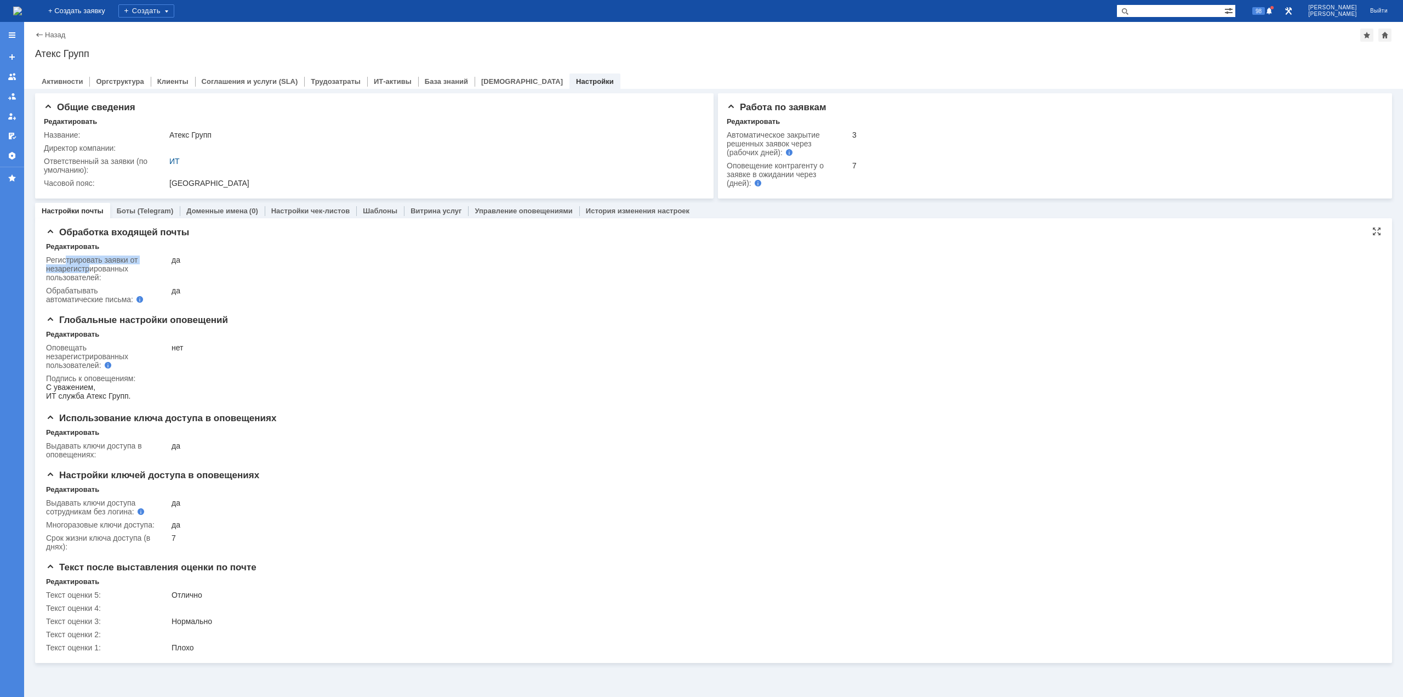
drag, startPoint x: 66, startPoint y: 258, endPoint x: 89, endPoint y: 277, distance: 29.2
click at [92, 271] on div "Регистрировать заявки от незарегистрированных пользователей:" at bounding box center [107, 268] width 123 height 26
drag, startPoint x: 88, startPoint y: 279, endPoint x: 83, endPoint y: 261, distance: 18.2
click at [83, 261] on div "Регистрировать заявки от незарегистрированных пользователей:" at bounding box center [107, 268] width 123 height 26
click at [180, 259] on div "да" at bounding box center [769, 259] width 1194 height 9
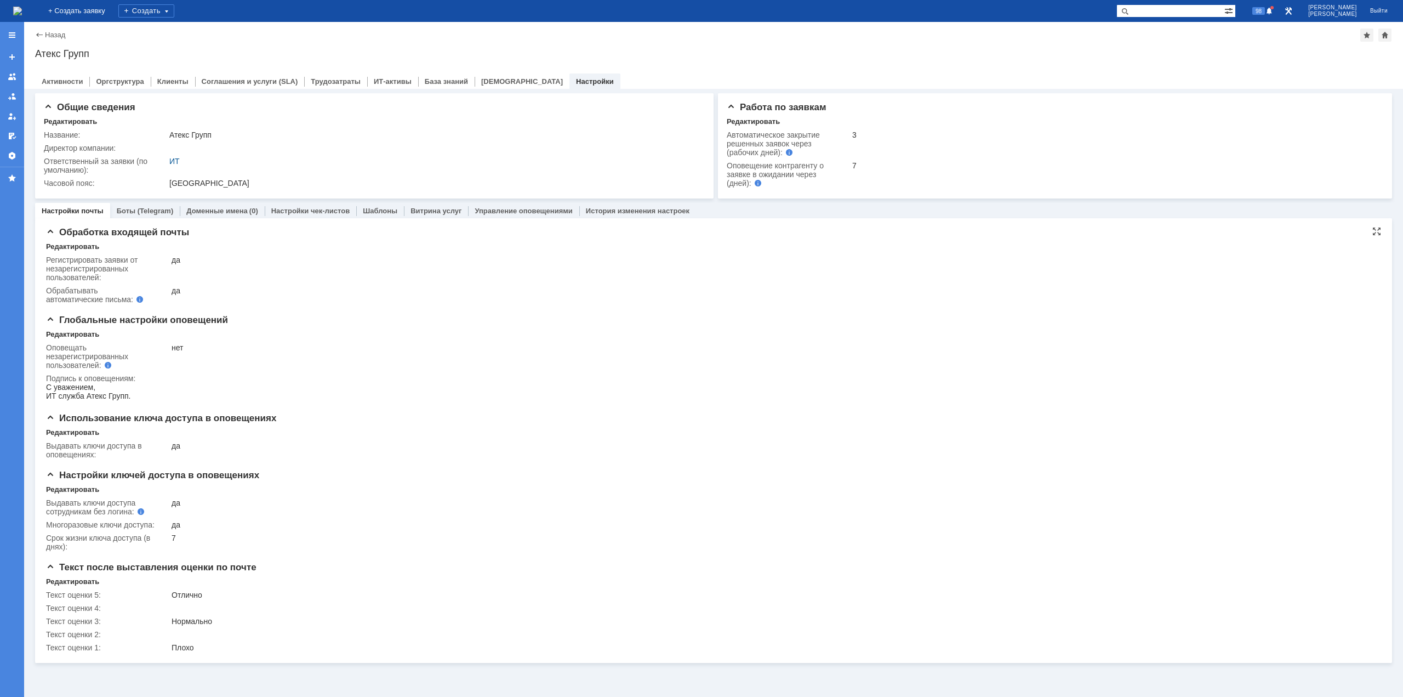
click at [58, 265] on div "Регистрировать заявки от незарегистрированных пользователей:" at bounding box center [107, 268] width 123 height 26
drag, startPoint x: 69, startPoint y: 259, endPoint x: 69, endPoint y: 273, distance: 14.2
click at [69, 272] on div "Регистрировать заявки от незарегистрированных пользователей:" at bounding box center [107, 268] width 123 height 26
drag, startPoint x: 69, startPoint y: 281, endPoint x: 69, endPoint y: 264, distance: 16.4
click at [69, 264] on div "Регистрировать заявки от незарегистрированных пользователей:" at bounding box center [107, 268] width 123 height 26
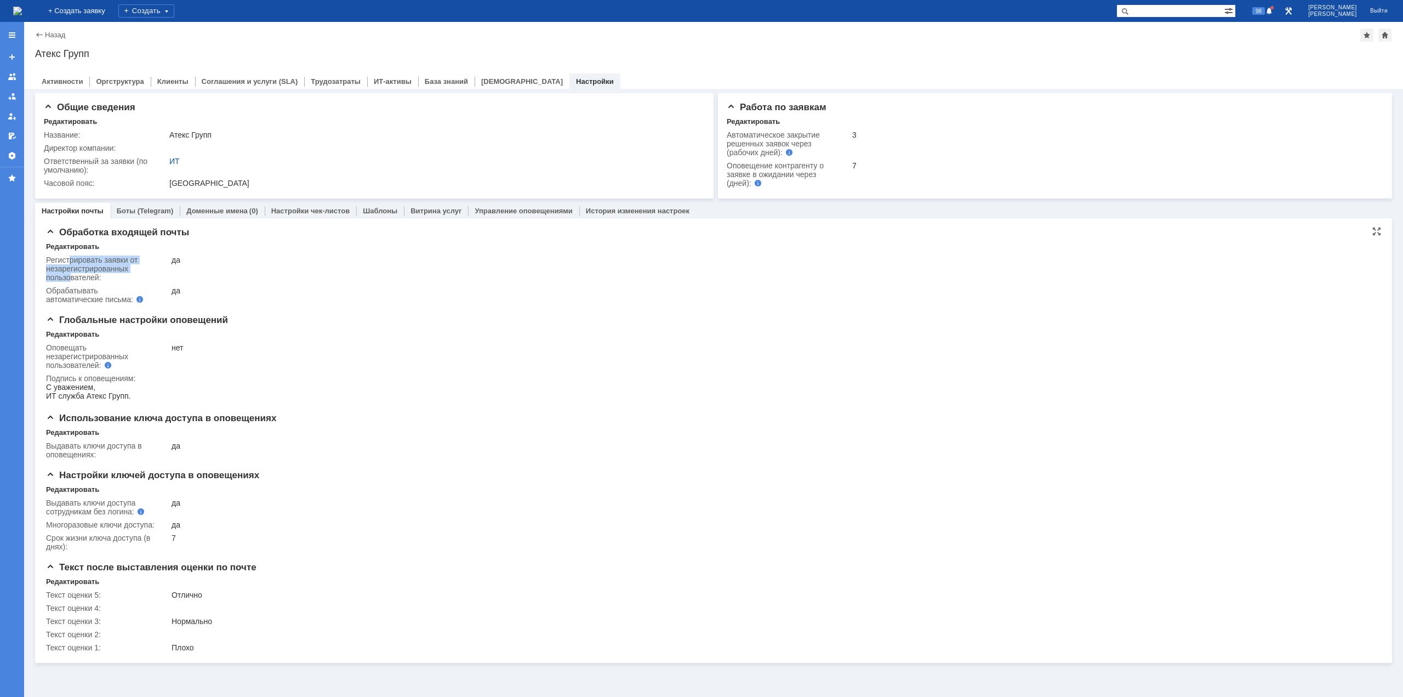
drag, startPoint x: 71, startPoint y: 259, endPoint x: 72, endPoint y: 276, distance: 17.0
click at [72, 276] on div "Регистрировать заявки от незарегистрированных пользователей:" at bounding box center [107, 268] width 123 height 26
click at [73, 261] on div "Регистрировать заявки от незарегистрированных пользователей:" at bounding box center [107, 268] width 123 height 26
drag, startPoint x: 66, startPoint y: 258, endPoint x: 78, endPoint y: 278, distance: 24.1
click at [78, 278] on div "Регистрировать заявки от незарегистрированных пользователей:" at bounding box center [107, 268] width 123 height 26
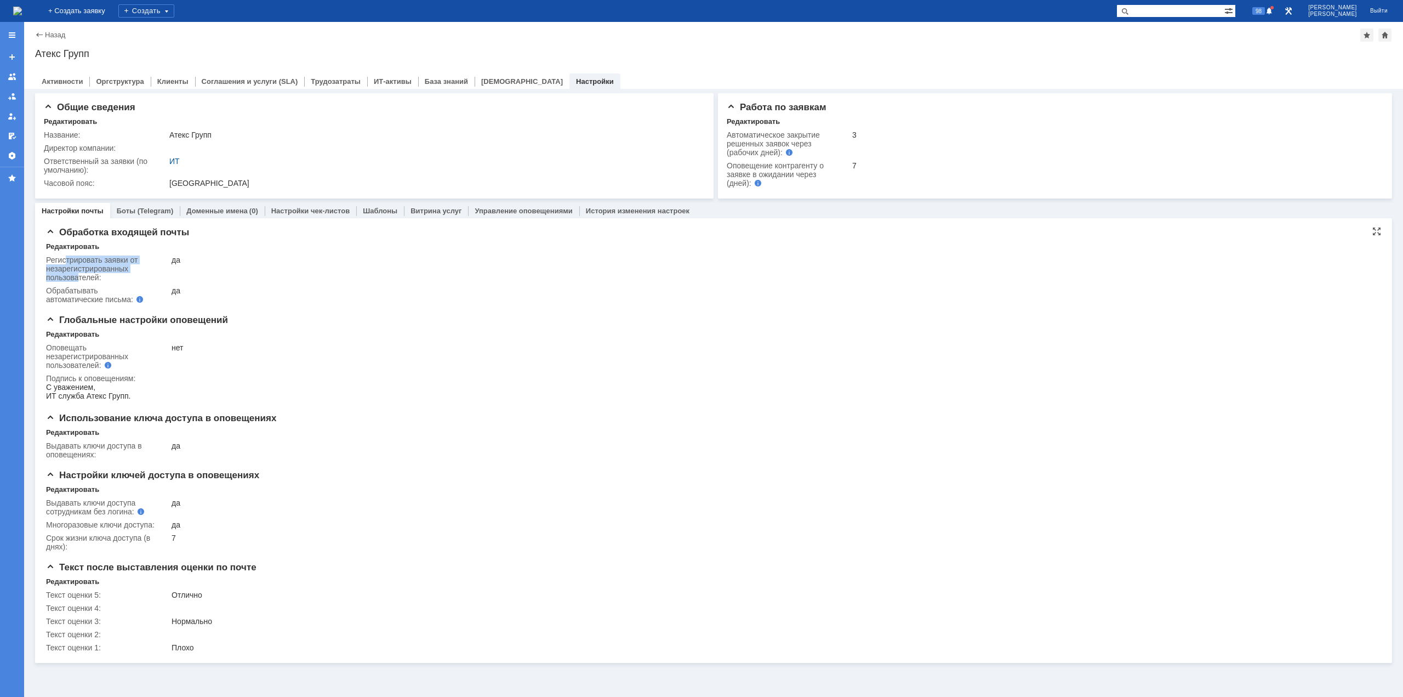
click at [73, 264] on div "Регистрировать заявки от незарегистрированных пользователей:" at bounding box center [107, 268] width 123 height 26
drag, startPoint x: 69, startPoint y: 258, endPoint x: 71, endPoint y: 277, distance: 18.8
click at [71, 277] on div "Регистрировать заявки от незарегистрированных пользователей:" at bounding box center [107, 268] width 123 height 26
drag, startPoint x: 67, startPoint y: 255, endPoint x: 76, endPoint y: 274, distance: 20.6
click at [75, 273] on div "Регистрировать заявки от незарегистрированных пользователей:" at bounding box center [107, 268] width 123 height 26
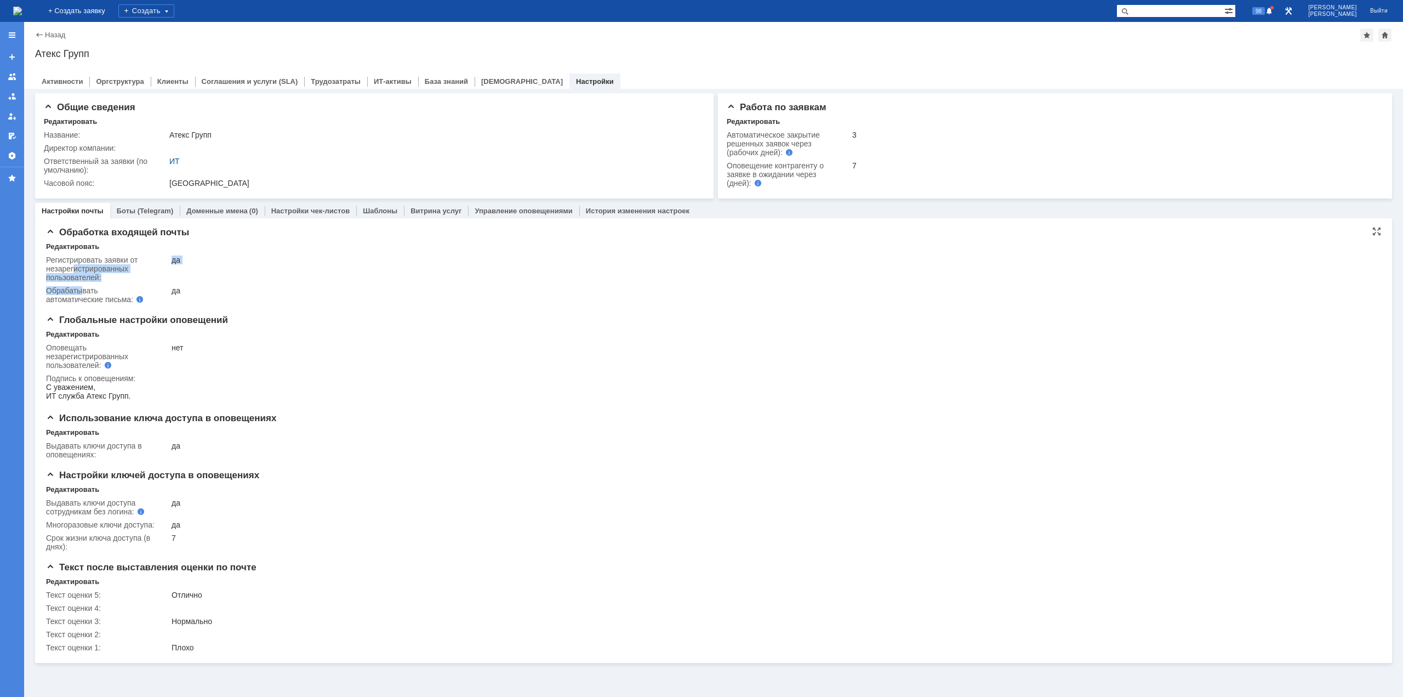
drag, startPoint x: 79, startPoint y: 286, endPoint x: 75, endPoint y: 270, distance: 16.6
click at [75, 270] on tbody "Регистрировать заявки от незарегистрированных пользователей: да Обрабатывать ав…" at bounding box center [707, 279] width 1322 height 53
drag, startPoint x: 71, startPoint y: 261, endPoint x: 75, endPoint y: 280, distance: 18.6
click at [73, 275] on div "Регистрировать заявки от незарегистрированных пользователей:" at bounding box center [107, 268] width 123 height 26
click at [82, 229] on span "Обработка входящей почты" at bounding box center [117, 232] width 143 height 10
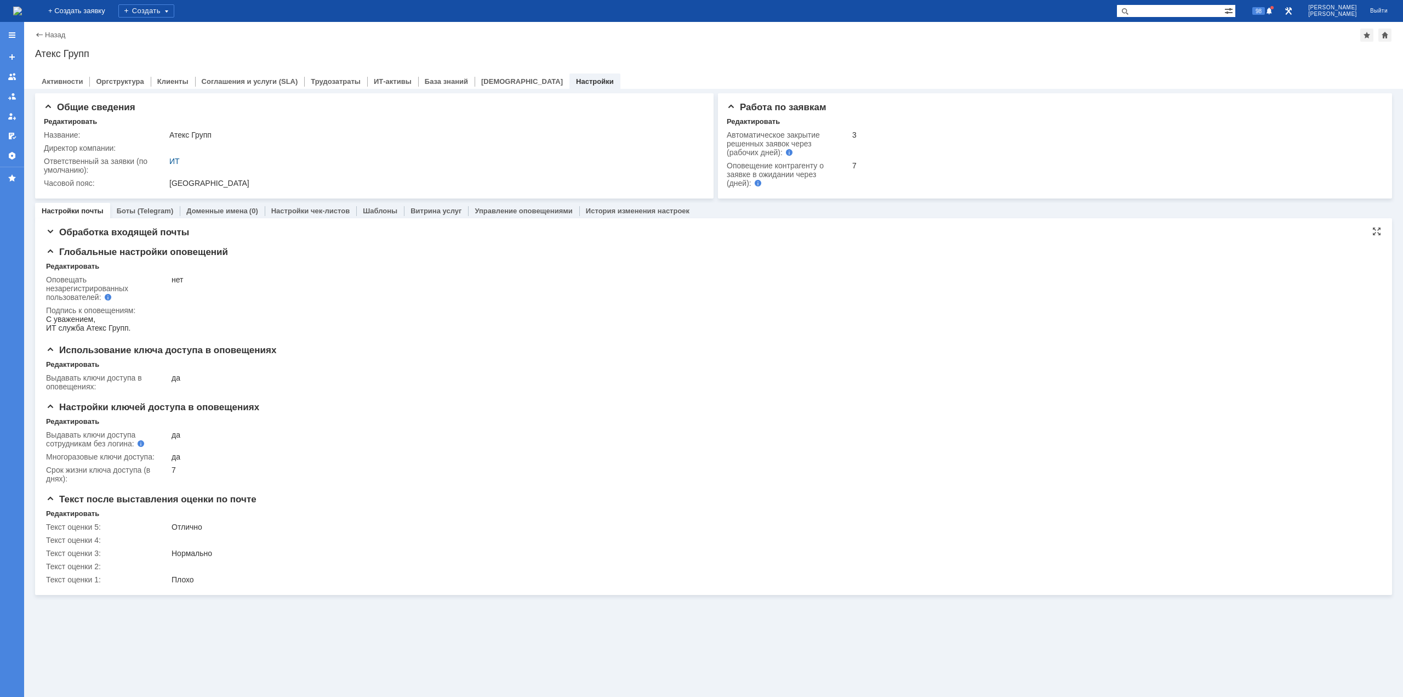
click at [69, 232] on span "Обработка входящей почты" at bounding box center [117, 232] width 143 height 10
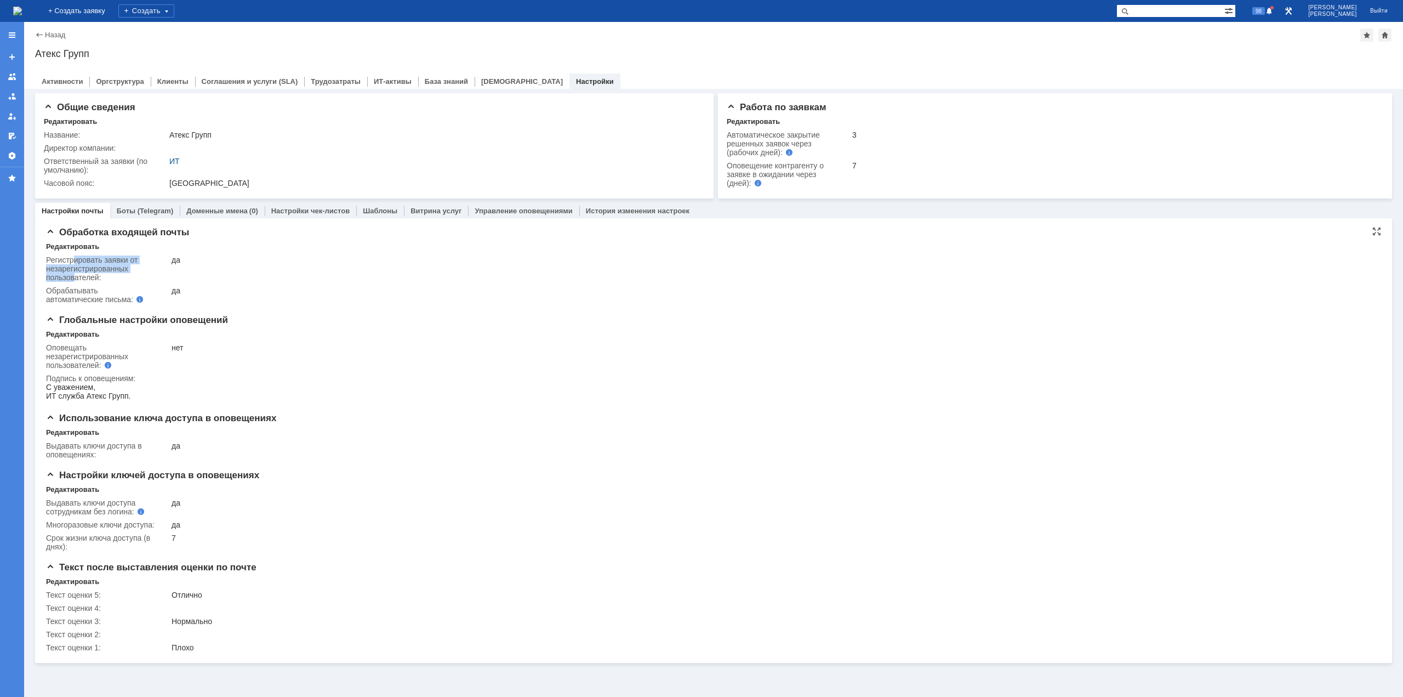
drag, startPoint x: 73, startPoint y: 259, endPoint x: 75, endPoint y: 276, distance: 17.1
click at [75, 276] on div "Регистрировать заявки от незарегистрированных пользователей:" at bounding box center [107, 268] width 123 height 26
click at [81, 280] on div "Регистрировать заявки от незарегистрированных пользователей:" at bounding box center [107, 268] width 123 height 26
click at [70, 261] on div "Регистрировать заявки от незарегистрированных пользователей:" at bounding box center [107, 268] width 123 height 26
click at [64, 265] on div "Регистрировать заявки от незарегистрированных пользователей:" at bounding box center [107, 268] width 123 height 26
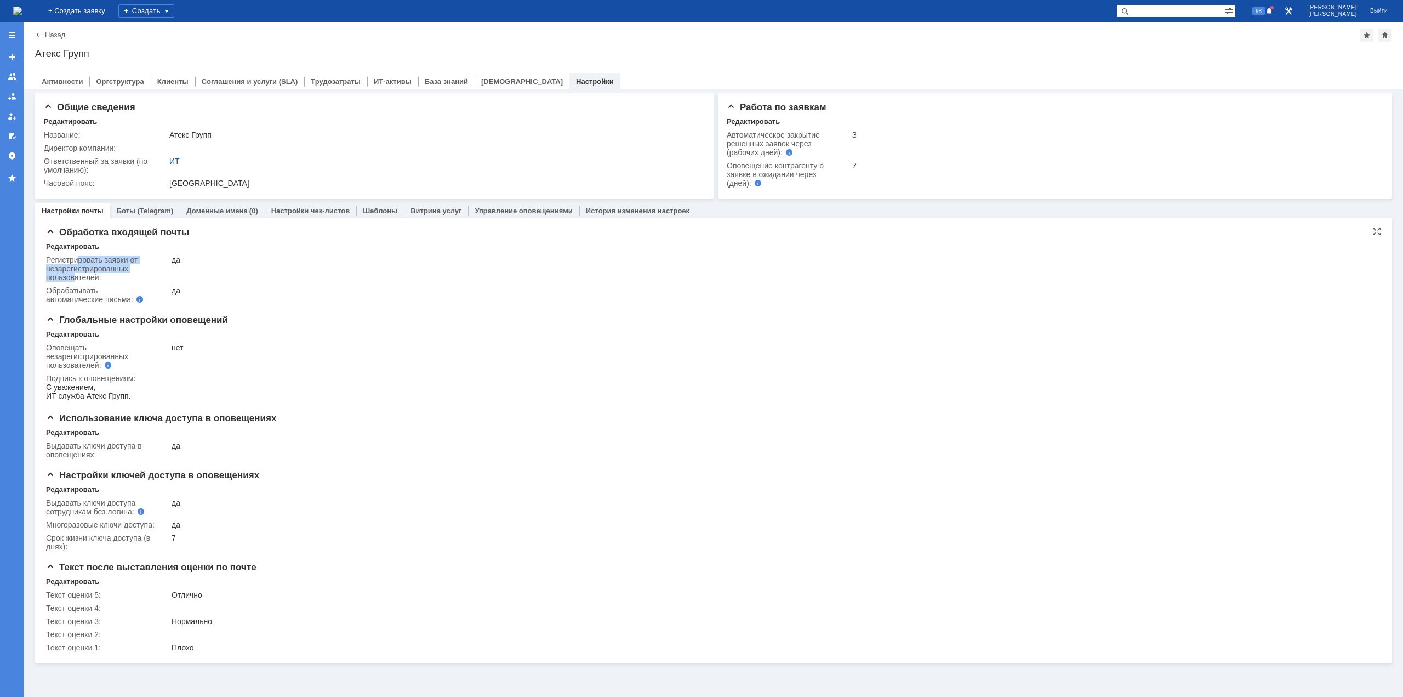
drag, startPoint x: 78, startPoint y: 261, endPoint x: 76, endPoint y: 278, distance: 17.2
click at [76, 278] on div "Регистрировать заявки от незарегистрированных пользователей:" at bounding box center [107, 268] width 123 height 26
click at [82, 279] on div "Регистрировать заявки от незарегистрированных пользователей:" at bounding box center [107, 268] width 123 height 26
drag, startPoint x: 82, startPoint y: 272, endPoint x: 73, endPoint y: 257, distance: 17.2
click at [73, 258] on div "Регистрировать заявки от незарегистрированных пользователей:" at bounding box center [107, 268] width 123 height 26
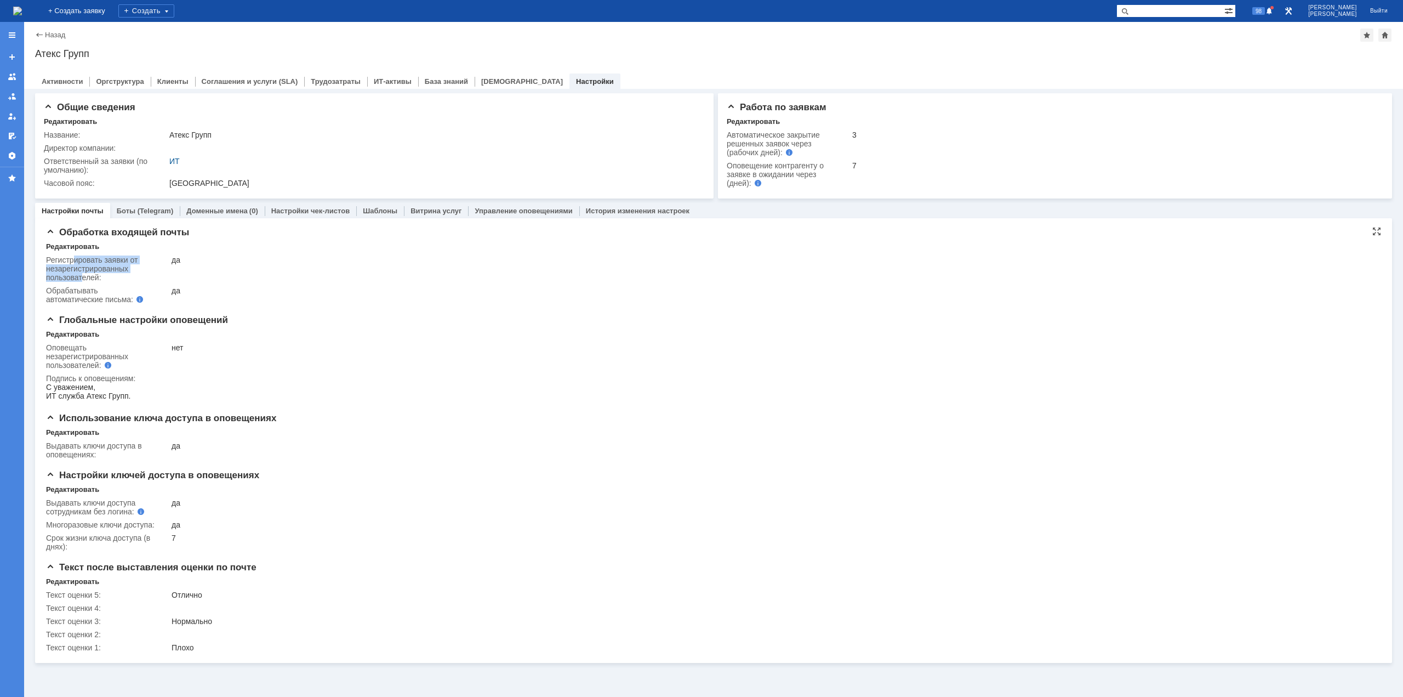
click at [73, 257] on div "Регистрировать заявки от незарегистрированных пользователей:" at bounding box center [107, 268] width 123 height 26
drag, startPoint x: 69, startPoint y: 257, endPoint x: 75, endPoint y: 272, distance: 16.2
click at [75, 272] on div "Регистрировать заявки от незарегистрированных пользователей:" at bounding box center [107, 268] width 123 height 26
drag, startPoint x: 79, startPoint y: 280, endPoint x: 75, endPoint y: 263, distance: 17.2
click at [75, 263] on div "Регистрировать заявки от незарегистрированных пользователей:" at bounding box center [107, 268] width 123 height 26
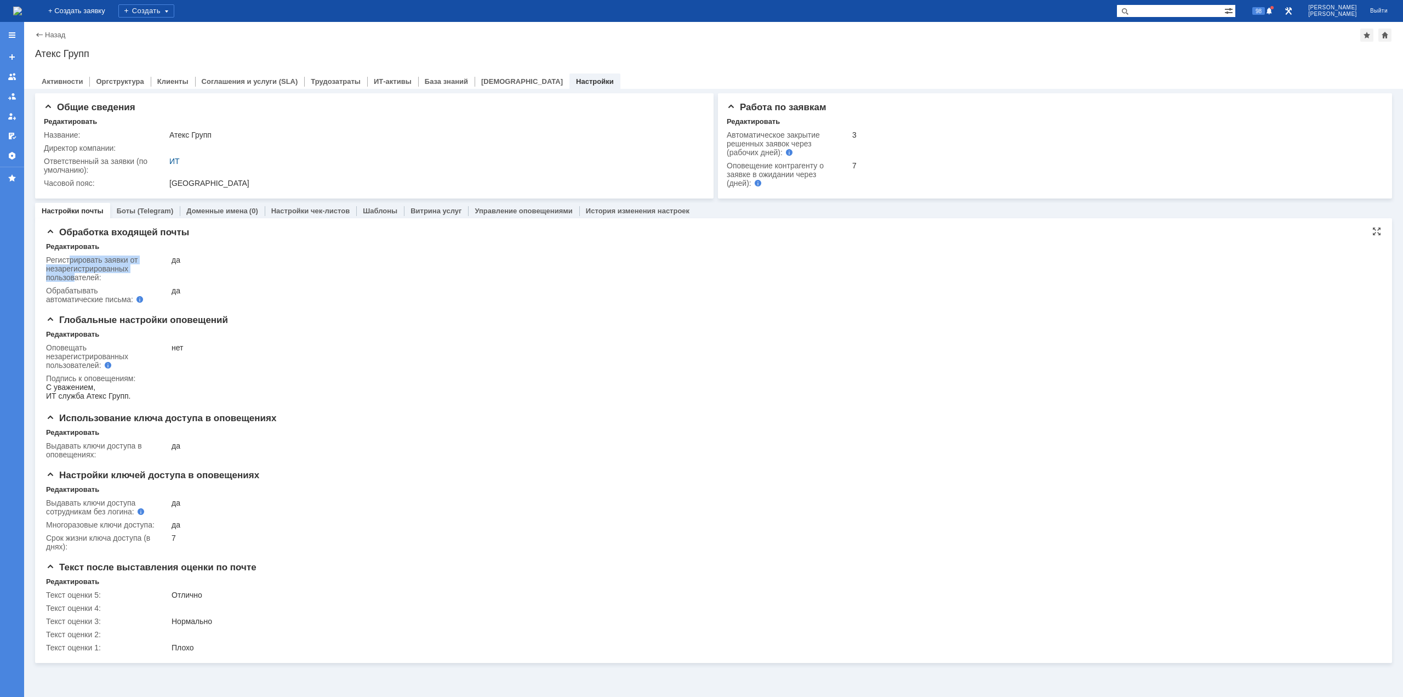
drag, startPoint x: 71, startPoint y: 256, endPoint x: 79, endPoint y: 280, distance: 24.8
click at [77, 276] on div "Регистрировать заявки от незарегистрированных пользователей:" at bounding box center [107, 268] width 123 height 26
drag, startPoint x: 80, startPoint y: 281, endPoint x: 73, endPoint y: 265, distance: 16.7
click at [73, 267] on div "Регистрировать заявки от незарегистрированных пользователей:" at bounding box center [107, 268] width 123 height 26
drag, startPoint x: 72, startPoint y: 264, endPoint x: 76, endPoint y: 272, distance: 9.3
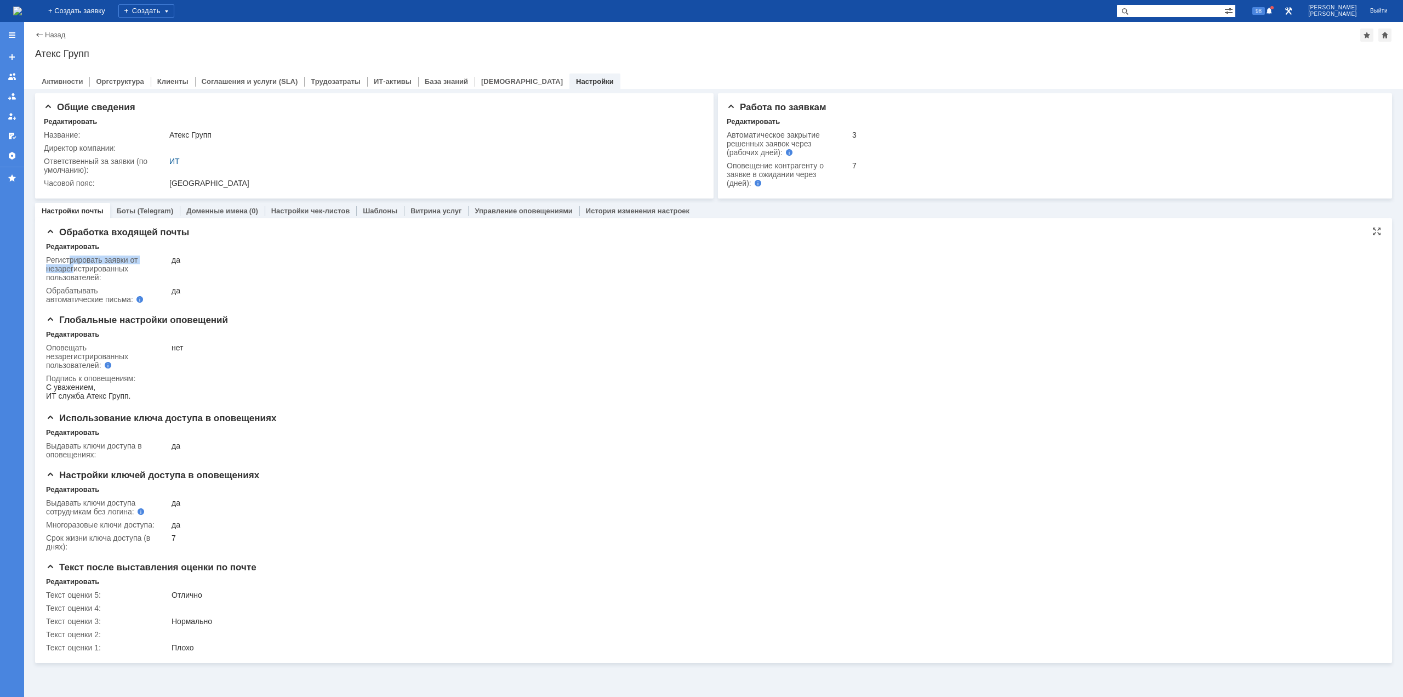
click at [76, 272] on div "Регистрировать заявки от незарегистрированных пользователей:" at bounding box center [107, 268] width 123 height 26
drag, startPoint x: 80, startPoint y: 274, endPoint x: 79, endPoint y: 262, distance: 12.1
click at [79, 262] on div "Регистрировать заявки от незарегистрированных пользователей:" at bounding box center [107, 268] width 123 height 26
drag, startPoint x: 76, startPoint y: 259, endPoint x: 79, endPoint y: 278, distance: 20.1
click at [79, 278] on div "Регистрировать заявки от незарегистрированных пользователей:" at bounding box center [107, 268] width 123 height 26
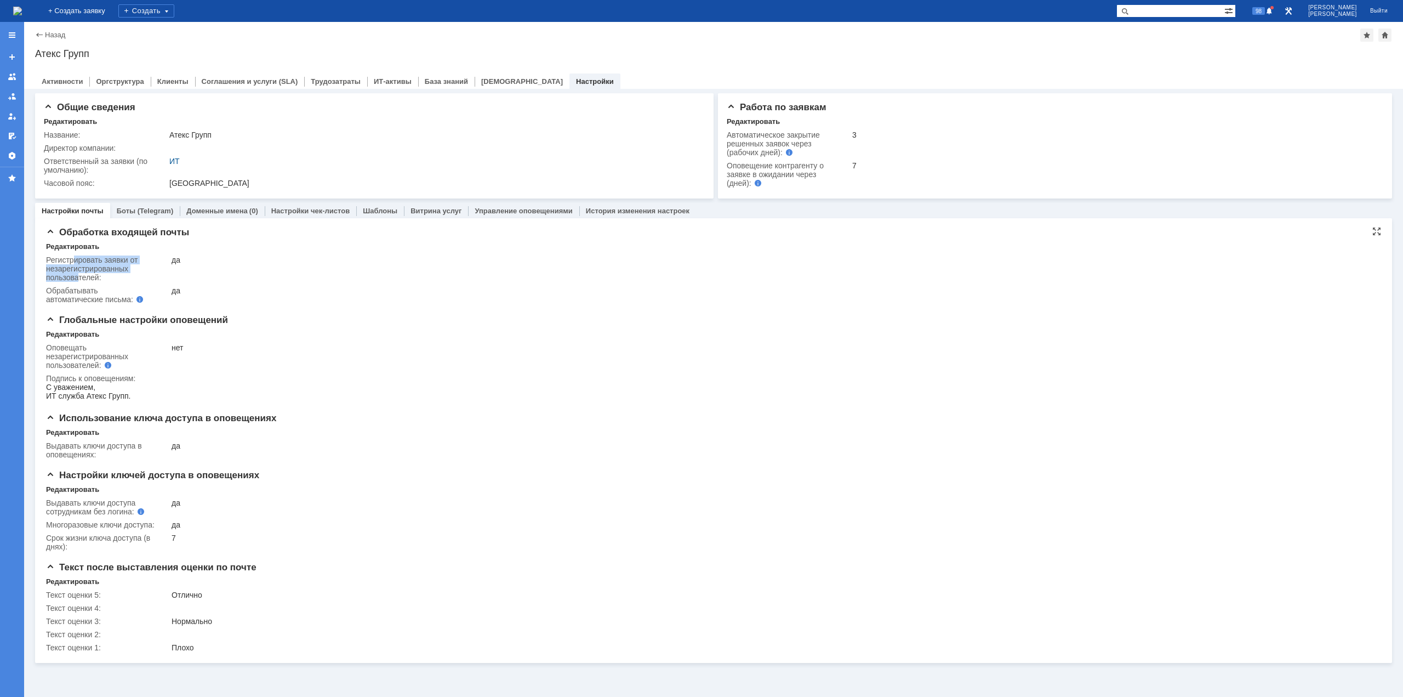
click at [74, 263] on div "Регистрировать заявки от незарегистрированных пользователей:" at bounding box center [107, 268] width 123 height 26
drag, startPoint x: 68, startPoint y: 260, endPoint x: 72, endPoint y: 264, distance: 6.2
click at [69, 261] on div "Регистрировать заявки от незарегистрированных пользователей:" at bounding box center [107, 268] width 123 height 26
drag, startPoint x: 78, startPoint y: 259, endPoint x: 84, endPoint y: 276, distance: 18.0
click at [84, 276] on div "Регистрировать заявки от незарегистрированных пользователей:" at bounding box center [107, 268] width 123 height 26
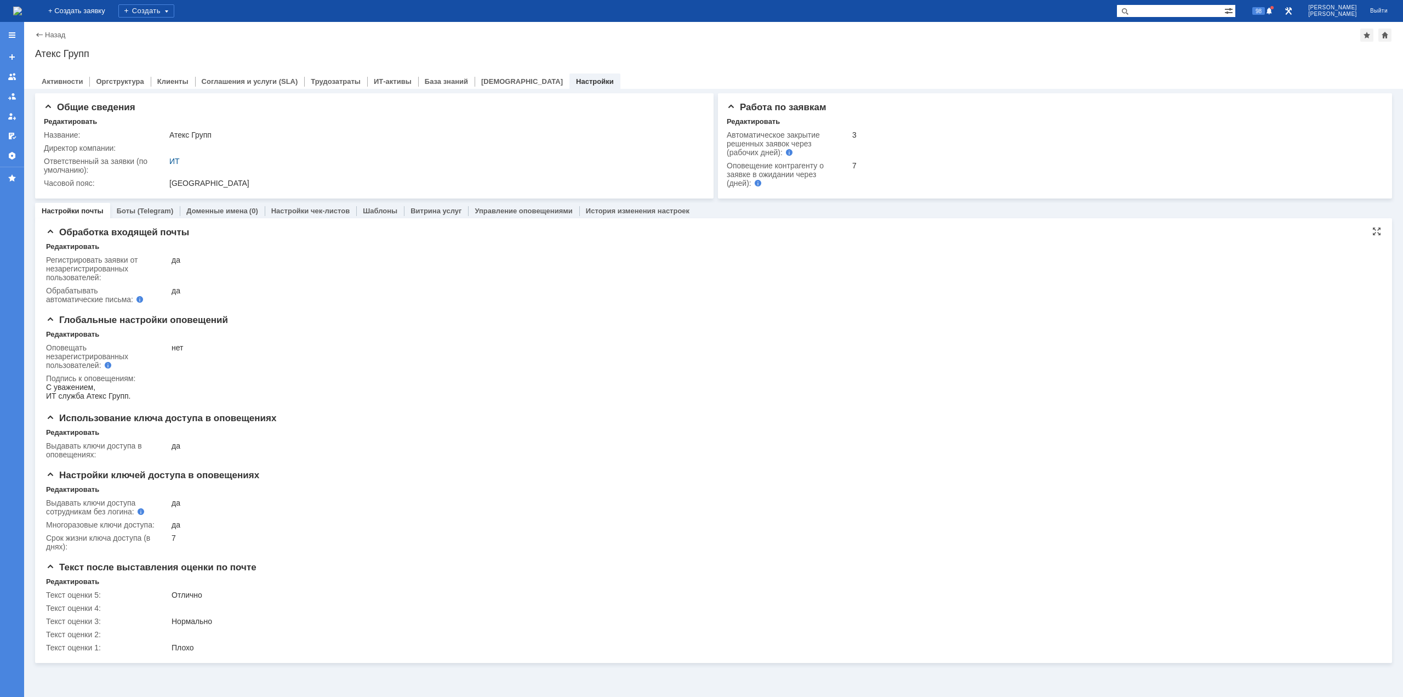
click at [88, 277] on div "Регистрировать заявки от незарегистрированных пользователей:" at bounding box center [107, 268] width 123 height 26
drag, startPoint x: 83, startPoint y: 273, endPoint x: 69, endPoint y: 248, distance: 29.2
click at [69, 248] on div "Редактировать Регистрировать заявки от незарегистрированных пользователей: да О…" at bounding box center [713, 274] width 1335 height 64
click at [70, 259] on div "Регистрировать заявки от незарегистрированных пользователей:" at bounding box center [107, 268] width 123 height 26
click at [22, 13] on img at bounding box center [17, 11] width 9 height 9
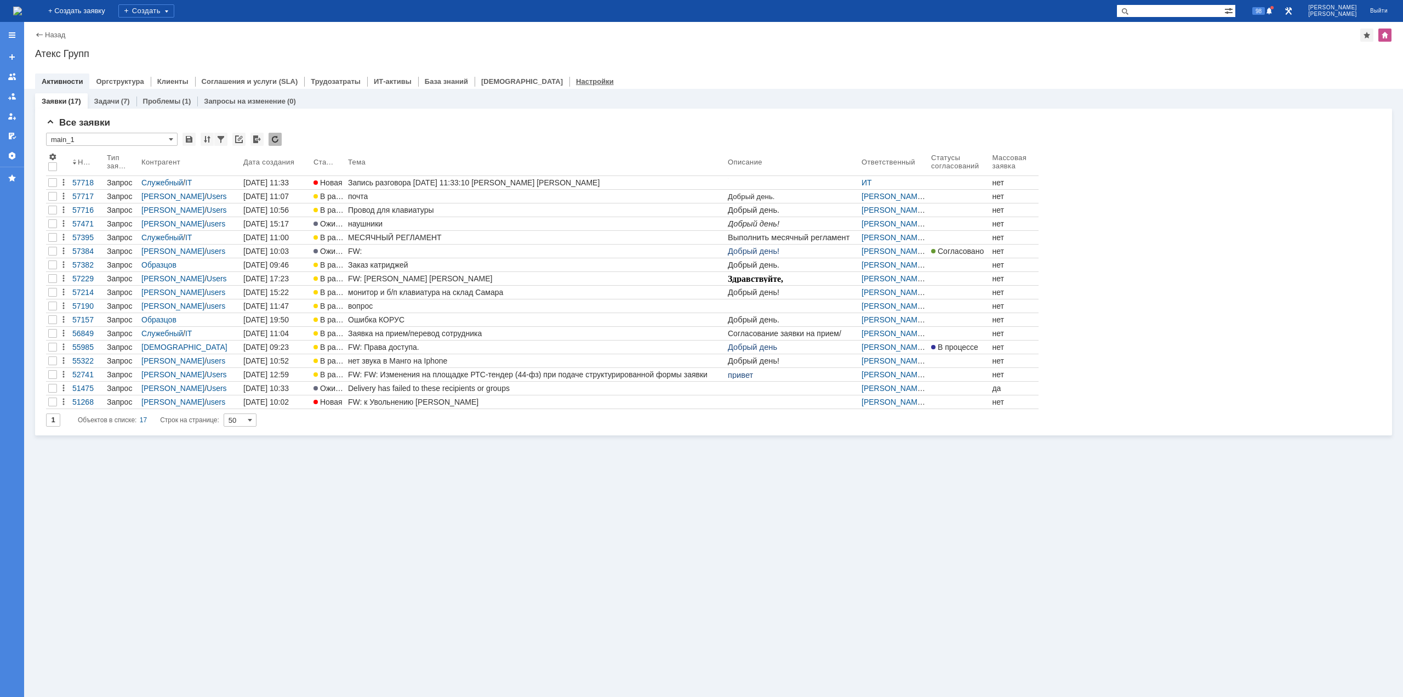
click at [576, 83] on link "Настройки" at bounding box center [595, 81] width 38 height 8
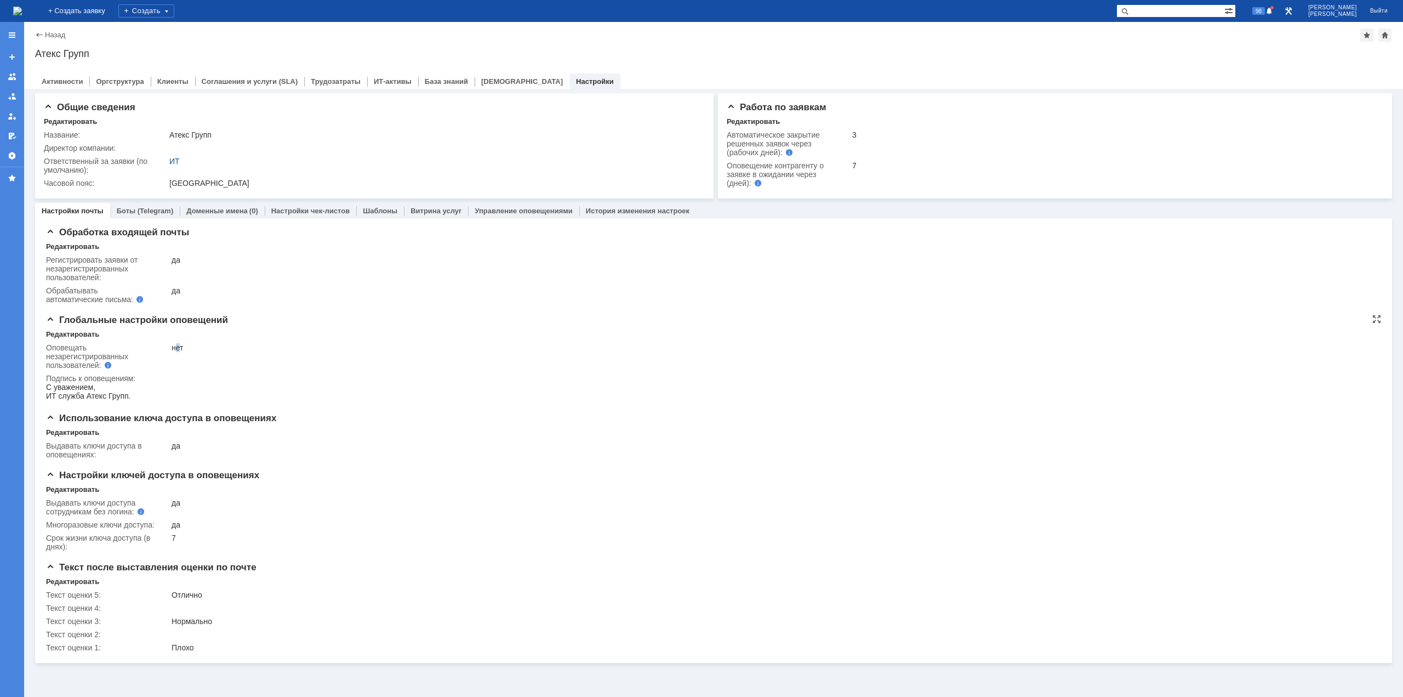
click at [178, 350] on div "нет" at bounding box center [769, 347] width 1194 height 9
click at [180, 350] on div "нет" at bounding box center [769, 347] width 1194 height 9
click at [176, 349] on div "нет" at bounding box center [769, 347] width 1194 height 9
drag, startPoint x: 82, startPoint y: 352, endPoint x: 87, endPoint y: 363, distance: 12.0
click at [87, 363] on div "Оповещать незарегистрированных пользователей:" at bounding box center [101, 356] width 110 height 26
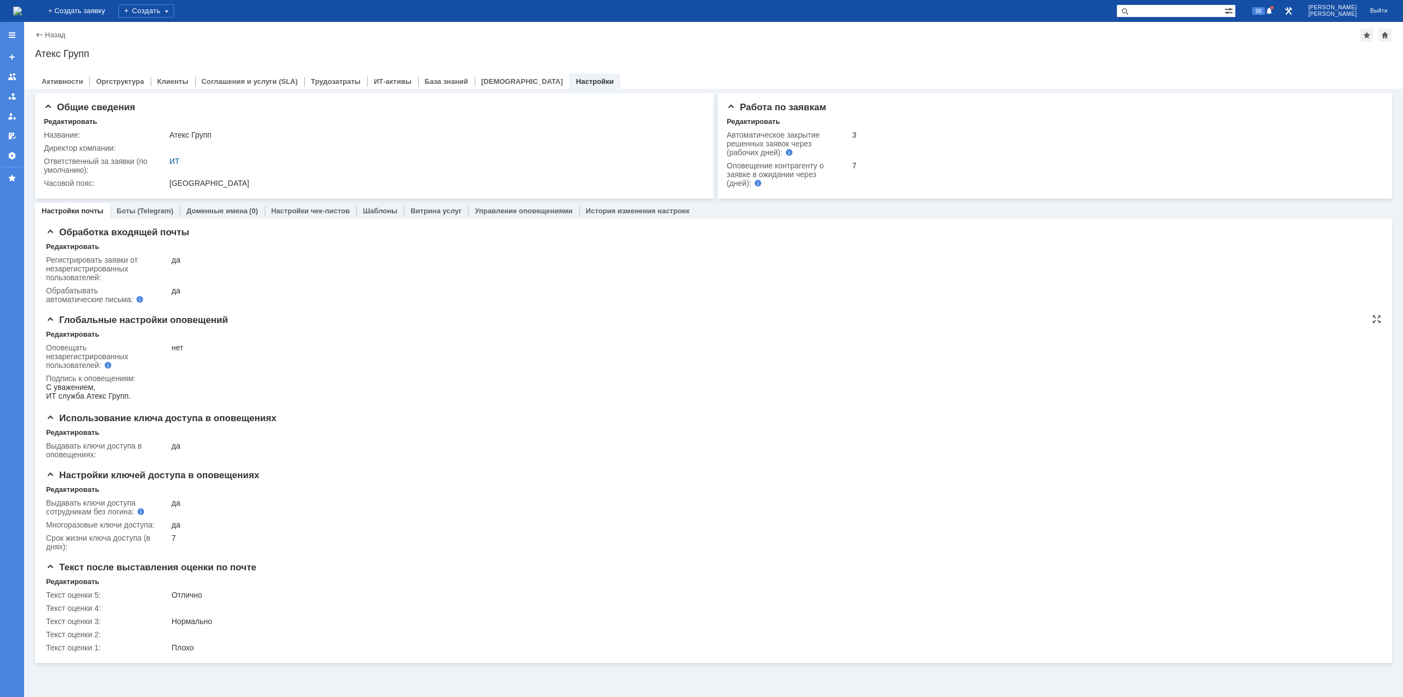
click at [78, 350] on div "Оповещать незарегистрированных пользователей:" at bounding box center [101, 356] width 110 height 26
drag, startPoint x: 74, startPoint y: 347, endPoint x: 75, endPoint y: 360, distance: 13.2
click at [75, 360] on div "Оповещать незарегистрированных пользователей:" at bounding box center [101, 356] width 110 height 26
drag, startPoint x: 77, startPoint y: 363, endPoint x: 69, endPoint y: 346, distance: 19.1
click at [69, 346] on div "Оповещать незарегистрированных пользователей:" at bounding box center [101, 356] width 110 height 26
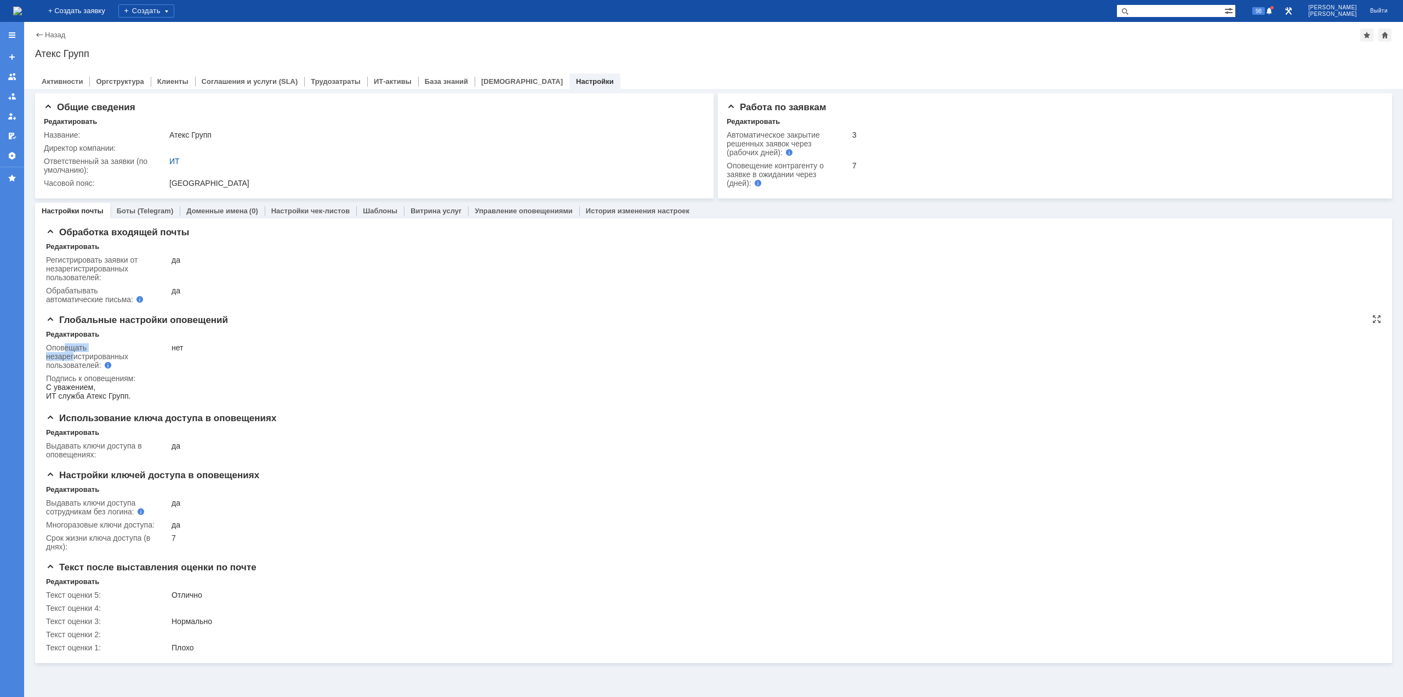
drag, startPoint x: 66, startPoint y: 344, endPoint x: 77, endPoint y: 362, distance: 21.1
click at [76, 358] on div "Оповещать незарегистрированных пользователей:" at bounding box center [101, 356] width 110 height 26
drag, startPoint x: 75, startPoint y: 361, endPoint x: 70, endPoint y: 349, distance: 12.5
click at [70, 349] on div "Оповещать незарегистрированных пользователей:" at bounding box center [101, 356] width 110 height 26
drag, startPoint x: 66, startPoint y: 345, endPoint x: 77, endPoint y: 360, distance: 18.7
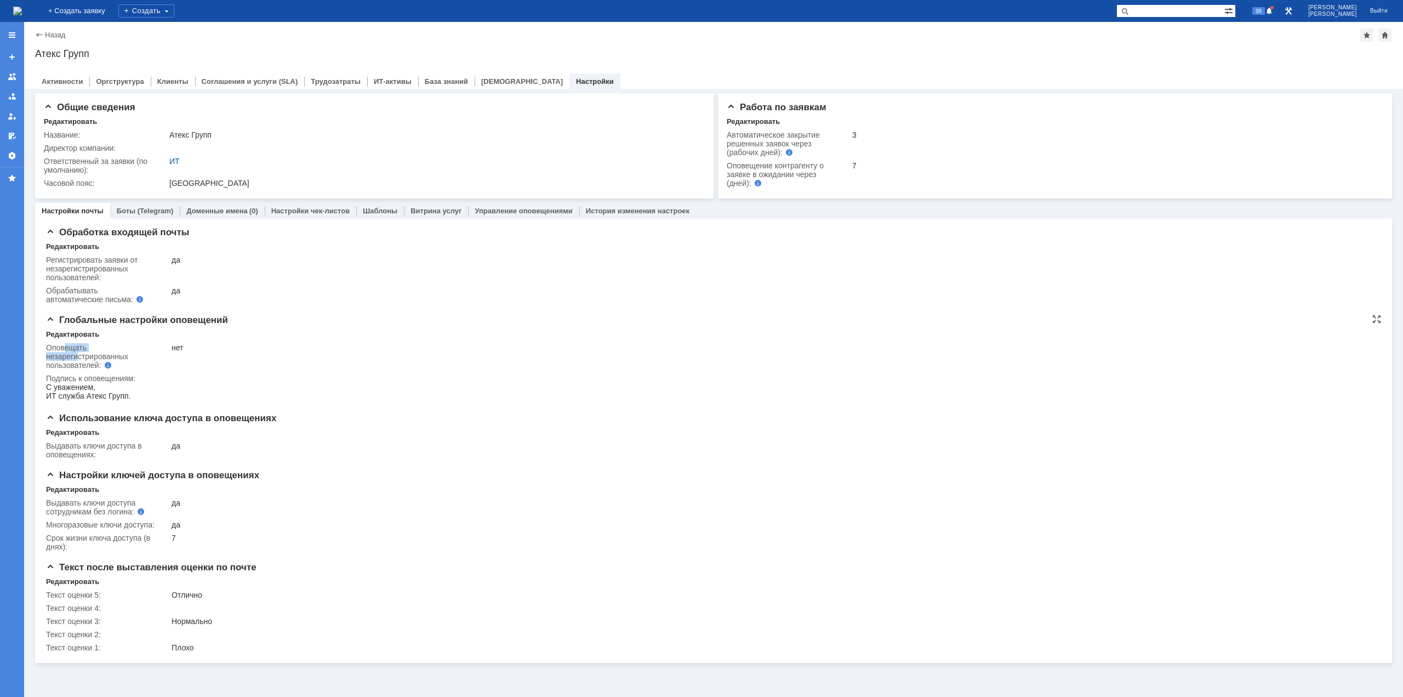
click at [77, 360] on div "Оповещать незарегистрированных пользователей:" at bounding box center [101, 356] width 110 height 26
drag, startPoint x: 76, startPoint y: 363, endPoint x: 70, endPoint y: 350, distance: 14.2
click at [70, 350] on div "Оповещать незарегистрированных пользователей:" at bounding box center [101, 356] width 110 height 26
click at [66, 346] on div "Оповещать незарегистрированных пользователей:" at bounding box center [101, 356] width 110 height 26
drag, startPoint x: 64, startPoint y: 344, endPoint x: 76, endPoint y: 356, distance: 17.1
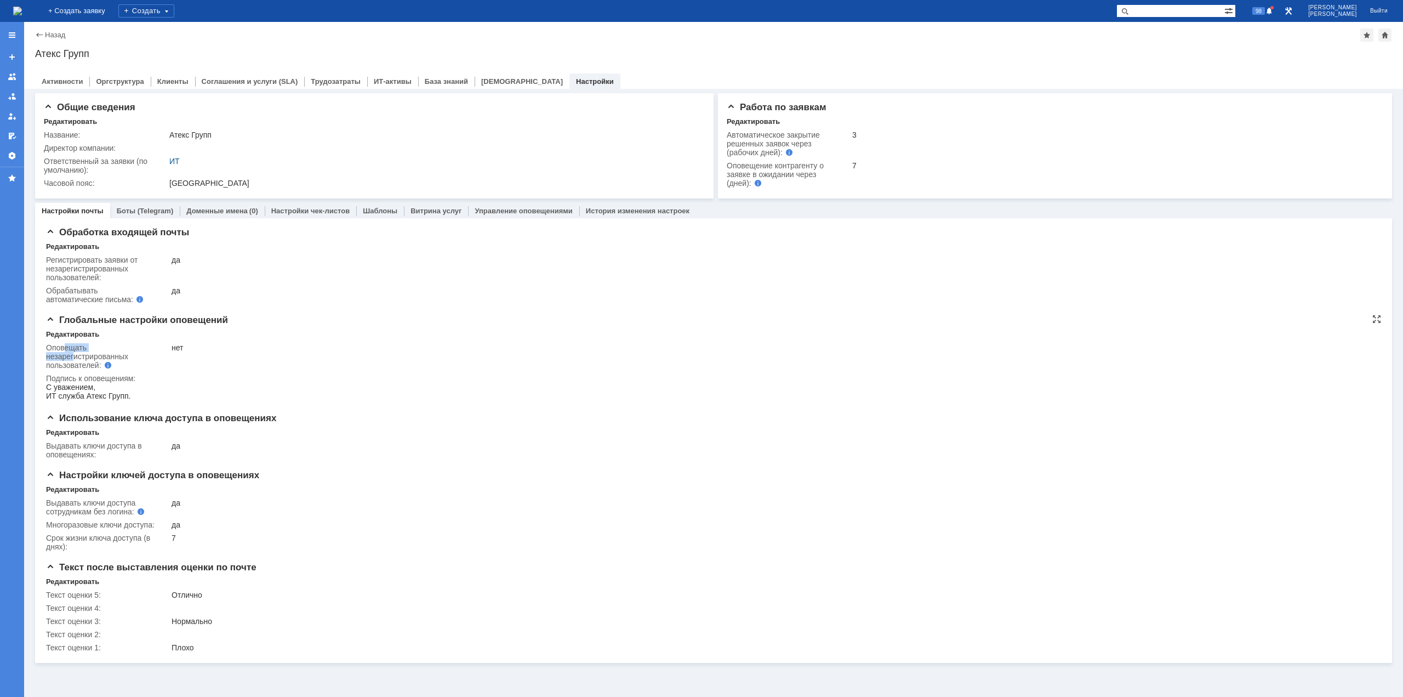
click at [76, 356] on div "Оповещать незарегистрированных пользователей:" at bounding box center [101, 356] width 110 height 26
drag, startPoint x: 76, startPoint y: 363, endPoint x: 65, endPoint y: 346, distance: 20.7
click at [65, 346] on div "Оповещать незарегистрированных пользователей:" at bounding box center [101, 356] width 110 height 26
click at [62, 344] on div "Оповещать незарегистрированных пользователей:" at bounding box center [101, 356] width 110 height 26
click at [76, 358] on div "Оповещать незарегистрированных пользователей:" at bounding box center [101, 356] width 110 height 26
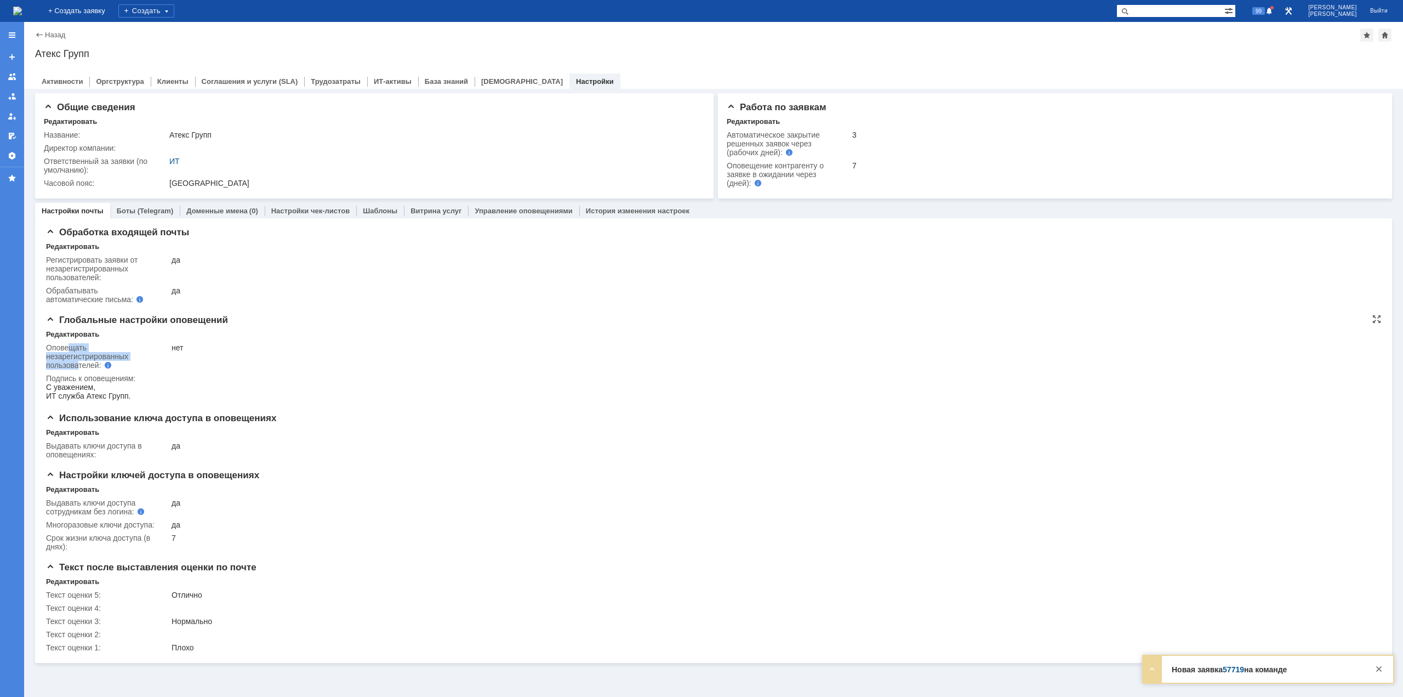
drag, startPoint x: 81, startPoint y: 366, endPoint x: 71, endPoint y: 346, distance: 21.3
click at [71, 346] on div "Оповещать незарегистрированных пользователей:" at bounding box center [101, 356] width 110 height 26
click at [1233, 666] on link "57719" at bounding box center [1233, 669] width 21 height 9
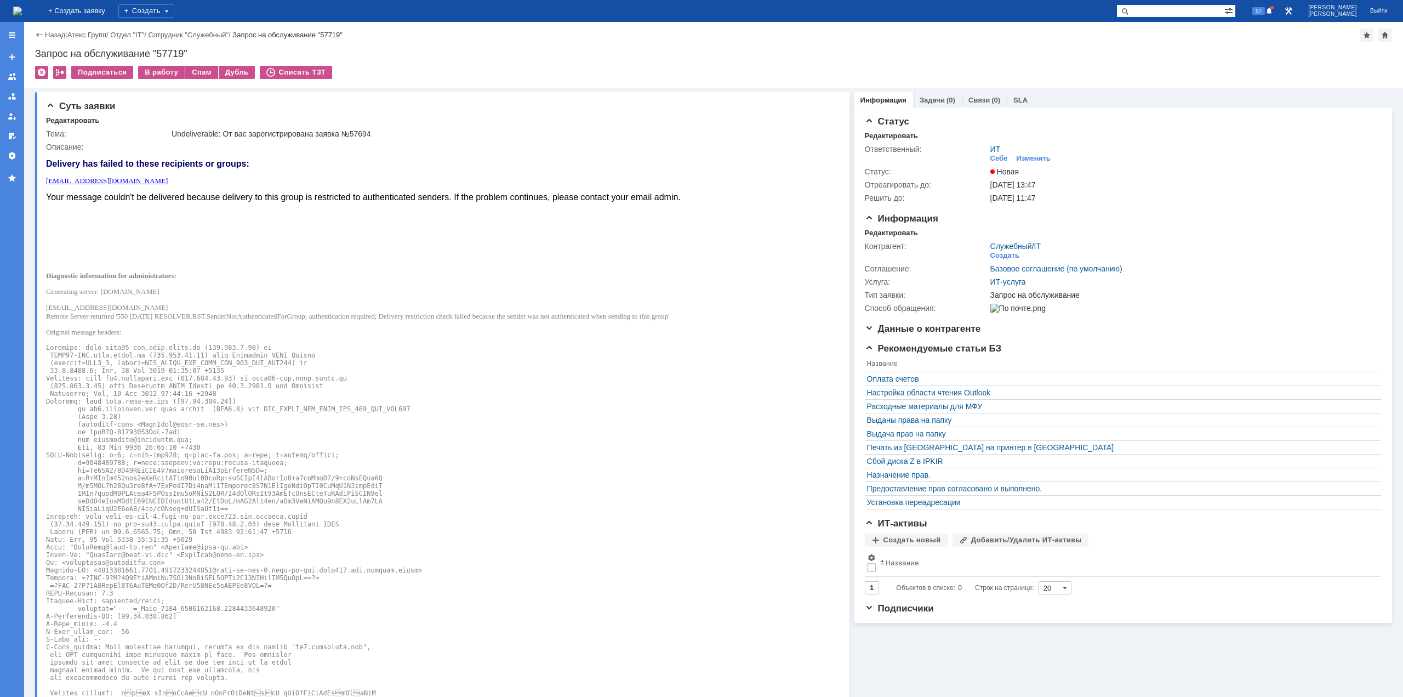
click at [22, 9] on img at bounding box center [17, 11] width 9 height 9
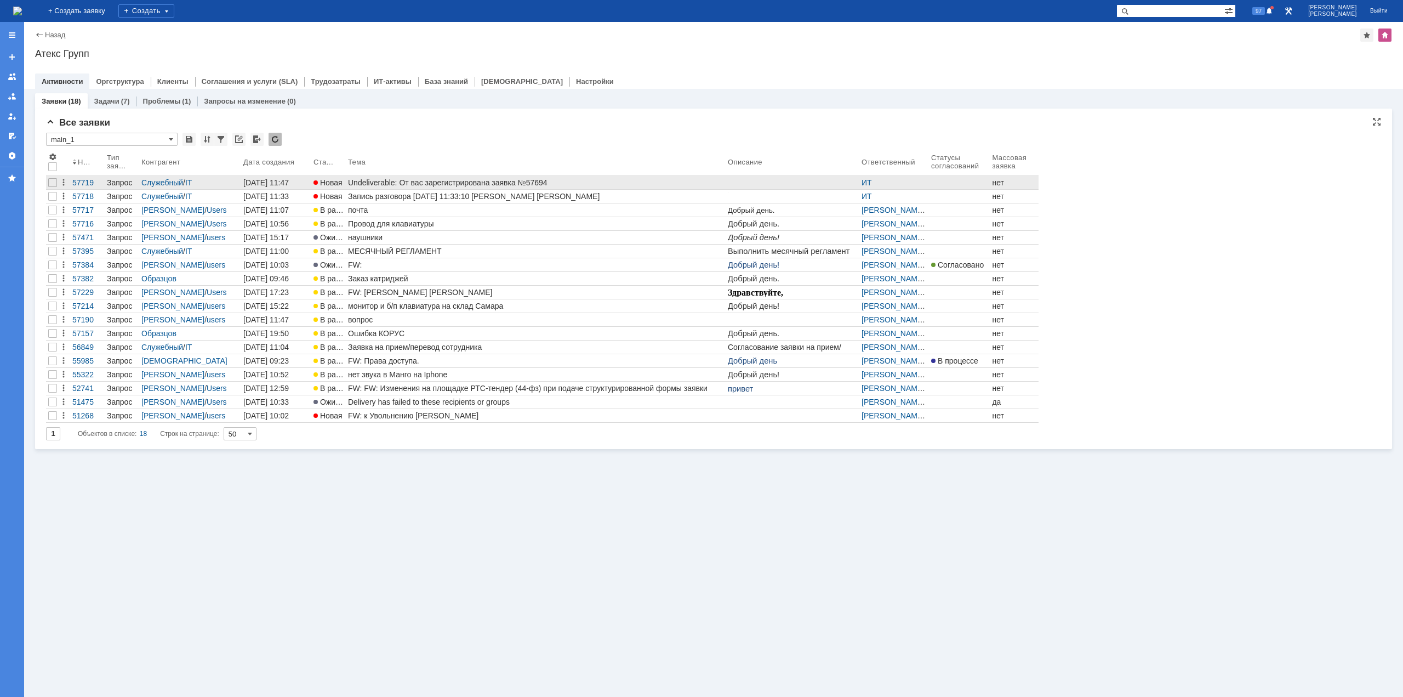
click at [457, 180] on div "Undeliverable: От вас зарегистрирована заявка №57694" at bounding box center [535, 182] width 375 height 9
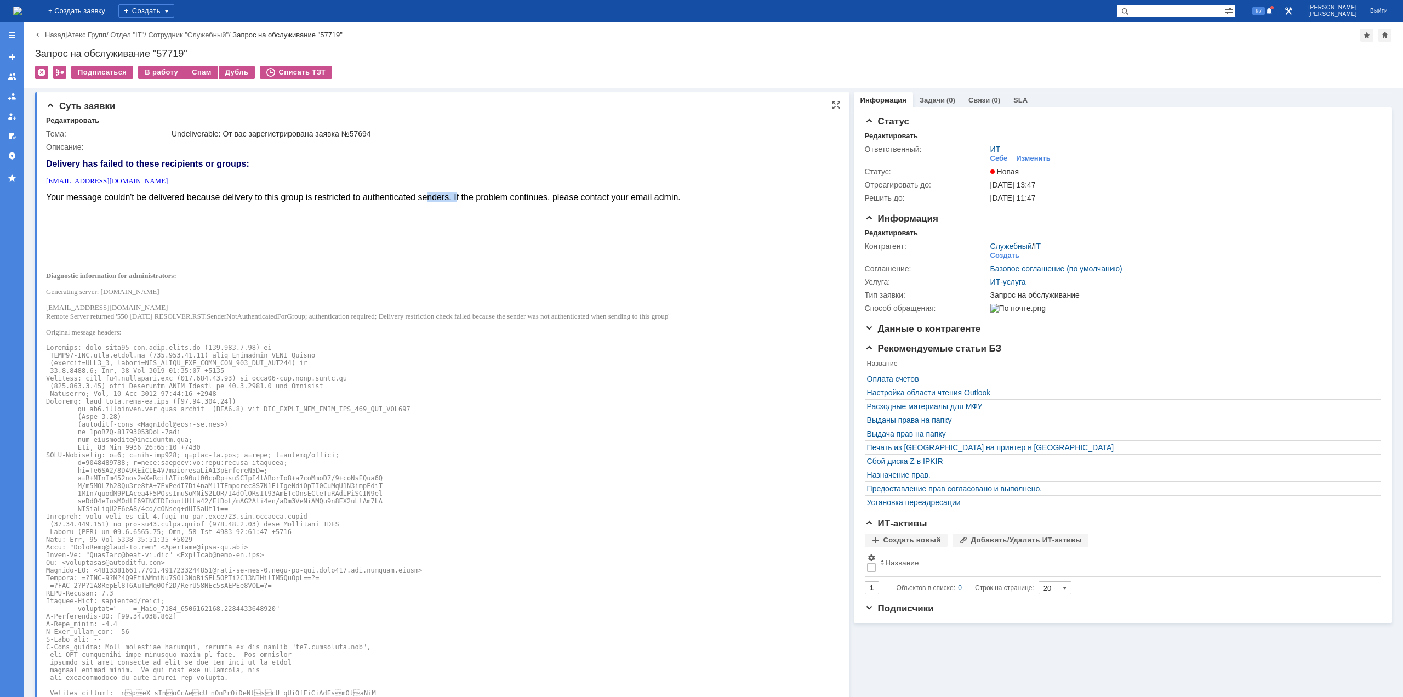
drag, startPoint x: 427, startPoint y: 196, endPoint x: 464, endPoint y: 200, distance: 36.9
click at [462, 200] on font "Your message couldn't be delivered because delivery to this group is restricted…" at bounding box center [363, 196] width 635 height 9
drag, startPoint x: 500, startPoint y: 200, endPoint x: 553, endPoint y: 201, distance: 52.6
click at [544, 200] on font "Your message couldn't be delivered because delivery to this group is restricted…" at bounding box center [363, 196] width 635 height 9
drag, startPoint x: 572, startPoint y: 200, endPoint x: 600, endPoint y: 199, distance: 28.0
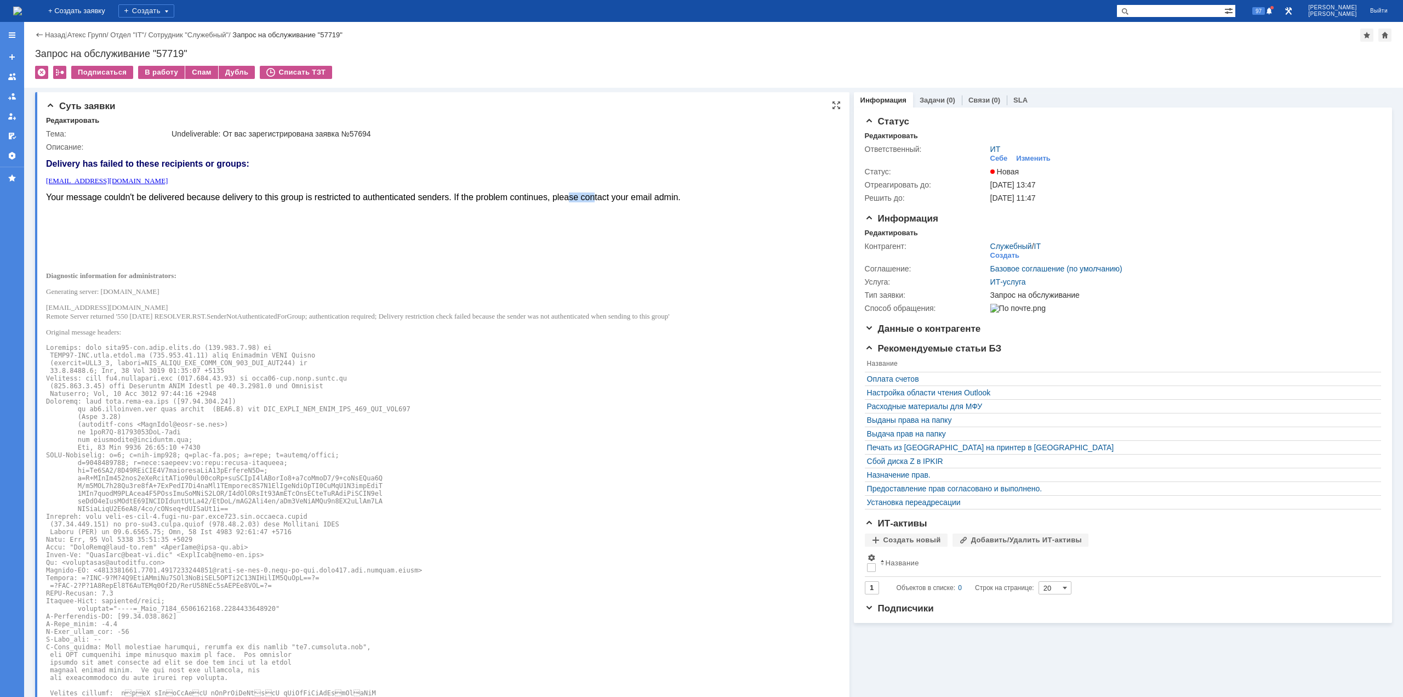
click at [600, 199] on font "Your message couldn't be delivered because delivery to this group is restricted…" at bounding box center [363, 196] width 635 height 9
drag, startPoint x: 630, startPoint y: 201, endPoint x: 581, endPoint y: 198, distance: 48.8
click at [581, 198] on font "Your message couldn't be delivered because delivery to this group is restricted…" at bounding box center [363, 196] width 635 height 9
click at [567, 198] on font "Your message couldn't be delivered because delivery to this group is restricted…" at bounding box center [363, 196] width 635 height 9
drag, startPoint x: 581, startPoint y: 196, endPoint x: 628, endPoint y: 196, distance: 46.6
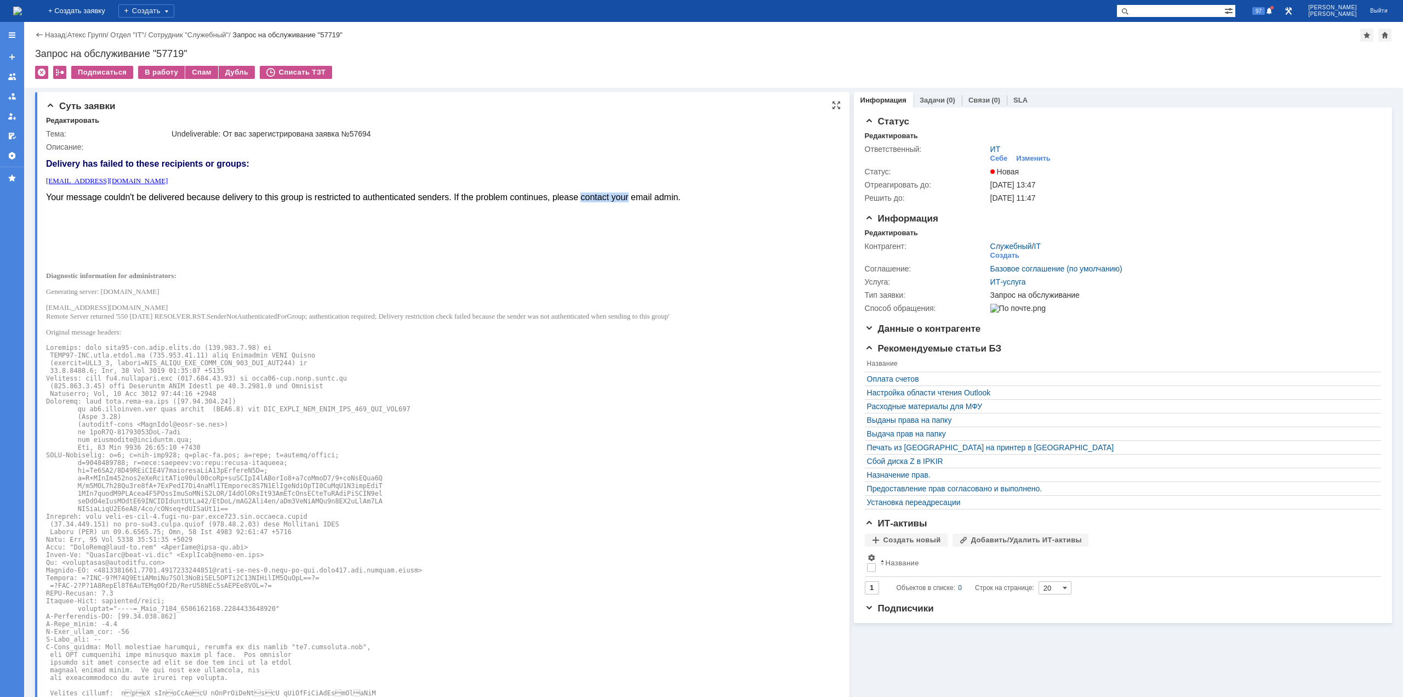
click at [628, 196] on font "Your message couldn't be delivered because delivery to this group is restricted…" at bounding box center [363, 196] width 635 height 9
drag, startPoint x: 641, startPoint y: 198, endPoint x: 581, endPoint y: 197, distance: 60.3
click at [581, 197] on font "Your message couldn't be delivered because delivery to this group is restricted…" at bounding box center [363, 196] width 635 height 9
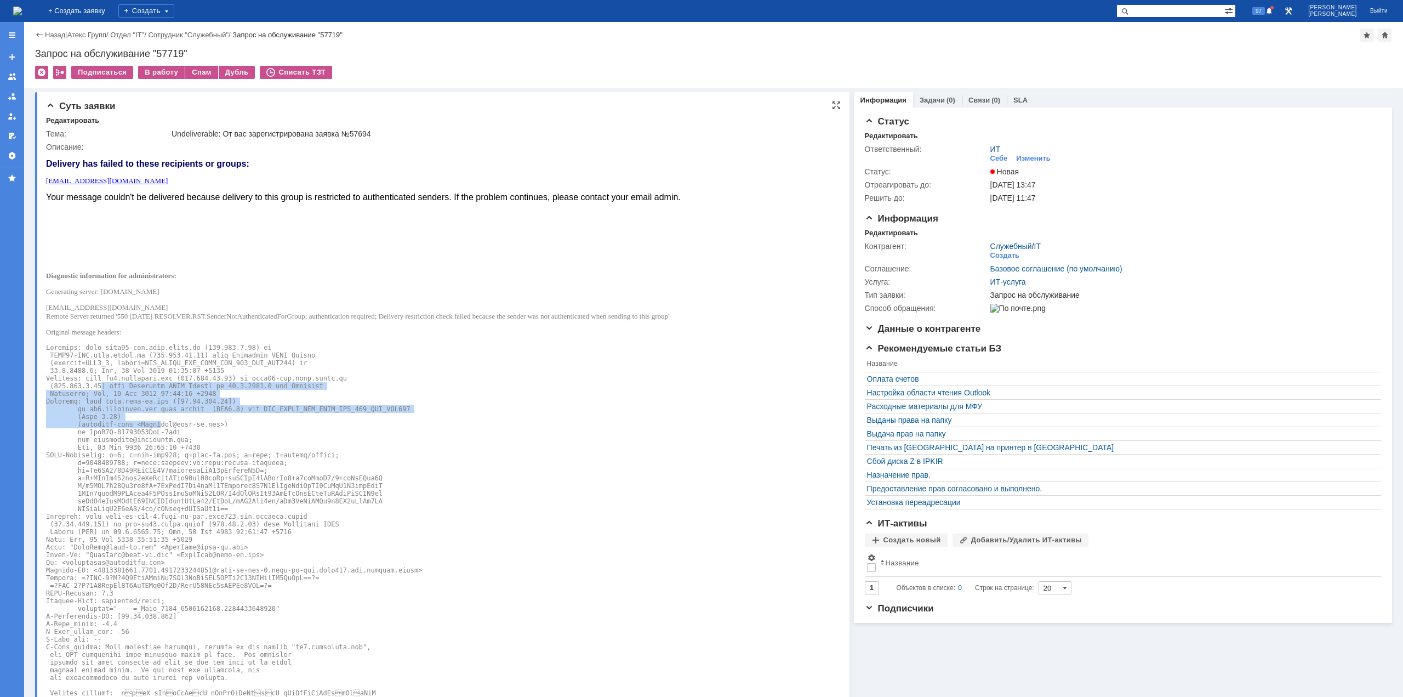
drag, startPoint x: 145, startPoint y: 421, endPoint x: 152, endPoint y: 425, distance: 8.1
click at [152, 425] on pre at bounding box center [363, 666] width 635 height 645
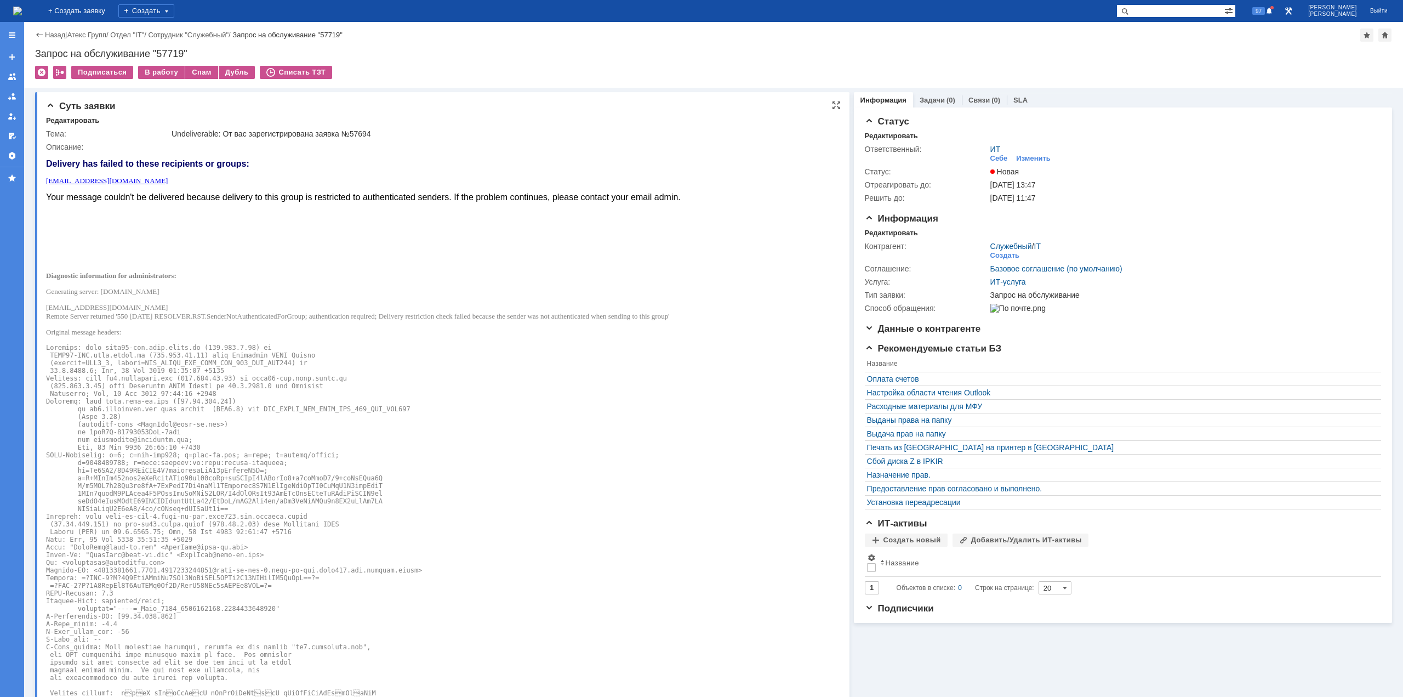
click at [134, 349] on pre at bounding box center [363, 666] width 635 height 645
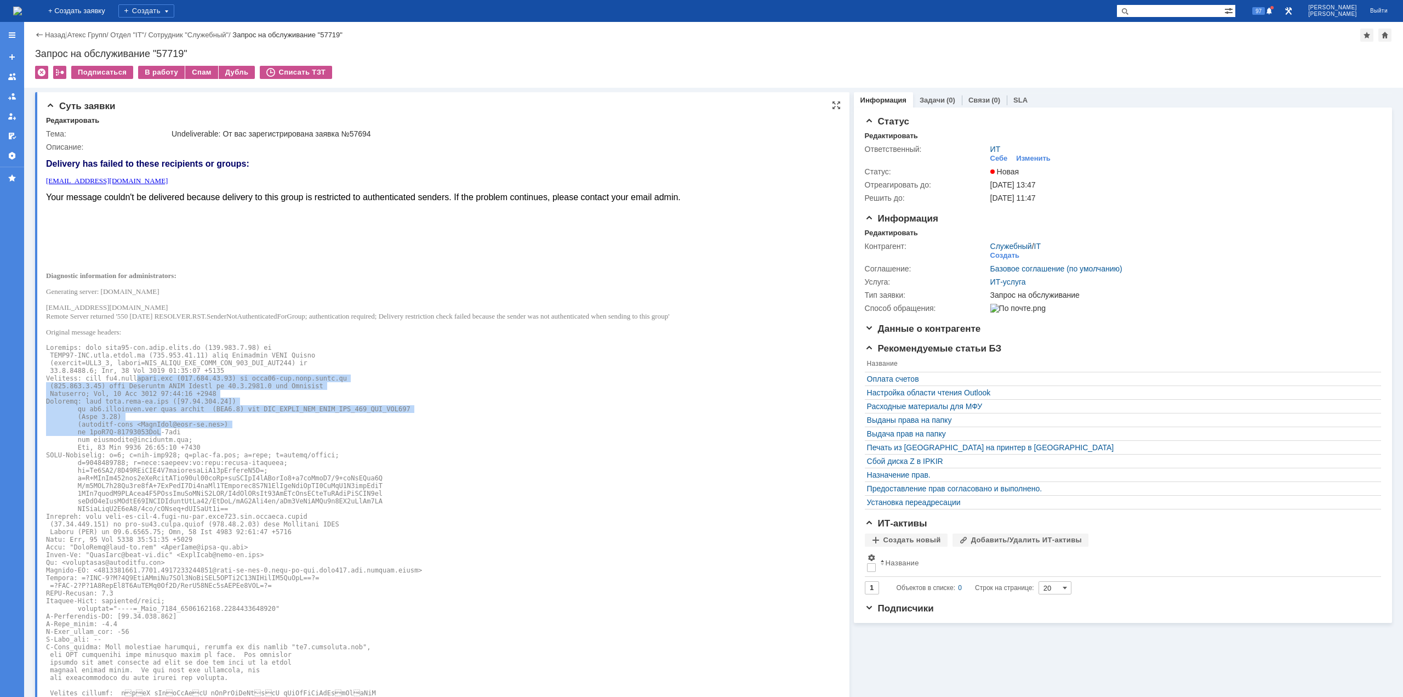
drag, startPoint x: 129, startPoint y: 375, endPoint x: 150, endPoint y: 436, distance: 64.1
click at [150, 436] on pre at bounding box center [363, 666] width 635 height 645
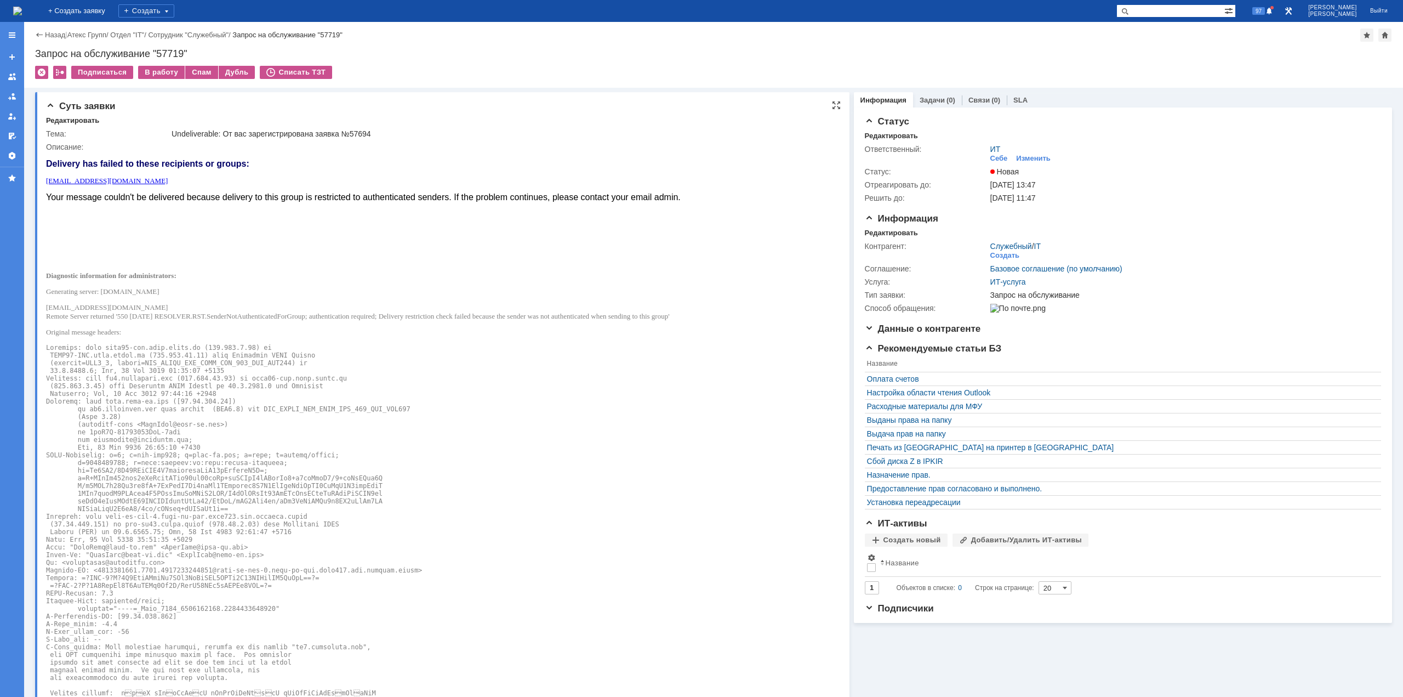
click at [158, 356] on pre at bounding box center [363, 666] width 635 height 645
click at [22, 12] on img at bounding box center [17, 11] width 9 height 9
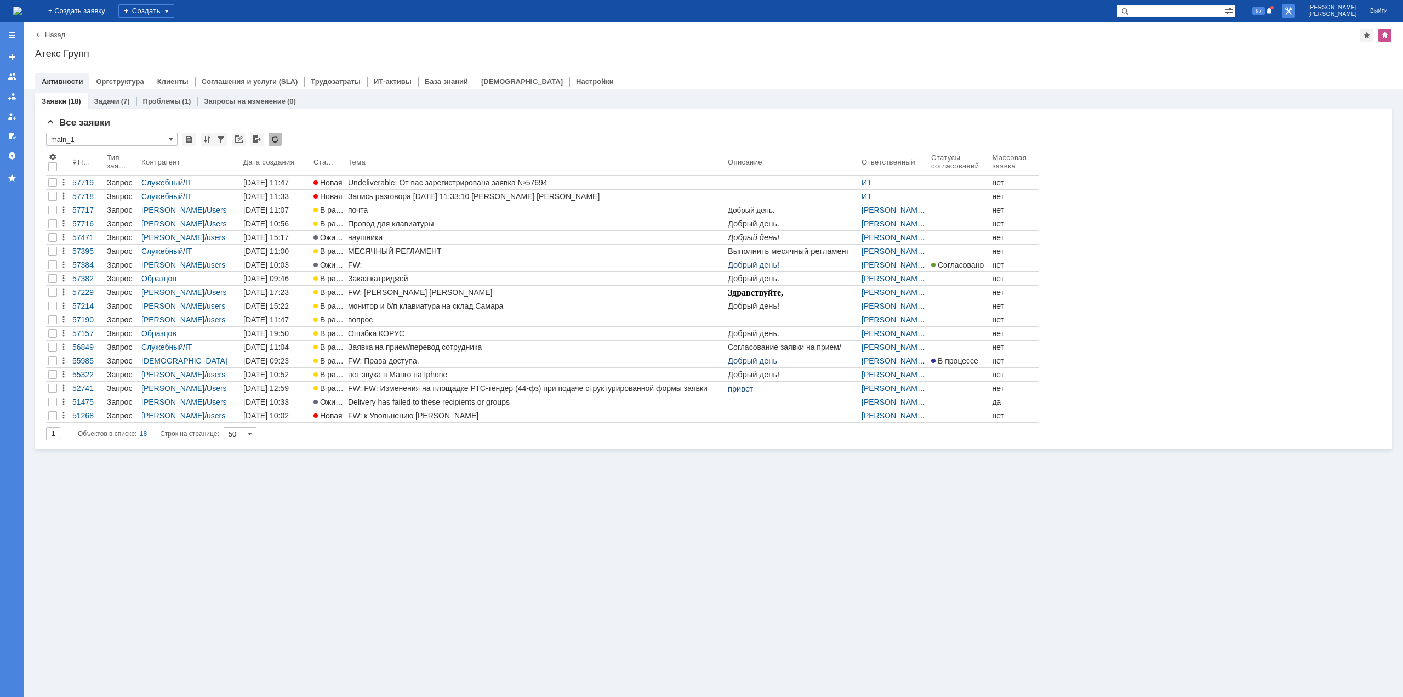
click at [1295, 8] on link at bounding box center [1288, 10] width 13 height 13
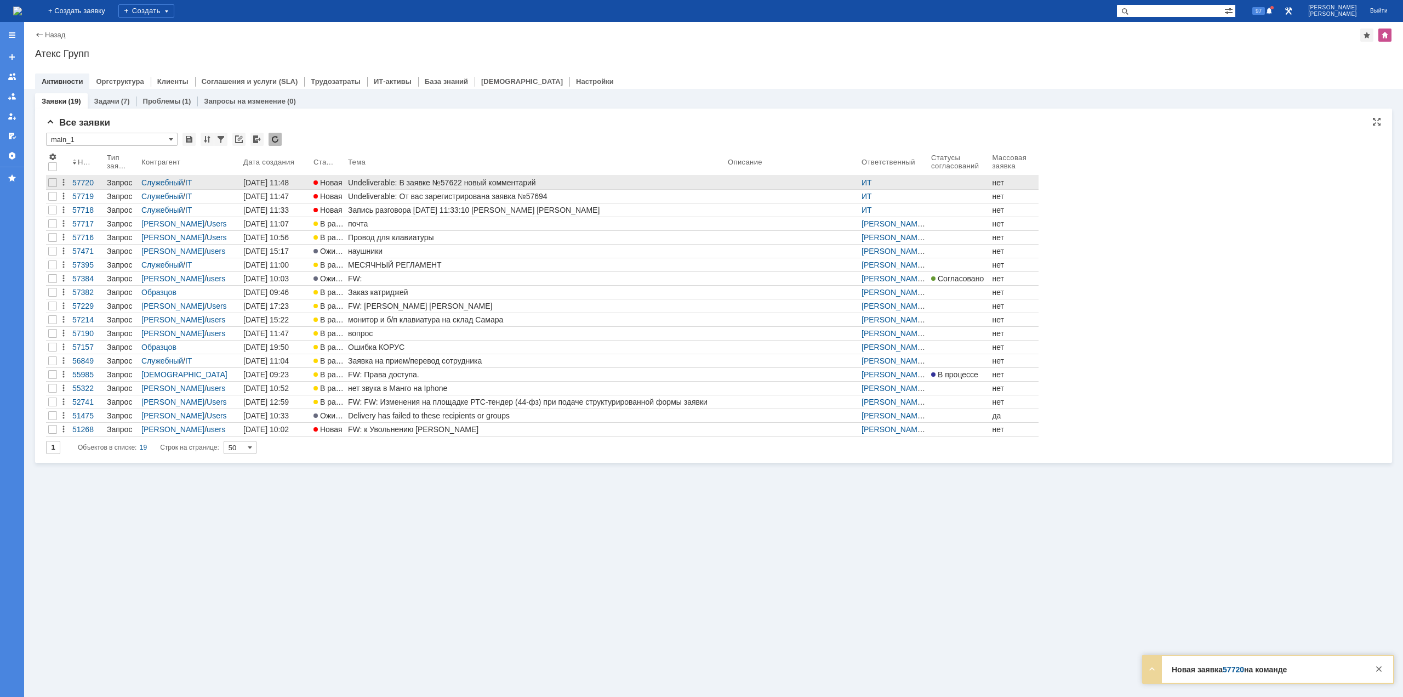
click at [419, 183] on div "Undeliverable: В заявке №57622 новый комментарий" at bounding box center [535, 182] width 375 height 9
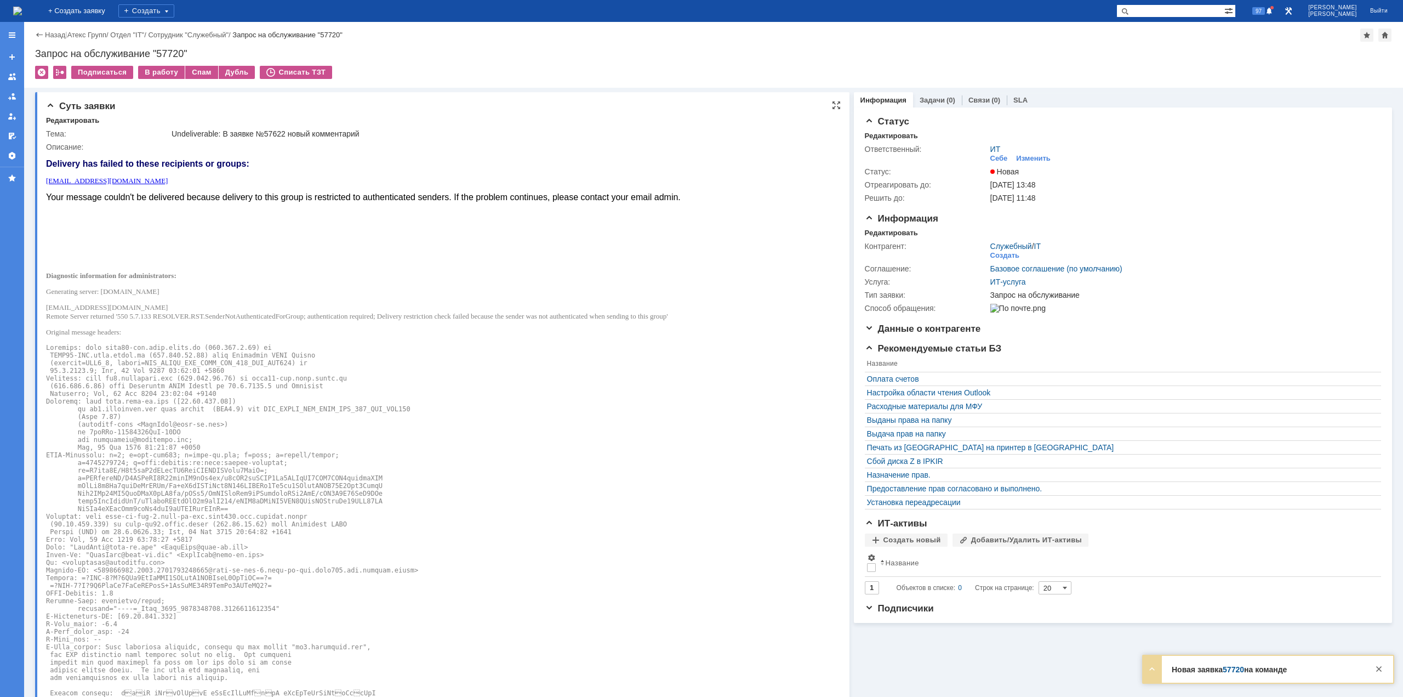
click at [219, 133] on div "Undeliverable: В заявке №57622 новый комментарий" at bounding box center [501, 133] width 659 height 9
click at [191, 73] on div "Спам" at bounding box center [201, 72] width 33 height 13
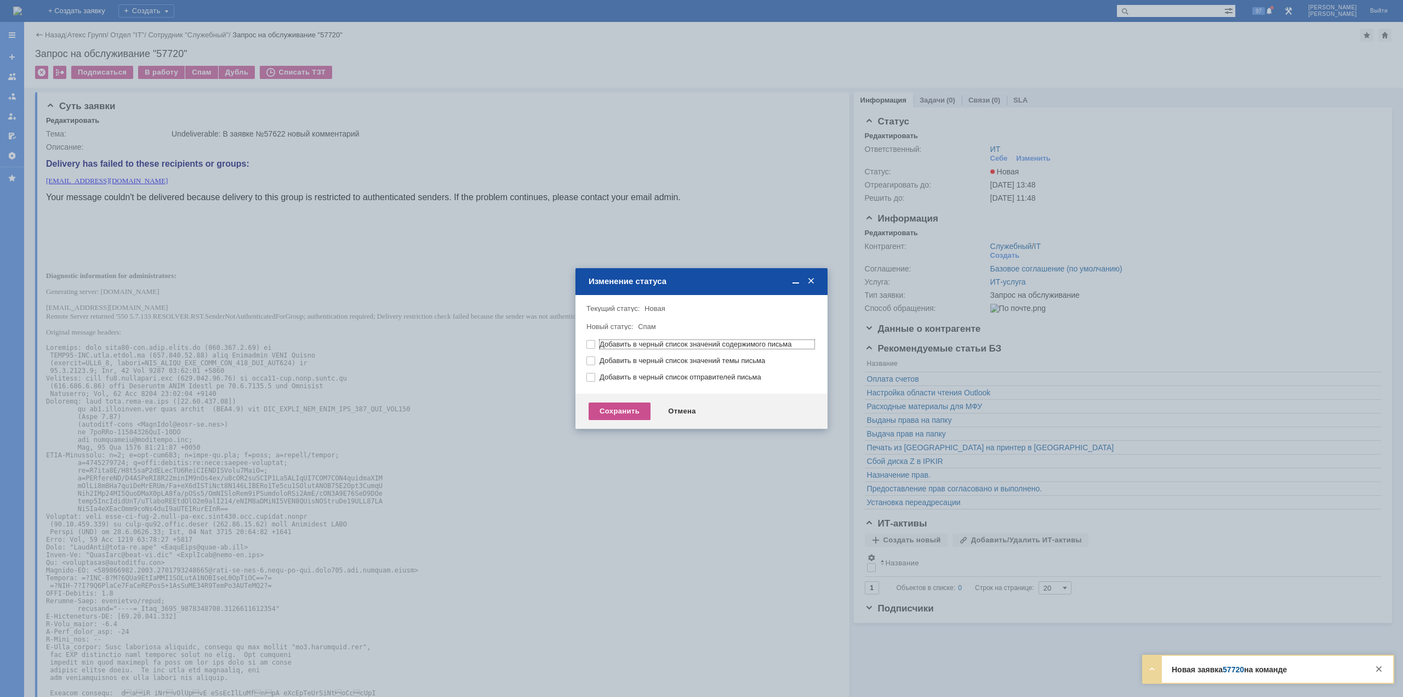
click at [600, 346] on label "Добавить в черный список значений содержимого письма" at bounding box center [707, 344] width 215 height 9
checkbox input "false"
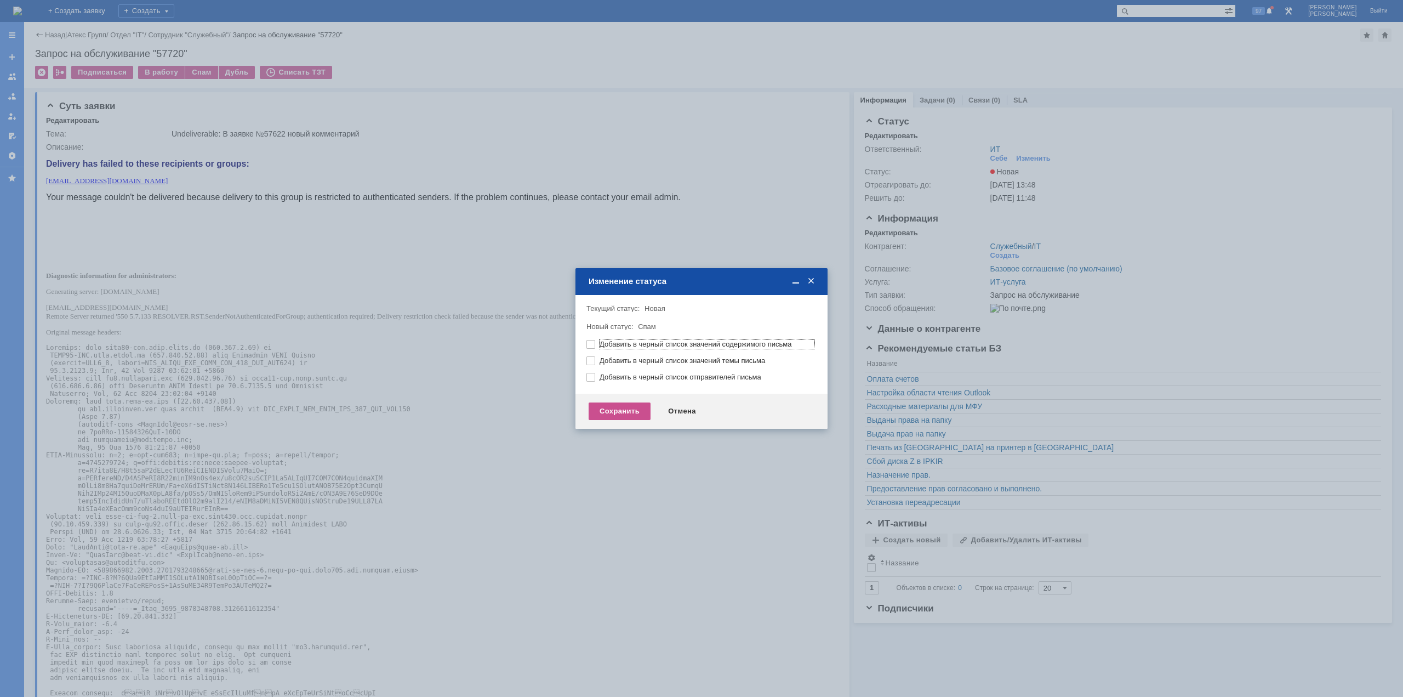
click at [811, 279] on span at bounding box center [811, 281] width 11 height 10
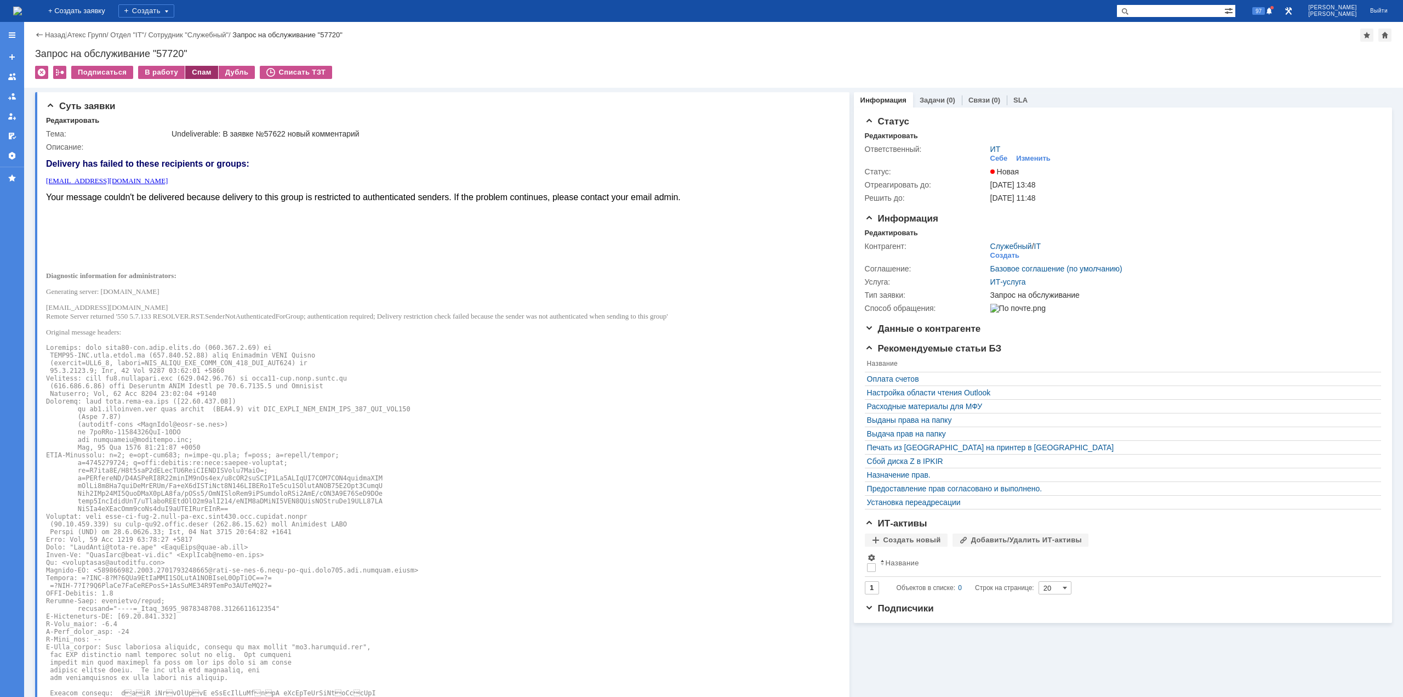
click at [196, 71] on div "Спам" at bounding box center [201, 72] width 33 height 13
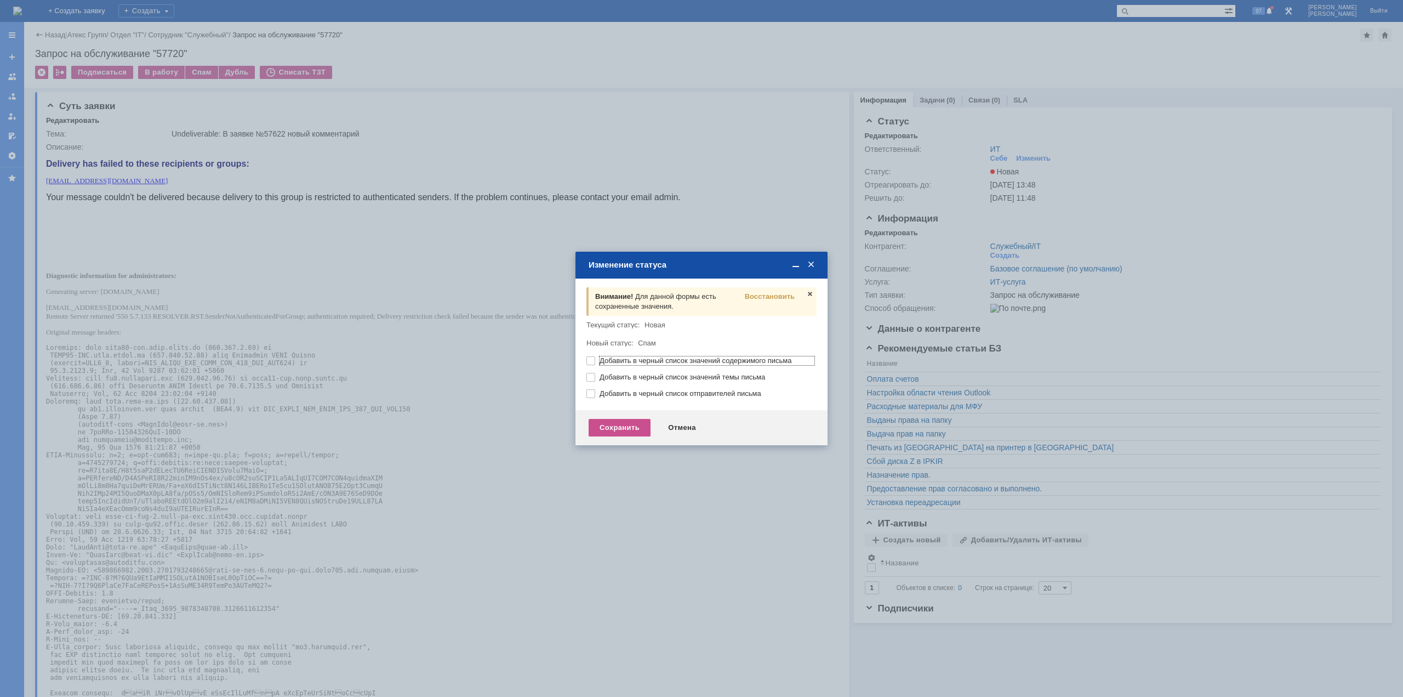
click at [808, 269] on span at bounding box center [811, 265] width 11 height 10
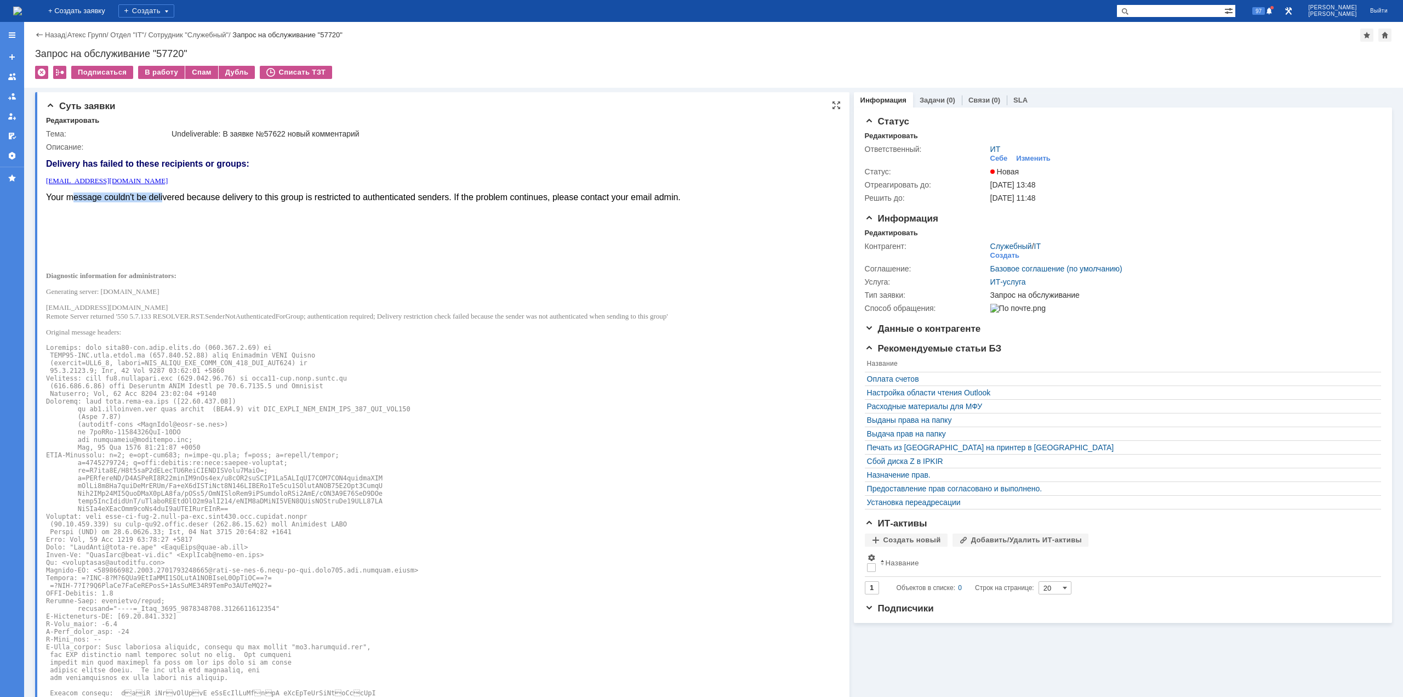
drag, startPoint x: 77, startPoint y: 196, endPoint x: 197, endPoint y: 194, distance: 119.5
click at [191, 194] on font "Your message couldn't be delivered because delivery to this group is restricted…" at bounding box center [363, 196] width 635 height 9
click at [22, 12] on img at bounding box center [17, 11] width 9 height 9
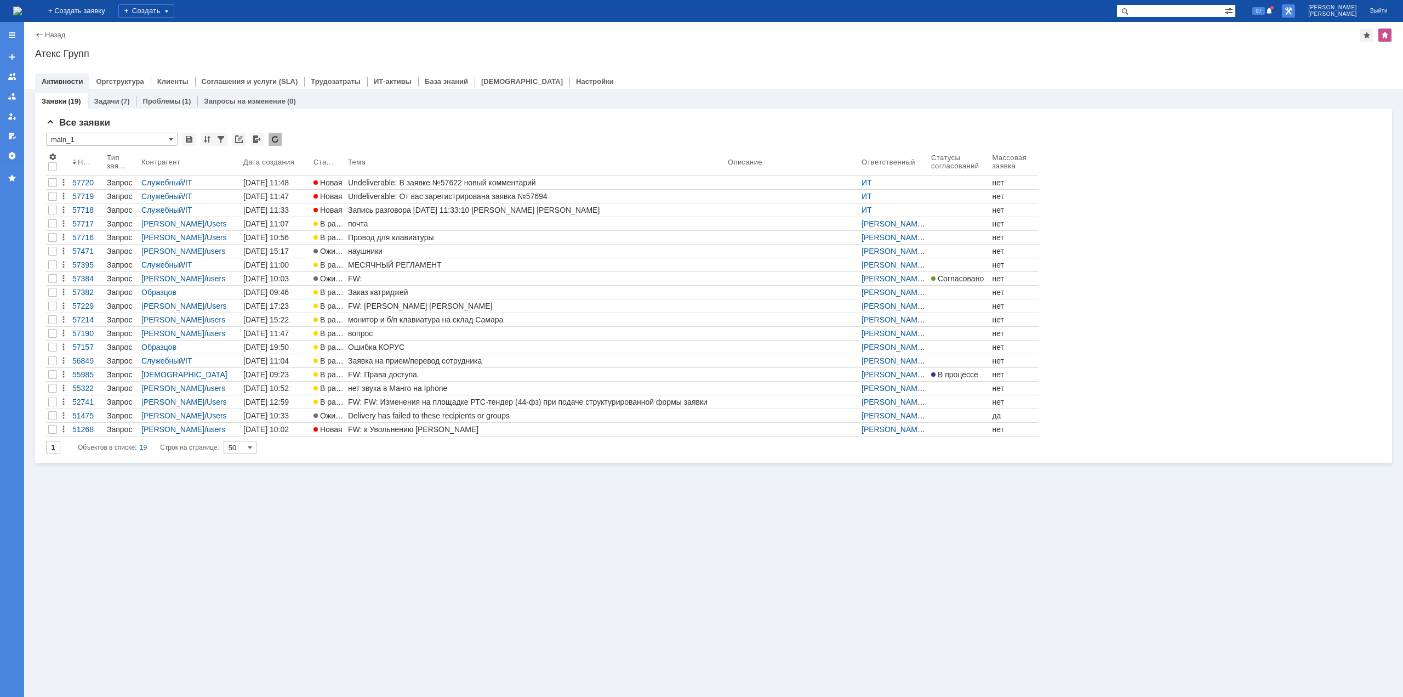
click at [1295, 11] on link at bounding box center [1288, 10] width 13 height 13
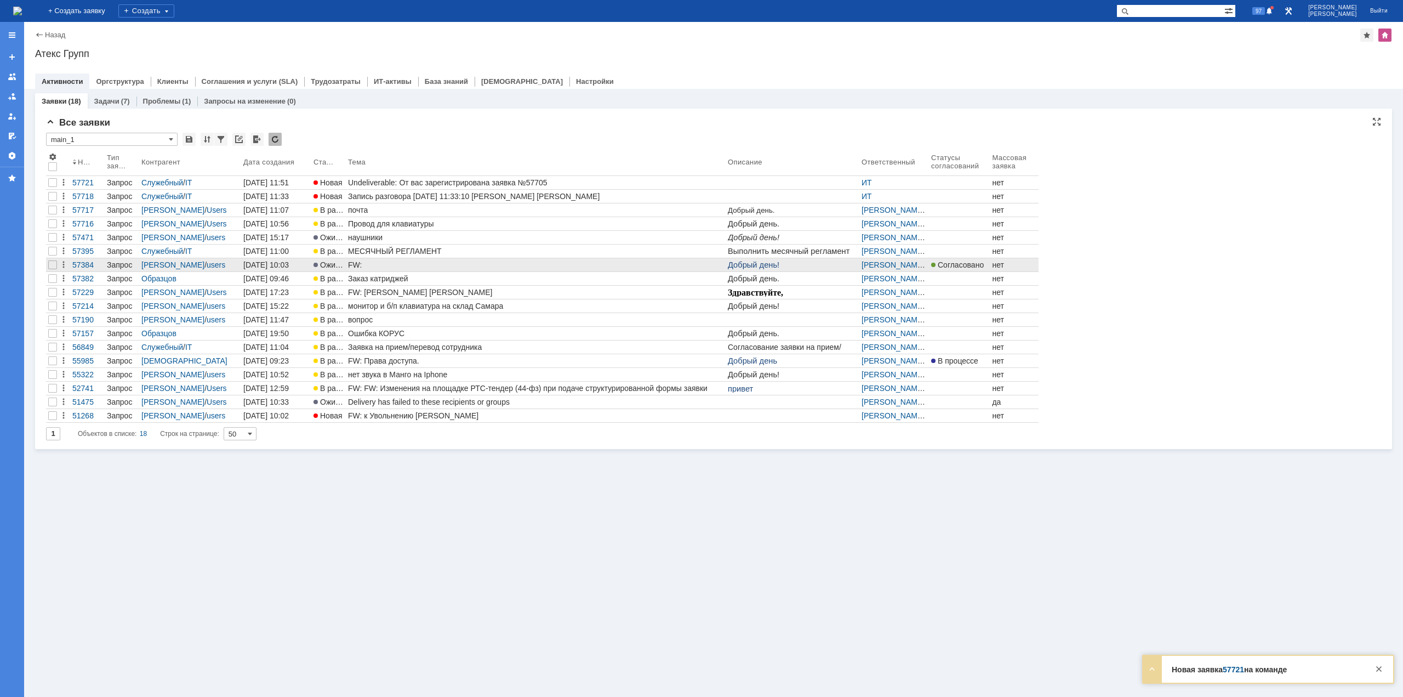
click at [410, 267] on div "FW:" at bounding box center [535, 264] width 375 height 9
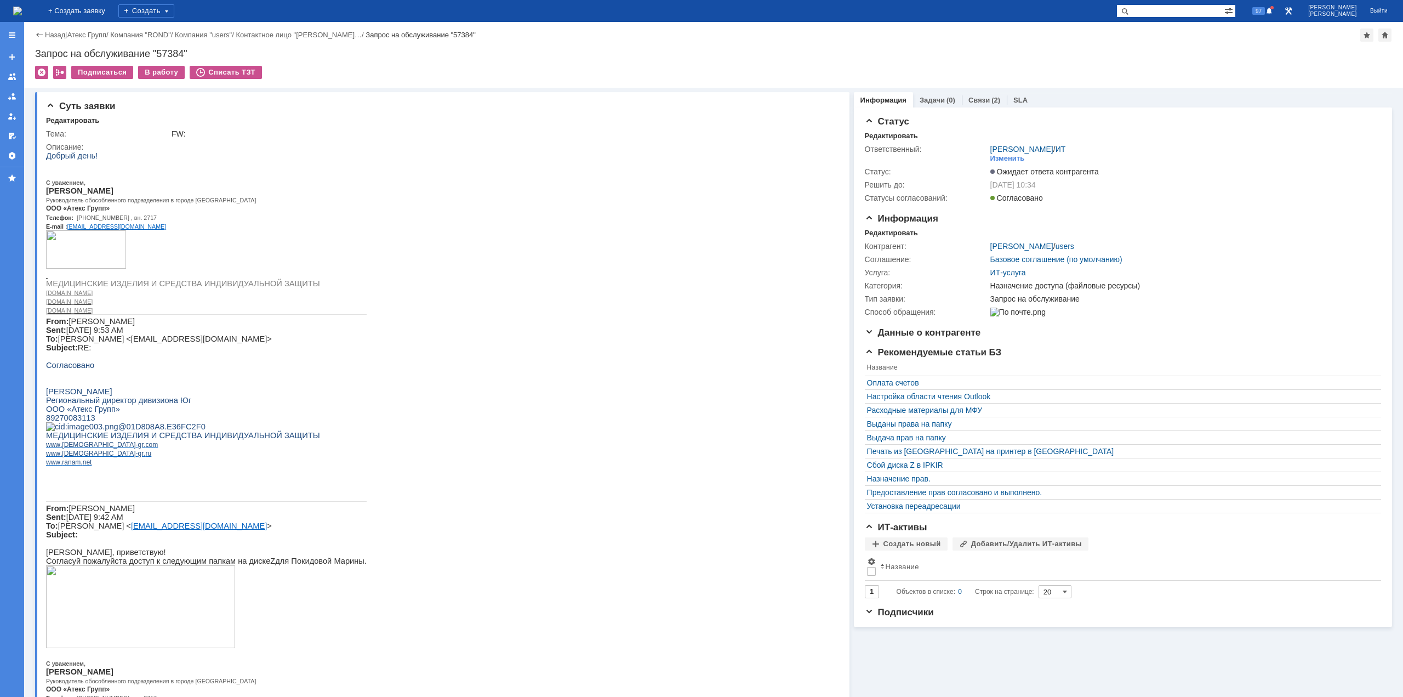
click at [22, 10] on img at bounding box center [17, 11] width 9 height 9
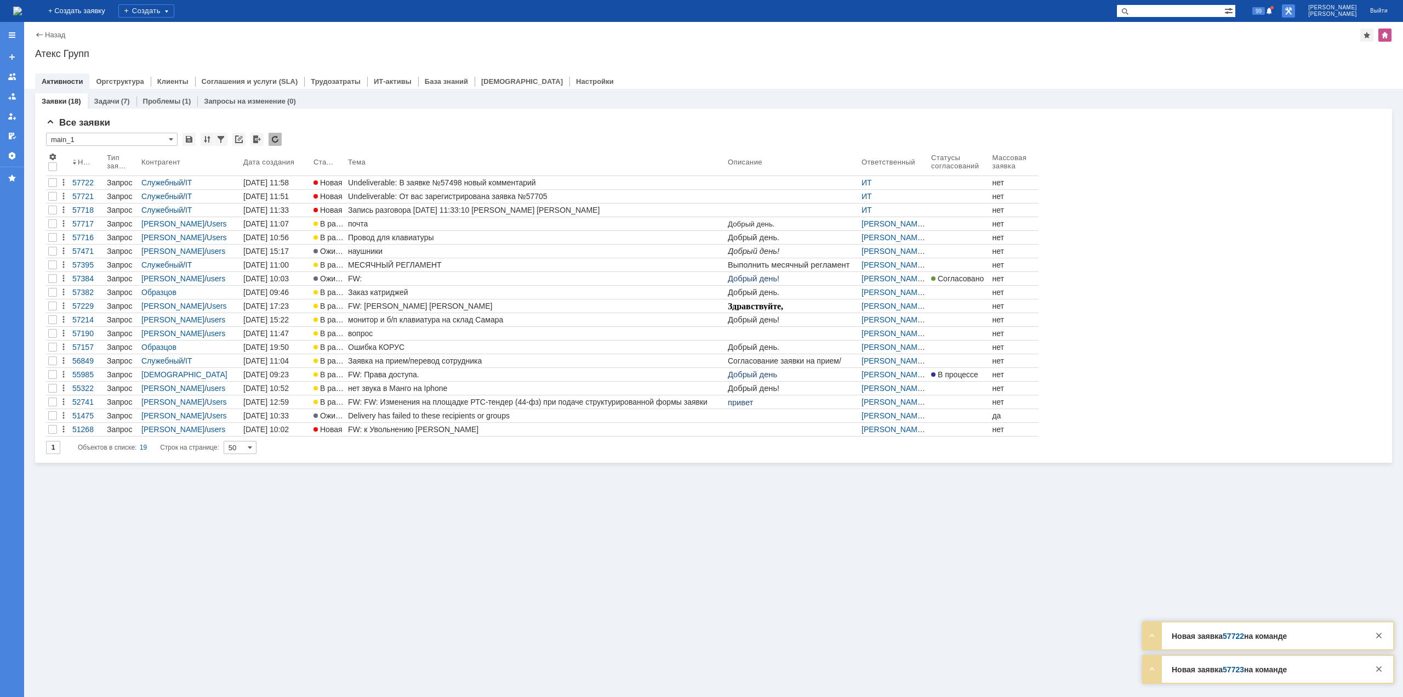
click at [1295, 12] on link at bounding box center [1288, 10] width 13 height 13
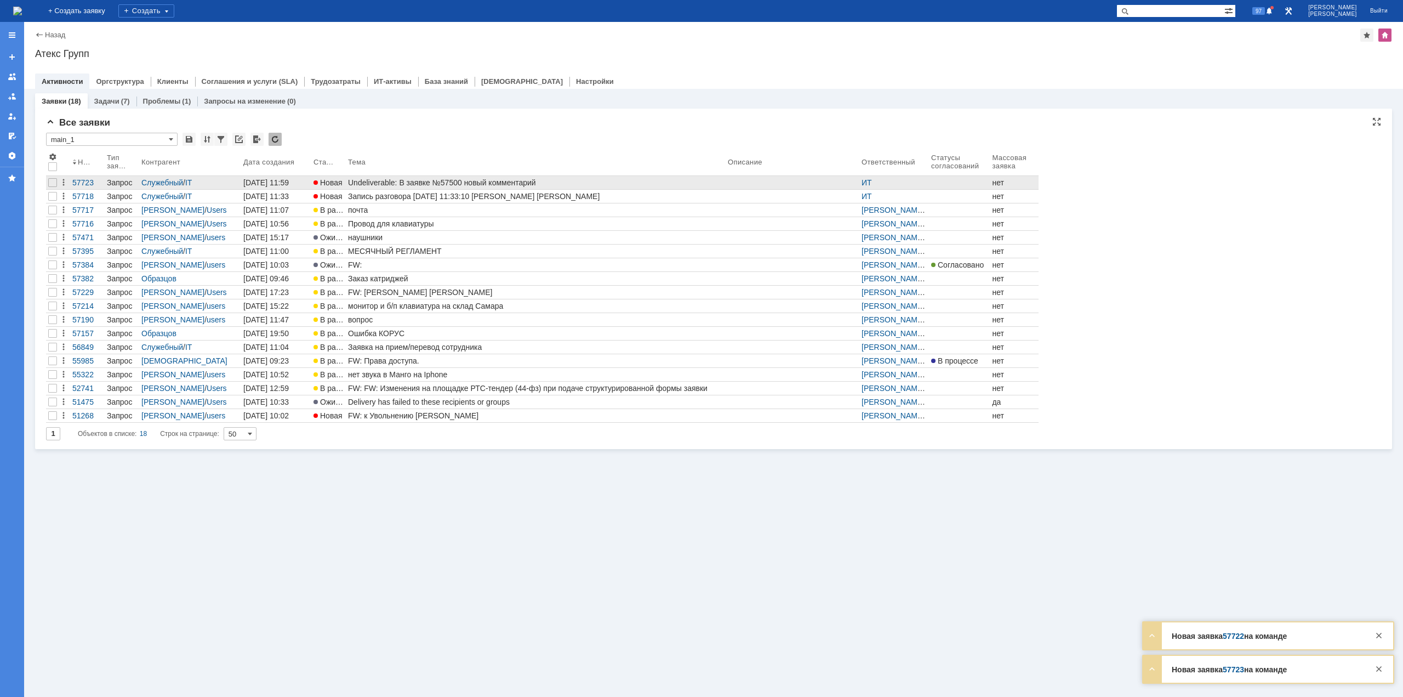
click at [393, 184] on div "Undeliverable: В заявке №57500 новый комментарий" at bounding box center [535, 182] width 375 height 9
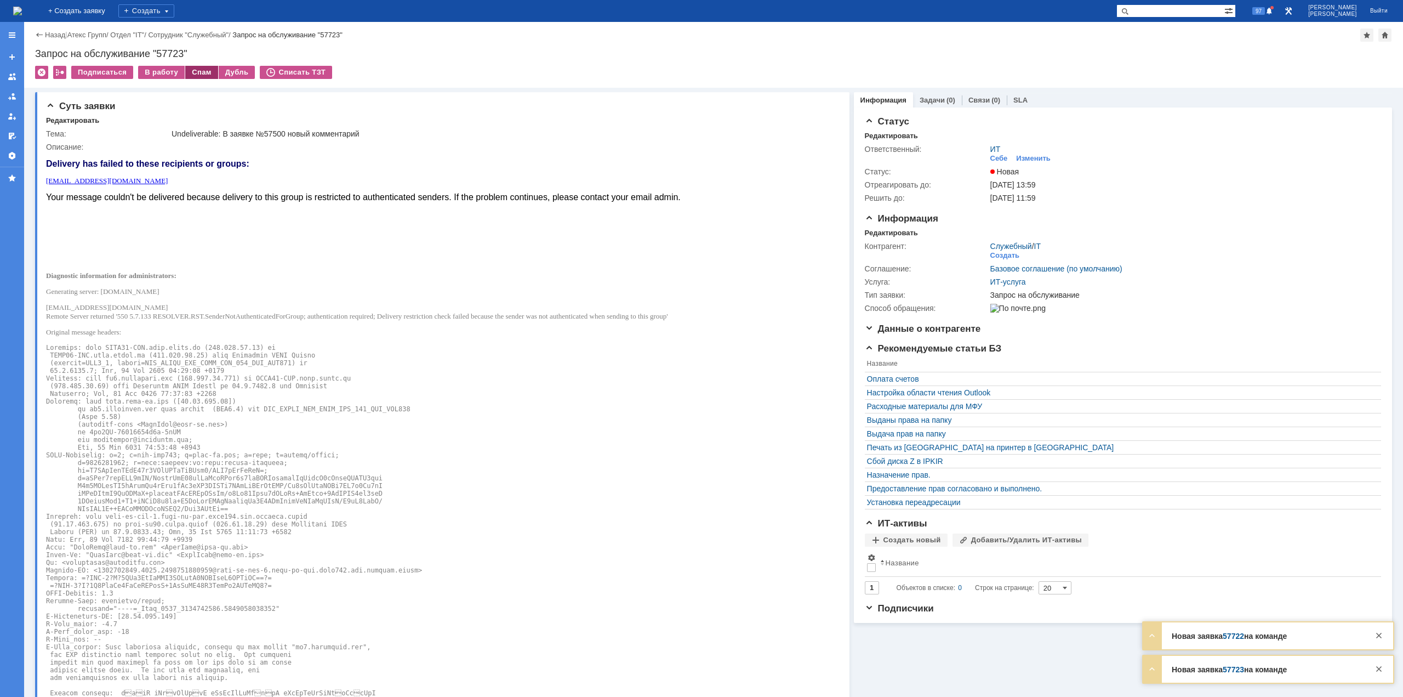
click at [203, 71] on div "Спам" at bounding box center [201, 72] width 33 height 13
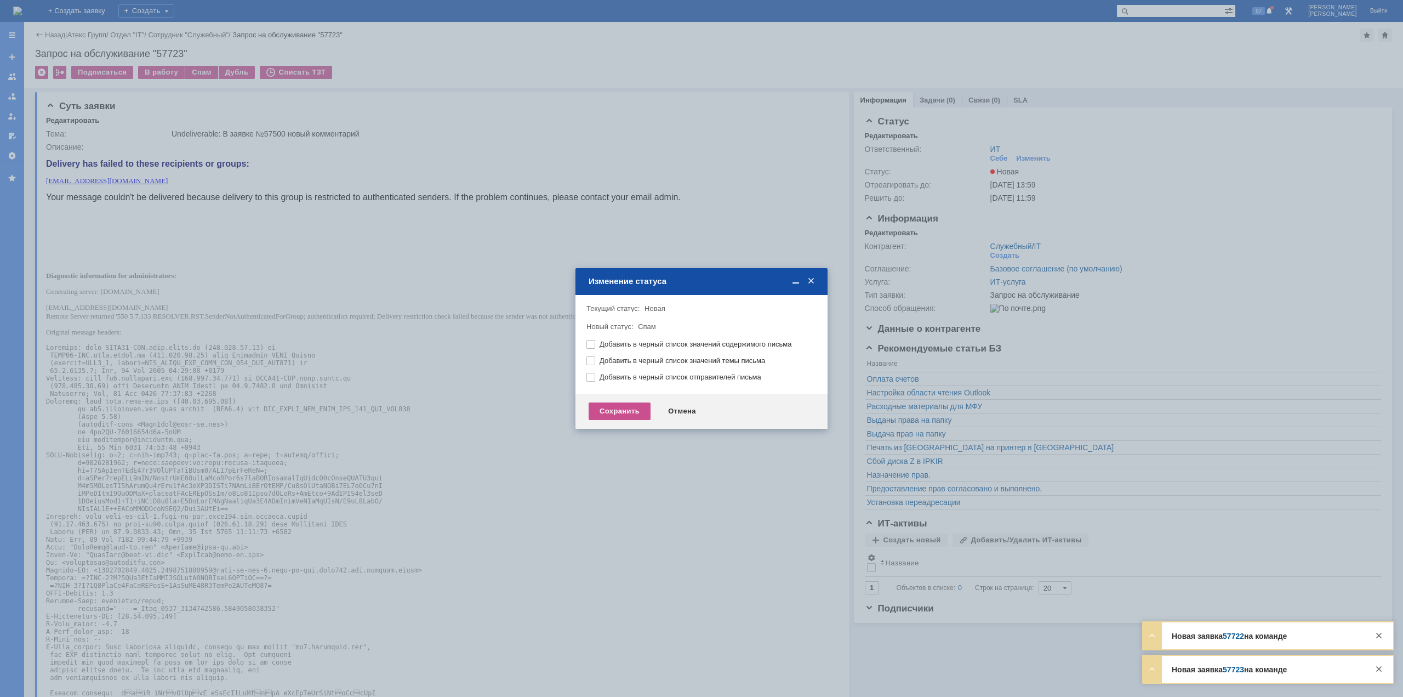
click at [600, 379] on label "Добавить в черный список отправителей письма" at bounding box center [707, 377] width 215 height 9
checkbox input "true"
click at [617, 409] on div "Сохранить" at bounding box center [620, 411] width 62 height 18
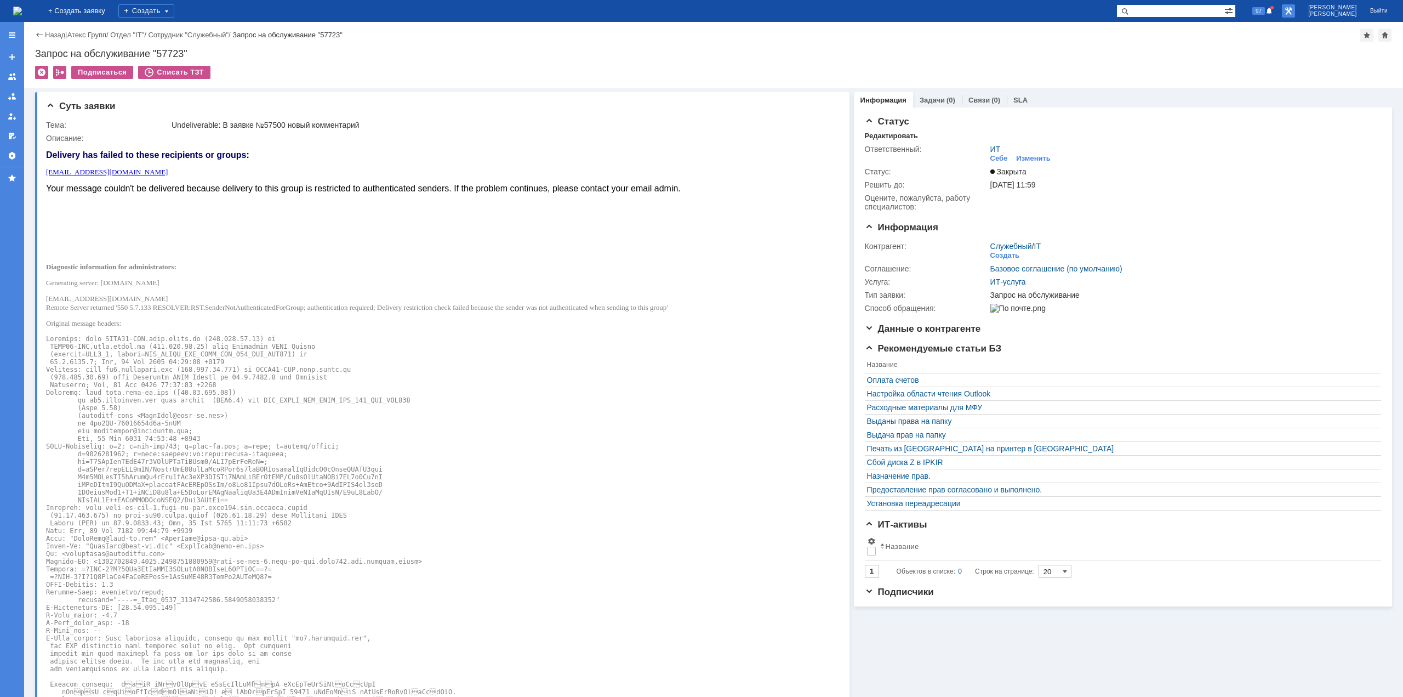
click at [1295, 12] on link at bounding box center [1288, 10] width 13 height 13
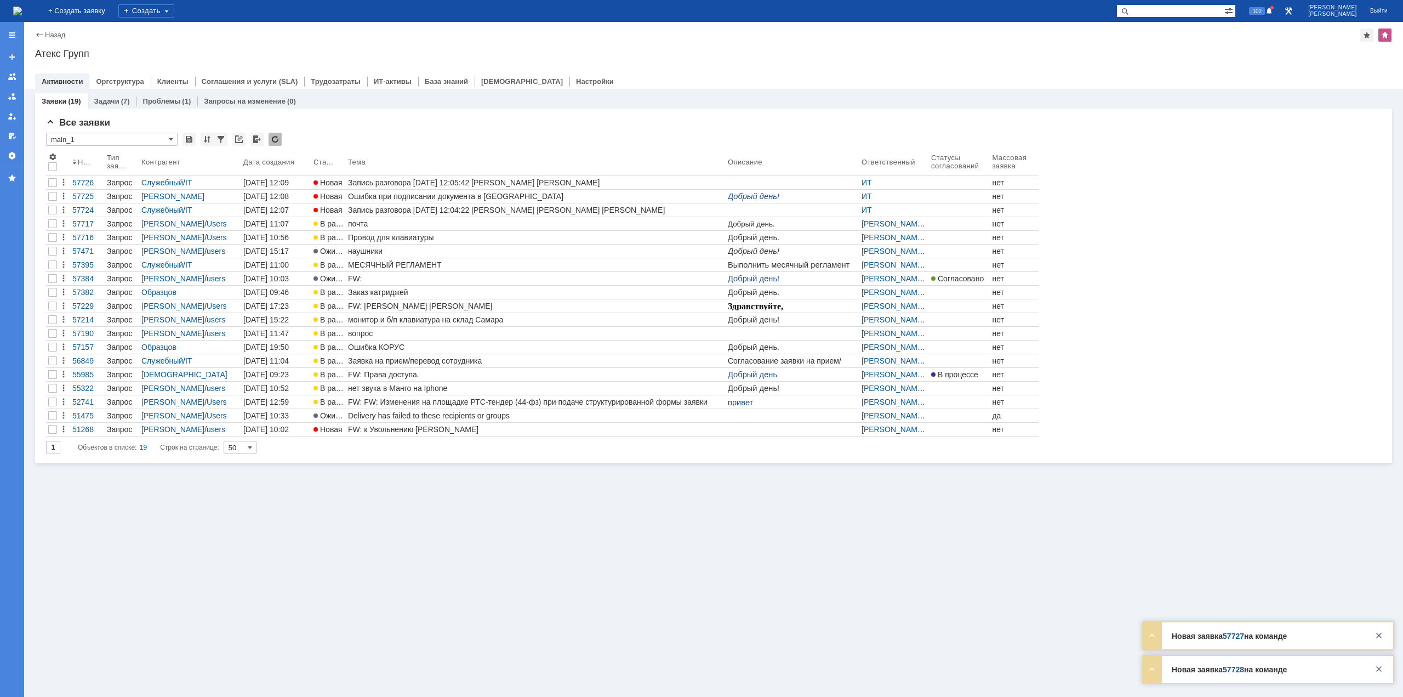
drag, startPoint x: 1227, startPoint y: 579, endPoint x: 1099, endPoint y: 538, distance: 134.5
click at [1227, 579] on div "Заявки (19) Задачи (7) Проблемы (1) Запросы на изменение (0) Все заявки * main_…" at bounding box center [713, 393] width 1379 height 608
click at [22, 14] on img at bounding box center [17, 11] width 9 height 9
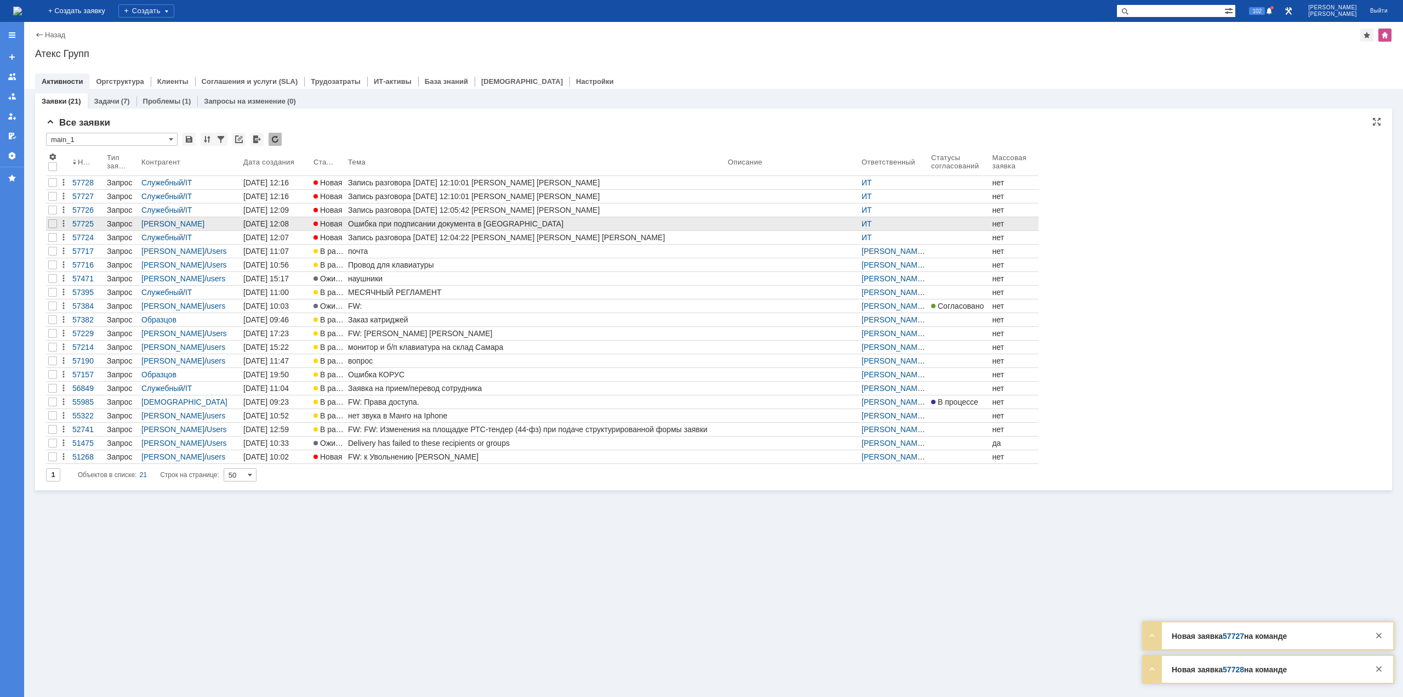
click at [360, 223] on div "Ошибка при подписании документа в [GEOGRAPHIC_DATA]" at bounding box center [535, 223] width 375 height 9
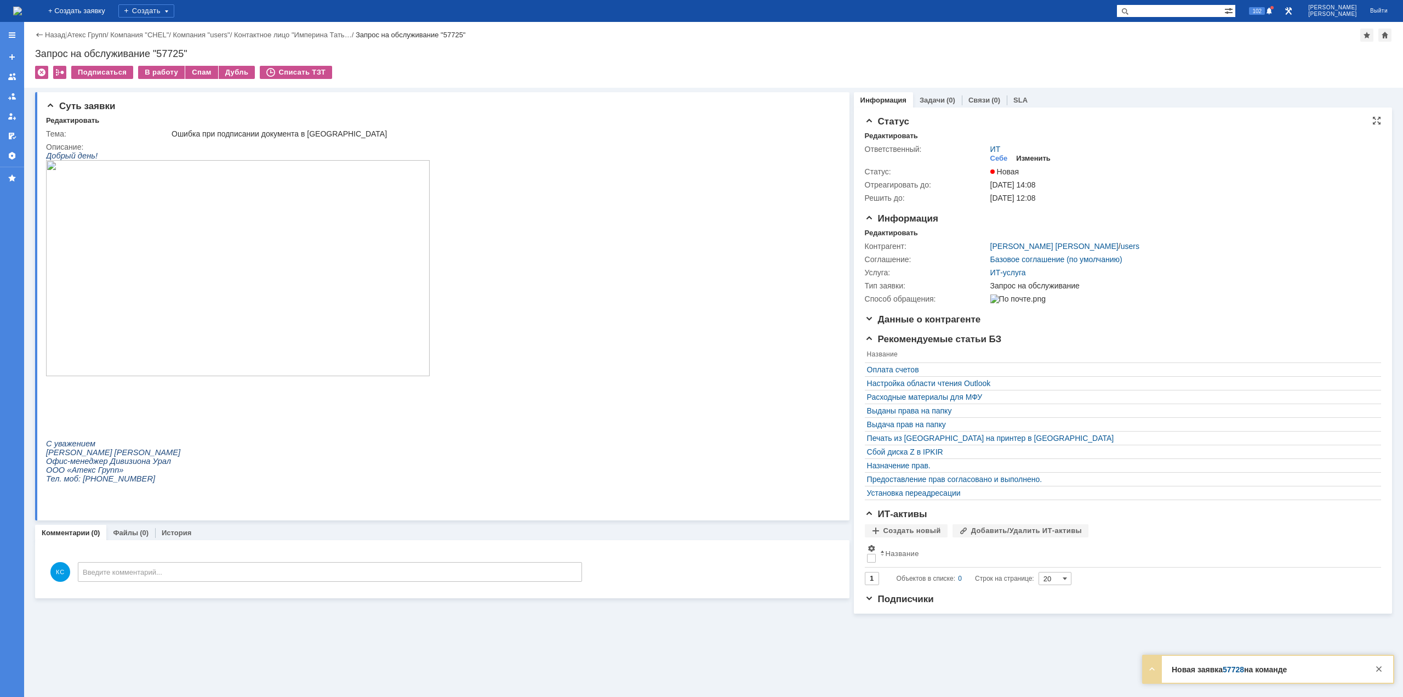
click at [1036, 156] on div "Изменить" at bounding box center [1033, 158] width 35 height 9
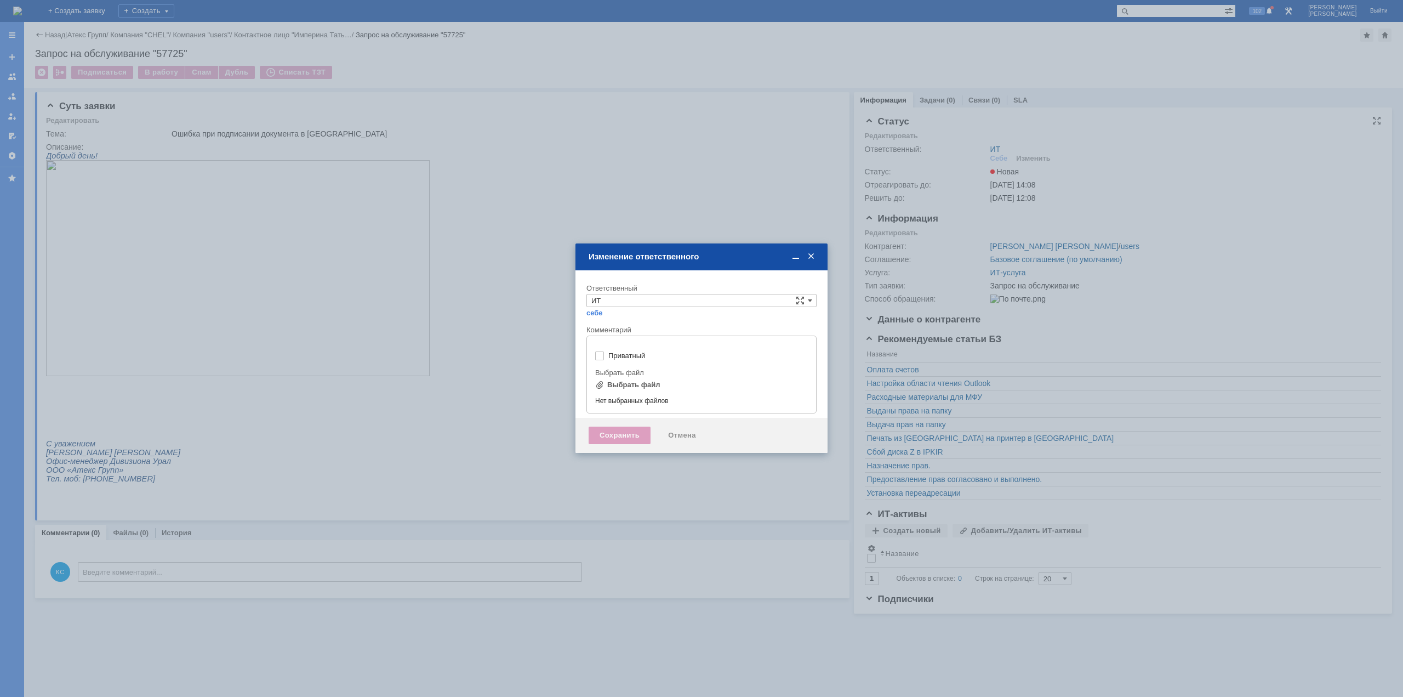
type input "[не указано]"
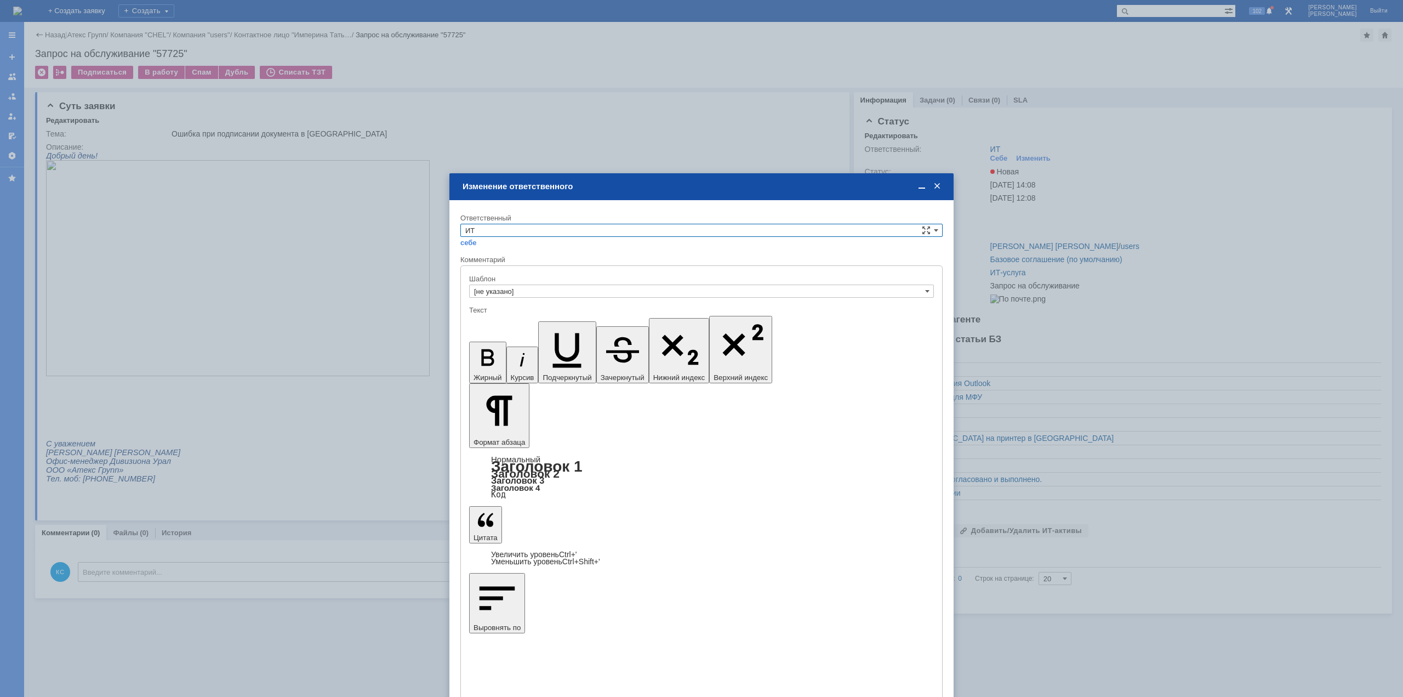
click at [939, 186] on span at bounding box center [937, 186] width 11 height 10
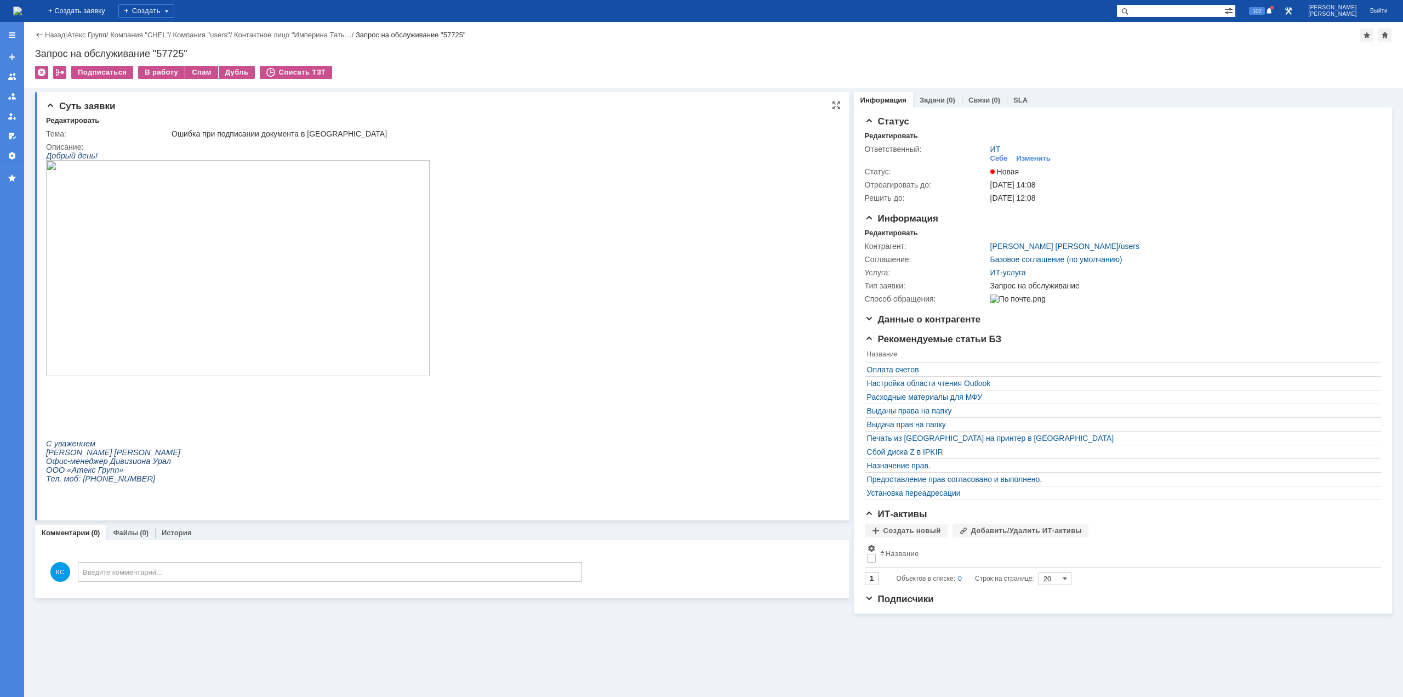
click at [195, 276] on img at bounding box center [238, 268] width 384 height 216
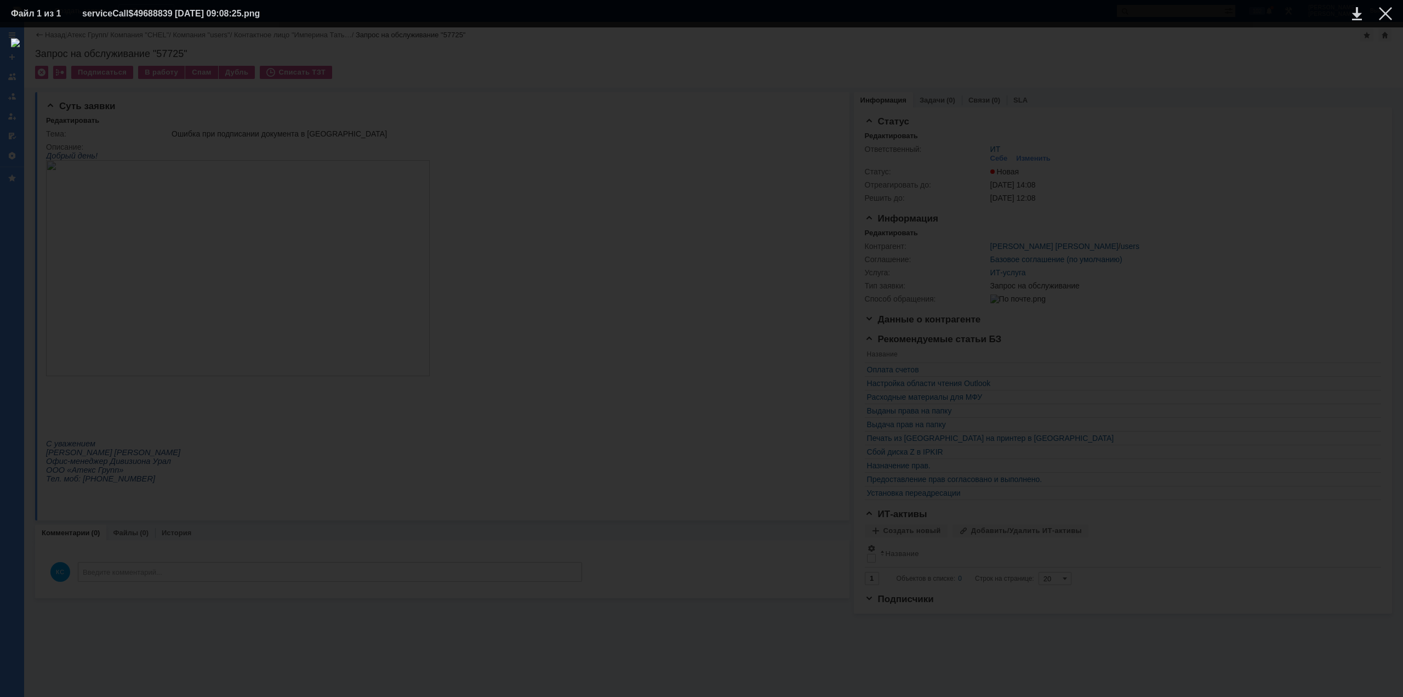
click at [1303, 190] on div at bounding box center [701, 361] width 1381 height 647
click at [1389, 9] on td at bounding box center [1377, 13] width 30 height 16
click at [1386, 15] on div at bounding box center [1385, 13] width 13 height 13
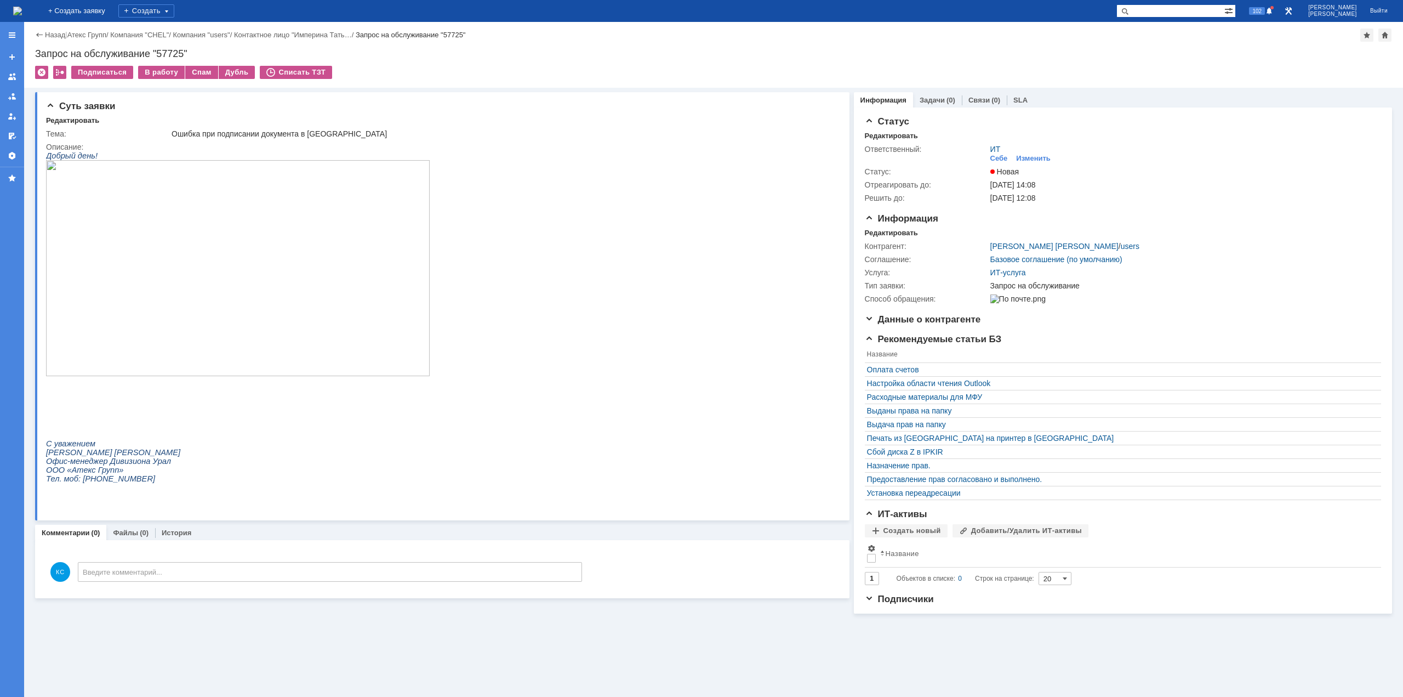
click at [22, 12] on img at bounding box center [17, 11] width 9 height 9
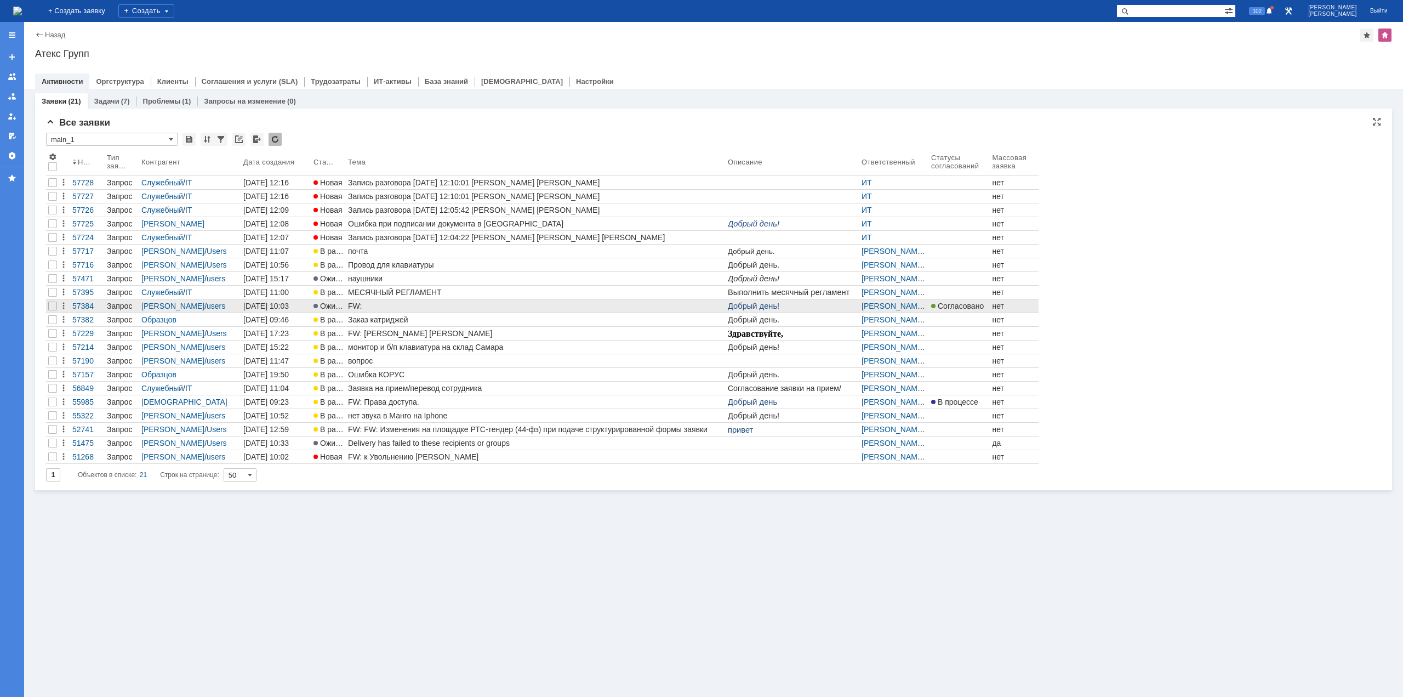
click at [462, 307] on div "FW:" at bounding box center [535, 305] width 375 height 9
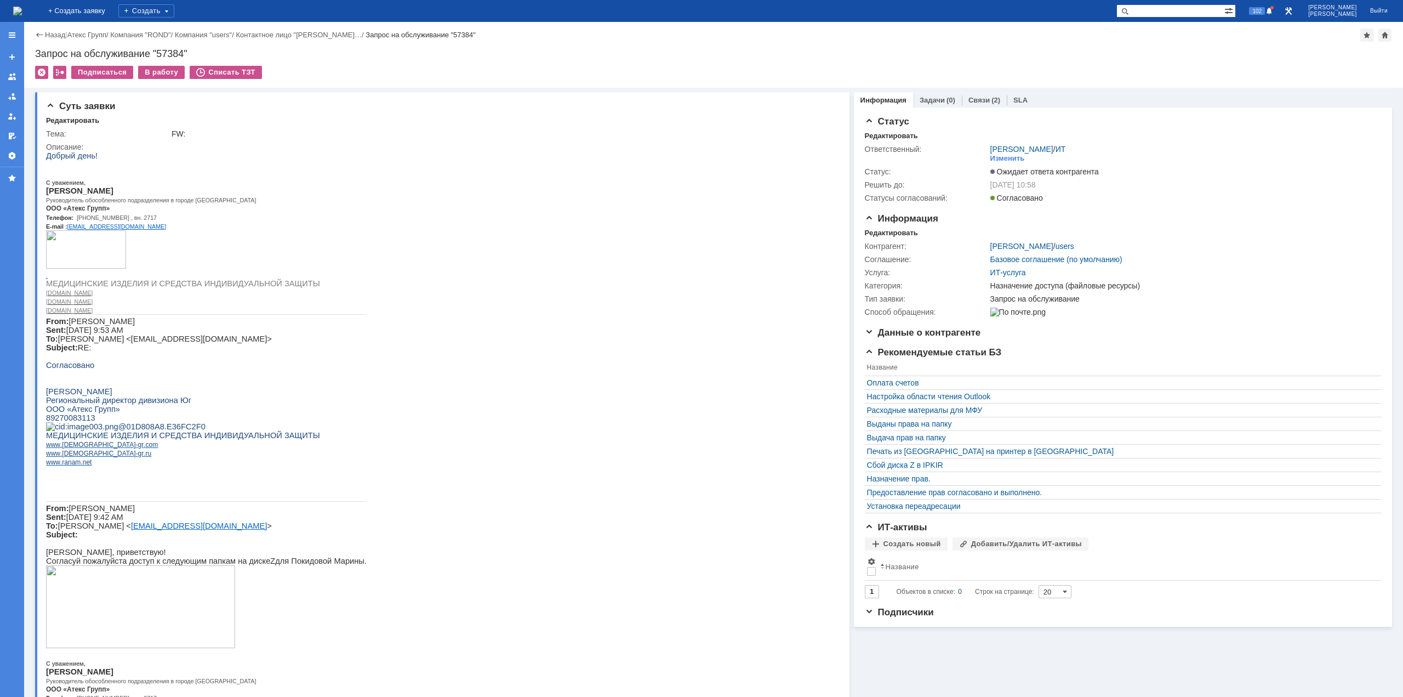
click at [22, 9] on img at bounding box center [17, 11] width 9 height 9
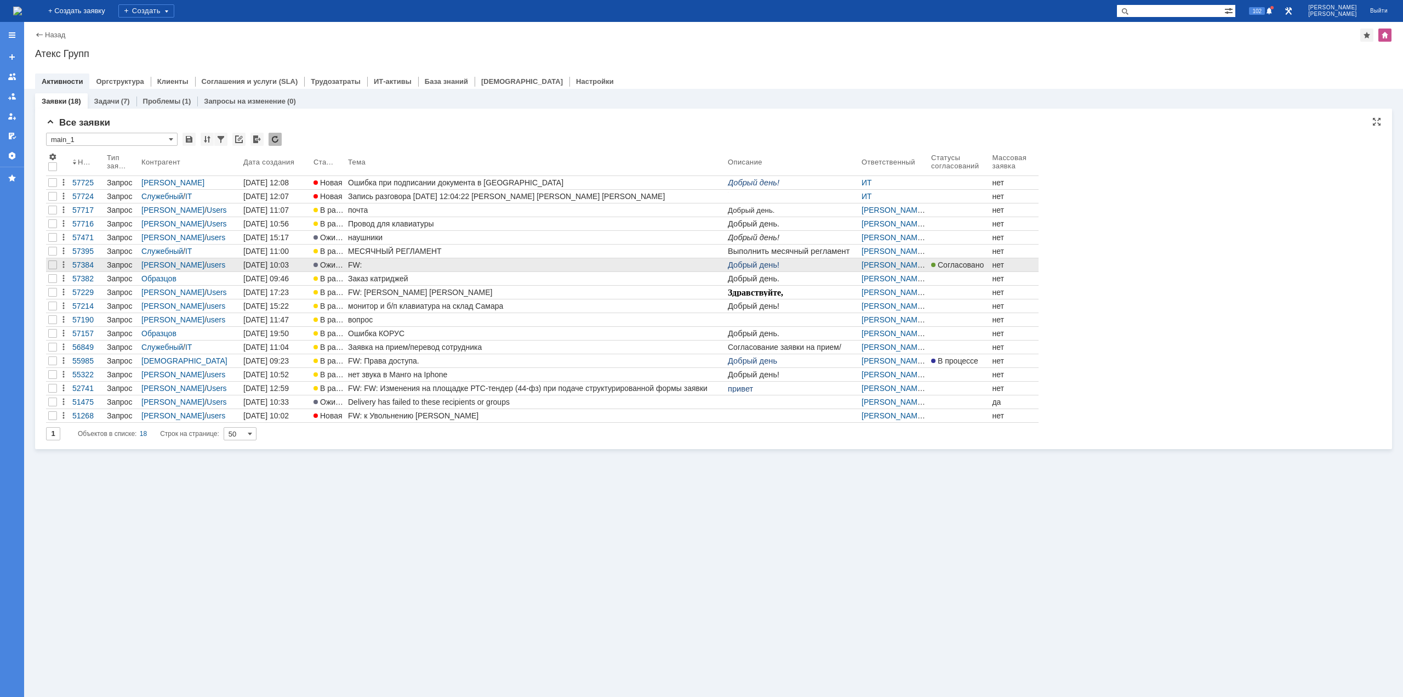
click at [591, 267] on div "FW:" at bounding box center [535, 264] width 375 height 9
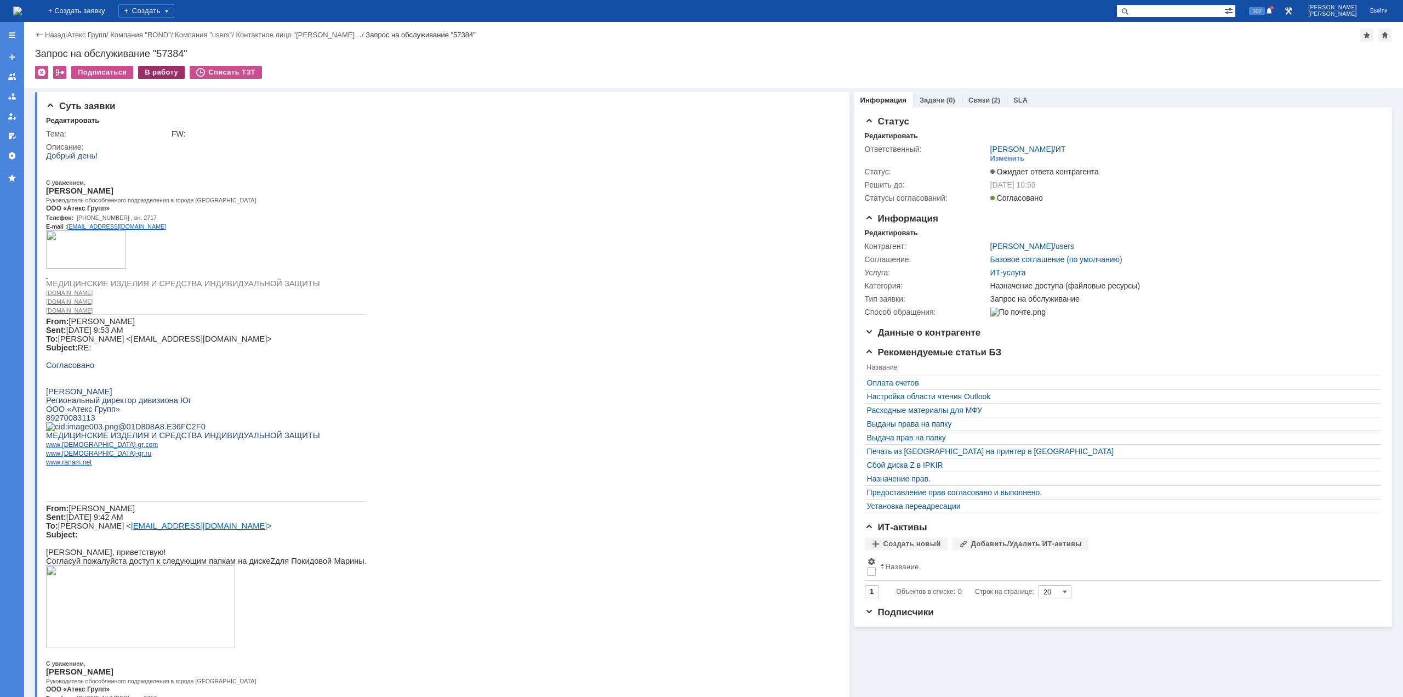
click at [147, 71] on div "В работу" at bounding box center [161, 72] width 47 height 13
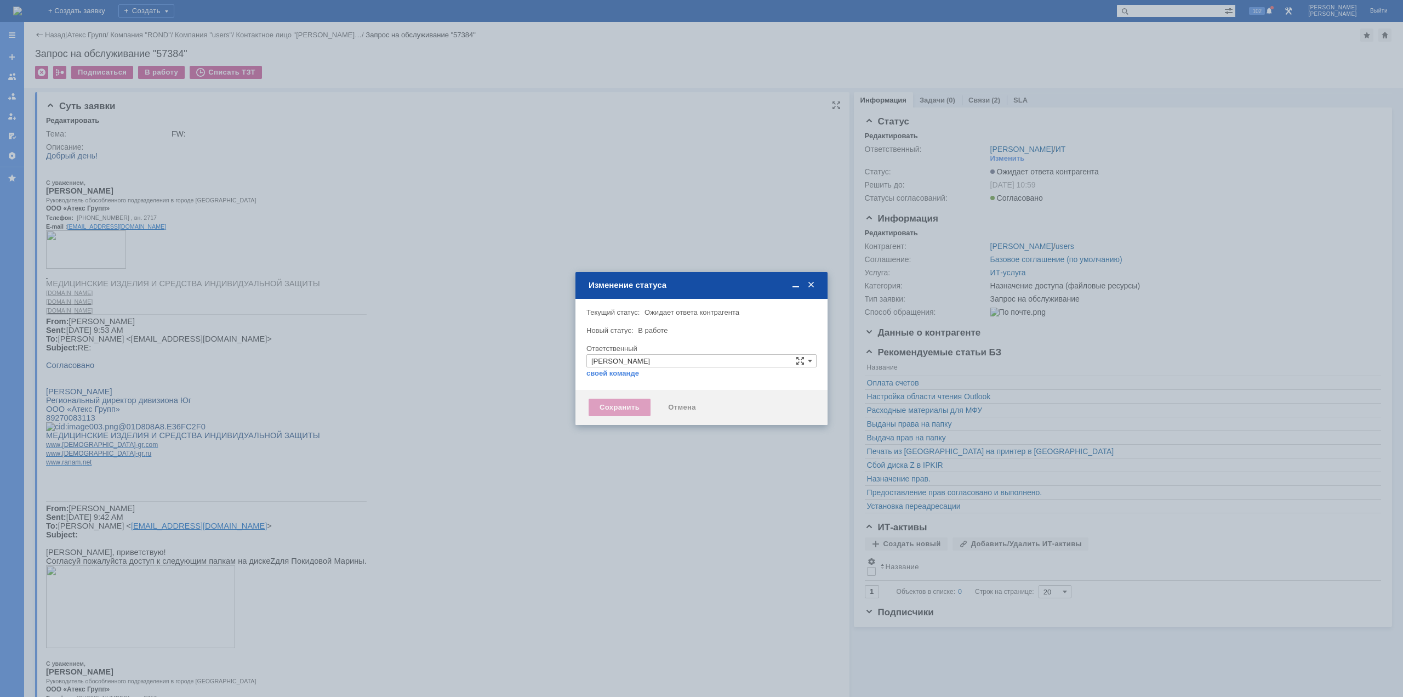
type input "Назначение доступа (файловые ресурсы)"
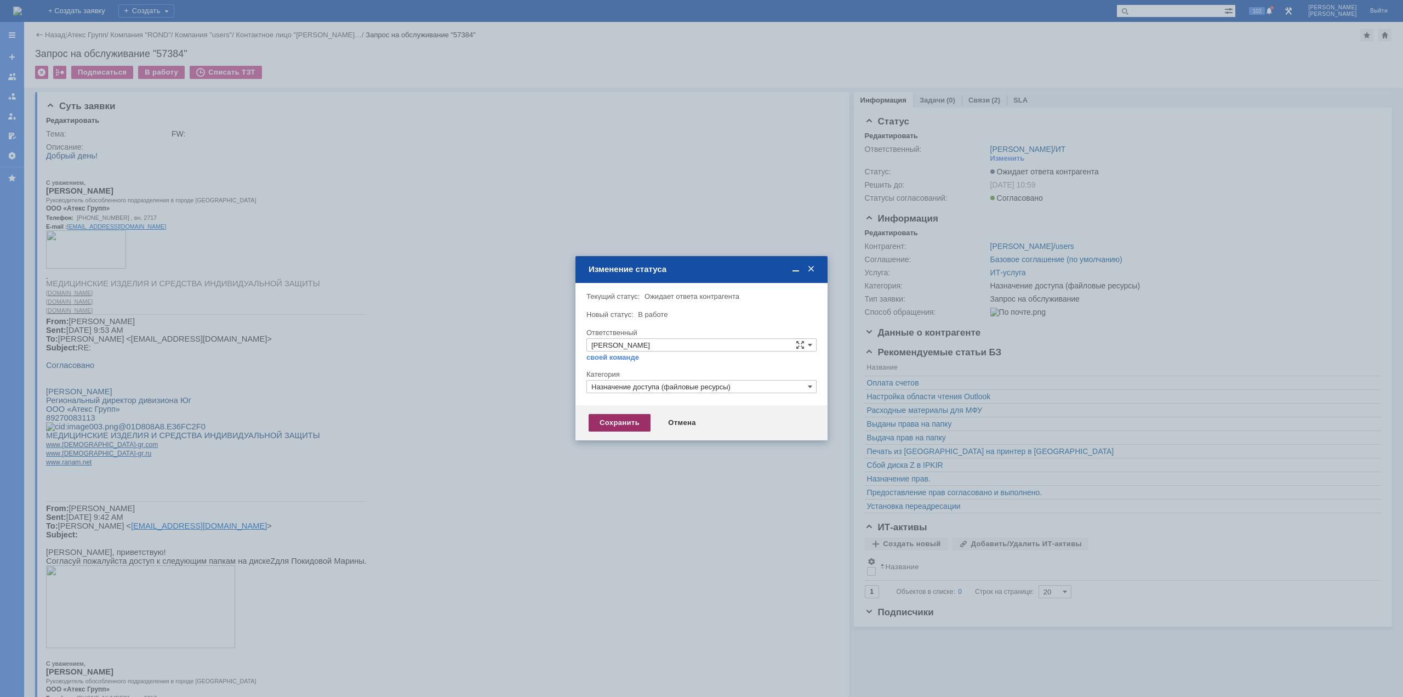
click at [620, 414] on div "Сохранить" at bounding box center [620, 423] width 62 height 18
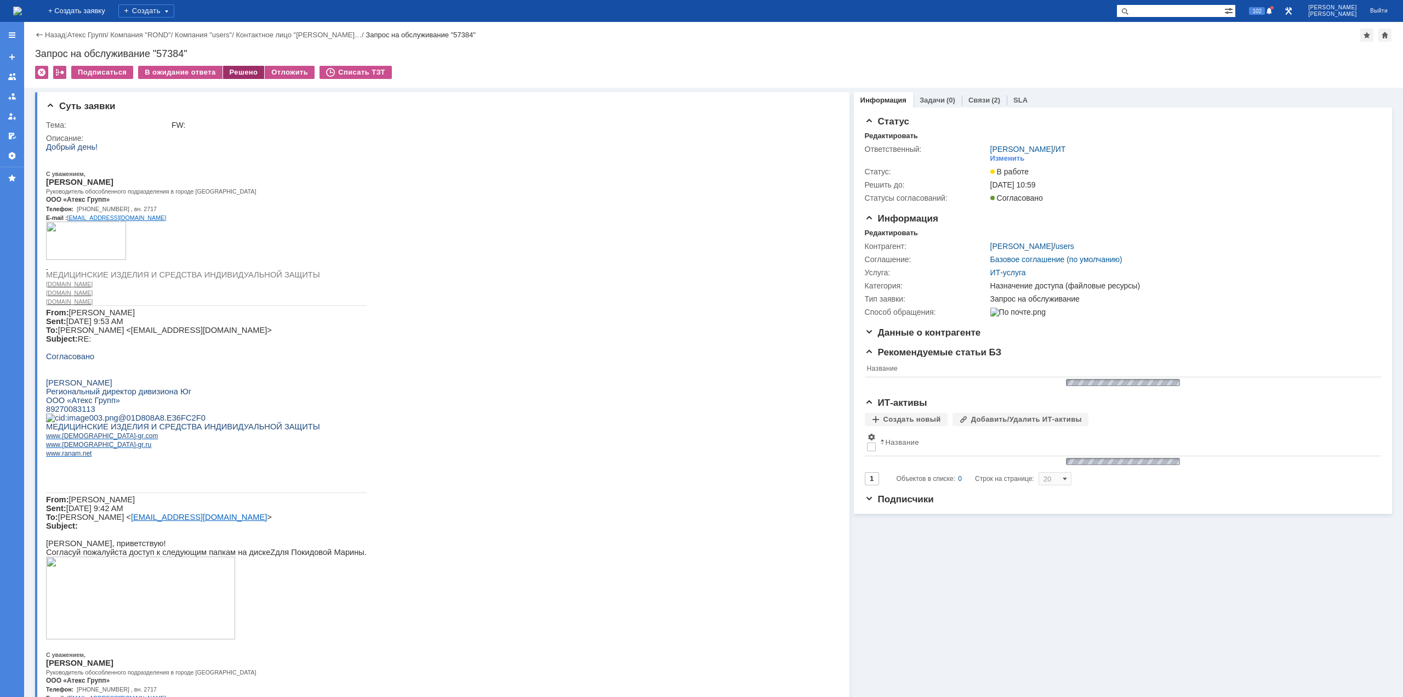
click at [240, 67] on div "Решено" at bounding box center [244, 72] width 42 height 13
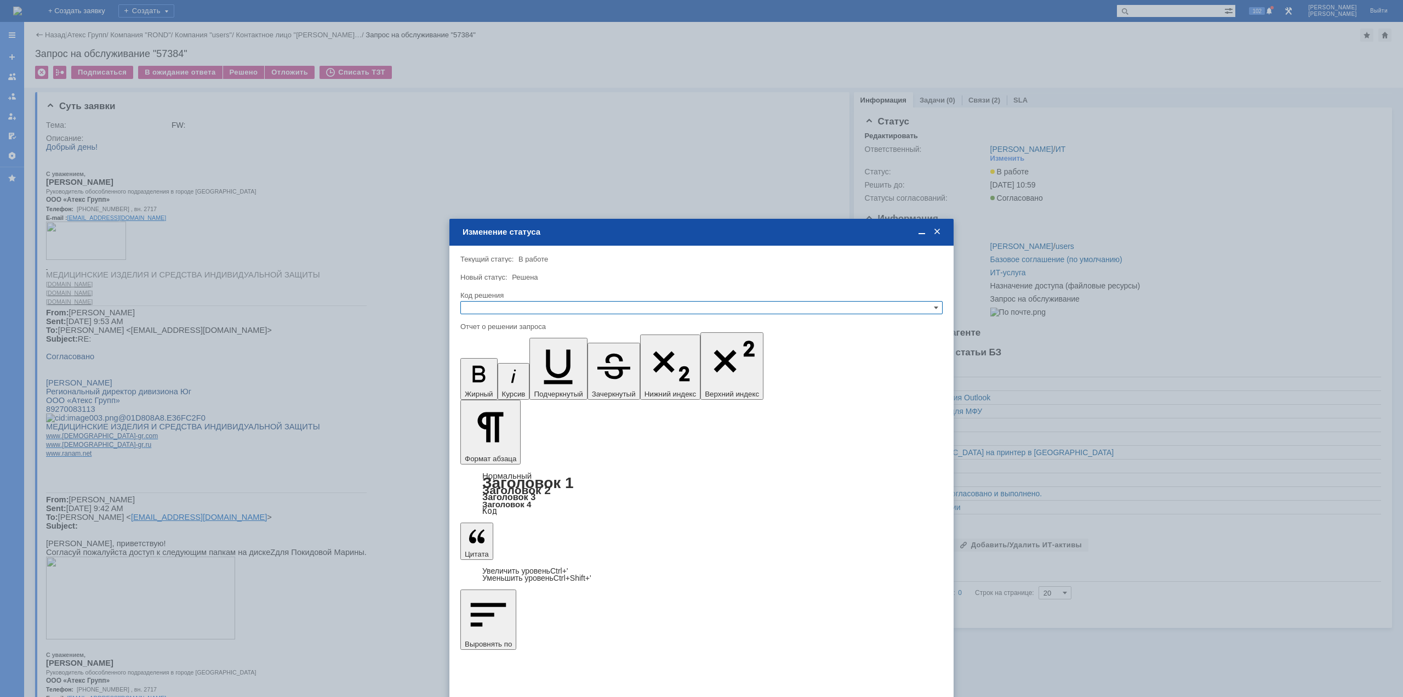
click at [506, 310] on input "text" at bounding box center [701, 307] width 482 height 13
drag, startPoint x: 491, startPoint y: 369, endPoint x: 491, endPoint y: 363, distance: 6.6
click at [491, 363] on div "[не указано] Не воспроизводится Отклонено Решено Спам Дубль" at bounding box center [701, 354] width 481 height 76
click at [491, 362] on span "Решено" at bounding box center [701, 360] width 472 height 9
type input "Решено"
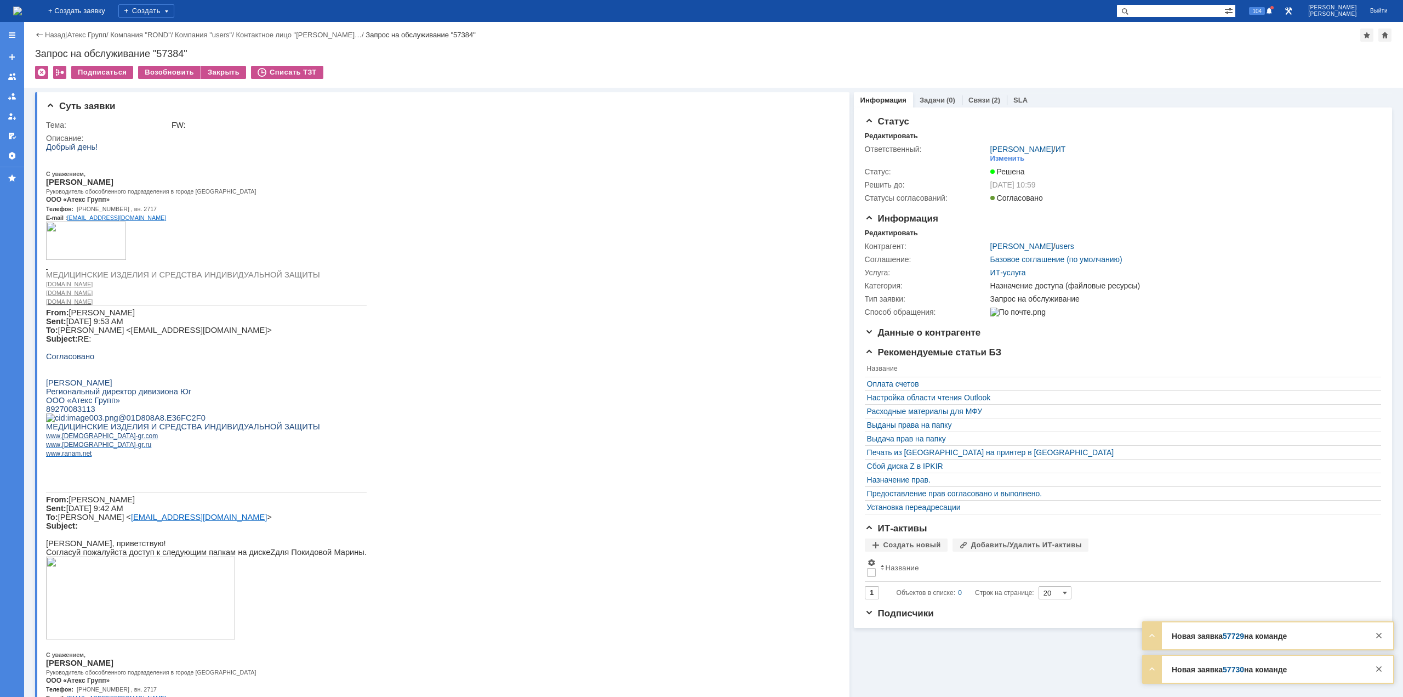
click at [22, 15] on img at bounding box center [17, 11] width 9 height 9
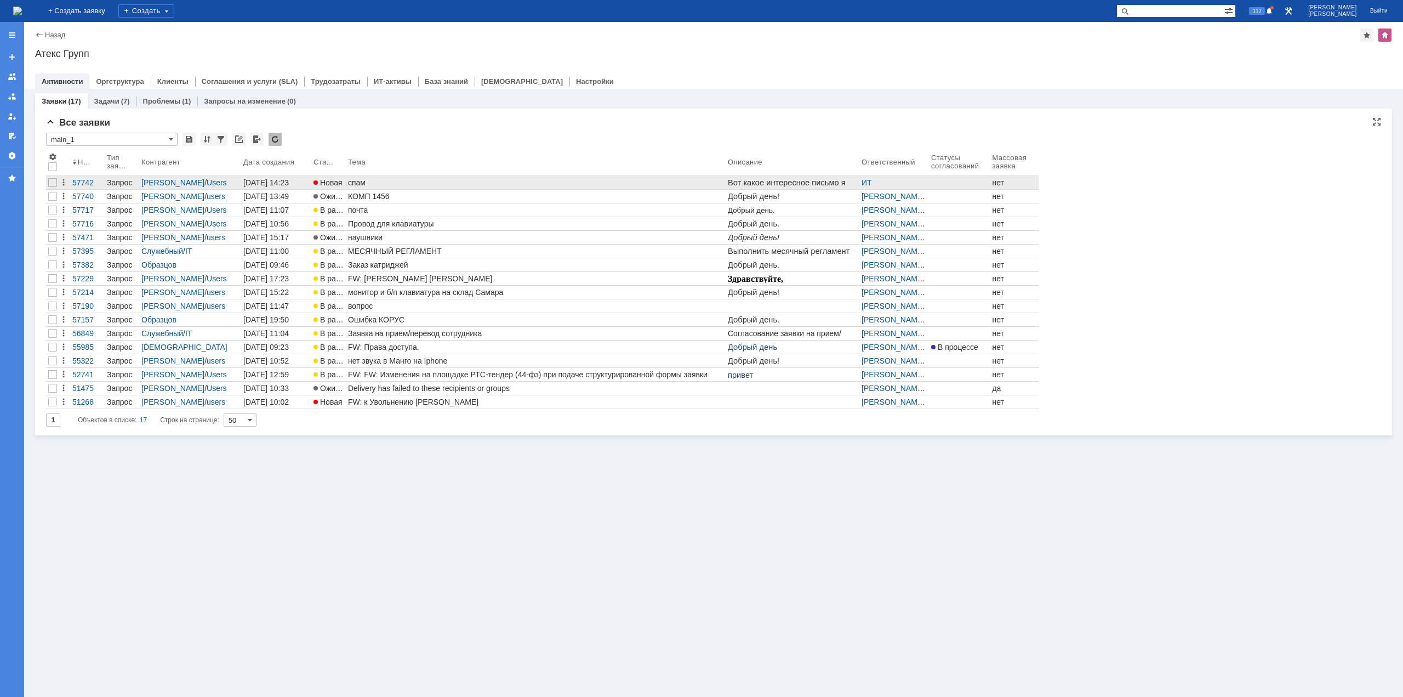
click at [367, 178] on div "спам" at bounding box center [535, 182] width 375 height 9
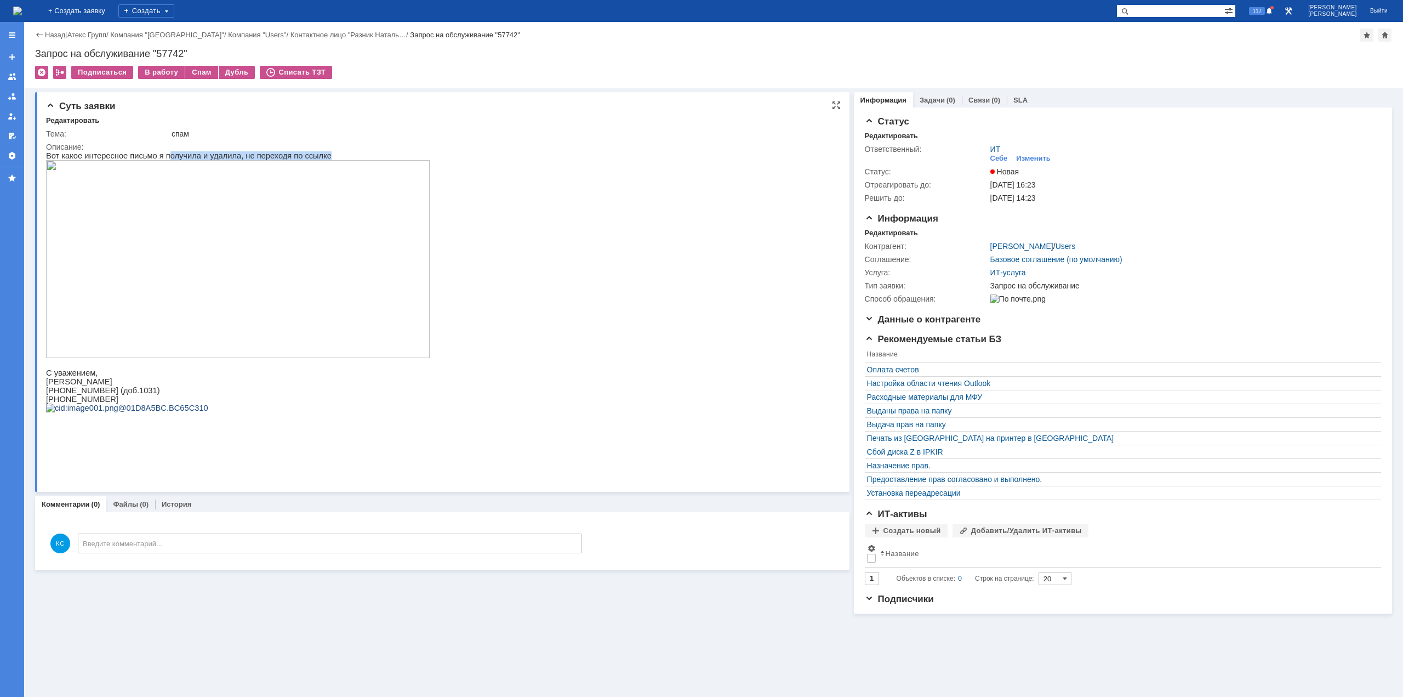
drag, startPoint x: 159, startPoint y: 156, endPoint x: 232, endPoint y: 174, distance: 74.4
click at [236, 164] on div "Вот какое интересное письмо я получила и удалила, не переходя по ссылке С уваже…" at bounding box center [238, 294] width 384 height 287
click at [107, 237] on img at bounding box center [238, 259] width 384 height 198
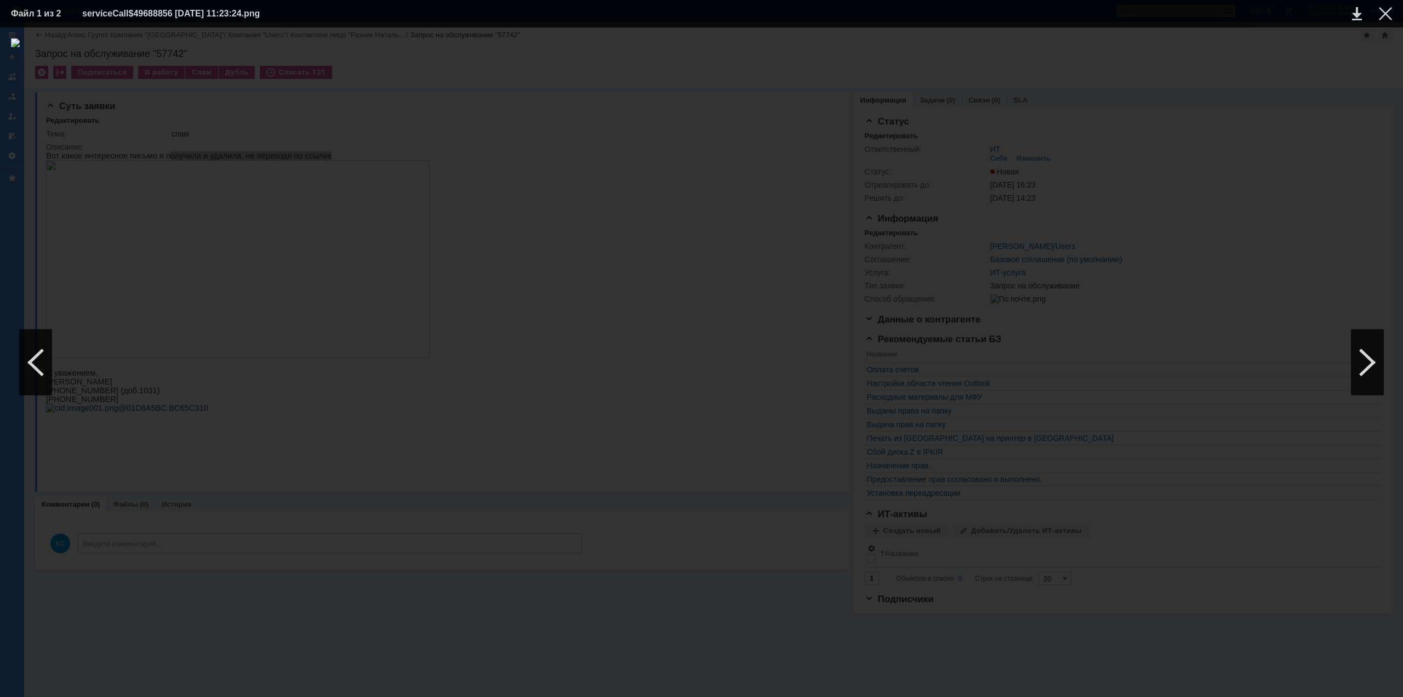
click at [1206, 166] on div at bounding box center [701, 361] width 1381 height 647
click at [1382, 16] on div at bounding box center [1385, 13] width 13 height 13
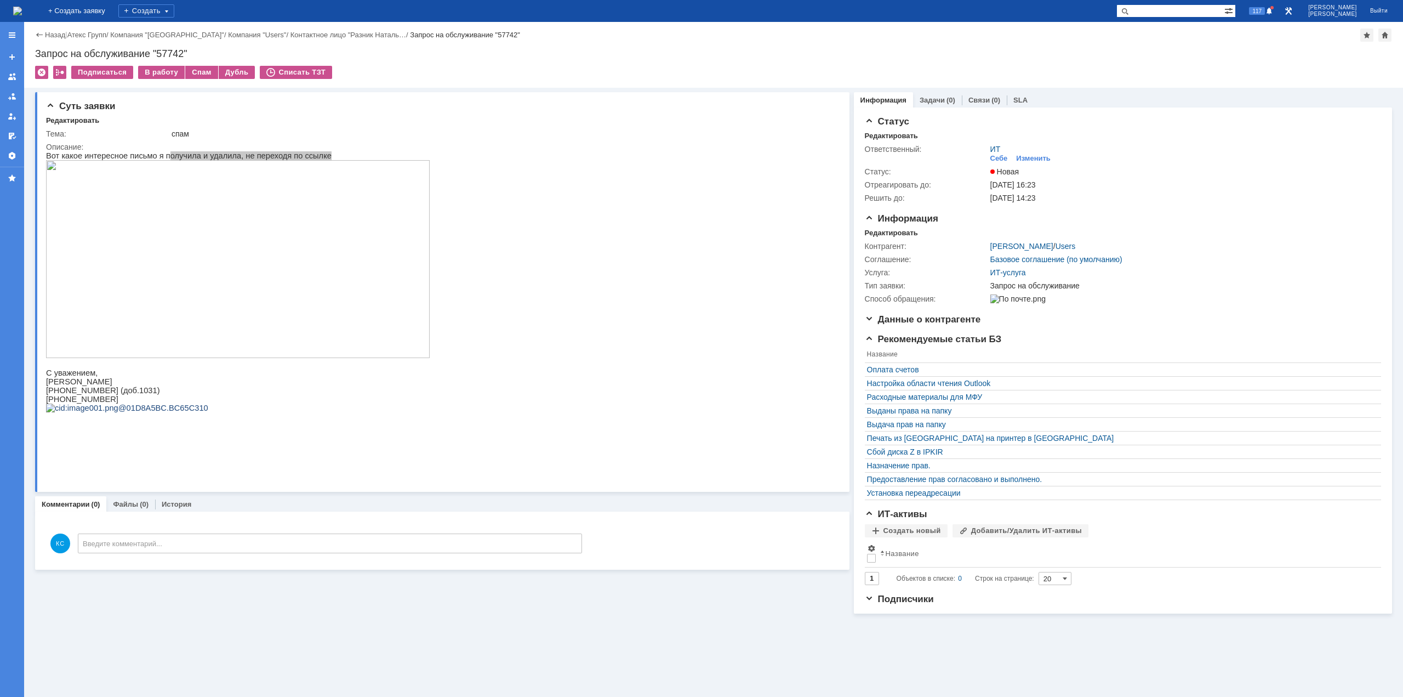
click at [22, 7] on img at bounding box center [17, 11] width 9 height 9
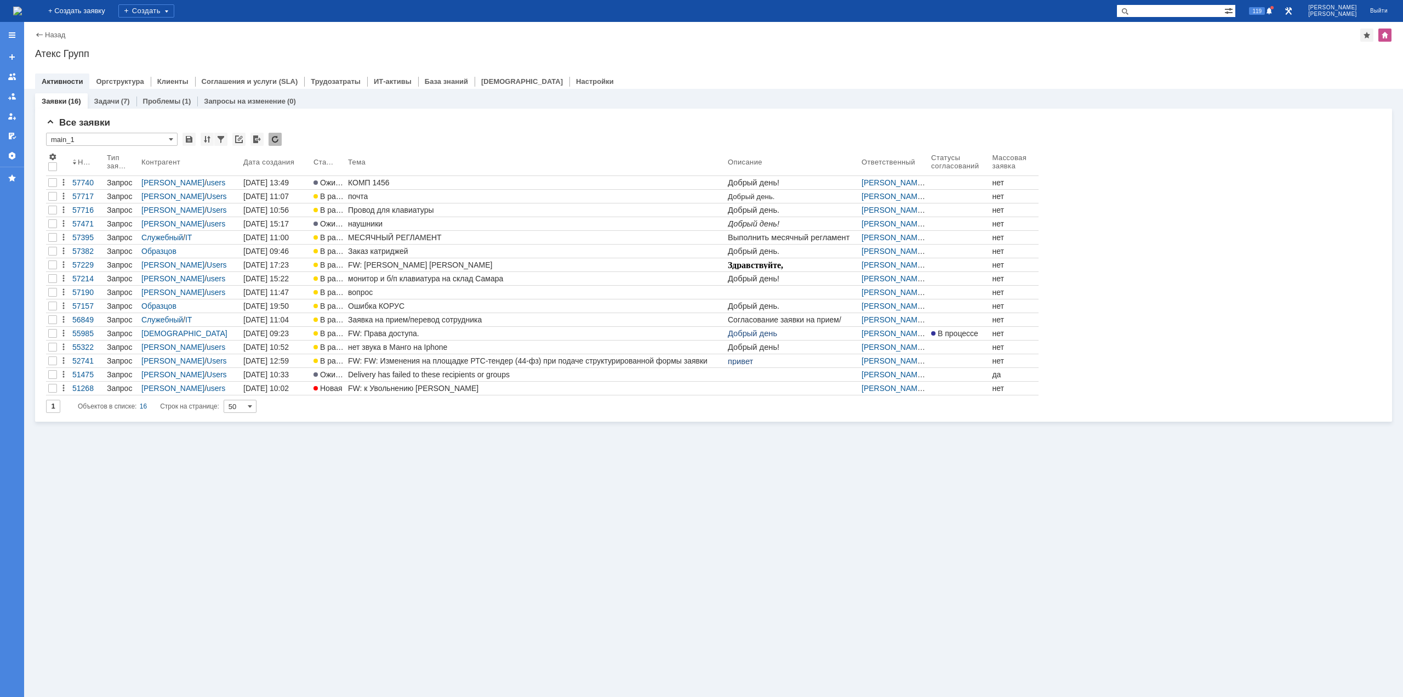
click at [22, 15] on img at bounding box center [17, 11] width 9 height 9
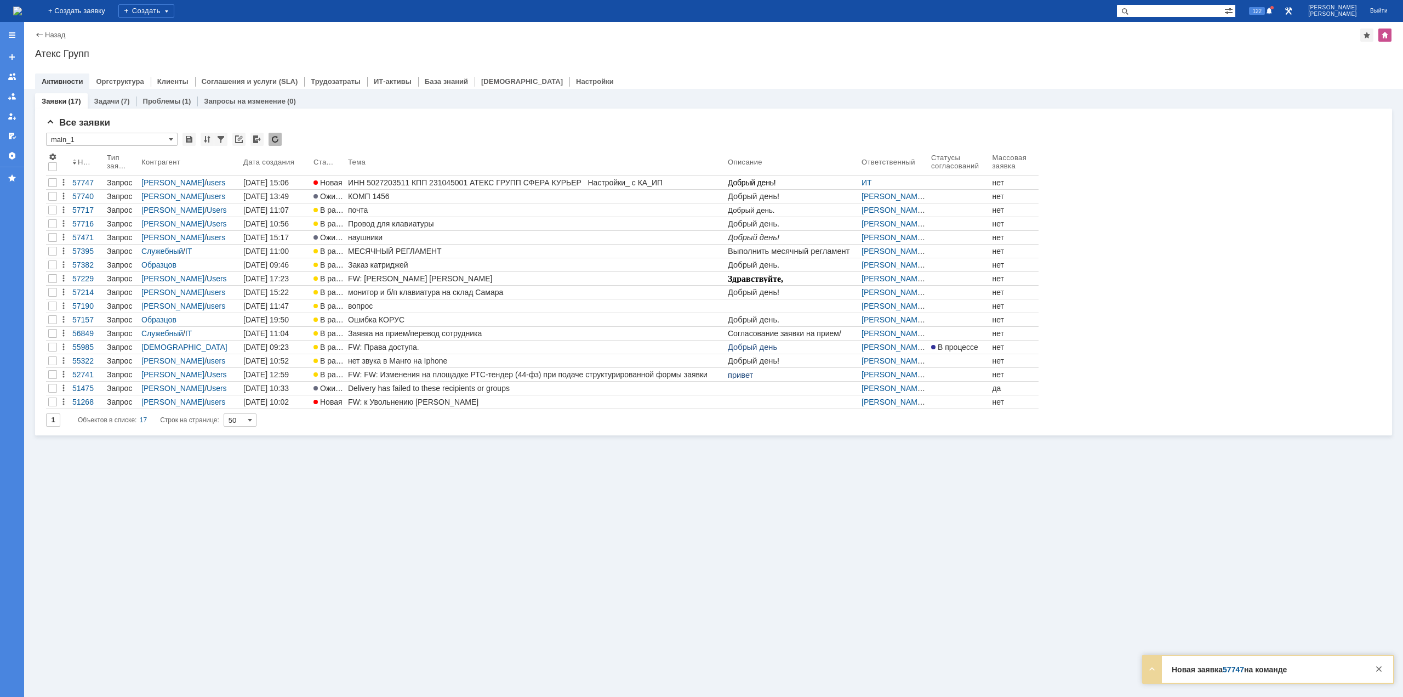
drag, startPoint x: 473, startPoint y: 178, endPoint x: 511, endPoint y: 184, distance: 38.2
click at [473, 178] on div "ИНН 5027203511 КПП 231045001 АТЕКС ГРУПП СФЕРА КУРЬЕР Настройки_ с КА_ИП Арутюн…" at bounding box center [535, 182] width 375 height 9
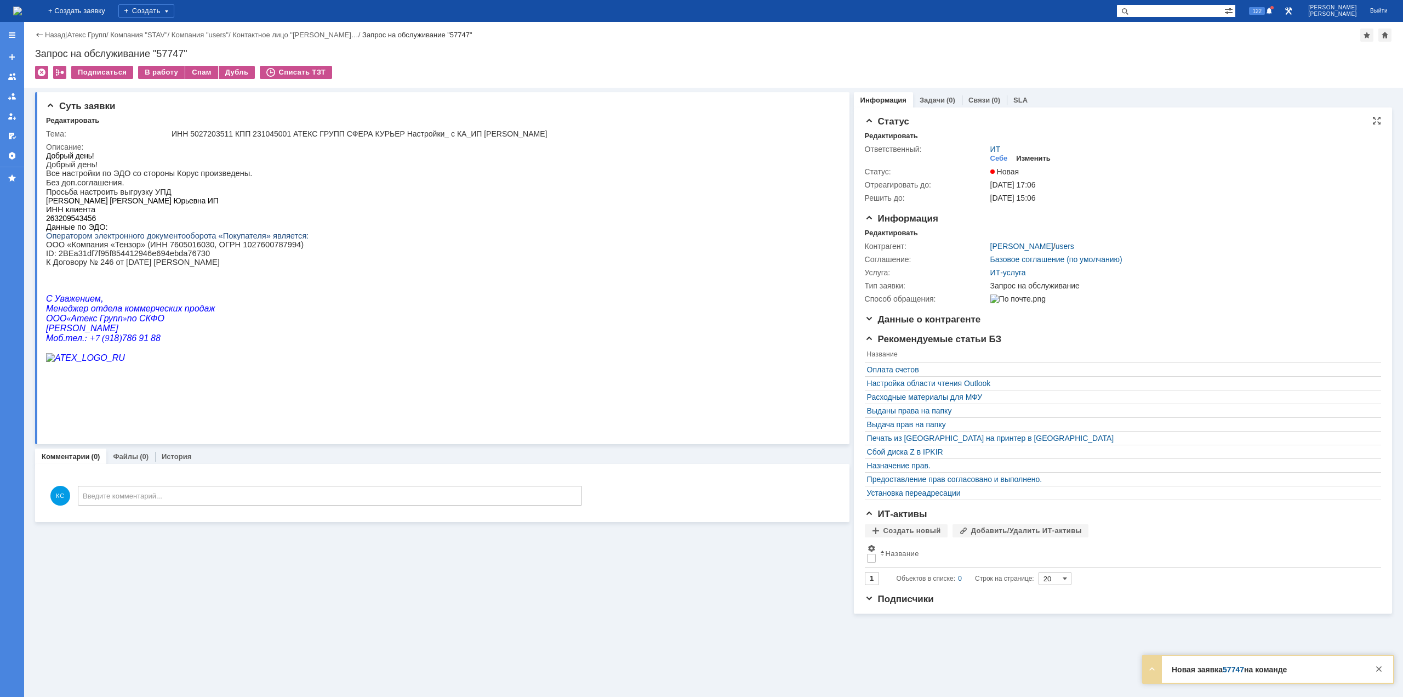
click at [1029, 157] on div "Изменить" at bounding box center [1033, 158] width 35 height 9
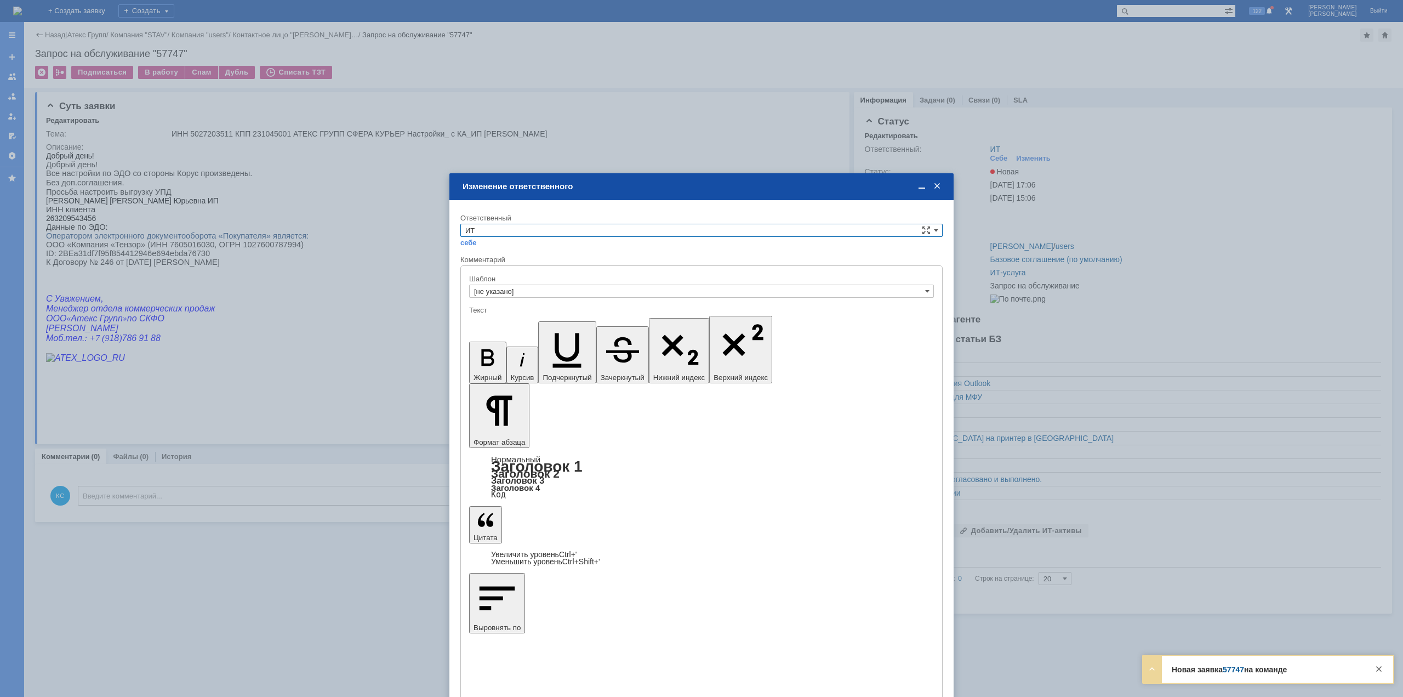
click at [534, 228] on input "ИТ" at bounding box center [701, 230] width 482 height 13
click at [492, 317] on span "АСУ" at bounding box center [701, 321] width 472 height 9
type input "АСУ"
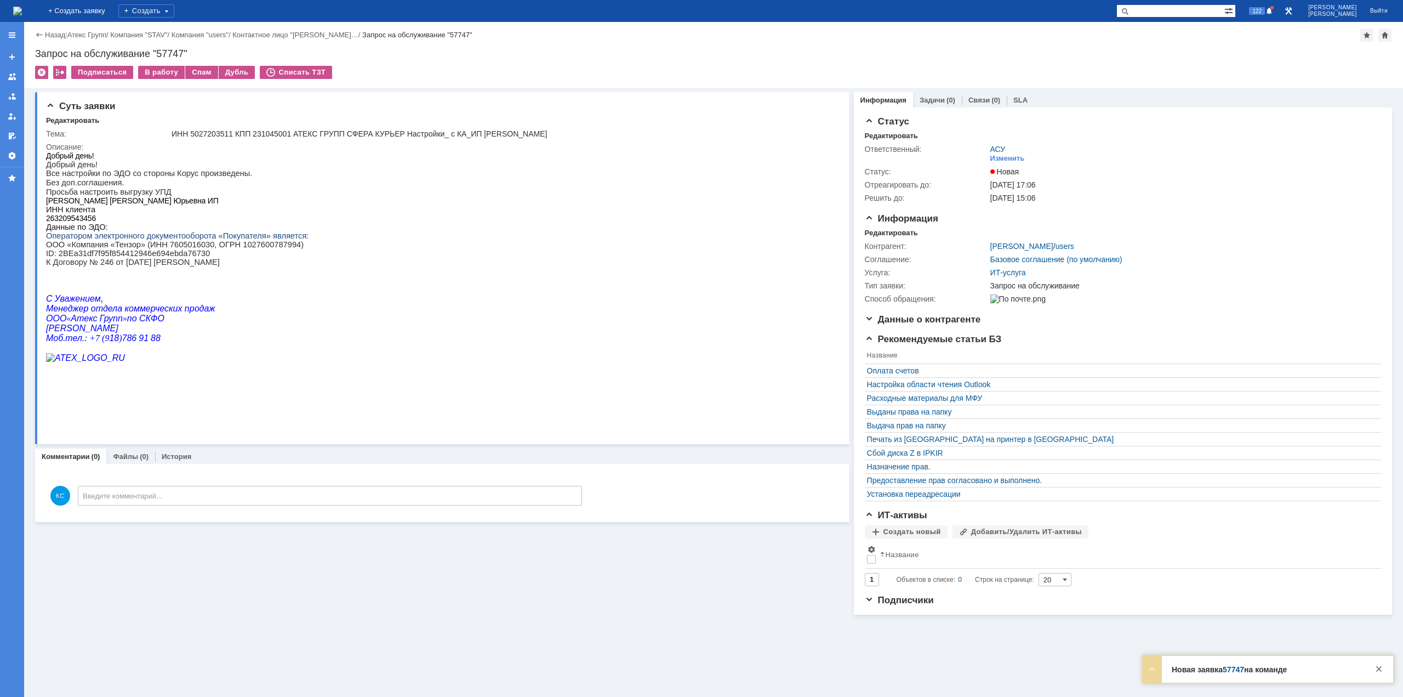
click at [22, 14] on img at bounding box center [17, 11] width 9 height 9
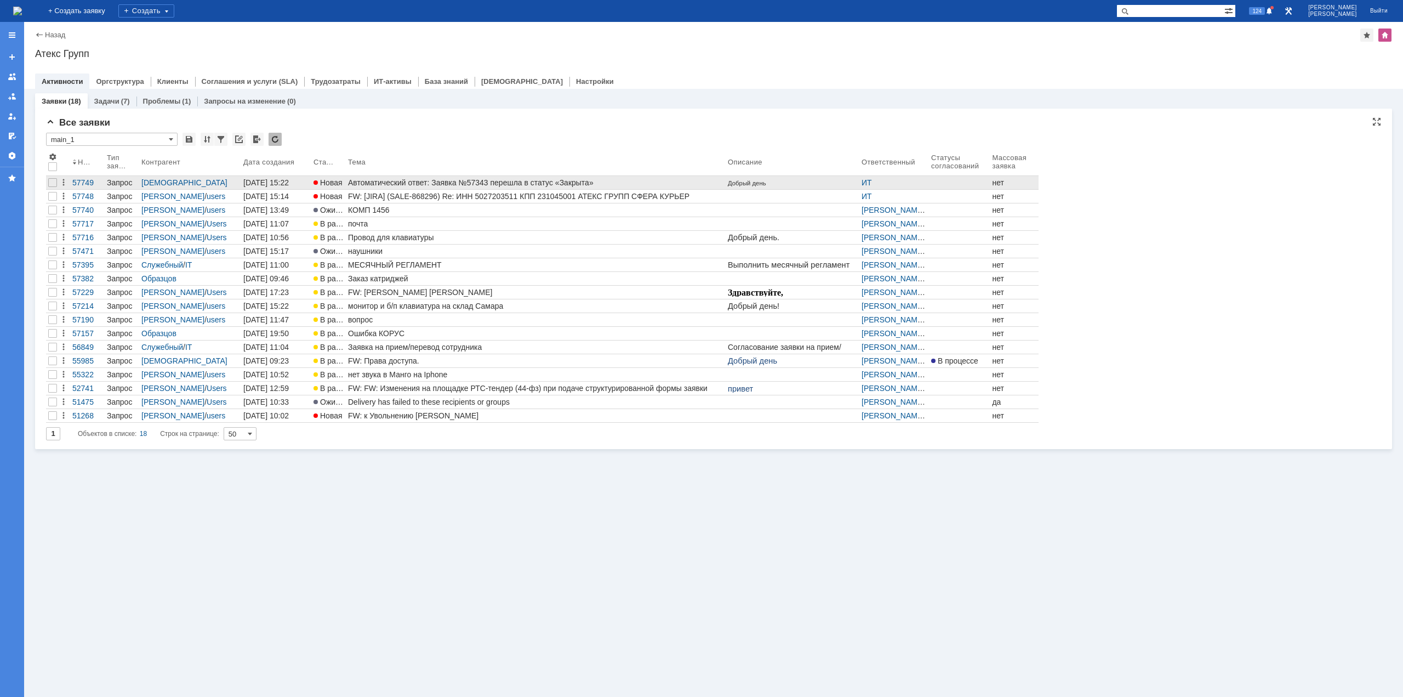
click at [382, 179] on div "Автоматический ответ: Заявка №57343 перешла в статус «Закрыта»" at bounding box center [535, 182] width 375 height 9
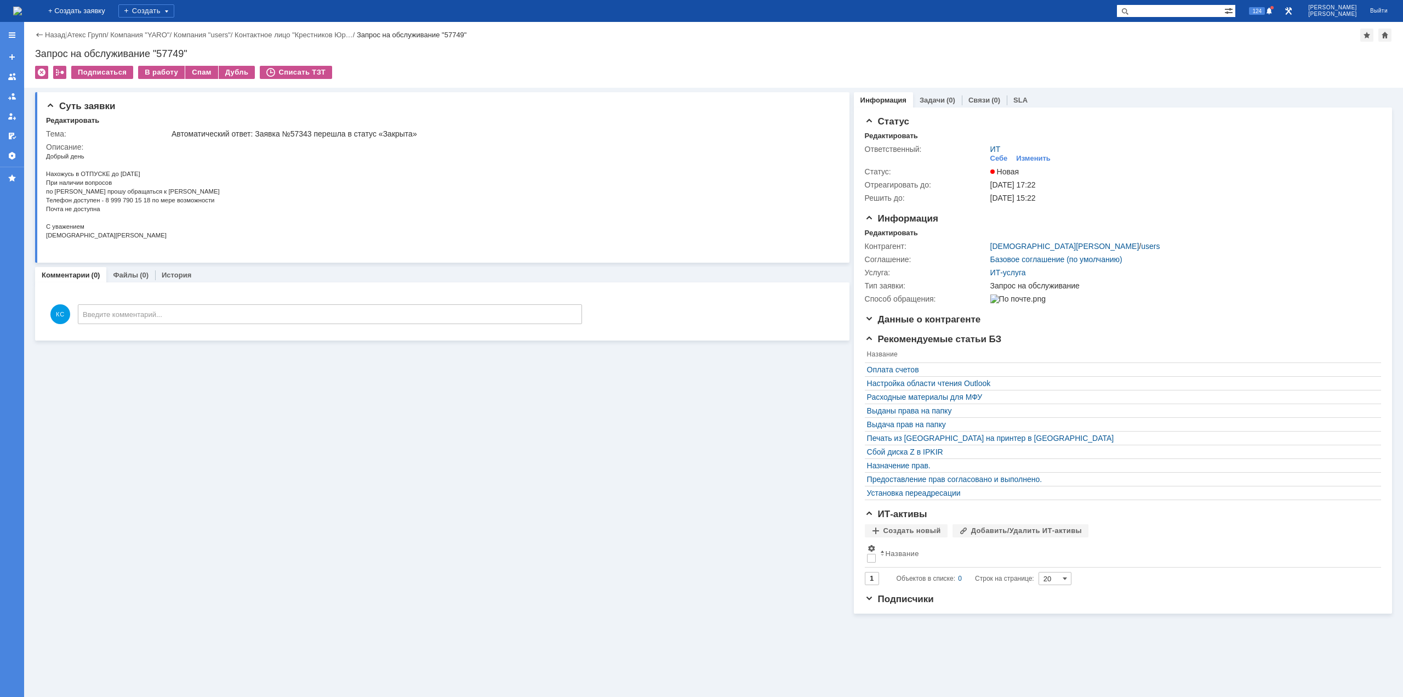
click at [22, 10] on img at bounding box center [17, 11] width 9 height 9
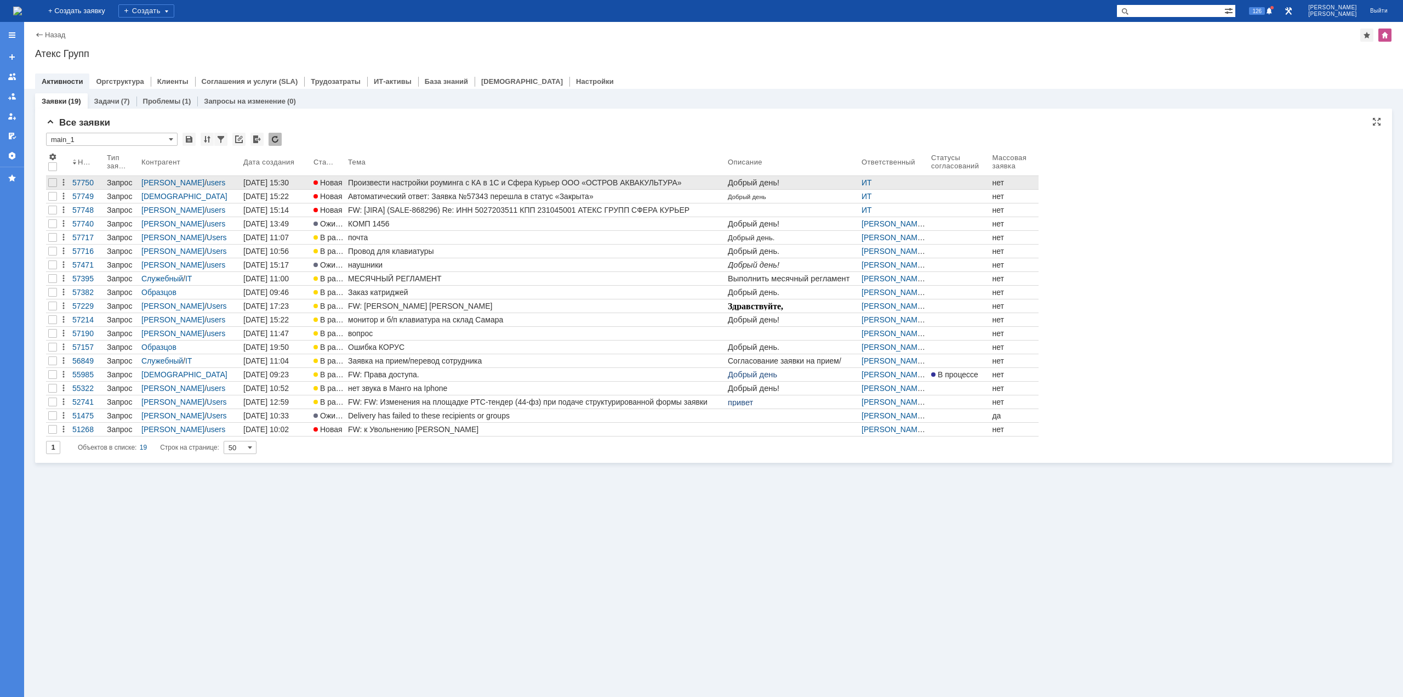
click at [581, 181] on div "Произвести настройки роуминга с КА в 1С и Сфера Курьер ООО «ОСТРОВ АКВАКУЛЬТУРА»" at bounding box center [535, 182] width 375 height 9
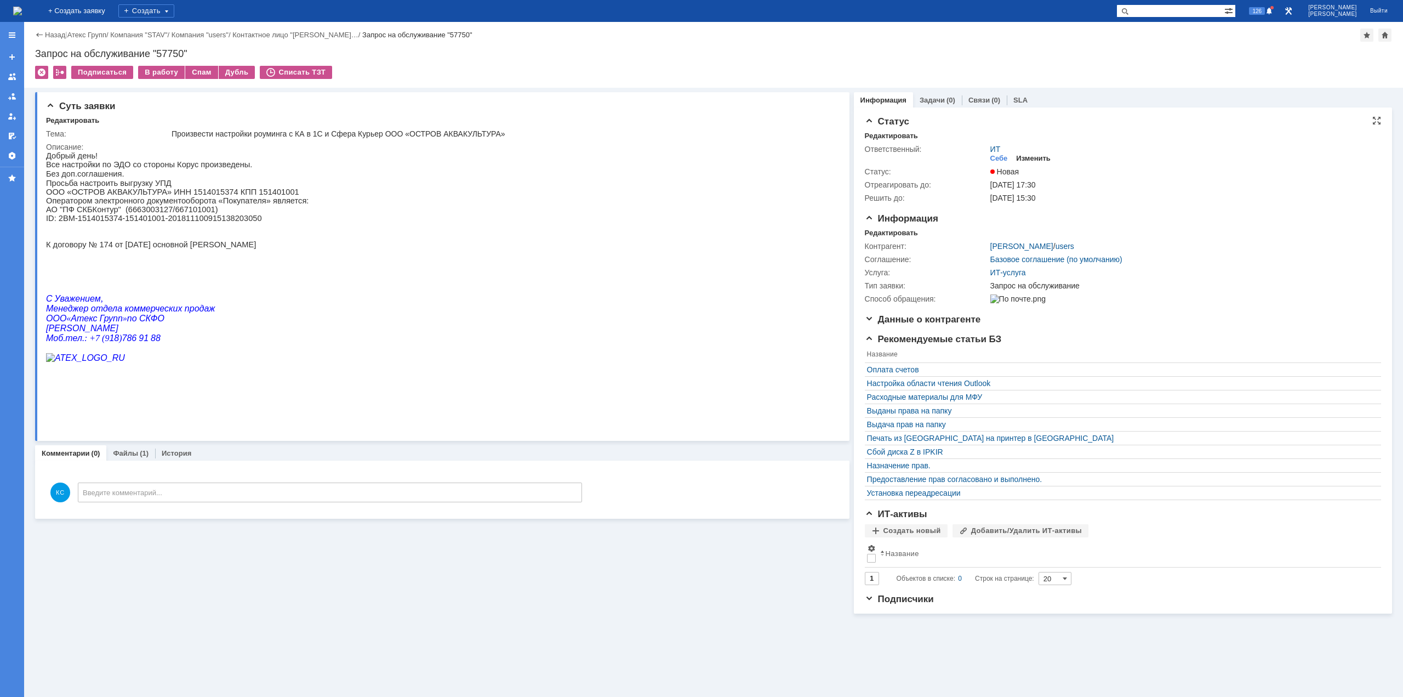
click at [1047, 156] on div "Изменить" at bounding box center [1033, 158] width 35 height 9
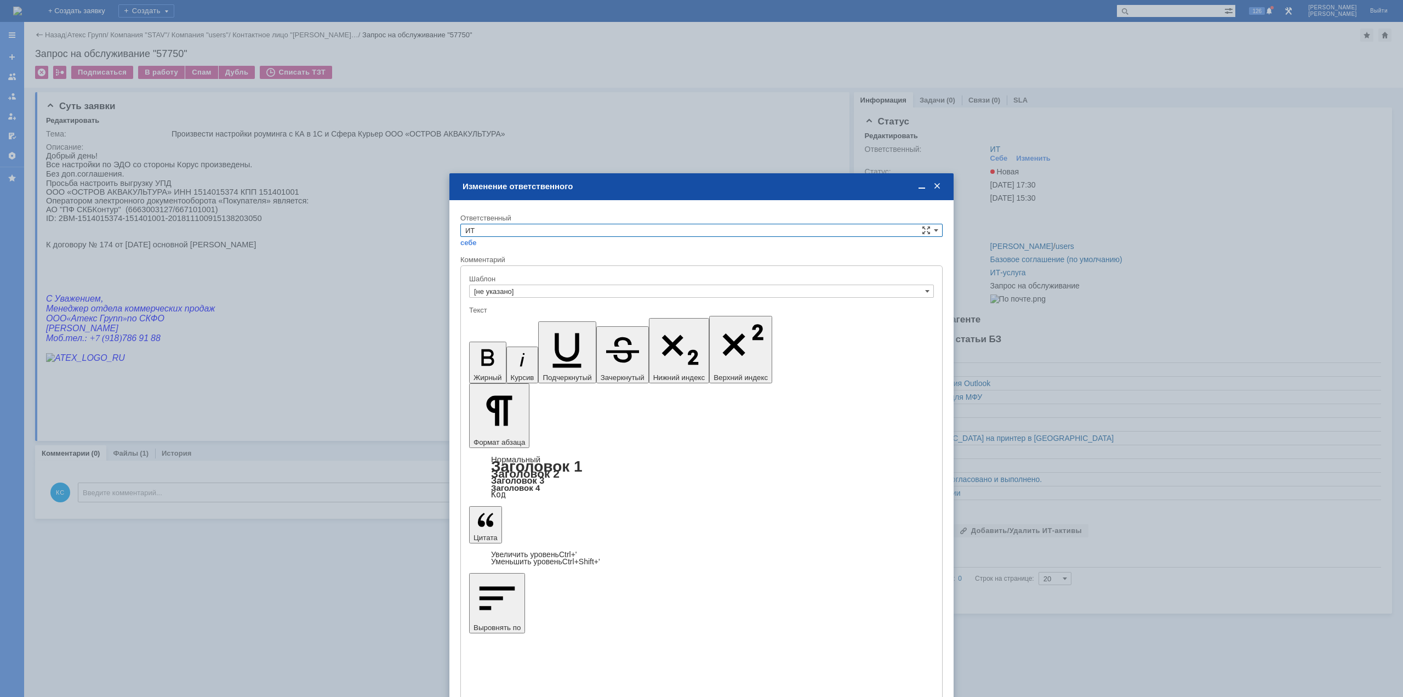
click at [554, 227] on input "ИТ" at bounding box center [701, 230] width 482 height 13
click at [507, 316] on div "АСУ" at bounding box center [701, 321] width 481 height 12
type input "АСУ"
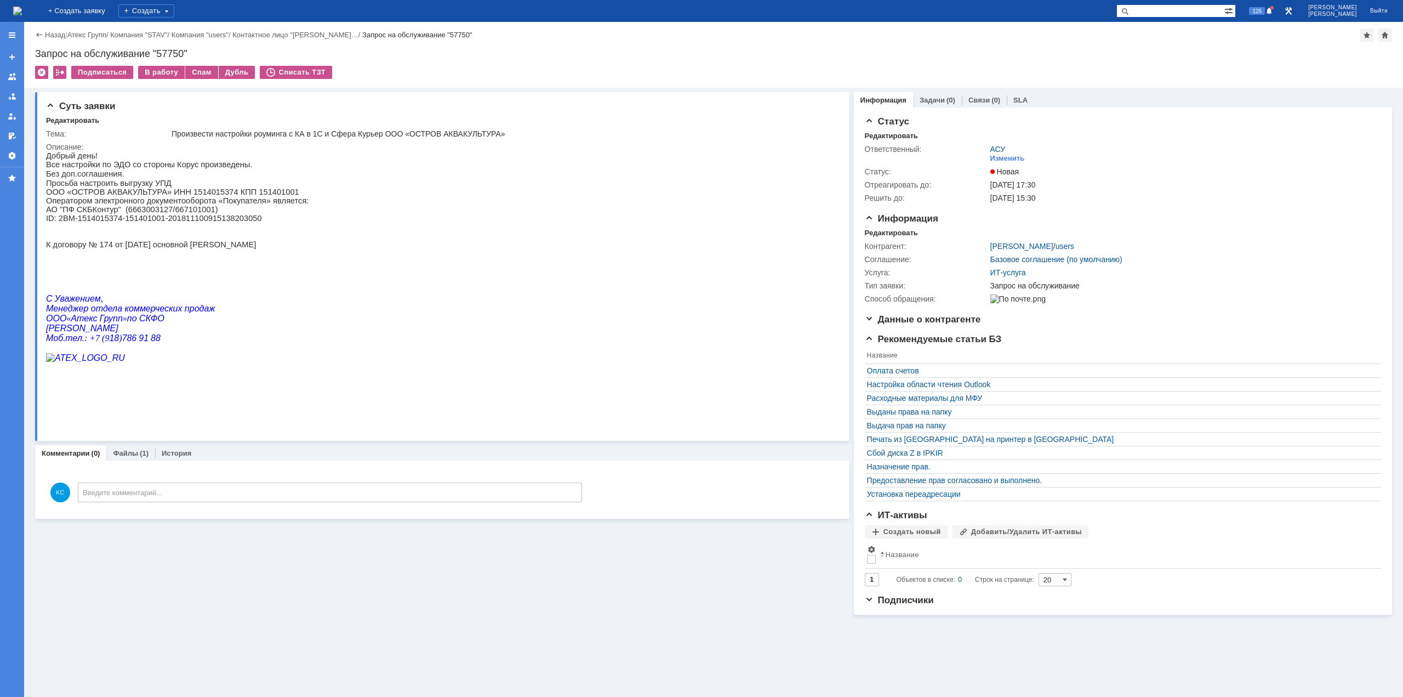
click at [22, 7] on img at bounding box center [17, 11] width 9 height 9
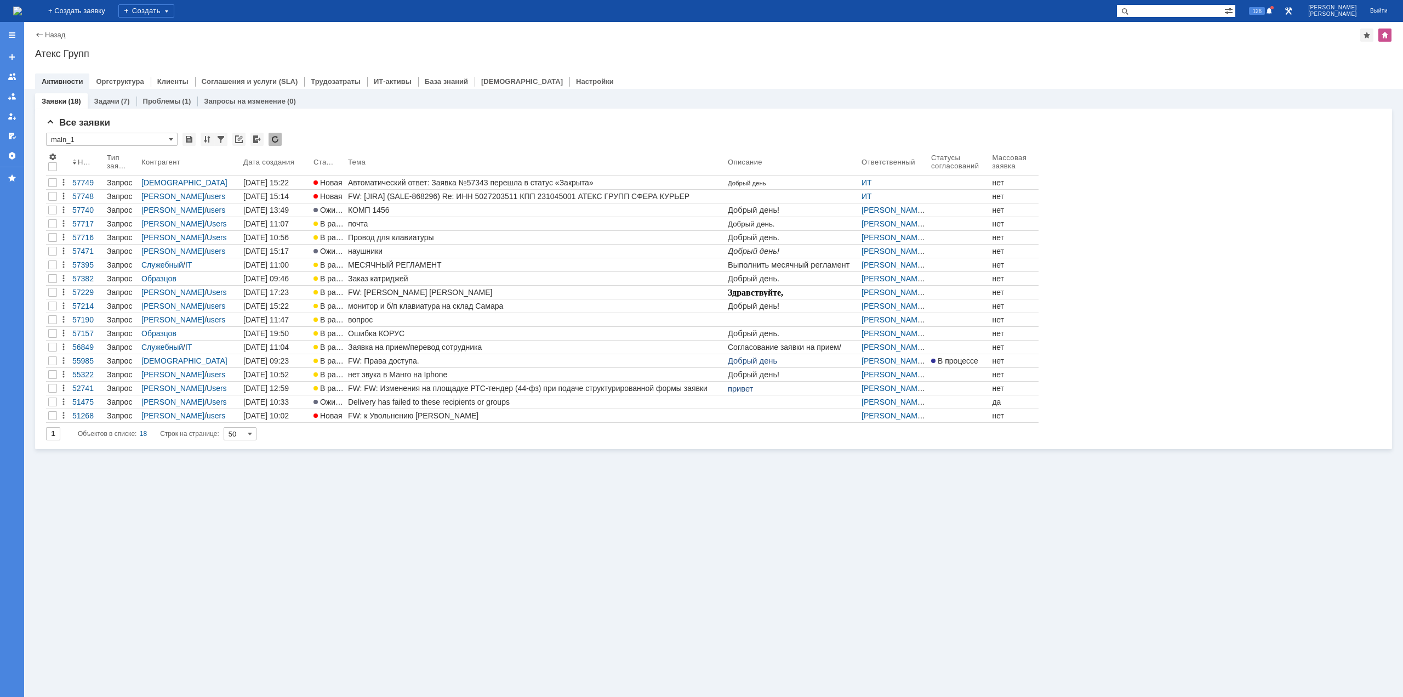
drag, startPoint x: 623, startPoint y: 195, endPoint x: 636, endPoint y: 196, distance: 13.2
click at [623, 195] on div "FW: [JIRA] (SALE-868296) Re: ИНН 5027203511 КПП 231045001 АТЕКС ГРУПП СФЕРА КУР…" at bounding box center [535, 196] width 375 height 9
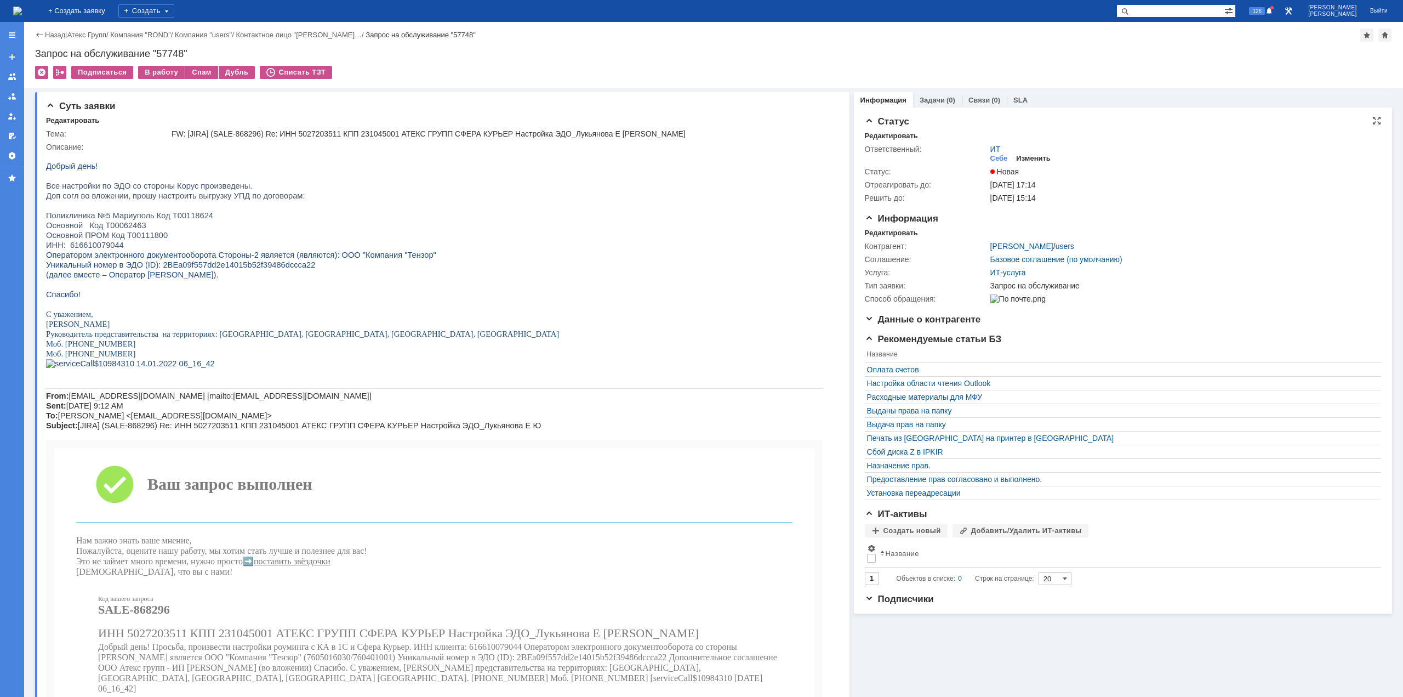
click at [1031, 154] on div "Изменить" at bounding box center [1033, 158] width 35 height 9
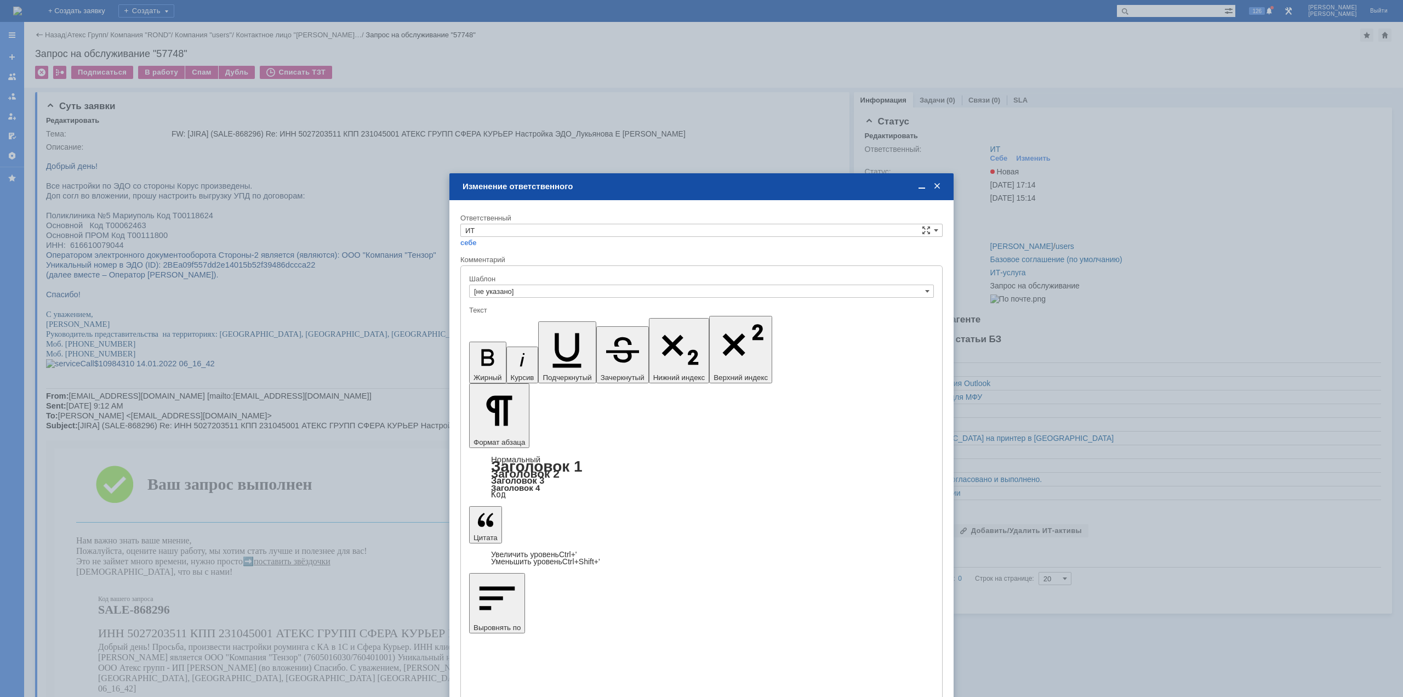
click at [592, 237] on div "себе своей команде" at bounding box center [701, 242] width 482 height 10
click at [585, 233] on input "ИТ" at bounding box center [701, 230] width 482 height 13
click at [498, 320] on span "АСУ" at bounding box center [701, 321] width 472 height 9
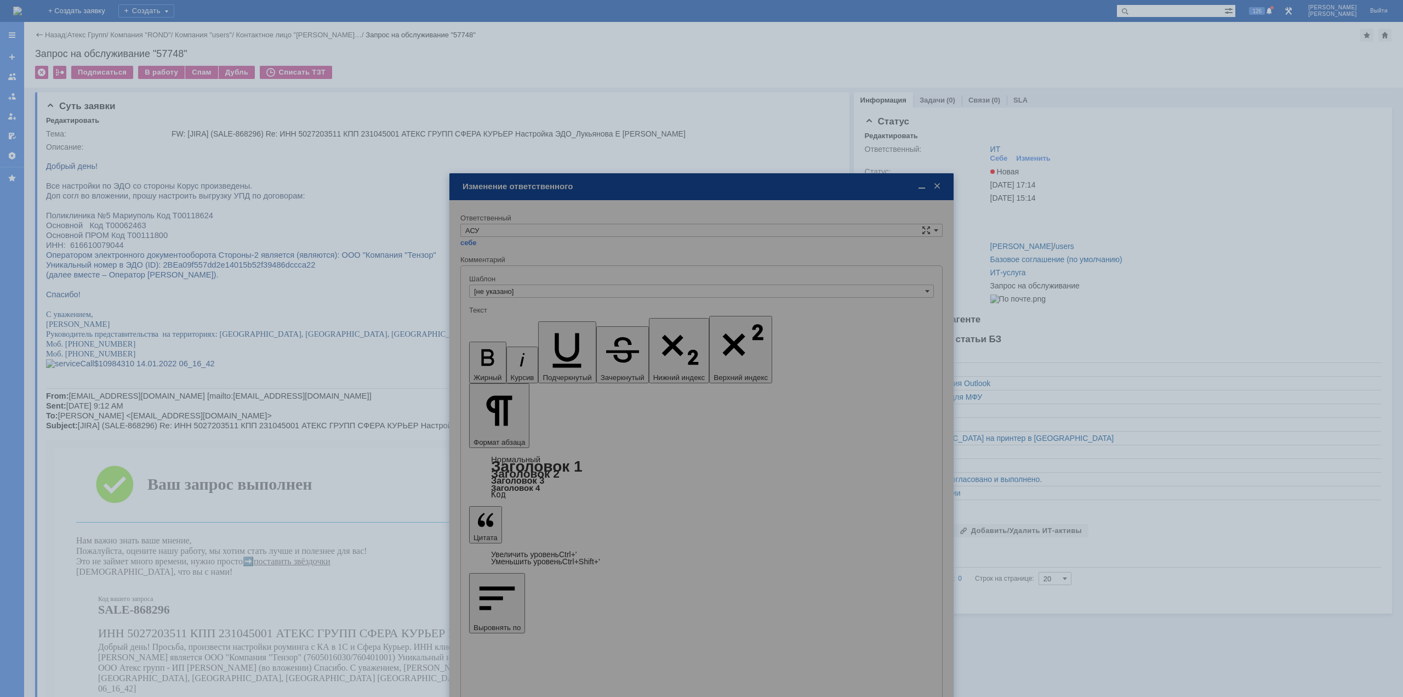
type input "АСУ"
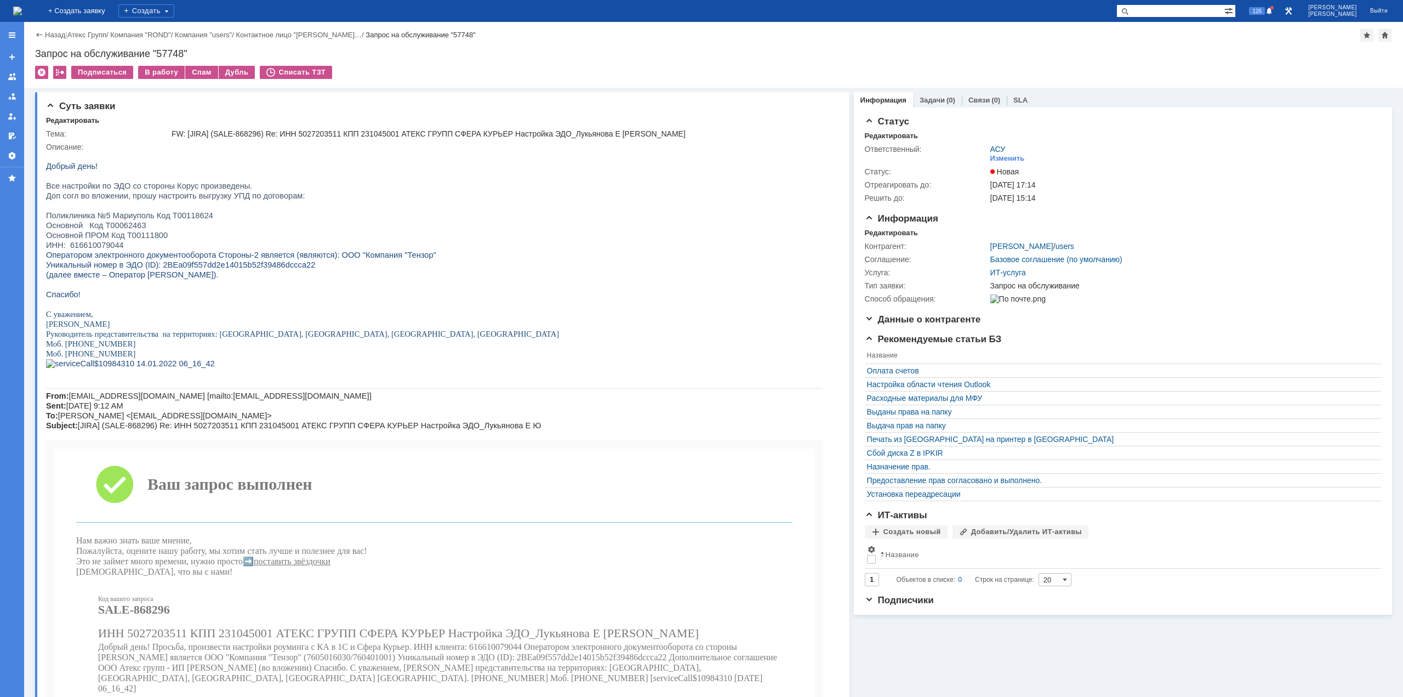
click at [22, 10] on img at bounding box center [17, 11] width 9 height 9
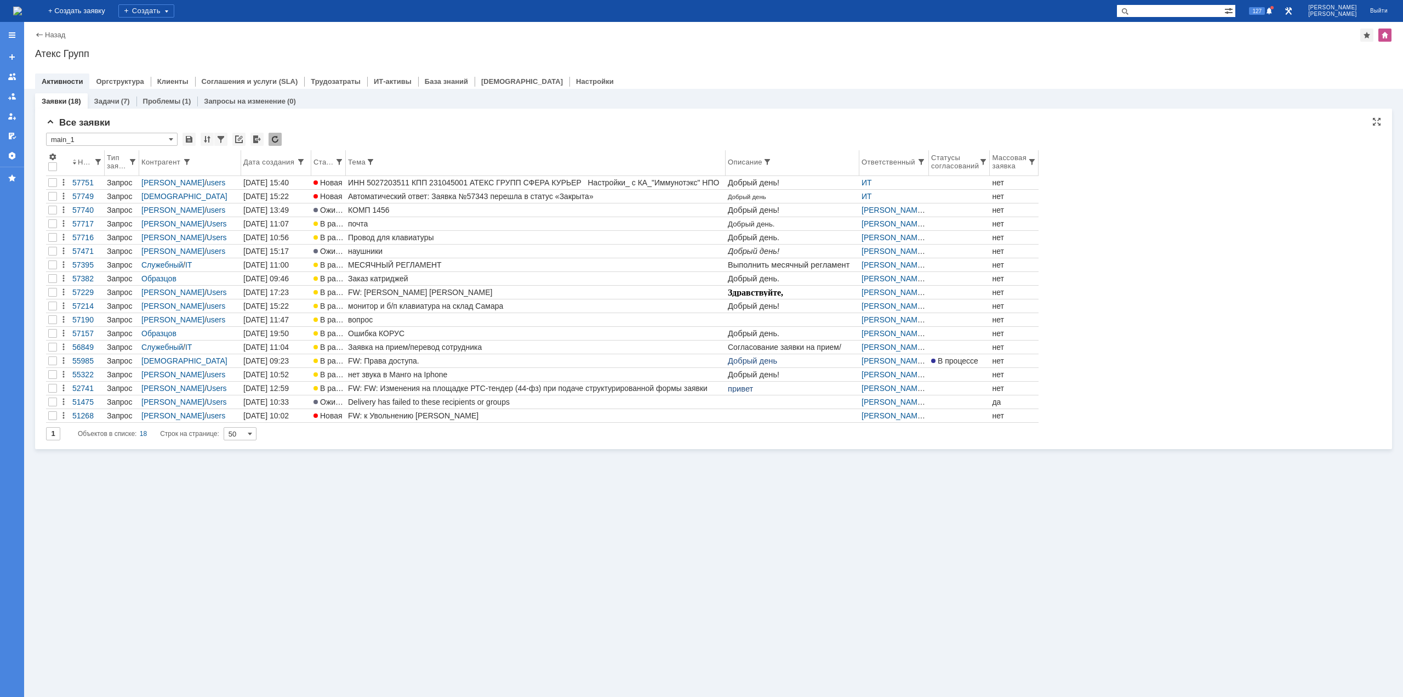
click at [372, 175] on th "Тема" at bounding box center [536, 163] width 380 height 26
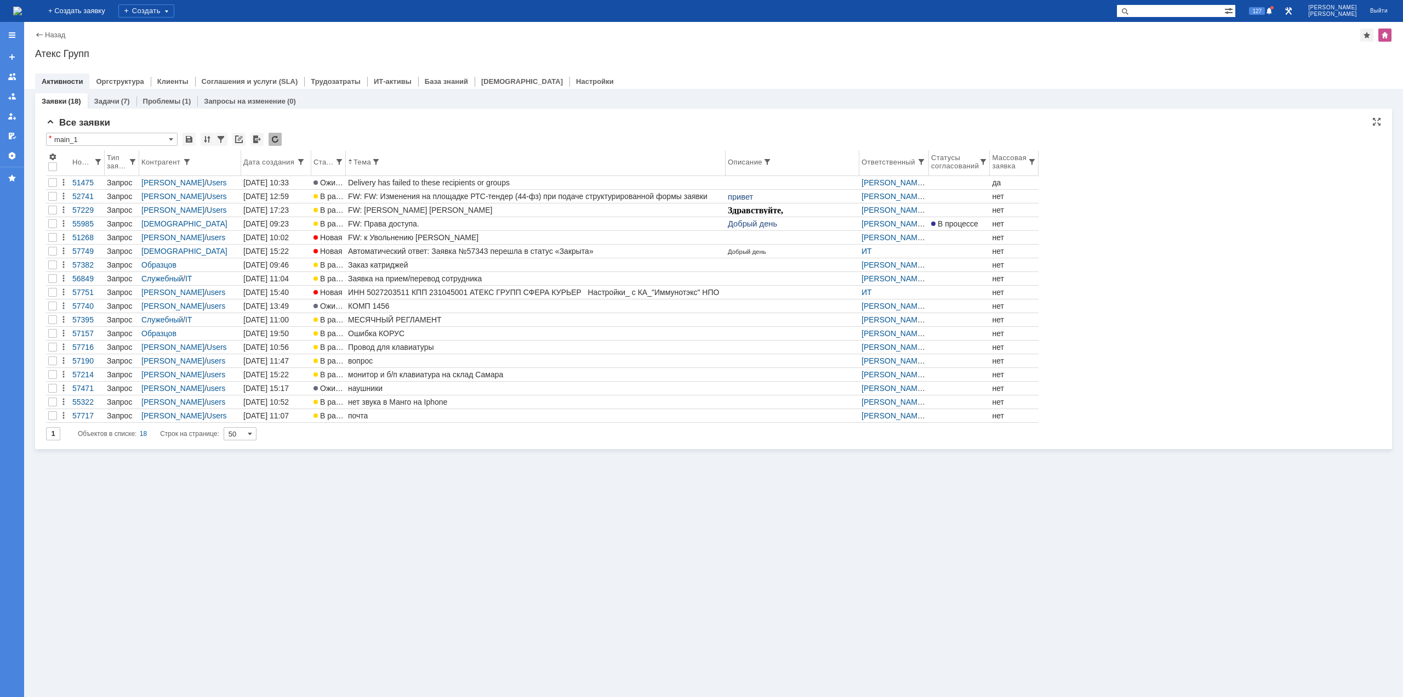
click at [84, 161] on div "Номер" at bounding box center [82, 162] width 21 height 8
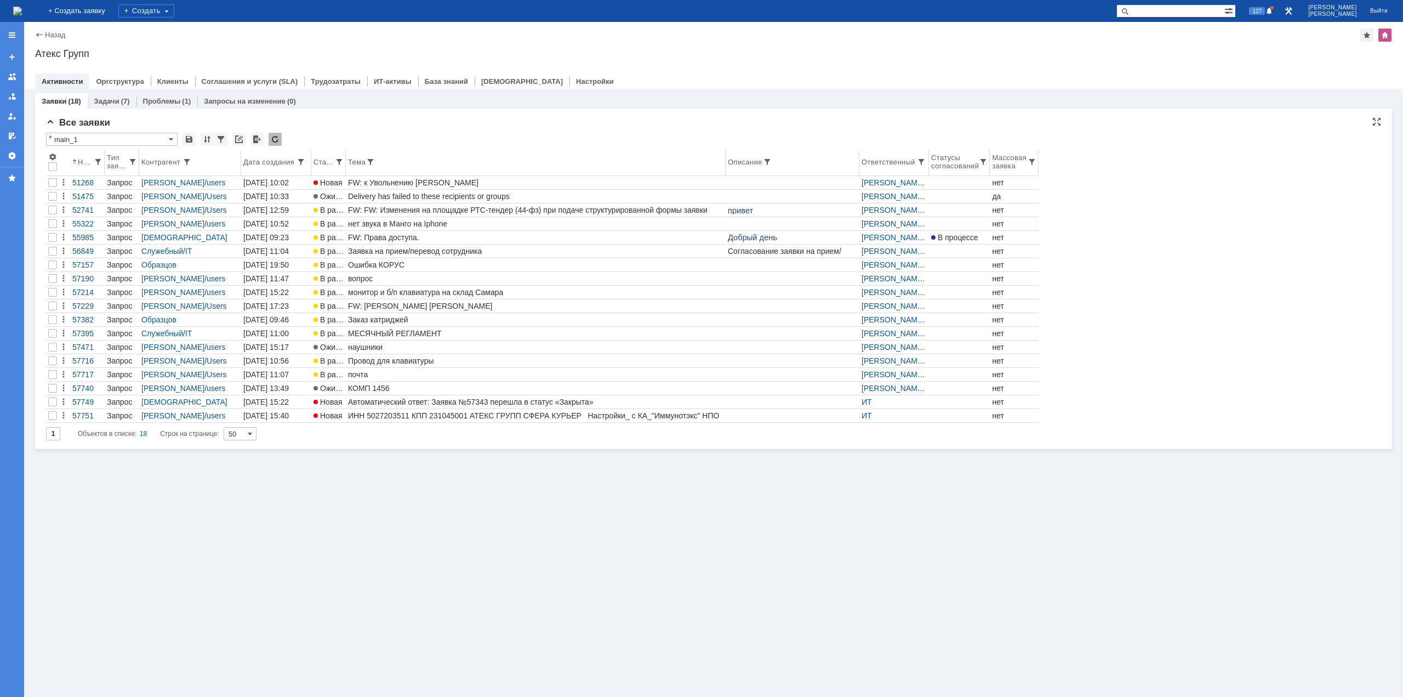
click at [81, 162] on div "Номер" at bounding box center [86, 162] width 16 height 8
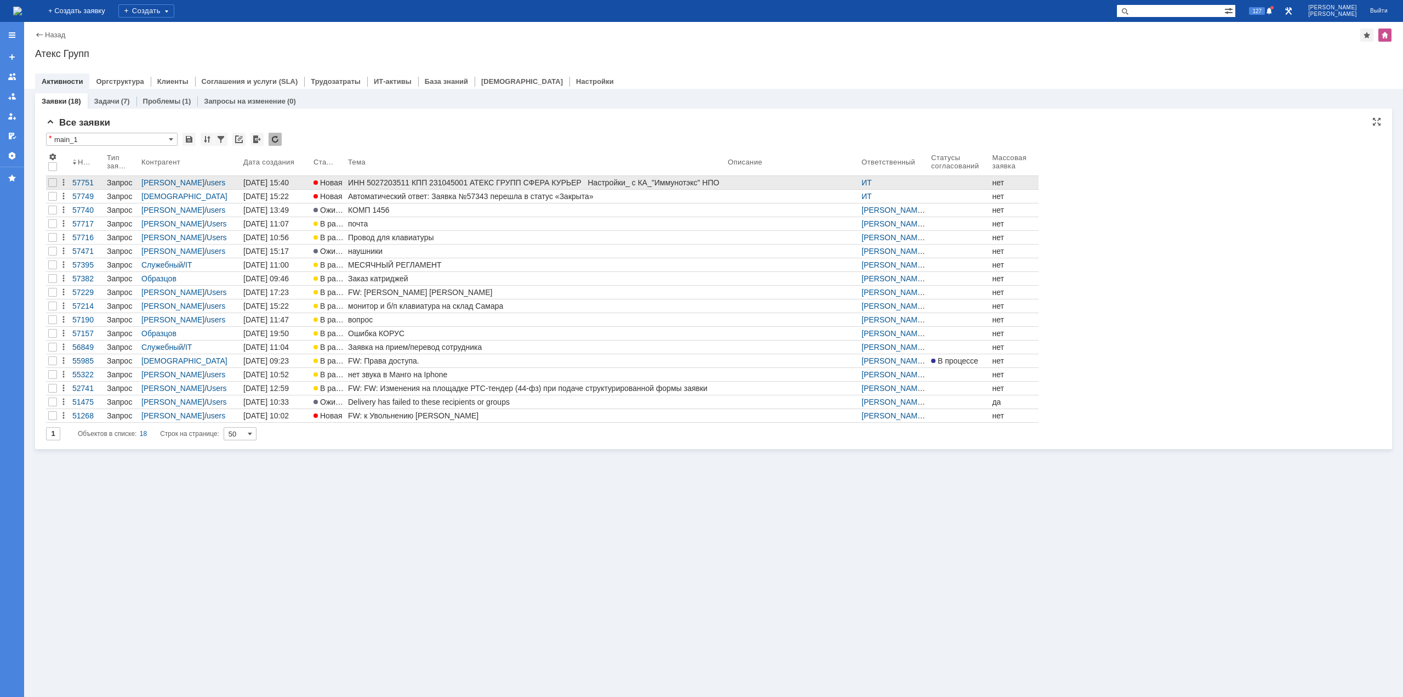
click at [387, 185] on div "ИНН 5027203511 КПП 231045001 АТЕКС ГРУПП СФЕРА КУРЬЕР Настройки_ с КА_"Иммунотэ…" at bounding box center [535, 182] width 375 height 9
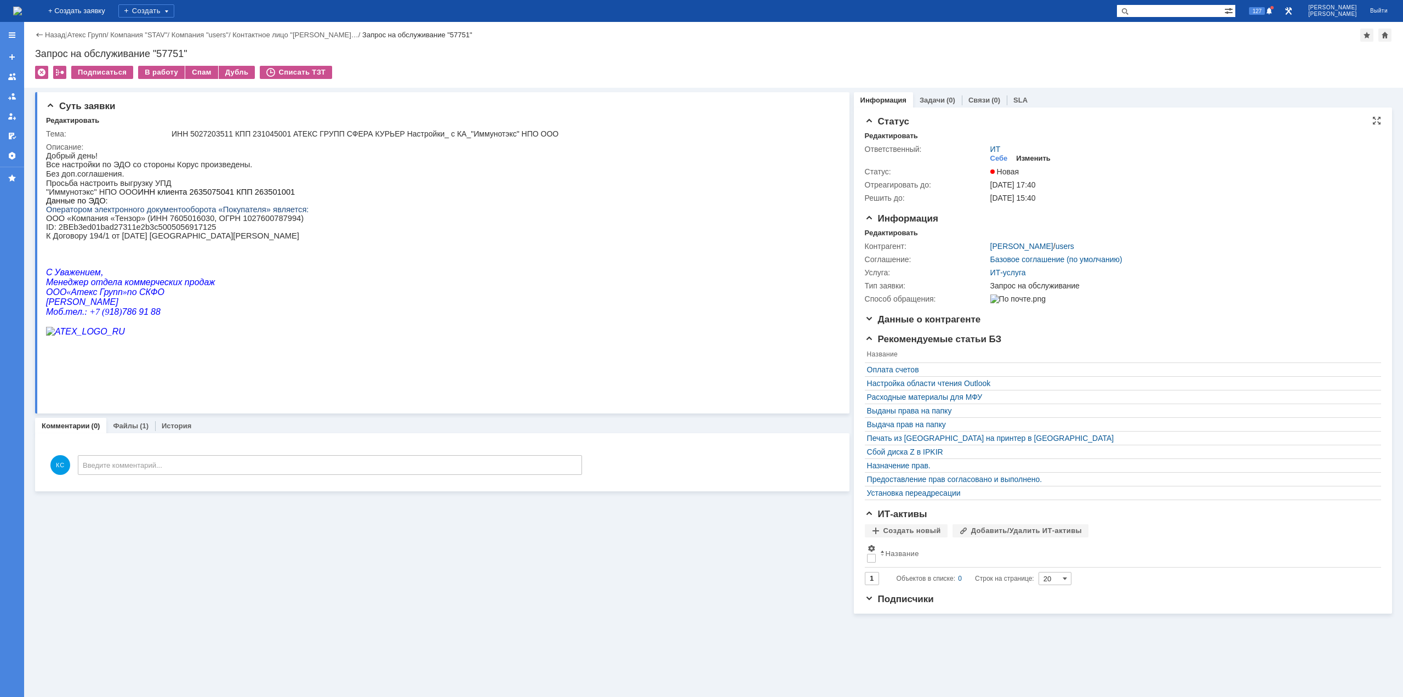
click at [1028, 158] on div "Изменить" at bounding box center [1033, 158] width 35 height 9
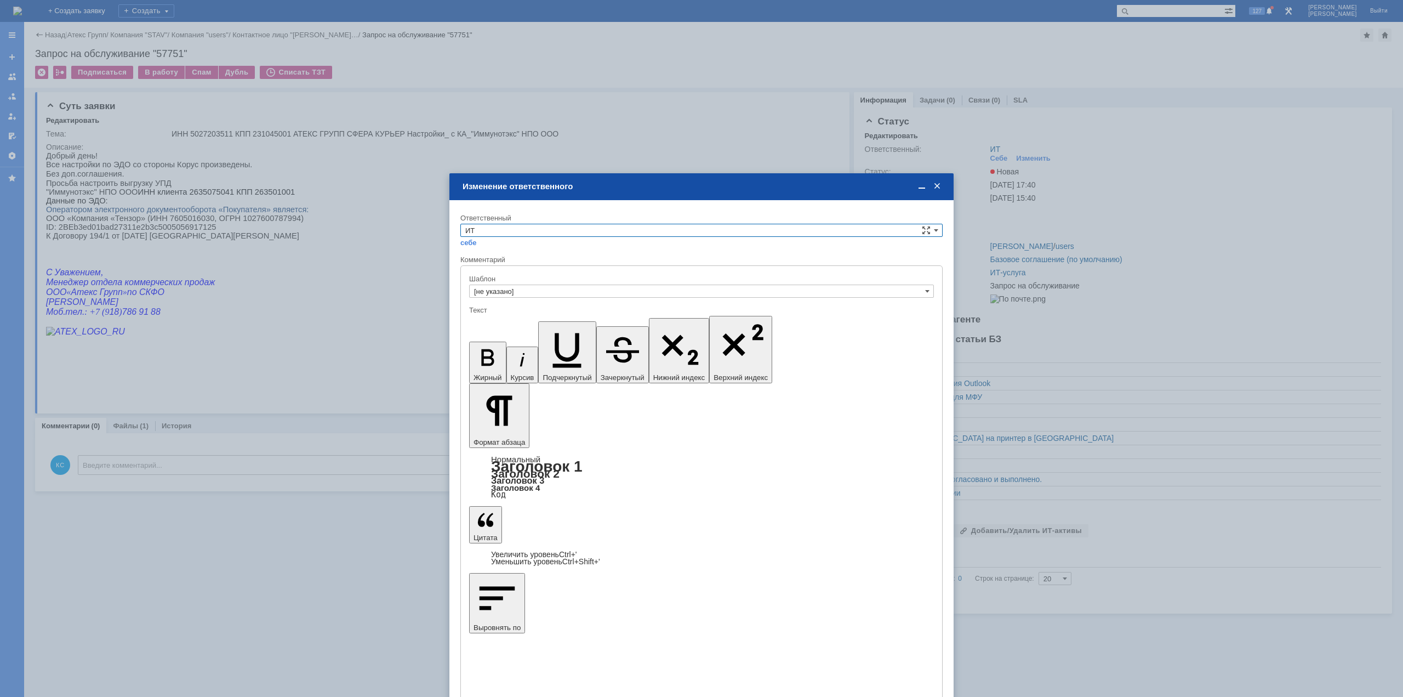
click at [595, 233] on input "ИТ" at bounding box center [701, 230] width 482 height 13
click at [515, 316] on div "АСУ" at bounding box center [701, 321] width 481 height 12
type input "АСУ"
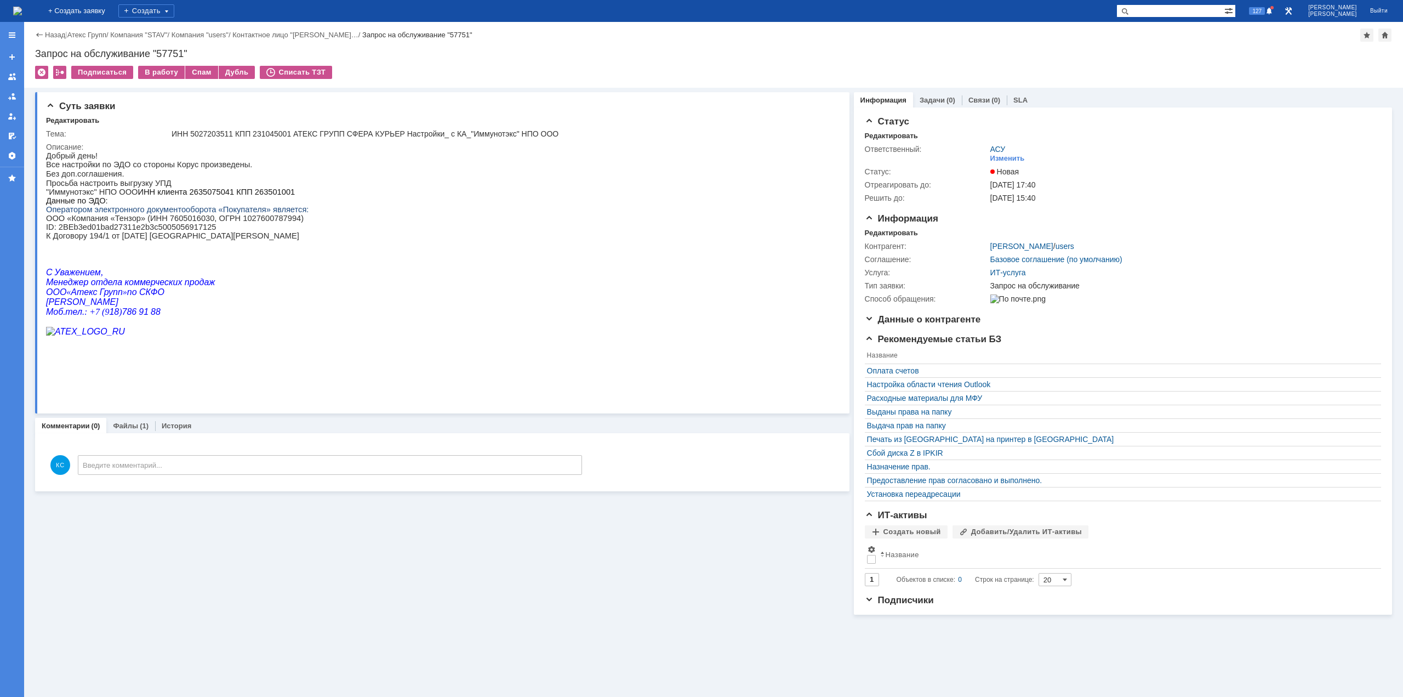
click at [22, 10] on img at bounding box center [17, 11] width 9 height 9
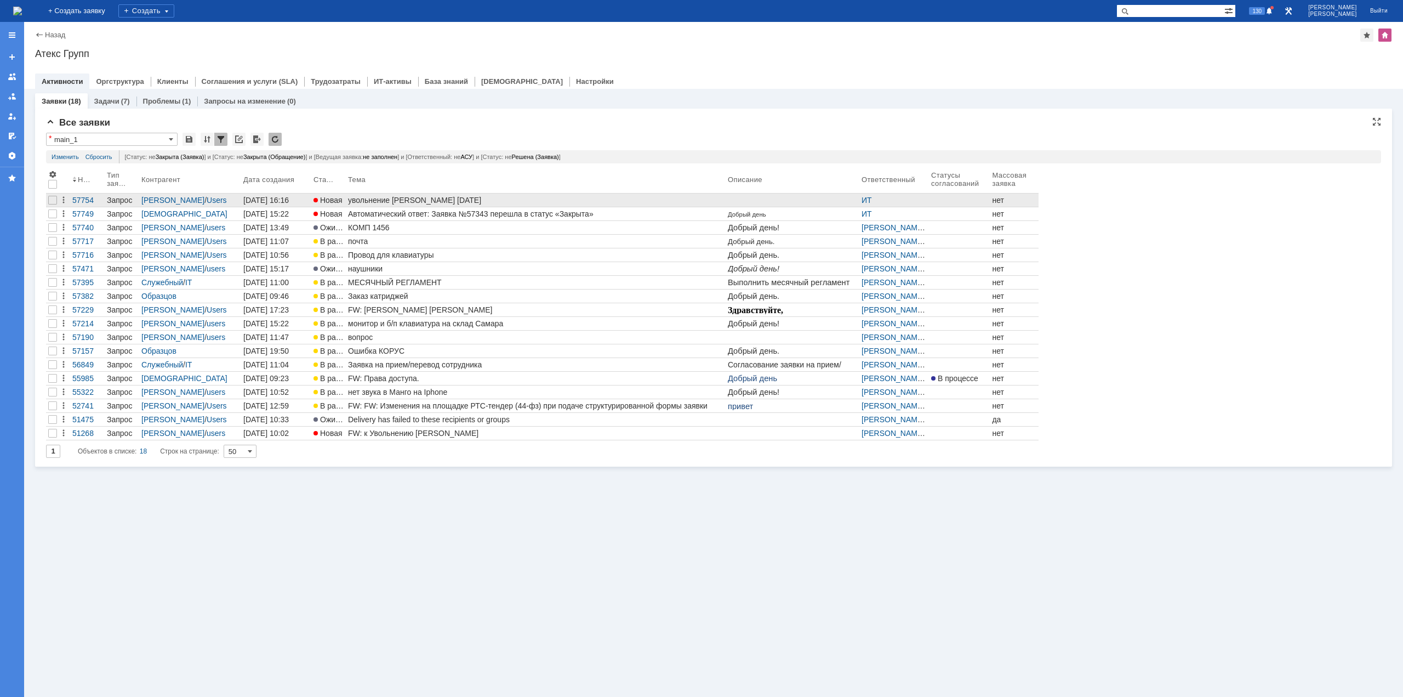
click at [438, 197] on div "увольнение [PERSON_NAME] [DATE]" at bounding box center [535, 200] width 375 height 9
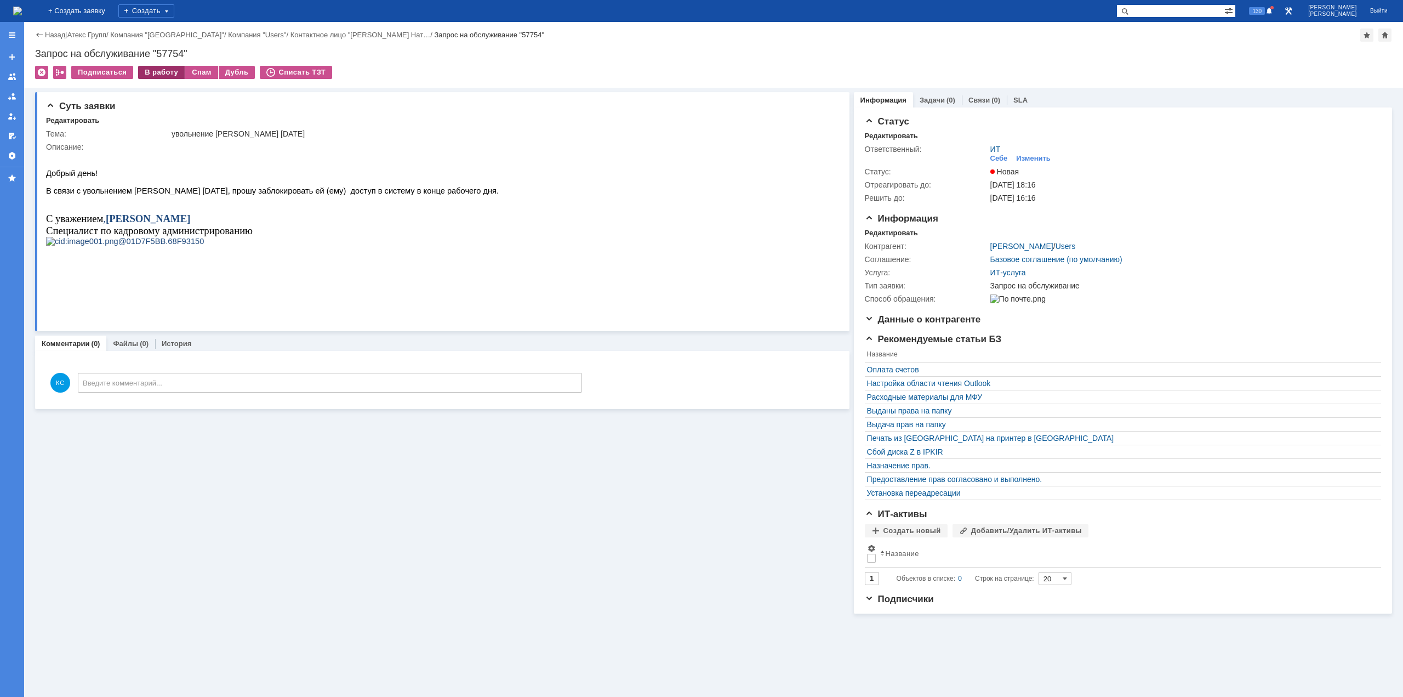
click at [161, 71] on div "В работу" at bounding box center [161, 72] width 47 height 13
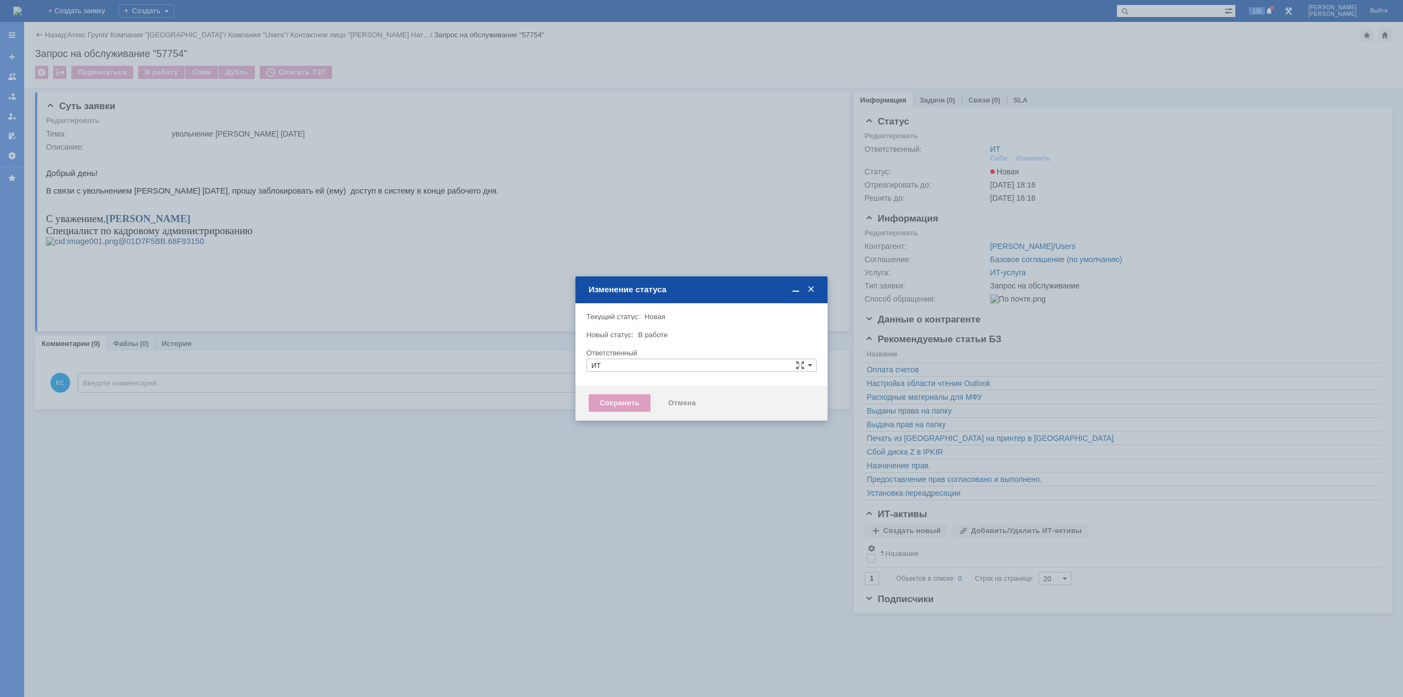
type input "[PERSON_NAME]"
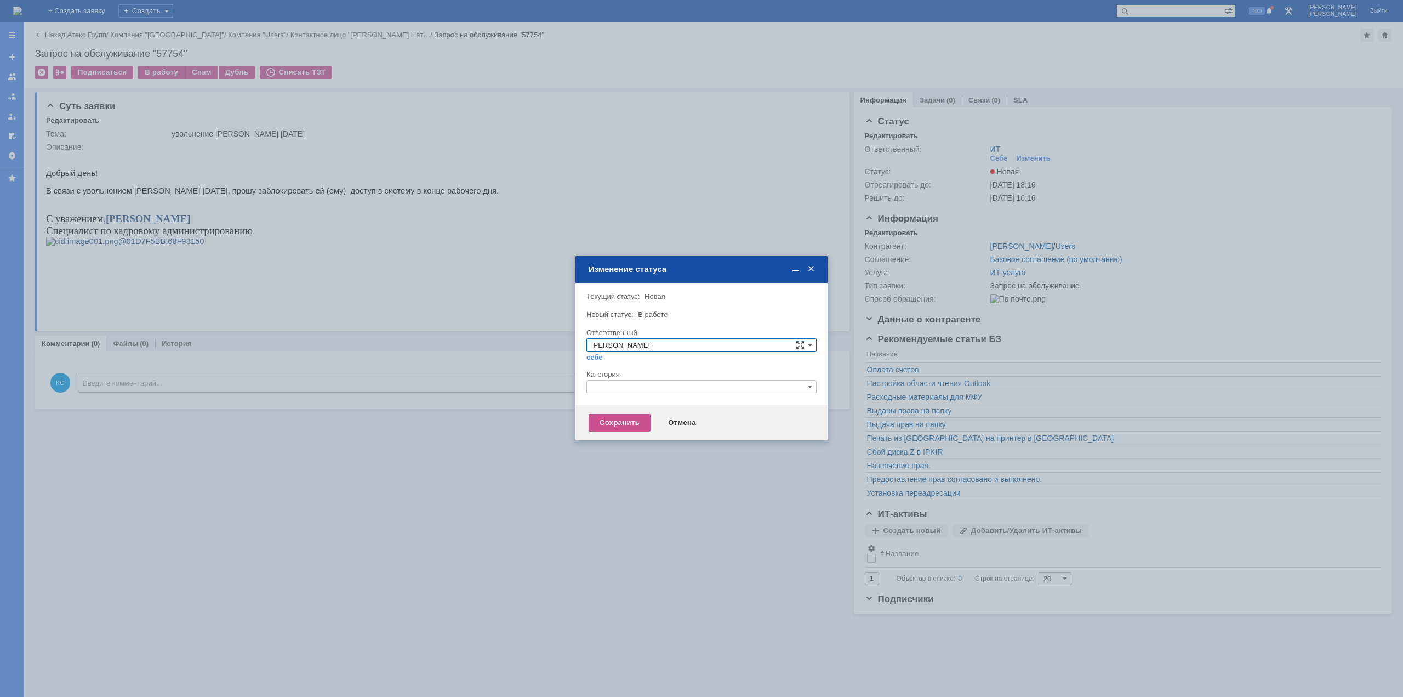
click at [636, 391] on input "text" at bounding box center [701, 386] width 230 height 13
drag, startPoint x: 619, startPoint y: 384, endPoint x: 580, endPoint y: 384, distance: 38.9
click at [580, 384] on div "Внимание! Текущий статус: Новая Новая Новый статус: В работе В работе Ответстве…" at bounding box center [701, 344] width 252 height 122
click at [615, 448] on span "Прием(увольнение) сотрудников" at bounding box center [701, 450] width 220 height 9
type input "Прием(увольнение) сотрудников"
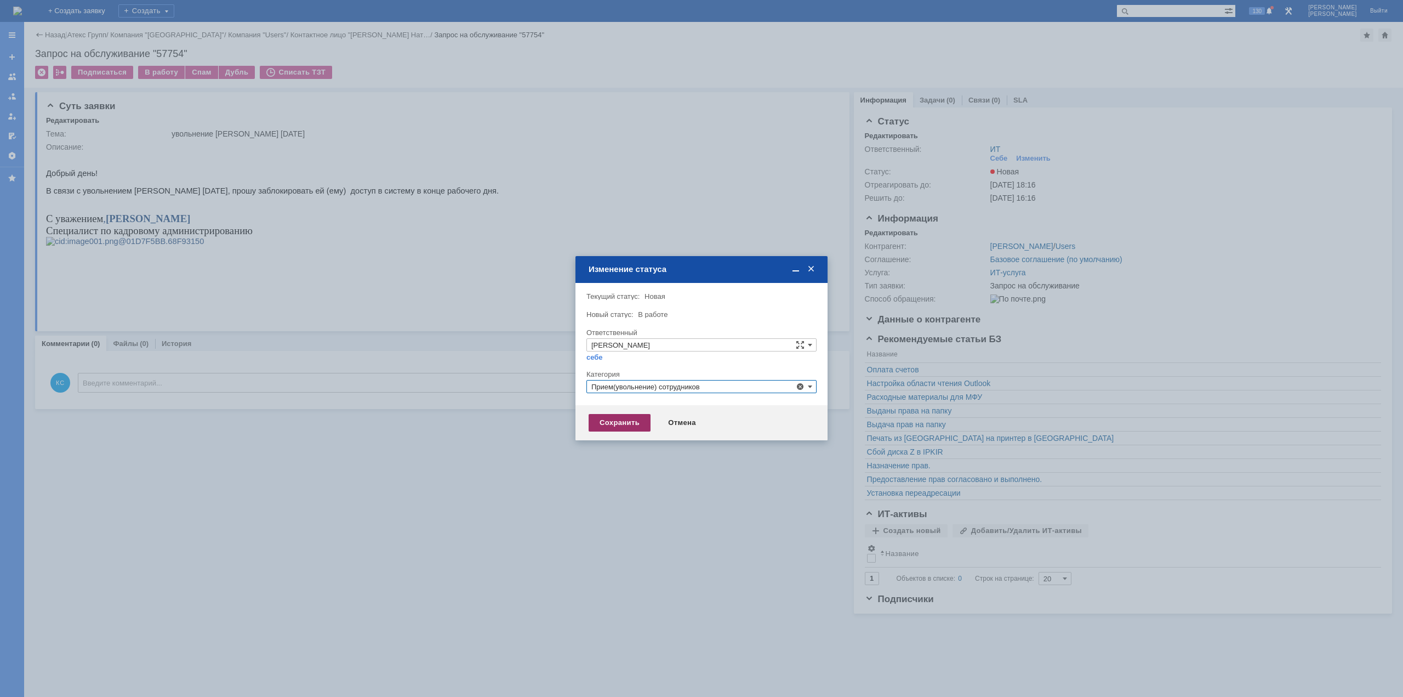
click at [609, 416] on div "Сохранить" at bounding box center [620, 423] width 62 height 18
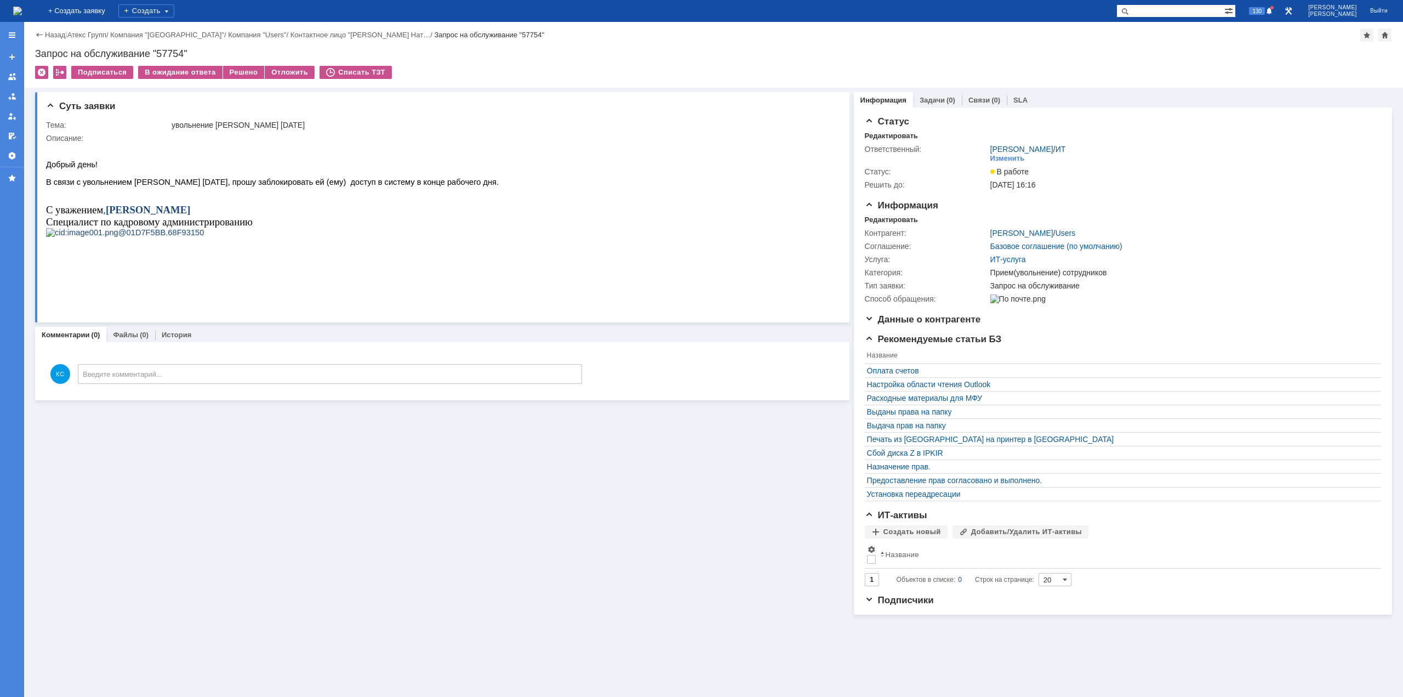
click at [22, 7] on img at bounding box center [17, 11] width 9 height 9
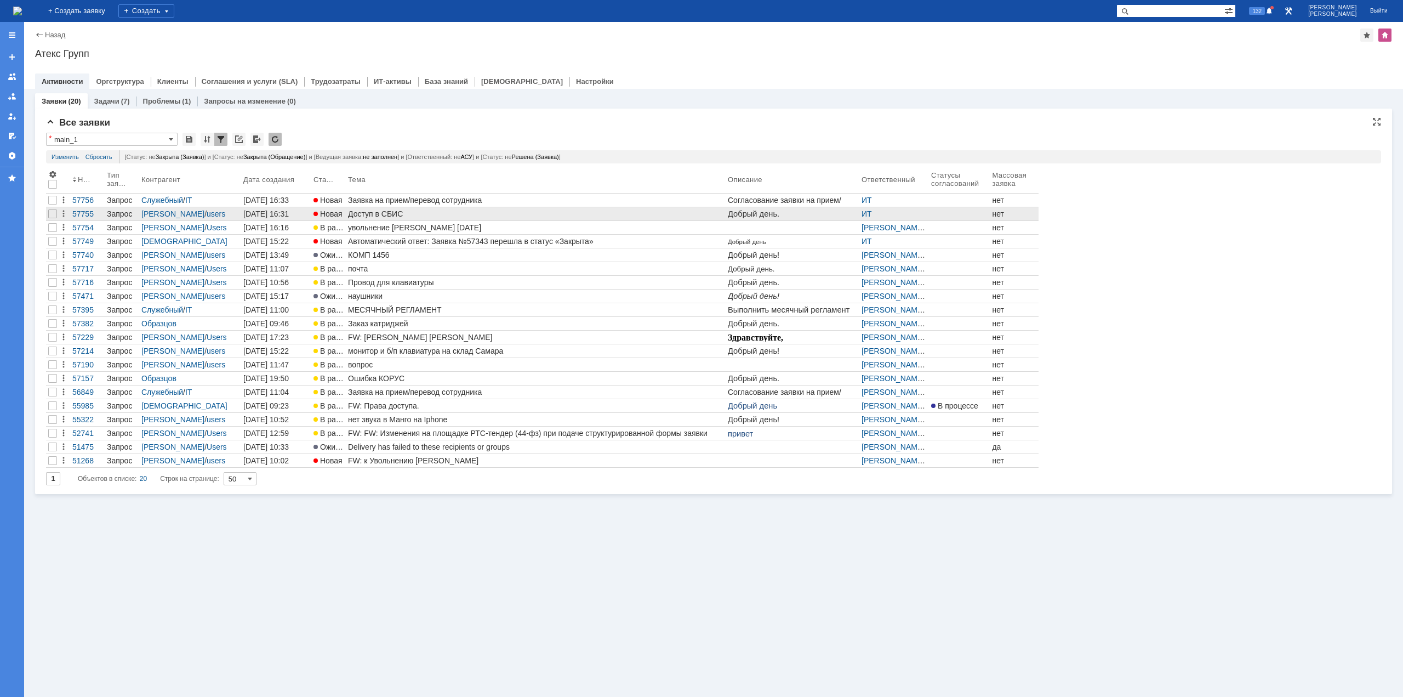
click at [387, 212] on div "Доступ в СБИС" at bounding box center [535, 213] width 375 height 9
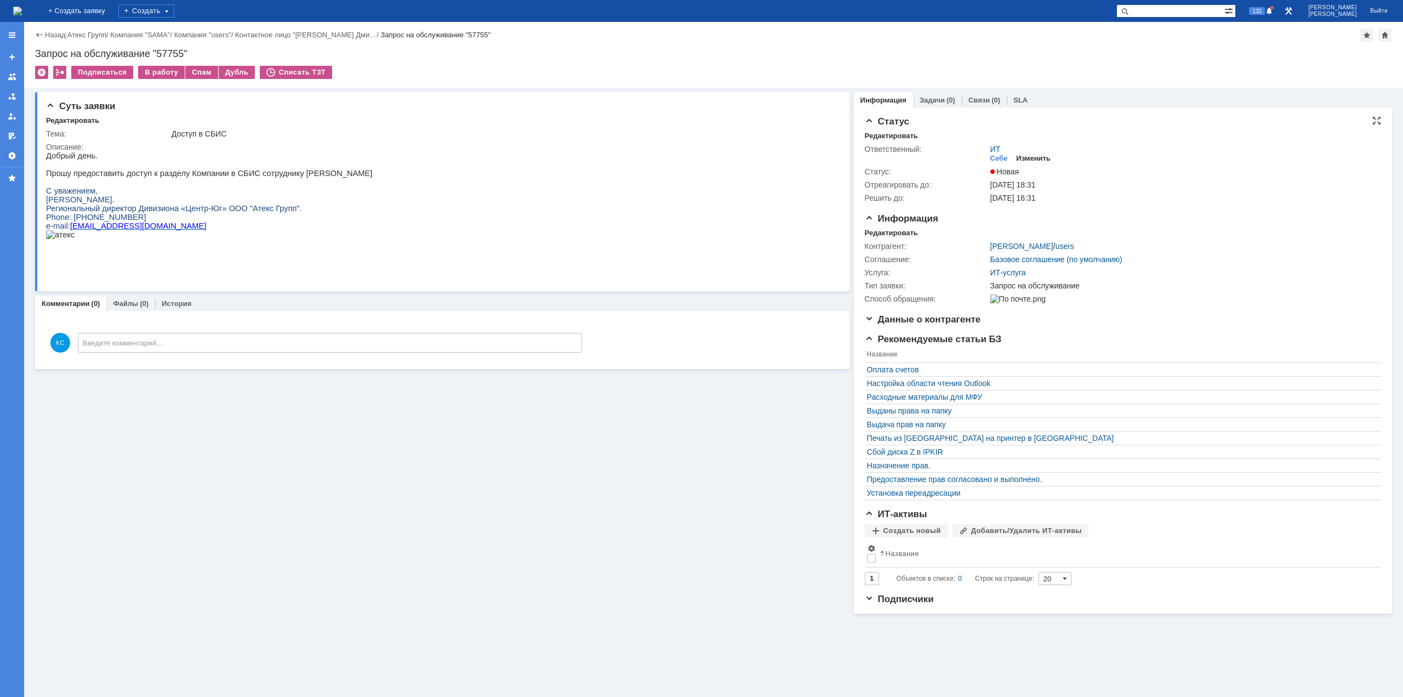
click at [1028, 157] on div "Изменить" at bounding box center [1033, 158] width 35 height 9
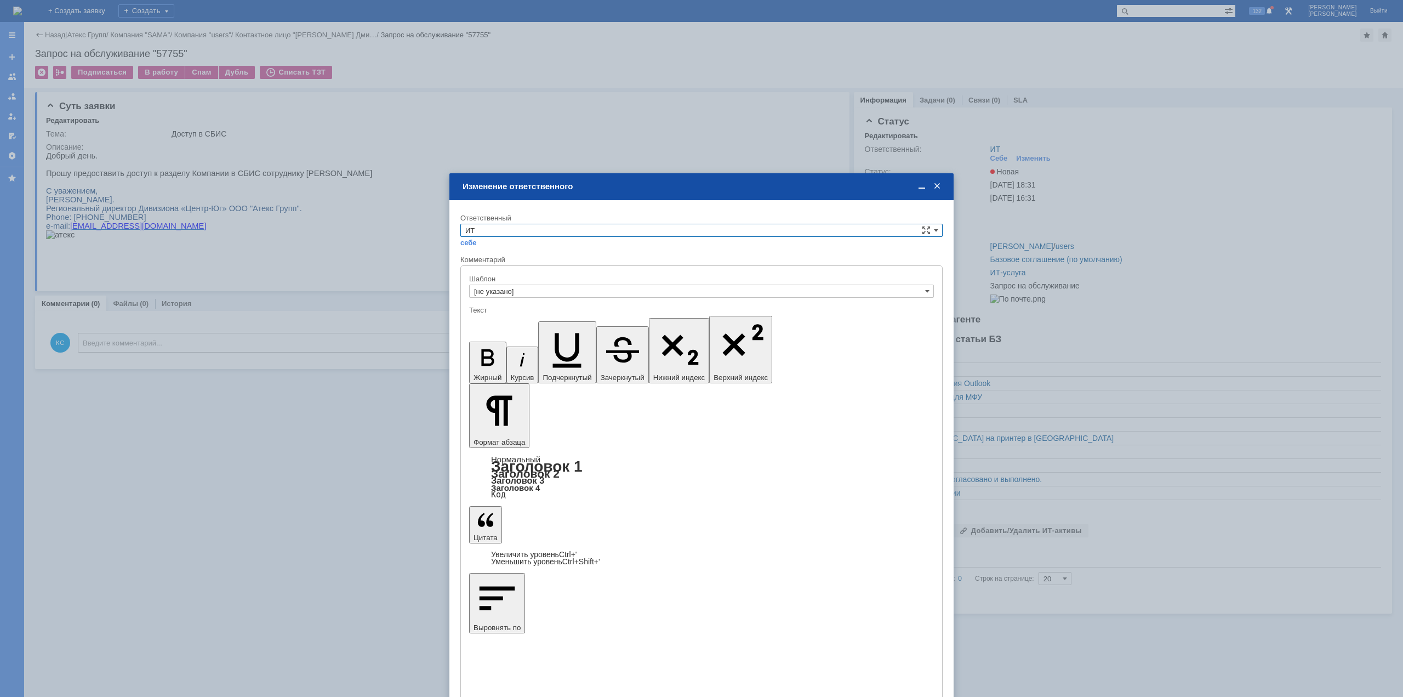
click at [510, 231] on input "ИТ" at bounding box center [701, 230] width 482 height 13
click at [497, 319] on span "АСУ" at bounding box center [701, 321] width 472 height 9
type input "АСУ"
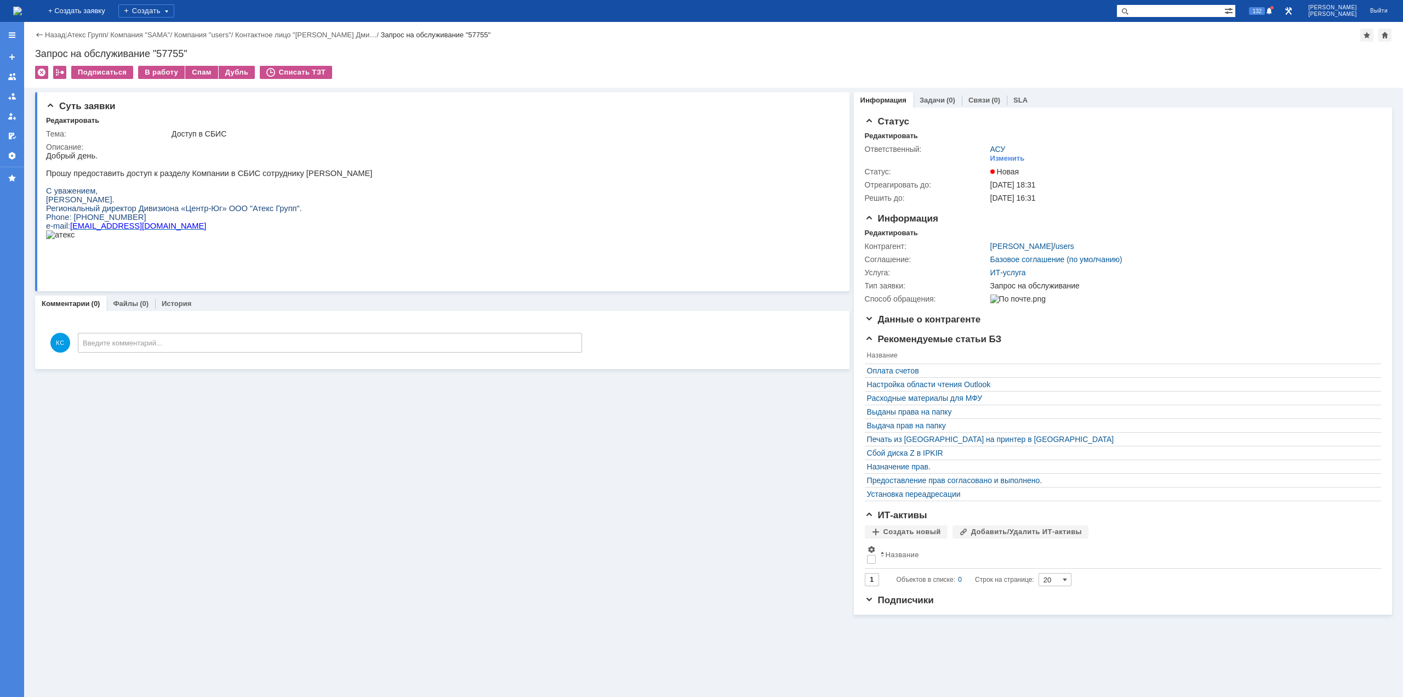
click at [22, 15] on img at bounding box center [17, 11] width 9 height 9
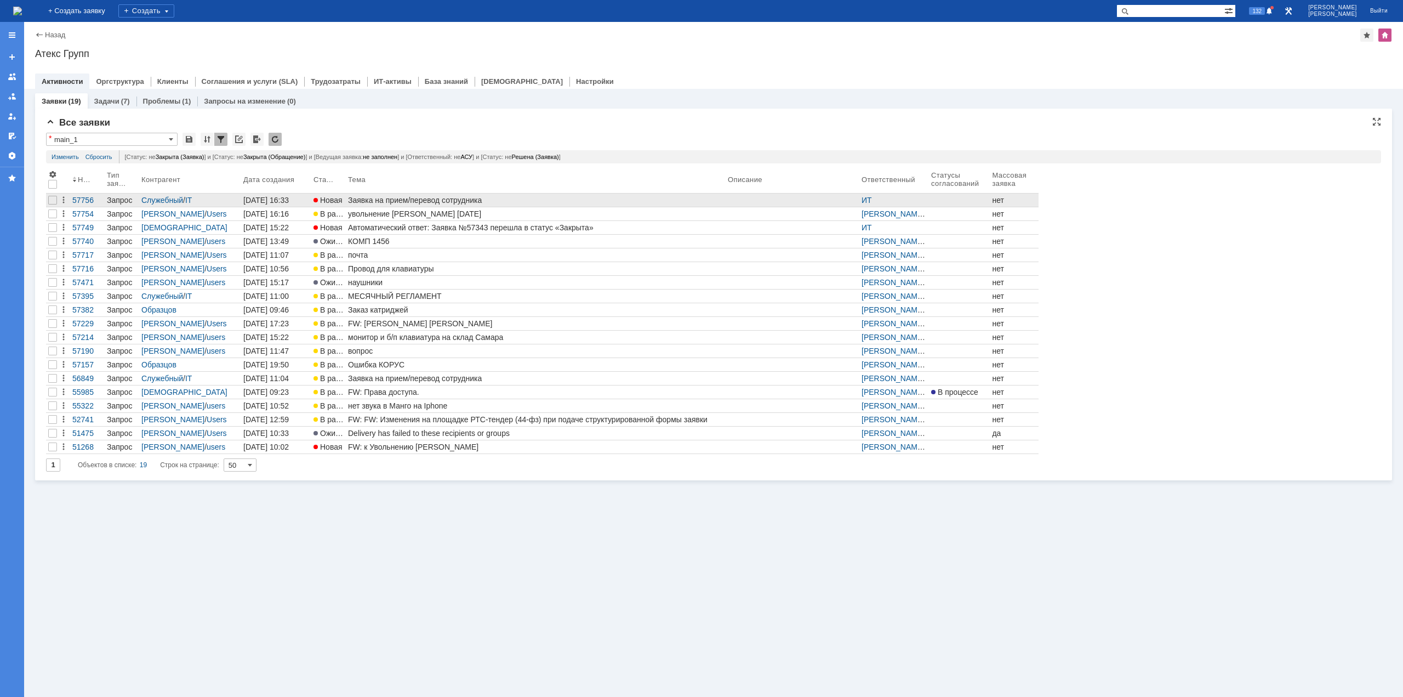
click at [431, 203] on div "Заявка на прием/перевод сотрудника" at bounding box center [535, 200] width 375 height 9
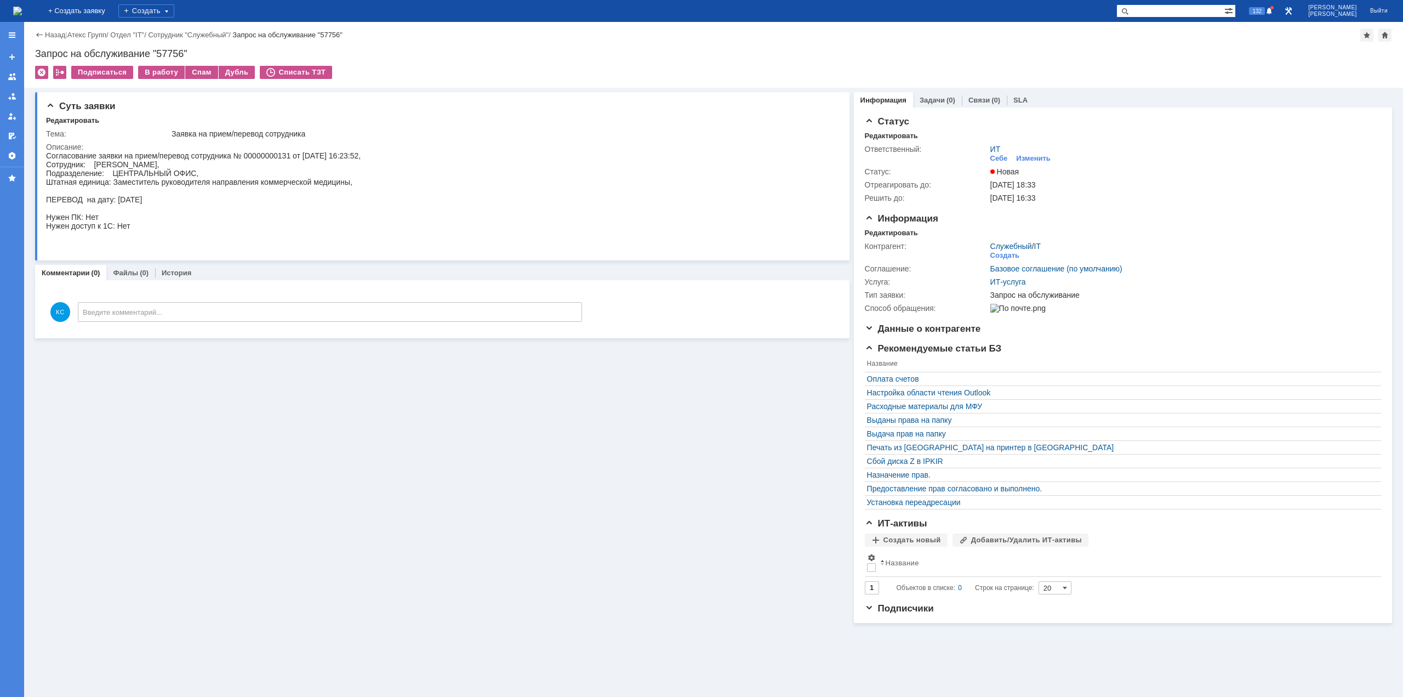
drag, startPoint x: 132, startPoint y: 165, endPoint x: 158, endPoint y: 163, distance: 25.9
click at [158, 163] on div "Согласование заявки на прием/перевод сотрудника № 00000000131 от 27.08.2025 16:…" at bounding box center [203, 199] width 315 height 96
drag, startPoint x: 167, startPoint y: 164, endPoint x: 188, endPoint y: 167, distance: 20.9
click at [188, 167] on div "Согласование заявки на прием/перевод сотрудника № 00000000131 от 27.08.2025 16:…" at bounding box center [203, 199] width 315 height 96
drag, startPoint x: 155, startPoint y: 184, endPoint x: 214, endPoint y: 184, distance: 59.2
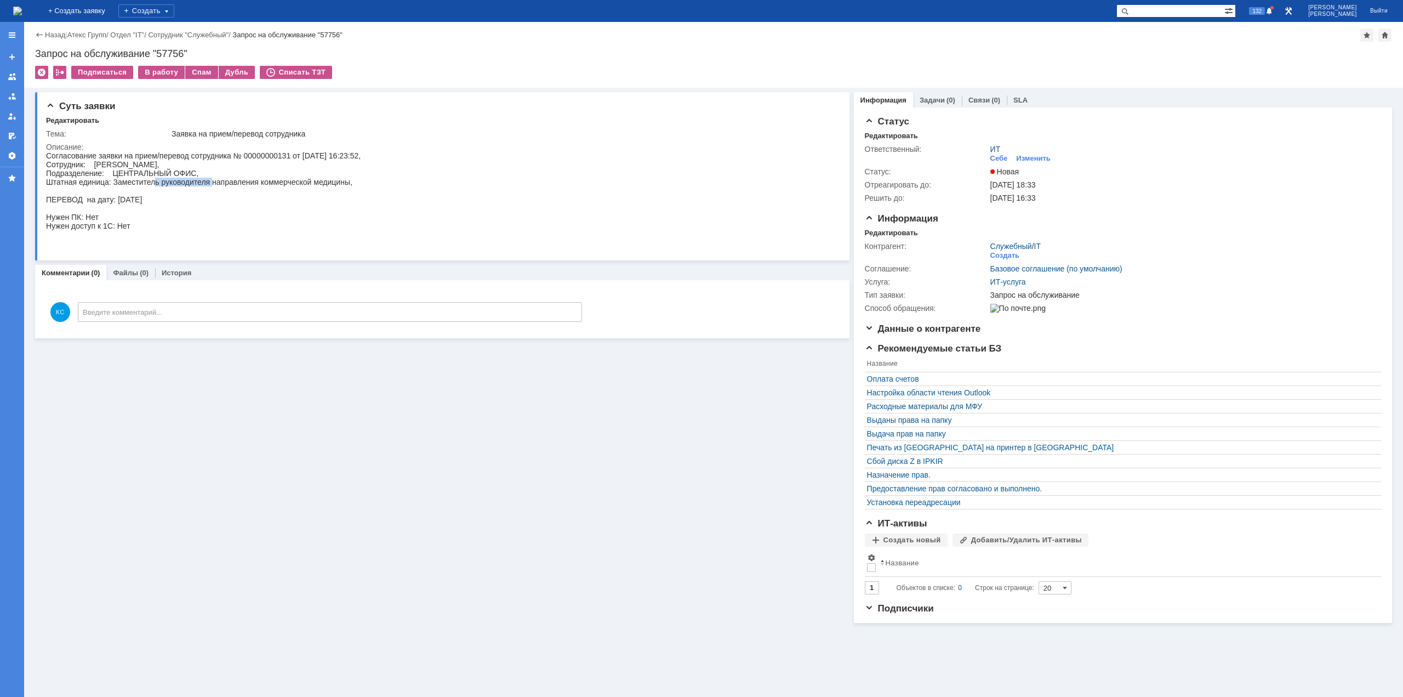
click at [213, 184] on div "Согласование заявки на прием/перевод сотрудника № 00000000131 от 27.08.2025 16:…" at bounding box center [203, 199] width 315 height 96
drag, startPoint x: 226, startPoint y: 184, endPoint x: 277, endPoint y: 184, distance: 51.0
click at [277, 184] on div "Согласование заявки на прием/перевод сотрудника № 00000000131 от 27.08.2025 16:…" at bounding box center [203, 199] width 315 height 96
click at [22, 10] on img at bounding box center [17, 11] width 9 height 9
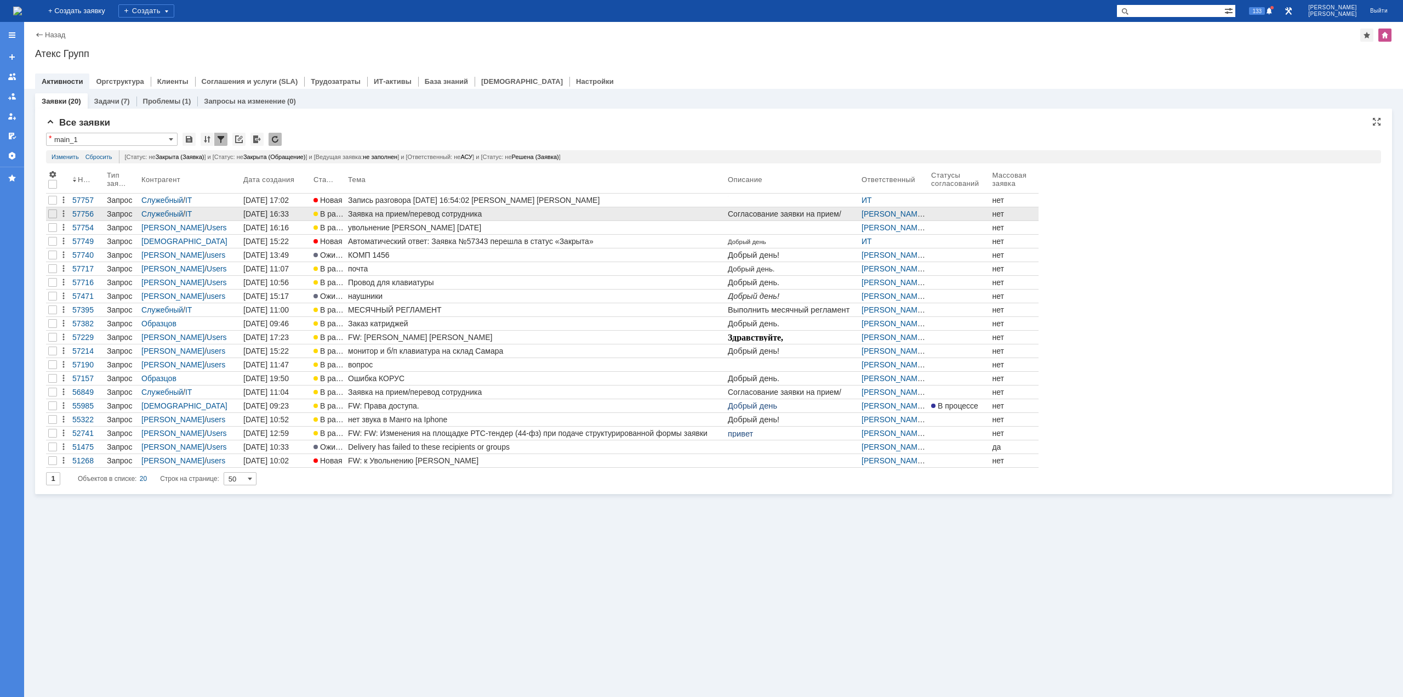
click at [425, 211] on div "Заявка на прием/перевод сотрудника" at bounding box center [535, 213] width 375 height 9
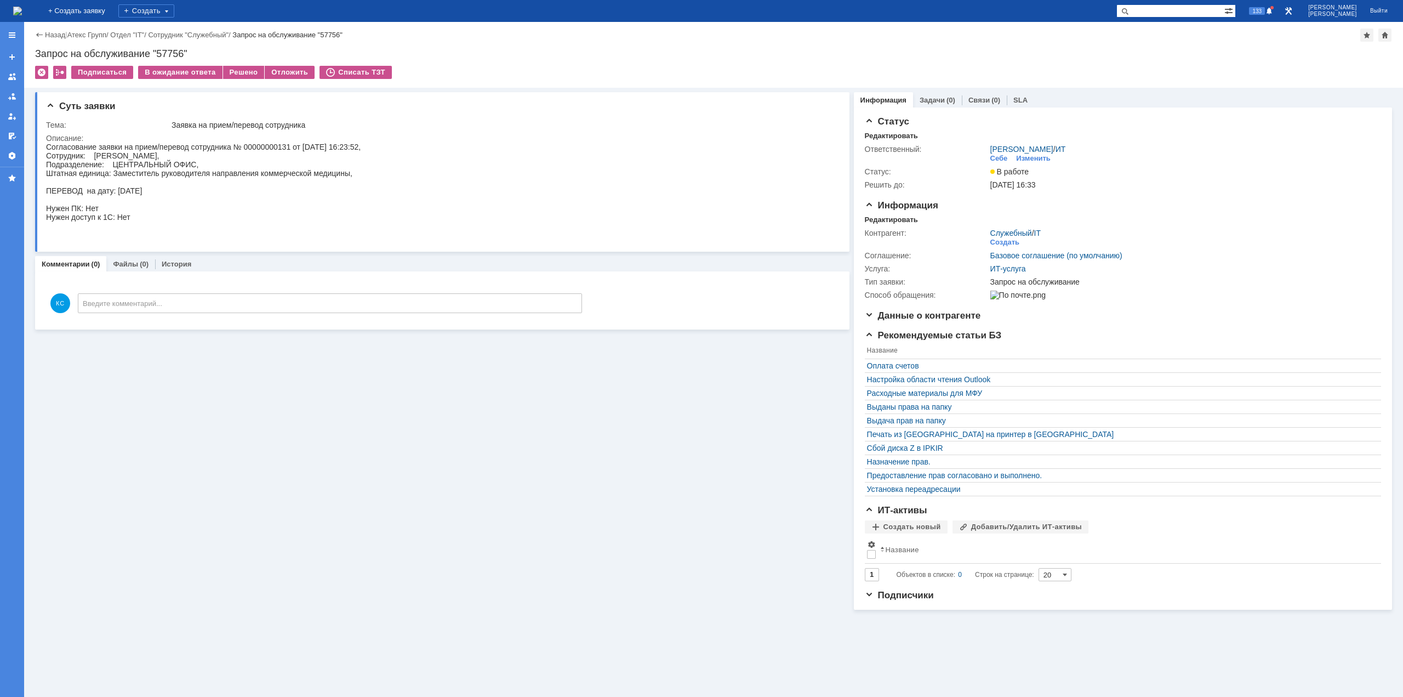
click at [22, 10] on img at bounding box center [17, 11] width 9 height 9
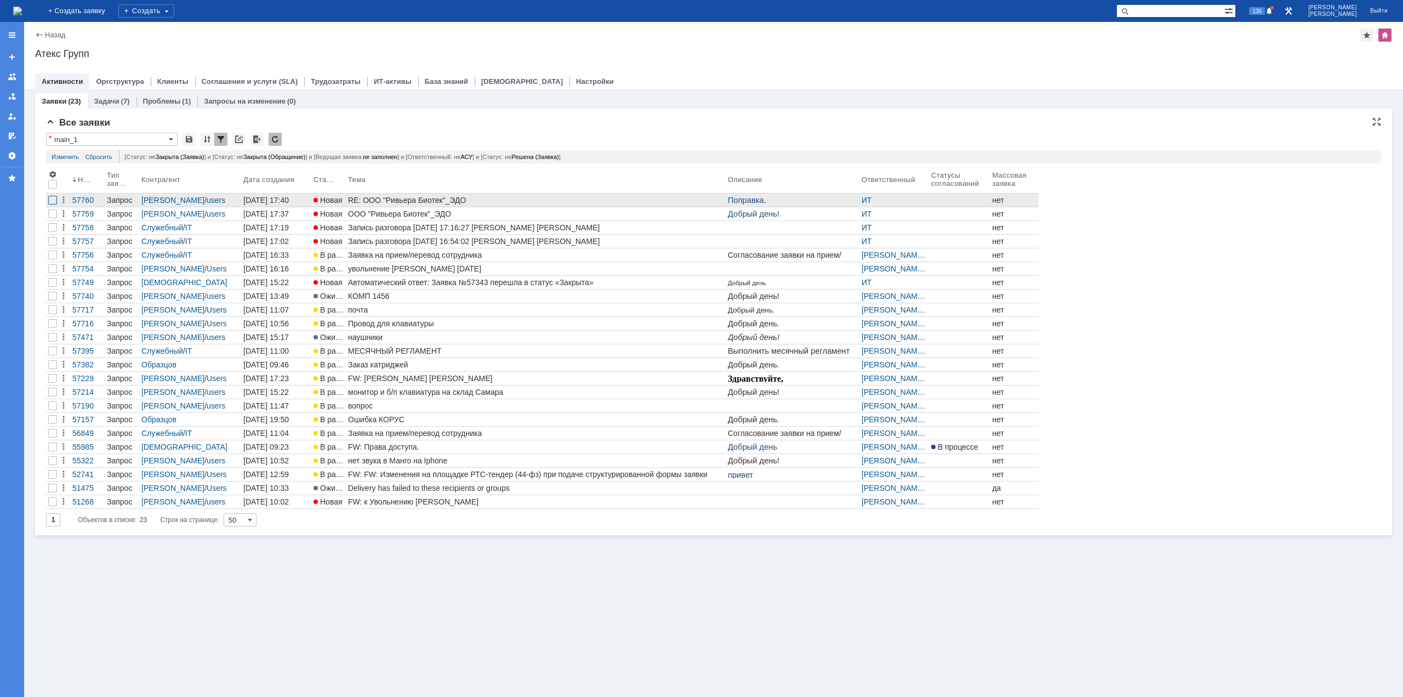
click at [51, 200] on div at bounding box center [52, 200] width 9 height 9
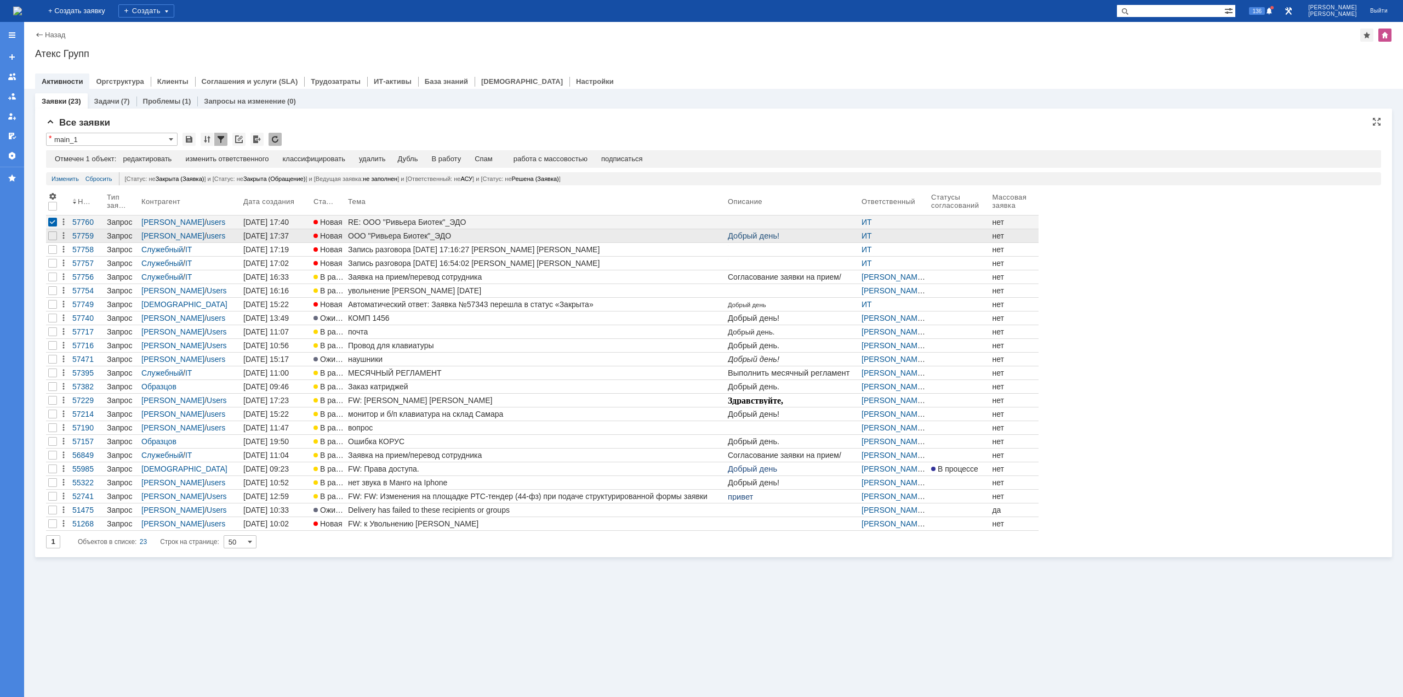
click at [414, 239] on div "ООО "Ривьера Биотек"_ЭДО" at bounding box center [535, 235] width 375 height 9
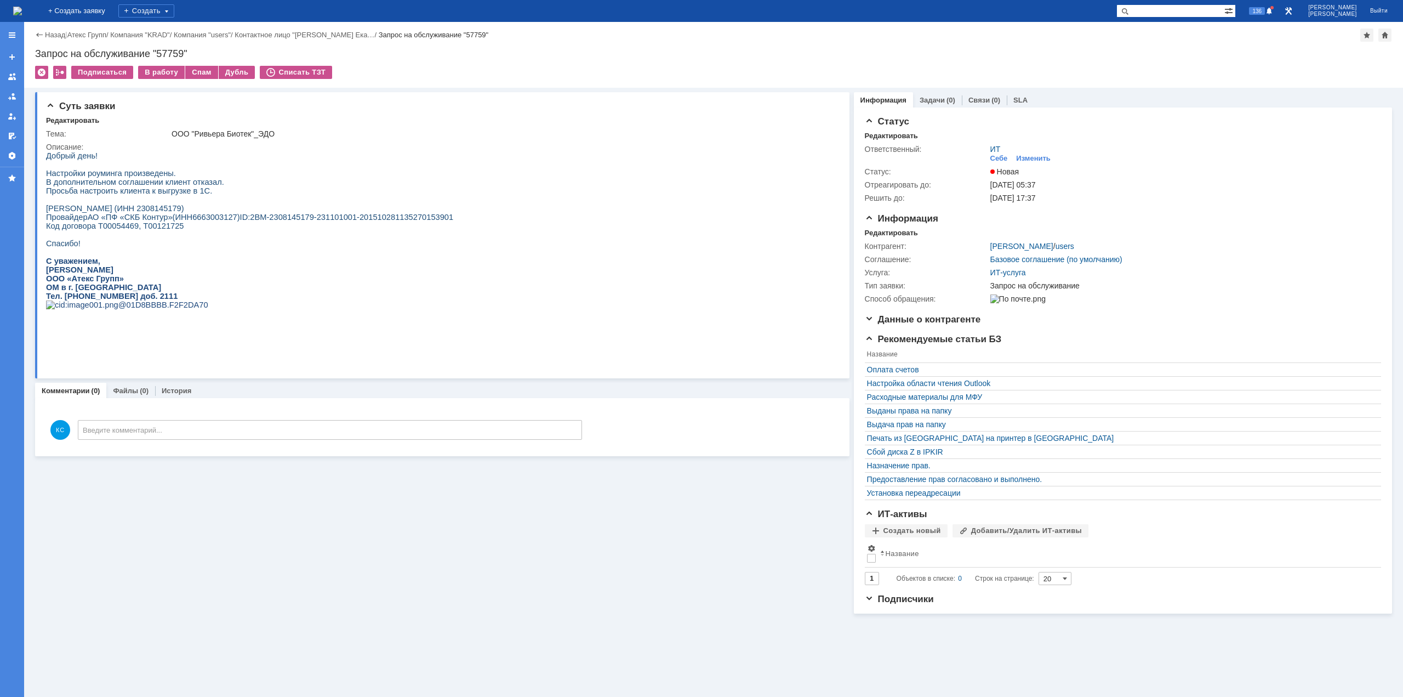
click at [22, 7] on img at bounding box center [17, 11] width 9 height 9
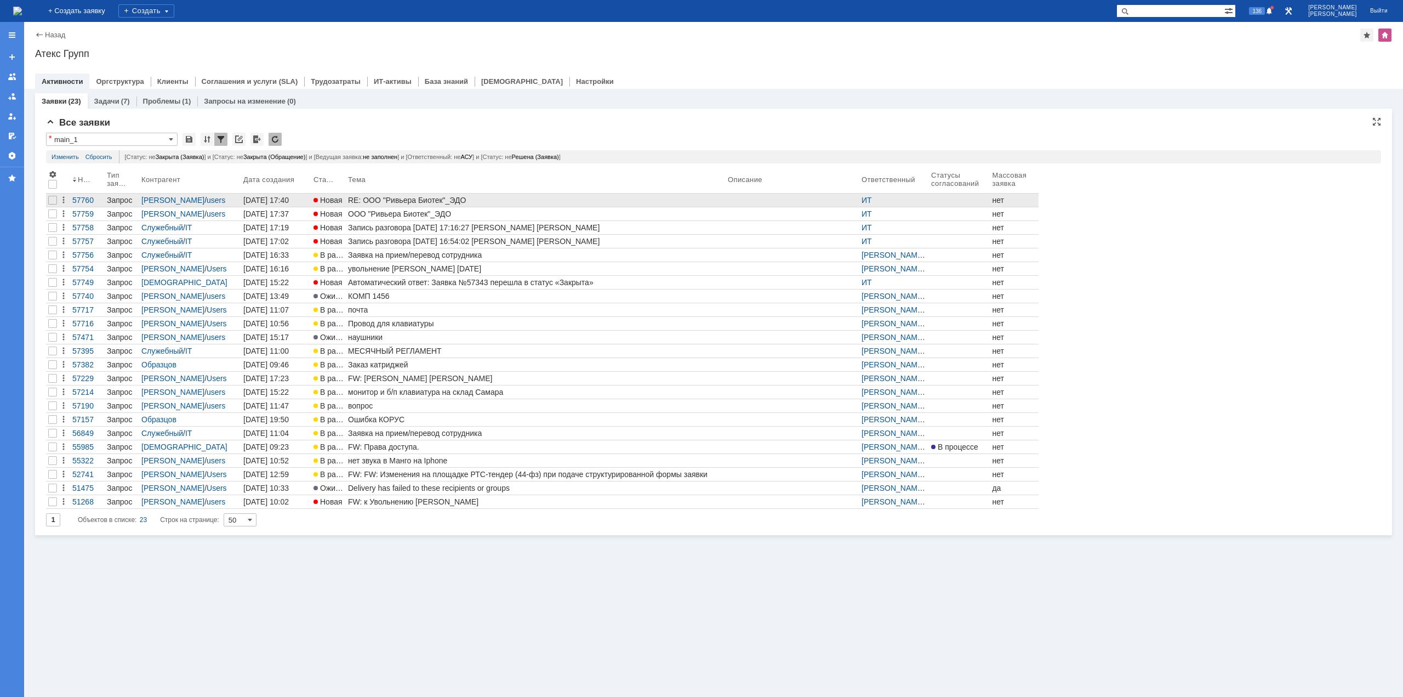
click at [52, 204] on div at bounding box center [52, 199] width 13 height 13
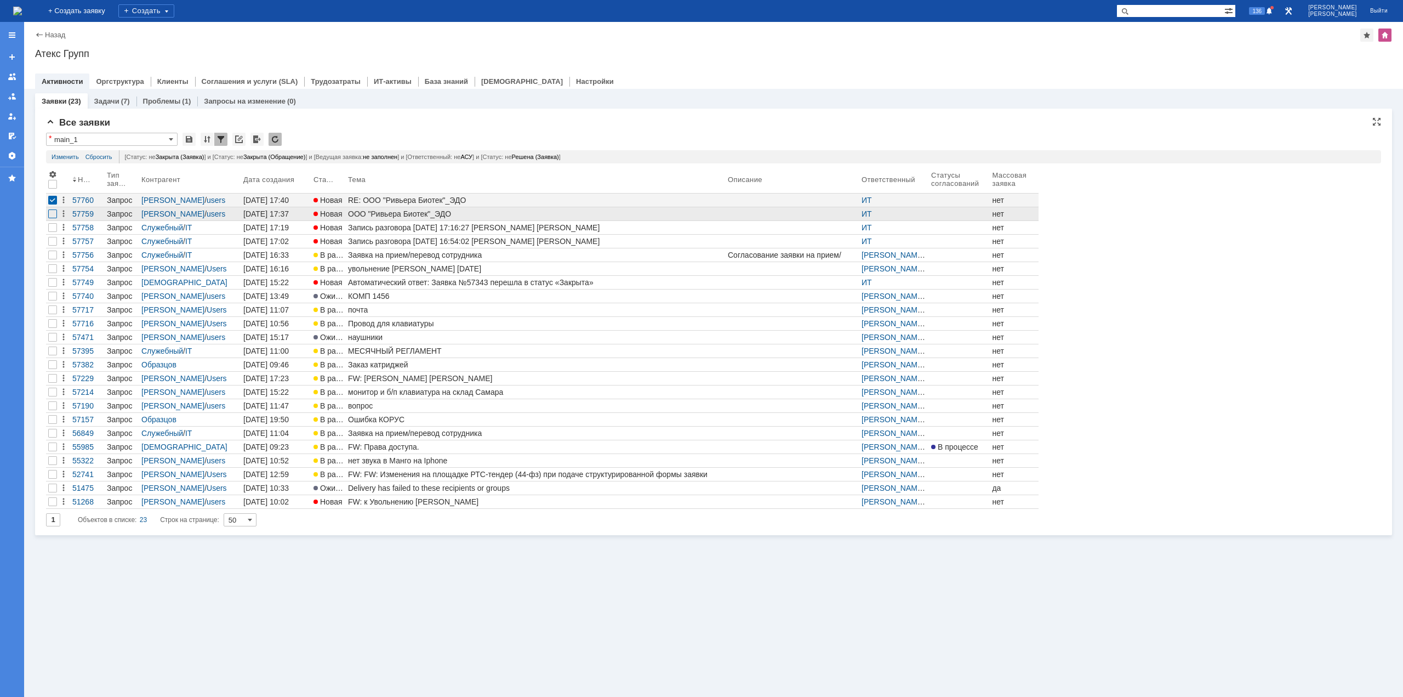
click at [52, 214] on div at bounding box center [52, 213] width 9 height 9
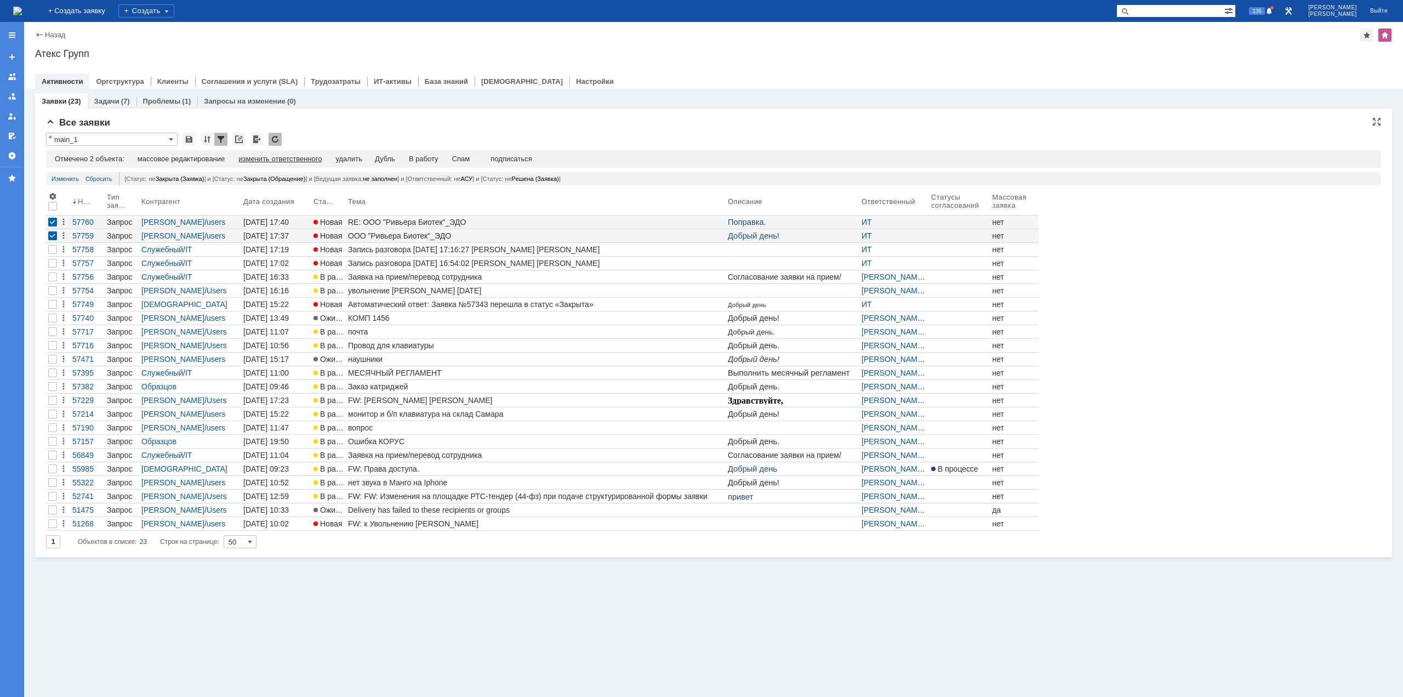
click at [262, 155] on div "изменить ответственного" at bounding box center [279, 159] width 83 height 9
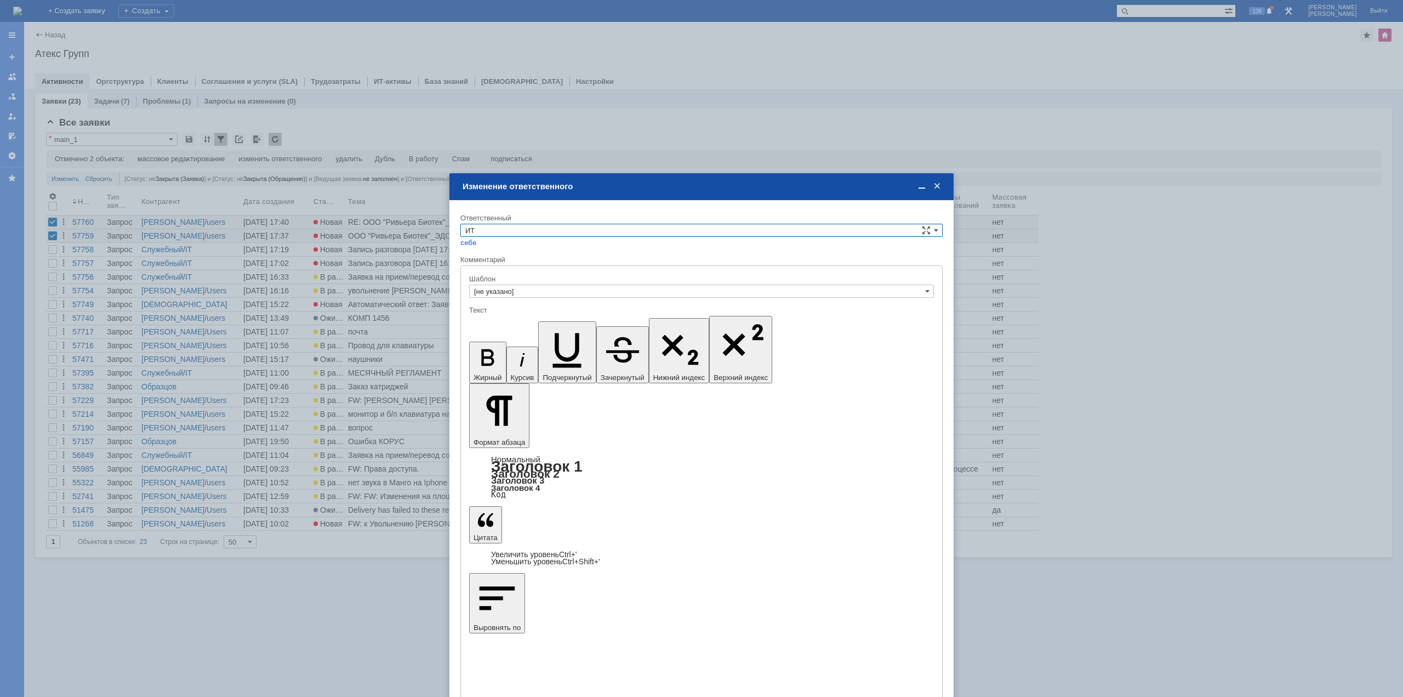
click at [505, 226] on input "ИТ" at bounding box center [701, 230] width 482 height 13
click at [499, 261] on span "АСУ" at bounding box center [701, 258] width 472 height 9
type input "АСУ"
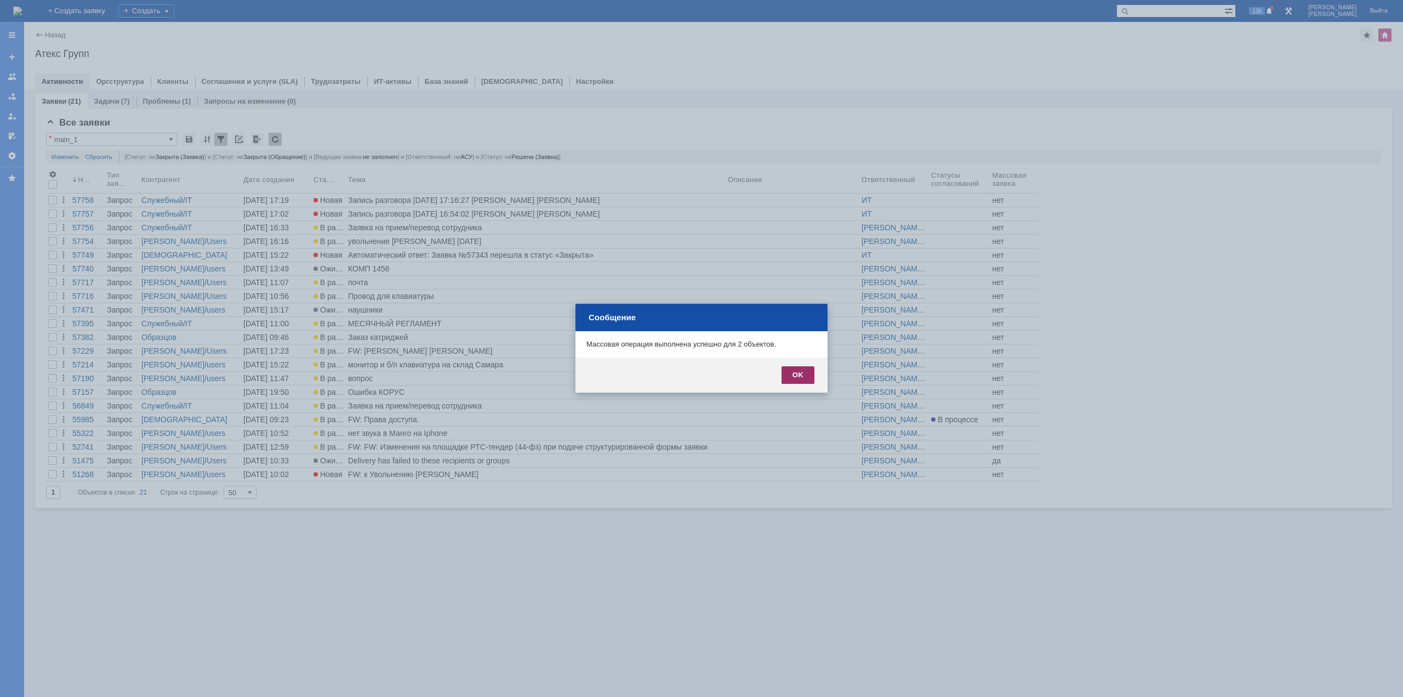
click at [792, 371] on div "OK" at bounding box center [798, 375] width 33 height 18
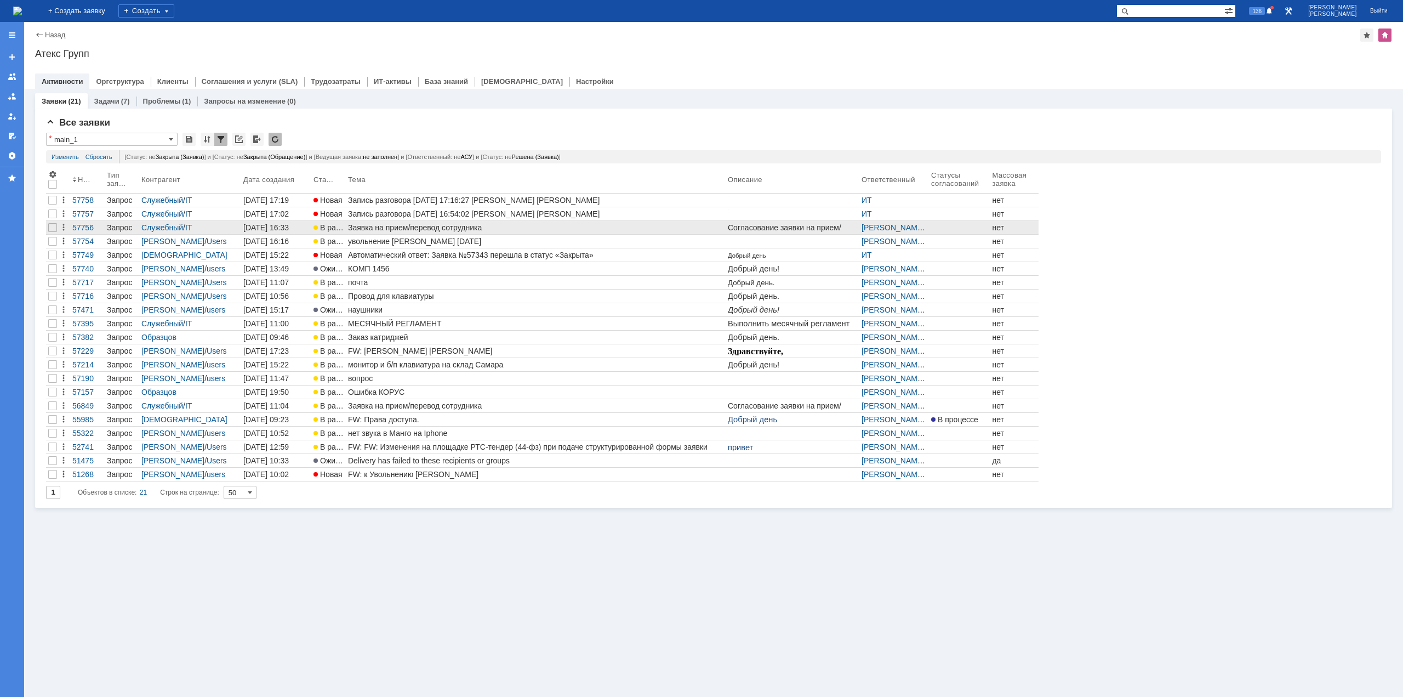
click at [393, 226] on div "Заявка на прием/перевод сотрудника" at bounding box center [535, 227] width 375 height 9
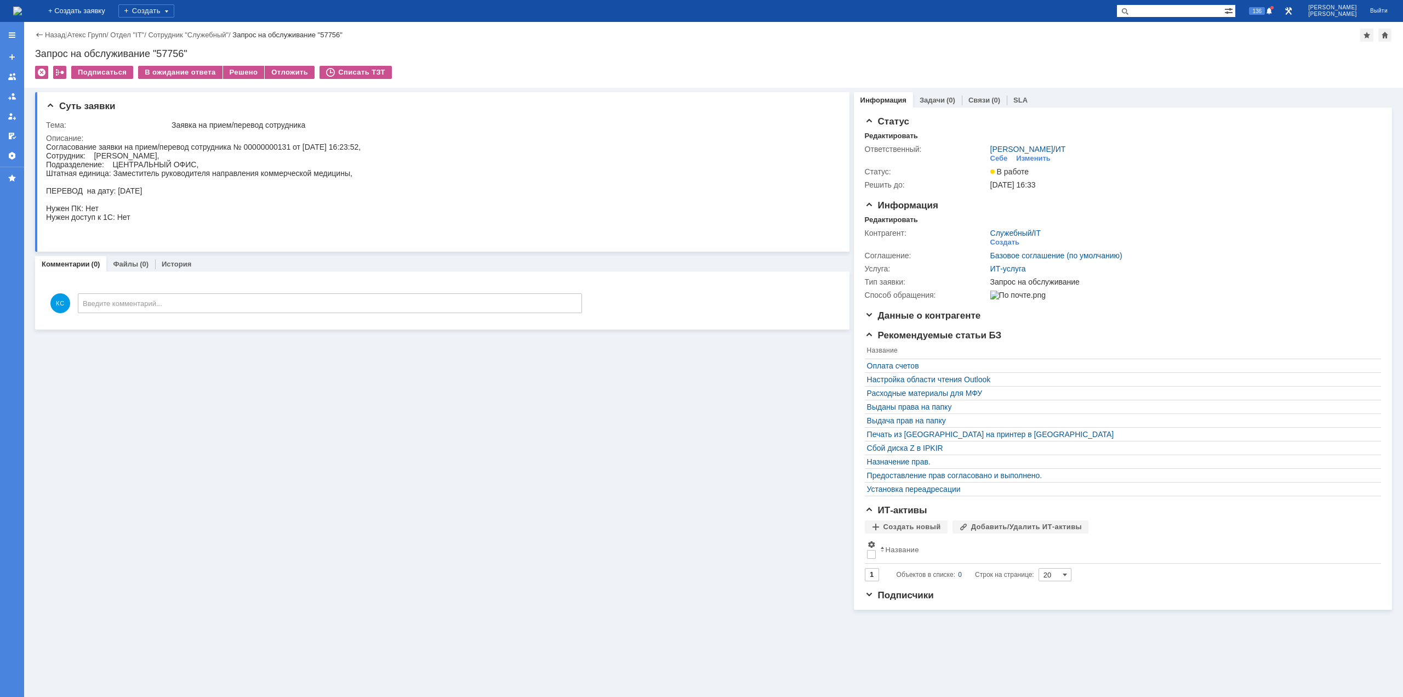
click at [22, 7] on img at bounding box center [17, 11] width 9 height 9
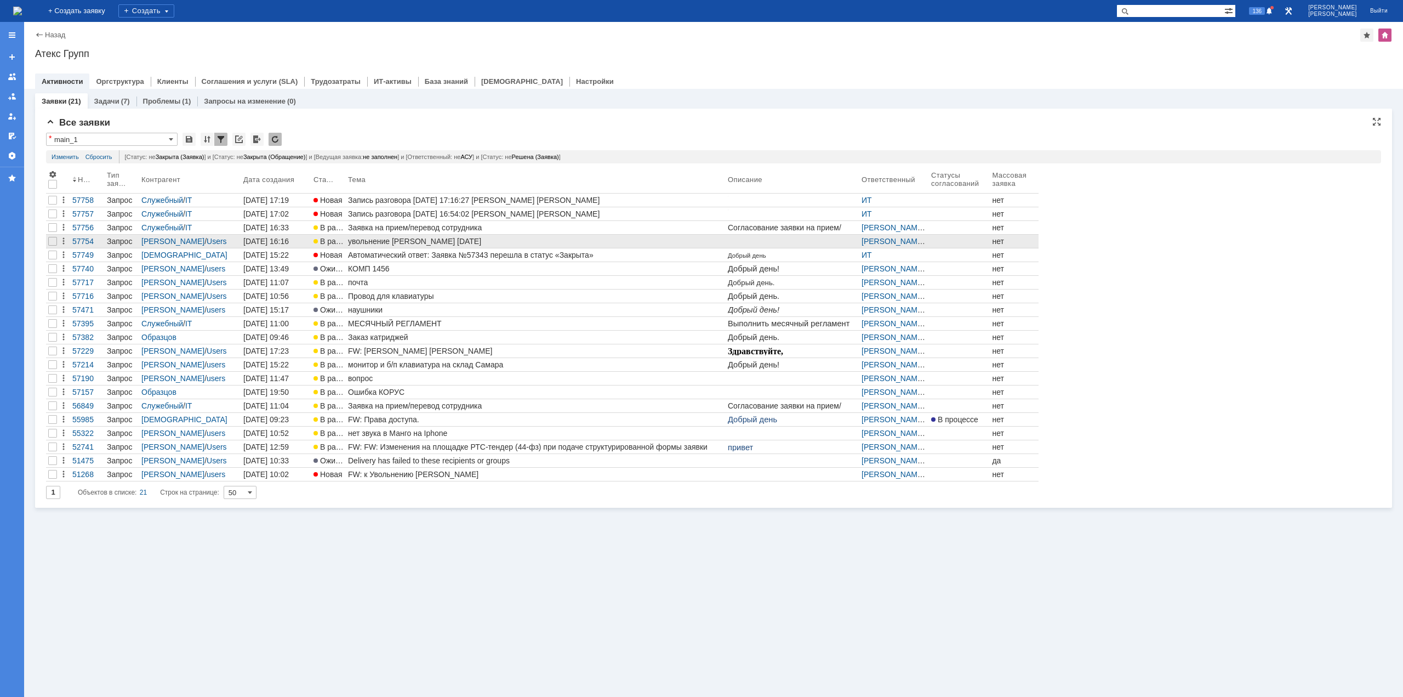
click at [400, 239] on div "увольнение [PERSON_NAME] [DATE]" at bounding box center [535, 241] width 375 height 9
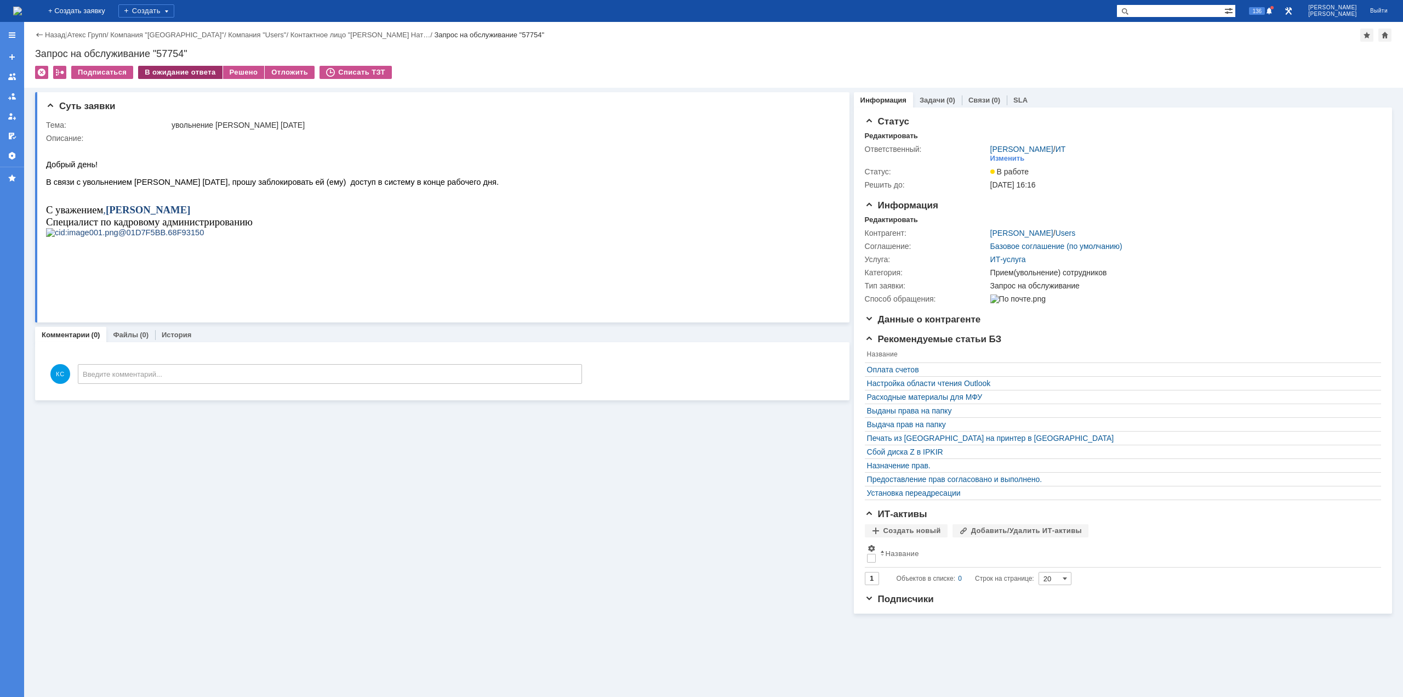
click at [191, 71] on div "В ожидание ответа" at bounding box center [180, 72] width 84 height 13
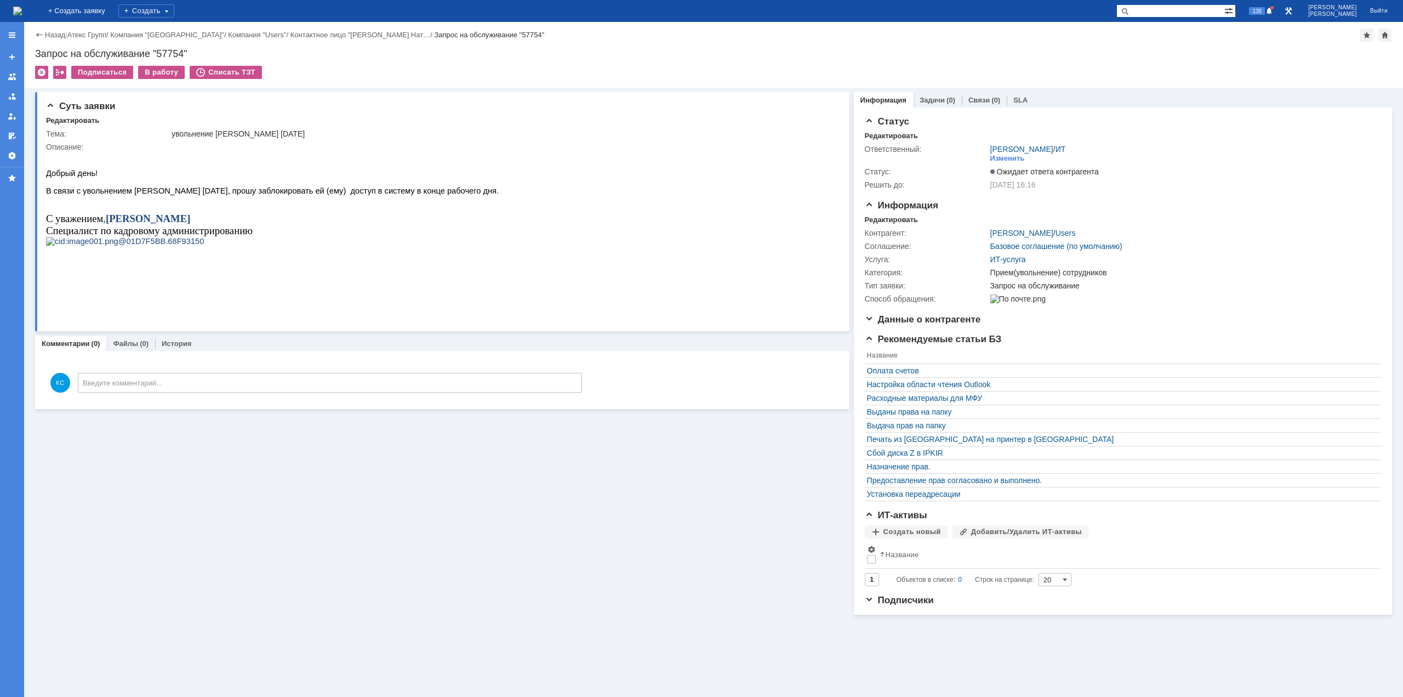
click at [22, 13] on img at bounding box center [17, 11] width 9 height 9
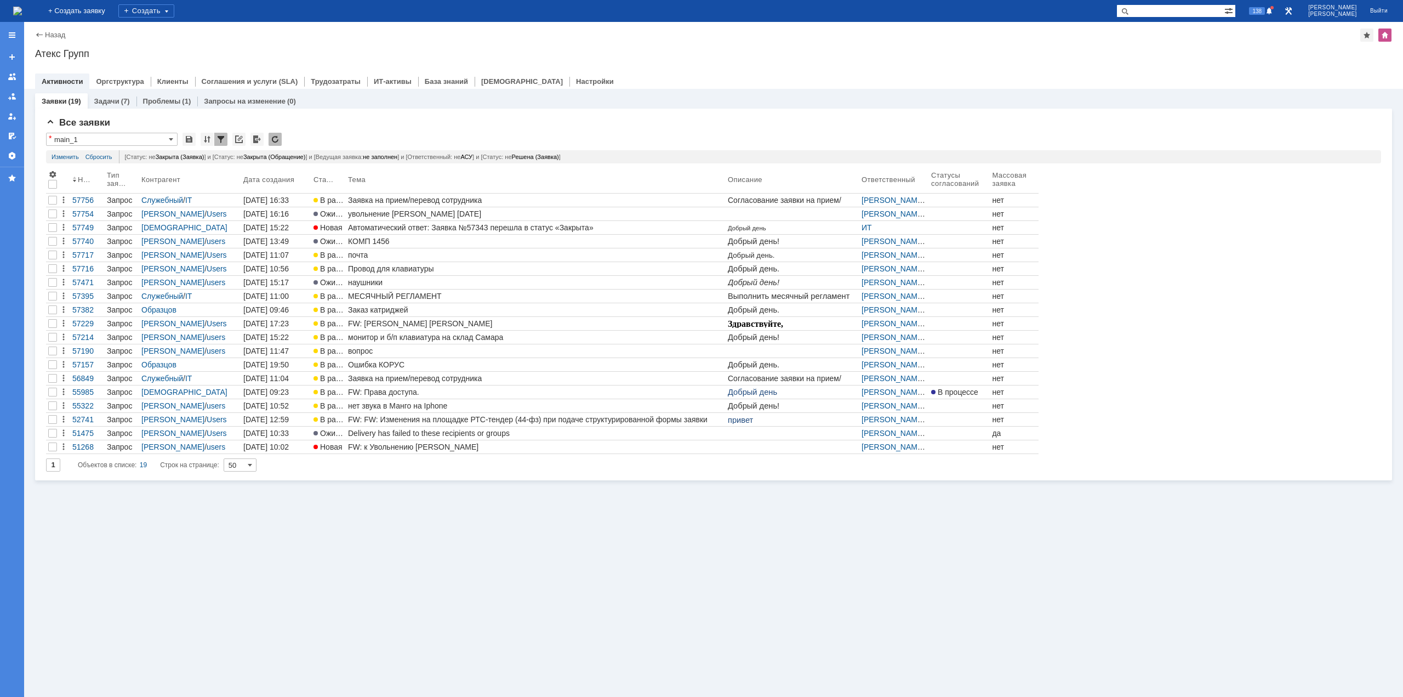
click at [22, 15] on img at bounding box center [17, 11] width 9 height 9
